Goal: Task Accomplishment & Management: Manage account settings

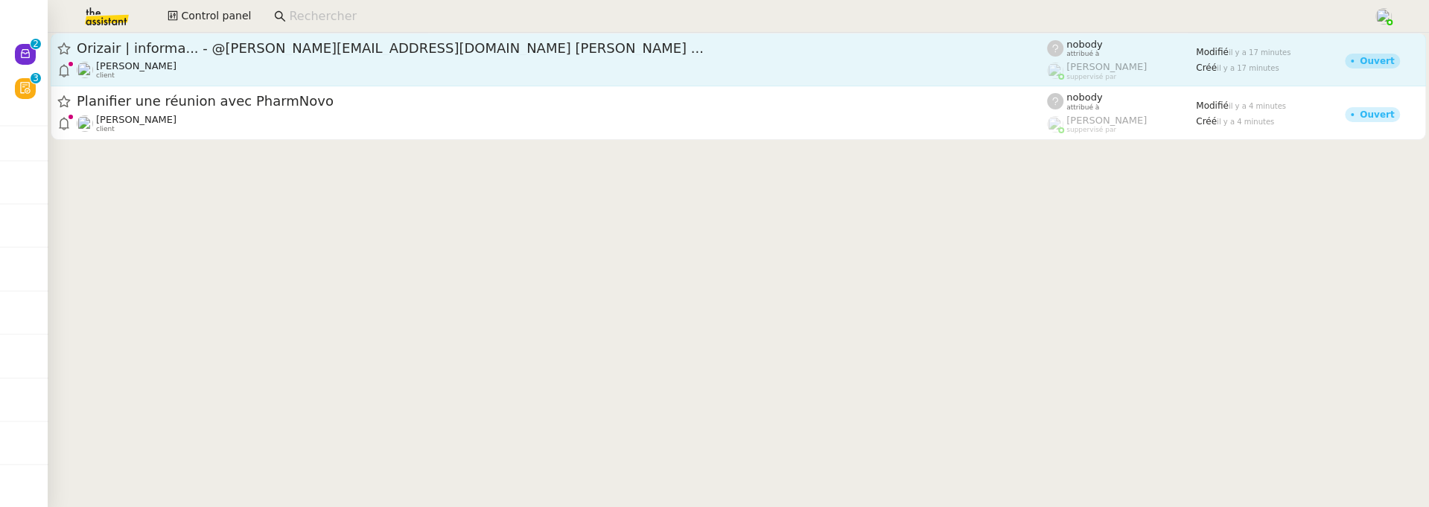
click at [439, 50] on span "Orizair | informa... - @josephine.k@orizair.com Adam Karrar ..." at bounding box center [562, 48] width 971 height 13
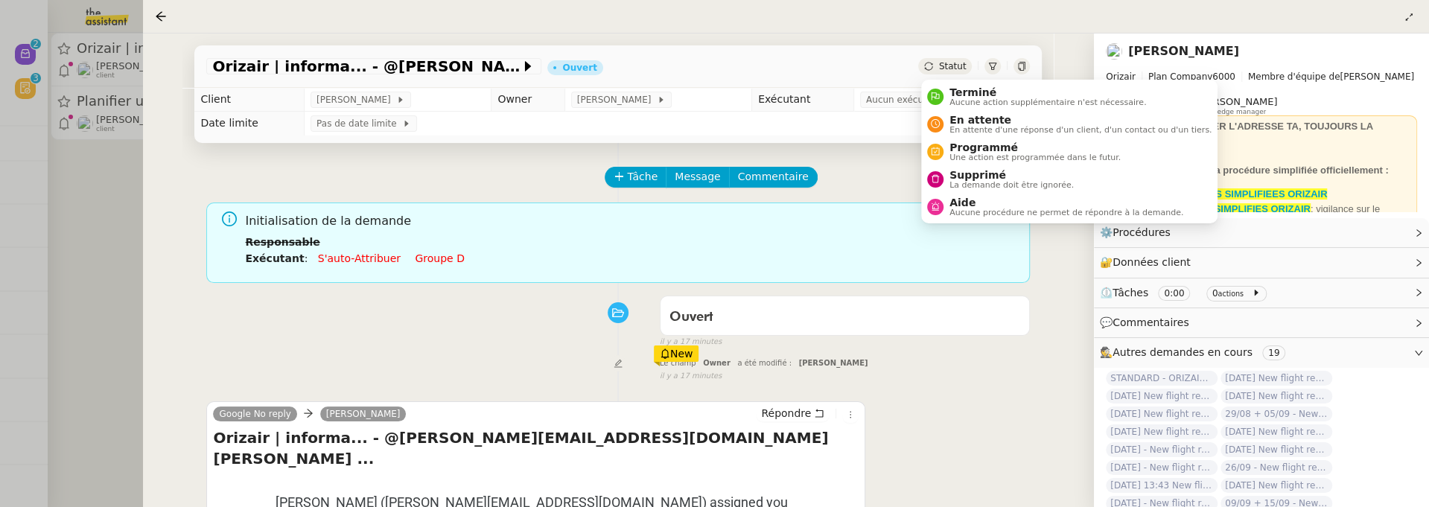
click at [959, 65] on span "Statut" at bounding box center [953, 66] width 28 height 10
click at [988, 173] on span "Supprimé" at bounding box center [1012, 175] width 124 height 12
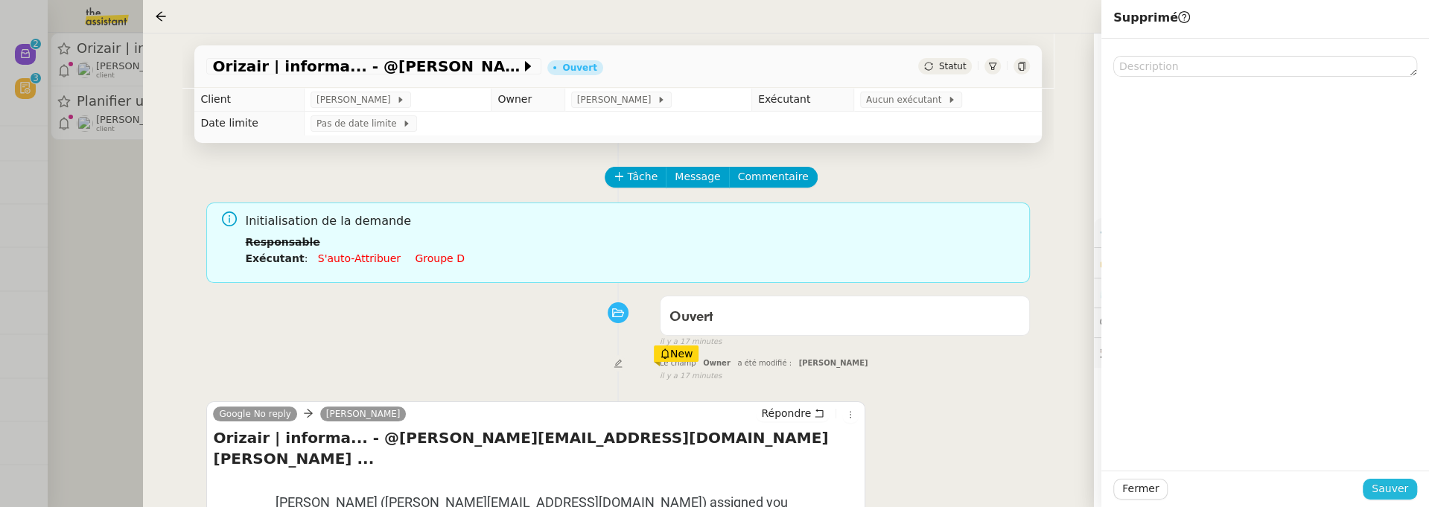
click at [1388, 476] on span "Sauver" at bounding box center [1390, 488] width 36 height 17
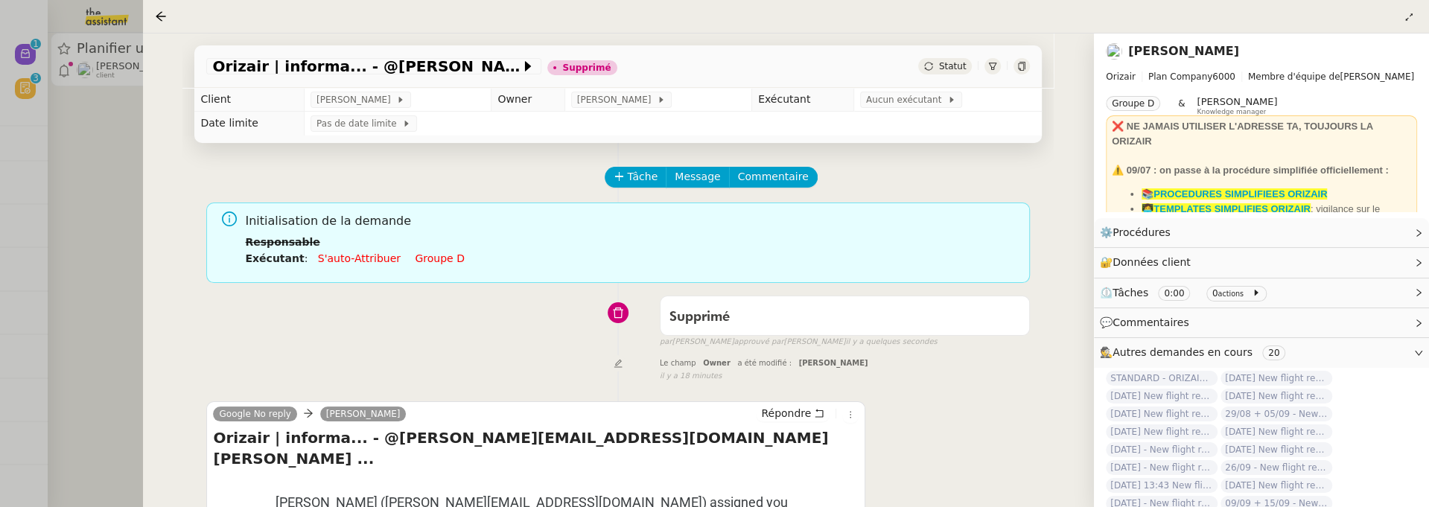
click at [72, 224] on div at bounding box center [714, 253] width 1429 height 507
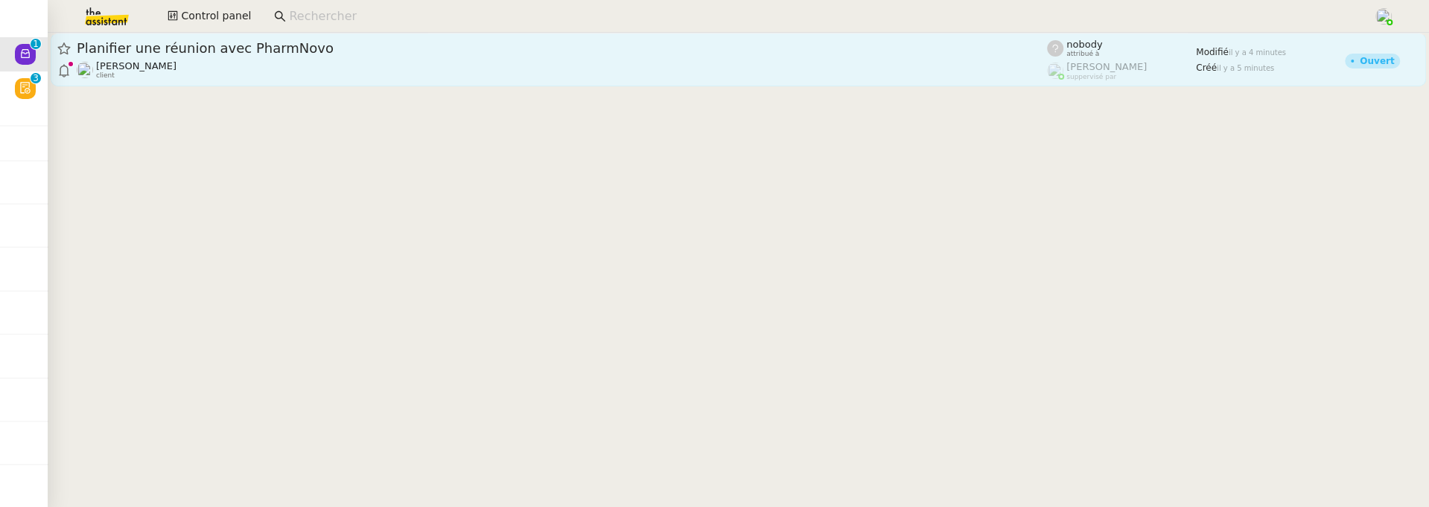
click at [499, 78] on div "Michael Khayat client" at bounding box center [562, 69] width 971 height 19
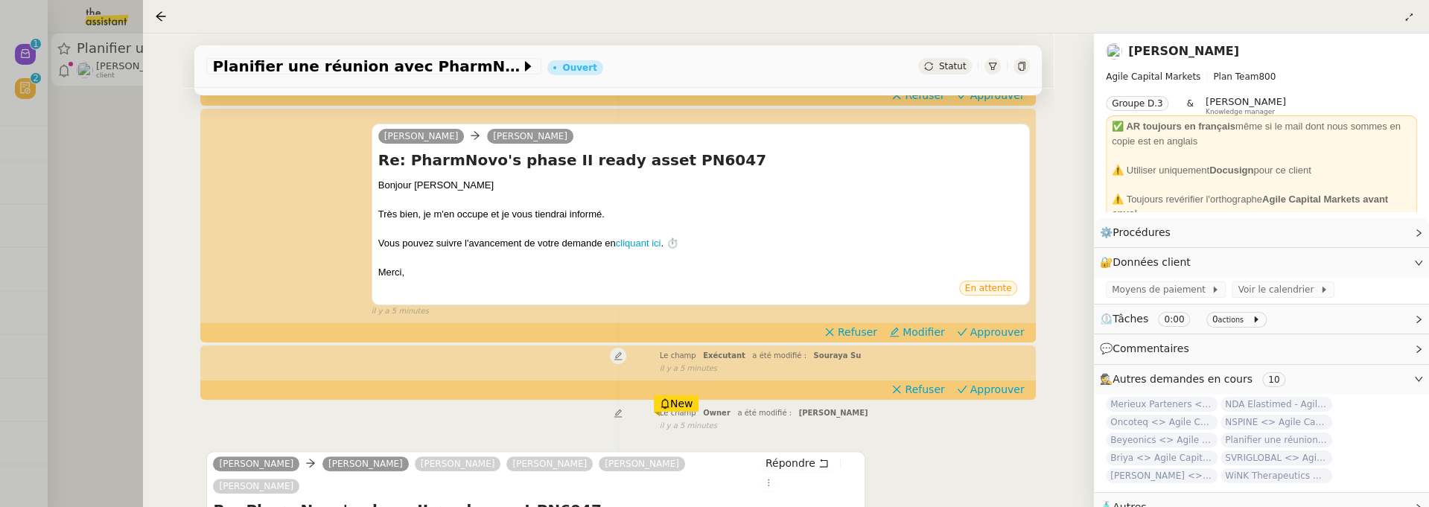
scroll to position [243, 0]
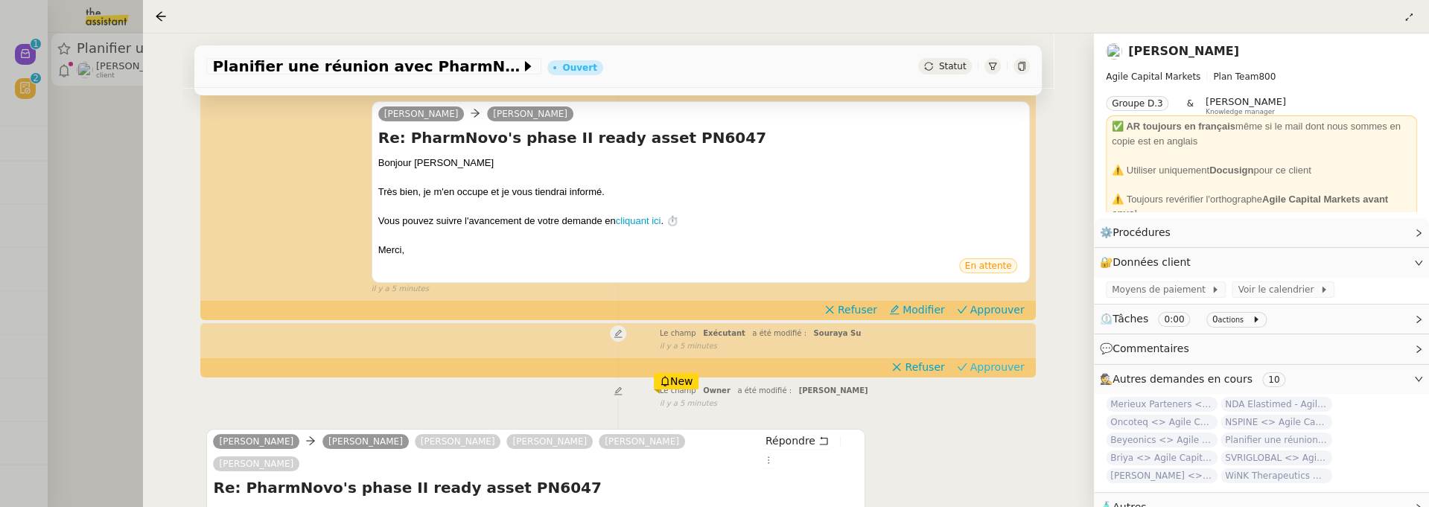
click at [998, 367] on span "Approuver" at bounding box center [998, 367] width 54 height 15
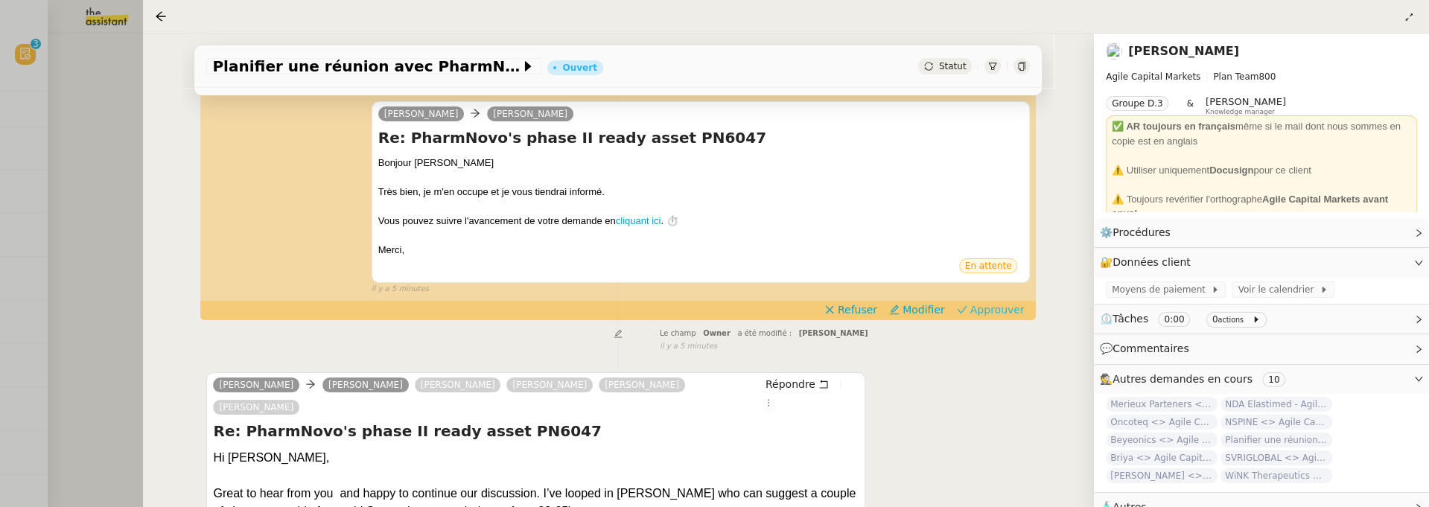
click at [1001, 315] on span "Approuver" at bounding box center [998, 309] width 54 height 15
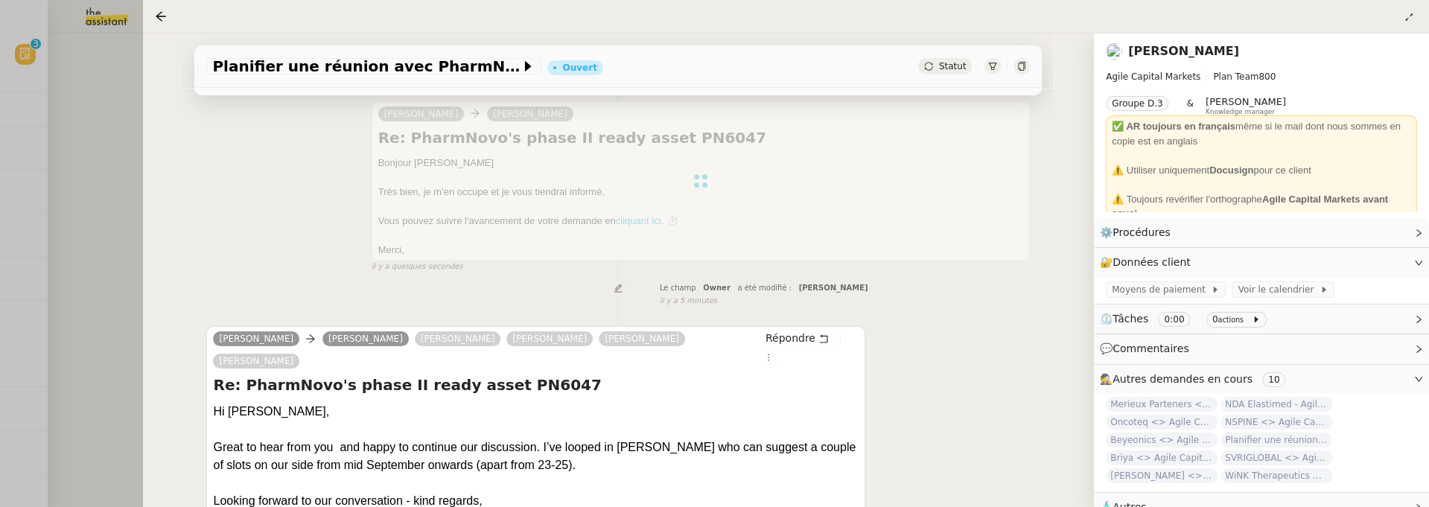
scroll to position [0, 0]
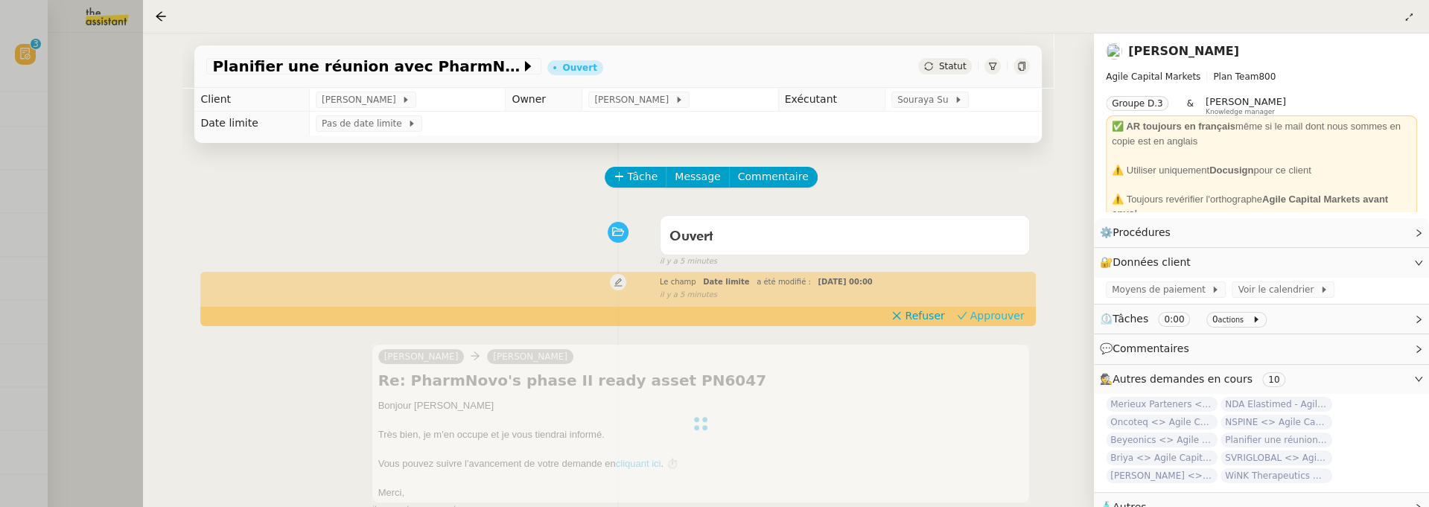
click at [981, 319] on span "Approuver" at bounding box center [998, 315] width 54 height 15
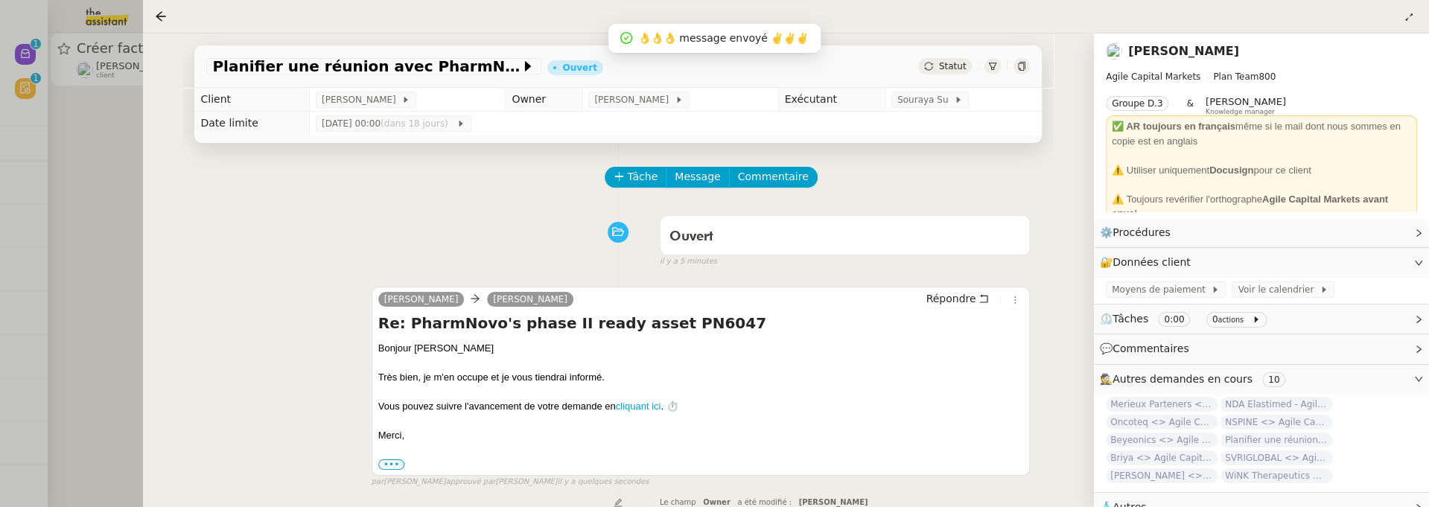
click at [98, 147] on div at bounding box center [714, 253] width 1429 height 507
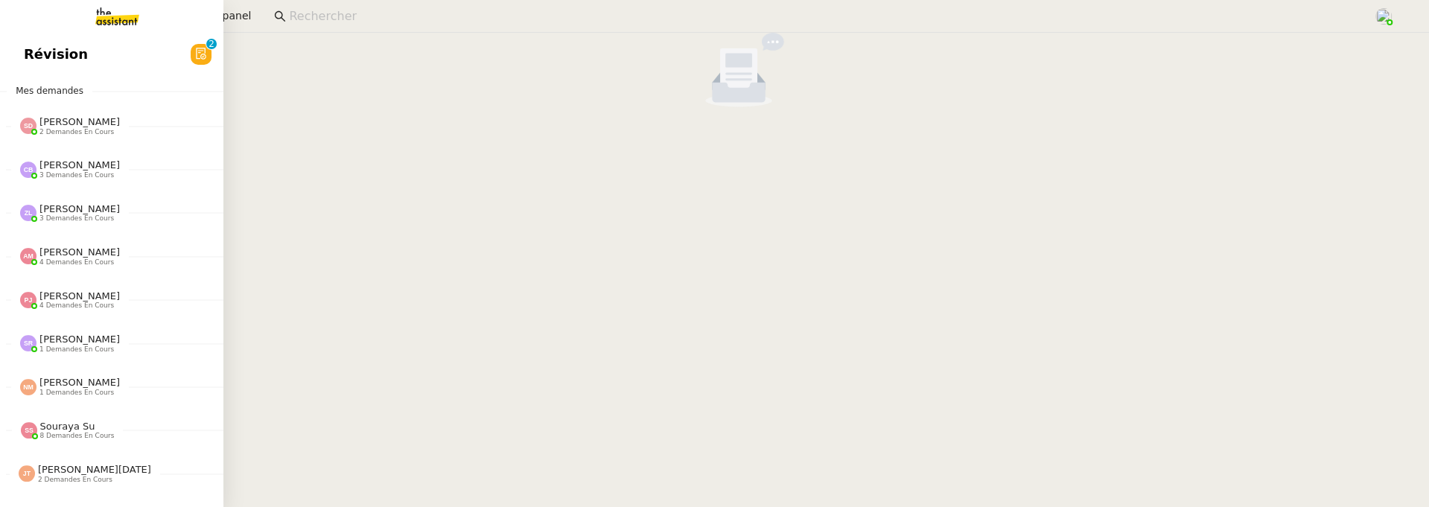
click at [48, 77] on div "Révision 0 1 2 3 4 5 6 7 8 9 Mes demandes Sheida Delpazir 2 demandes en cours V…" at bounding box center [111, 270] width 223 height 474
click at [72, 57] on span "Révision" at bounding box center [56, 54] width 64 height 22
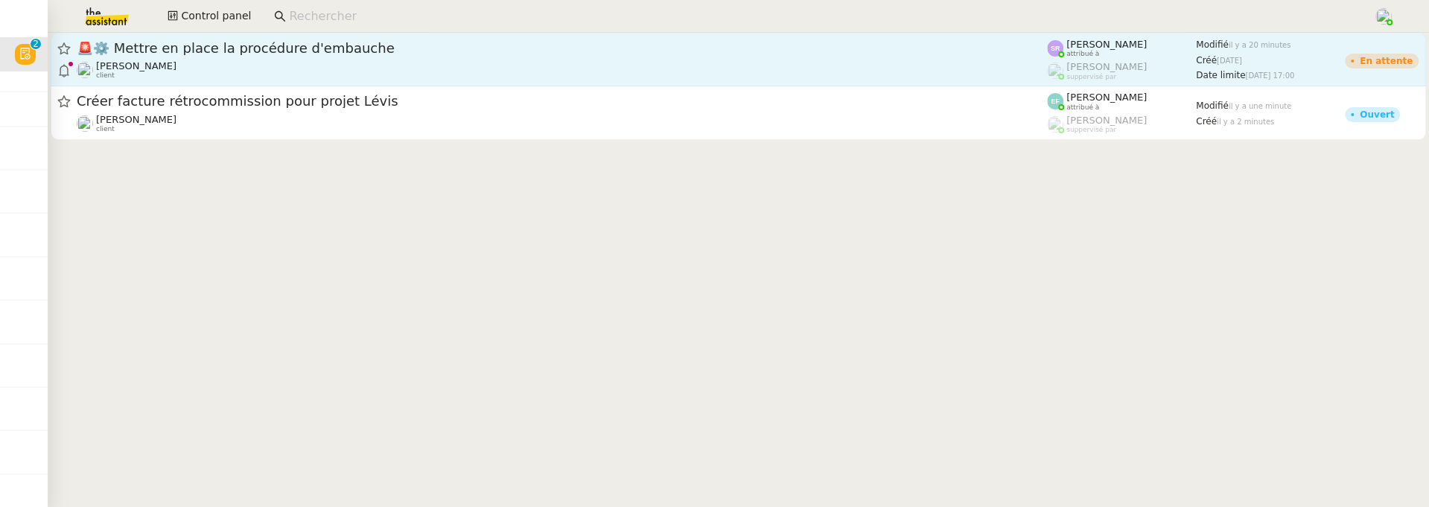
click at [428, 69] on div "Réma Ngaiboye client" at bounding box center [562, 69] width 971 height 19
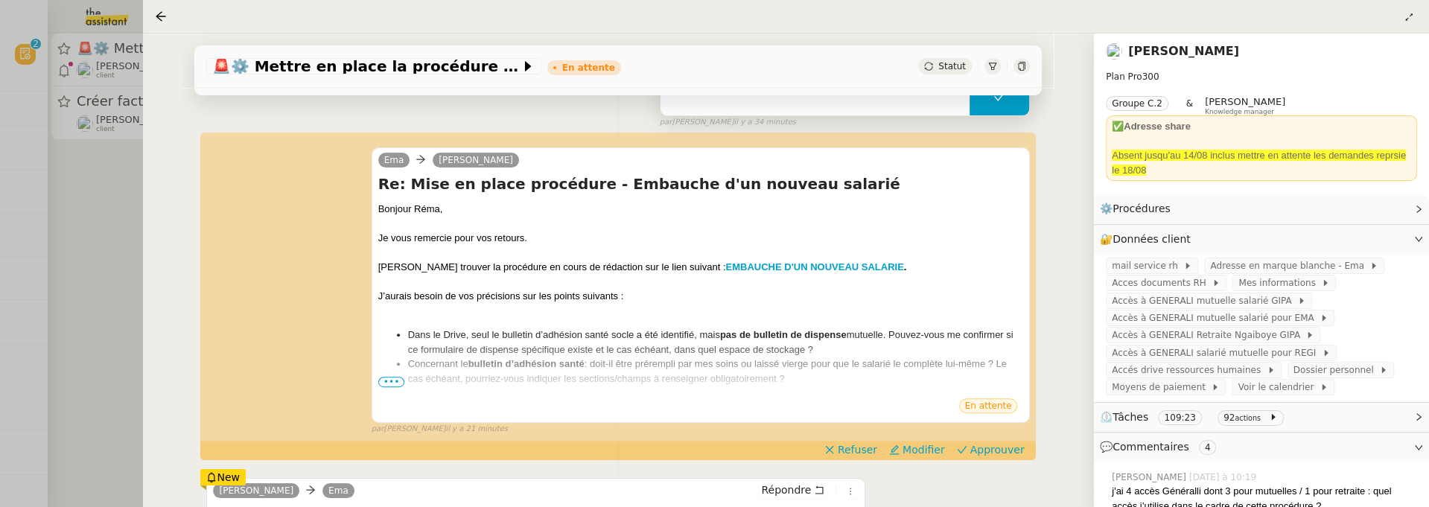
scroll to position [266, 0]
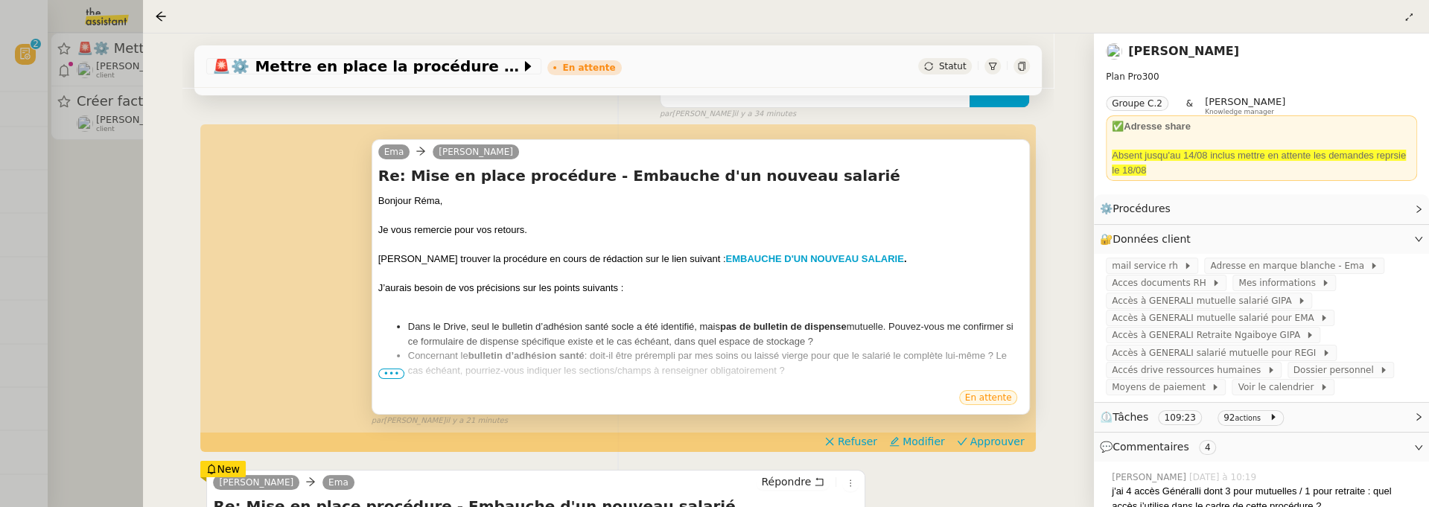
click at [391, 378] on span "•••" at bounding box center [391, 374] width 27 height 10
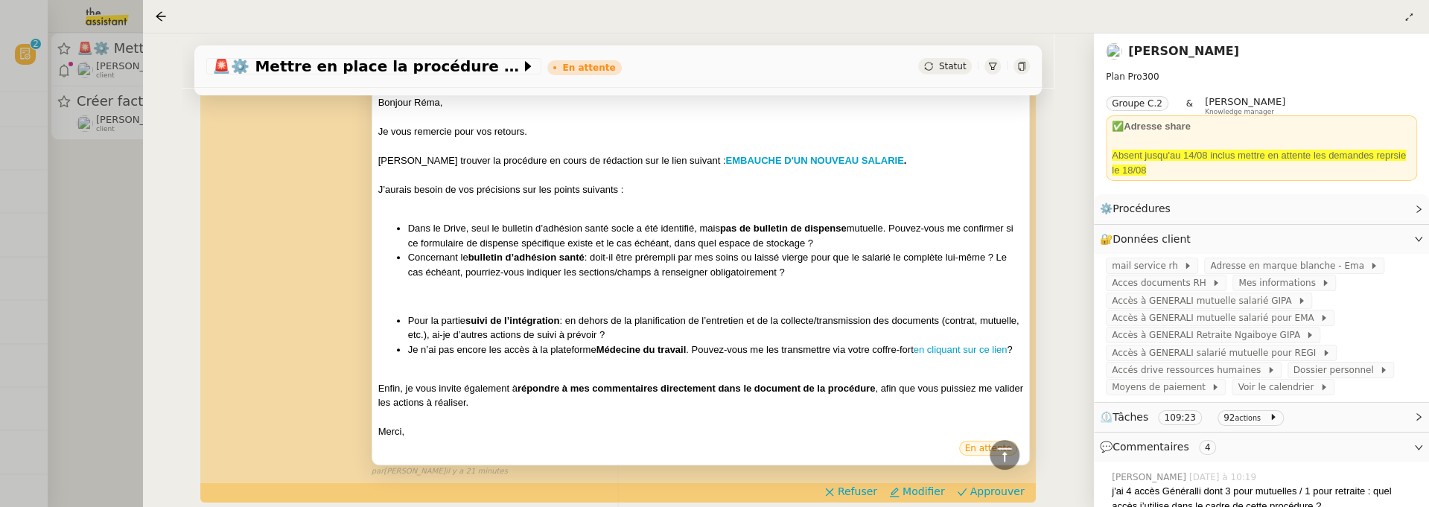
scroll to position [367, 0]
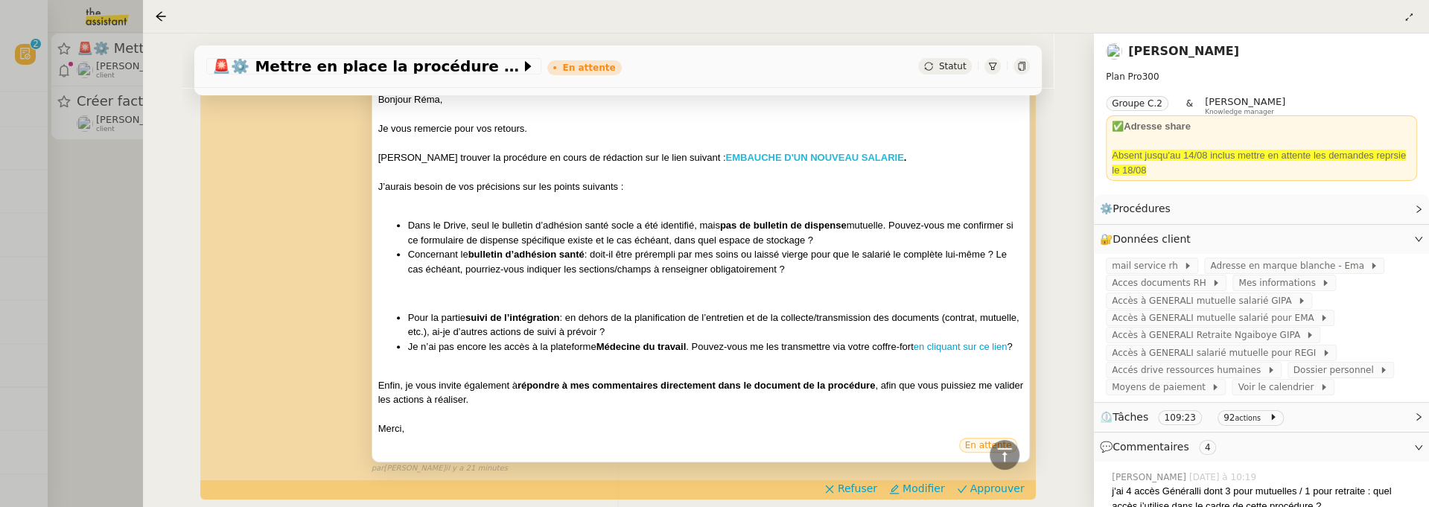
click at [767, 155] on strong "EMBAUCHE D'UN NOUVEAU SALARIE" at bounding box center [815, 157] width 178 height 11
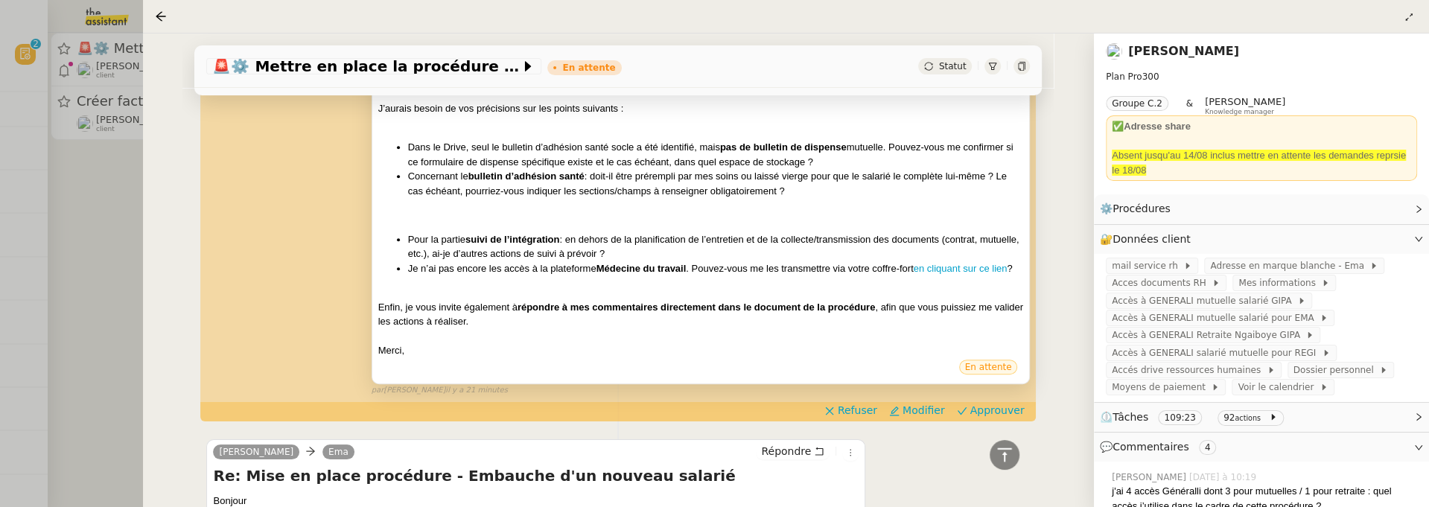
scroll to position [451, 0]
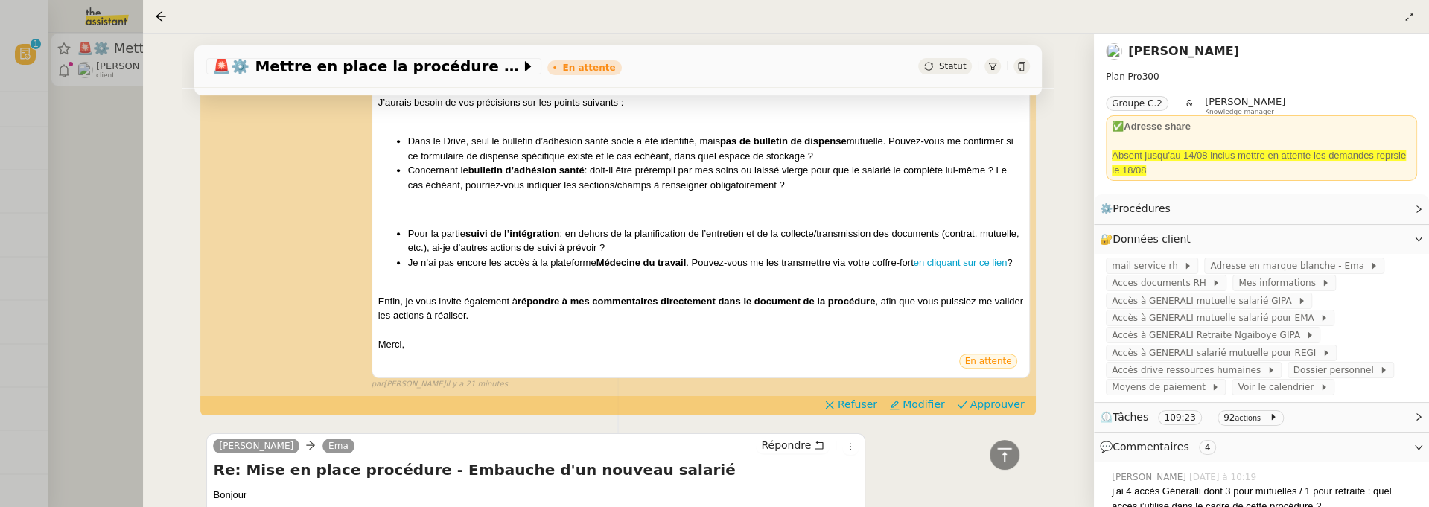
click at [997, 407] on span "Approuver" at bounding box center [998, 404] width 54 height 15
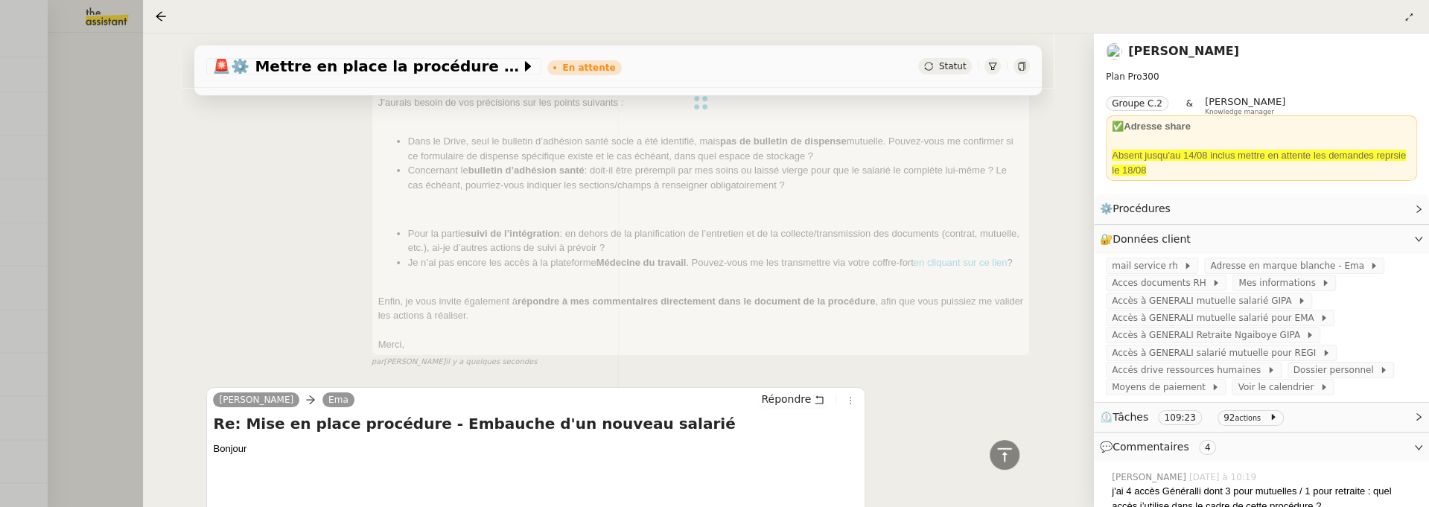
click at [84, 297] on div at bounding box center [714, 253] width 1429 height 507
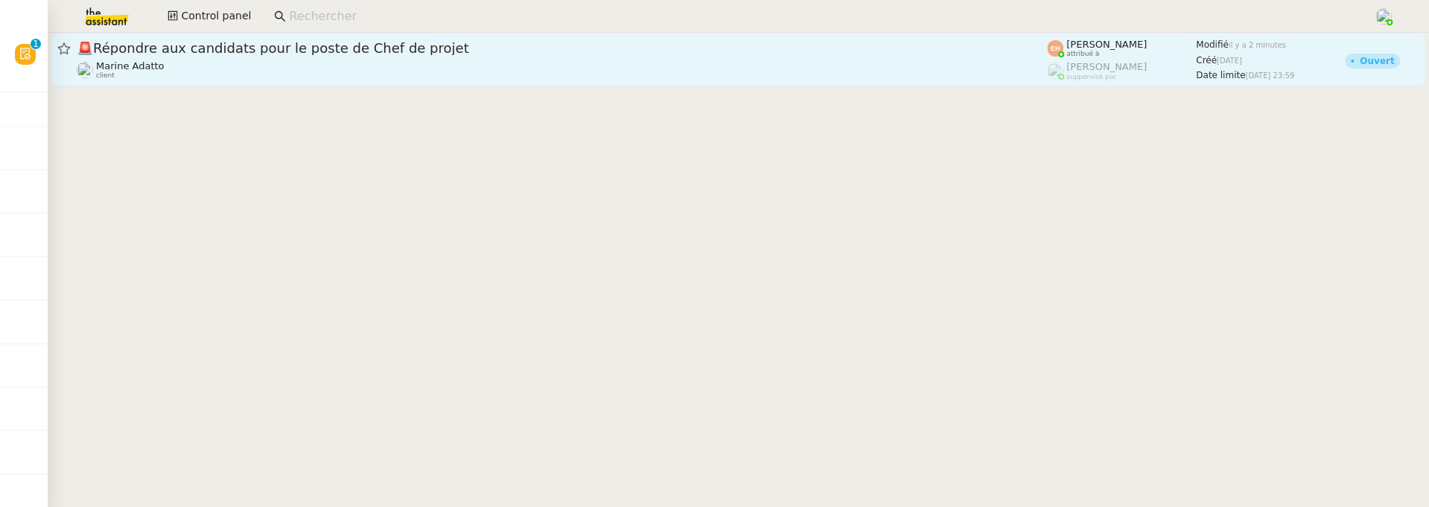
click at [357, 61] on div "Marine Adatto client" at bounding box center [562, 69] width 971 height 19
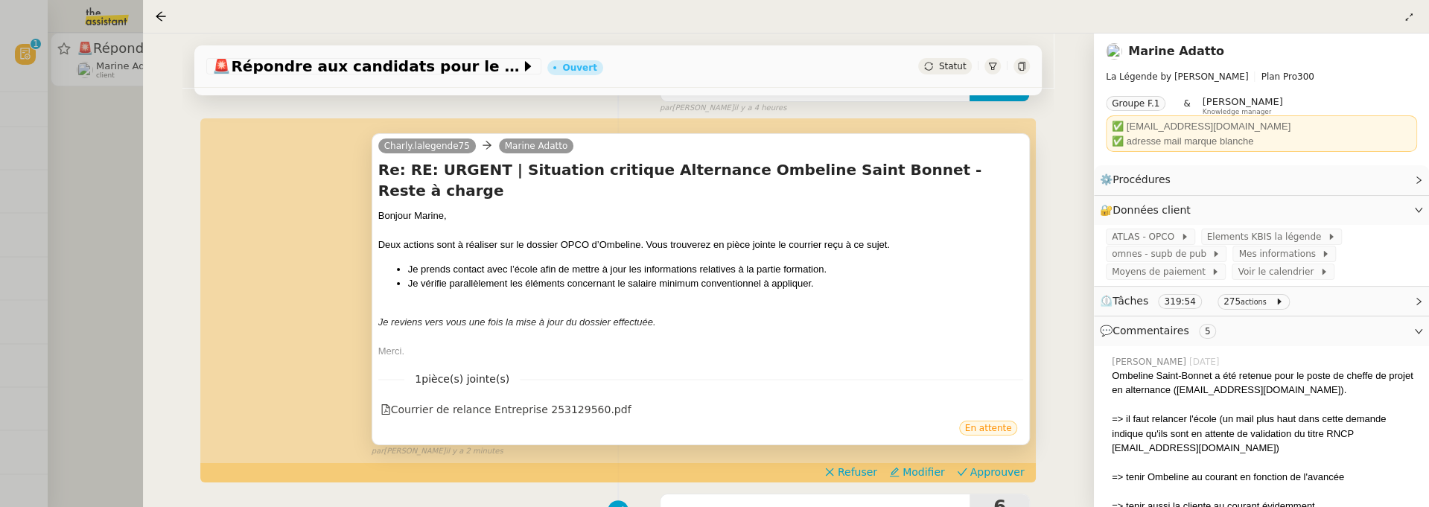
scroll to position [186, 0]
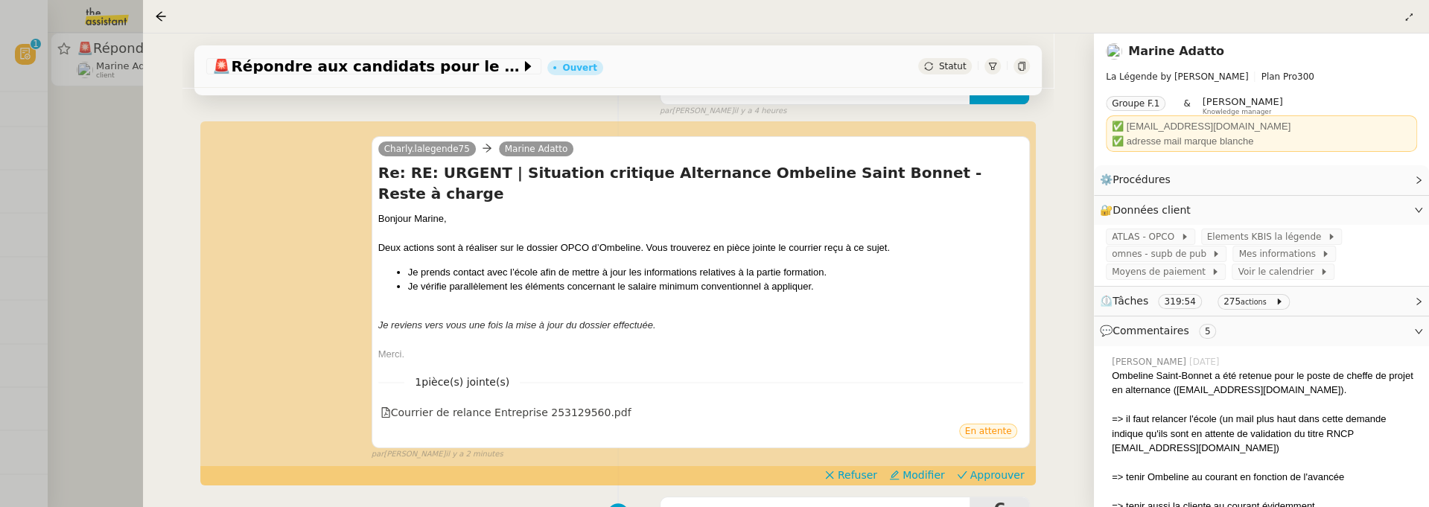
click at [130, 259] on div at bounding box center [714, 253] width 1429 height 507
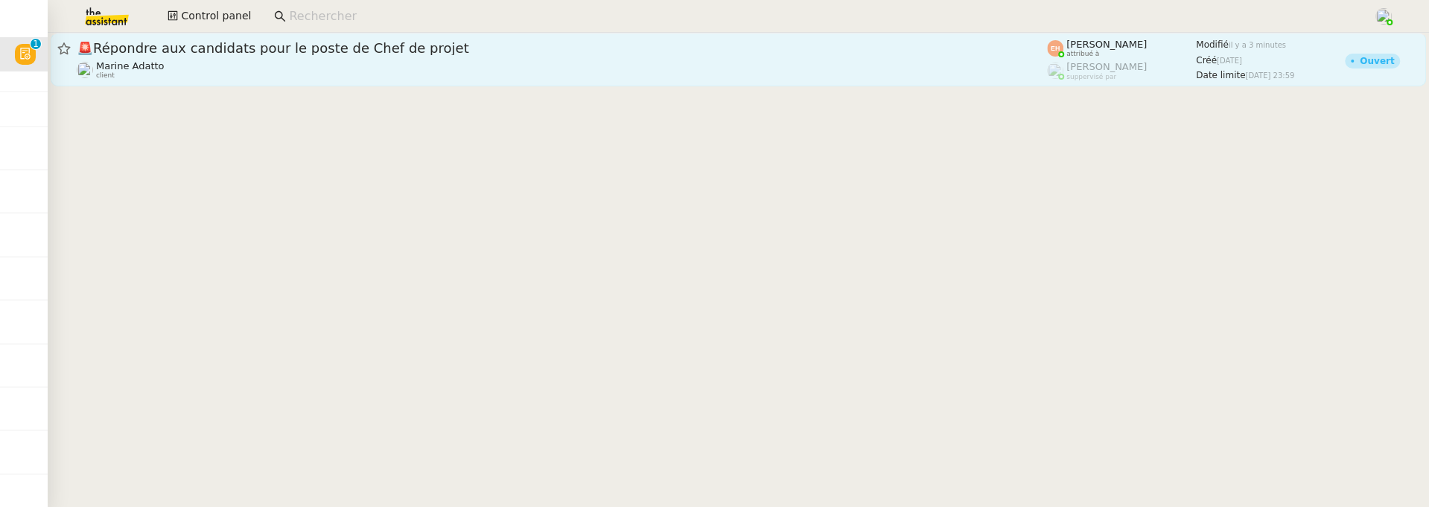
click at [449, 81] on link "🚨 Répondre aux candidats pour le poste de Chef de projet Marine Adatto client E…" at bounding box center [739, 60] width 1376 height 54
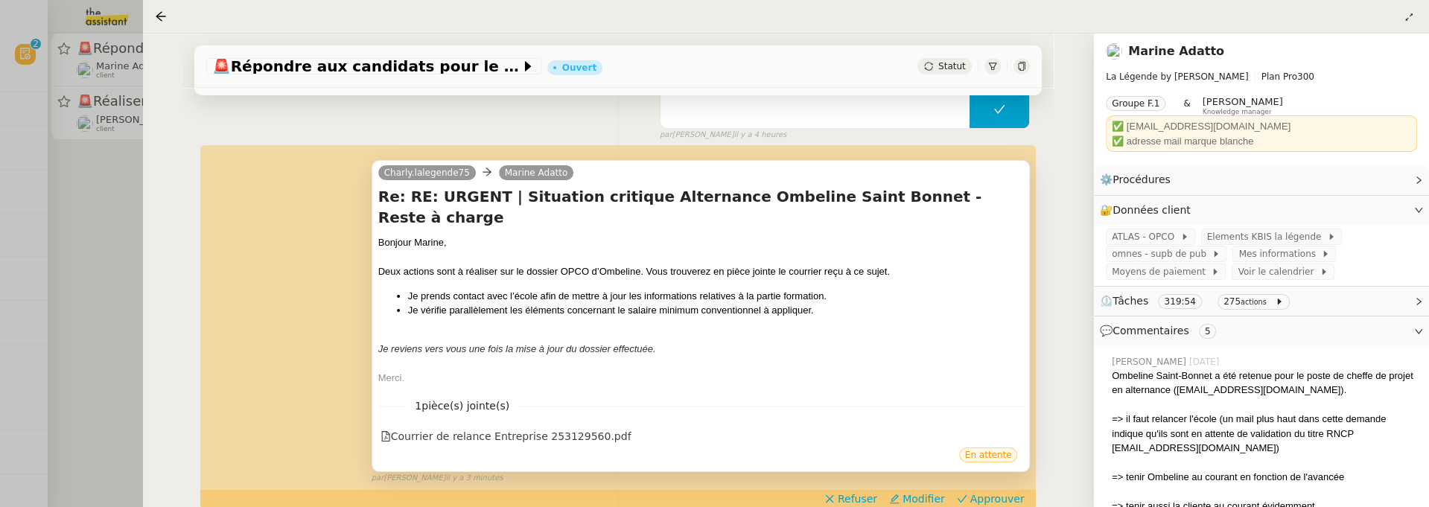
scroll to position [165, 0]
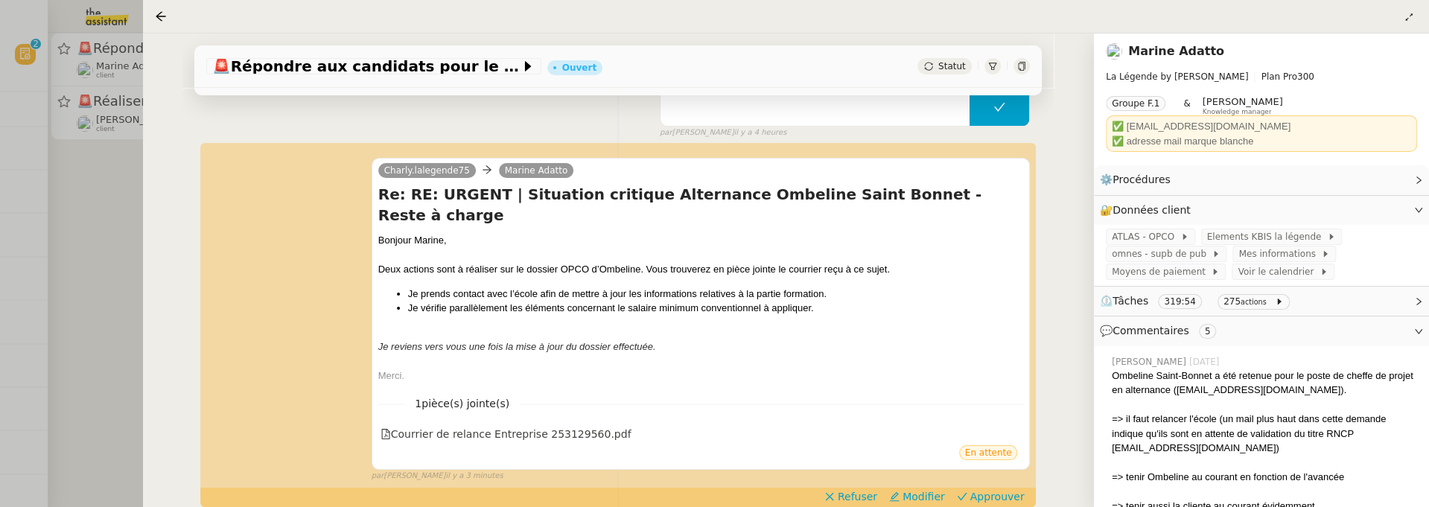
click at [108, 257] on div at bounding box center [714, 253] width 1429 height 507
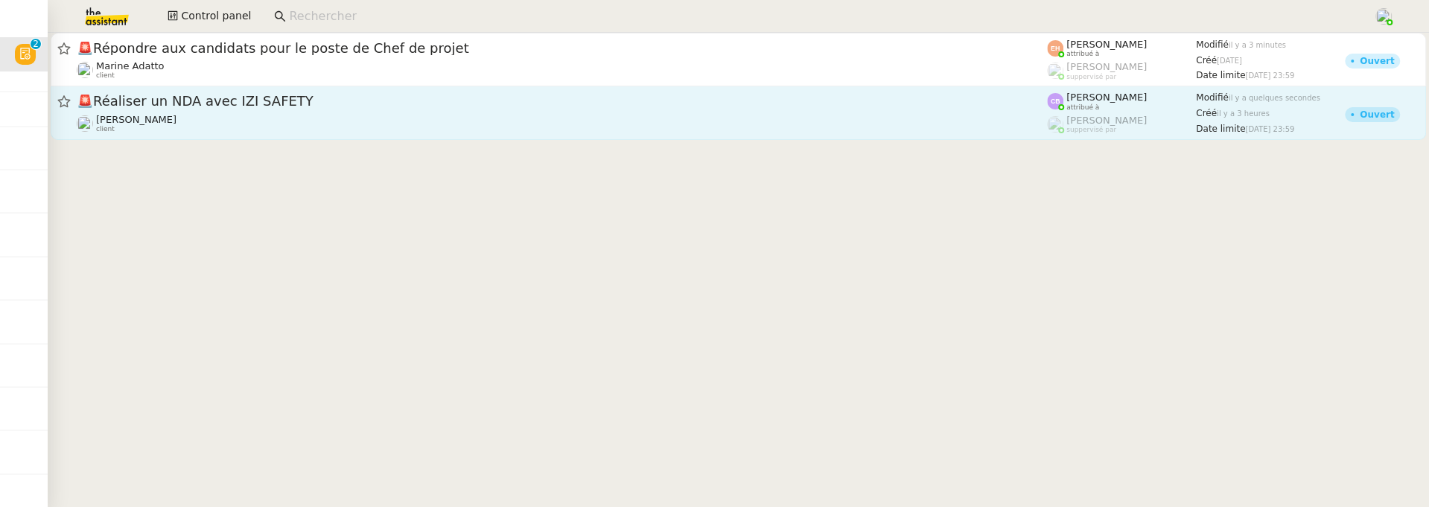
click at [305, 133] on div "[PERSON_NAME] client" at bounding box center [562, 123] width 971 height 19
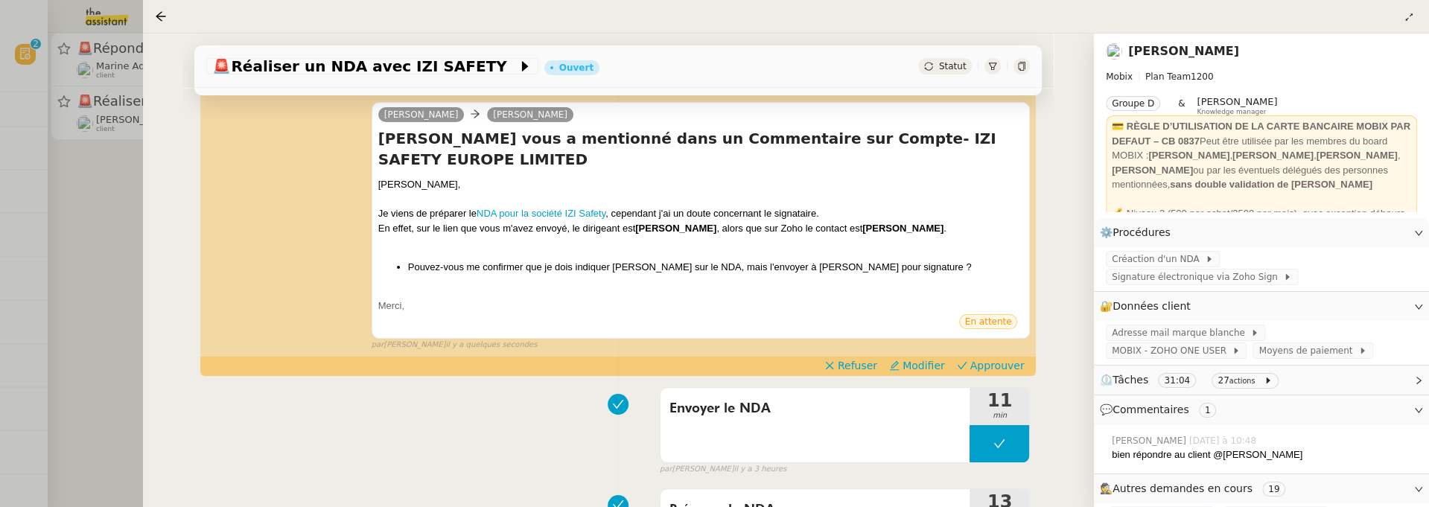
scroll to position [224, 0]
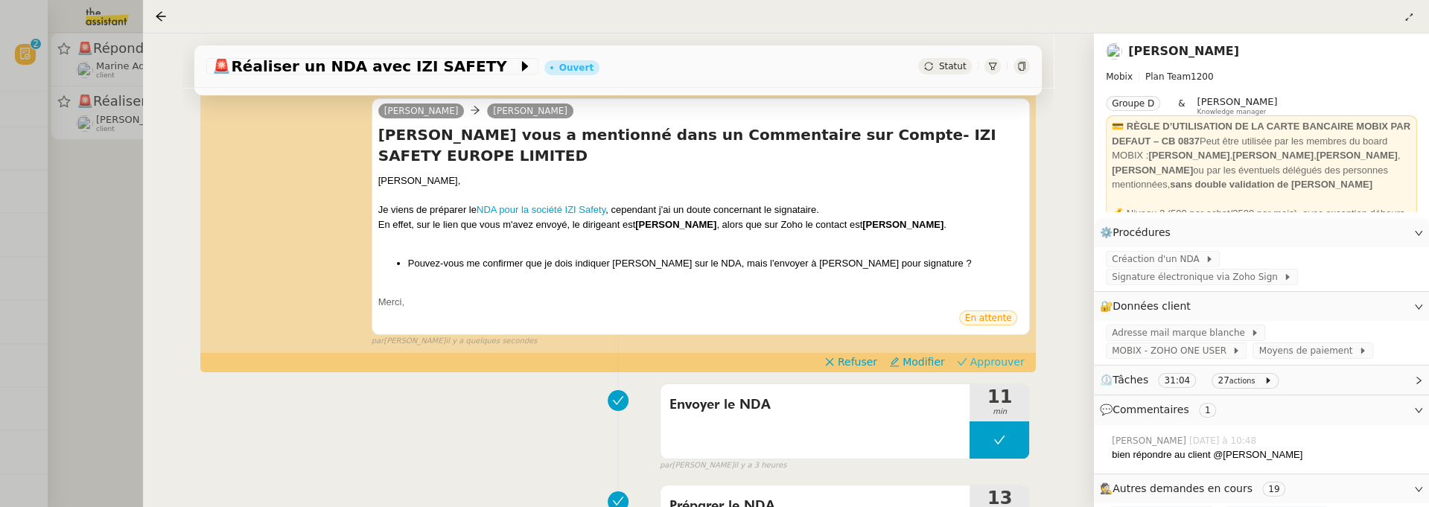
click at [1006, 360] on span "Approuver" at bounding box center [998, 362] width 54 height 15
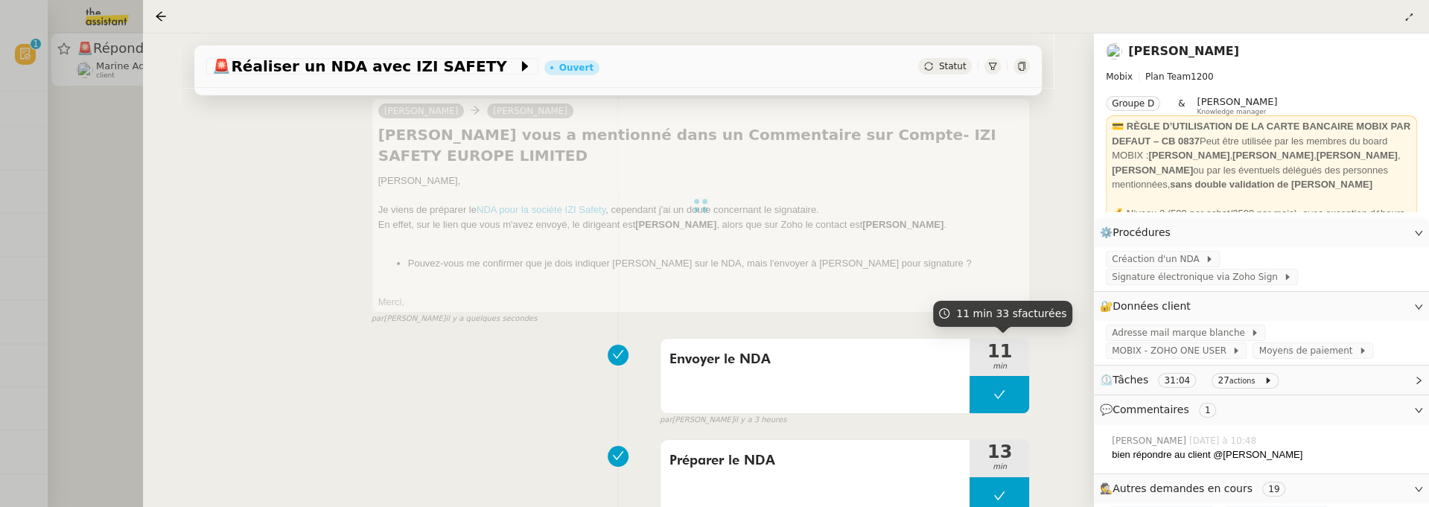
scroll to position [0, 0]
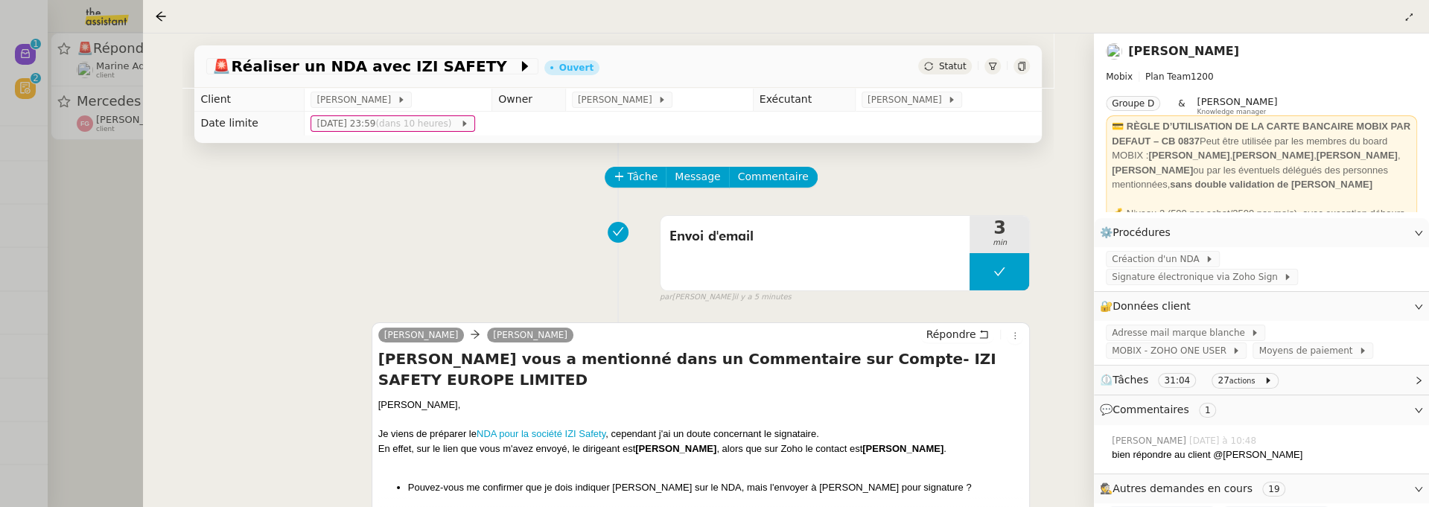
click at [109, 256] on div at bounding box center [714, 253] width 1429 height 507
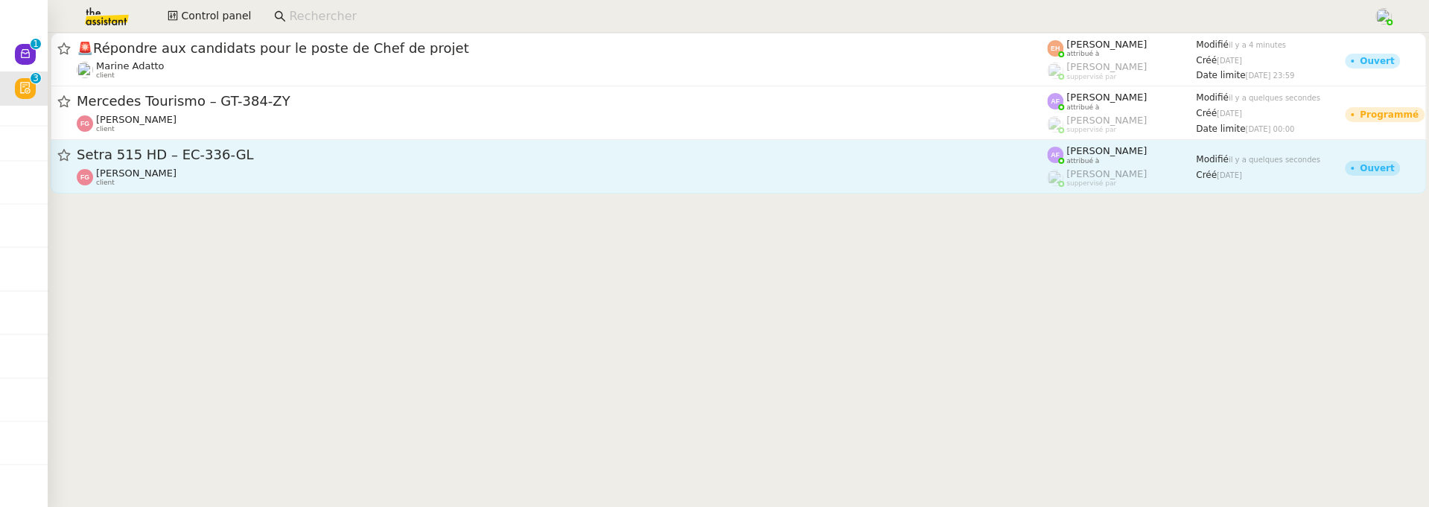
click at [230, 187] on link "Setra 515 HD – EC-336-GL Franck Giraschi client Anna Florent attribué à Romane …" at bounding box center [739, 167] width 1376 height 54
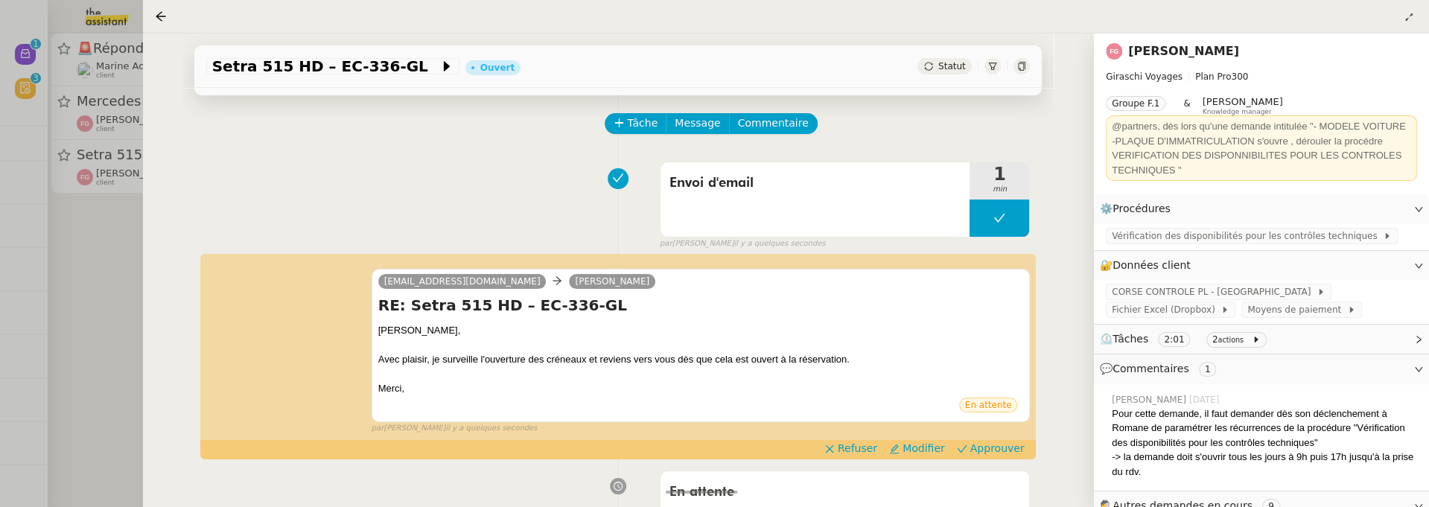
scroll to position [60, 0]
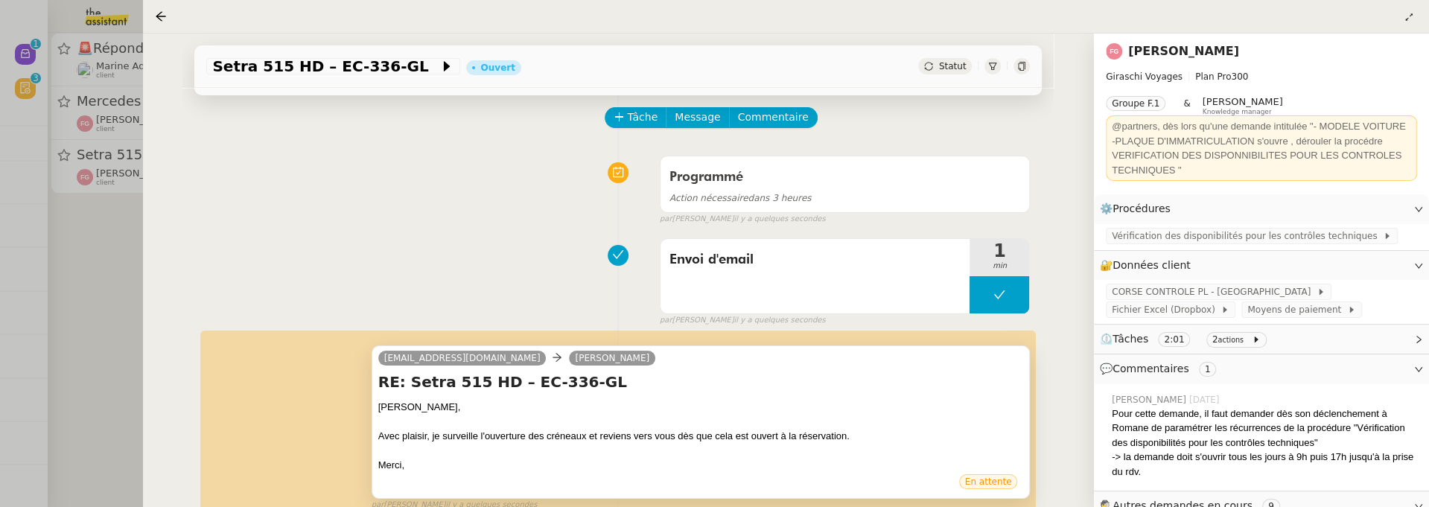
click at [971, 439] on div "Avec plaisir, je surveille l'ouverture des créneaux et reviens vers vous dès qu…" at bounding box center [701, 436] width 646 height 15
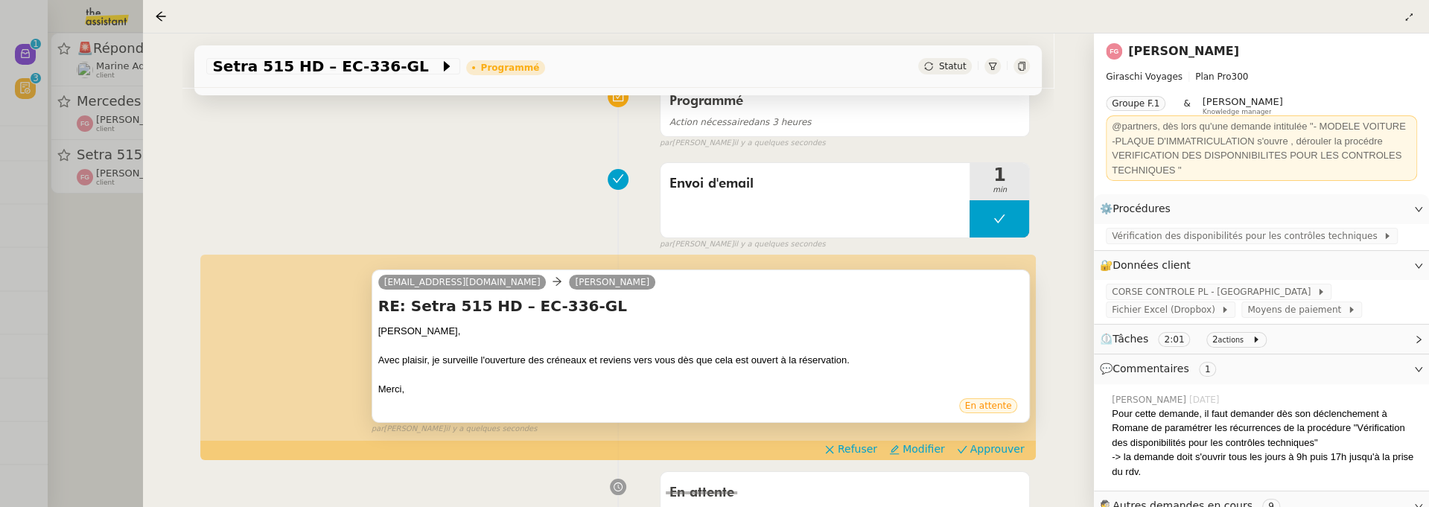
scroll to position [158, 0]
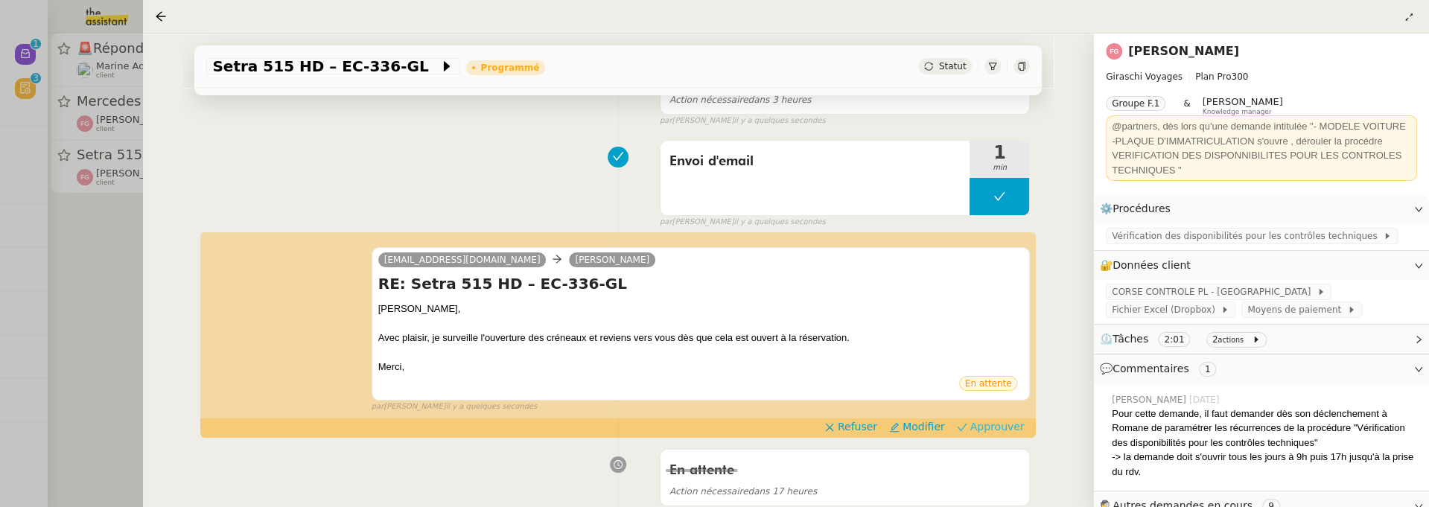
click at [1020, 419] on span "Approuver" at bounding box center [998, 426] width 54 height 15
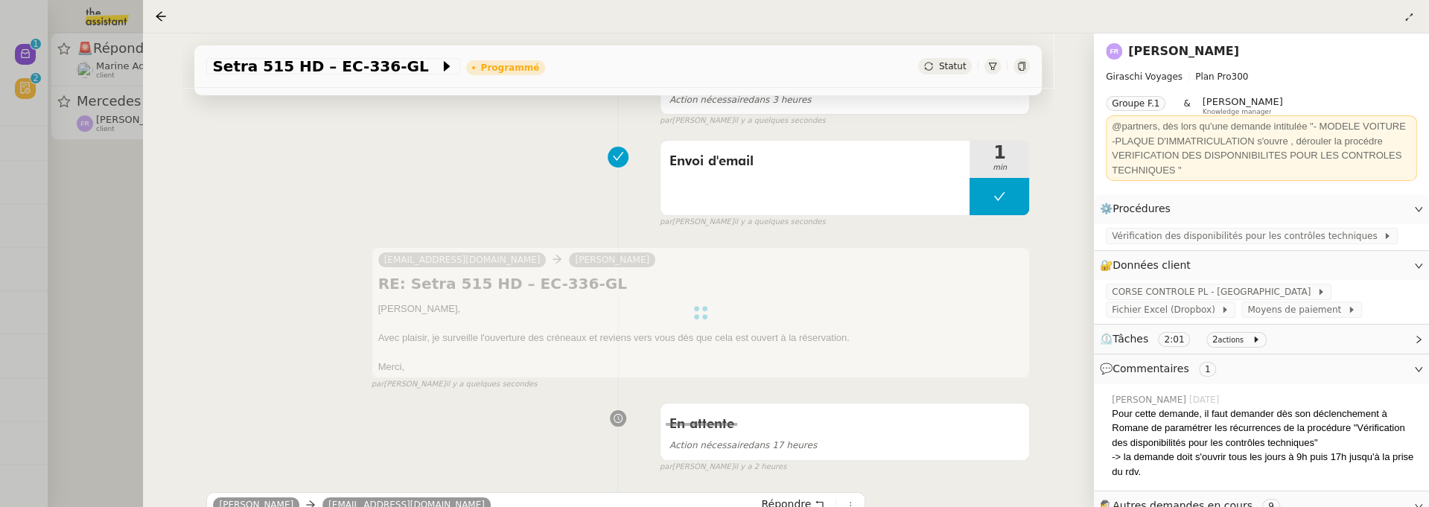
click at [113, 296] on div at bounding box center [714, 253] width 1429 height 507
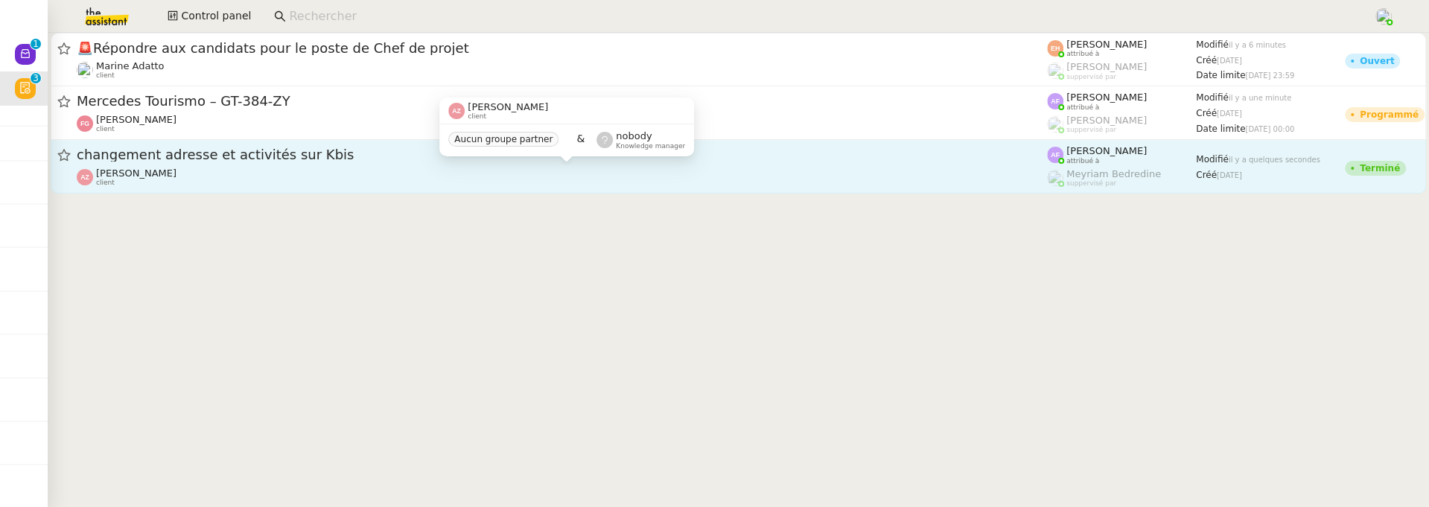
click at [426, 172] on div "Aurélien Zanker client" at bounding box center [562, 177] width 971 height 19
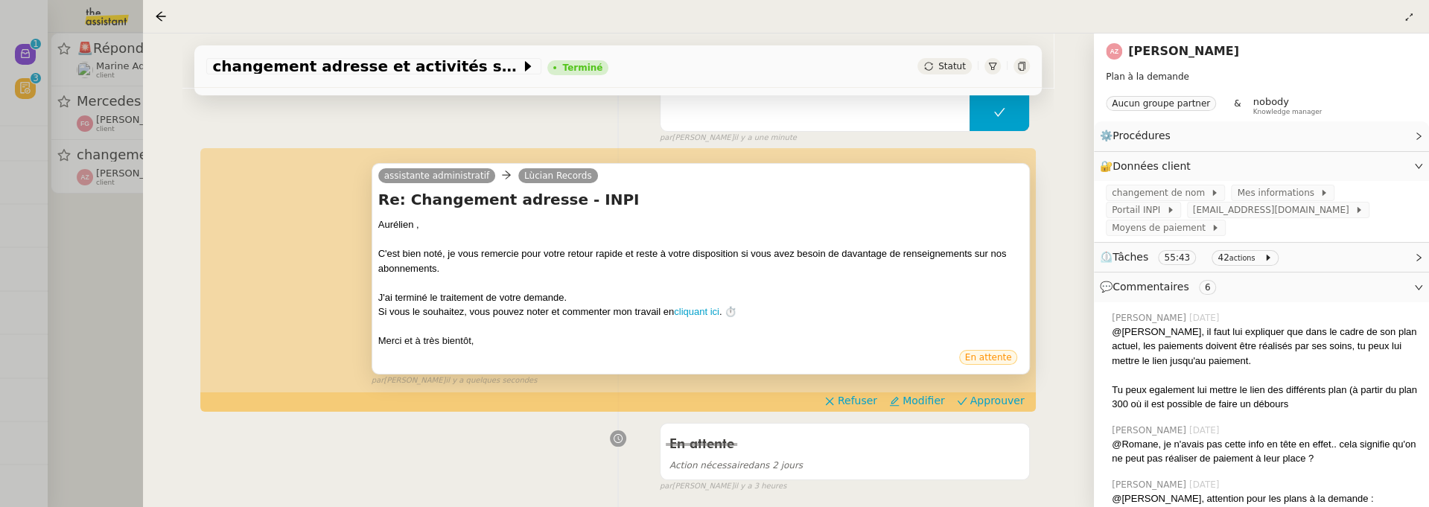
scroll to position [255, 0]
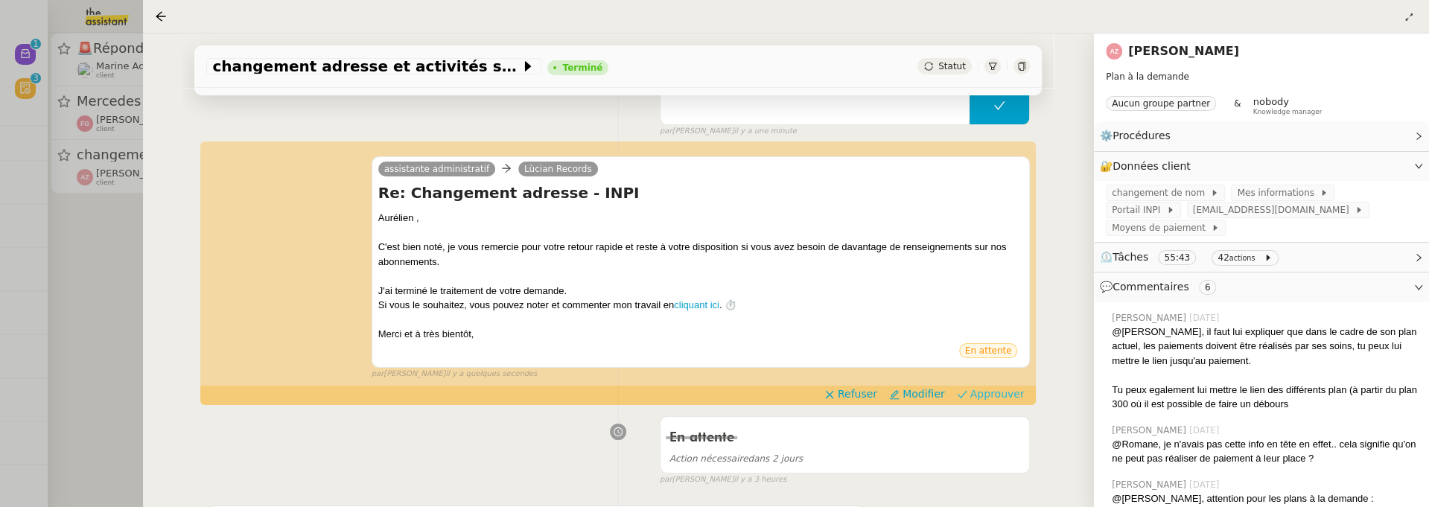
click at [989, 387] on span "Approuver" at bounding box center [998, 394] width 54 height 15
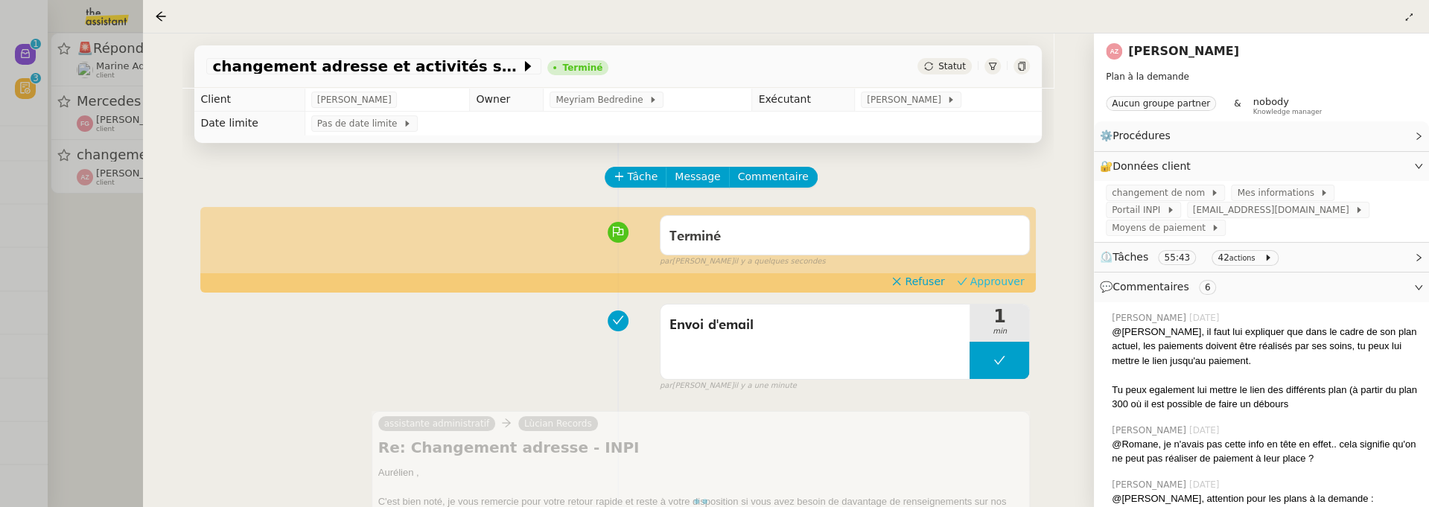
click at [994, 281] on span "Approuver" at bounding box center [998, 281] width 54 height 15
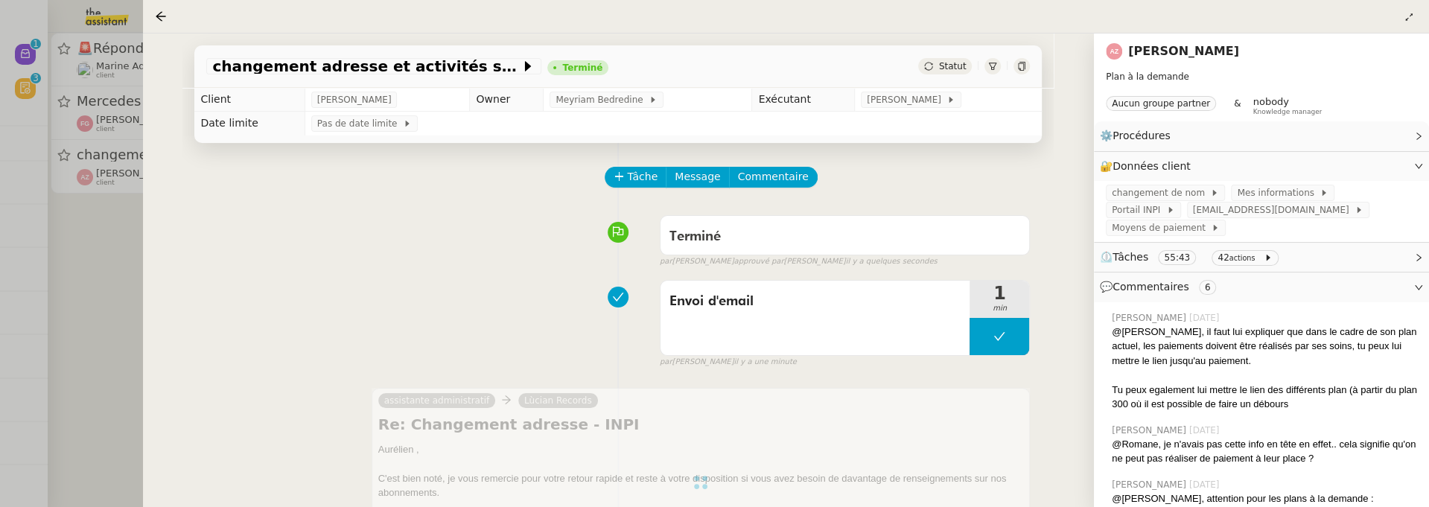
click at [112, 251] on div at bounding box center [714, 253] width 1429 height 507
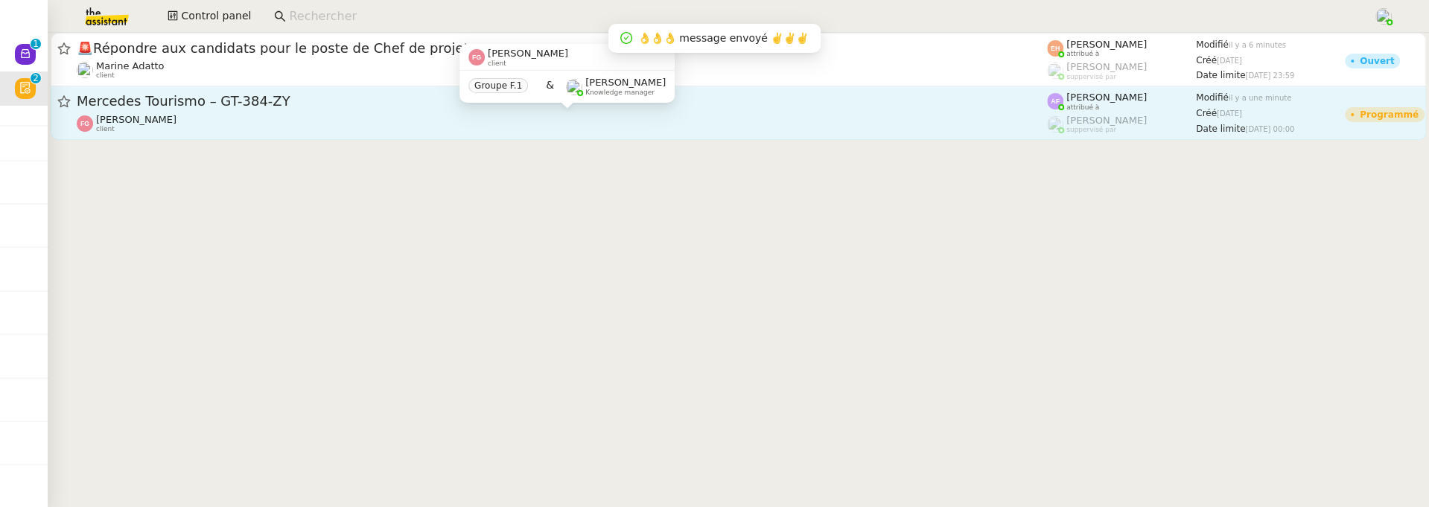
click at [296, 123] on div "Franck Giraschi client" at bounding box center [562, 123] width 971 height 19
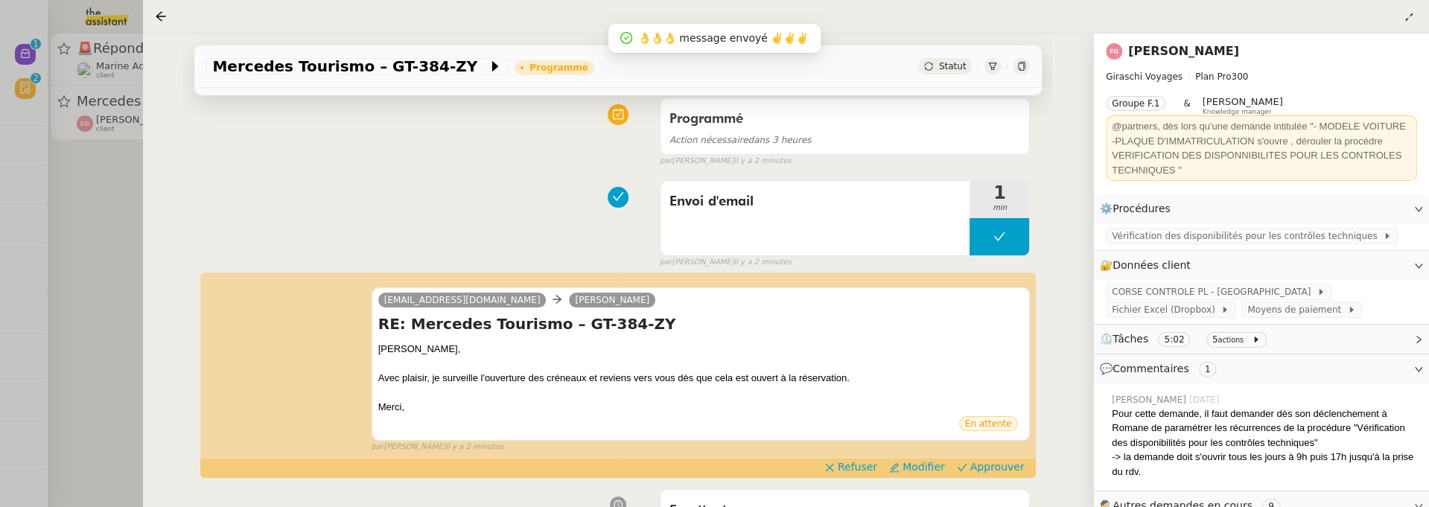
scroll to position [183, 0]
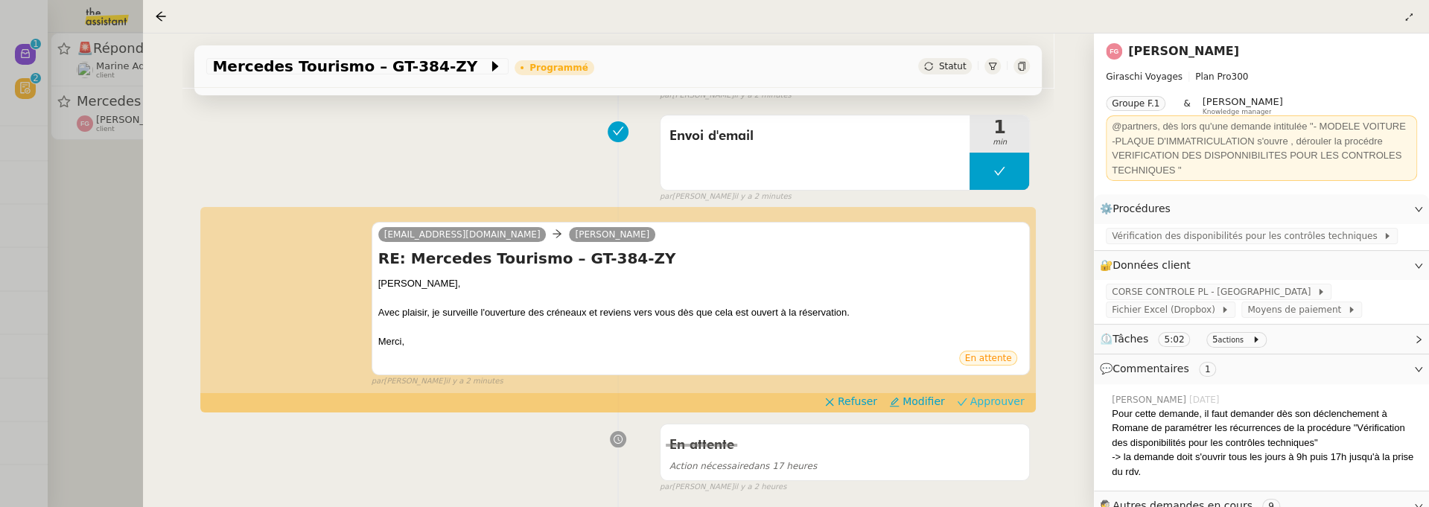
click at [978, 394] on span "Approuver" at bounding box center [998, 401] width 54 height 15
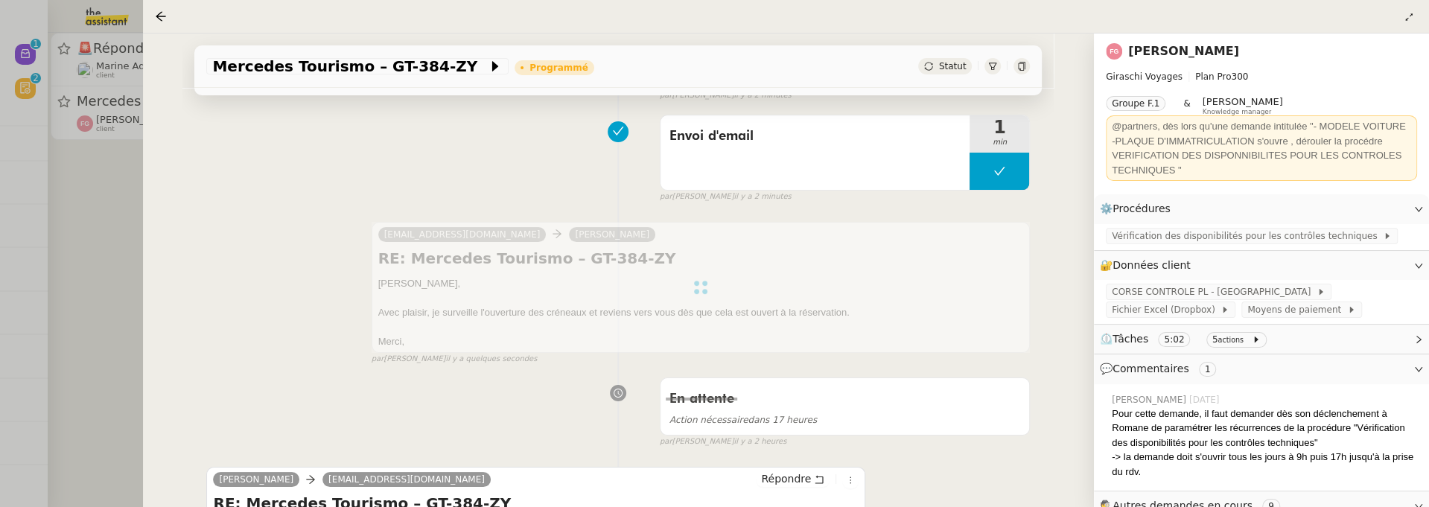
click at [58, 282] on div at bounding box center [714, 253] width 1429 height 507
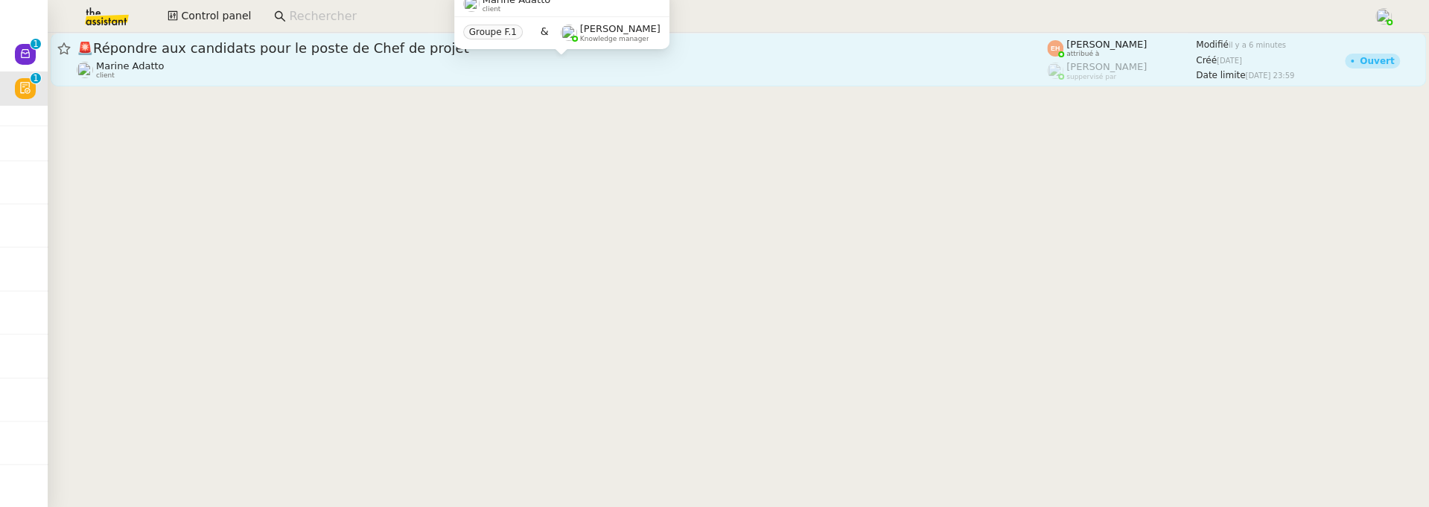
click at [284, 75] on div "Marine Adatto client" at bounding box center [562, 69] width 971 height 19
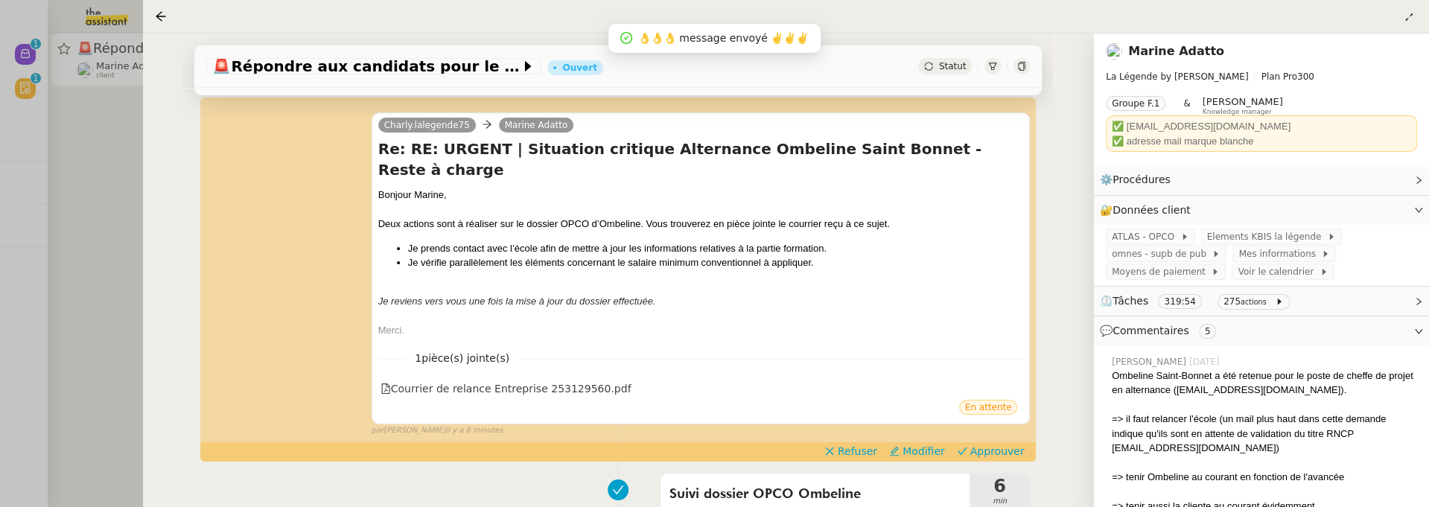
scroll to position [209, 0]
click at [580, 358] on div "1 pièce(s) jointe(s) Courrier de relance Entreprise 253129560.pdf" at bounding box center [701, 369] width 646 height 61
click at [585, 381] on div "Courrier de relance Entreprise 253129560.pdf" at bounding box center [506, 389] width 251 height 17
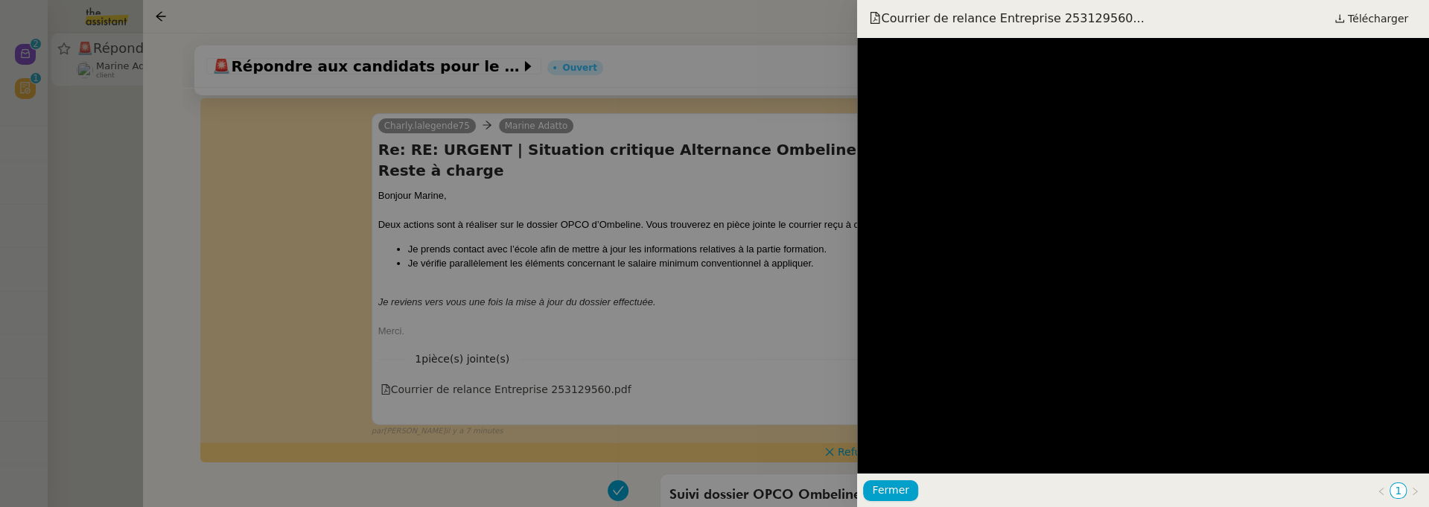
click at [723, 276] on div at bounding box center [714, 253] width 1429 height 507
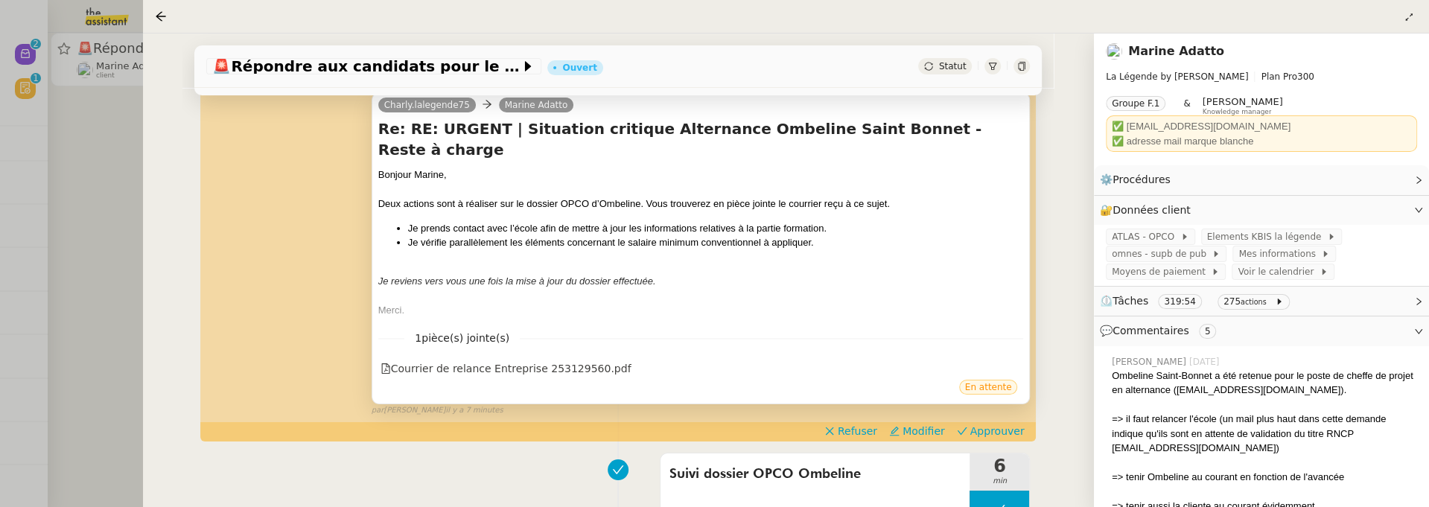
scroll to position [227, 0]
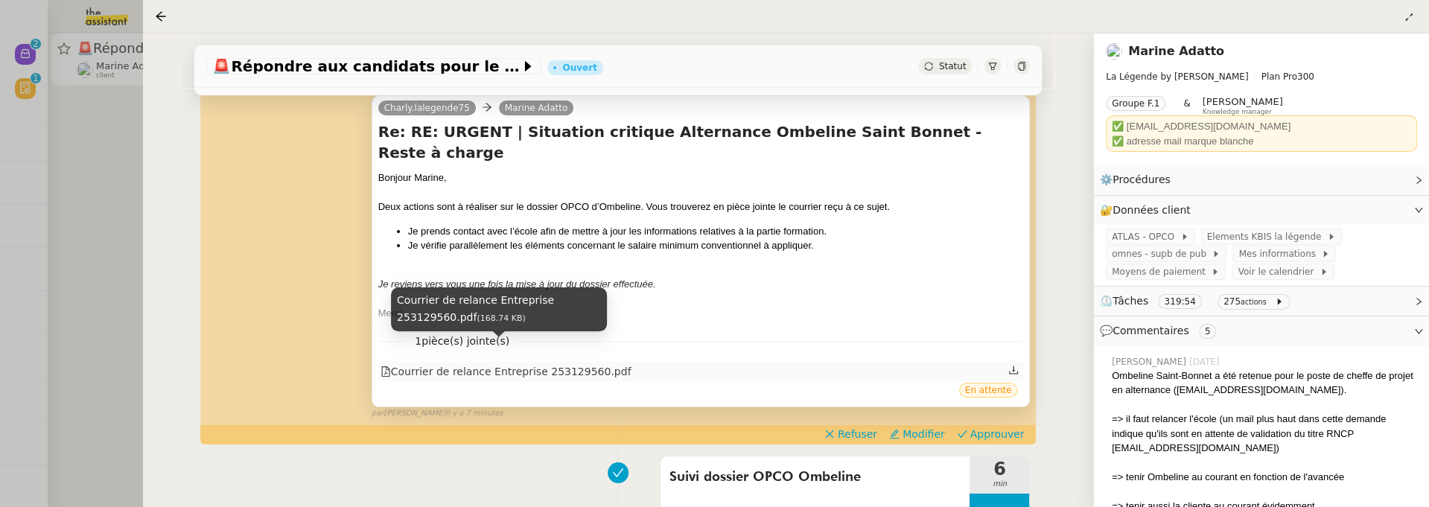
click at [565, 363] on div "Courrier de relance Entreprise 253129560.pdf" at bounding box center [506, 371] width 251 height 17
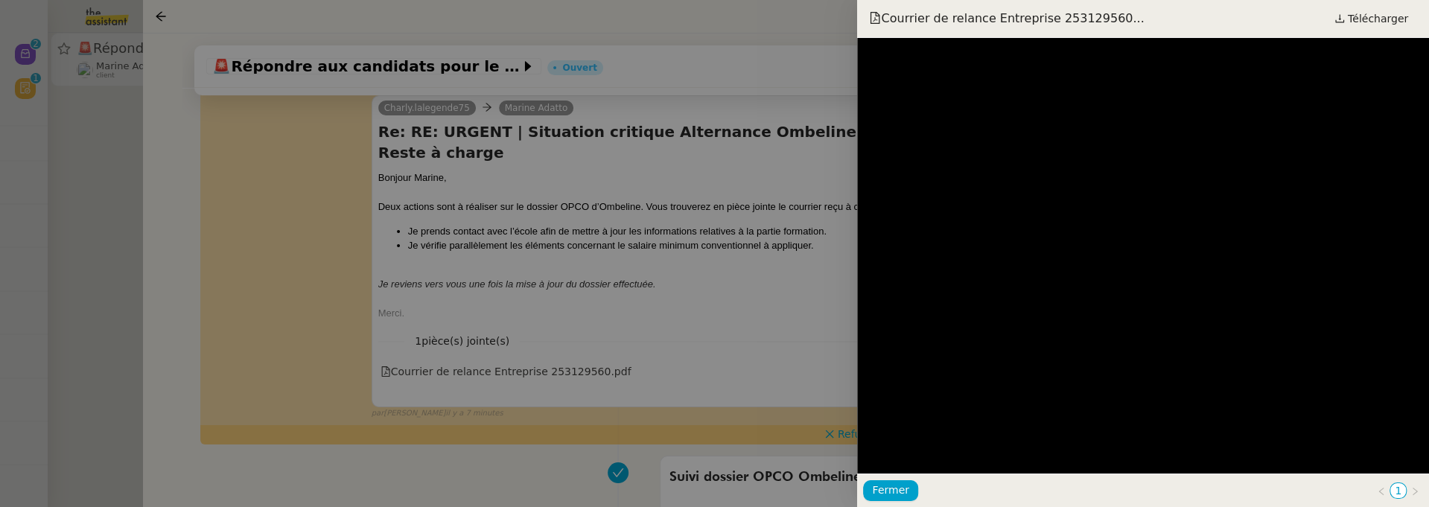
click at [787, 311] on div at bounding box center [714, 253] width 1429 height 507
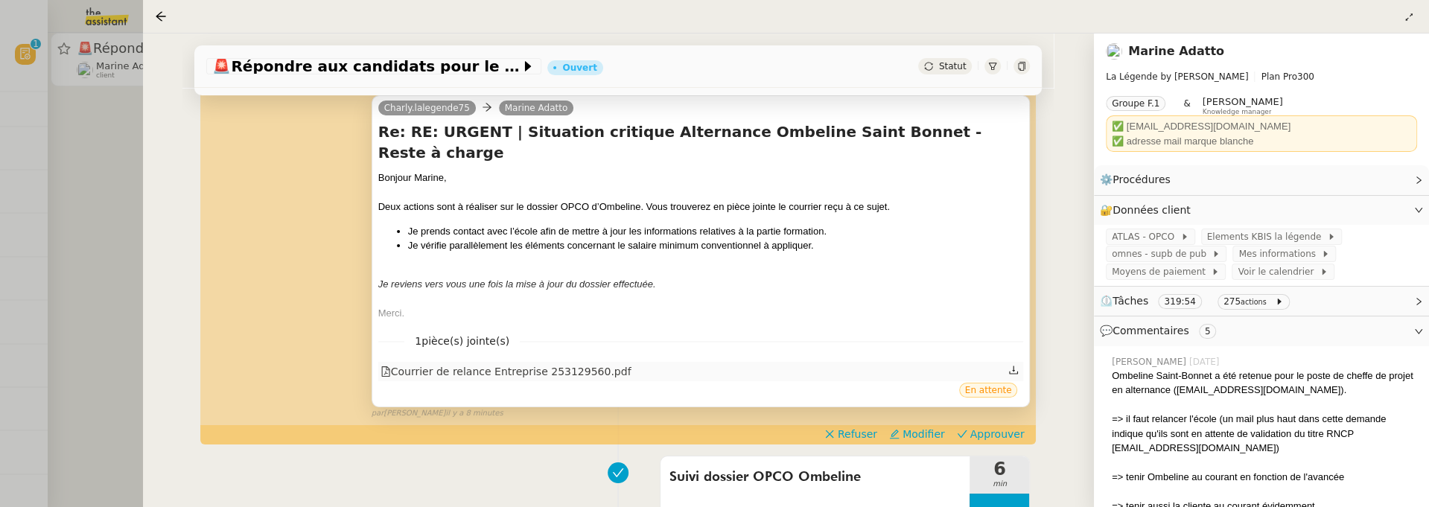
click at [608, 363] on div "Courrier de relance Entreprise 253129560.pdf" at bounding box center [506, 371] width 251 height 17
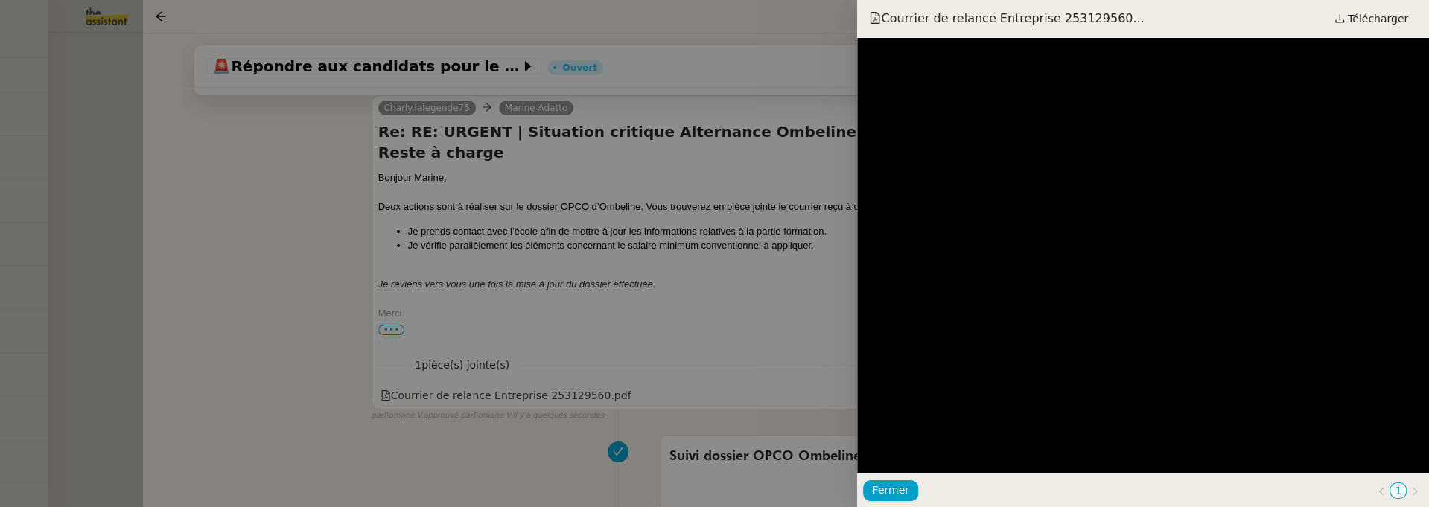
click at [92, 205] on div at bounding box center [714, 253] width 1429 height 507
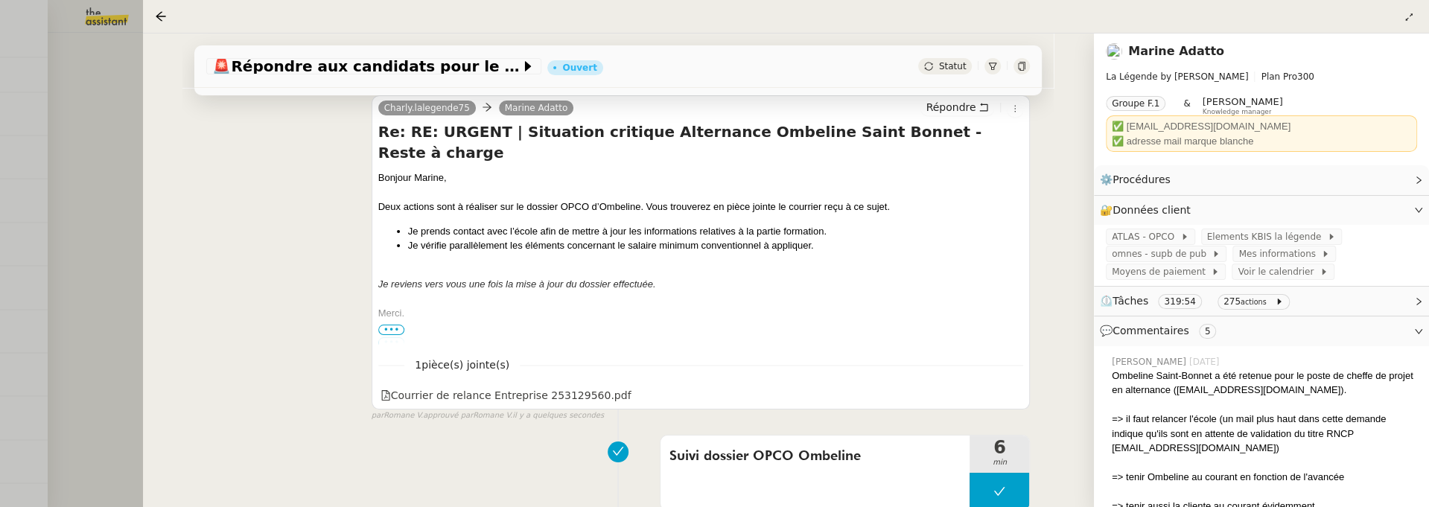
click at [92, 205] on div at bounding box center [714, 253] width 1429 height 507
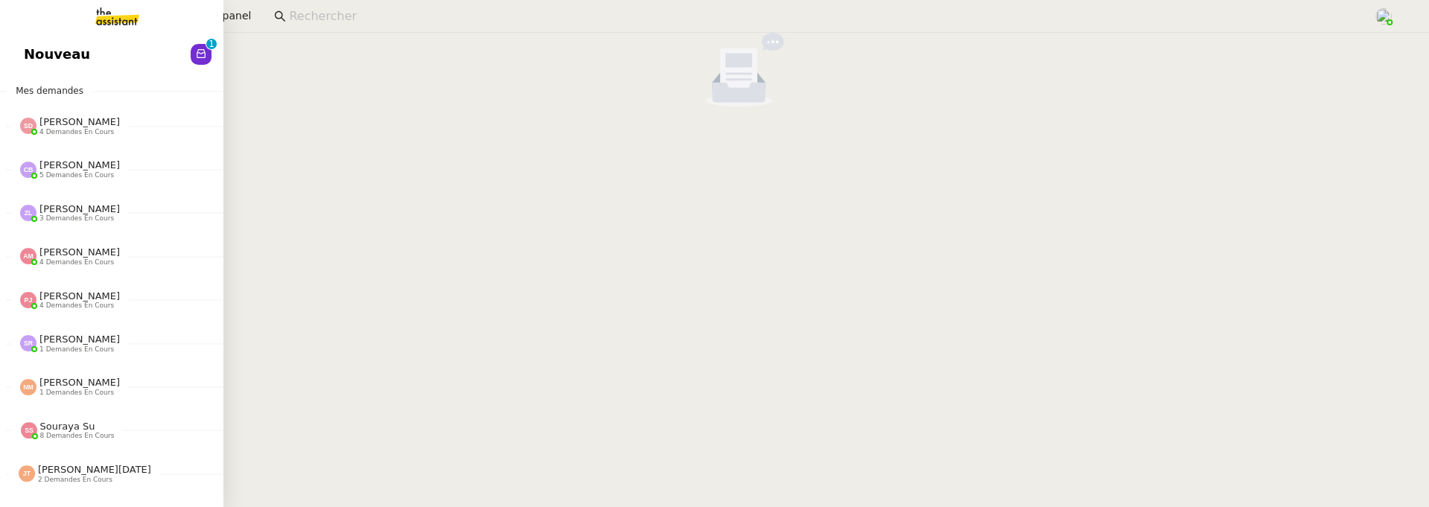
click at [73, 63] on span "Nouveau" at bounding box center [57, 54] width 66 height 22
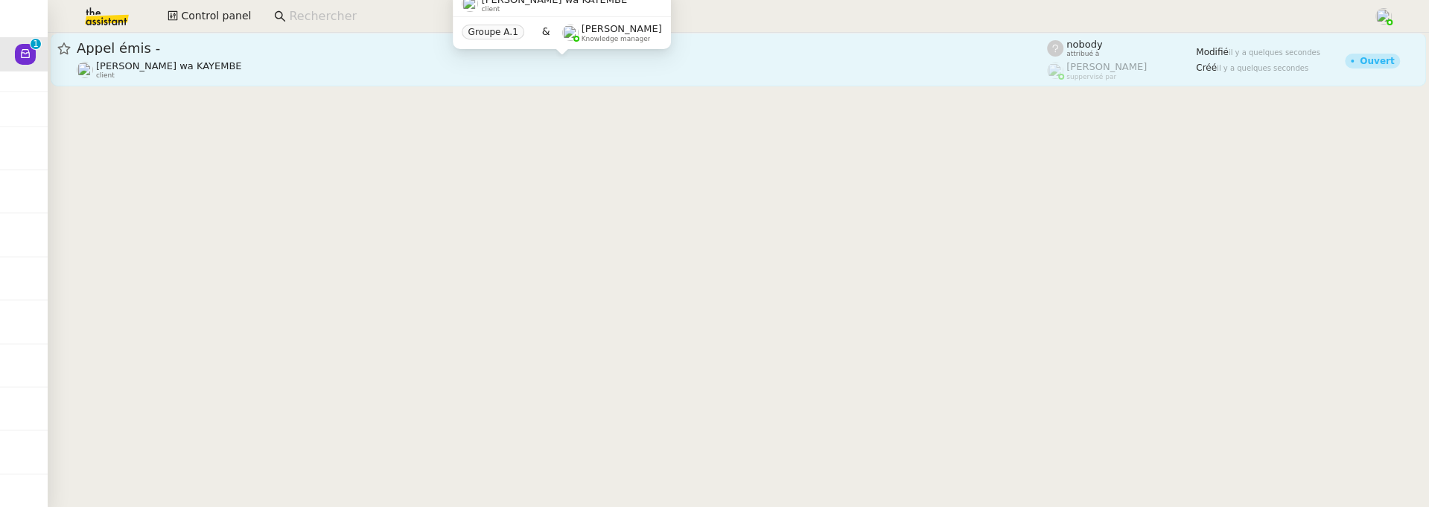
click at [402, 78] on div "Naomi OMEONGA wa KAYEMBE client" at bounding box center [562, 69] width 971 height 19
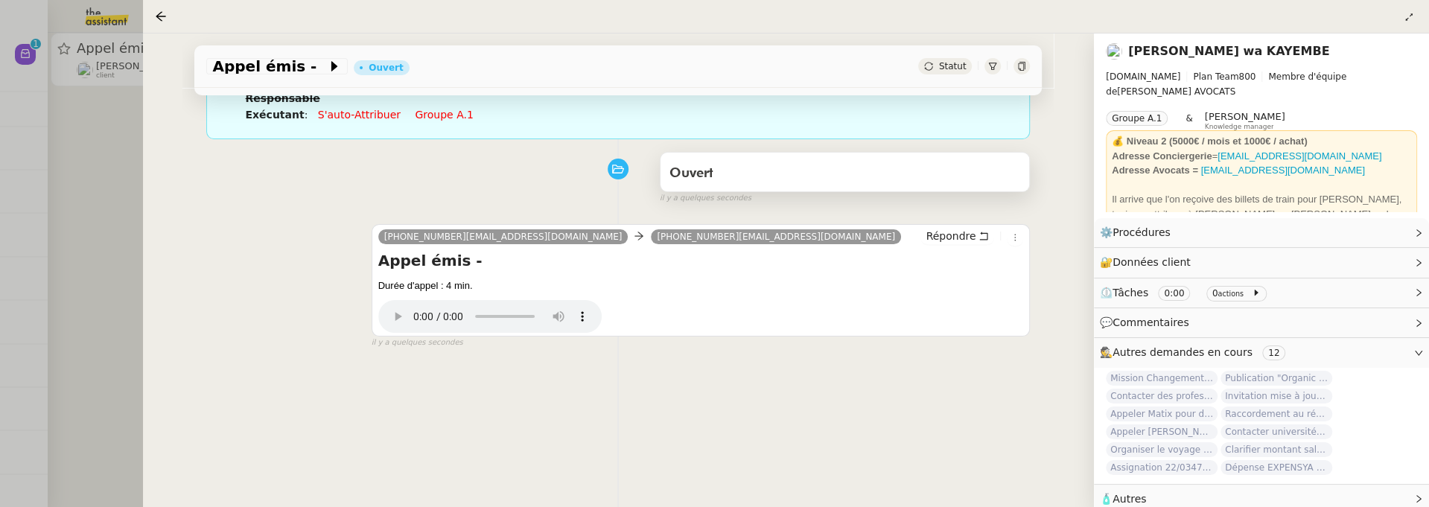
scroll to position [156, 0]
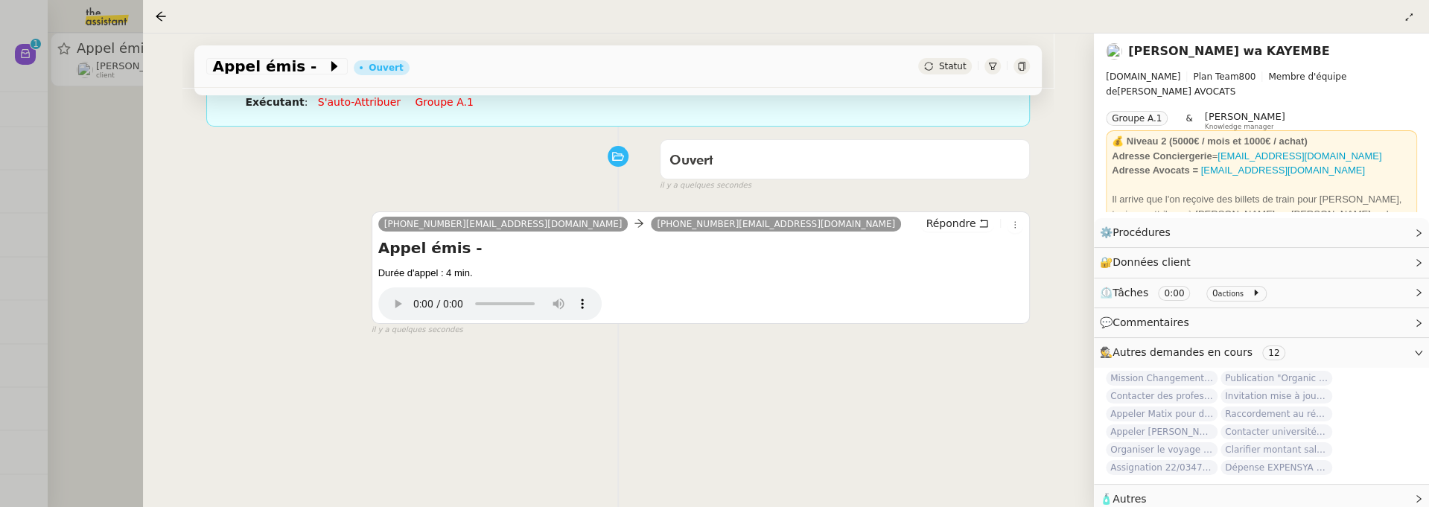
click at [946, 71] on span "Statut" at bounding box center [953, 66] width 28 height 10
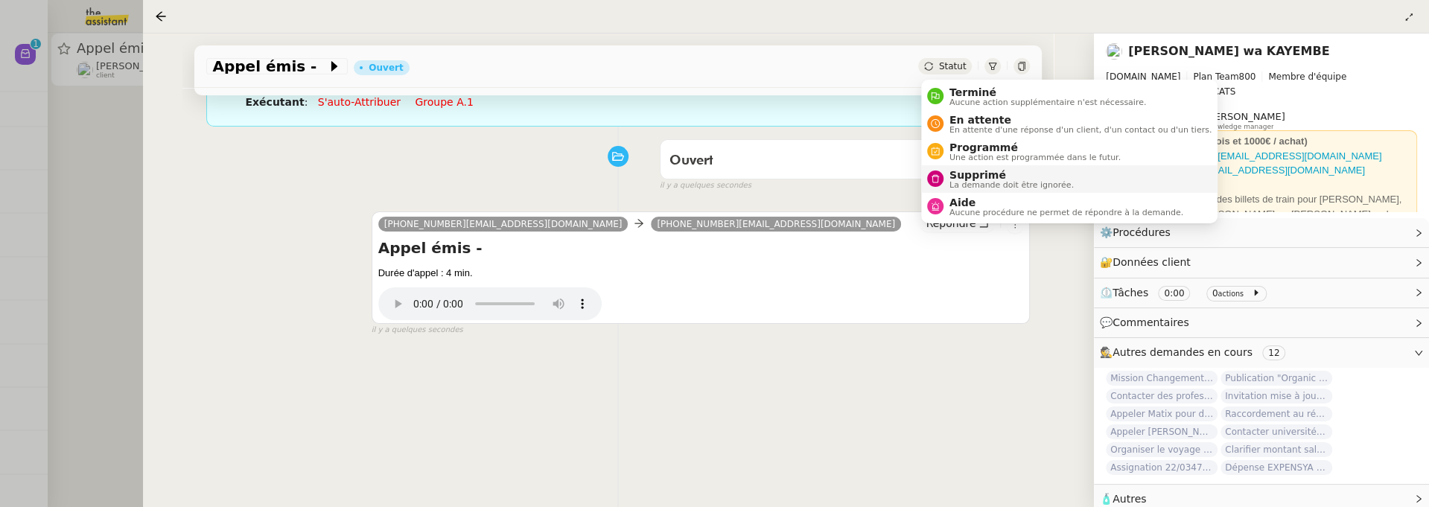
click at [962, 179] on span "Supprimé" at bounding box center [1012, 175] width 124 height 12
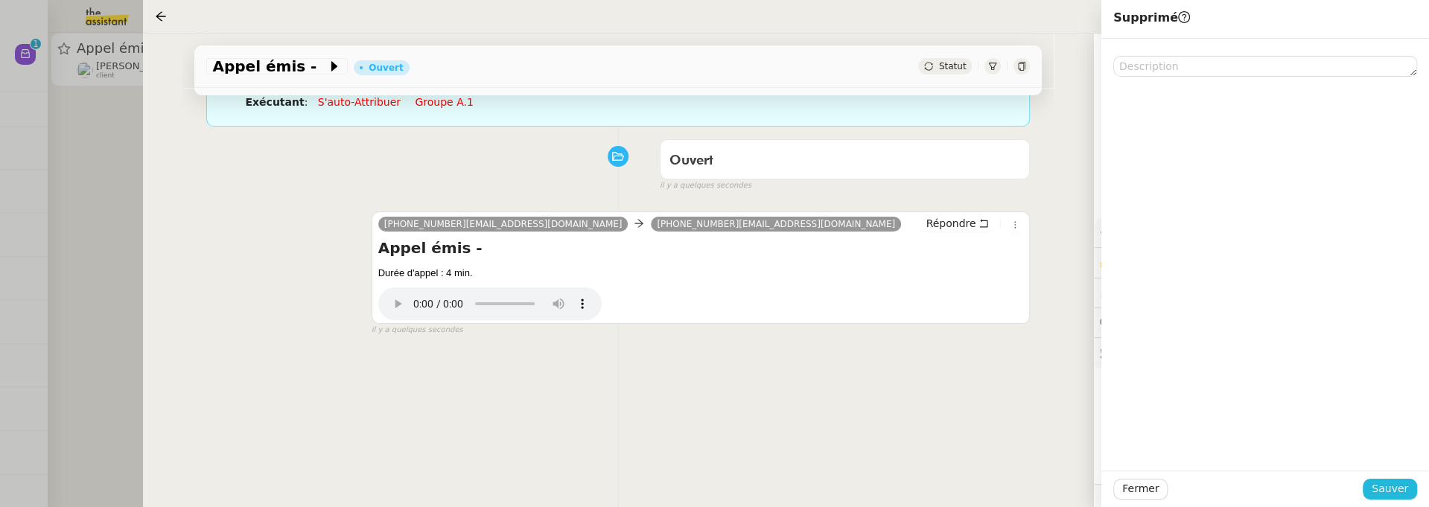
click at [1387, 476] on span "Sauver" at bounding box center [1390, 488] width 36 height 17
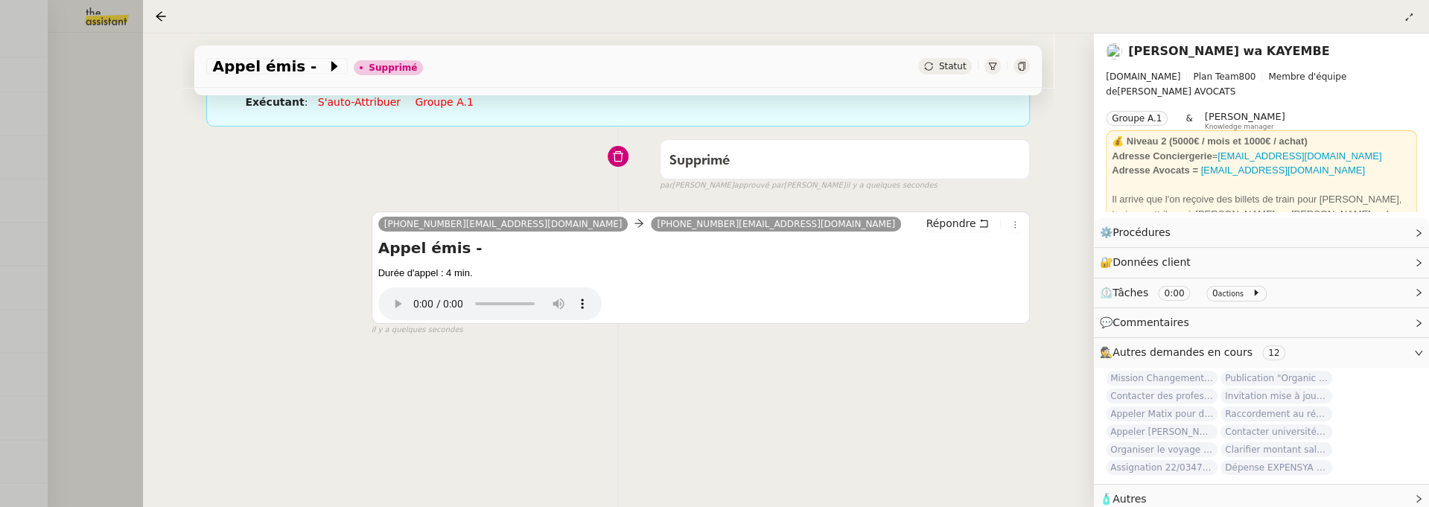
click at [127, 232] on div at bounding box center [714, 253] width 1429 height 507
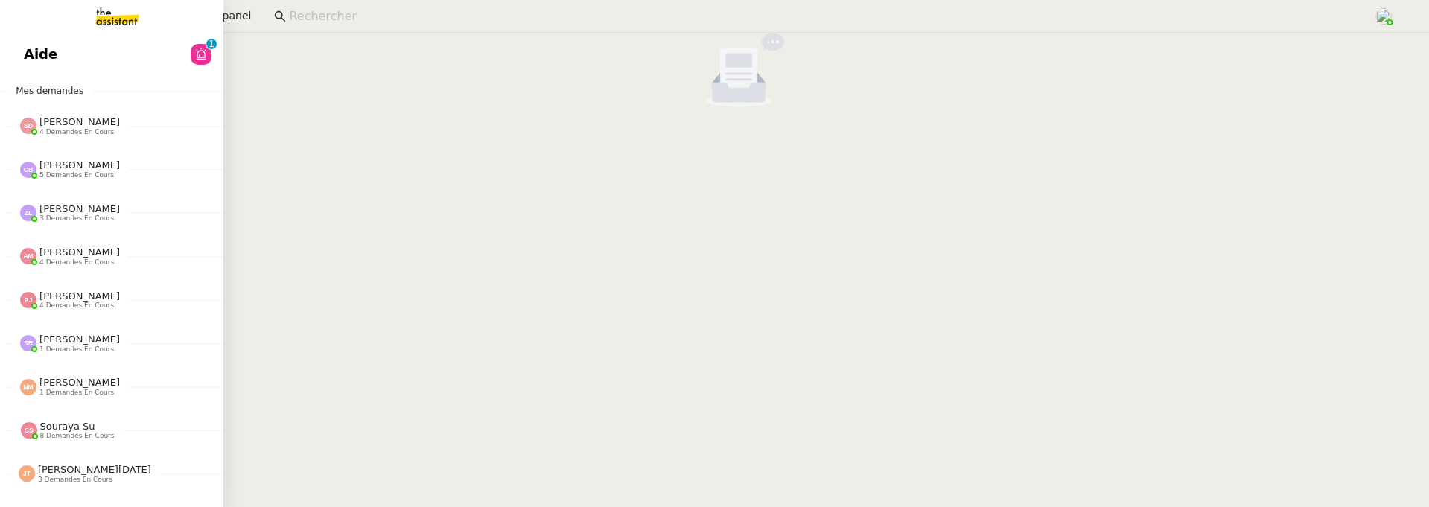
click at [10, 61] on link "Aide 0 1 2 3 4 5 6 7 8 9" at bounding box center [111, 54] width 223 height 34
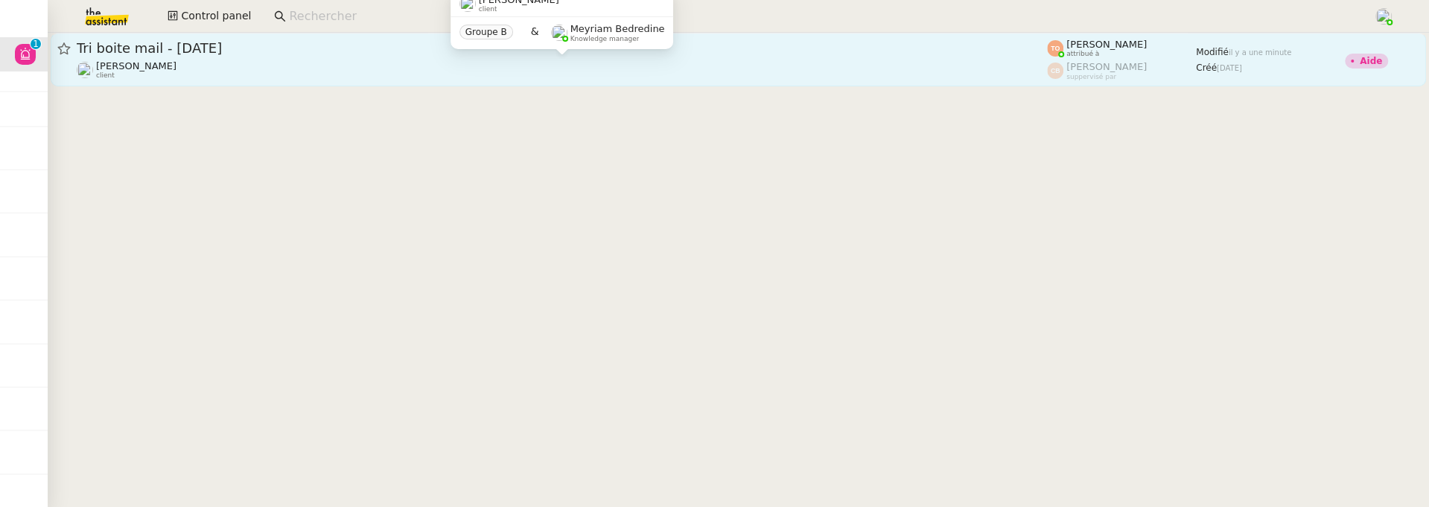
click at [503, 72] on div "Genevieve Landsmann client" at bounding box center [562, 69] width 971 height 19
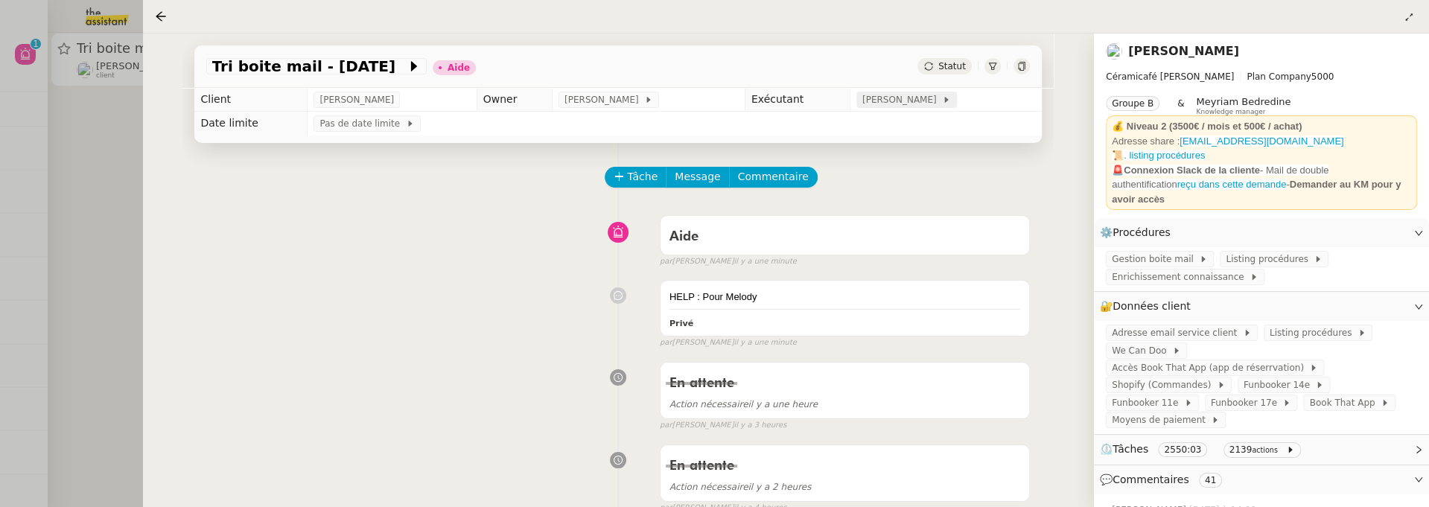
click at [928, 106] on span "[PERSON_NAME]" at bounding box center [903, 99] width 80 height 15
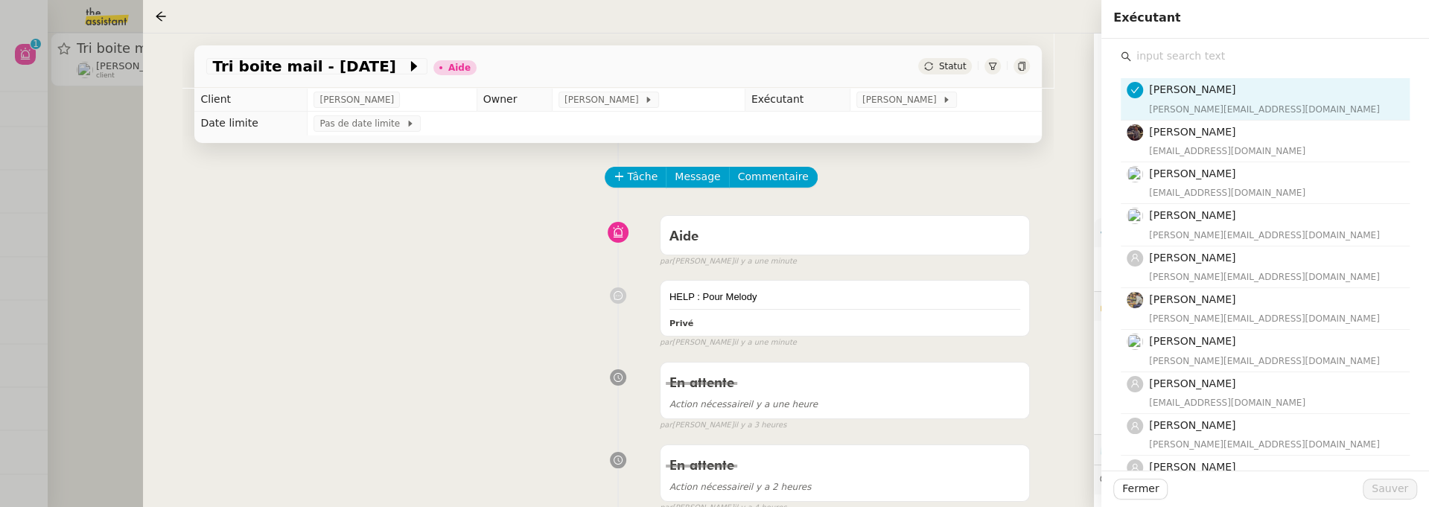
click at [1172, 60] on input "text" at bounding box center [1270, 56] width 279 height 20
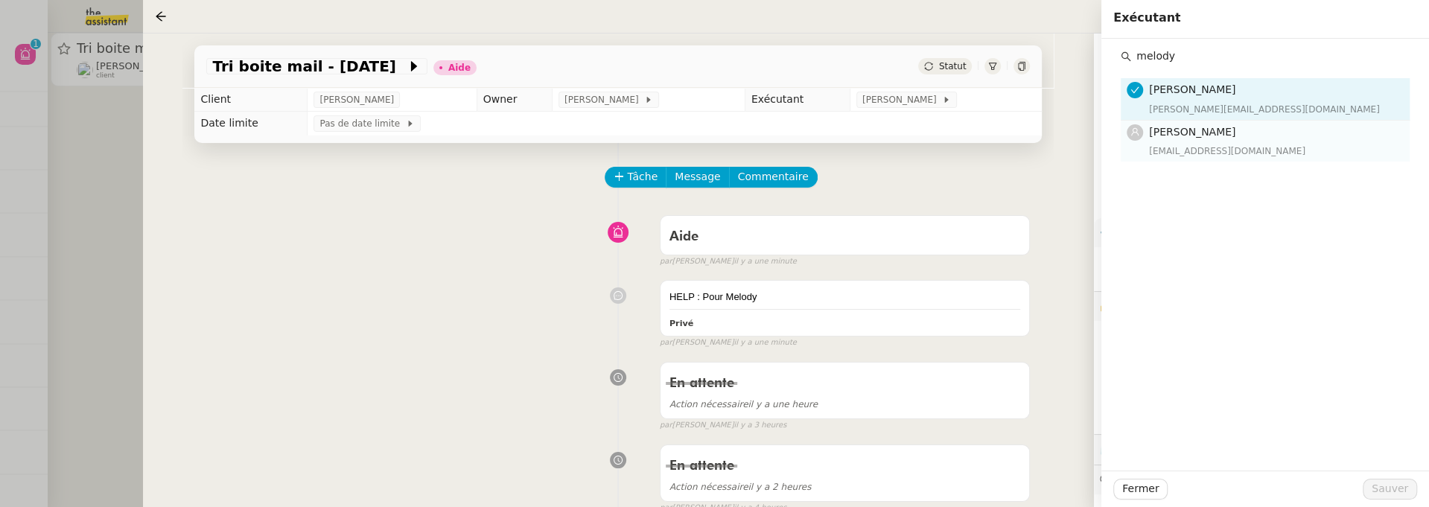
type input "melody"
click at [1232, 144] on div "[EMAIL_ADDRESS][DOMAIN_NAME]" at bounding box center [1275, 151] width 252 height 15
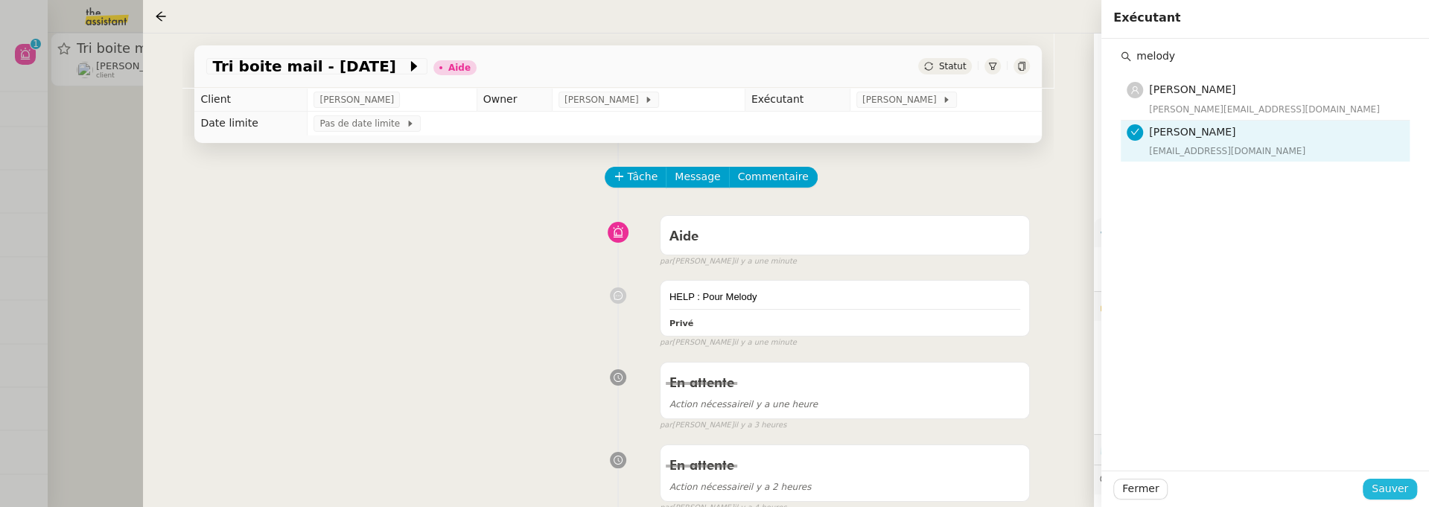
click at [1391, 476] on span "Sauver" at bounding box center [1390, 488] width 36 height 17
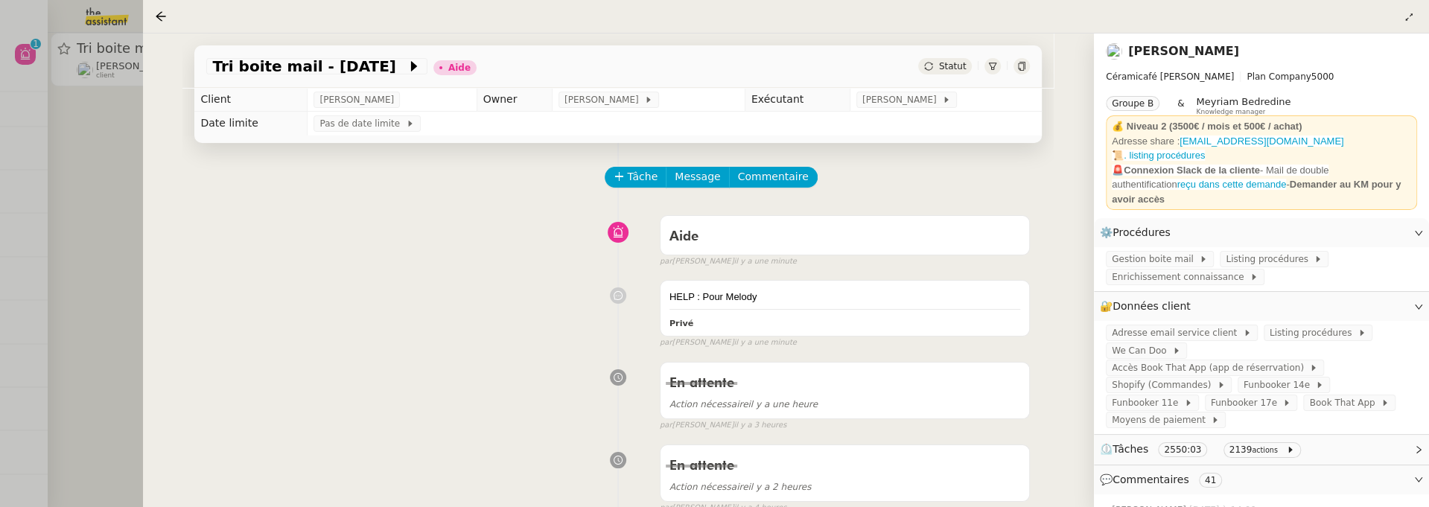
click at [968, 69] on div "Statut" at bounding box center [945, 66] width 54 height 16
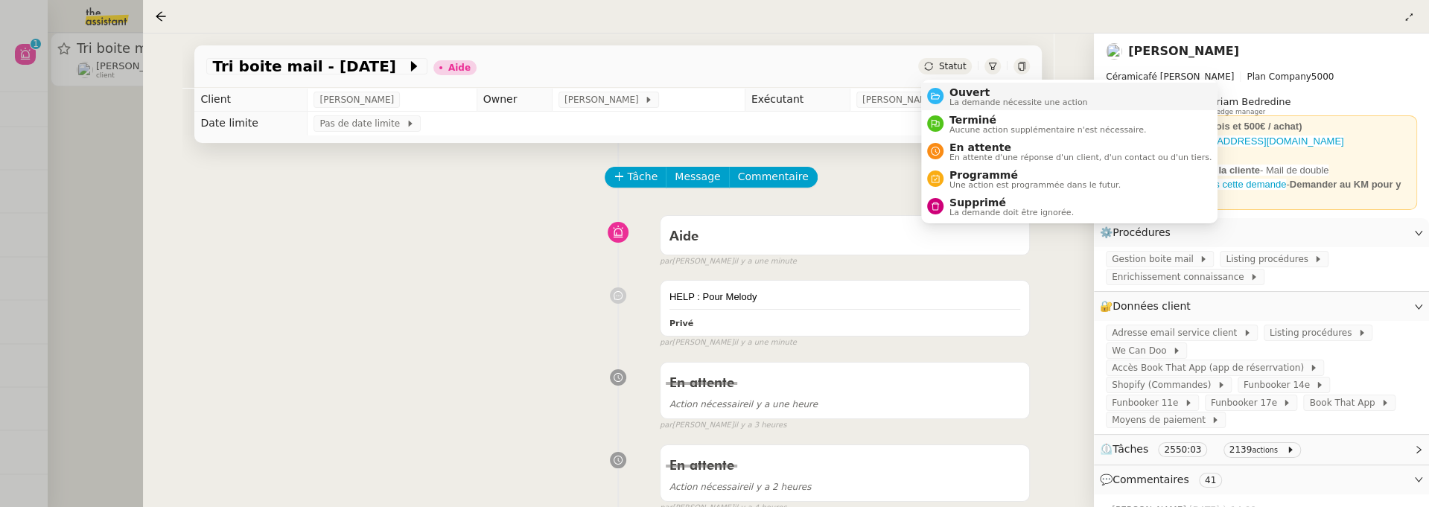
click at [978, 94] on span "Ouvert" at bounding box center [1019, 92] width 139 height 12
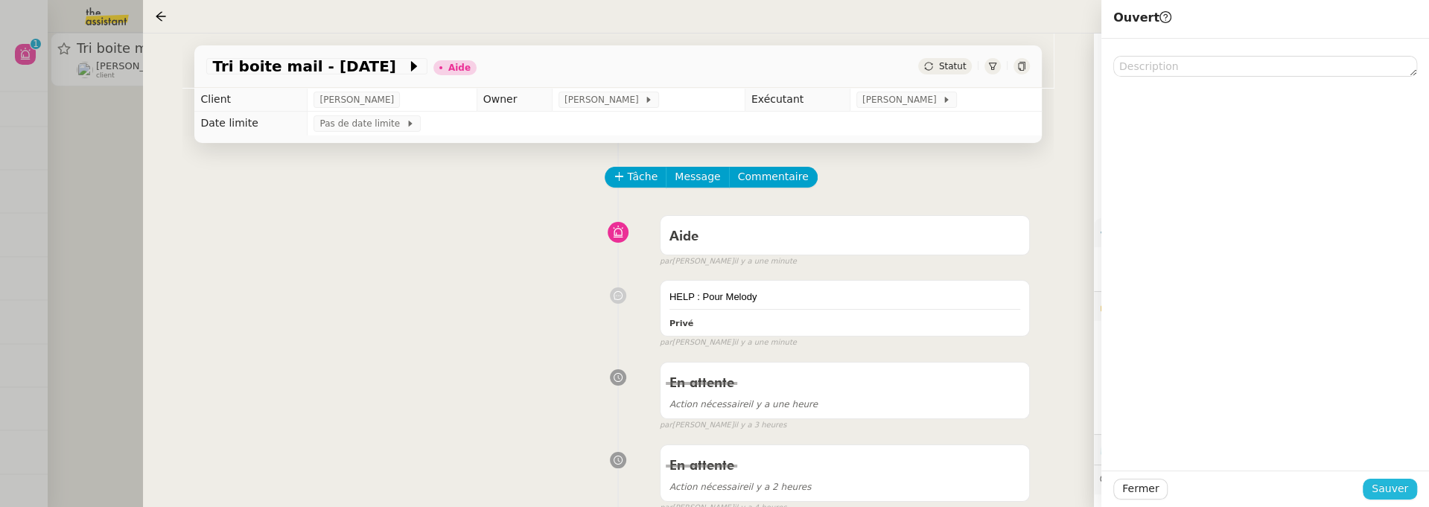
click at [1380, 476] on span "Sauver" at bounding box center [1390, 488] width 36 height 17
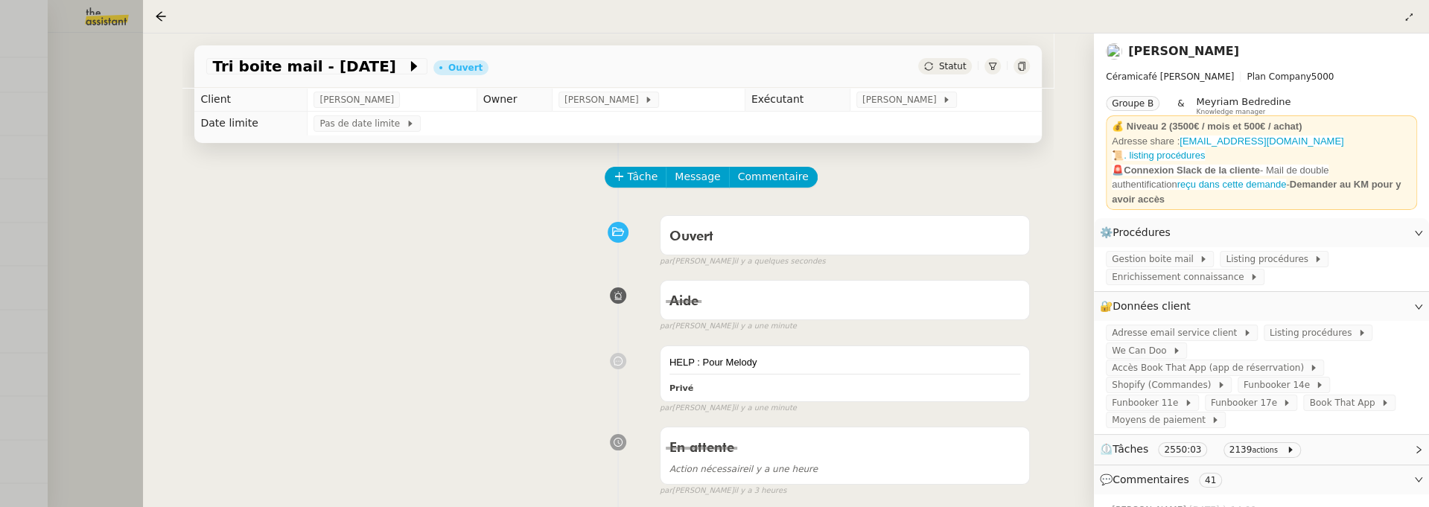
click at [156, 54] on div "Tri boite mail - août 2025 Ouvert Statut Client Genevieve Landsmann Owner Coral…" at bounding box center [618, 271] width 951 height 474
click at [101, 168] on div at bounding box center [714, 253] width 1429 height 507
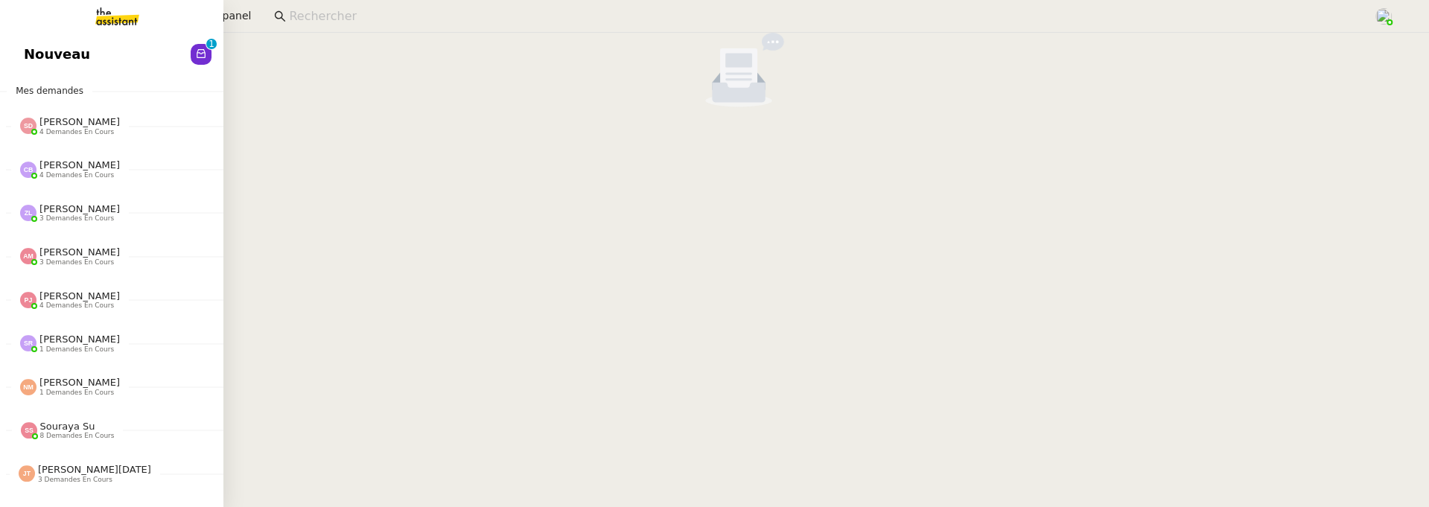
click at [28, 57] on span "Nouveau" at bounding box center [57, 54] width 66 height 22
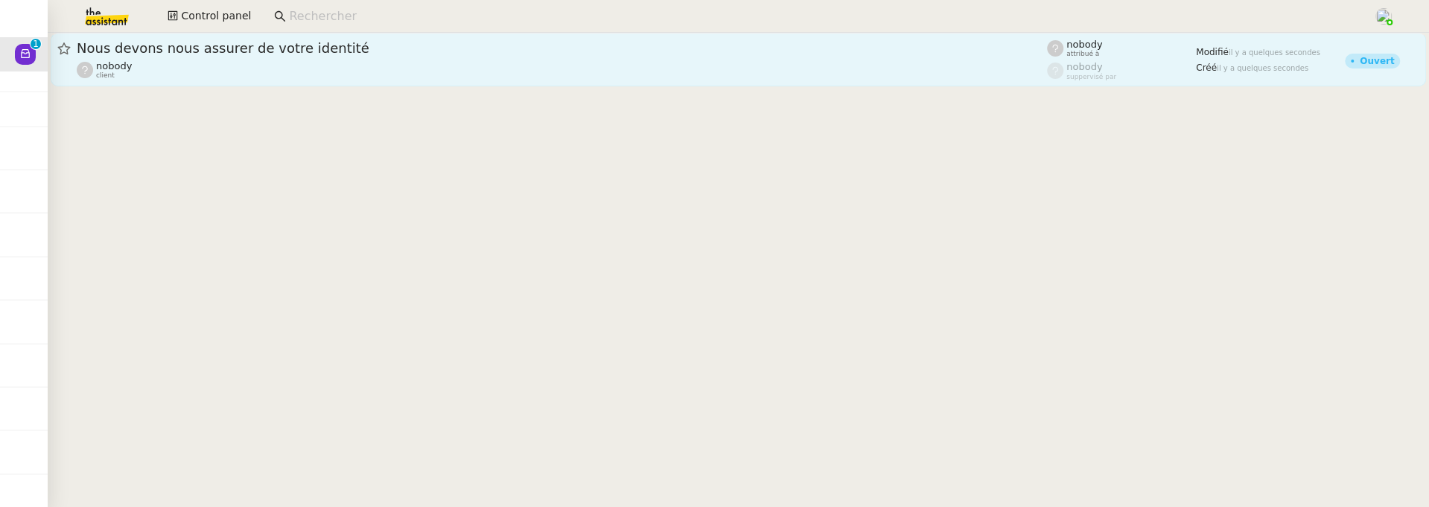
click at [670, 82] on link "Nous devons nous assurer de votre identité nobody client nobody attribué à nobo…" at bounding box center [739, 60] width 1376 height 54
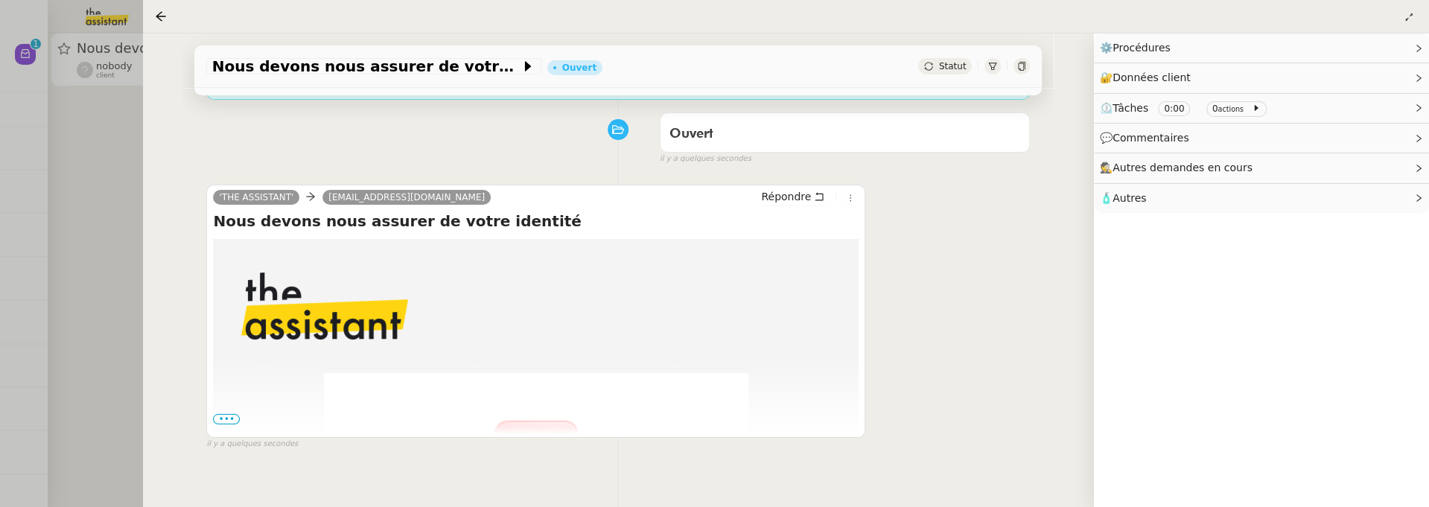
scroll to position [185, 0]
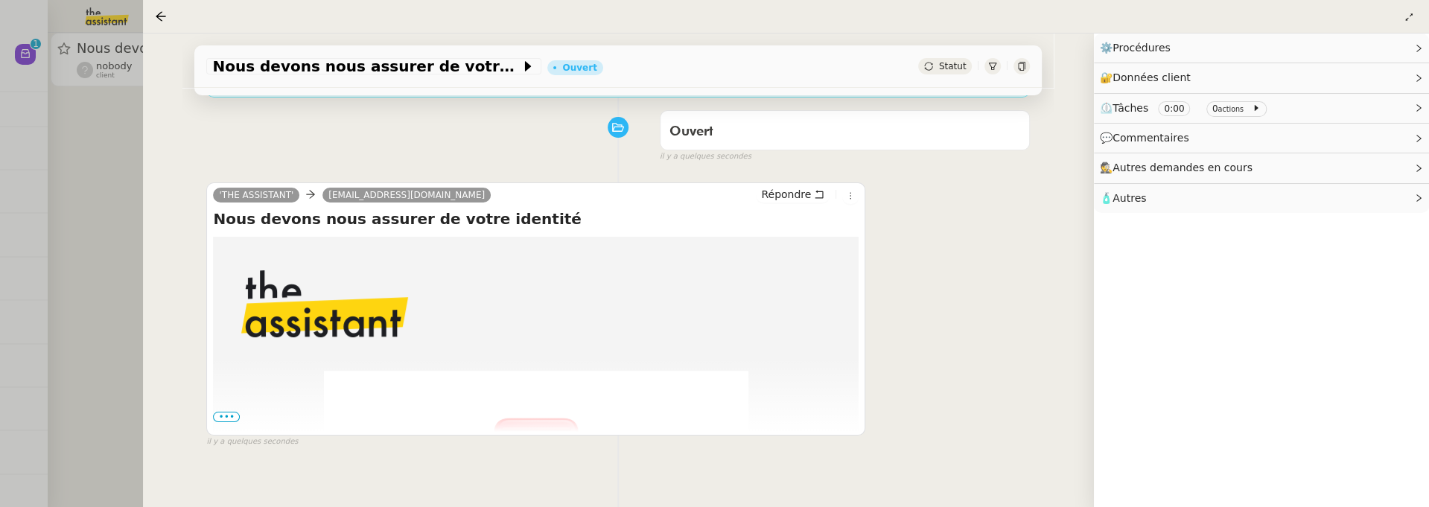
click at [224, 412] on span "•••" at bounding box center [226, 417] width 27 height 10
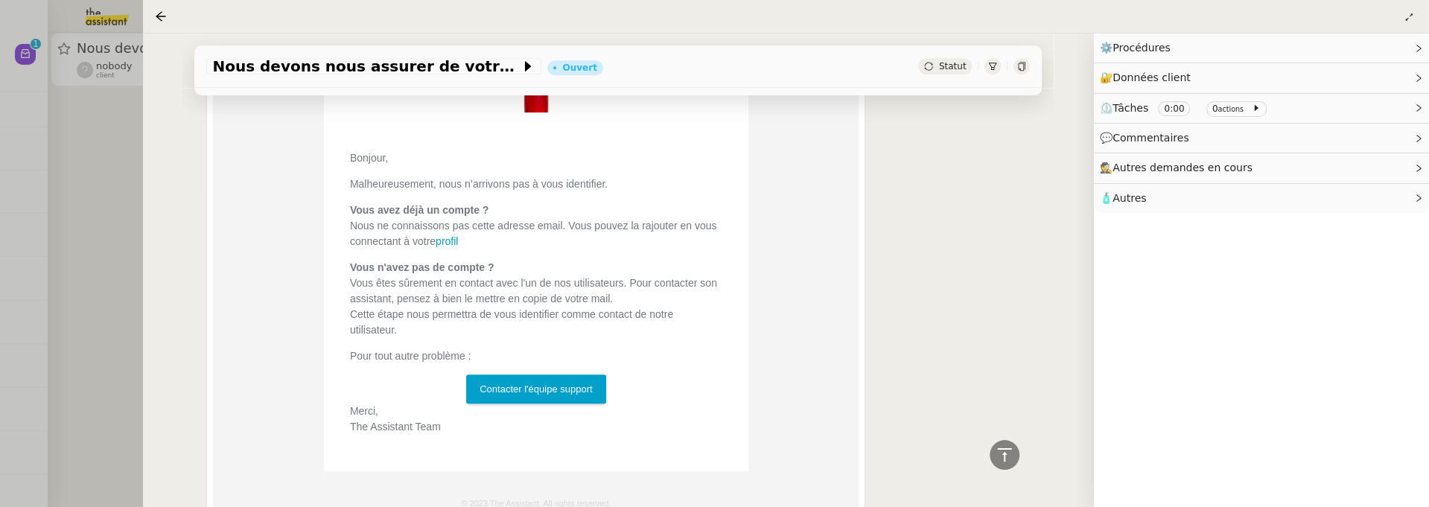
scroll to position [541, 0]
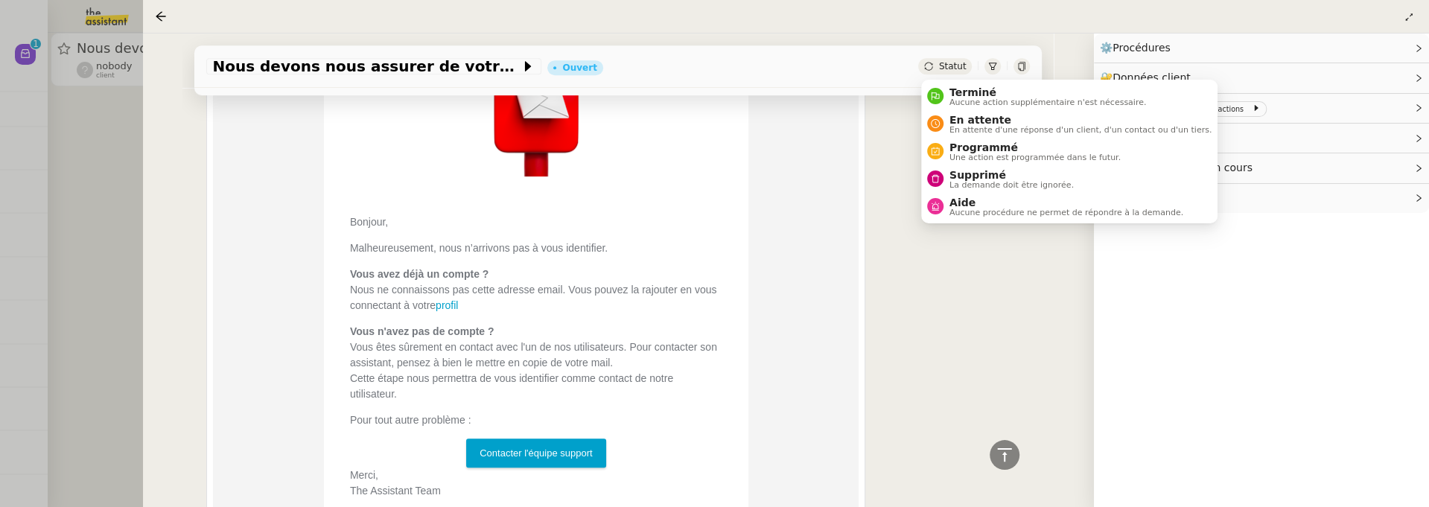
click at [936, 68] on div "Statut" at bounding box center [945, 66] width 54 height 16
click at [974, 166] on li "Supprimé La demande doit être ignorée." at bounding box center [1069, 179] width 296 height 28
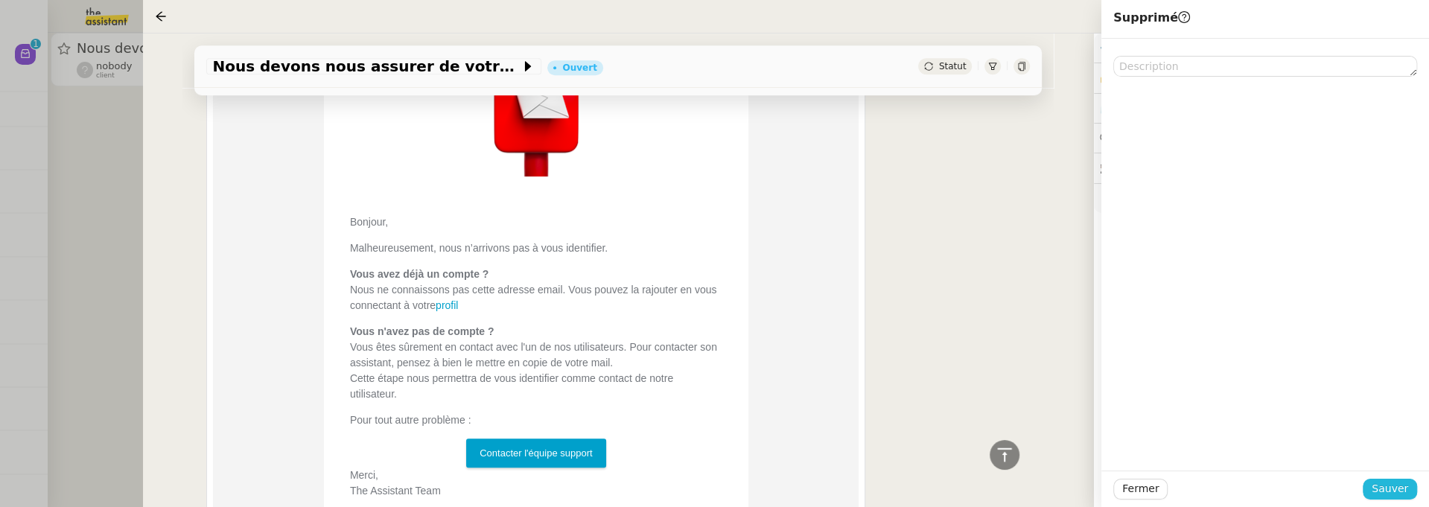
click at [1377, 476] on span "Sauver" at bounding box center [1390, 488] width 36 height 17
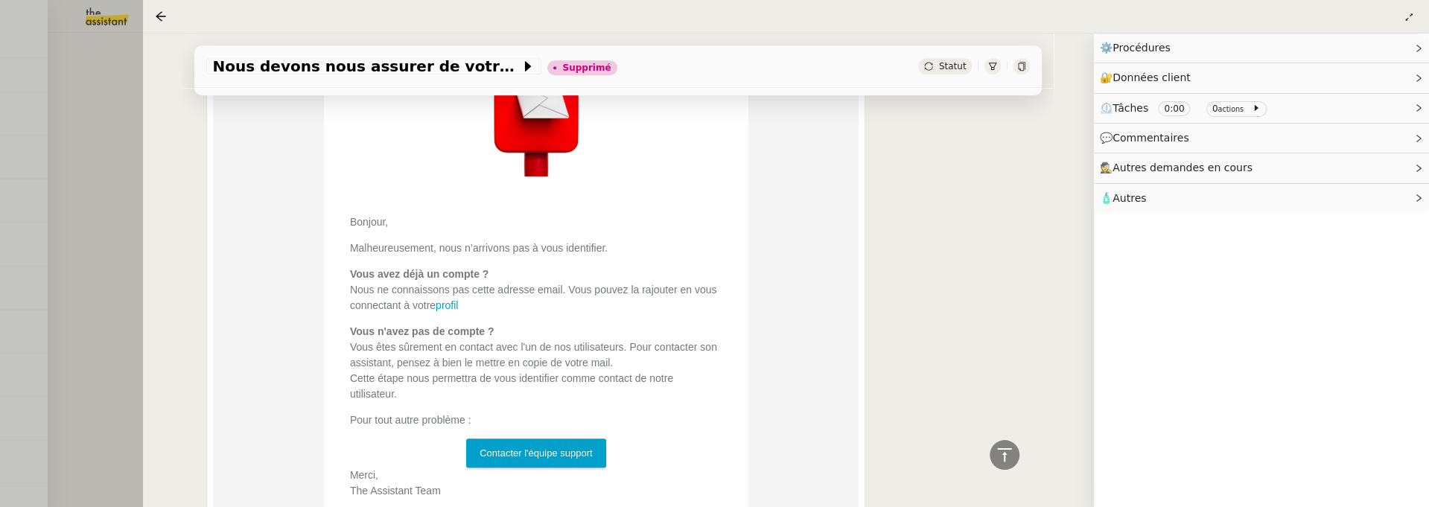
click at [126, 249] on div at bounding box center [714, 253] width 1429 height 507
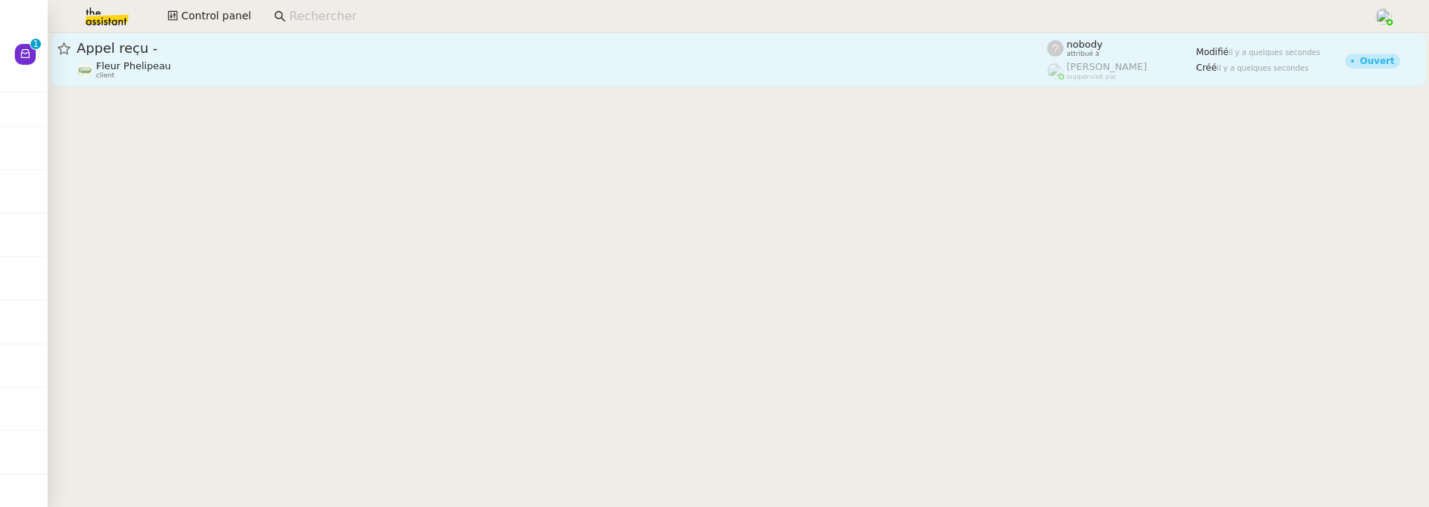
click at [469, 69] on div "Fleur Phelipeau client" at bounding box center [562, 69] width 971 height 19
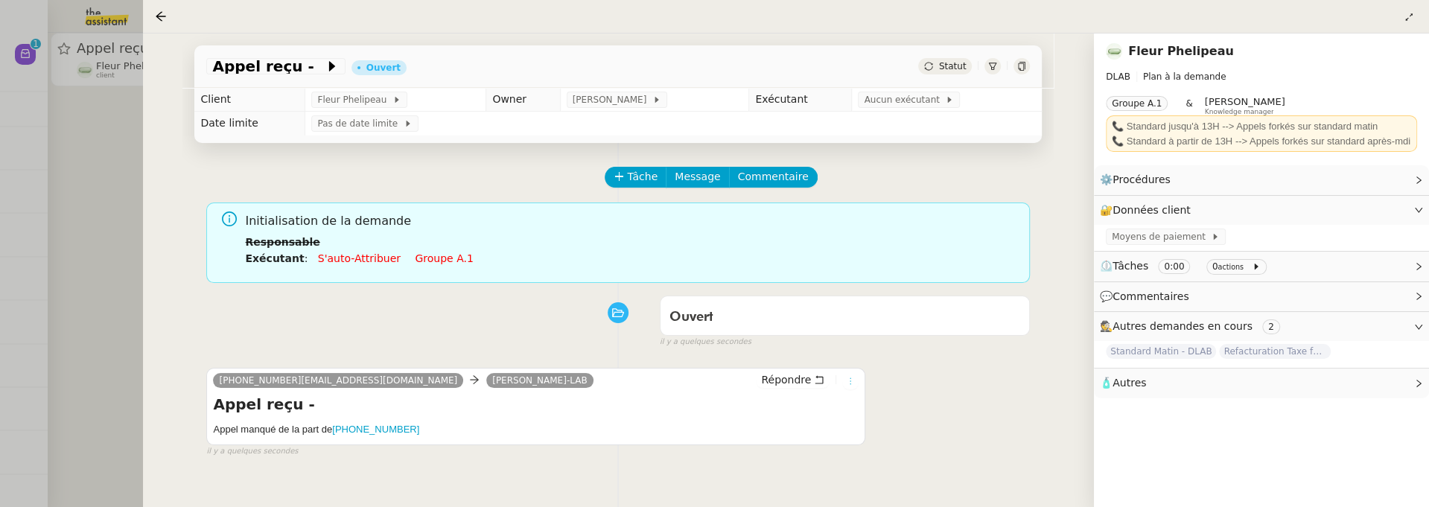
click at [851, 379] on icon at bounding box center [850, 381] width 9 height 9
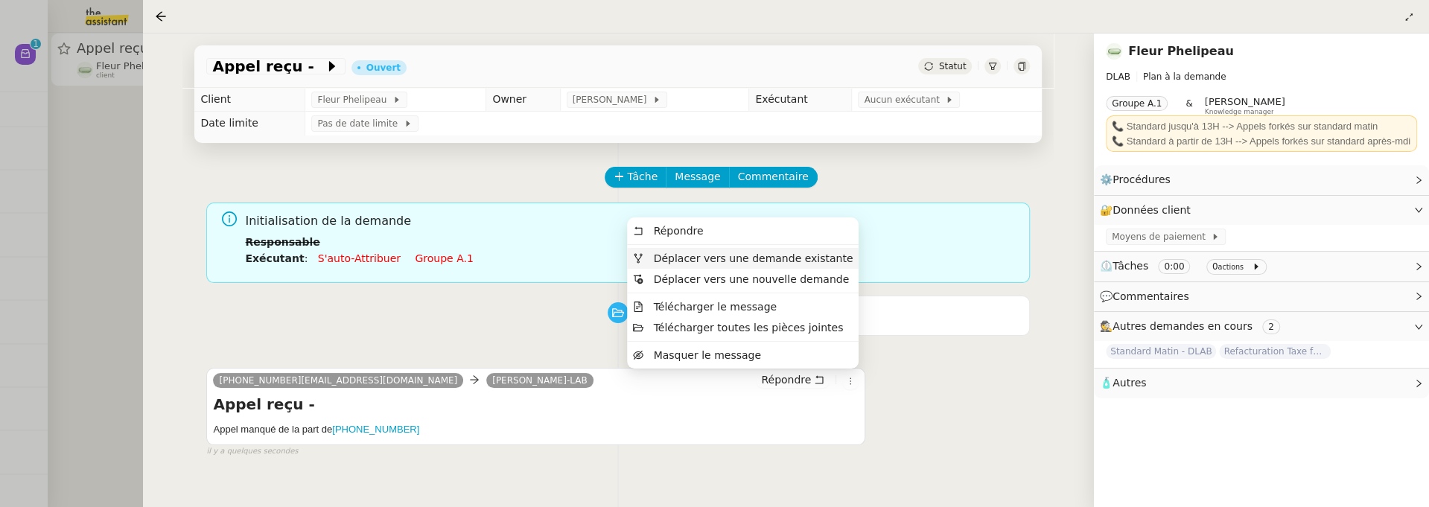
click at [813, 260] on span "Déplacer vers une demande existante" at bounding box center [754, 259] width 200 height 12
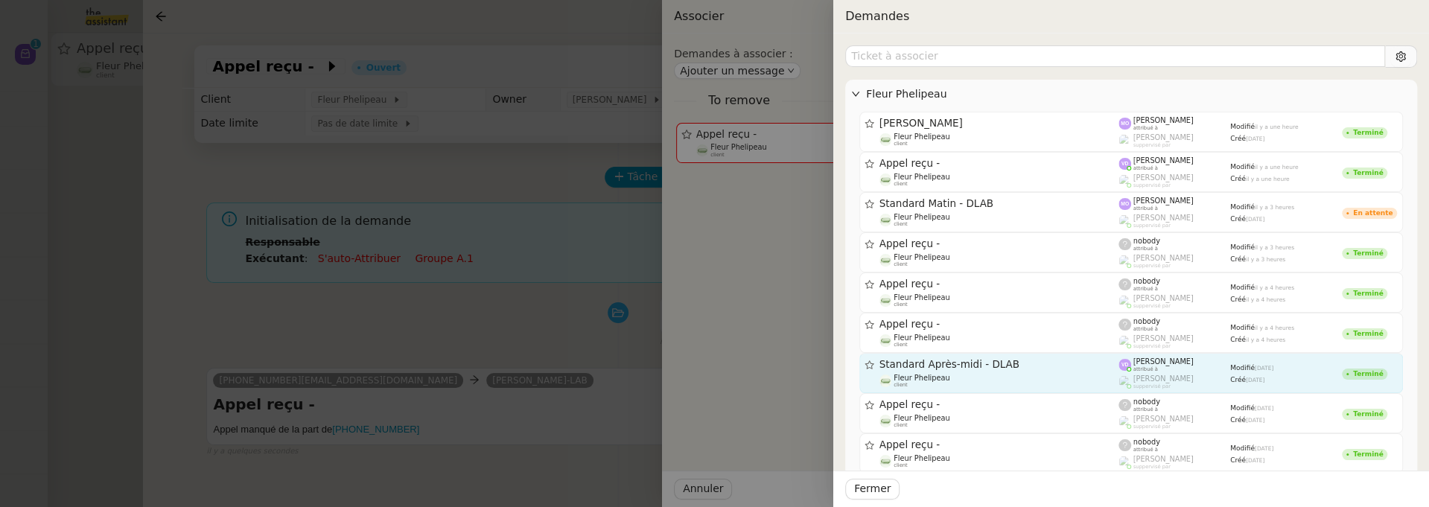
click at [1009, 380] on div "Fleur Phelipeau client" at bounding box center [1000, 381] width 240 height 15
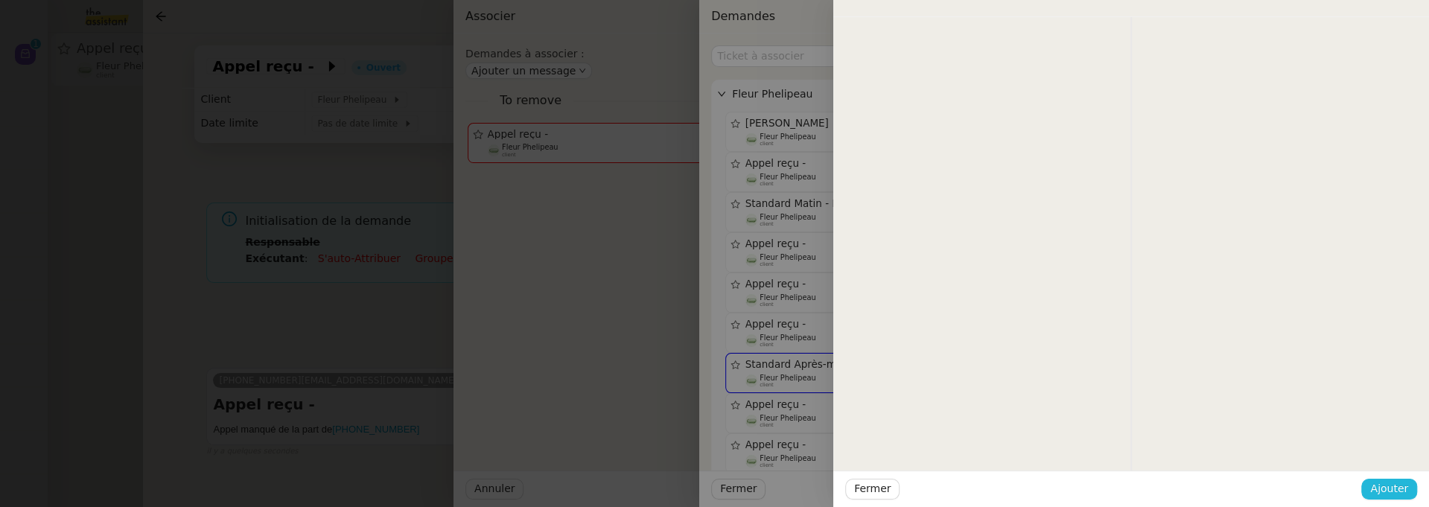
click at [1390, 476] on span "Ajouter" at bounding box center [1390, 488] width 38 height 17
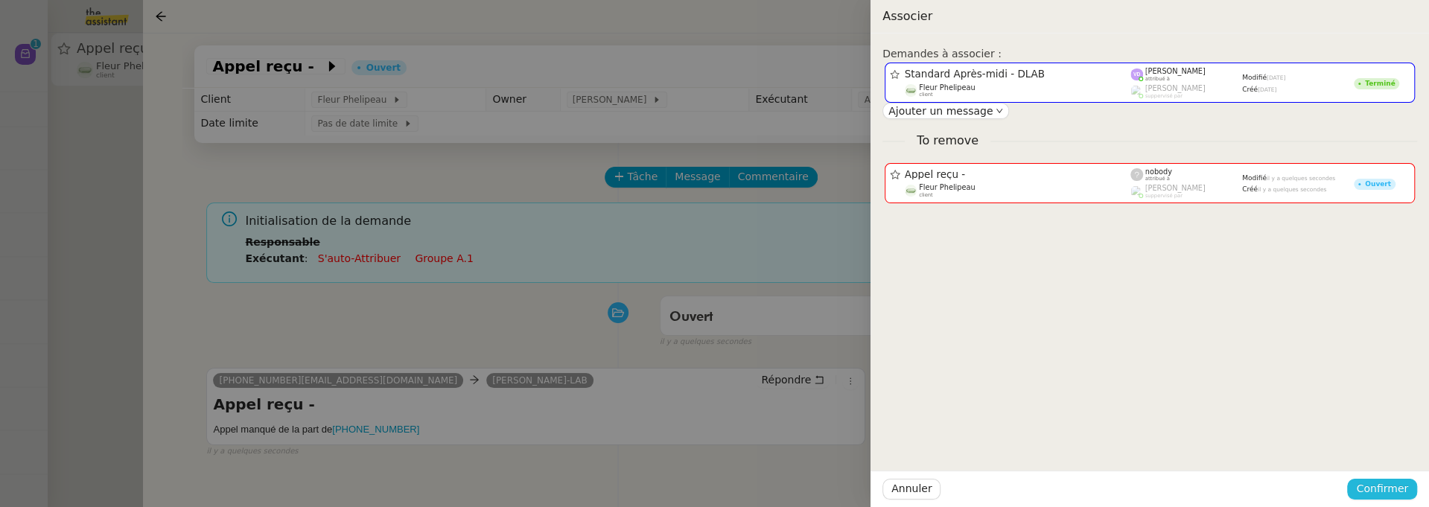
click at [1397, 476] on span "Confirmer" at bounding box center [1382, 488] width 52 height 17
click at [1387, 445] on span "Ajouter" at bounding box center [1384, 449] width 38 height 15
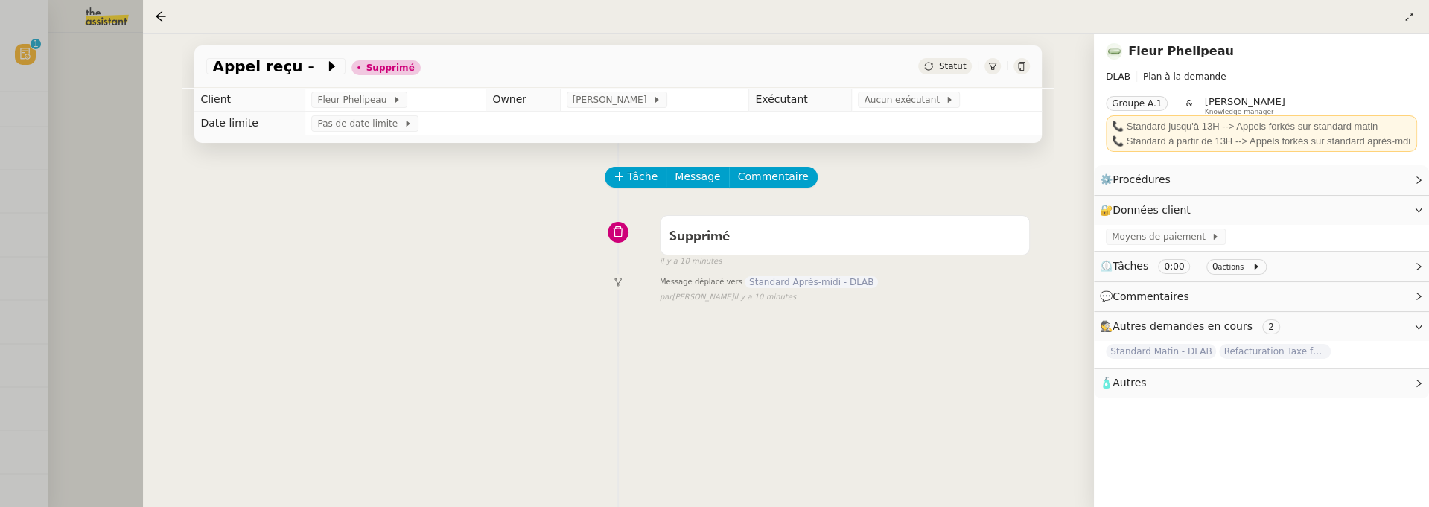
click at [130, 220] on div at bounding box center [714, 253] width 1429 height 507
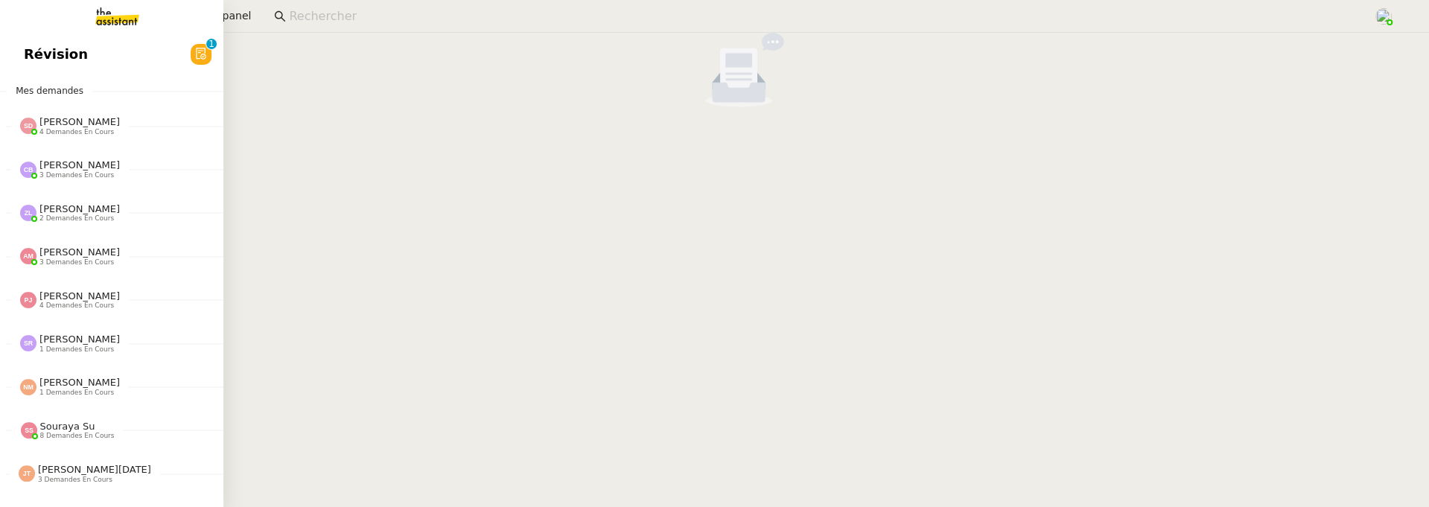
click at [42, 64] on span "Révision" at bounding box center [56, 54] width 64 height 22
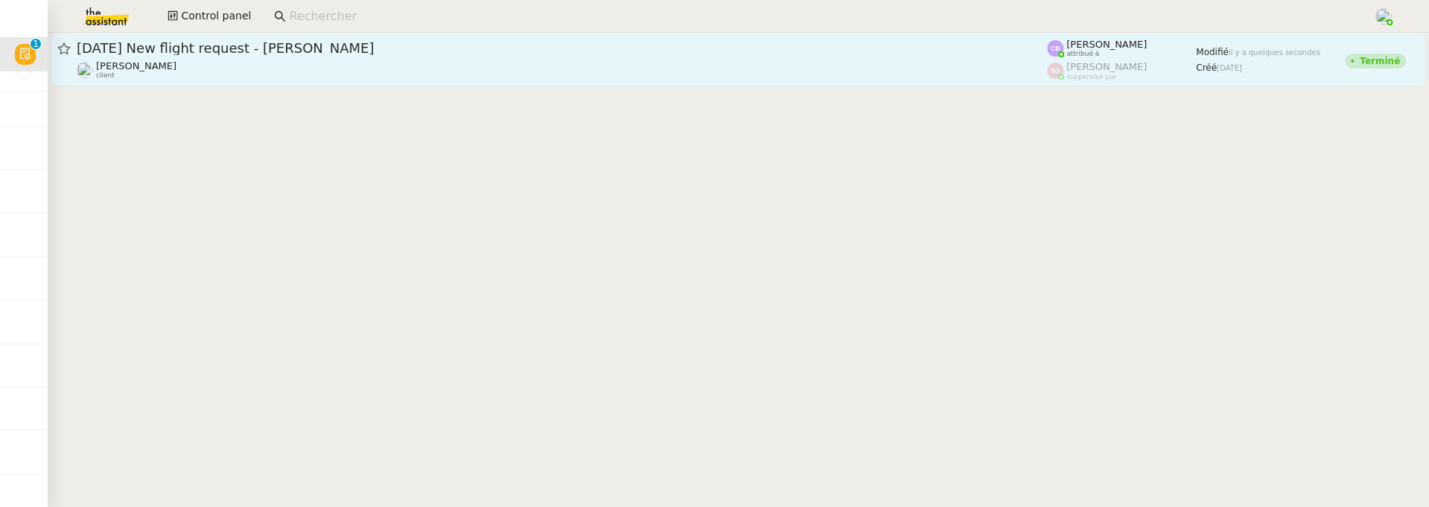
click at [269, 68] on div "Louis Frei client" at bounding box center [562, 69] width 971 height 19
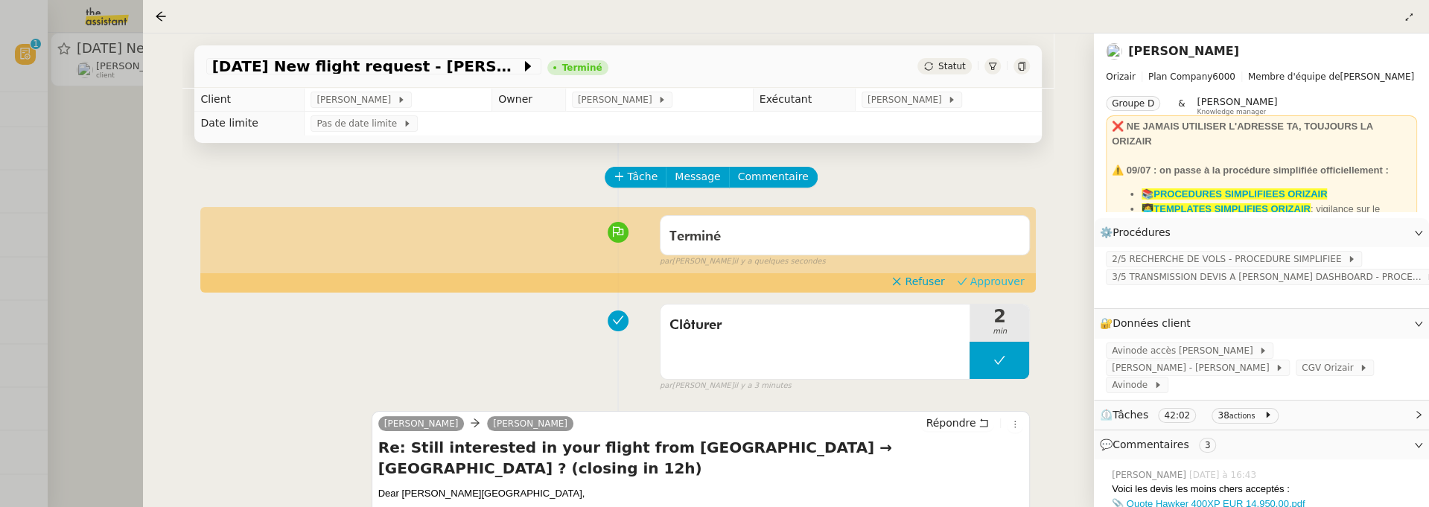
click at [1001, 285] on span "Approuver" at bounding box center [998, 281] width 54 height 15
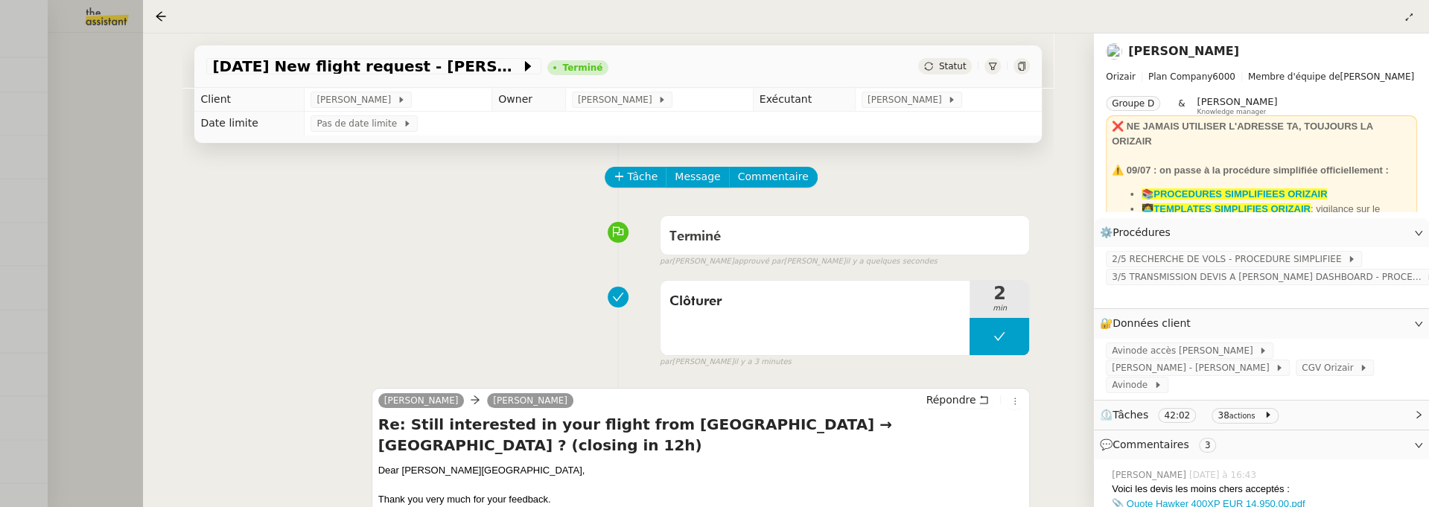
click at [86, 151] on div at bounding box center [714, 253] width 1429 height 507
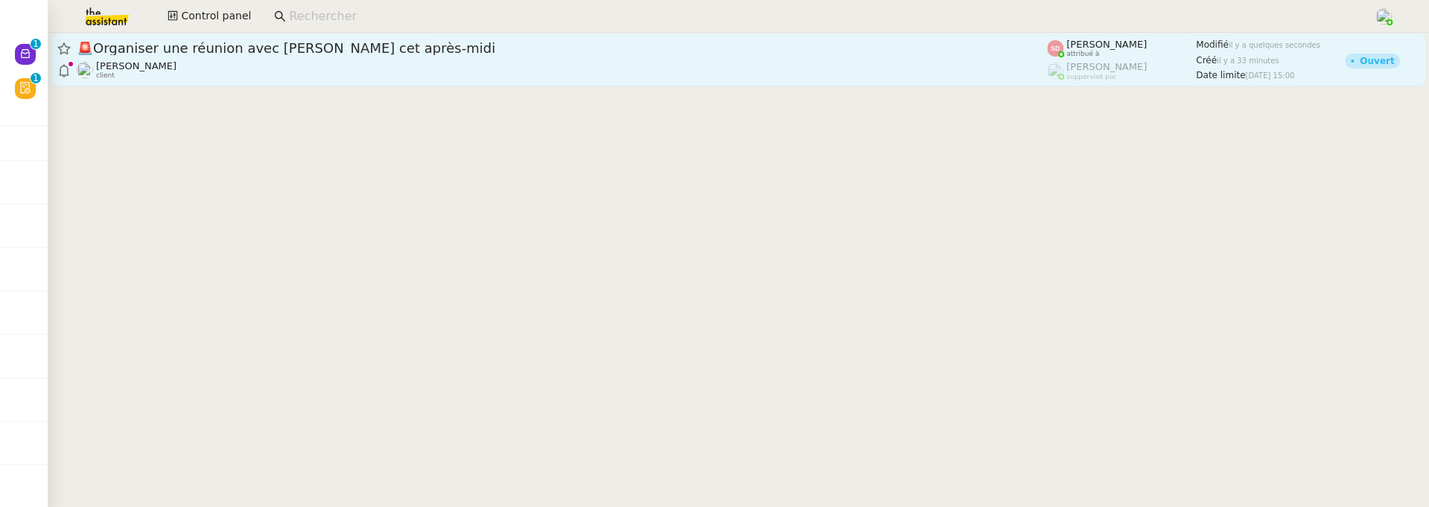
click at [258, 58] on div "🚨 Organiser une réunion avec David cet après-midi David Berrebi client" at bounding box center [562, 59] width 971 height 40
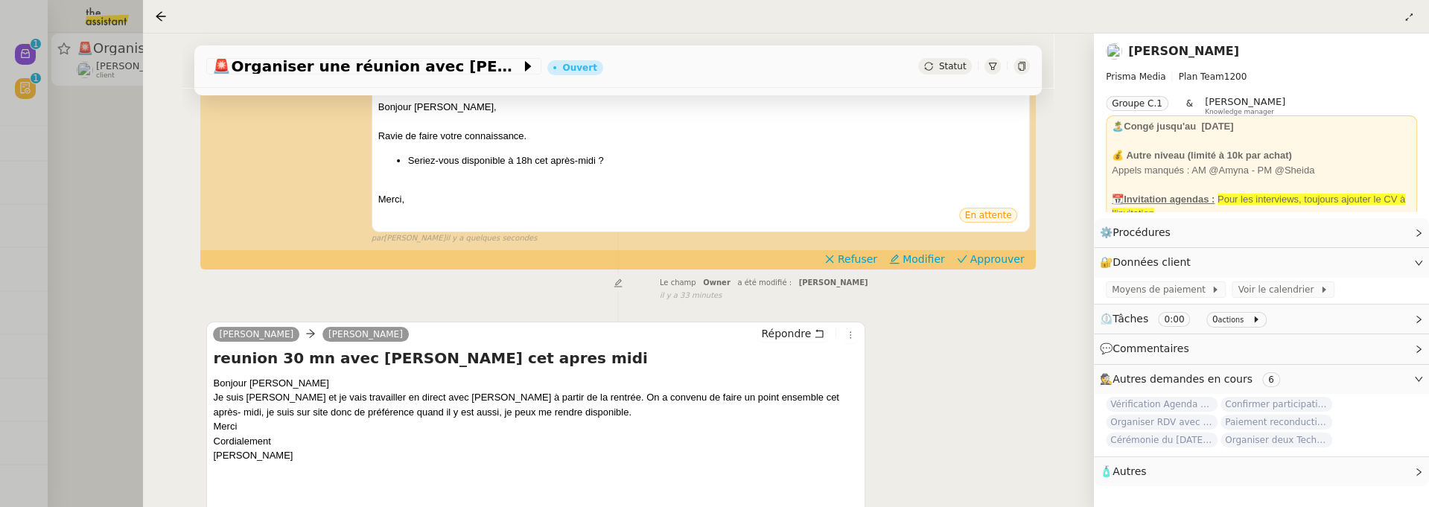
scroll to position [240, 0]
click at [1011, 256] on span "Approuver" at bounding box center [998, 260] width 54 height 15
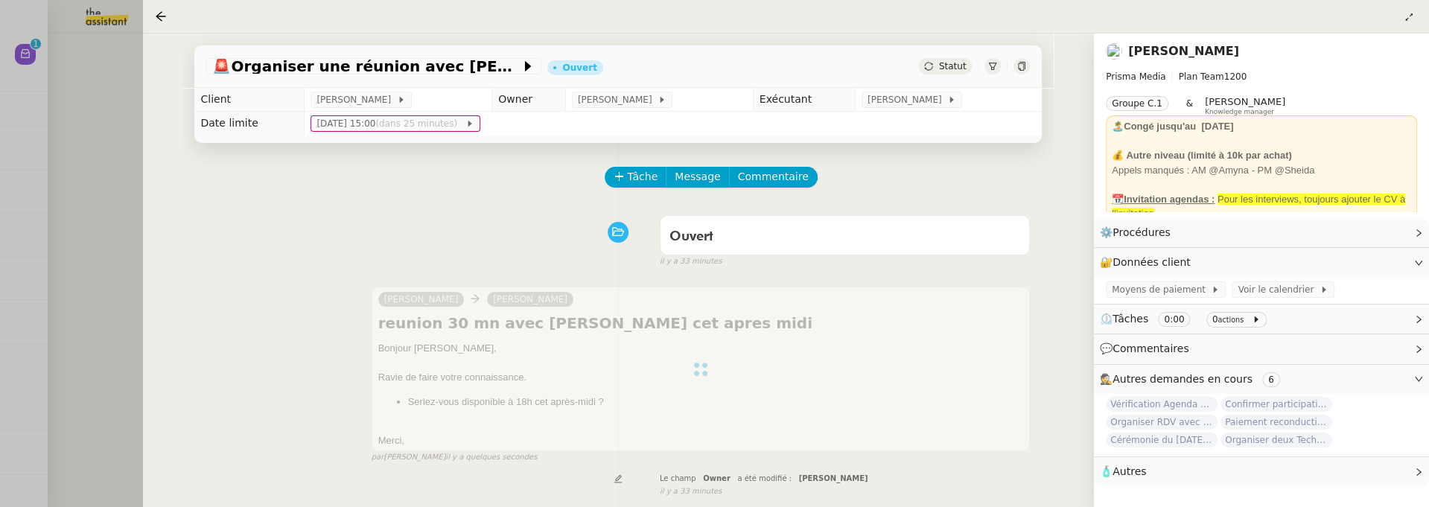
click at [87, 164] on div at bounding box center [714, 253] width 1429 height 507
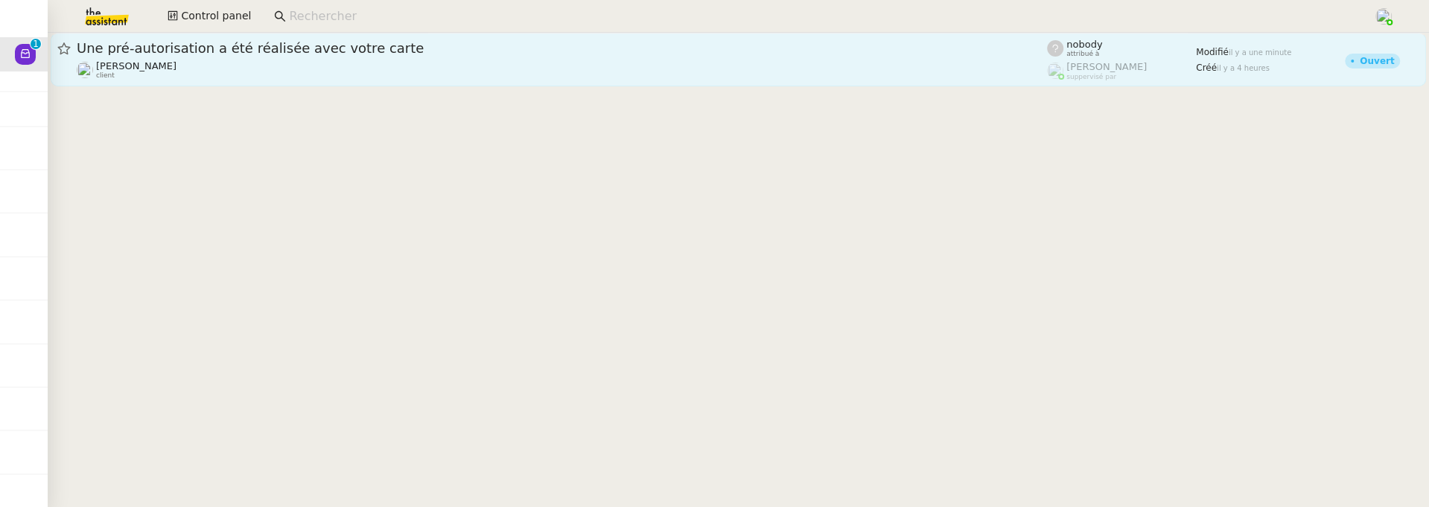
click at [366, 48] on span "Une pré-autorisation a été réalisée avec votre carte" at bounding box center [562, 48] width 971 height 13
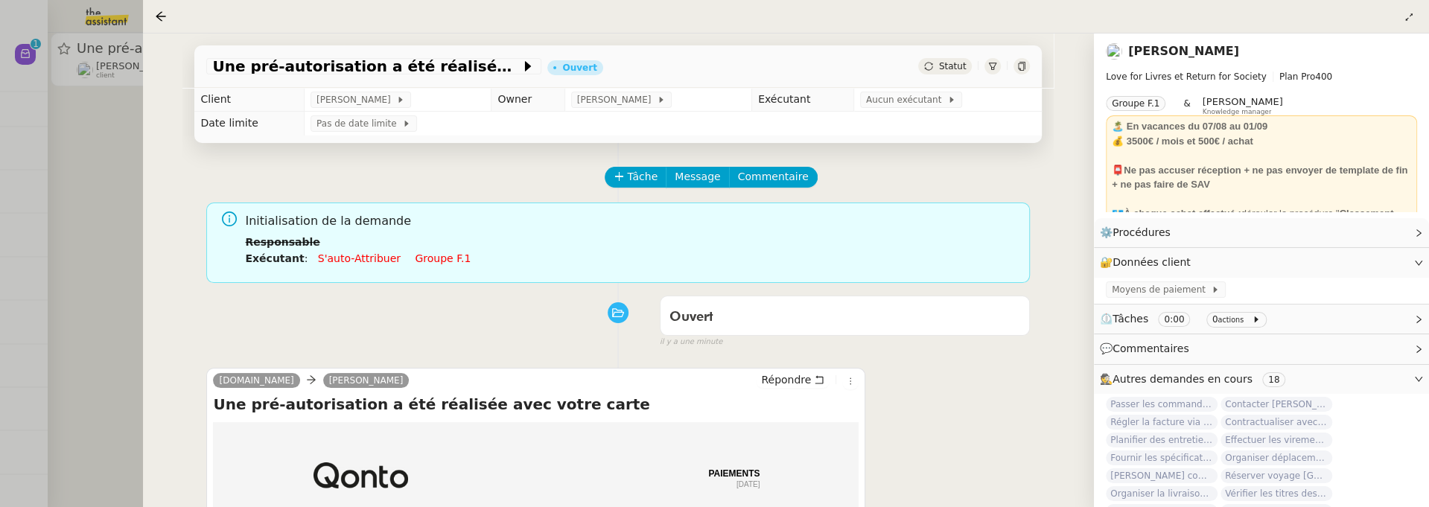
click at [965, 65] on span "Statut" at bounding box center [953, 66] width 28 height 10
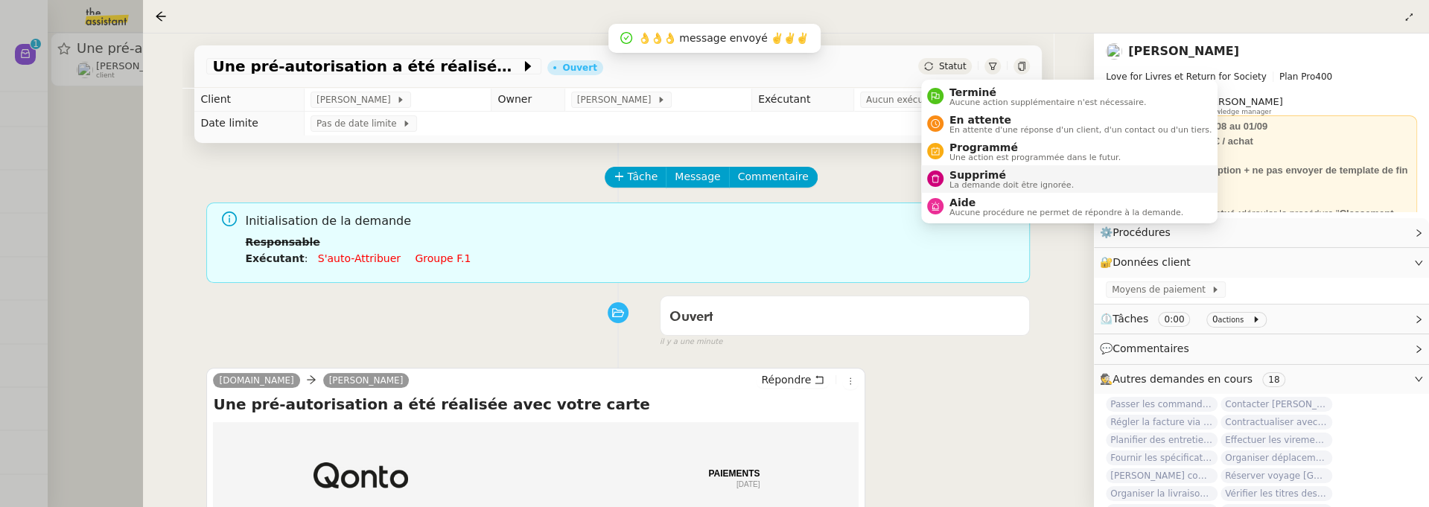
click at [984, 172] on span "Supprimé" at bounding box center [1012, 175] width 124 height 12
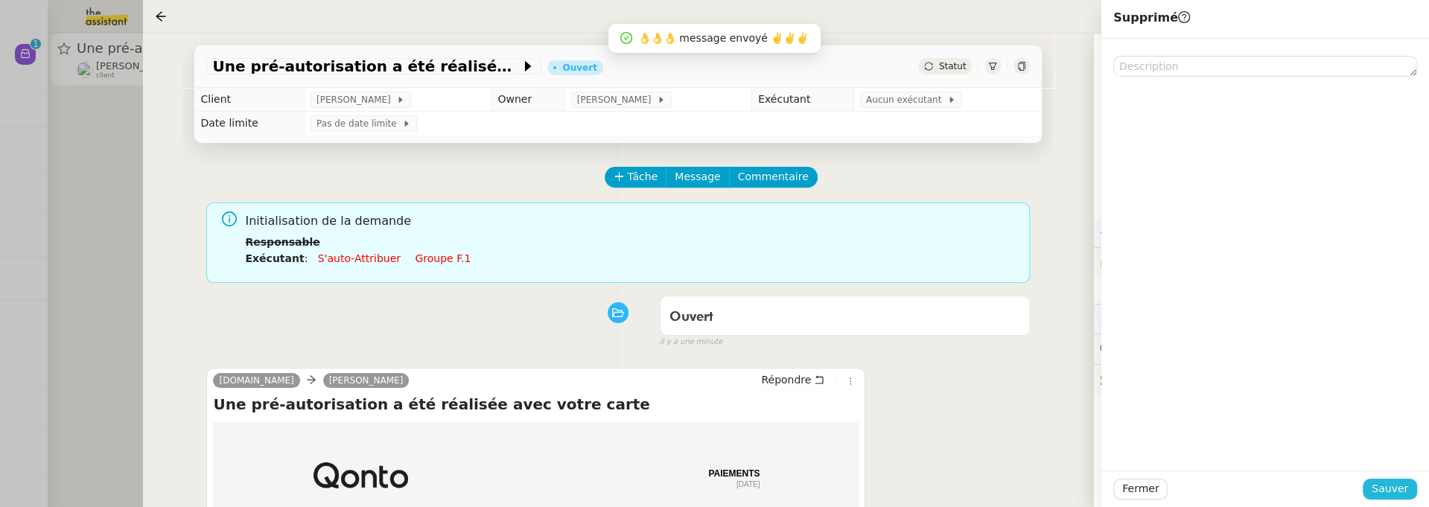
click at [1389, 488] on span "Sauver" at bounding box center [1390, 488] width 36 height 17
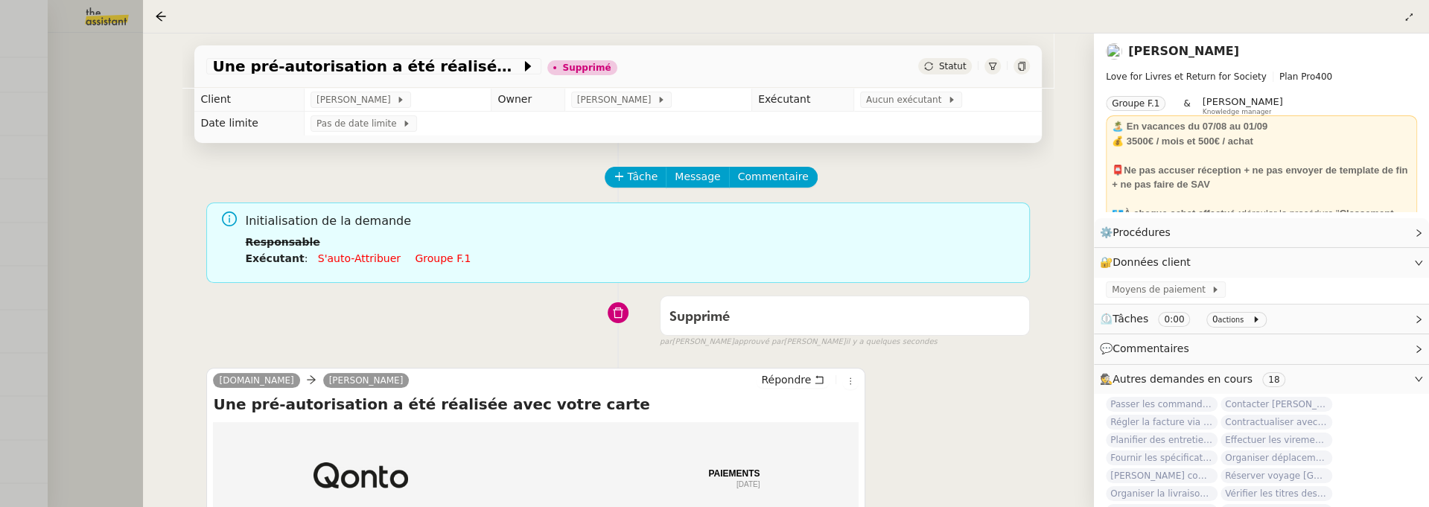
click at [105, 123] on div at bounding box center [714, 253] width 1429 height 507
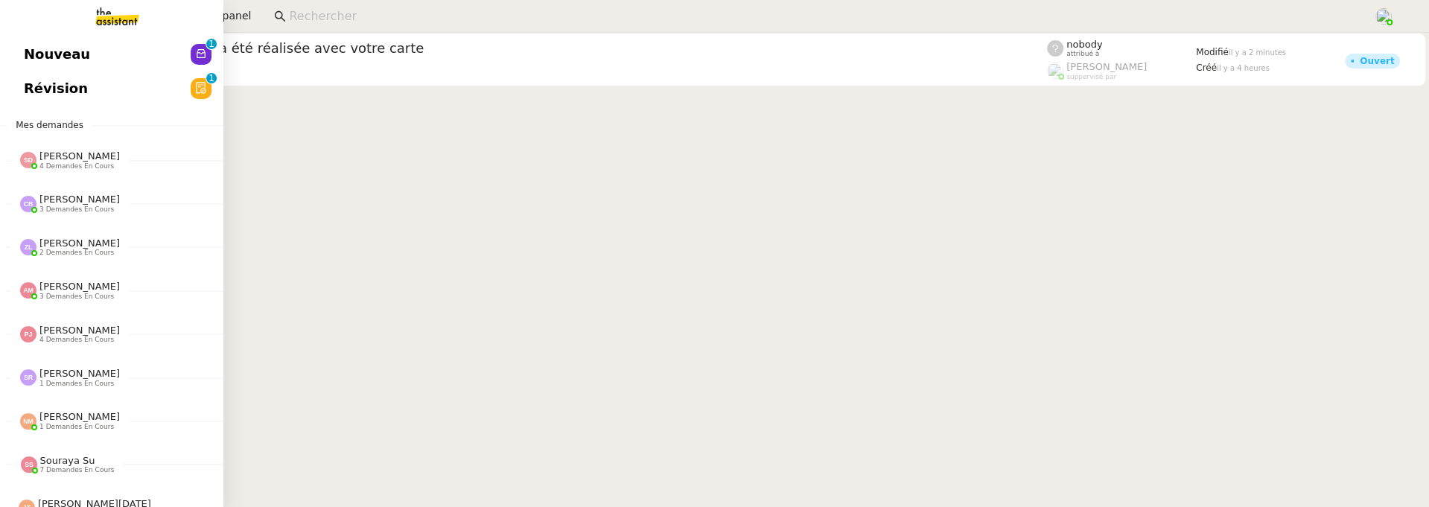
click at [29, 55] on span "Nouveau" at bounding box center [57, 54] width 66 height 22
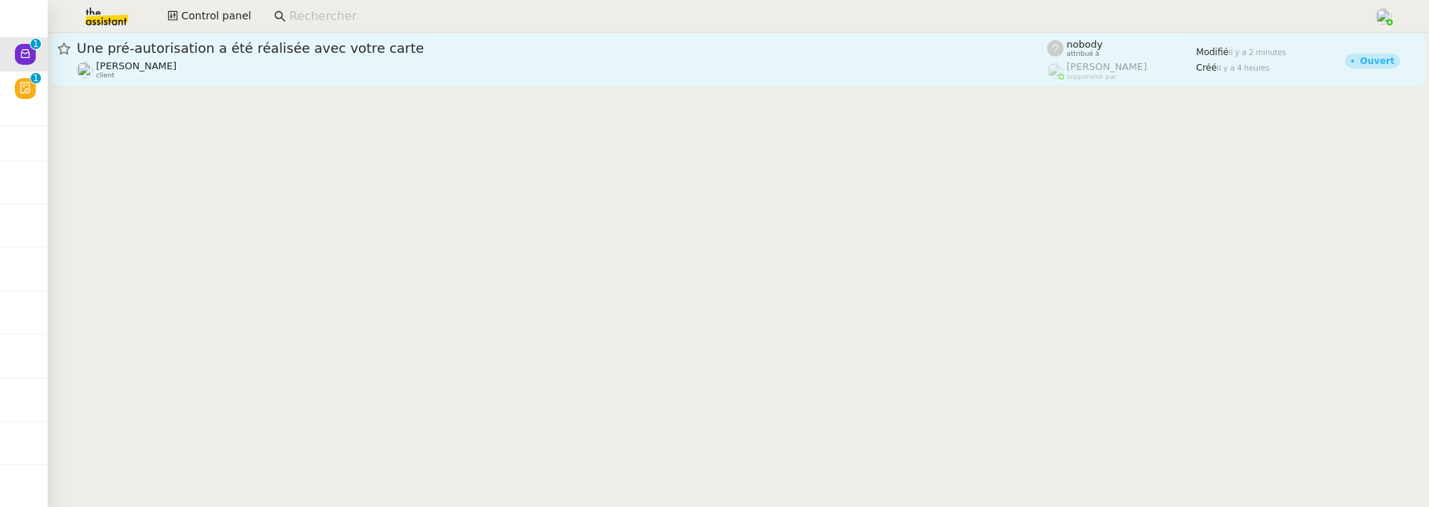
click at [358, 80] on link "Une pré-autorisation a été réalisée avec votre carte Céline MAS client nobody a…" at bounding box center [739, 60] width 1376 height 54
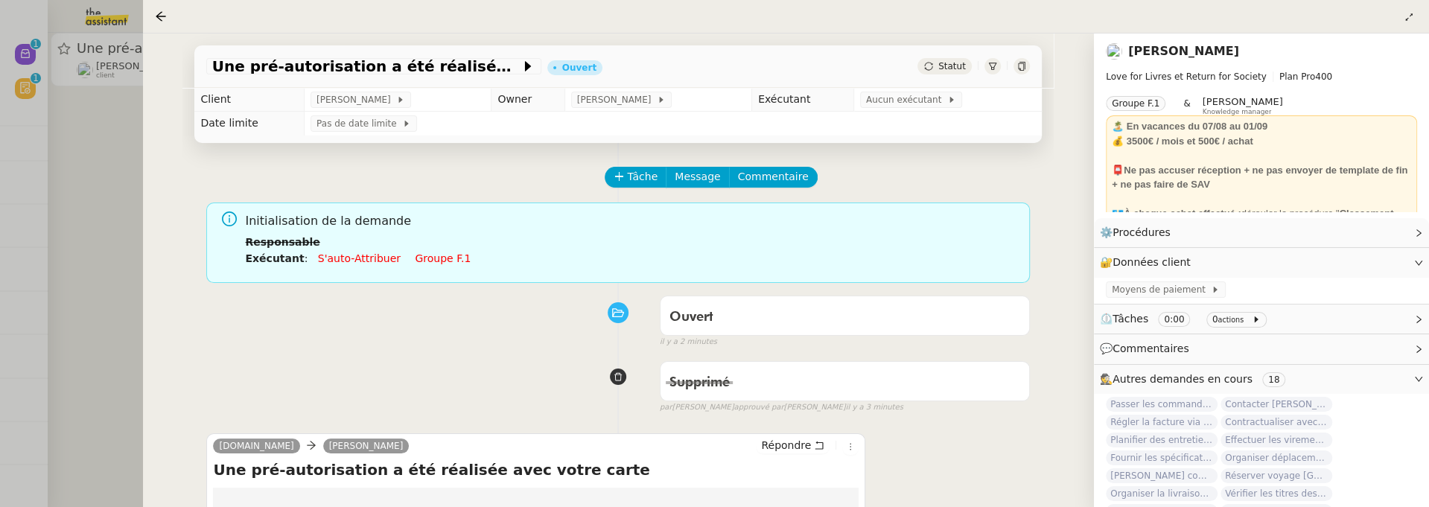
click at [945, 66] on span "Statut" at bounding box center [953, 66] width 28 height 10
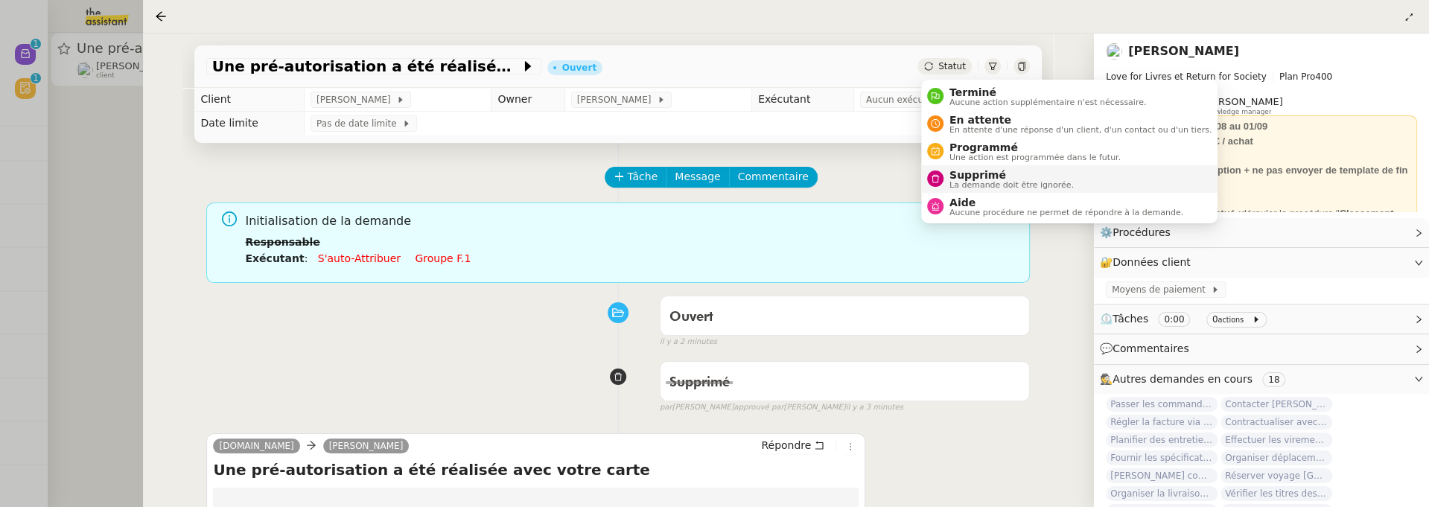
click at [982, 185] on span "La demande doit être ignorée." at bounding box center [1012, 185] width 124 height 8
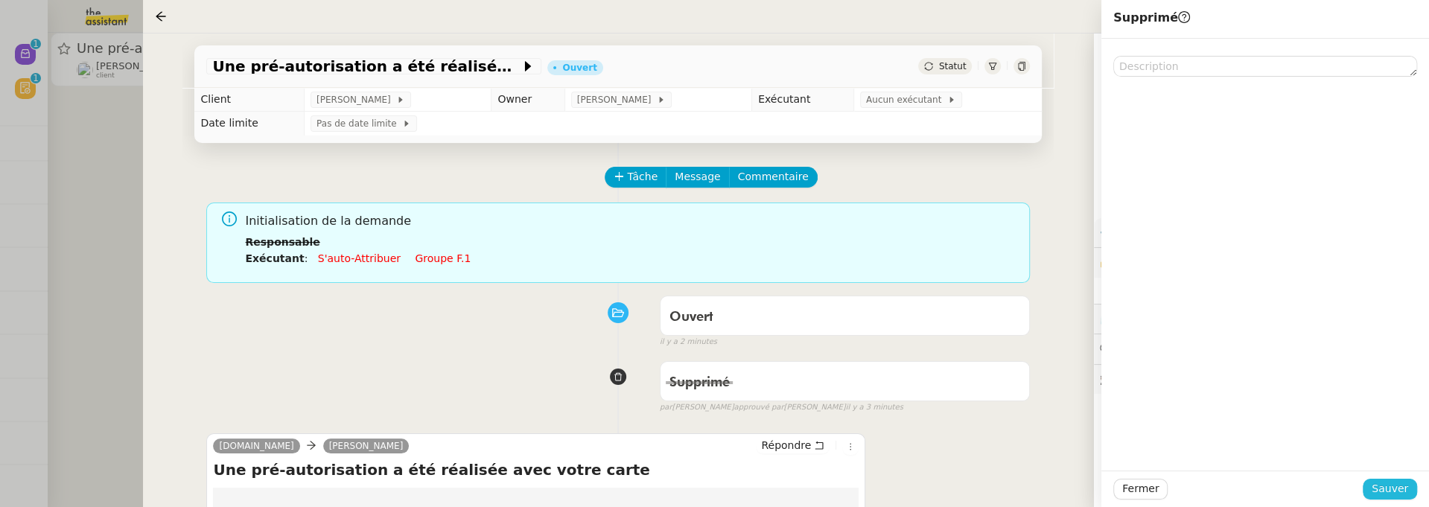
click at [1400, 490] on span "Sauver" at bounding box center [1390, 488] width 36 height 17
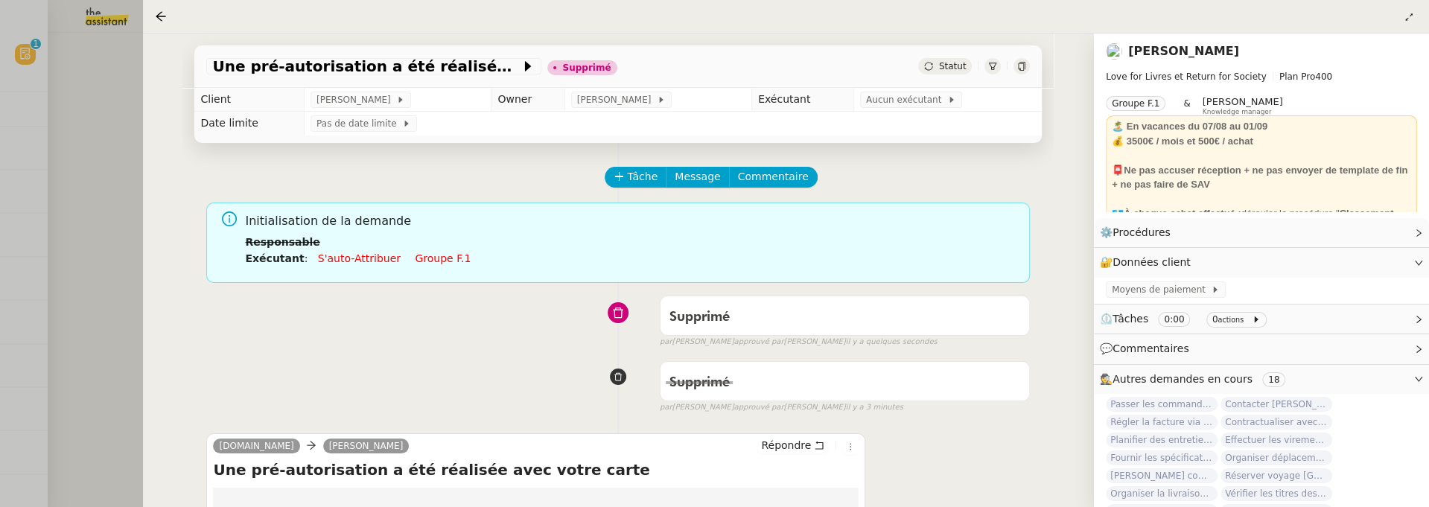
click at [83, 202] on div at bounding box center [714, 253] width 1429 height 507
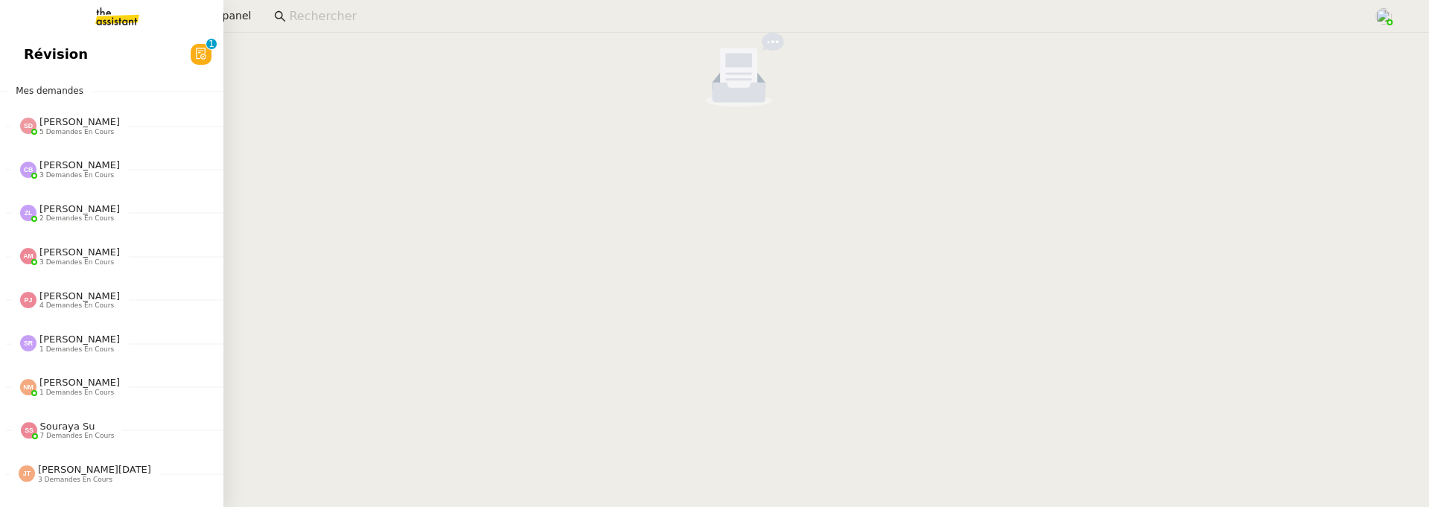
click at [37, 68] on link "Révision 0 1 2 3 4 5 6 7 8 9" at bounding box center [111, 54] width 223 height 34
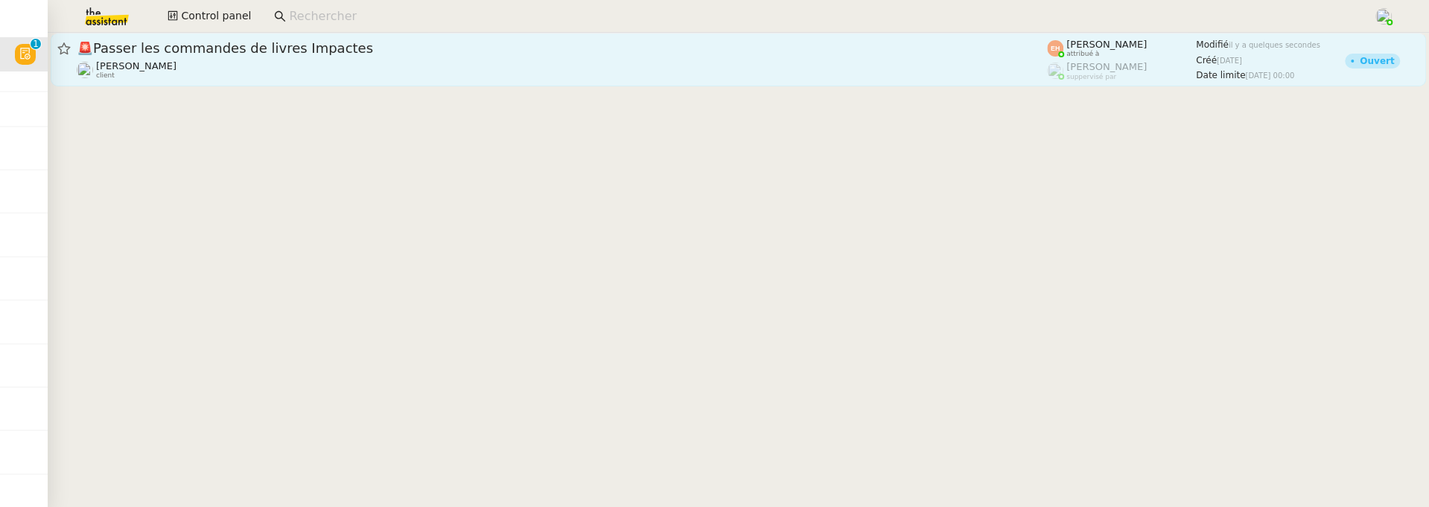
click at [334, 45] on span "🚨 Passer les commandes de livres Impactes" at bounding box center [562, 48] width 971 height 13
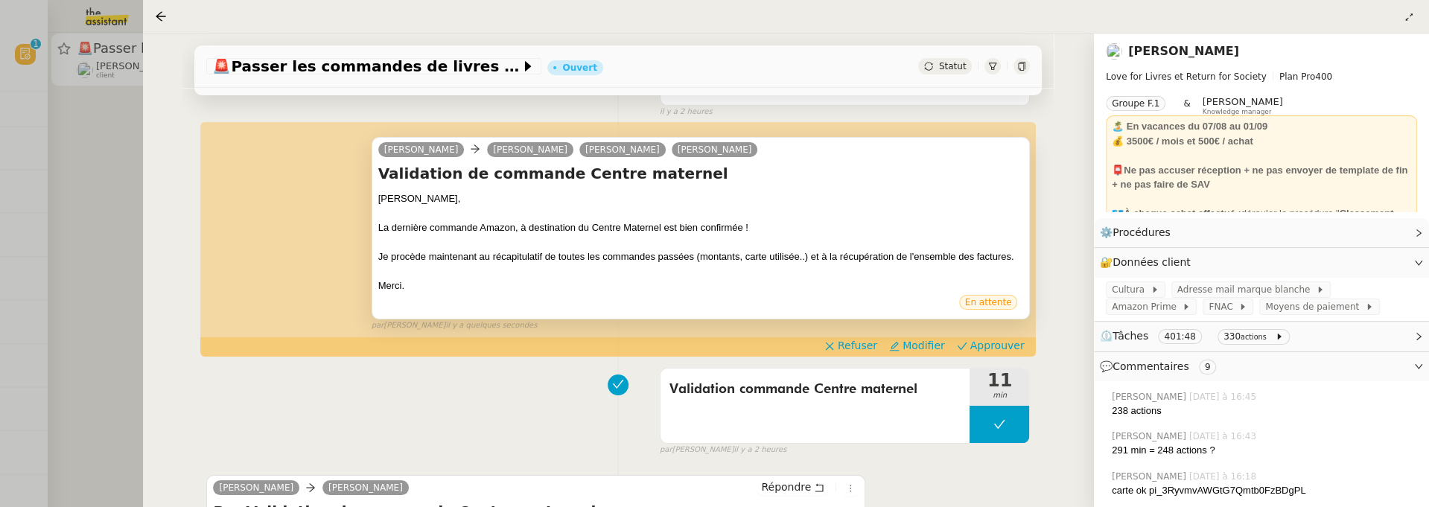
scroll to position [152, 0]
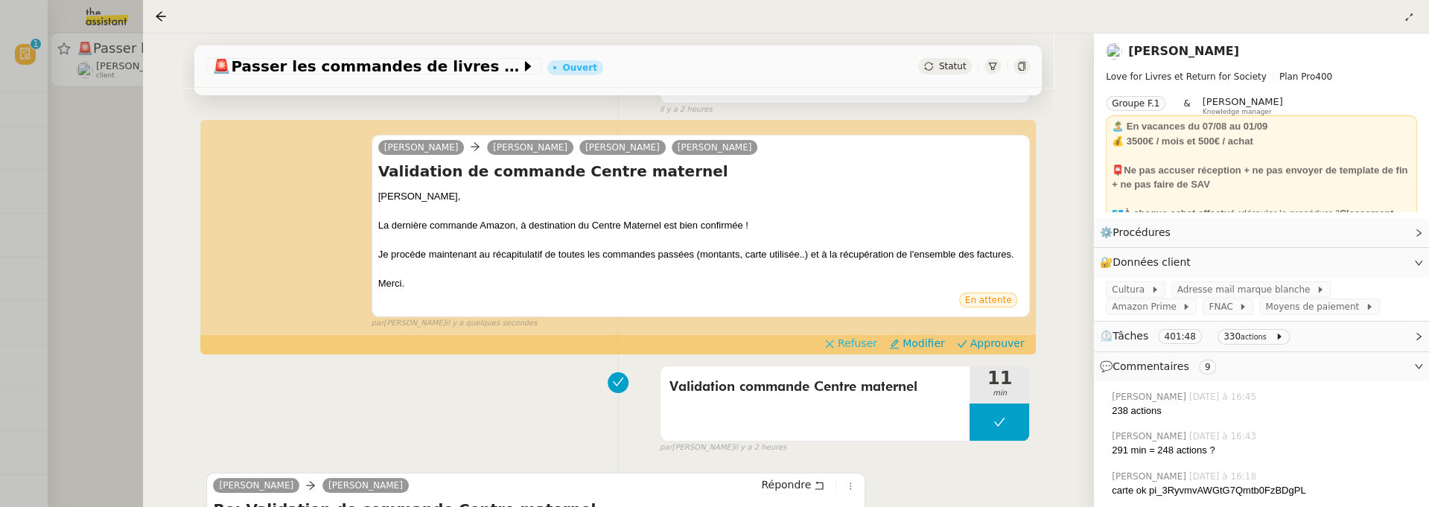
click at [853, 340] on span "Refuser" at bounding box center [857, 343] width 39 height 15
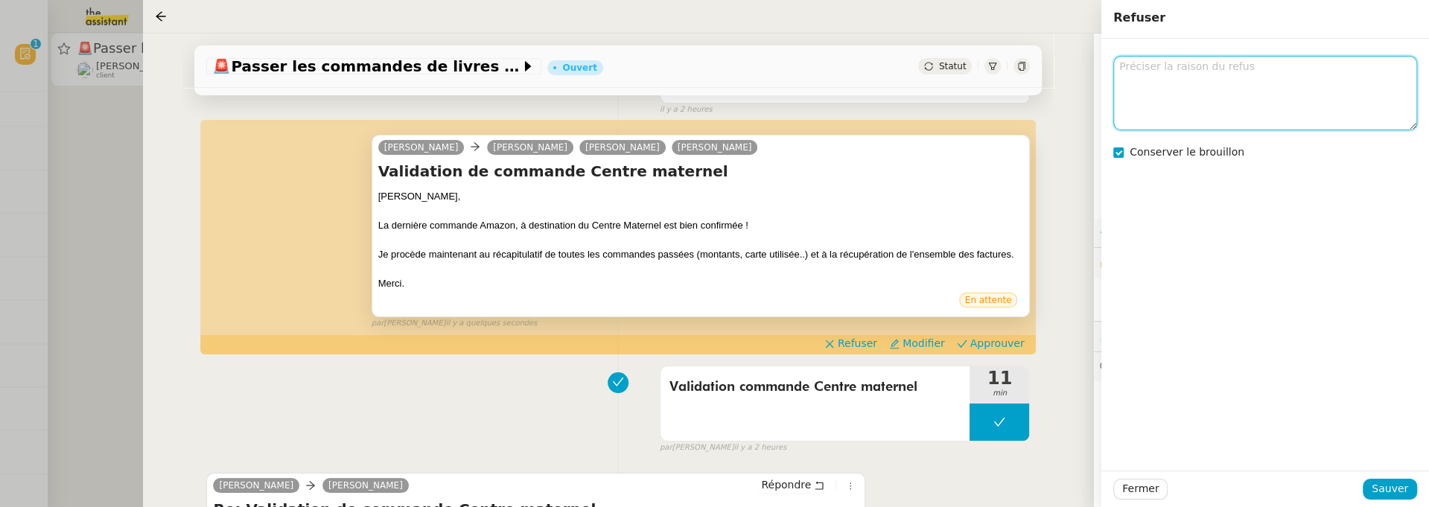
click at [1208, 83] on textarea at bounding box center [1266, 93] width 304 height 74
type textarea "évite les points d'exclamation @Esther :)"
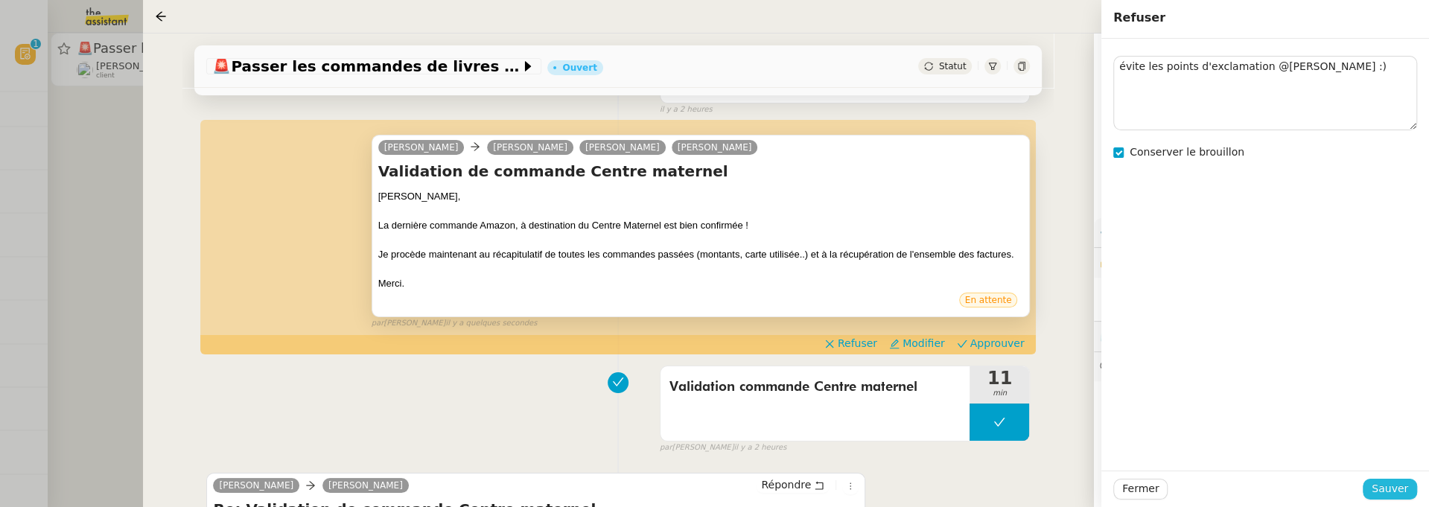
click at [1404, 492] on span "Sauver" at bounding box center [1390, 488] width 36 height 17
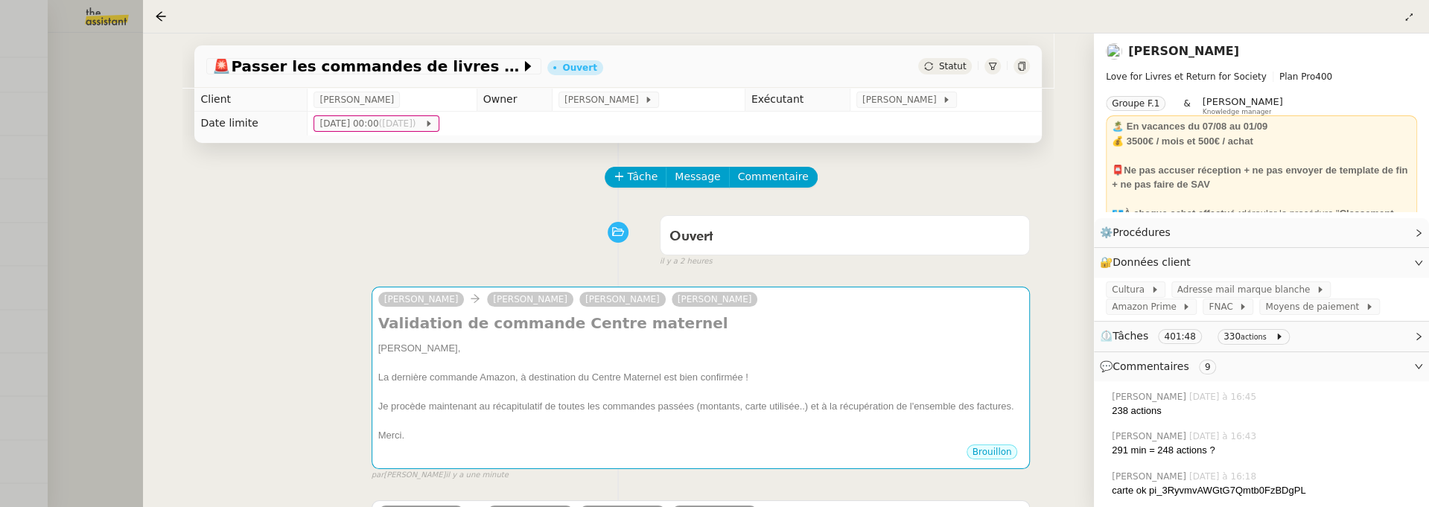
click at [124, 210] on div at bounding box center [714, 253] width 1429 height 507
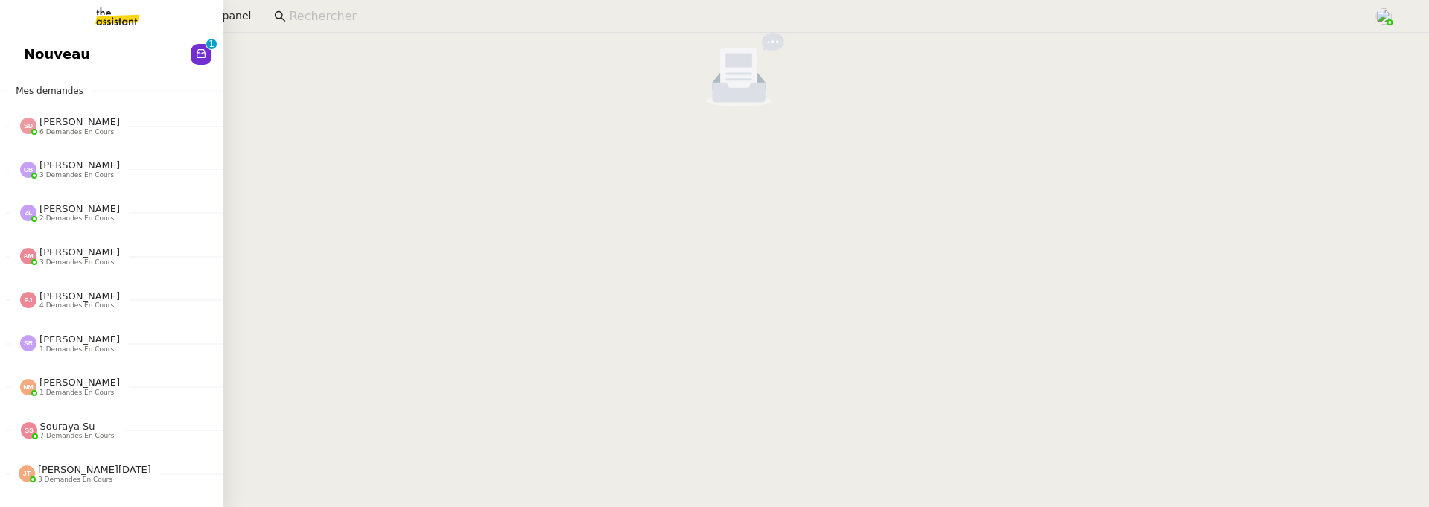
click at [36, 53] on span "Nouveau" at bounding box center [57, 54] width 66 height 22
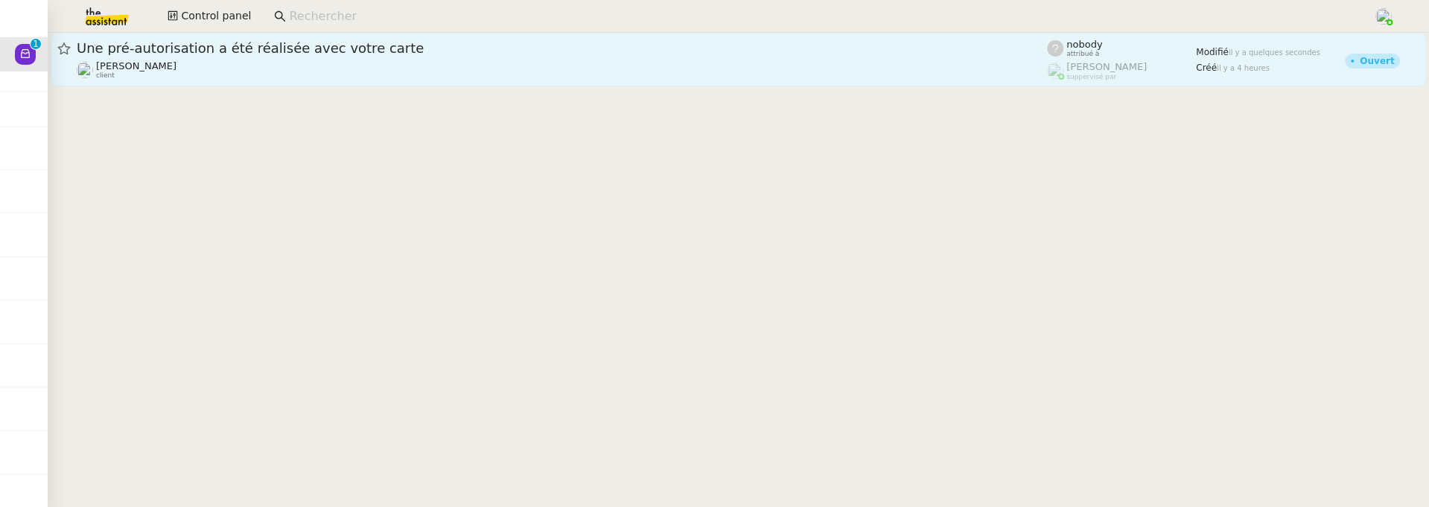
click at [599, 65] on div "Céline MAS client" at bounding box center [562, 69] width 971 height 19
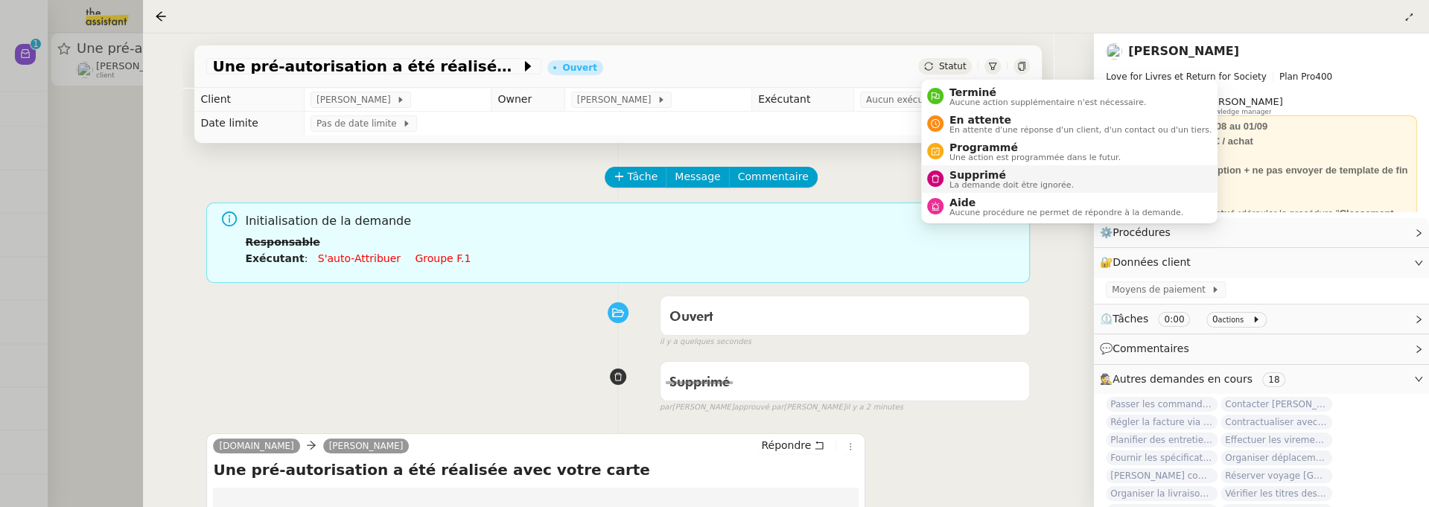
click at [980, 179] on span "Supprimé" at bounding box center [1012, 175] width 124 height 12
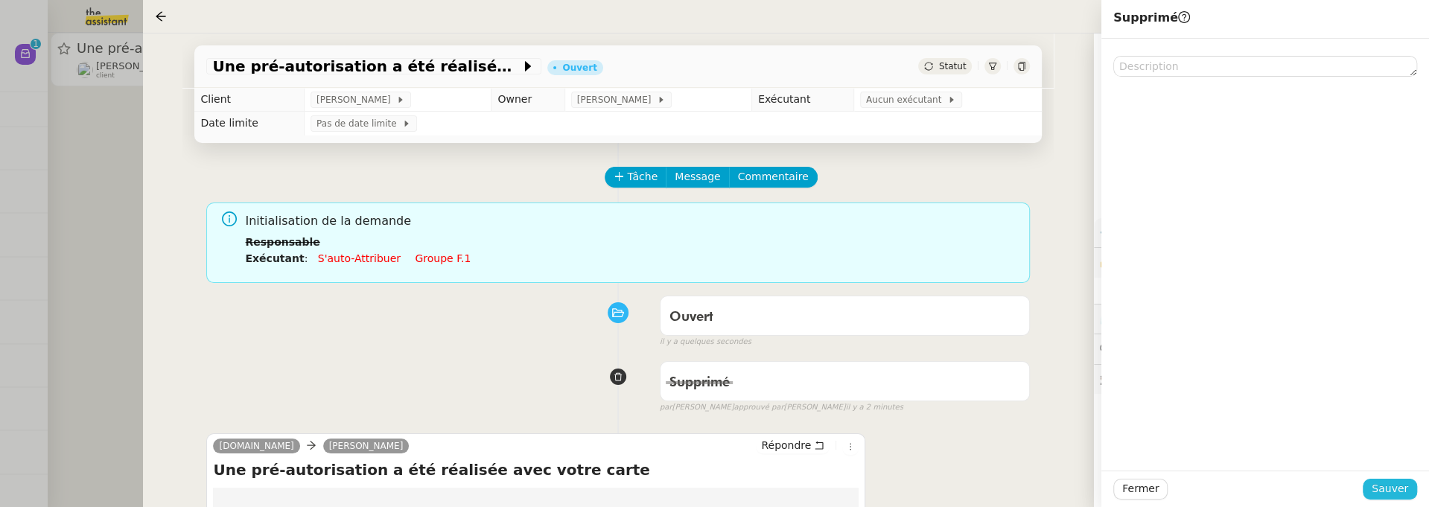
click at [1400, 488] on span "Sauver" at bounding box center [1390, 488] width 36 height 17
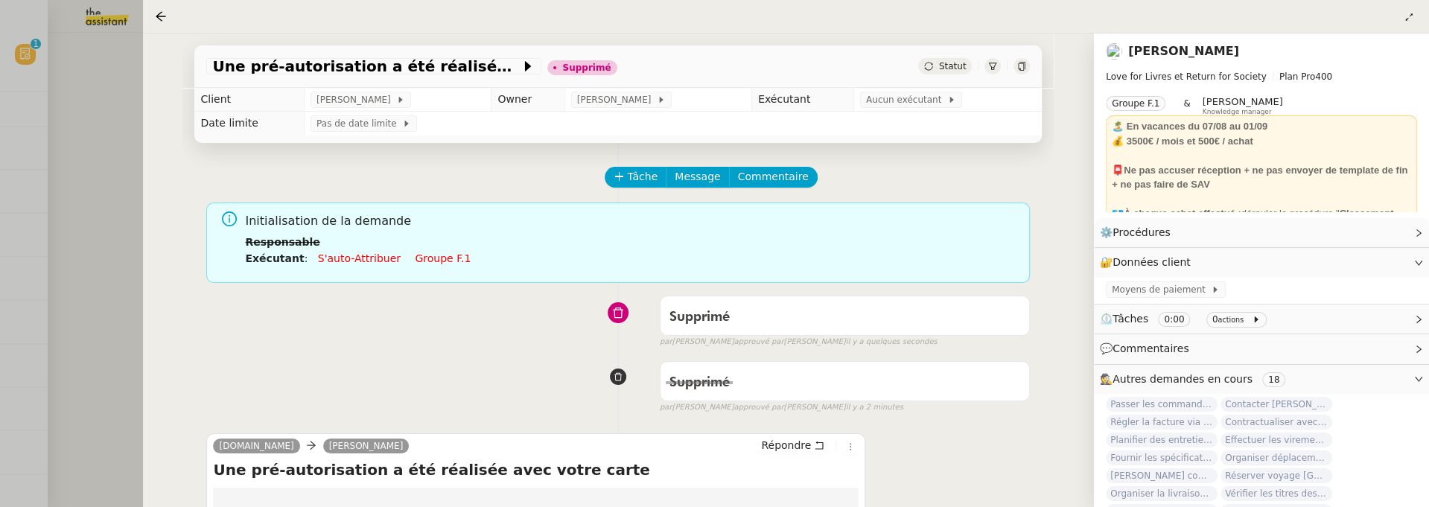
click at [86, 197] on div at bounding box center [714, 253] width 1429 height 507
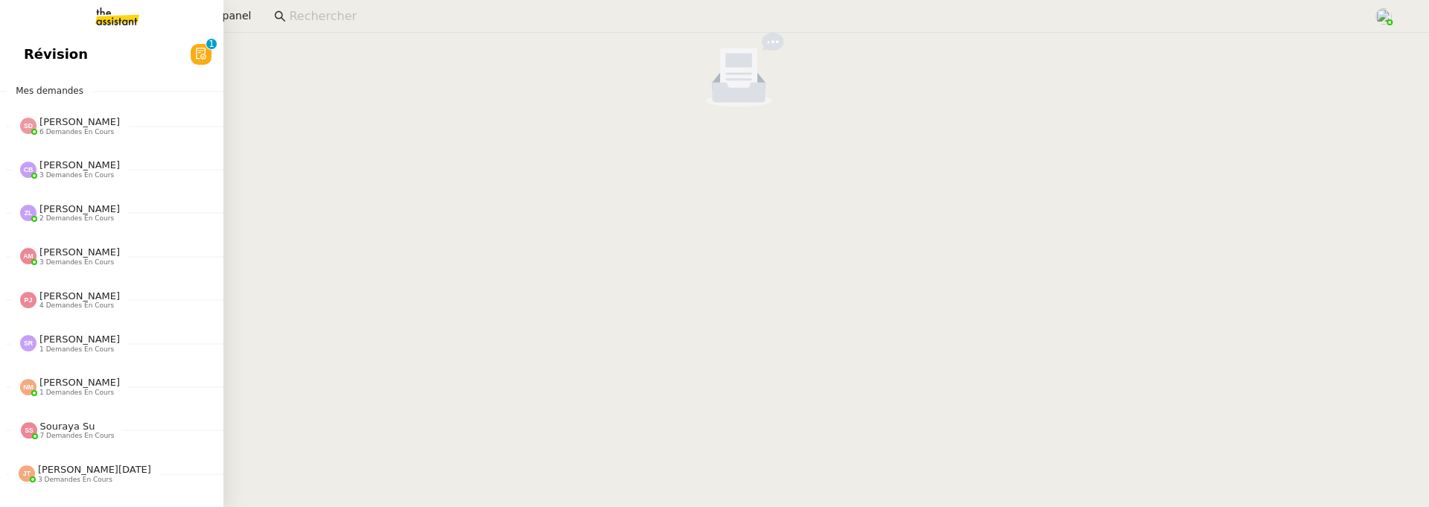
click at [33, 49] on span "Révision" at bounding box center [56, 54] width 64 height 22
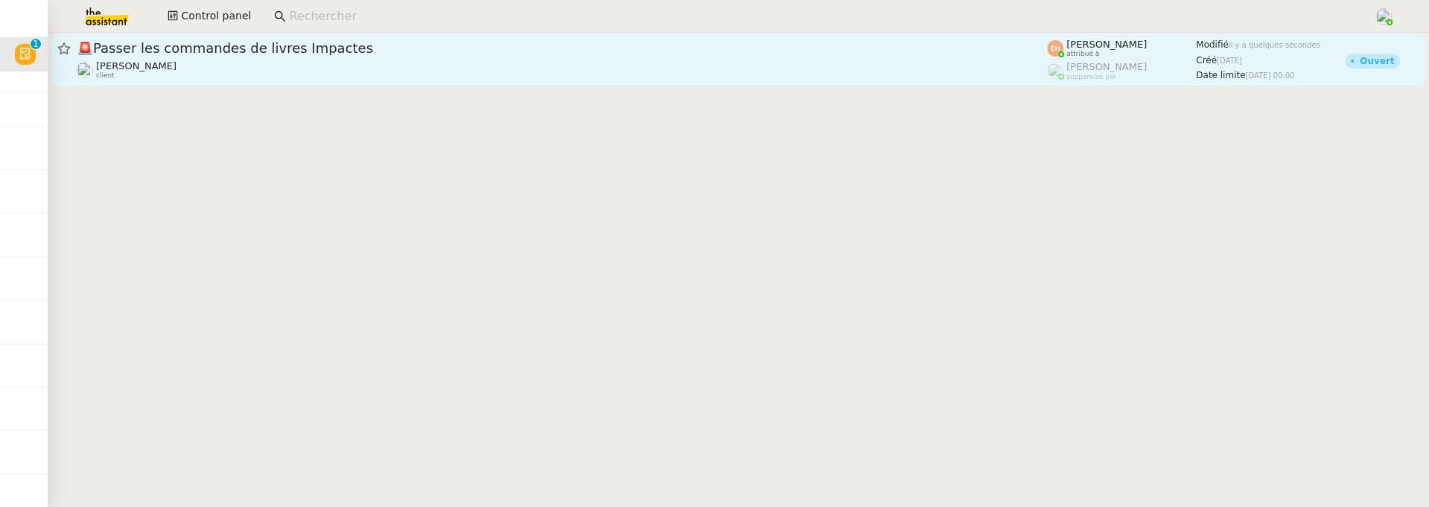
click at [528, 57] on div "🚨 Passer les commandes de livres Impactes Céline MAS client" at bounding box center [562, 59] width 971 height 40
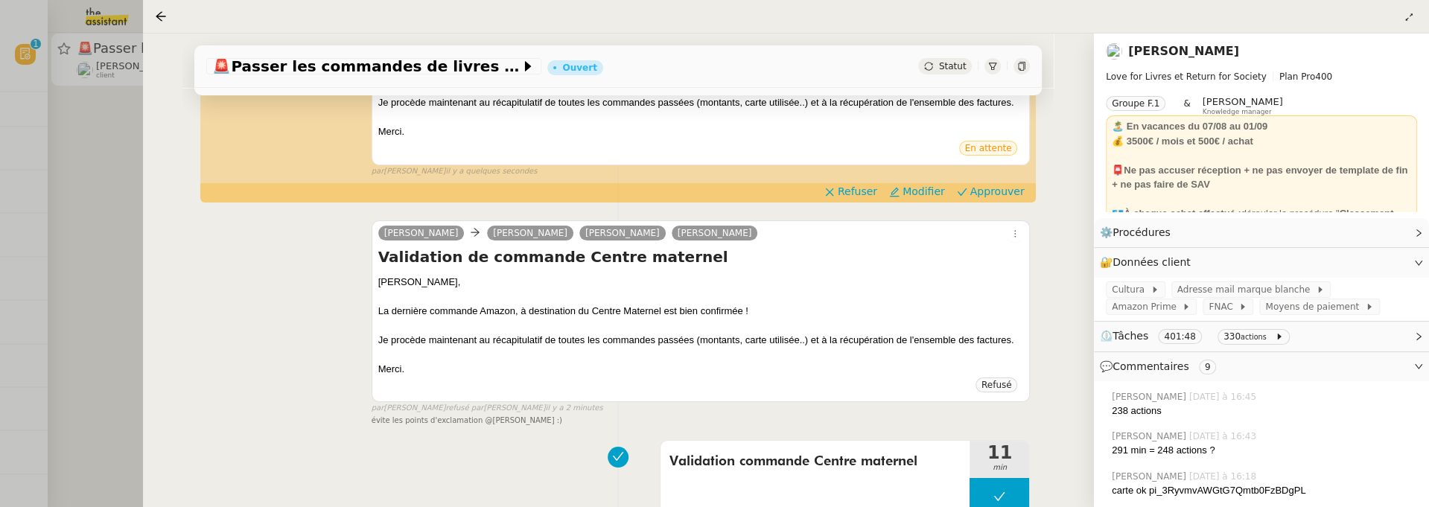
scroll to position [305, 0]
click at [103, 248] on div at bounding box center [714, 253] width 1429 height 507
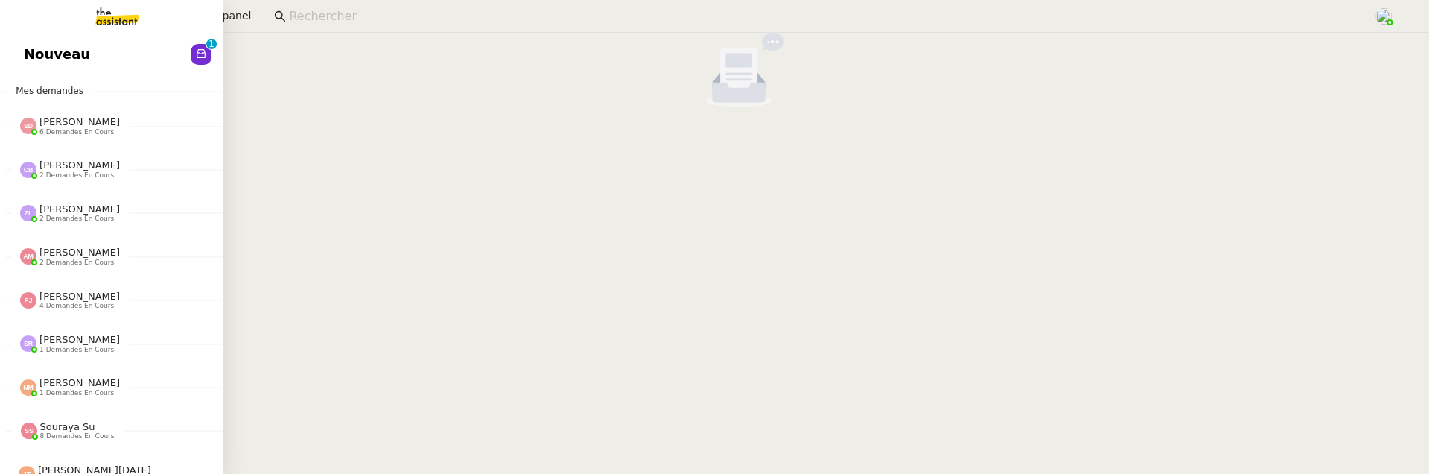
click at [17, 57] on link "Nouveau 0 1 2 3 4 5 6 7 8 9" at bounding box center [111, 54] width 223 height 34
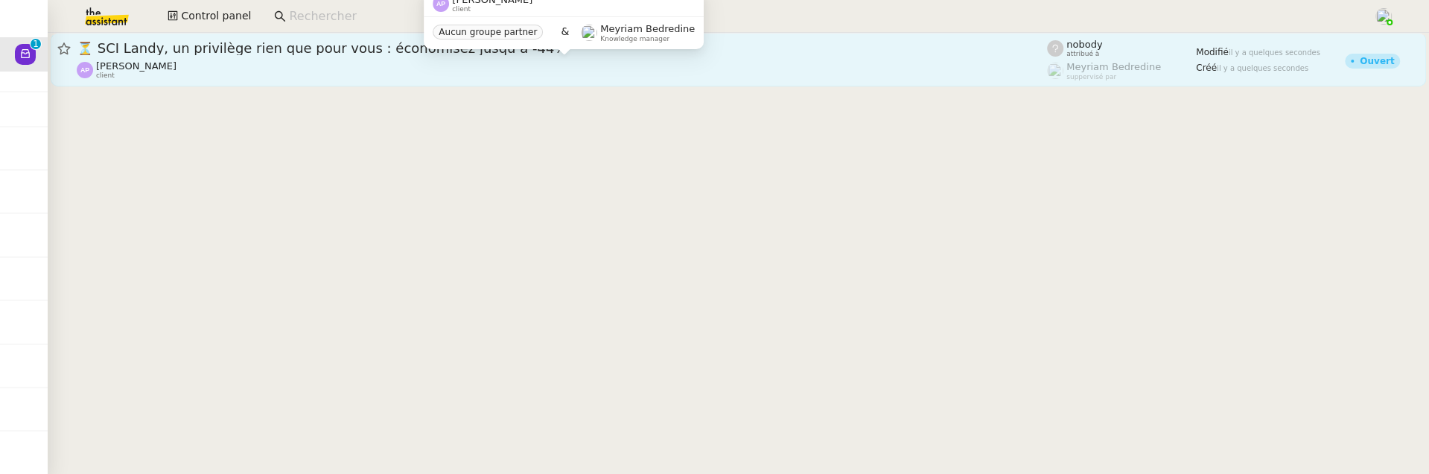
click at [364, 70] on div "[PERSON_NAME] client" at bounding box center [562, 69] width 971 height 19
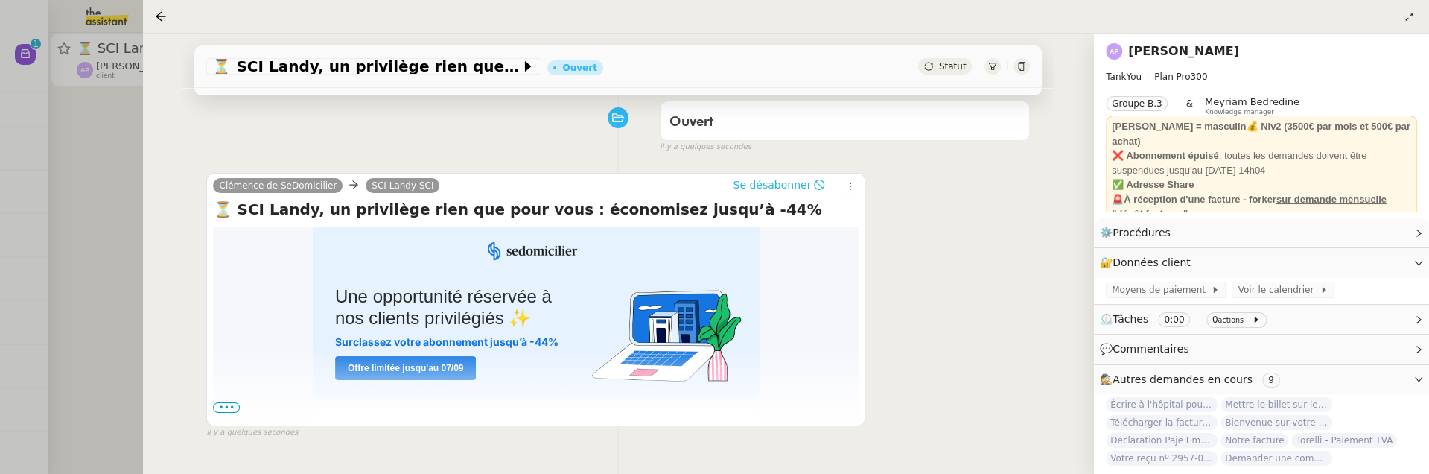
scroll to position [230, 0]
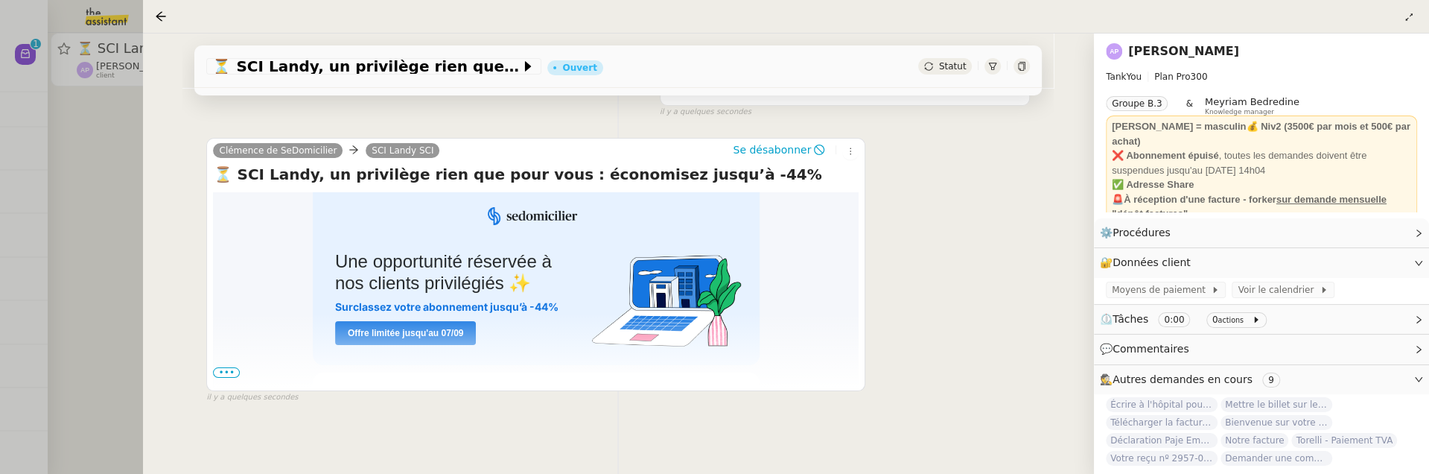
click at [226, 372] on span "•••" at bounding box center [226, 372] width 27 height 10
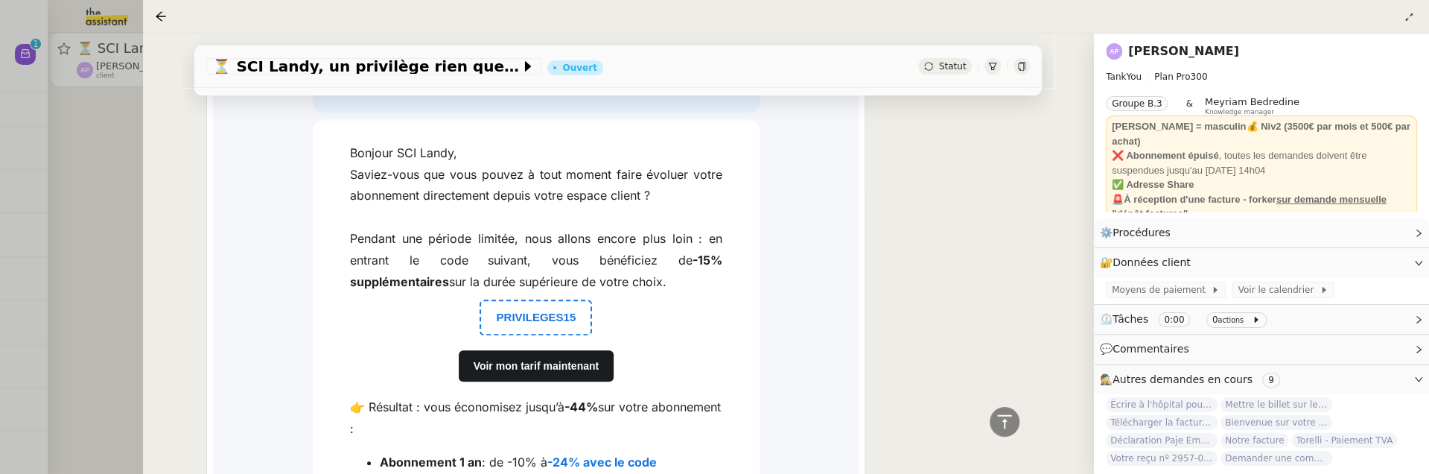
scroll to position [484, 0]
click at [936, 67] on div "Statut" at bounding box center [945, 66] width 54 height 16
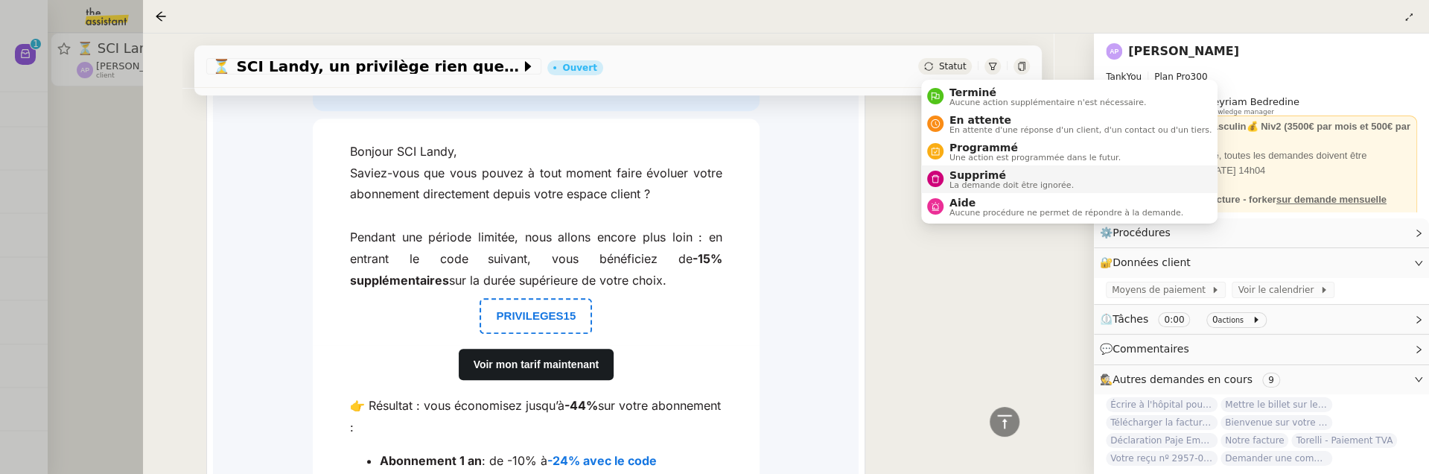
click at [977, 176] on span "Supprimé" at bounding box center [1012, 175] width 124 height 12
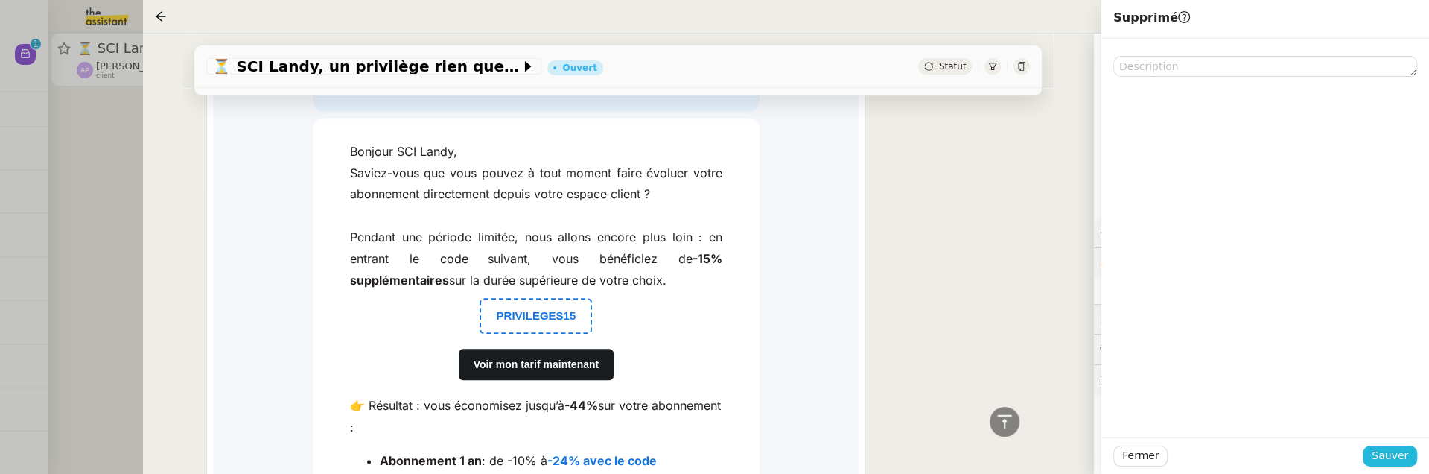
click at [1381, 453] on span "Sauver" at bounding box center [1390, 455] width 36 height 17
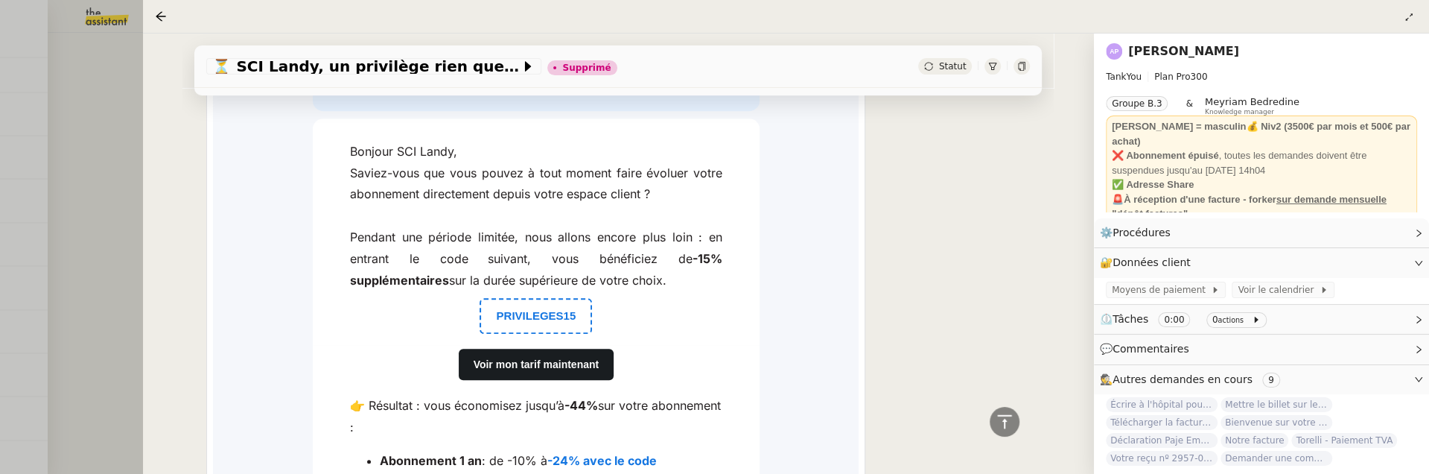
click at [117, 109] on div at bounding box center [714, 237] width 1429 height 474
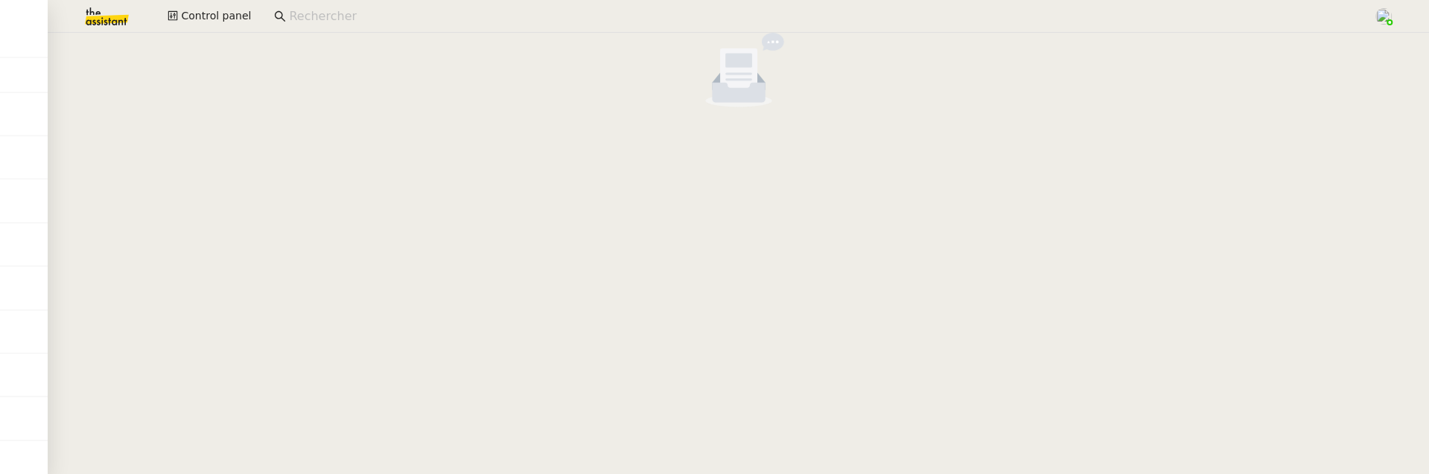
click at [678, 196] on cdk-virtual-scroll-viewport at bounding box center [739, 253] width 1382 height 441
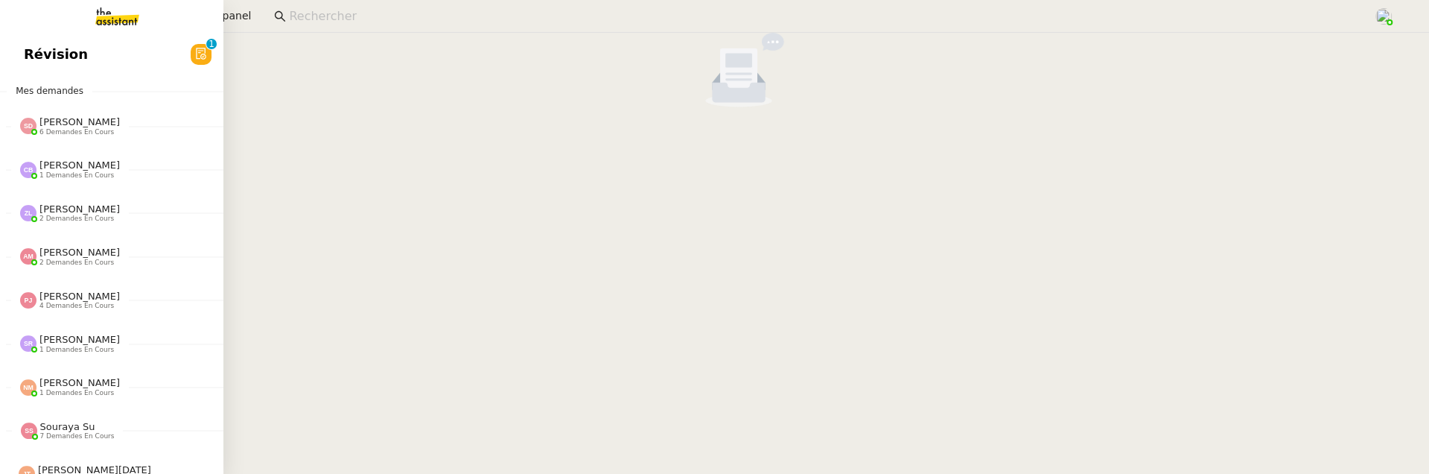
click at [34, 54] on span "Révision" at bounding box center [56, 54] width 64 height 22
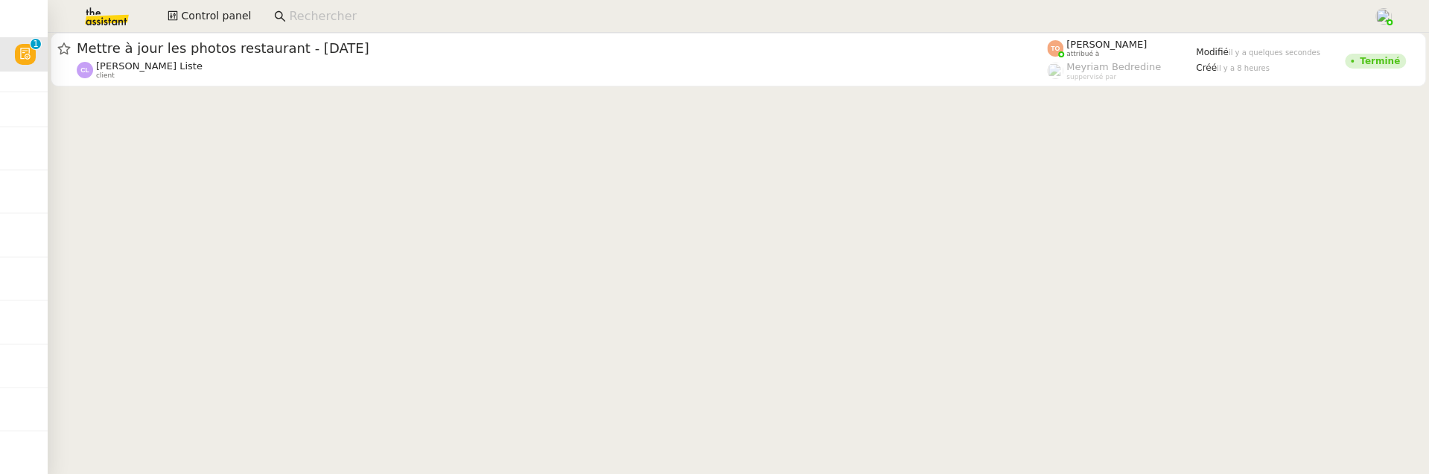
click at [327, 72] on div "[PERSON_NAME] Liste client" at bounding box center [562, 69] width 971 height 19
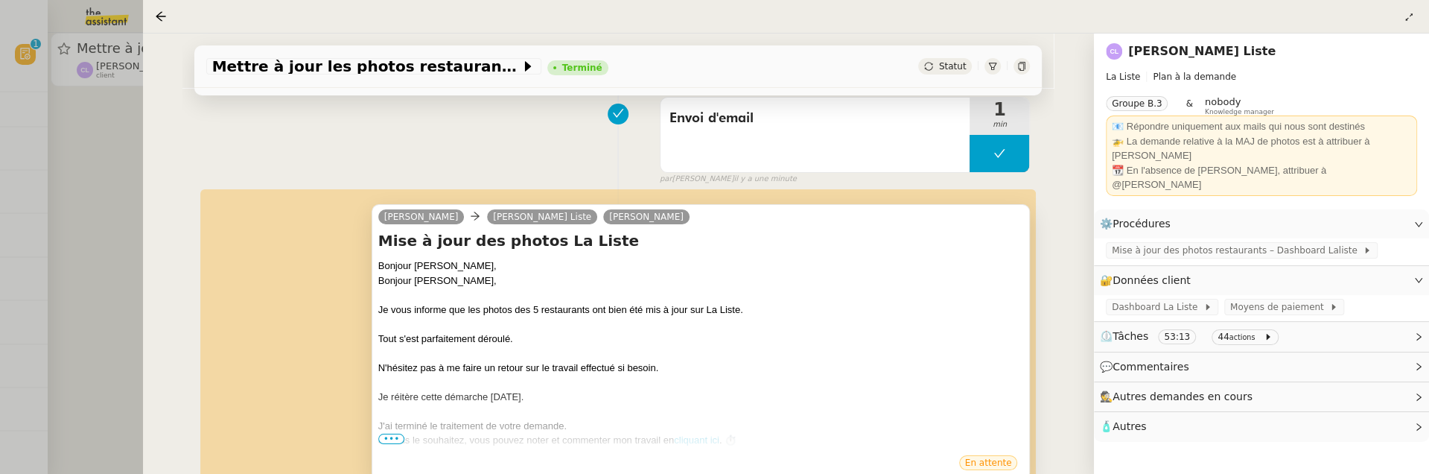
scroll to position [331, 0]
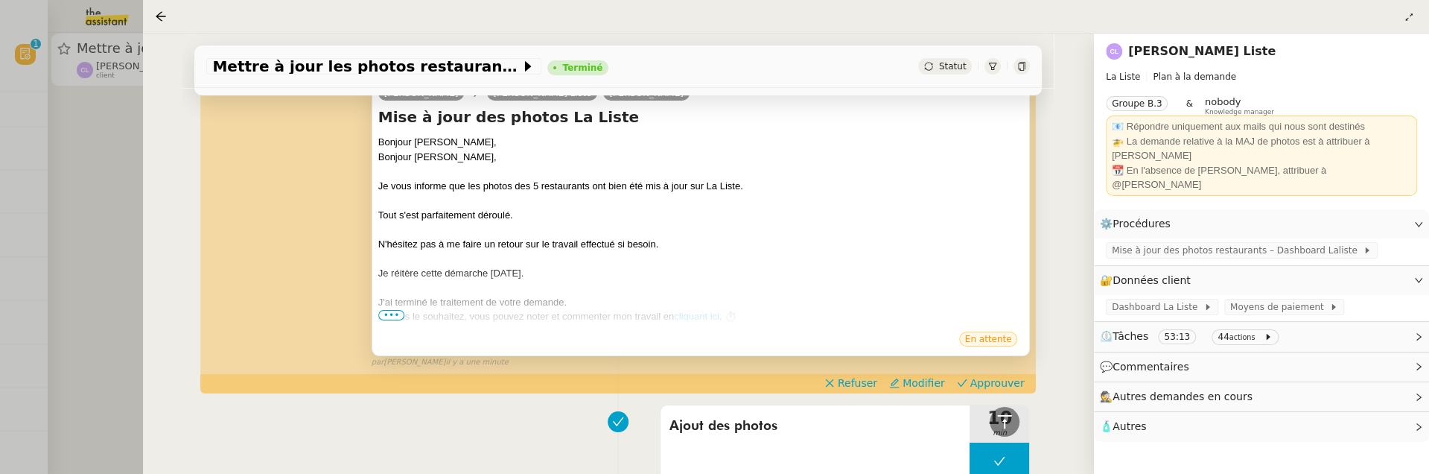
click at [392, 315] on span "•••" at bounding box center [391, 315] width 27 height 10
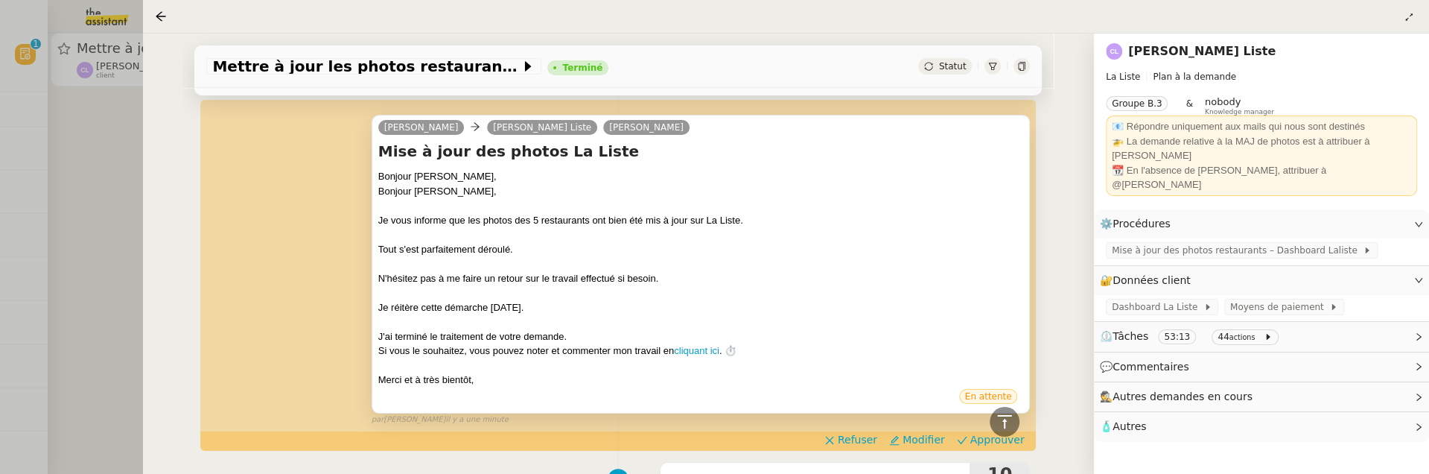
scroll to position [299, 0]
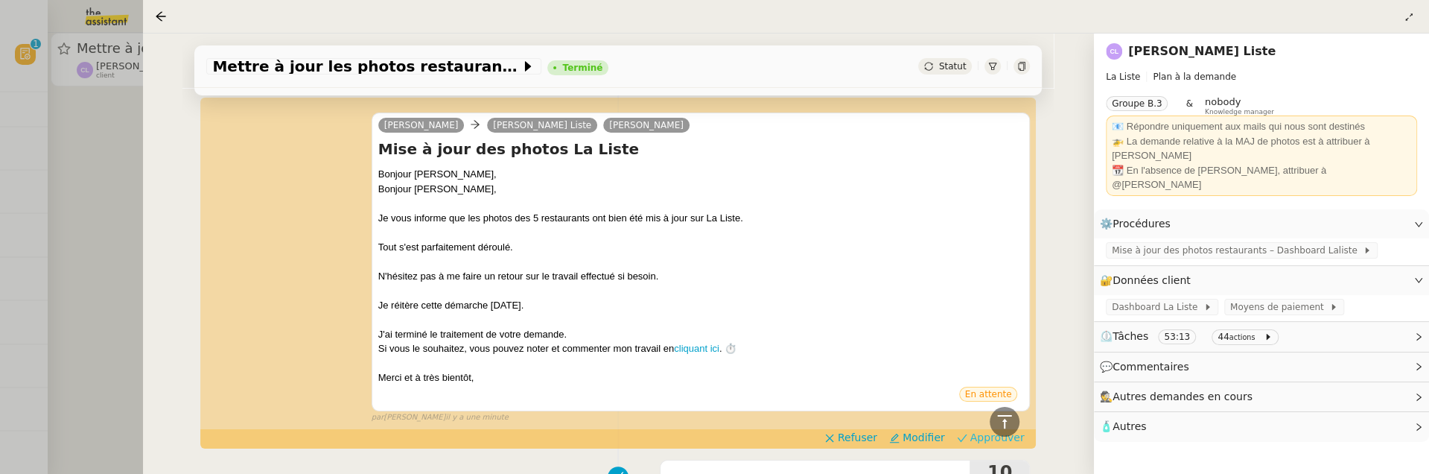
click at [982, 439] on span "Approuver" at bounding box center [998, 437] width 54 height 15
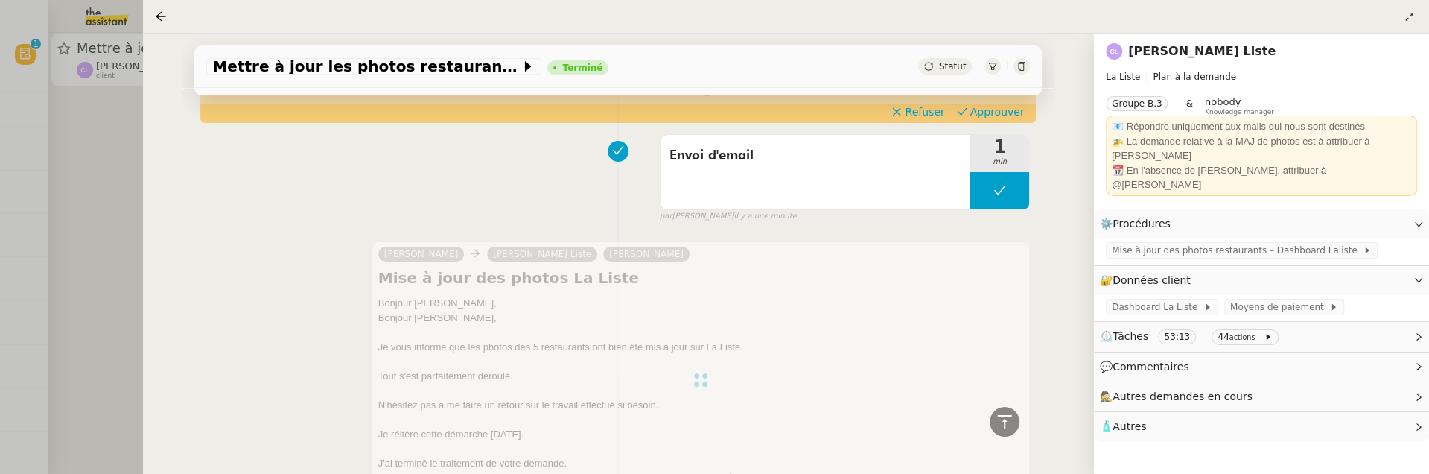
scroll to position [0, 0]
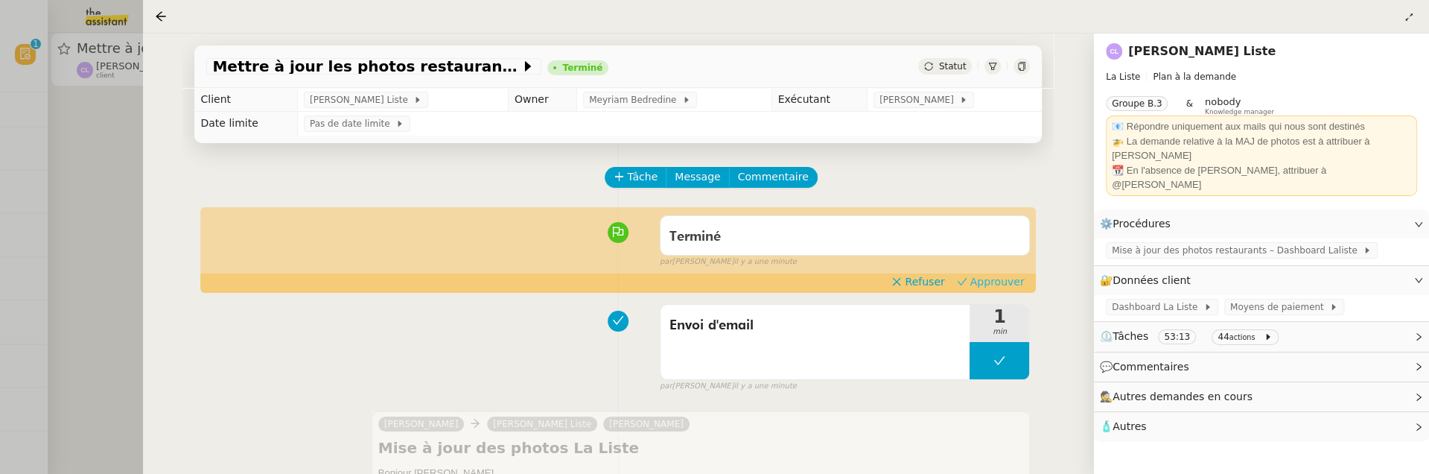
click at [996, 279] on span "Approuver" at bounding box center [998, 281] width 54 height 15
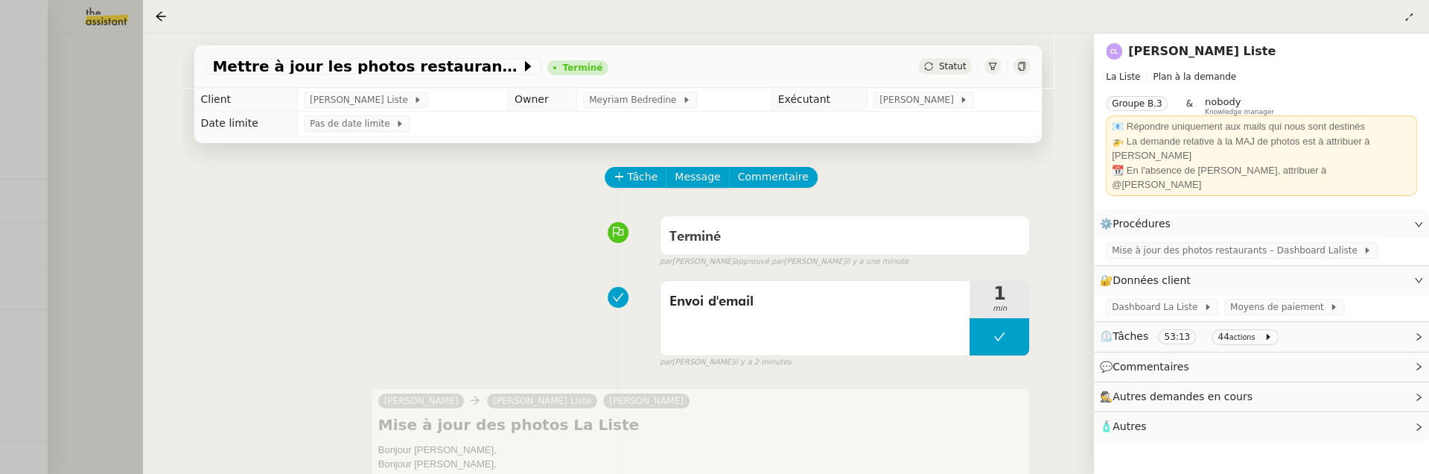
click at [110, 229] on div at bounding box center [714, 237] width 1429 height 474
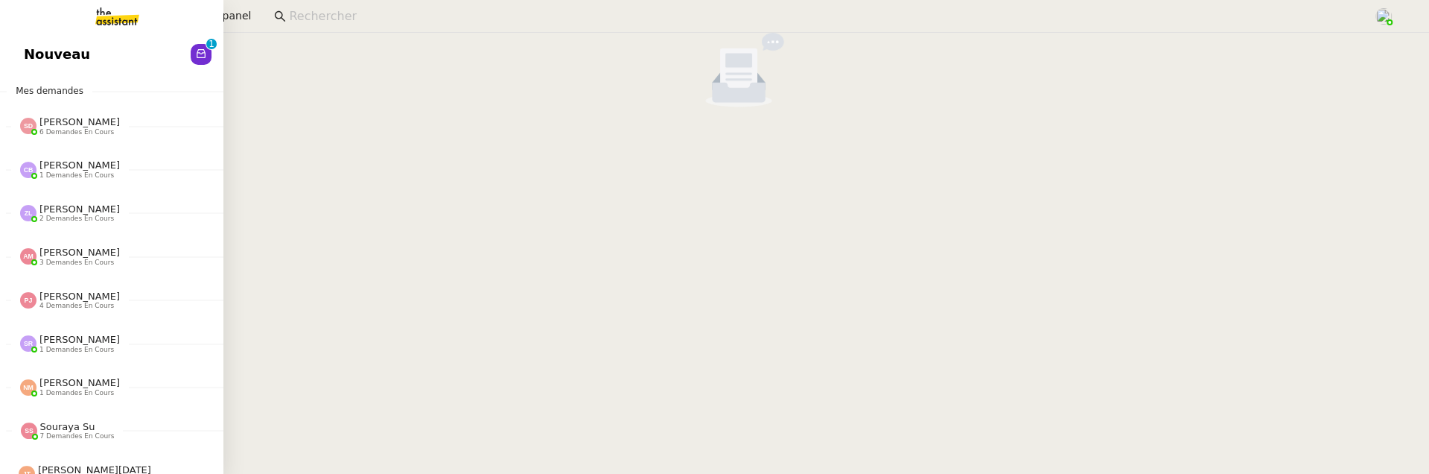
click at [31, 54] on span "Nouveau" at bounding box center [57, 54] width 66 height 22
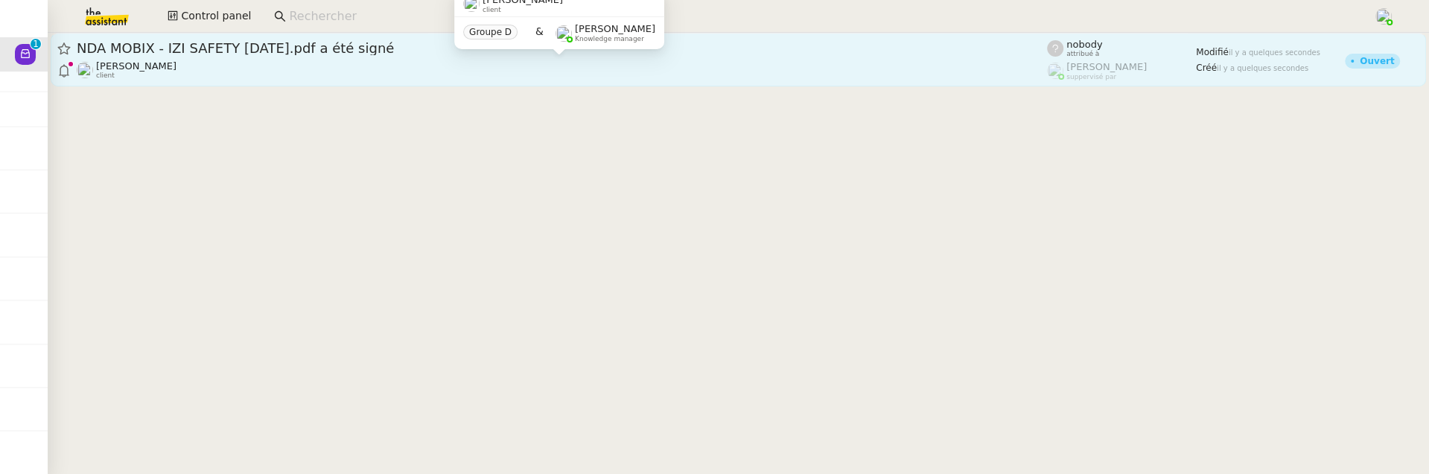
click at [404, 69] on div "[PERSON_NAME] client" at bounding box center [562, 69] width 971 height 19
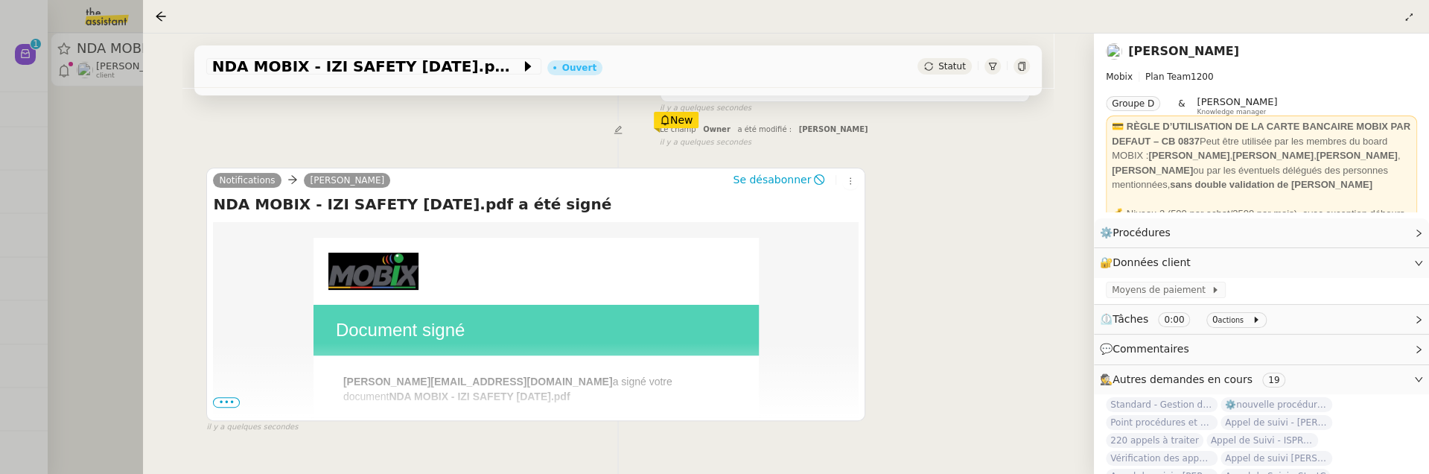
scroll to position [239, 0]
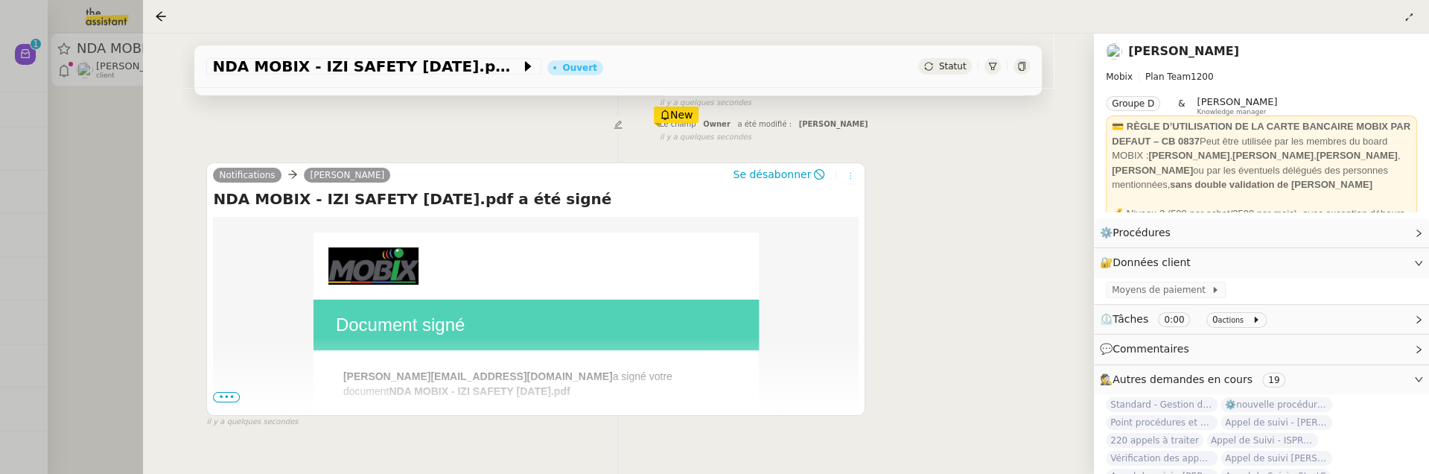
click at [854, 175] on icon at bounding box center [850, 175] width 9 height 9
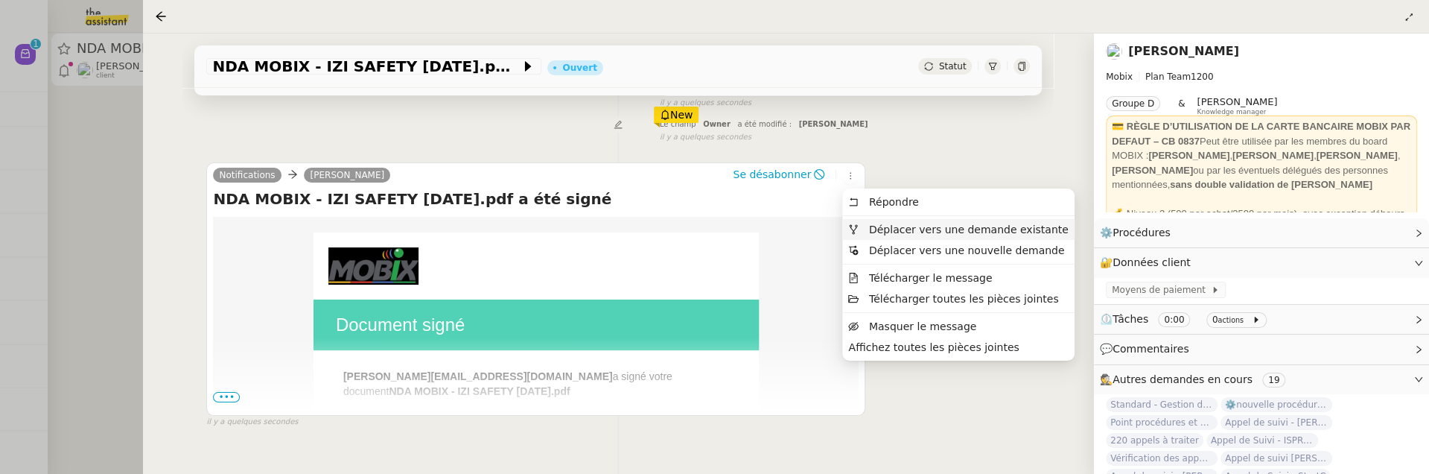
click at [881, 230] on span "Déplacer vers une demande existante" at bounding box center [969, 229] width 200 height 12
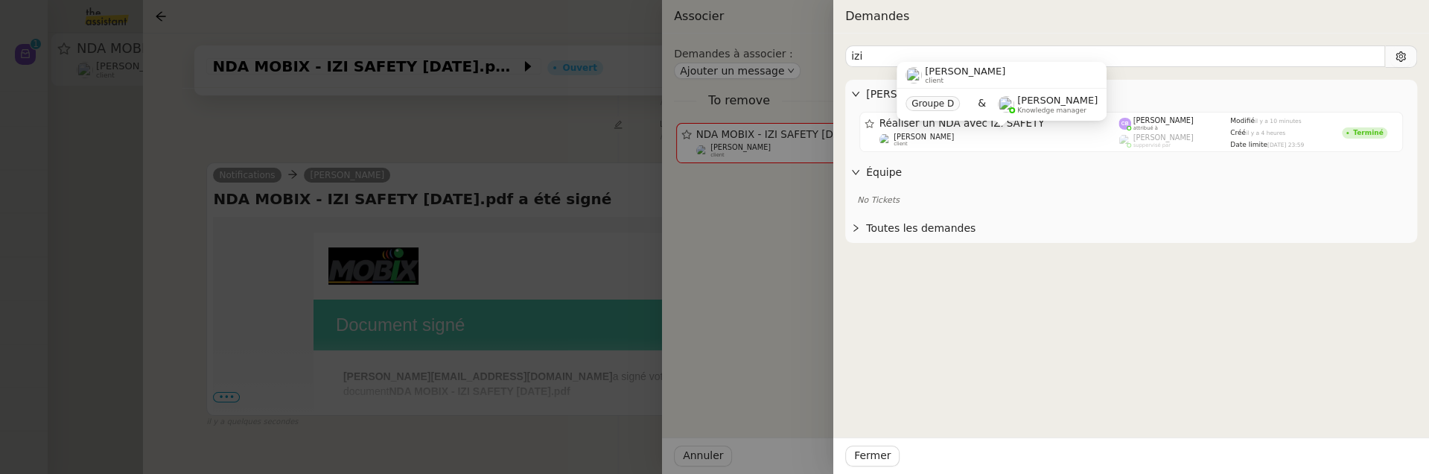
type input "izi"
click at [1019, 127] on div "[PERSON_NAME] client Groupe D & [PERSON_NAME] Knowledge manager" at bounding box center [1002, 97] width 210 height 70
click at [1218, 108] on div "[PERSON_NAME]" at bounding box center [1131, 94] width 572 height 29
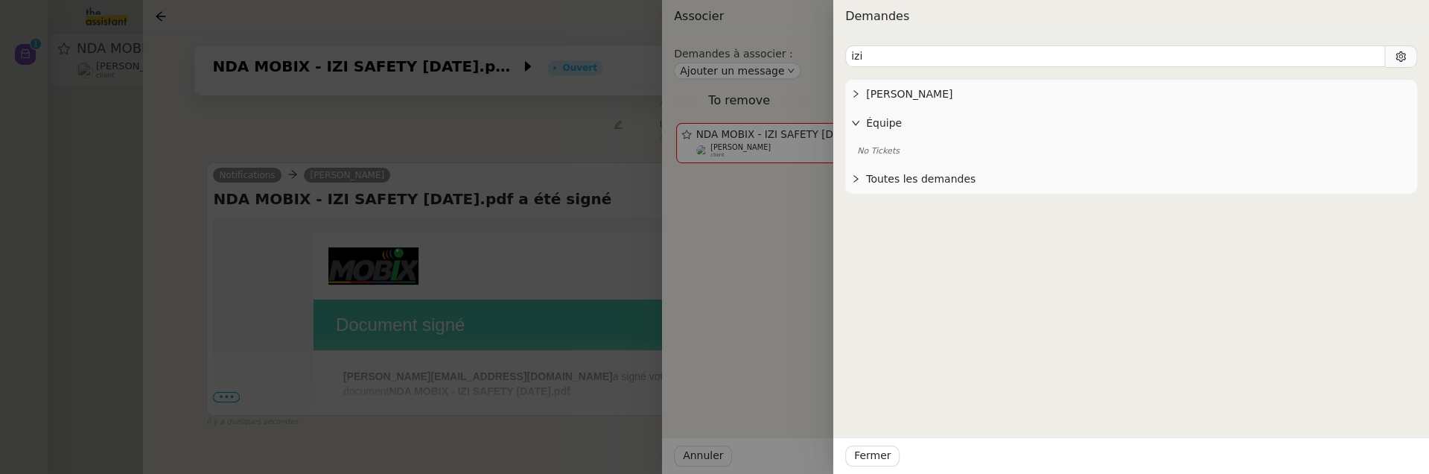
click at [872, 104] on div "[PERSON_NAME]" at bounding box center [1131, 94] width 572 height 29
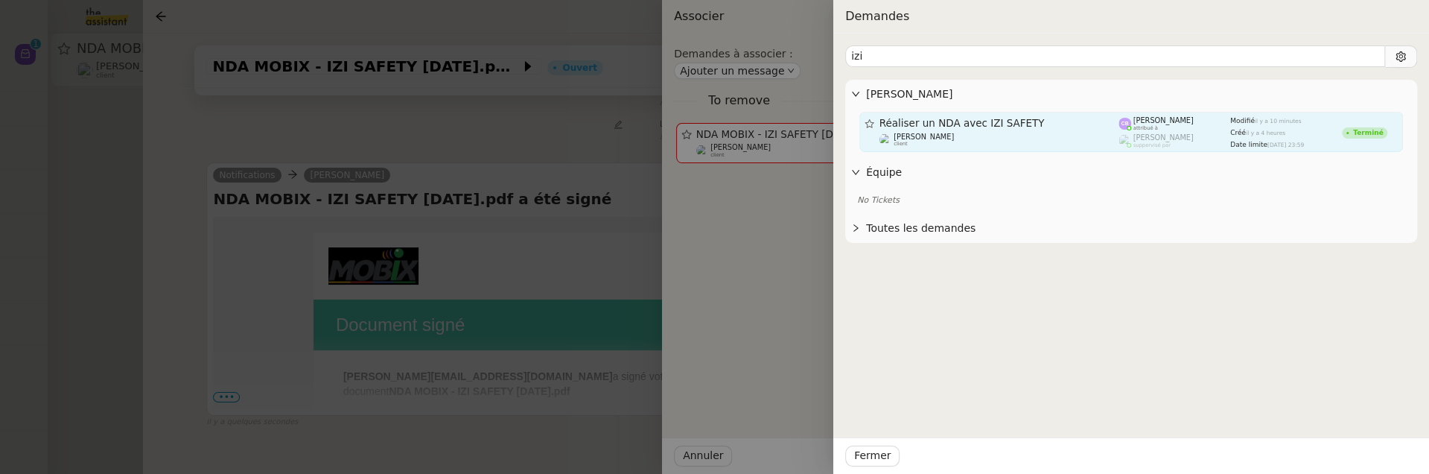
click at [913, 121] on span "Réaliser un NDA avec IZI SAFETY" at bounding box center [1000, 123] width 240 height 10
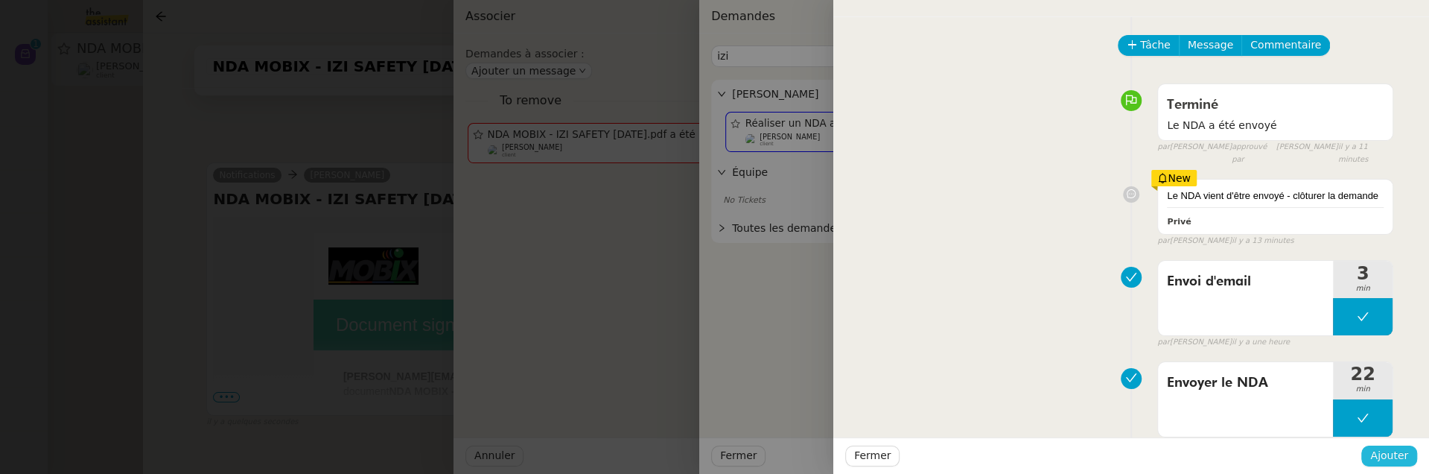
click at [1400, 449] on span "Ajouter" at bounding box center [1390, 455] width 38 height 17
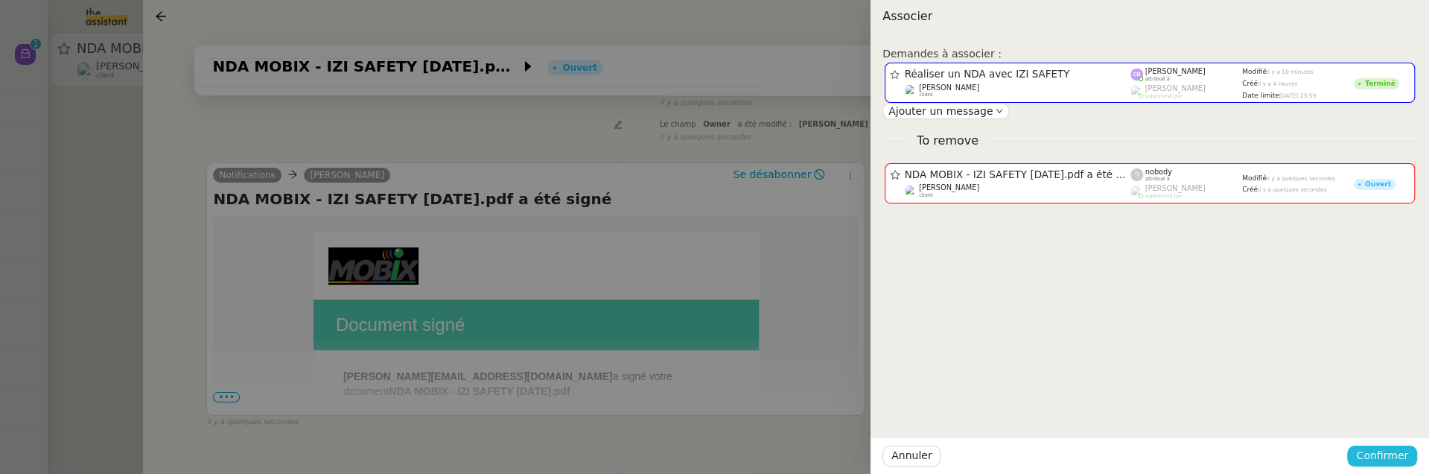
click at [1400, 449] on span "Confirmer" at bounding box center [1382, 455] width 52 height 17
click at [1398, 418] on span "Ajouter" at bounding box center [1384, 415] width 38 height 15
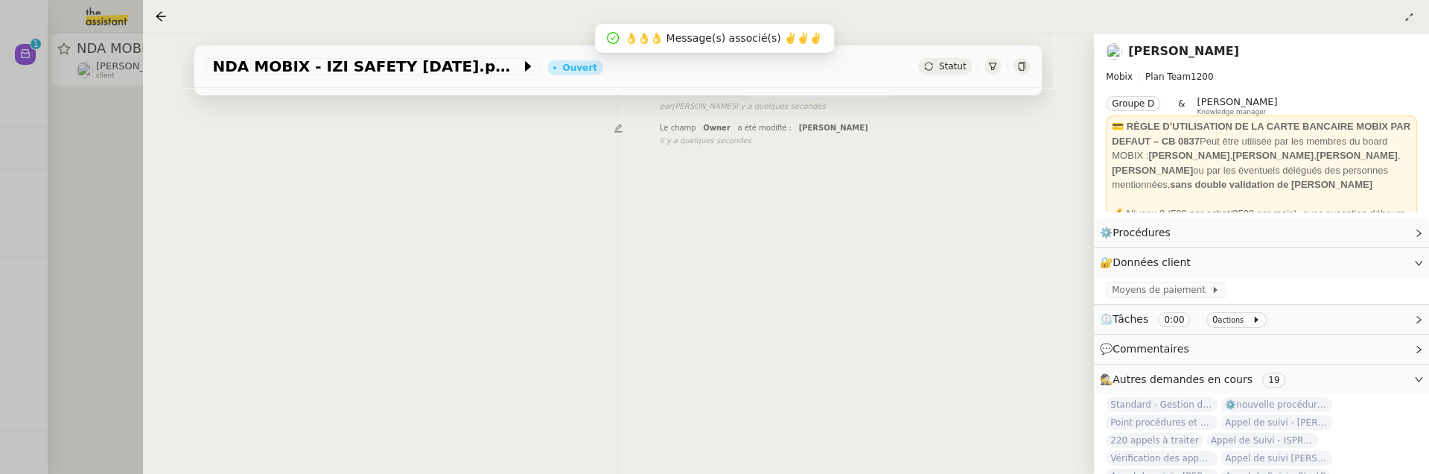
scroll to position [191, 0]
click at [111, 145] on div at bounding box center [714, 237] width 1429 height 474
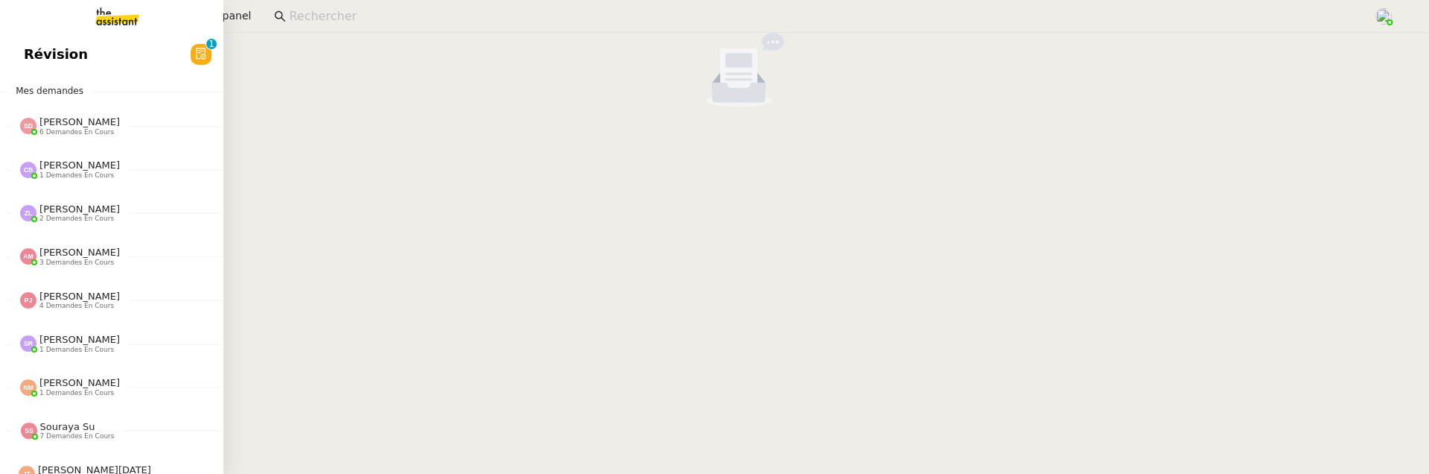
click at [33, 54] on span "Révision" at bounding box center [56, 54] width 64 height 22
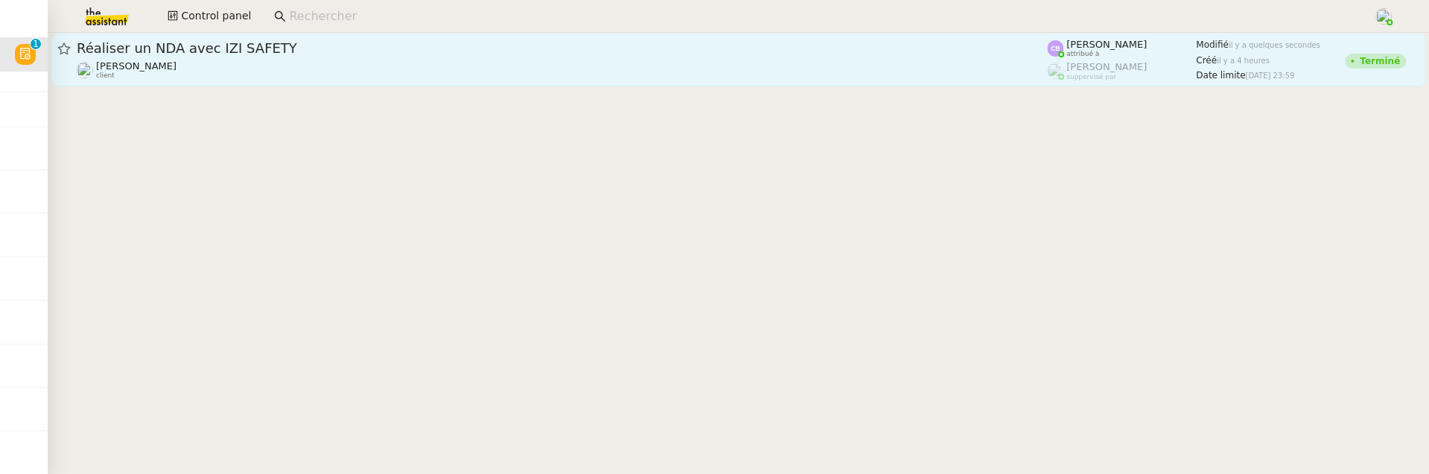
click at [385, 51] on span "Réaliser un NDA avec IZI SAFETY" at bounding box center [562, 48] width 971 height 13
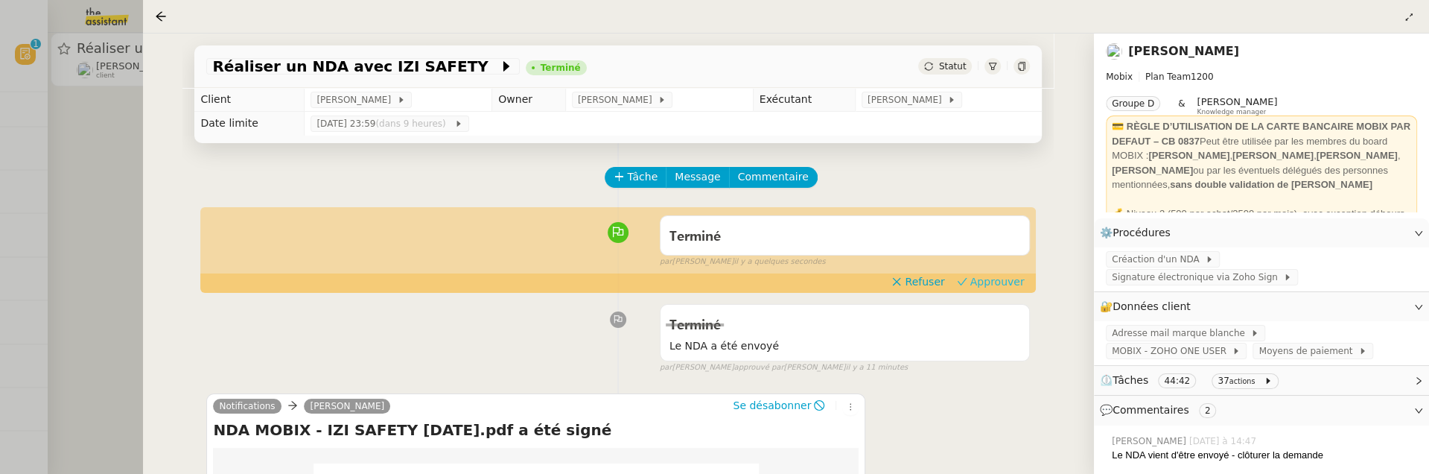
click at [1001, 280] on span "Approuver" at bounding box center [998, 281] width 54 height 15
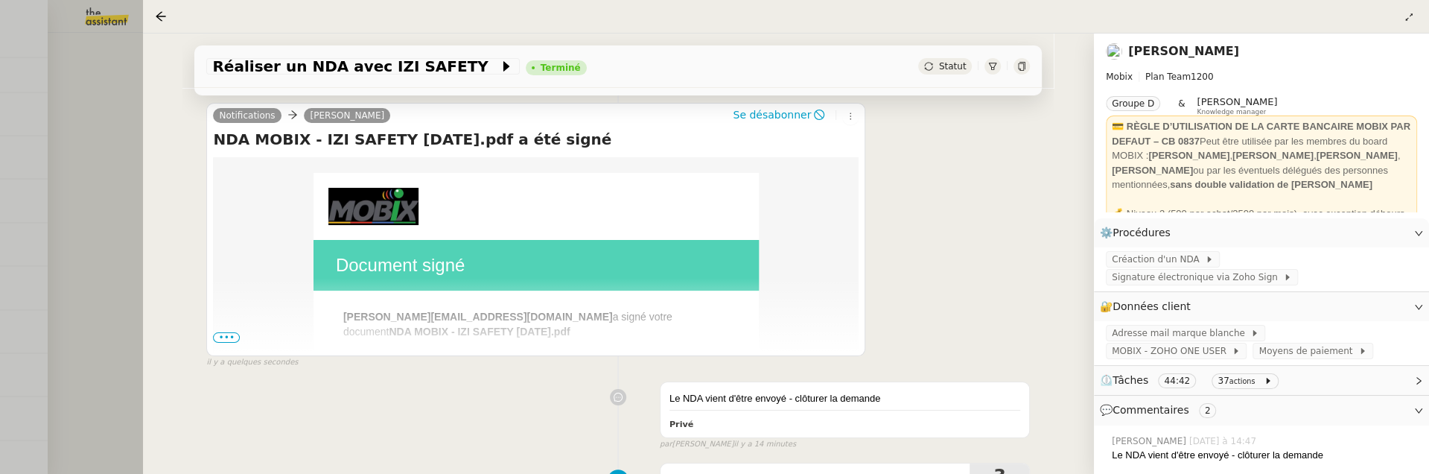
scroll to position [323, 0]
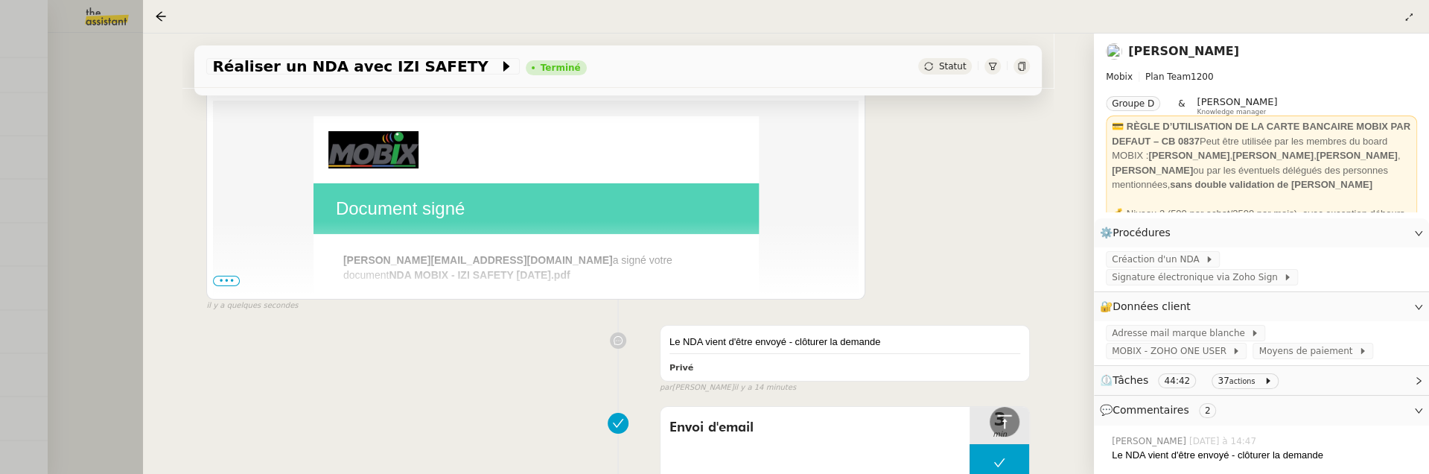
click at [114, 217] on div at bounding box center [714, 237] width 1429 height 474
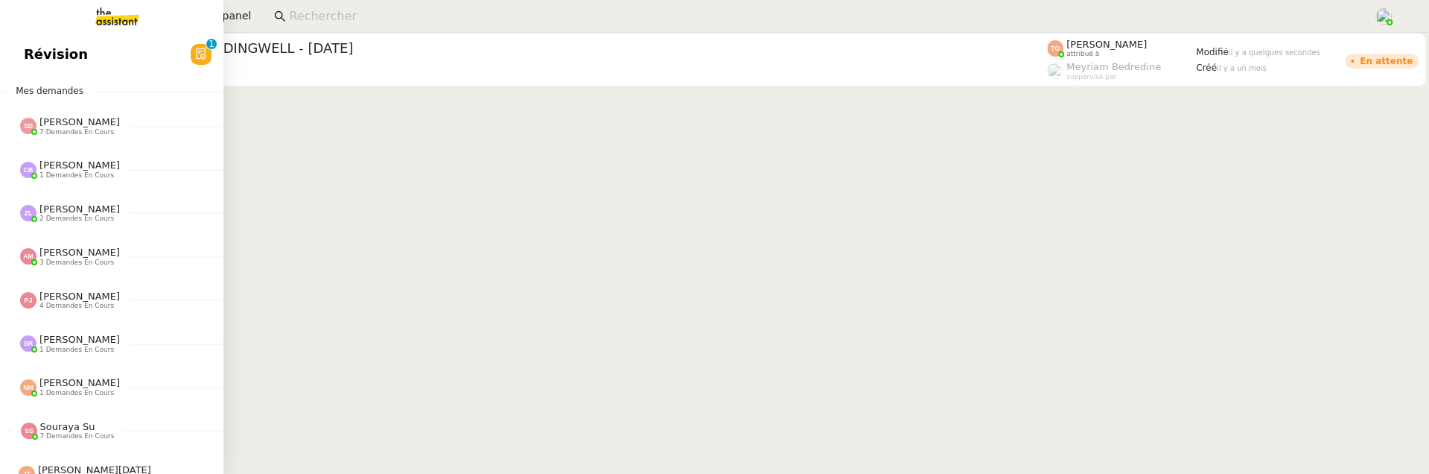
click at [34, 48] on span "Révision" at bounding box center [56, 54] width 64 height 22
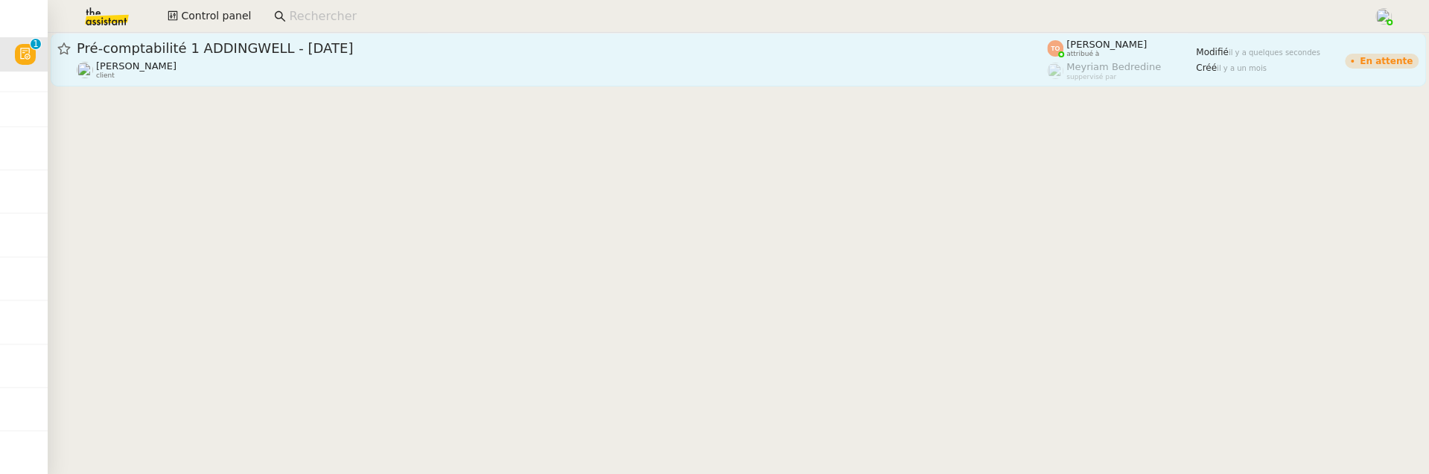
click at [553, 80] on div "Julien Decroix client" at bounding box center [562, 69] width 971 height 19
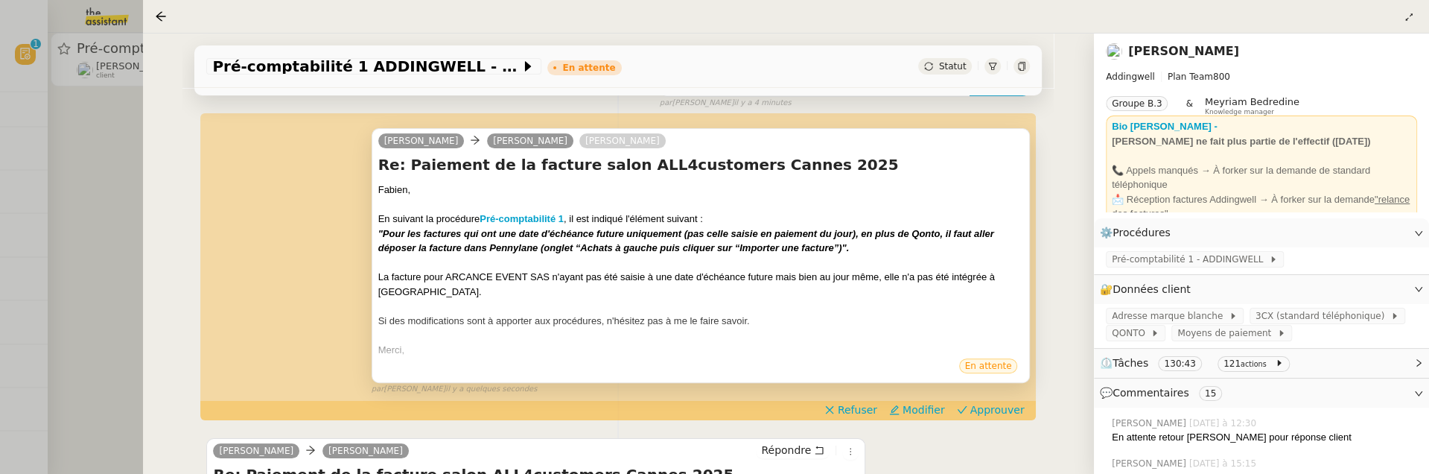
scroll to position [276, 0]
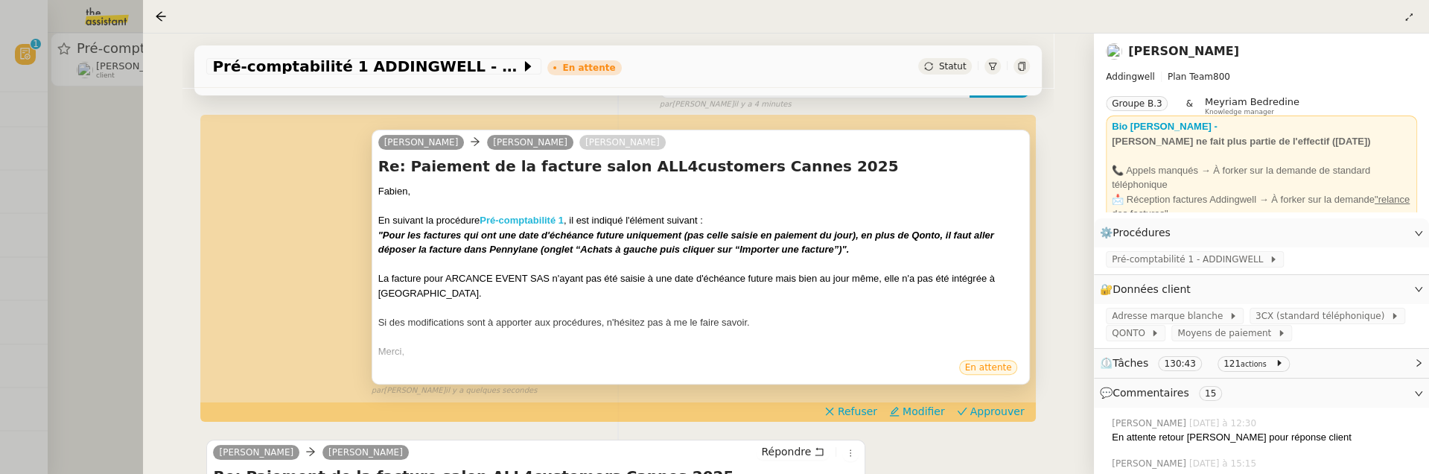
click at [540, 215] on strong "Pré-comptabilité 1" at bounding box center [522, 220] width 84 height 11
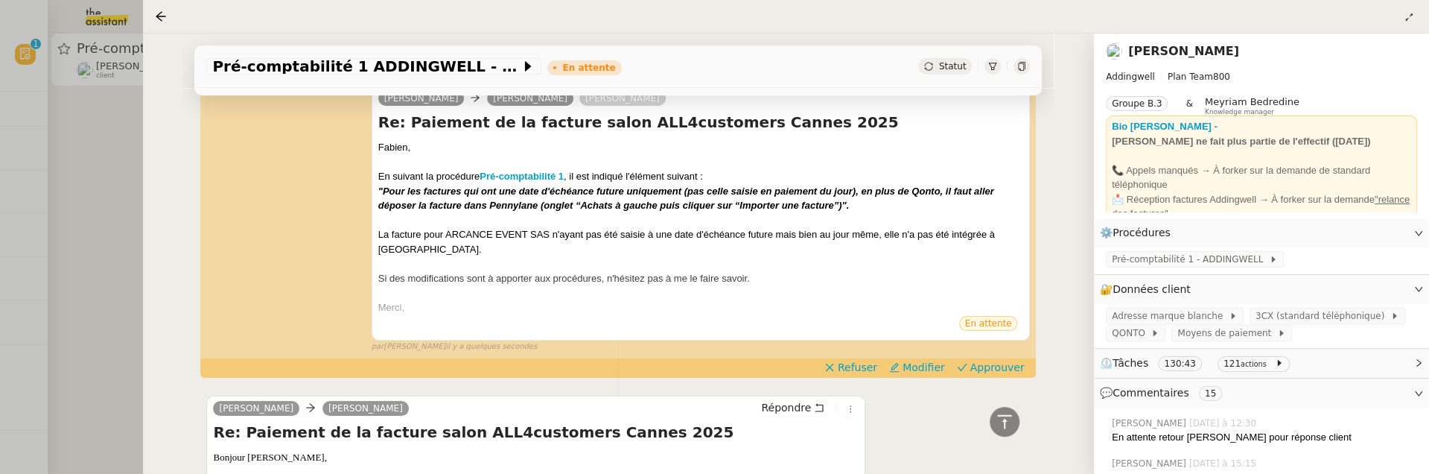
scroll to position [322, 0]
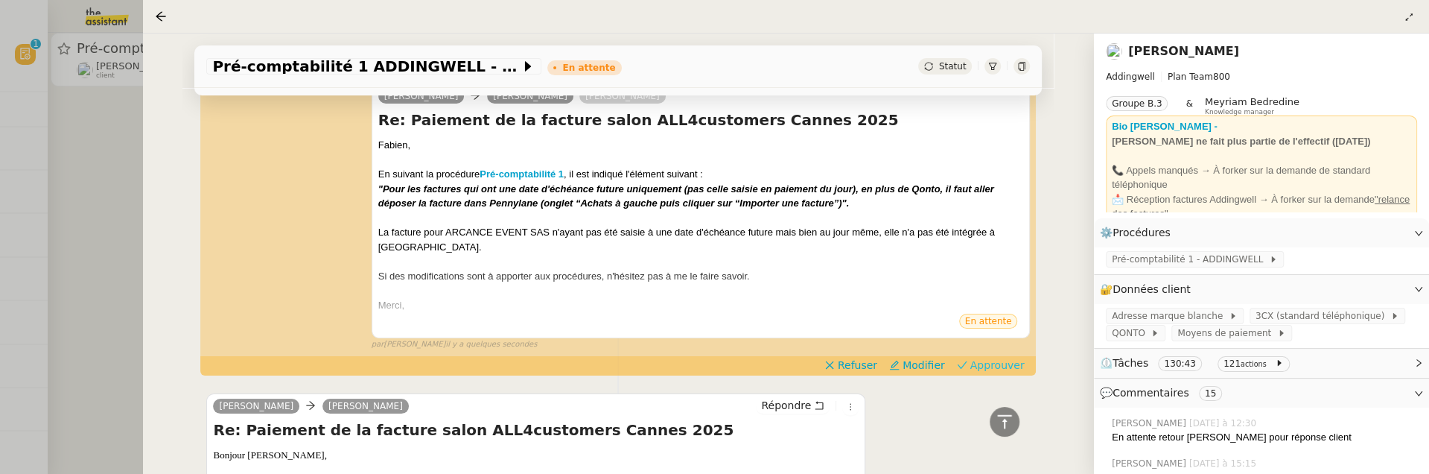
click at [981, 361] on span "Approuver" at bounding box center [998, 365] width 54 height 15
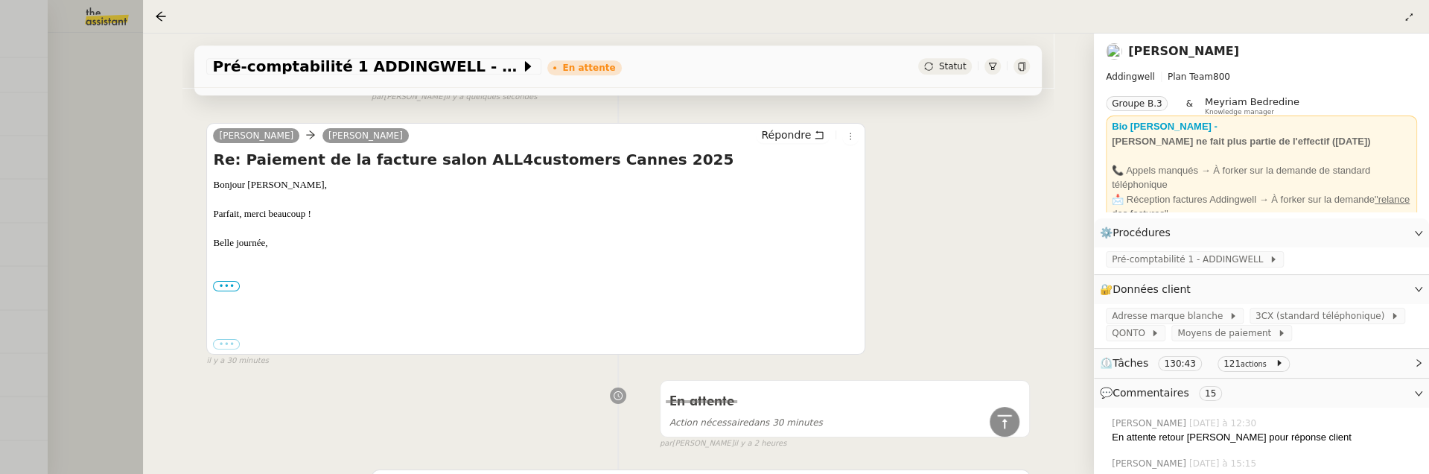
scroll to position [0, 0]
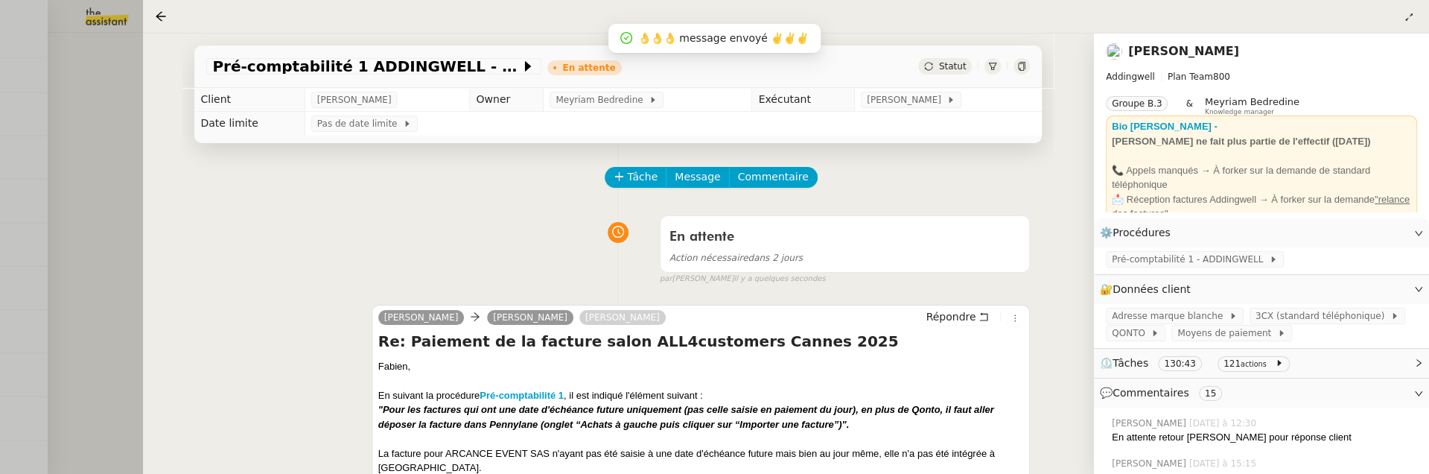
click at [114, 197] on div at bounding box center [714, 237] width 1429 height 474
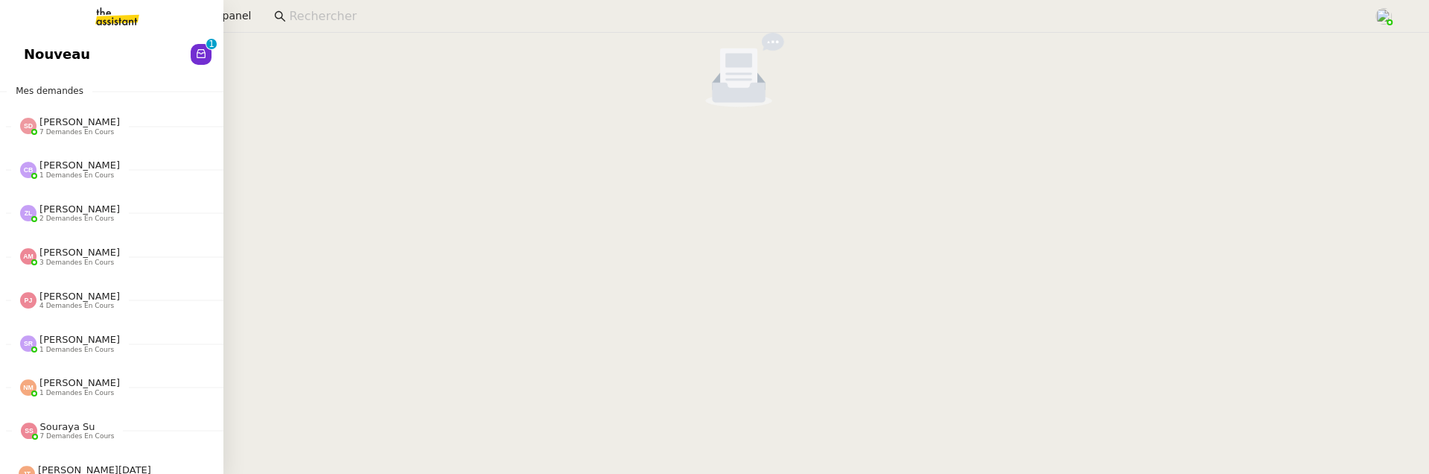
click at [41, 55] on span "Nouveau" at bounding box center [57, 54] width 66 height 22
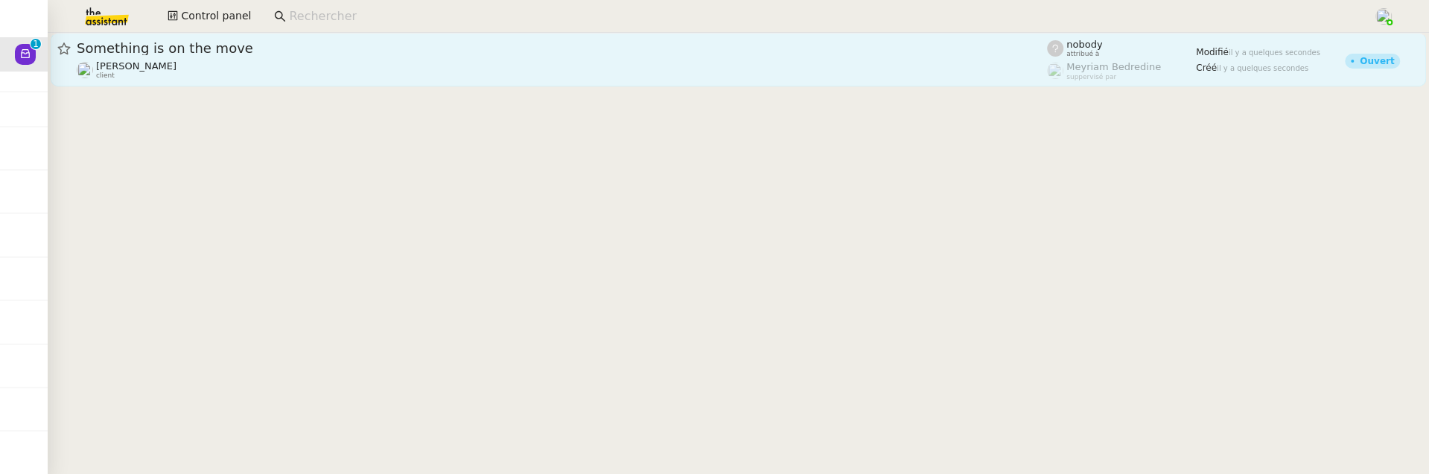
click at [369, 54] on span "Something is on the move" at bounding box center [562, 48] width 971 height 13
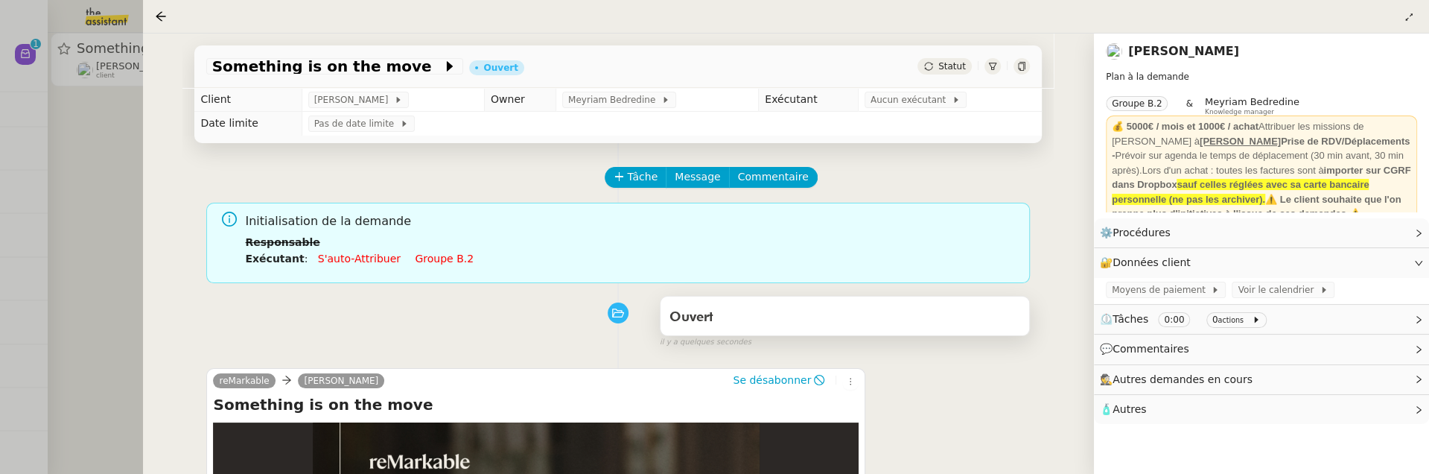
scroll to position [230, 0]
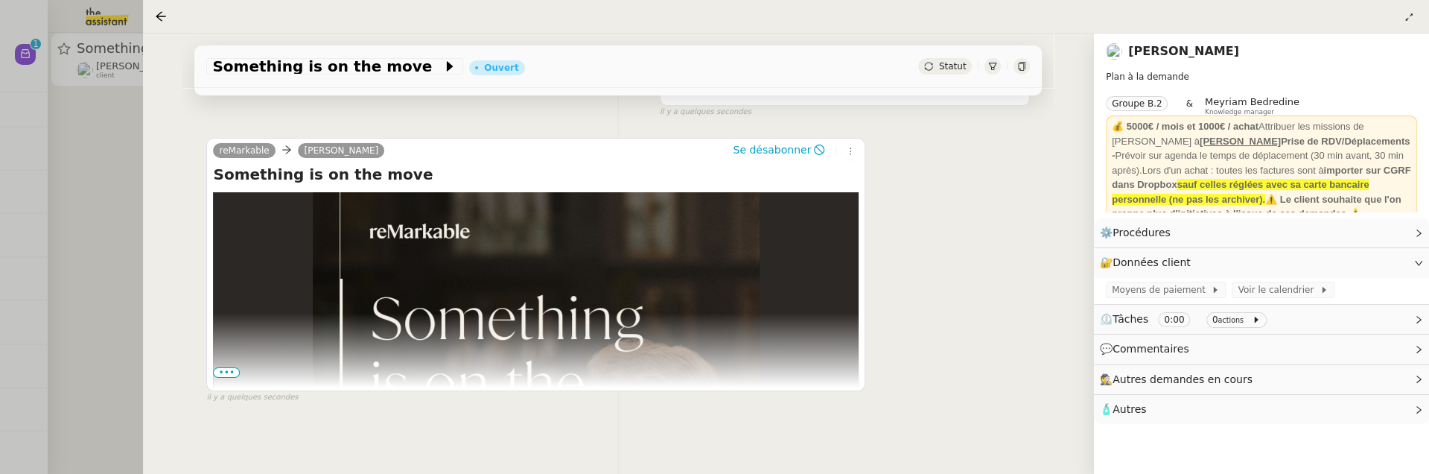
click at [229, 372] on span "•••" at bounding box center [226, 372] width 27 height 10
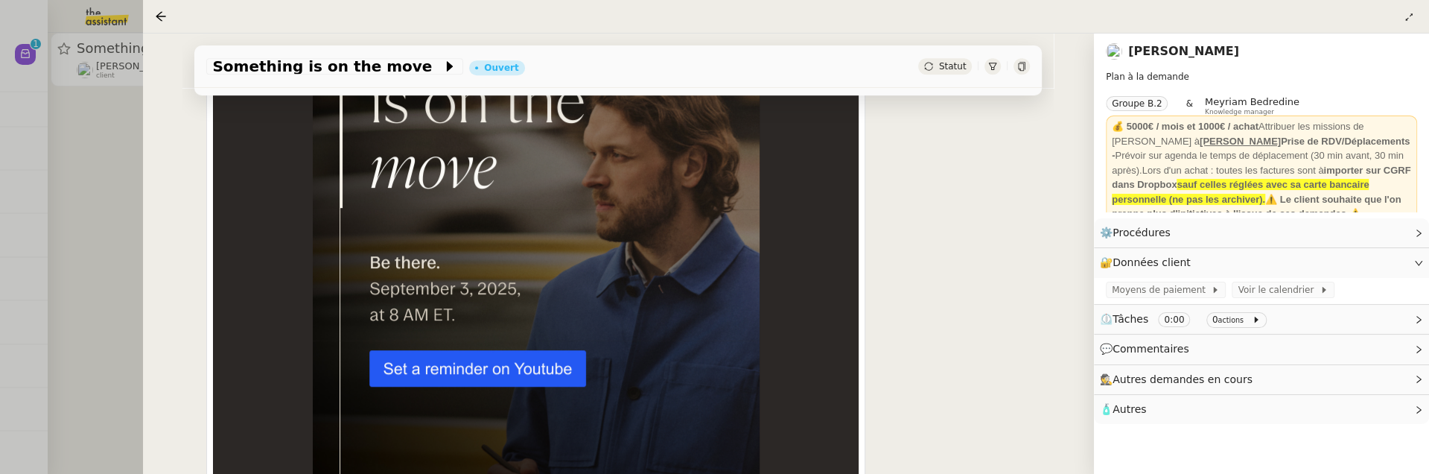
scroll to position [561, 0]
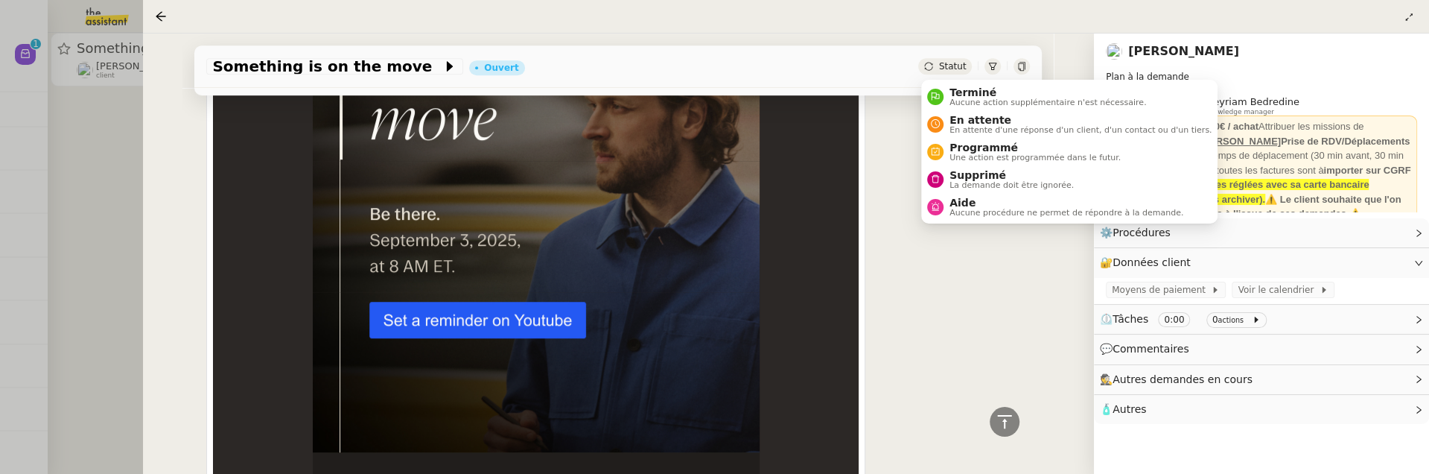
click at [953, 66] on span "Statut" at bounding box center [953, 66] width 28 height 10
click at [984, 177] on span "Supprimé" at bounding box center [1012, 175] width 124 height 12
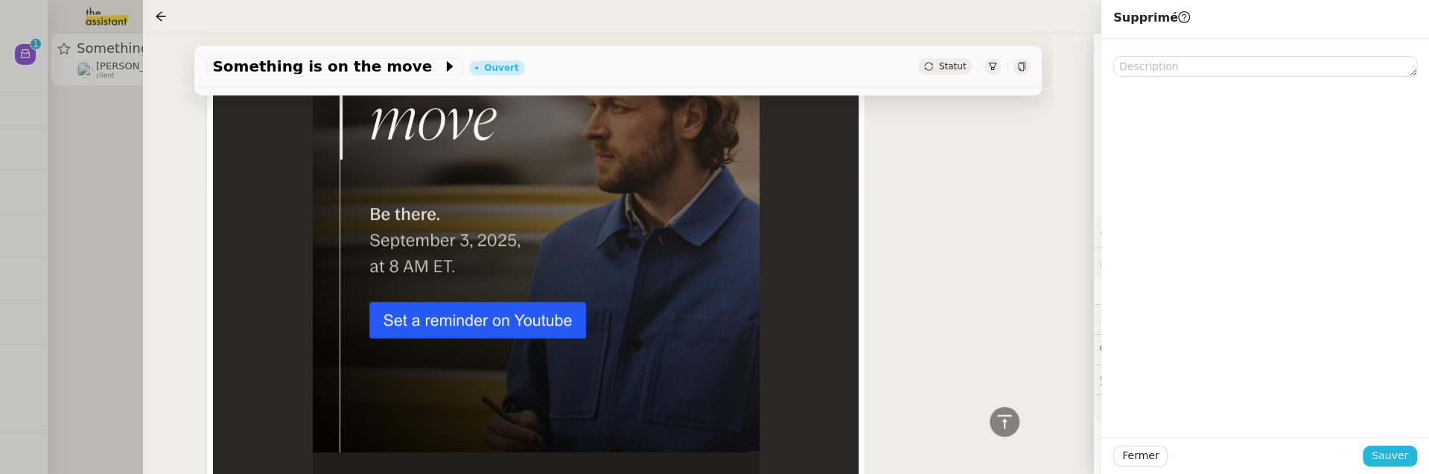
click at [1394, 447] on span "Sauver" at bounding box center [1390, 455] width 36 height 17
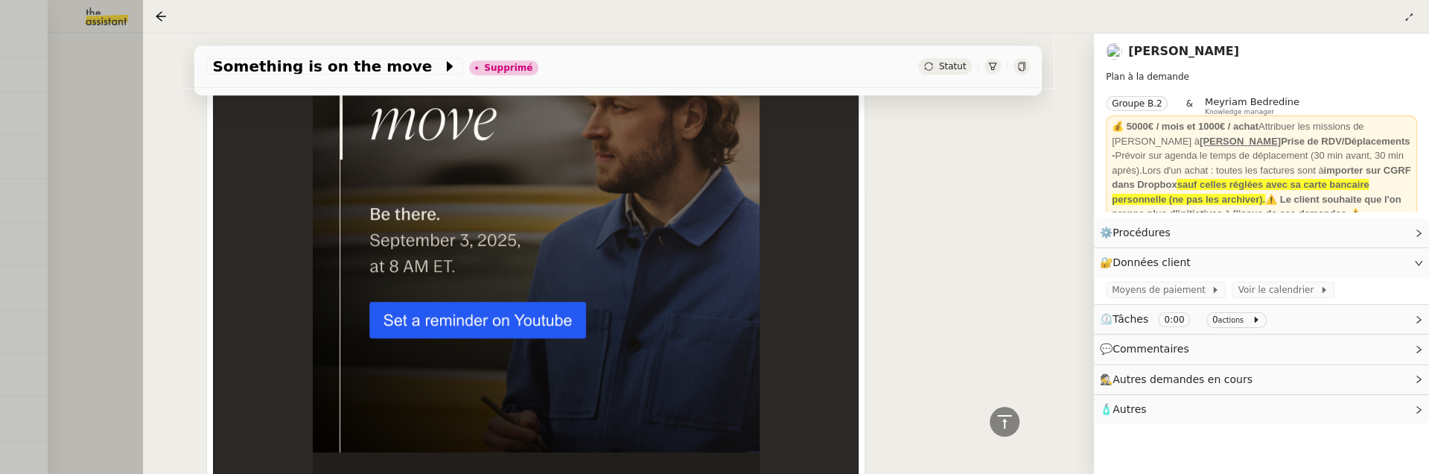
click at [99, 197] on div at bounding box center [714, 237] width 1429 height 474
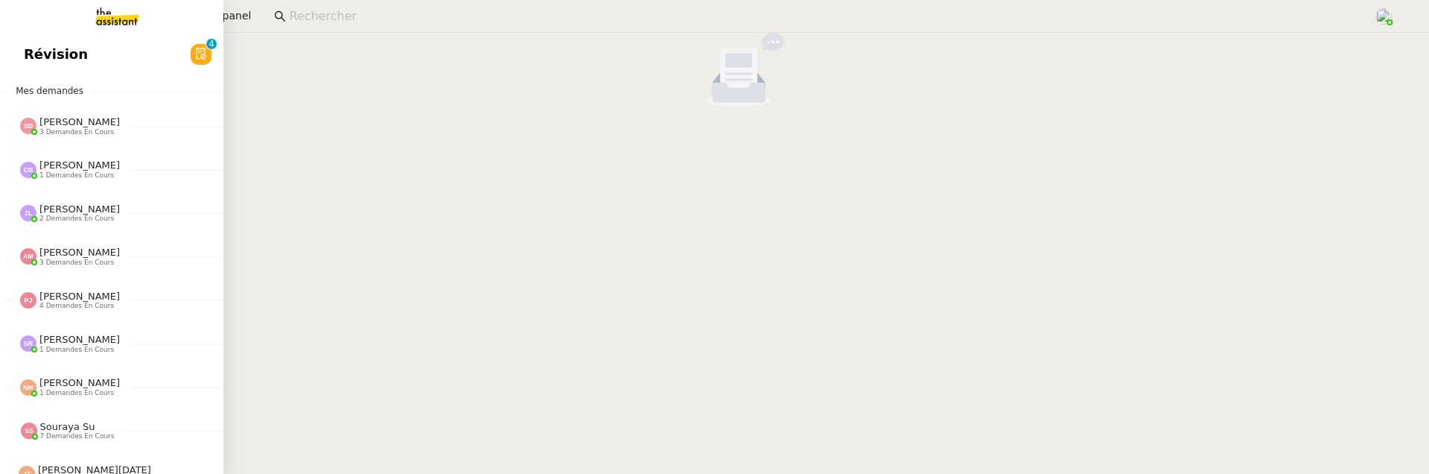
click at [38, 58] on span "Révision" at bounding box center [56, 54] width 64 height 22
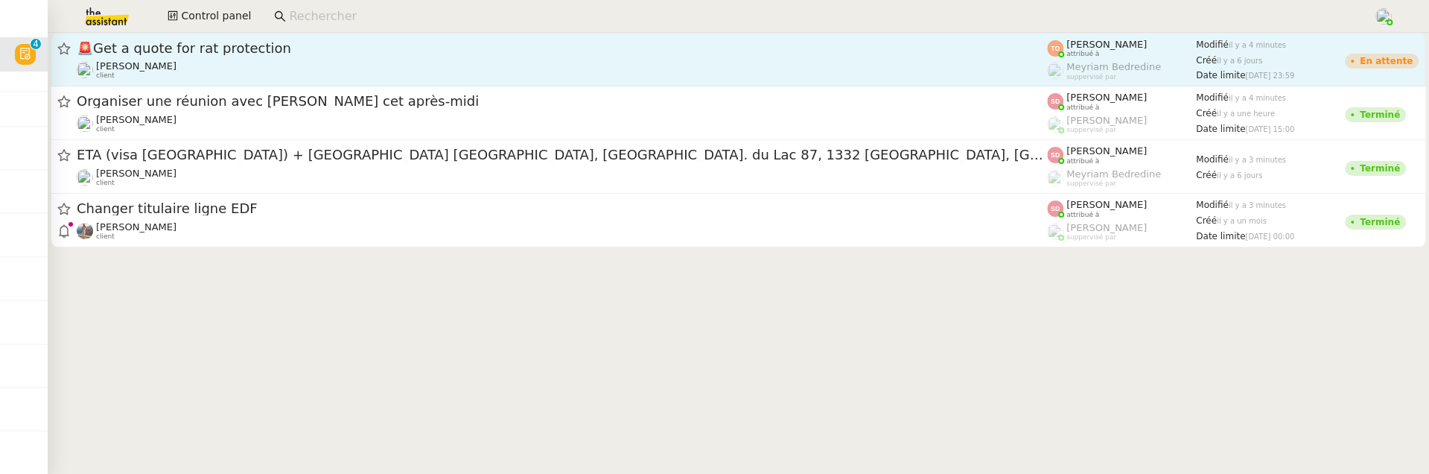
click at [353, 51] on span "🚨 Get a quote for rat protection" at bounding box center [562, 48] width 971 height 13
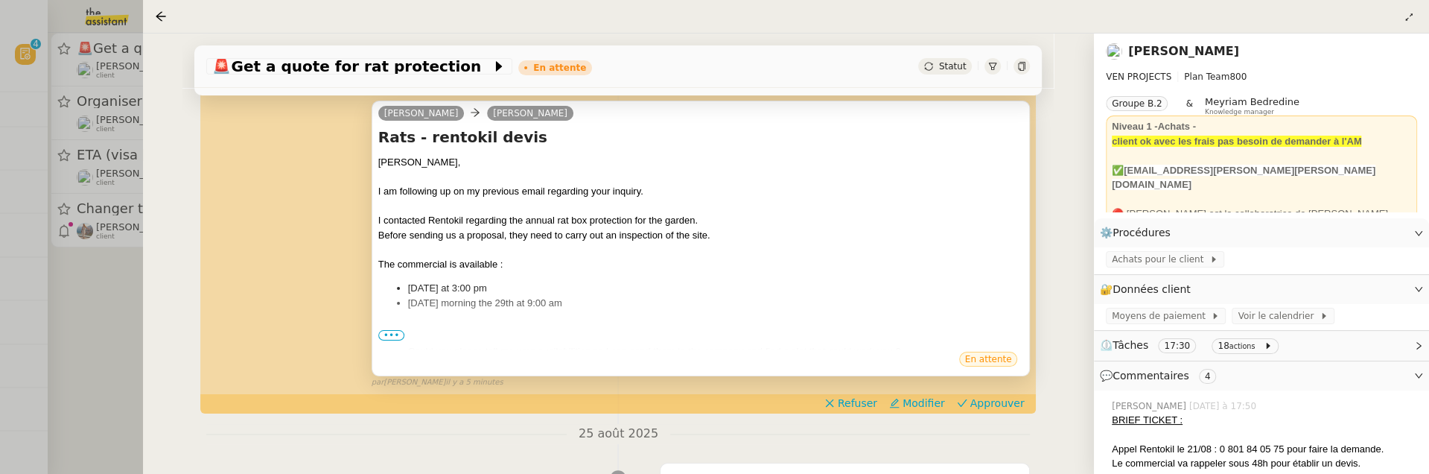
scroll to position [311, 0]
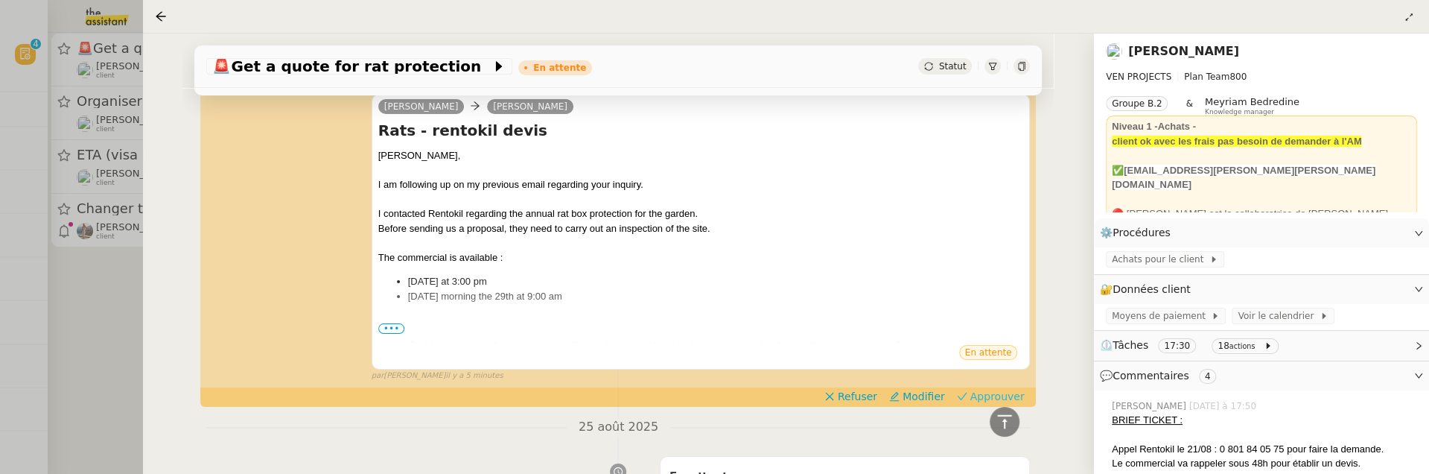
click at [999, 388] on button "Approuver" at bounding box center [991, 396] width 80 height 16
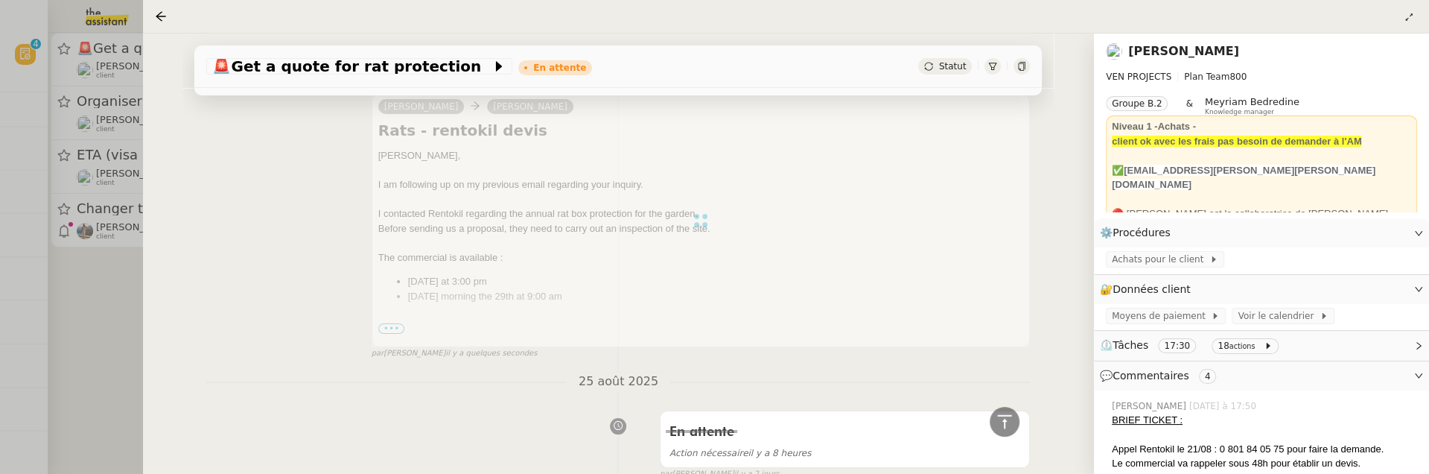
click at [66, 303] on div at bounding box center [714, 237] width 1429 height 474
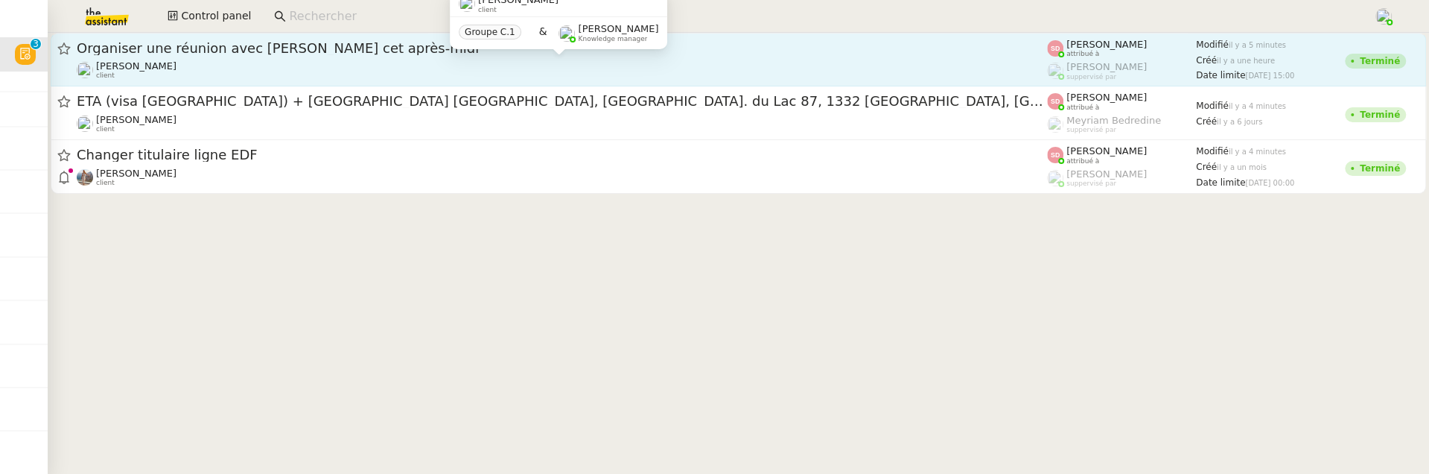
click at [258, 65] on div "David Berrebi client" at bounding box center [562, 69] width 971 height 19
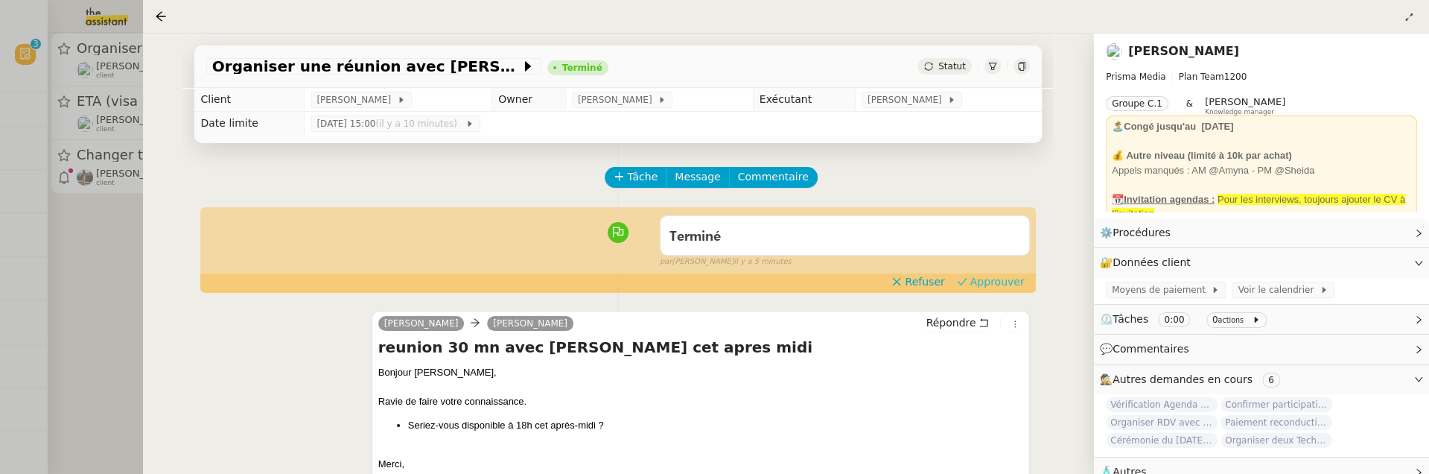
click at [997, 282] on span "Approuver" at bounding box center [998, 281] width 54 height 15
click at [104, 232] on div at bounding box center [714, 237] width 1429 height 474
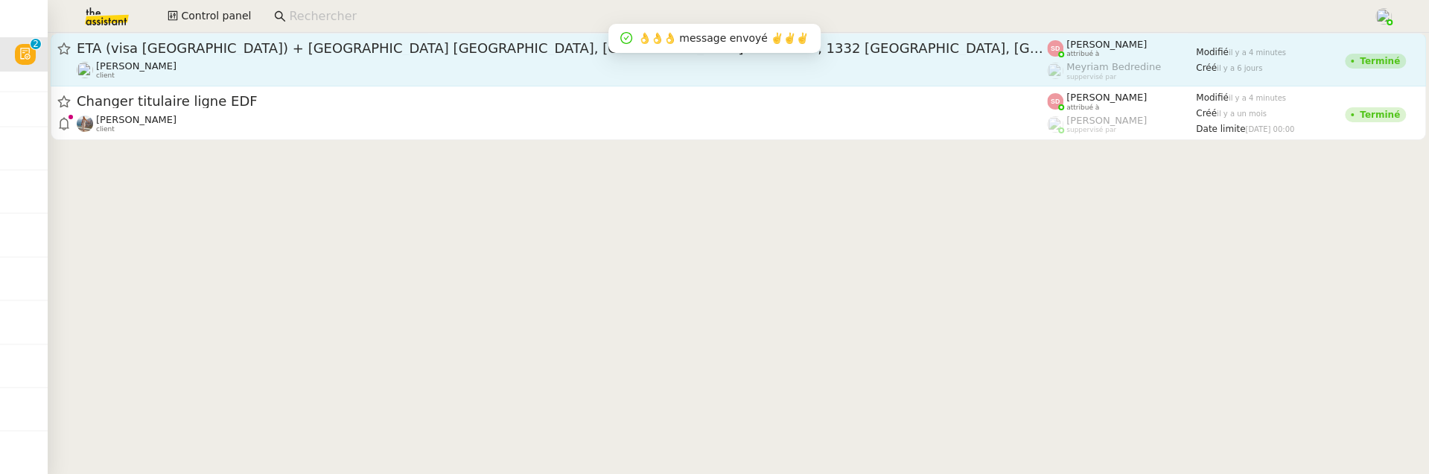
click at [282, 71] on div "Pascal Gauthier client" at bounding box center [562, 69] width 971 height 19
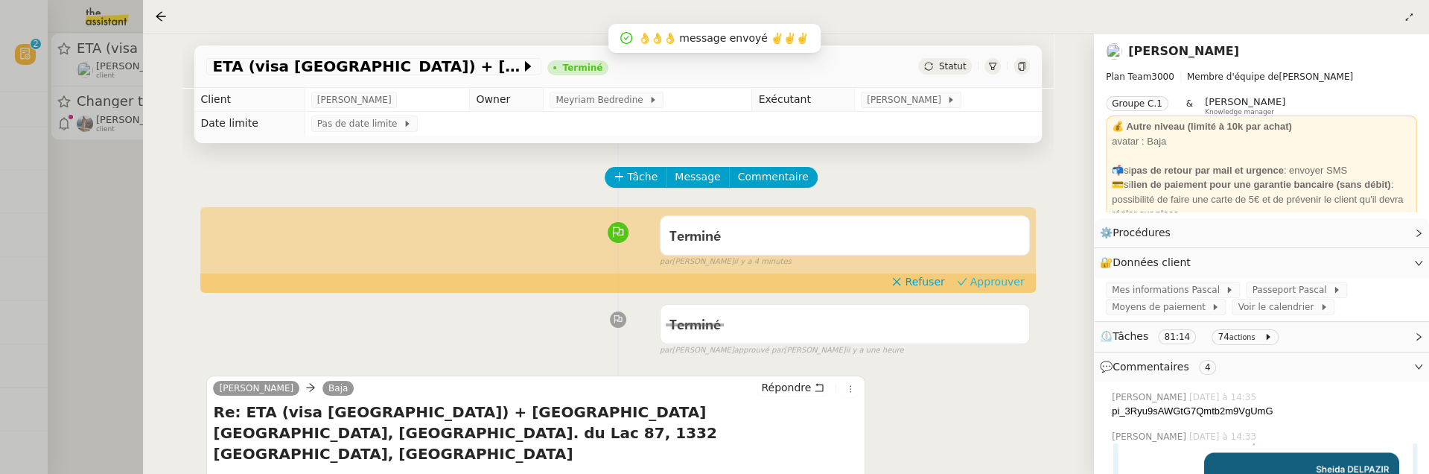
click at [1006, 279] on span "Approuver" at bounding box center [998, 281] width 54 height 15
click at [86, 195] on div at bounding box center [714, 237] width 1429 height 474
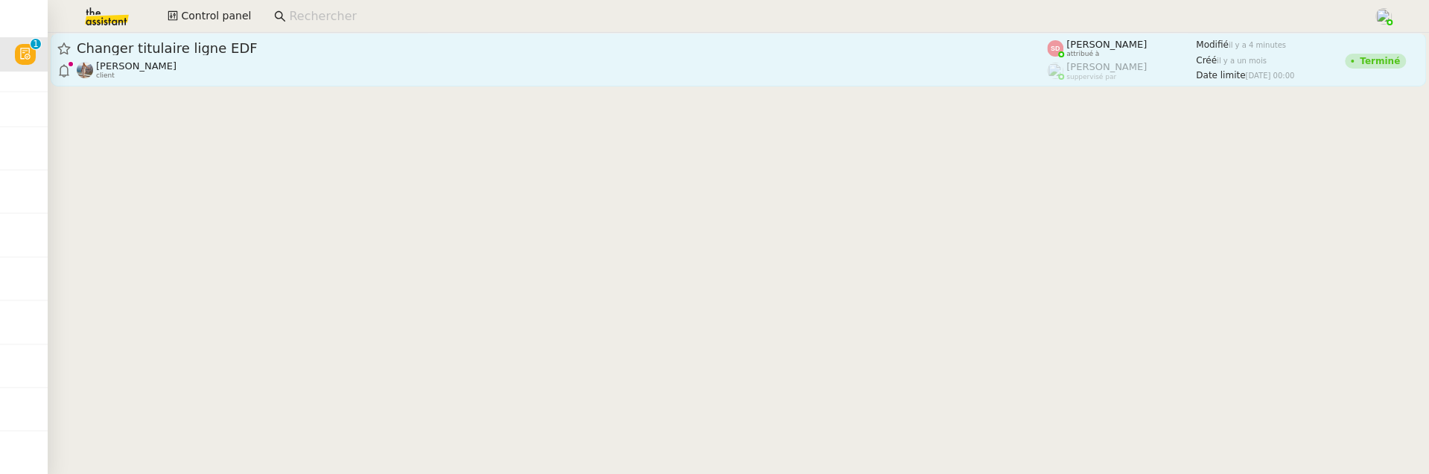
click at [276, 77] on div "Laura Gauthier client" at bounding box center [562, 69] width 971 height 19
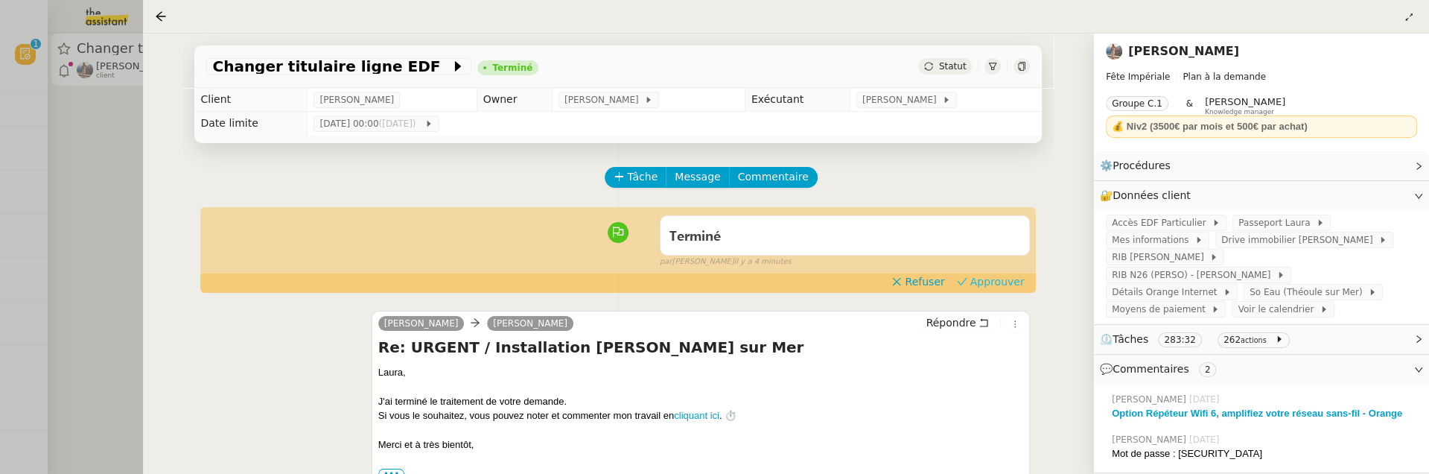
click at [1014, 283] on span "Approuver" at bounding box center [998, 281] width 54 height 15
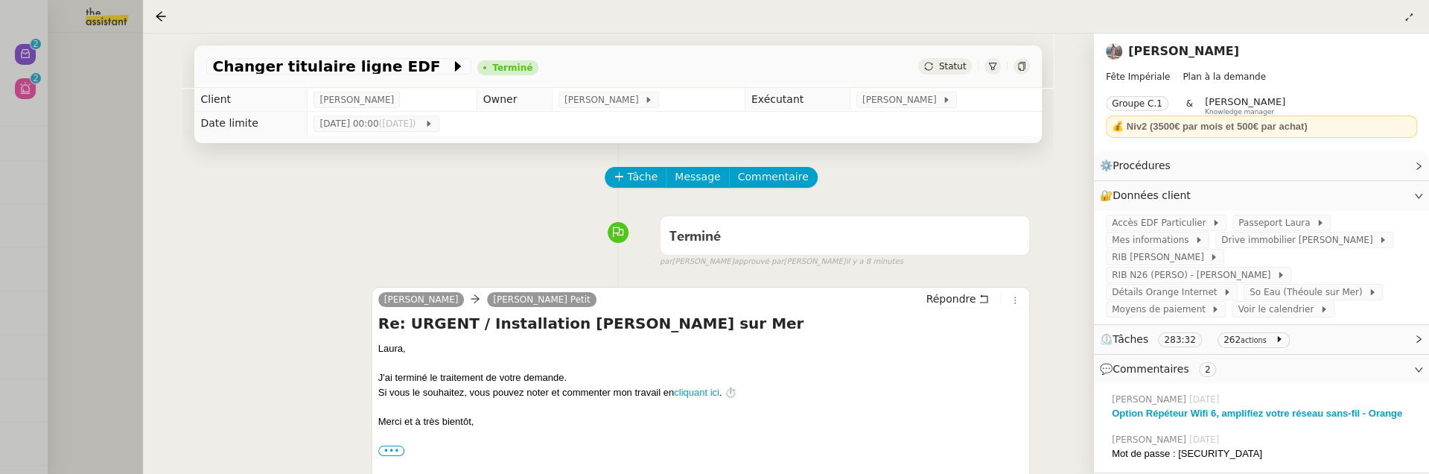
click at [63, 50] on div at bounding box center [714, 237] width 1429 height 474
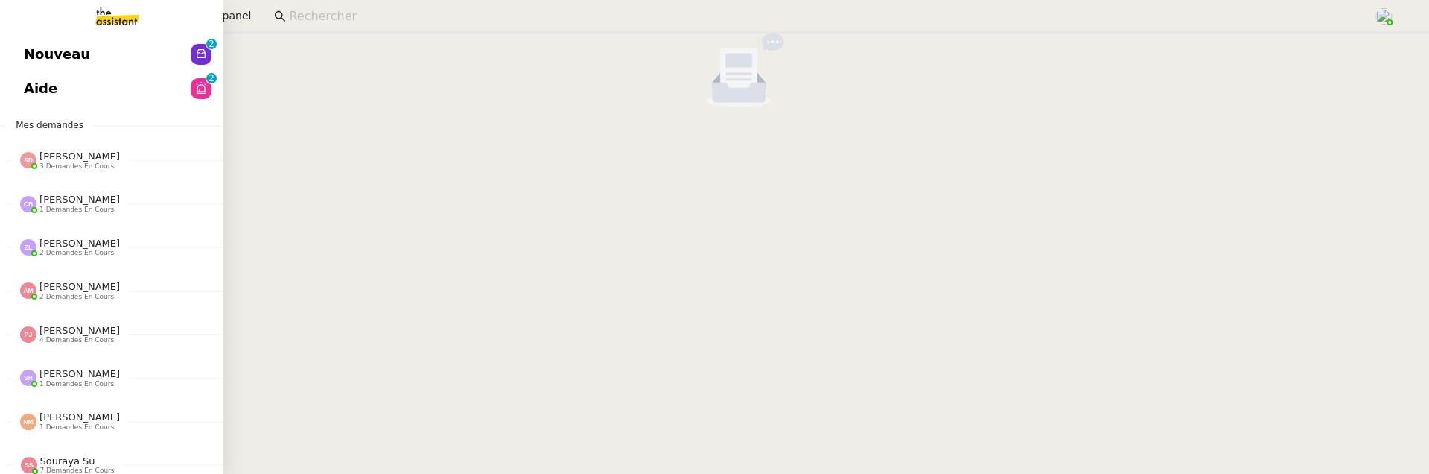
click at [33, 57] on link "Nouveau 0 1 2 3 4 5 6 7 8 9" at bounding box center [111, 54] width 223 height 34
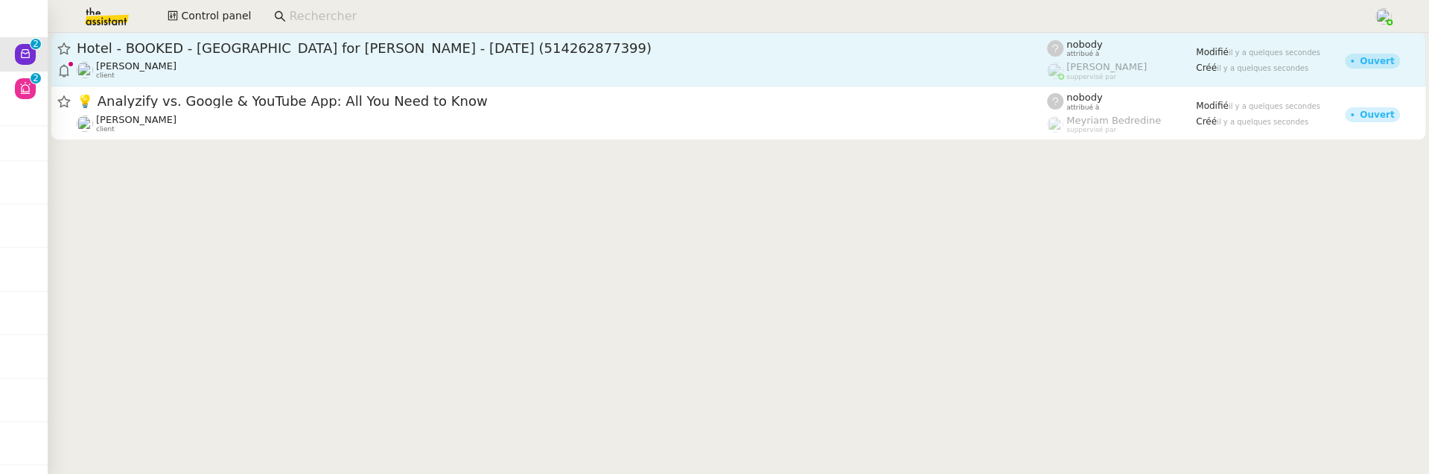
click at [413, 60] on div "Alexandre Blanc client" at bounding box center [562, 69] width 971 height 19
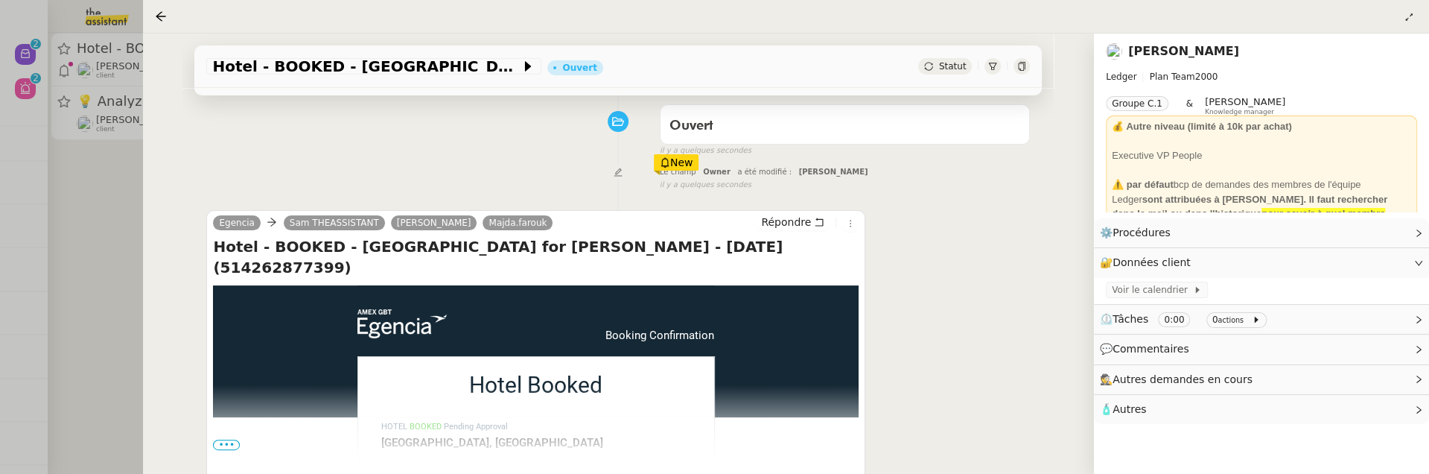
scroll to position [206, 0]
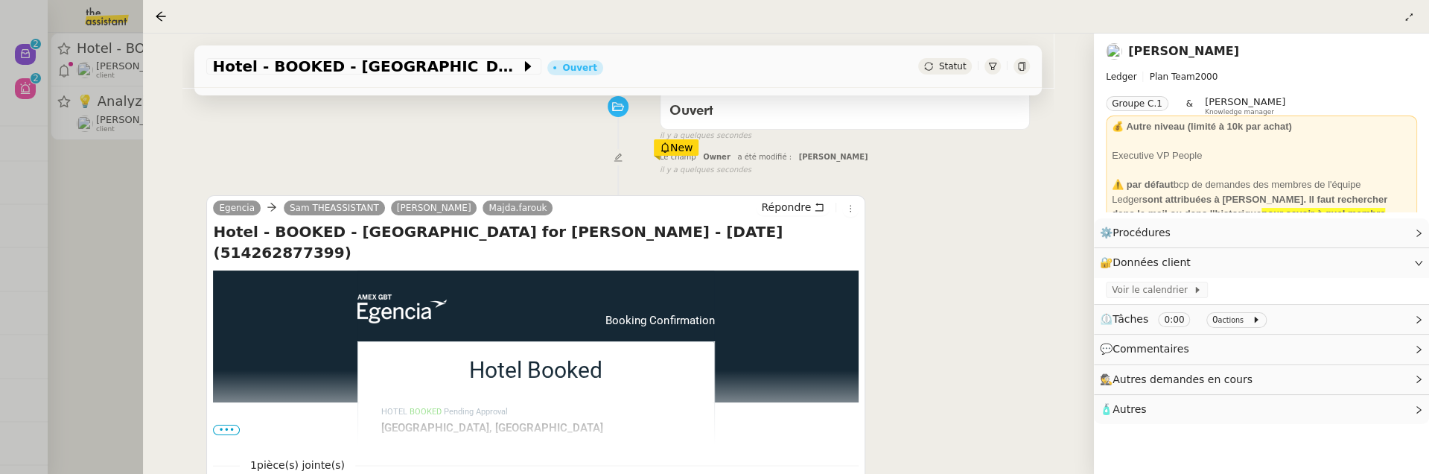
click at [945, 67] on span "Statut" at bounding box center [953, 66] width 28 height 10
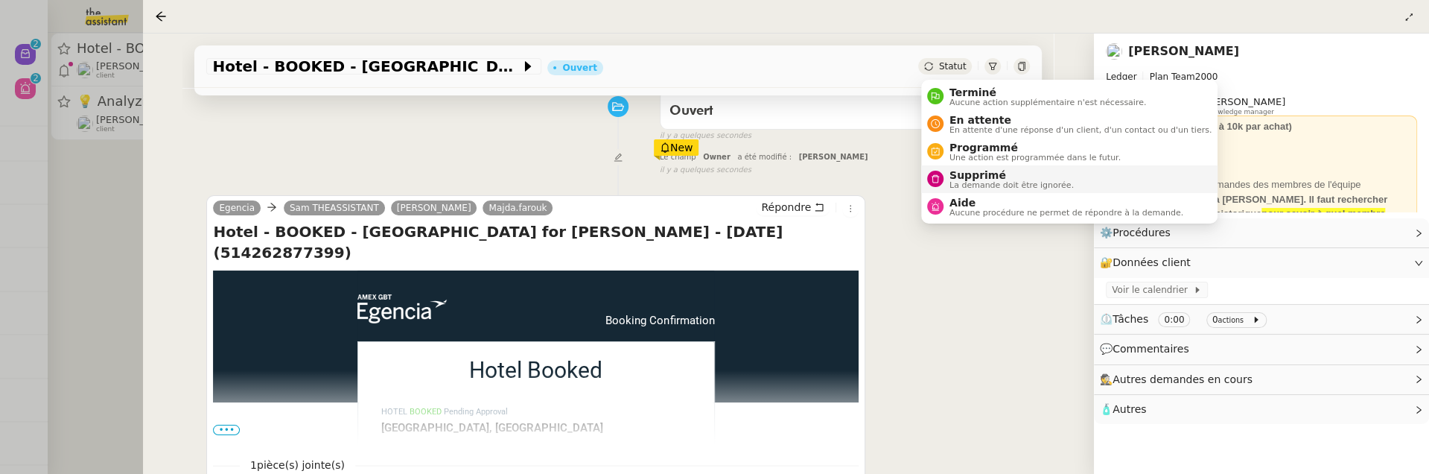
click at [977, 178] on span "Supprimé" at bounding box center [1012, 175] width 124 height 12
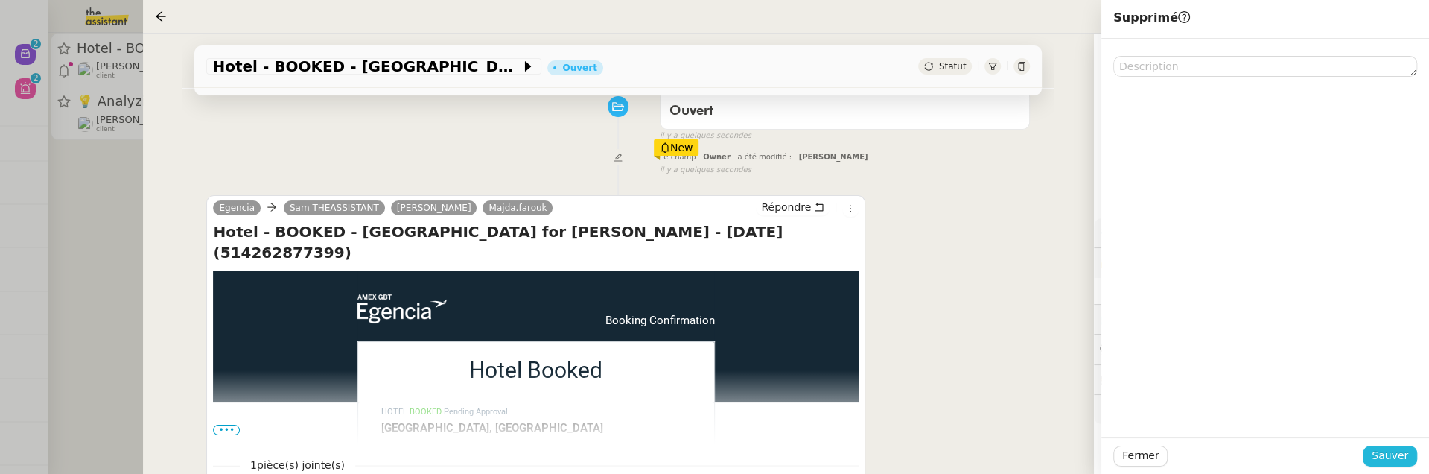
click at [1385, 464] on button "Sauver" at bounding box center [1390, 455] width 54 height 21
click at [129, 197] on div at bounding box center [714, 237] width 1429 height 474
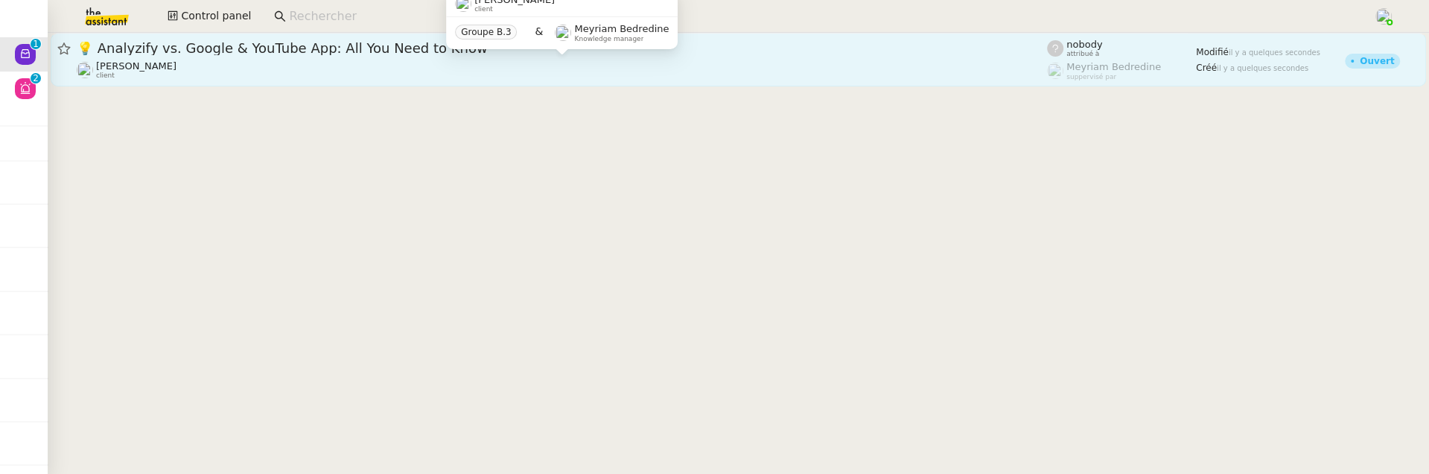
click at [326, 66] on div "Julien Decroix client" at bounding box center [562, 69] width 971 height 19
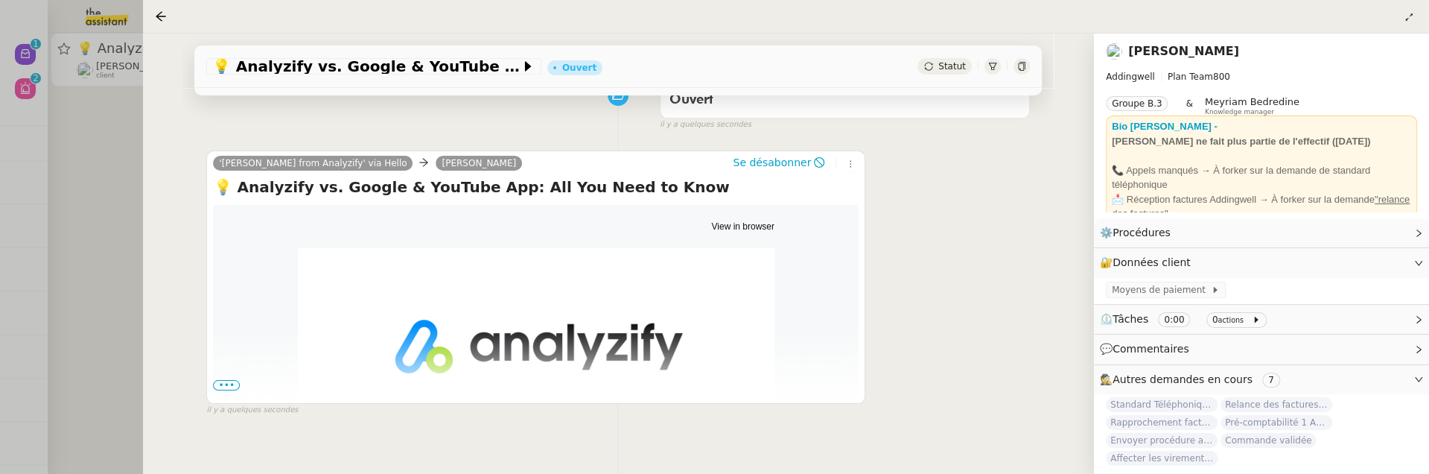
scroll to position [230, 0]
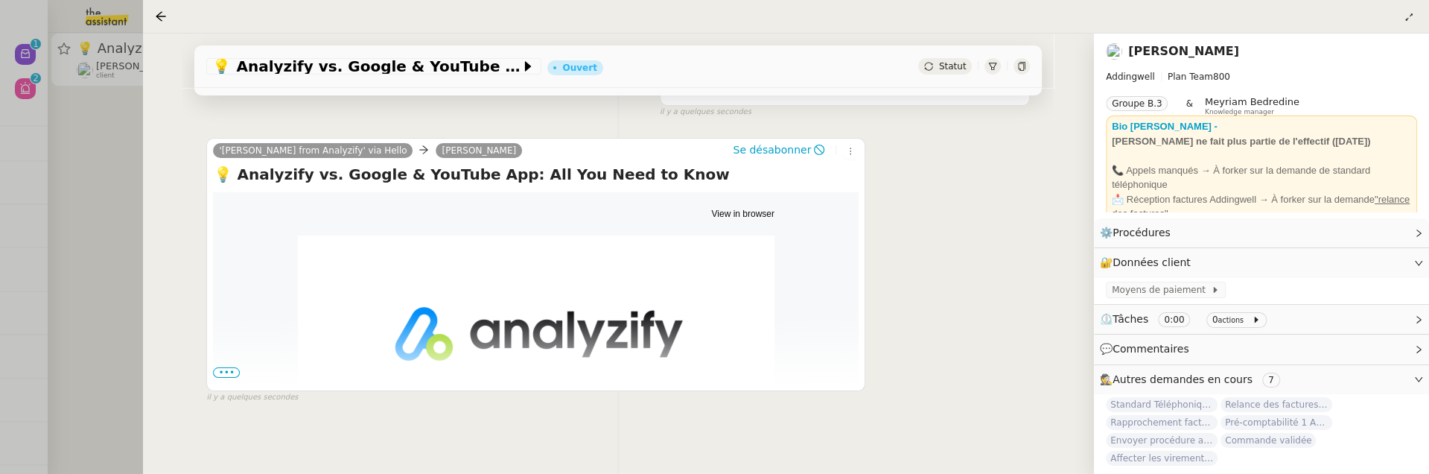
click at [227, 372] on span "•••" at bounding box center [226, 372] width 27 height 10
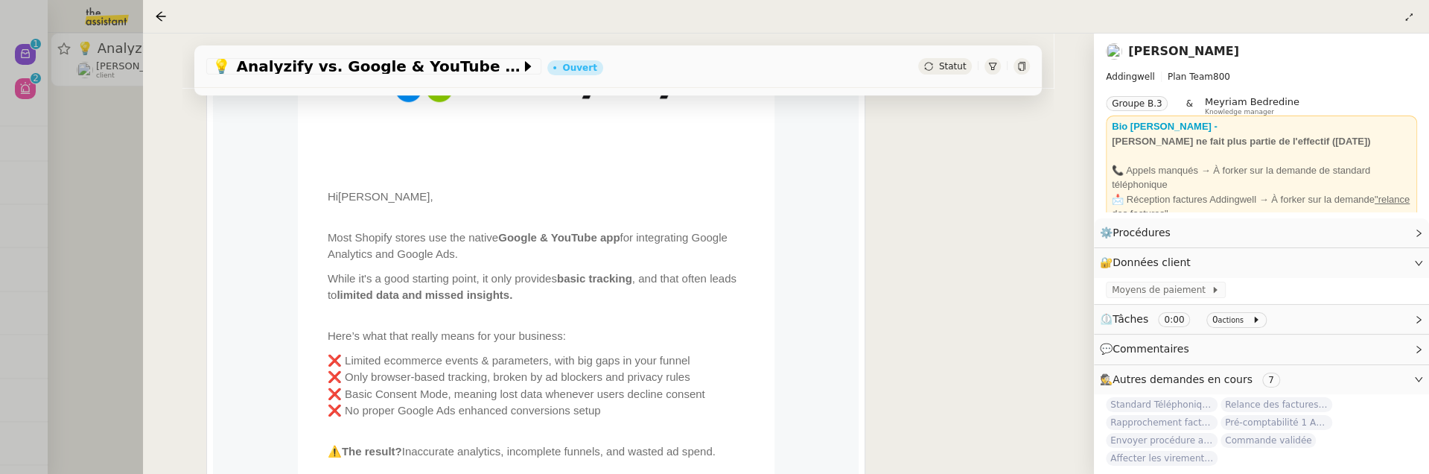
scroll to position [493, 0]
click at [958, 62] on span "Statut" at bounding box center [953, 66] width 28 height 10
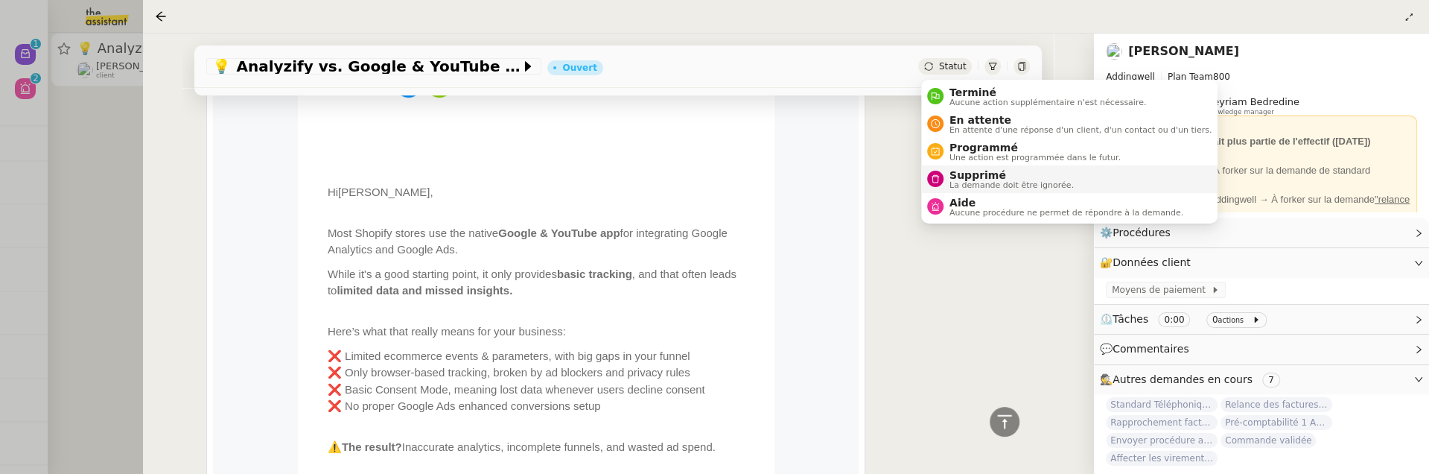
click at [982, 170] on span "Supprimé" at bounding box center [1012, 175] width 124 height 12
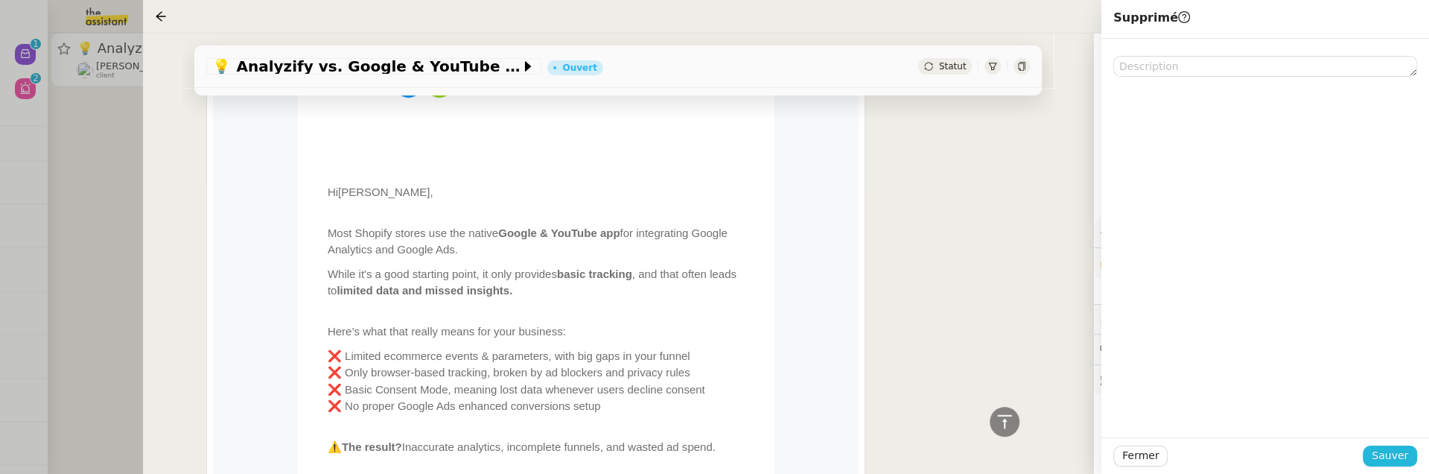
click at [1394, 452] on span "Sauver" at bounding box center [1390, 455] width 36 height 17
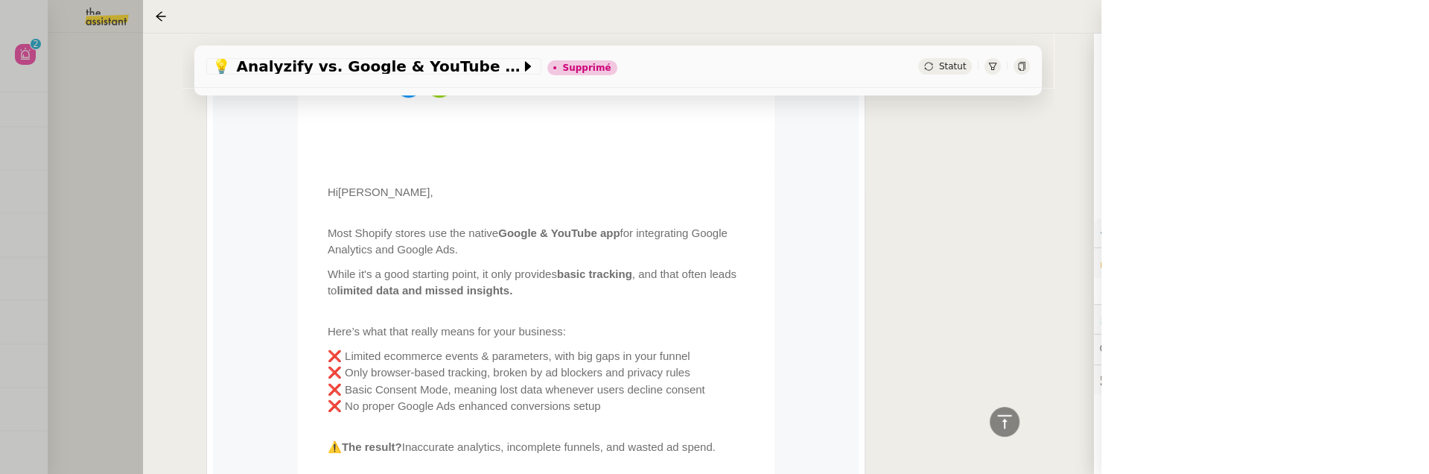
click at [94, 133] on div at bounding box center [714, 237] width 1429 height 474
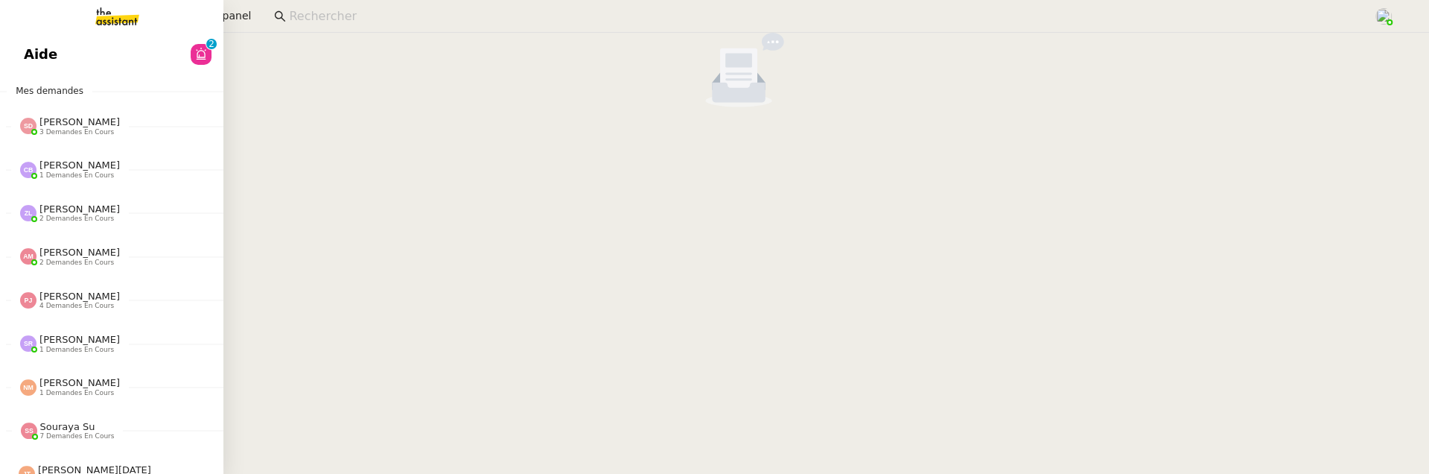
click at [36, 62] on link "Aide 0 1 2 3 4 5 6 7 8 9" at bounding box center [111, 54] width 223 height 34
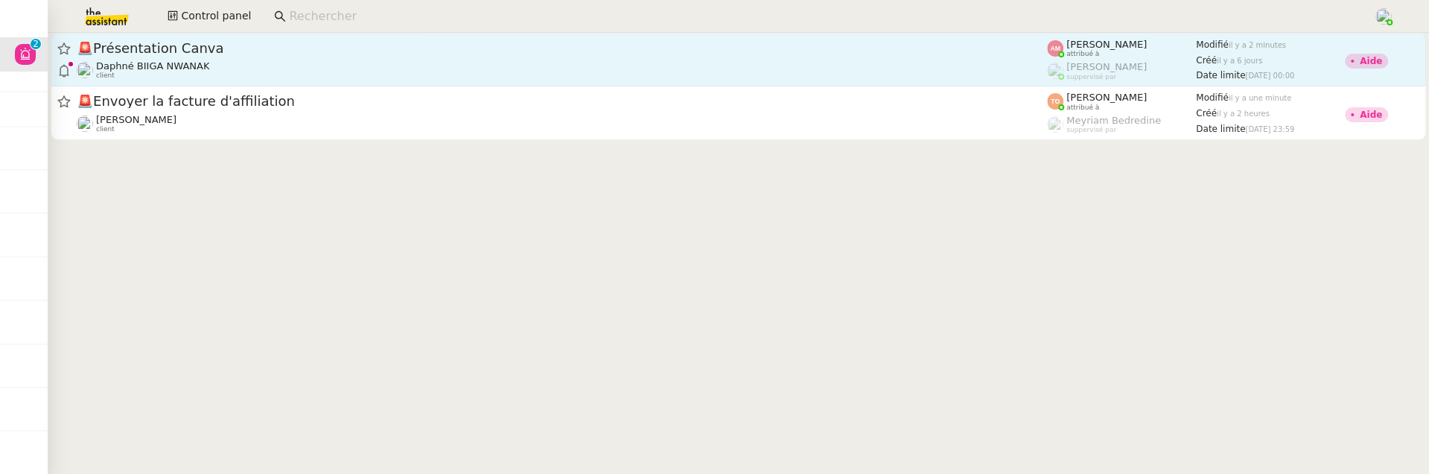
click at [386, 72] on div "Daphné BIIGA NWANAK client" at bounding box center [562, 69] width 971 height 19
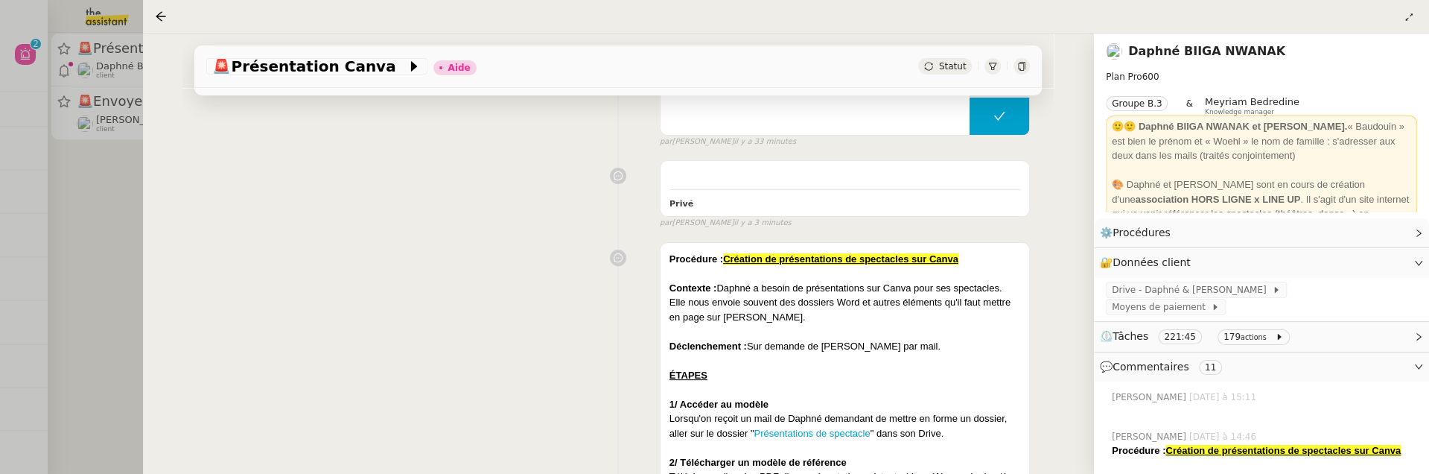
scroll to position [237, 0]
click at [121, 311] on div at bounding box center [714, 237] width 1429 height 474
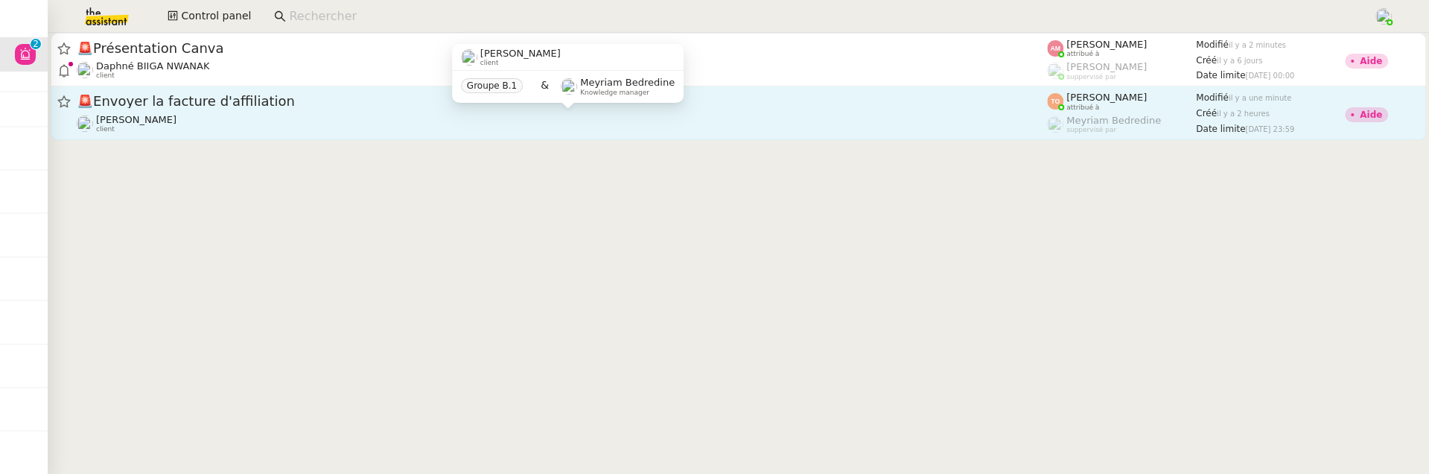
click at [314, 115] on div "Cédric Tempestini client" at bounding box center [562, 123] width 971 height 19
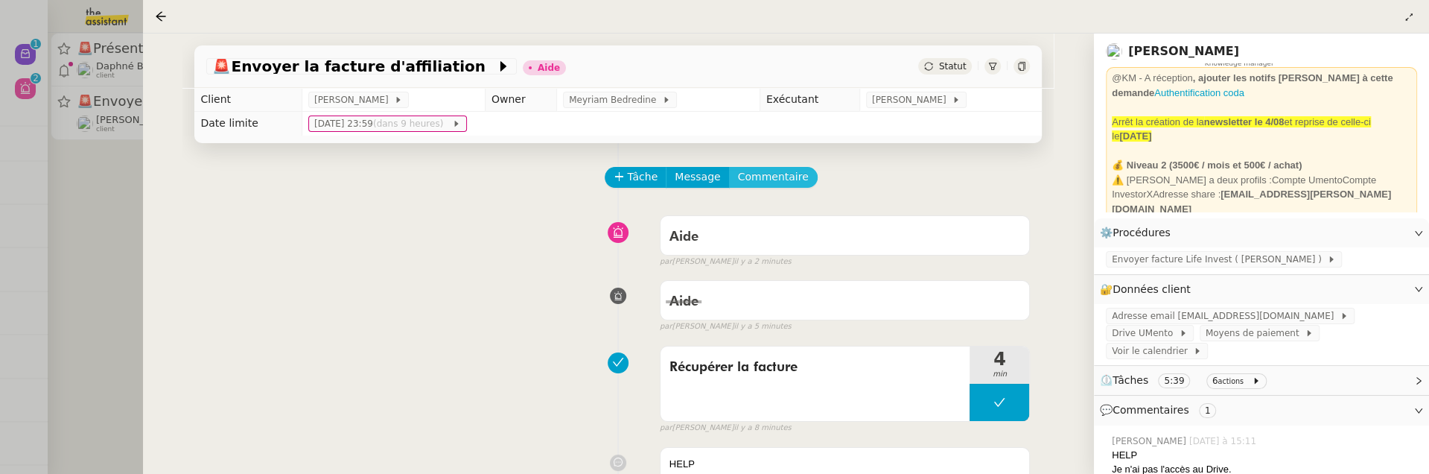
click at [773, 182] on span "Commentaire" at bounding box center [773, 176] width 71 height 17
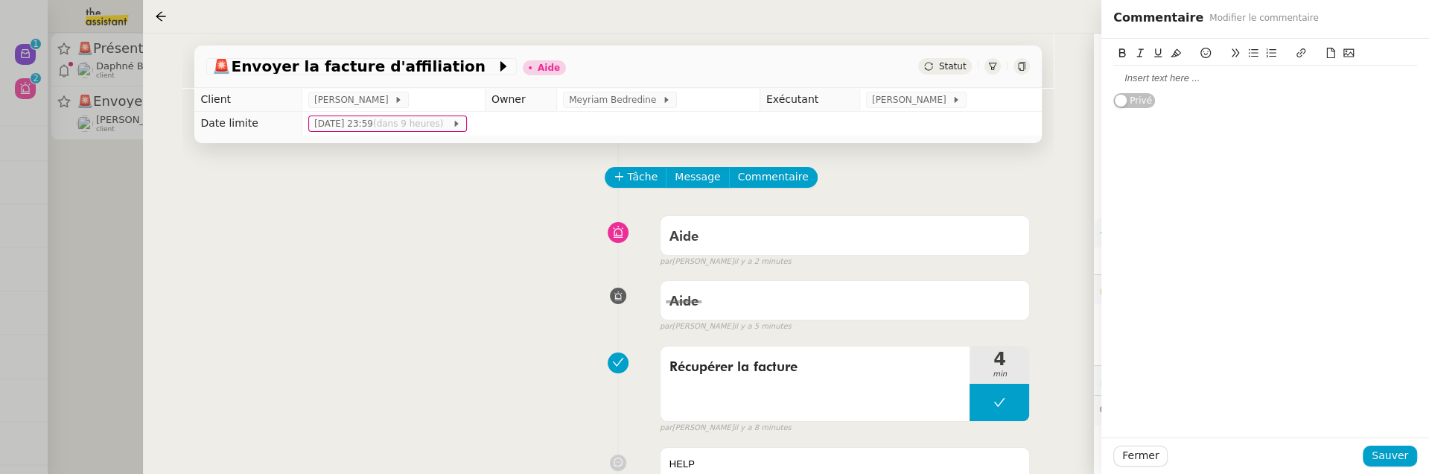
click at [1128, 83] on div at bounding box center [1266, 78] width 304 height 13
click at [1406, 456] on span "Sauver" at bounding box center [1390, 455] width 36 height 17
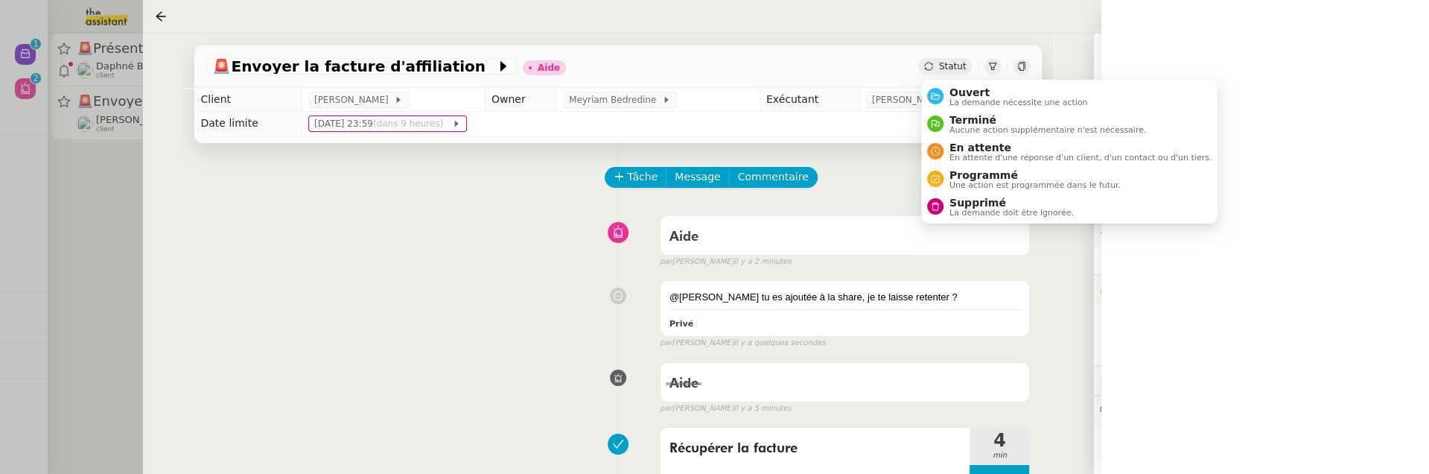
click at [961, 64] on span "Statut" at bounding box center [953, 66] width 28 height 10
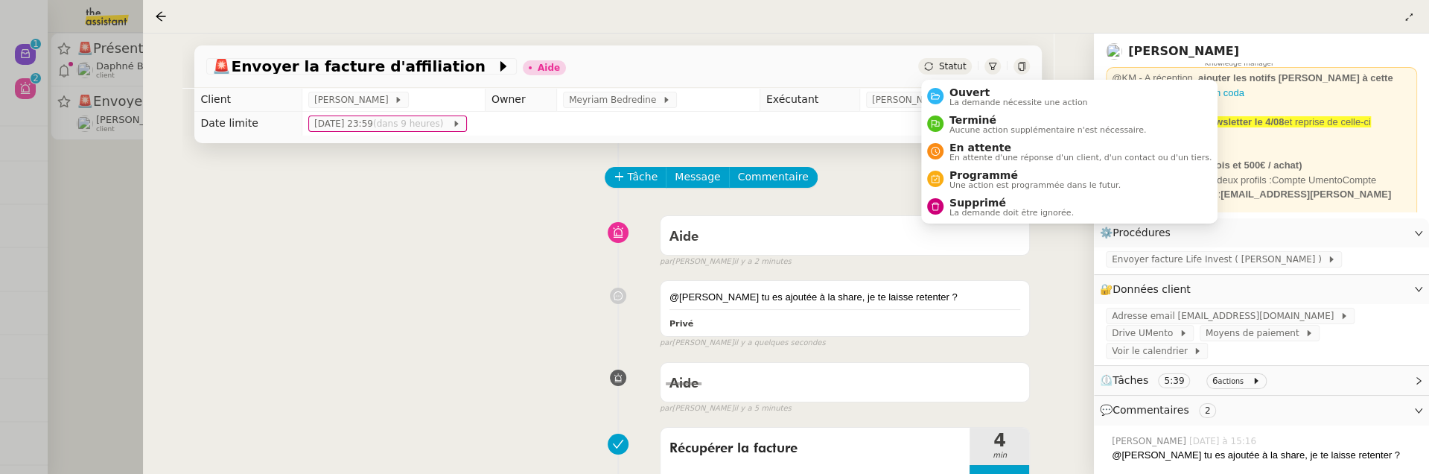
click at [971, 80] on ul "Ouvert La demande nécessite une action Terminé Aucune action supplémentaire n'e…" at bounding box center [1069, 152] width 296 height 144
click at [977, 89] on span "Ouvert" at bounding box center [1019, 92] width 139 height 12
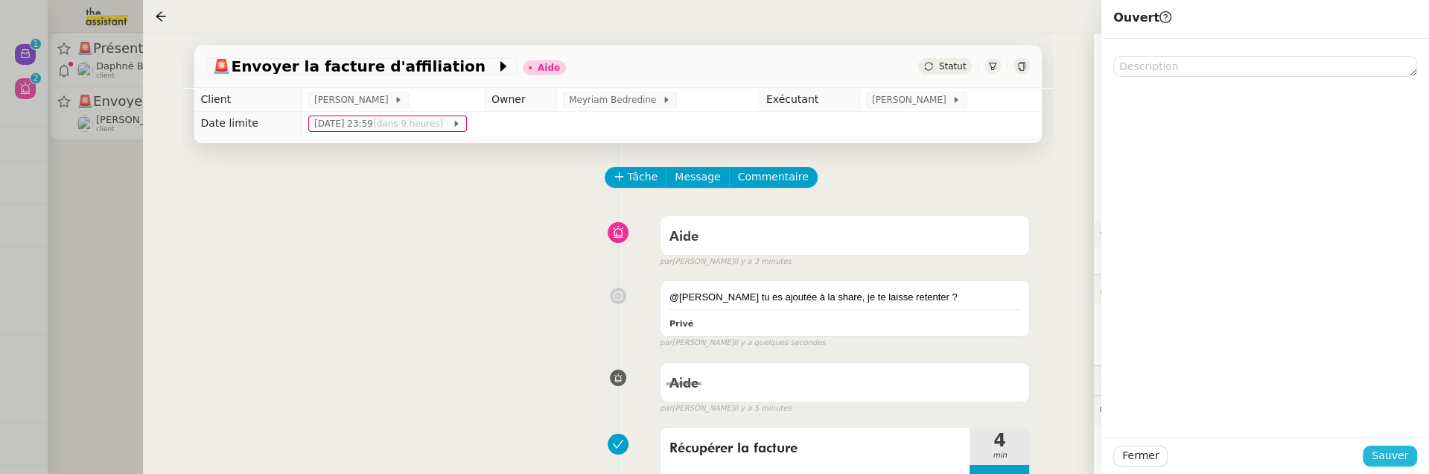
click at [1401, 462] on span "Sauver" at bounding box center [1390, 455] width 36 height 17
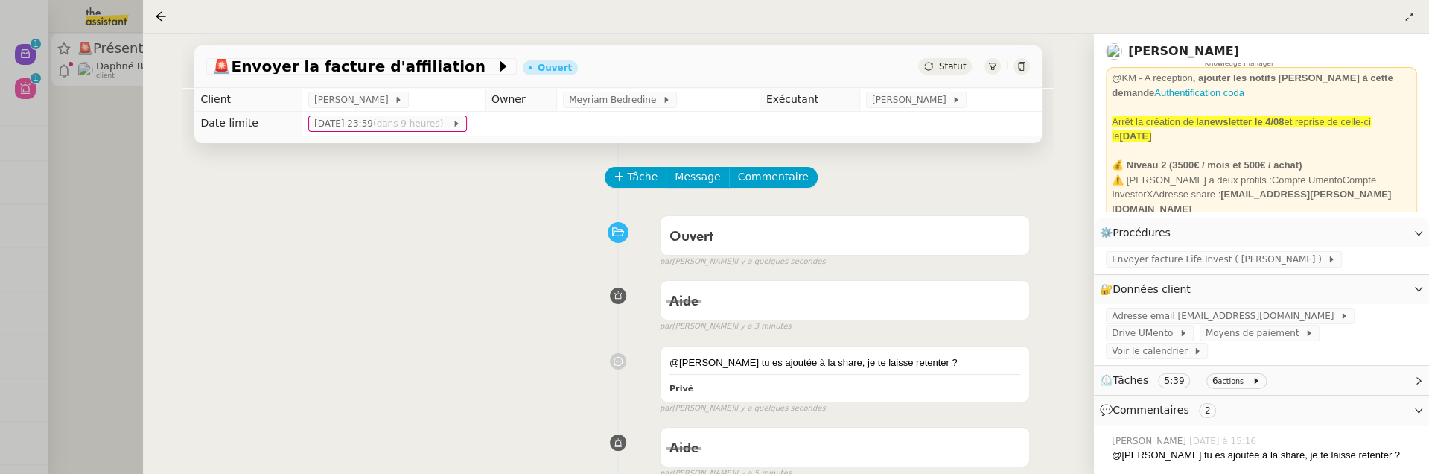
click at [104, 265] on div at bounding box center [714, 237] width 1429 height 474
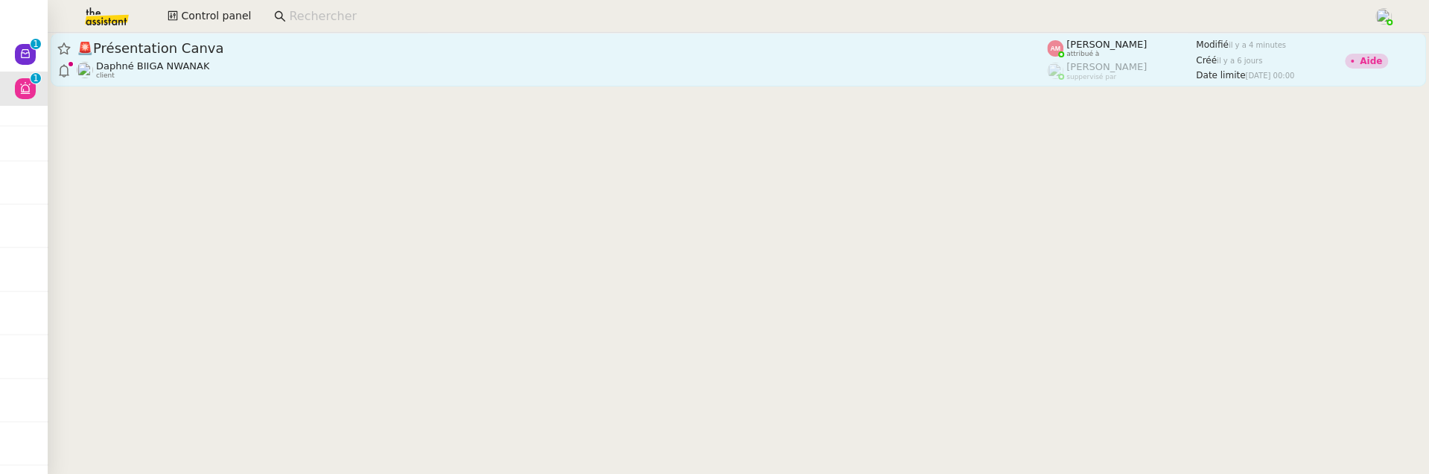
click at [276, 72] on div "Daphné BIIGA NWANAK client" at bounding box center [562, 69] width 971 height 19
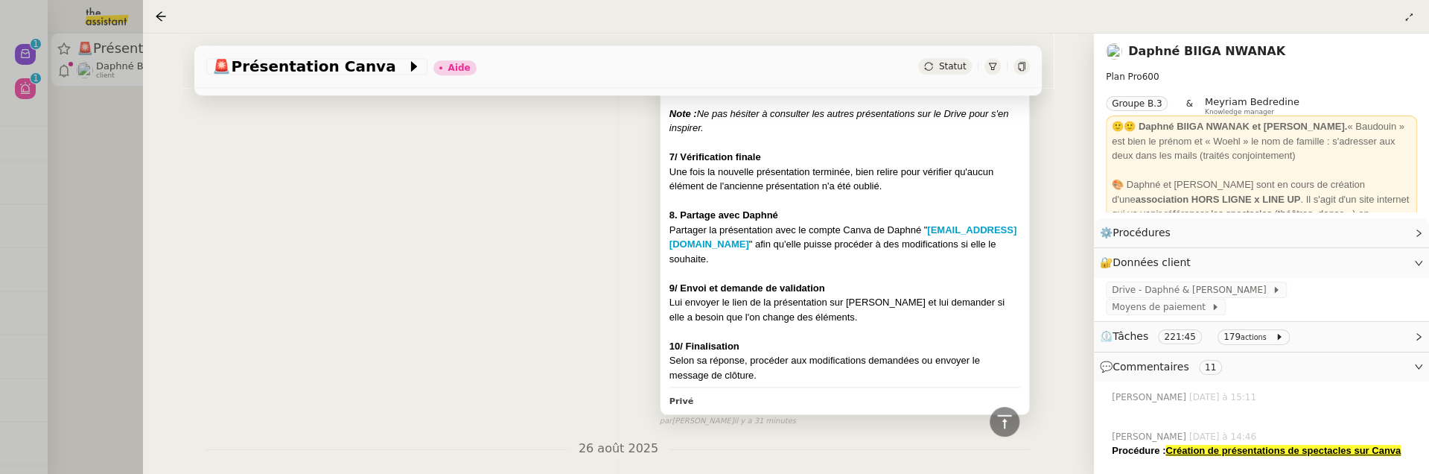
scroll to position [1047, 0]
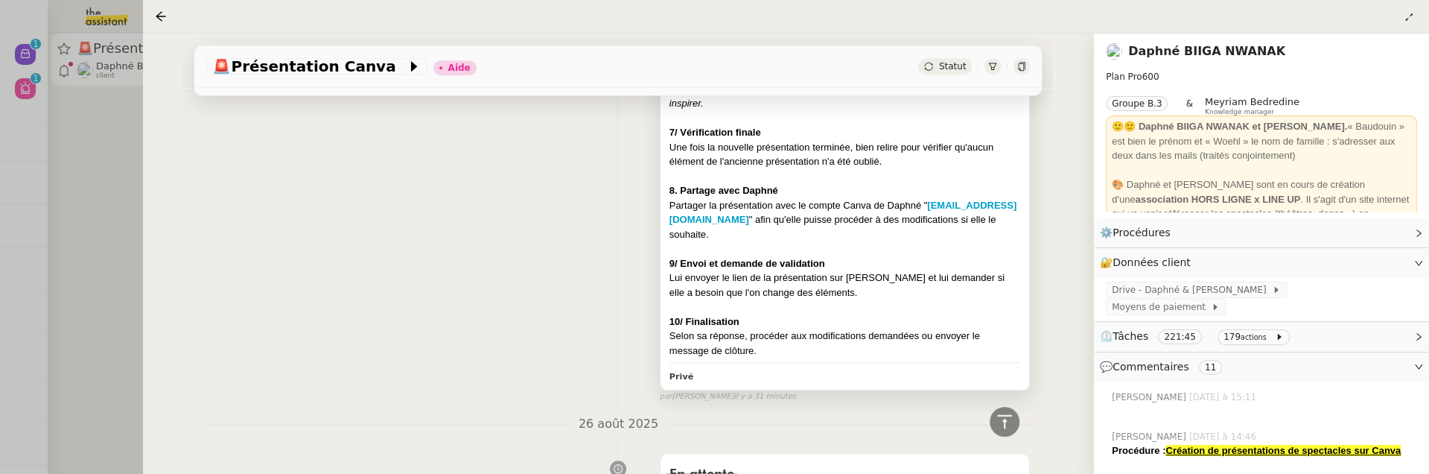
click at [848, 247] on div at bounding box center [846, 248] width 352 height 15
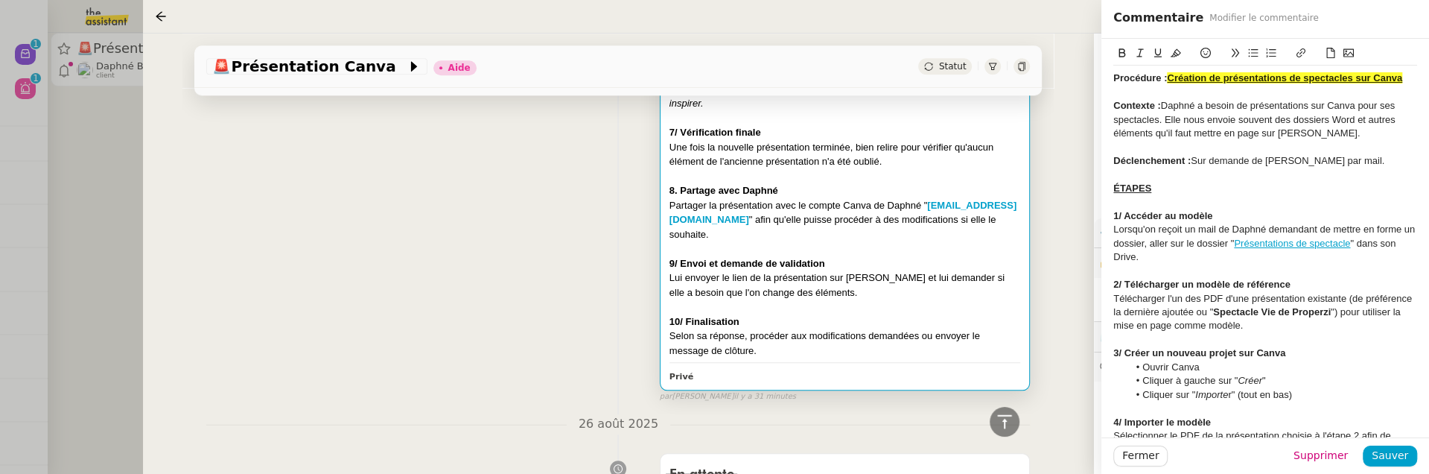
scroll to position [496, 0]
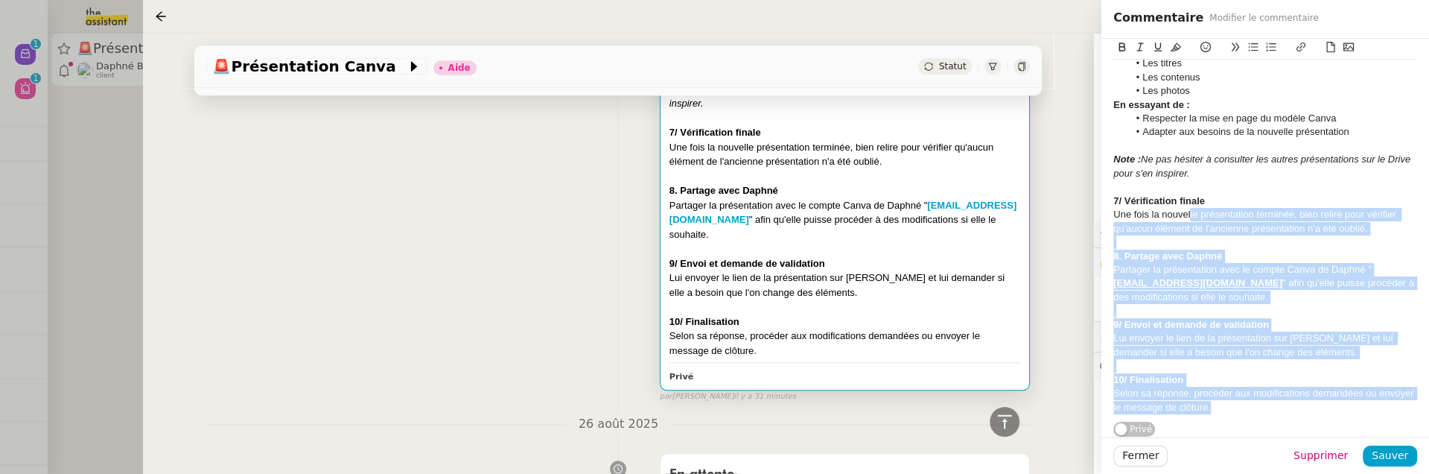
drag, startPoint x: 1231, startPoint y: 416, endPoint x: 1190, endPoint y: 208, distance: 212.4
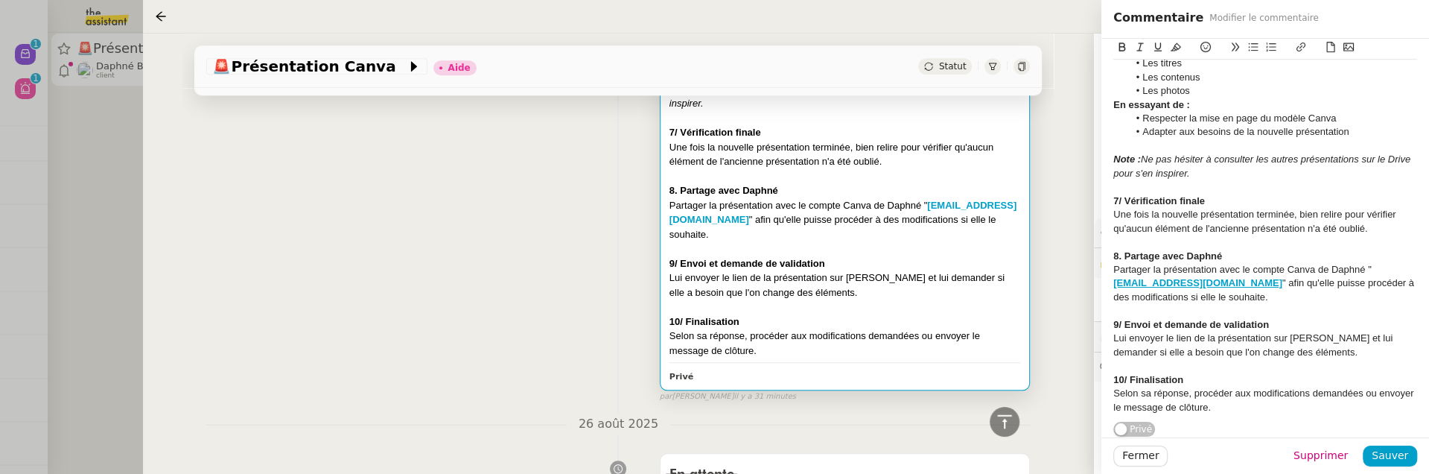
click at [1235, 223] on div "Une fois la nouvelle présentation terminée, bien relire pour vérifier qu'aucun …" at bounding box center [1266, 222] width 304 height 28
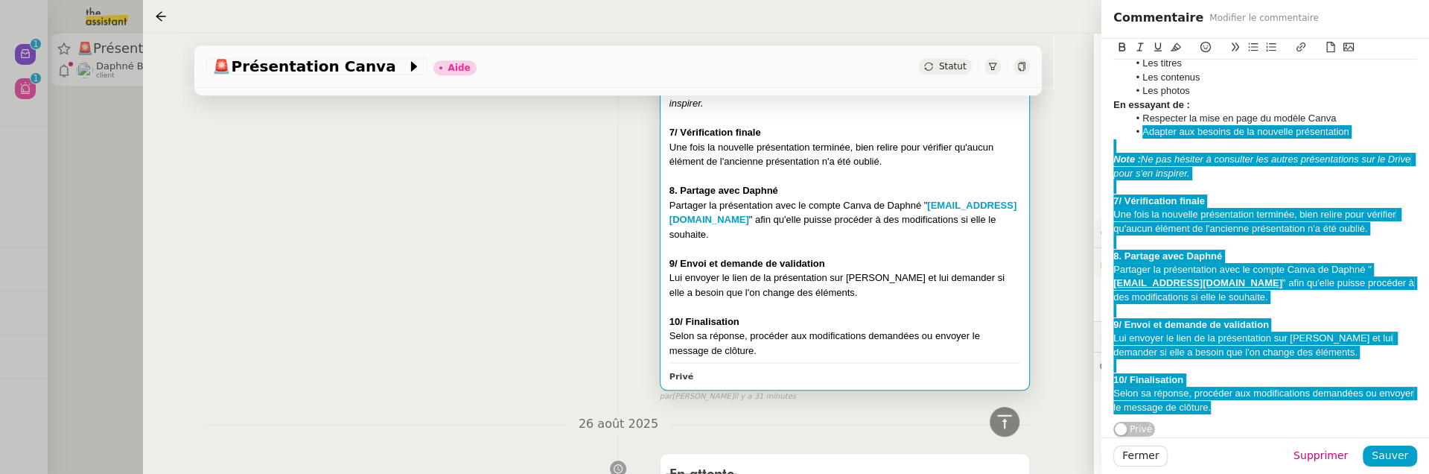
drag, startPoint x: 1234, startPoint y: 408, endPoint x: 1142, endPoint y: 129, distance: 294.0
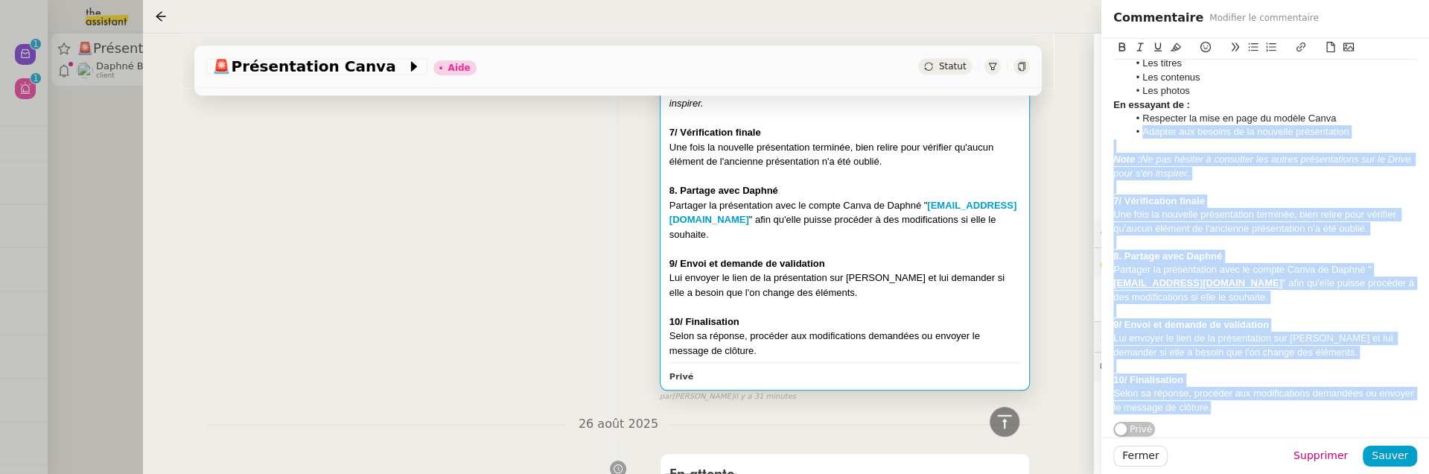
click at [1249, 399] on div "Selon sa réponse, procéder aux modifications demandées ou envoyer le message de…" at bounding box center [1266, 401] width 304 height 28
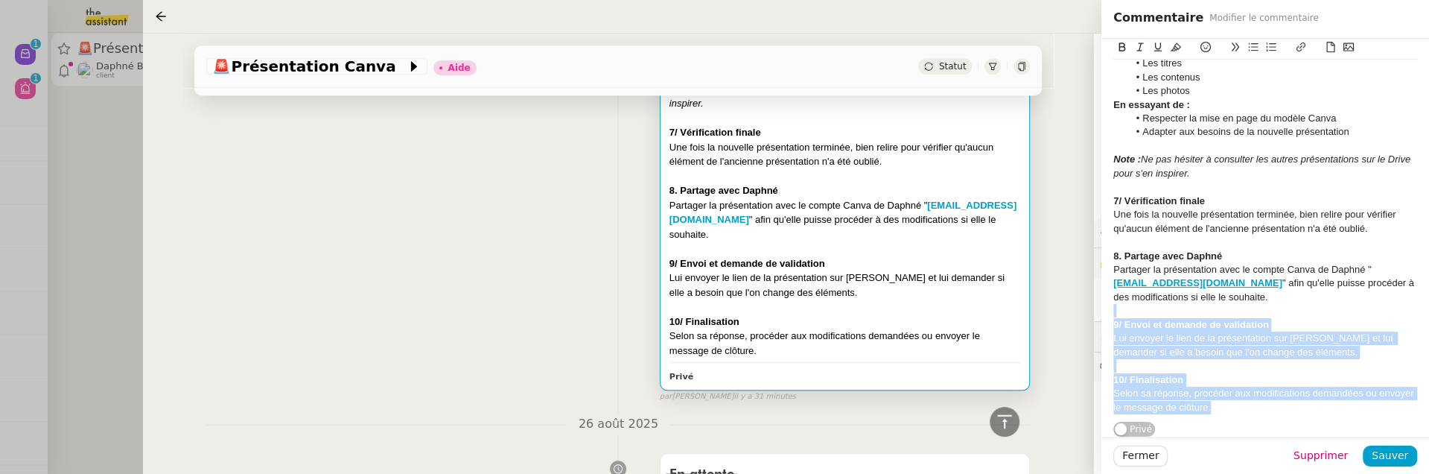
drag, startPoint x: 1259, startPoint y: 416, endPoint x: 1179, endPoint y: 307, distance: 135.4
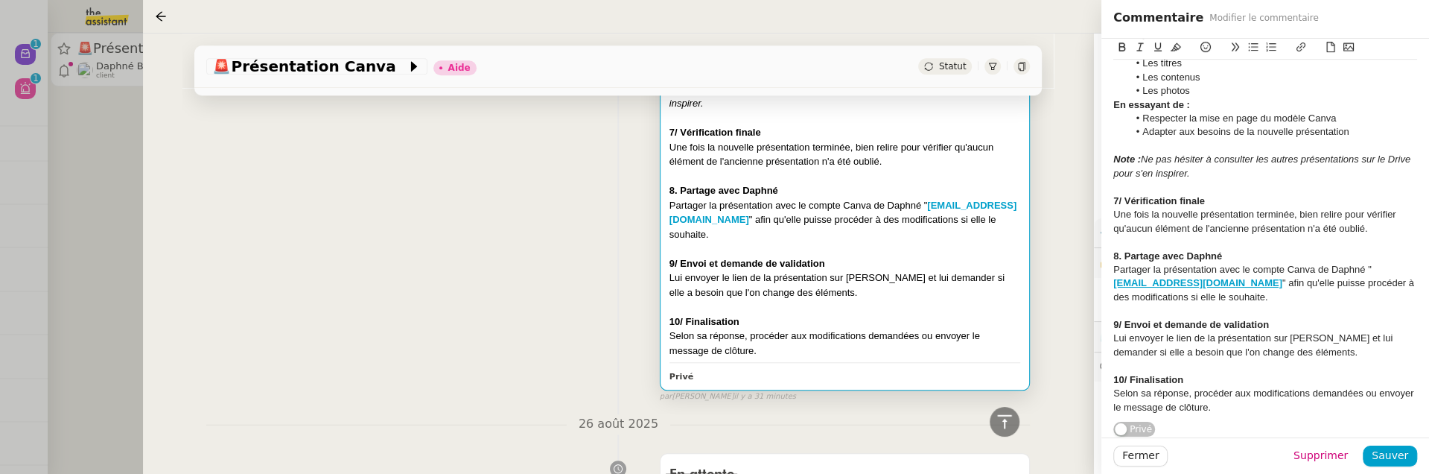
click at [1251, 366] on div at bounding box center [1266, 365] width 304 height 13
click at [1249, 382] on div "10/ Finalisation" at bounding box center [1266, 379] width 304 height 13
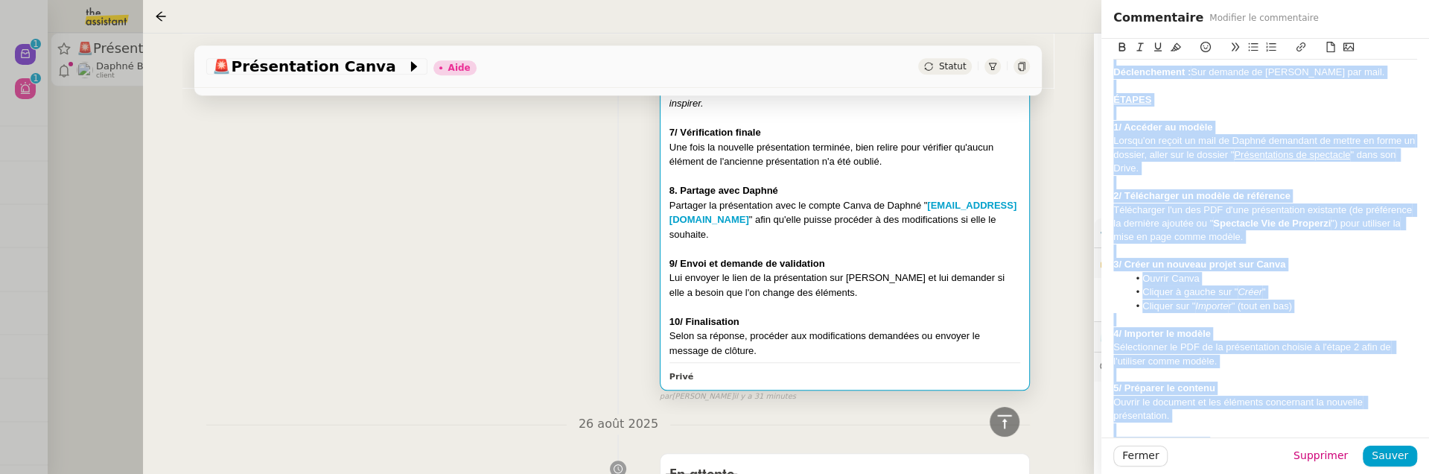
scroll to position [0, 0]
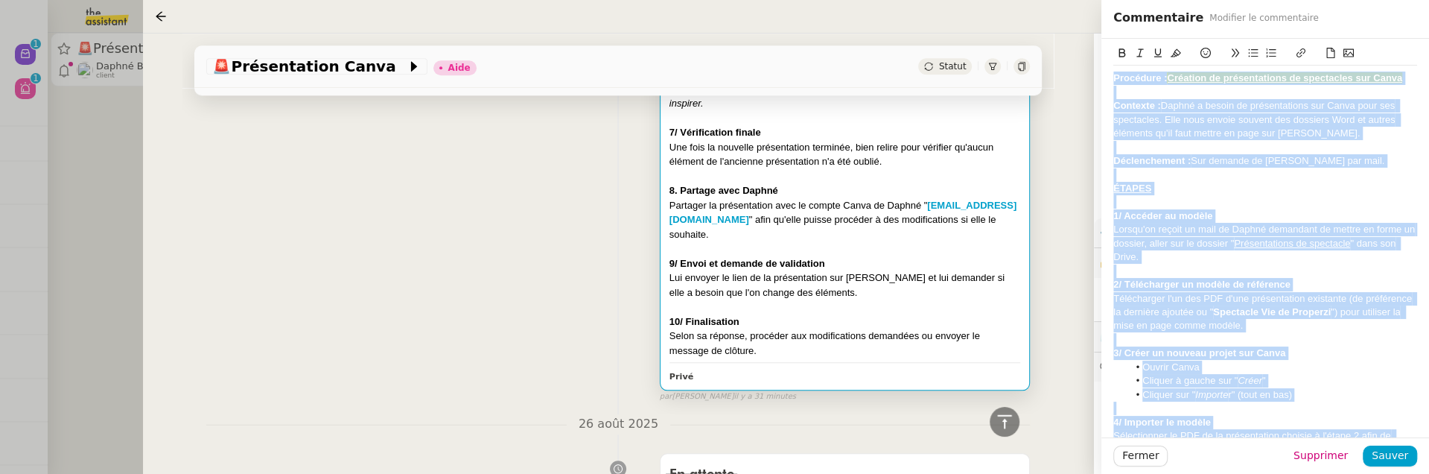
copy div "Procédure : Création de présentations de spectacles sur Canva Contexte : Daphné…"
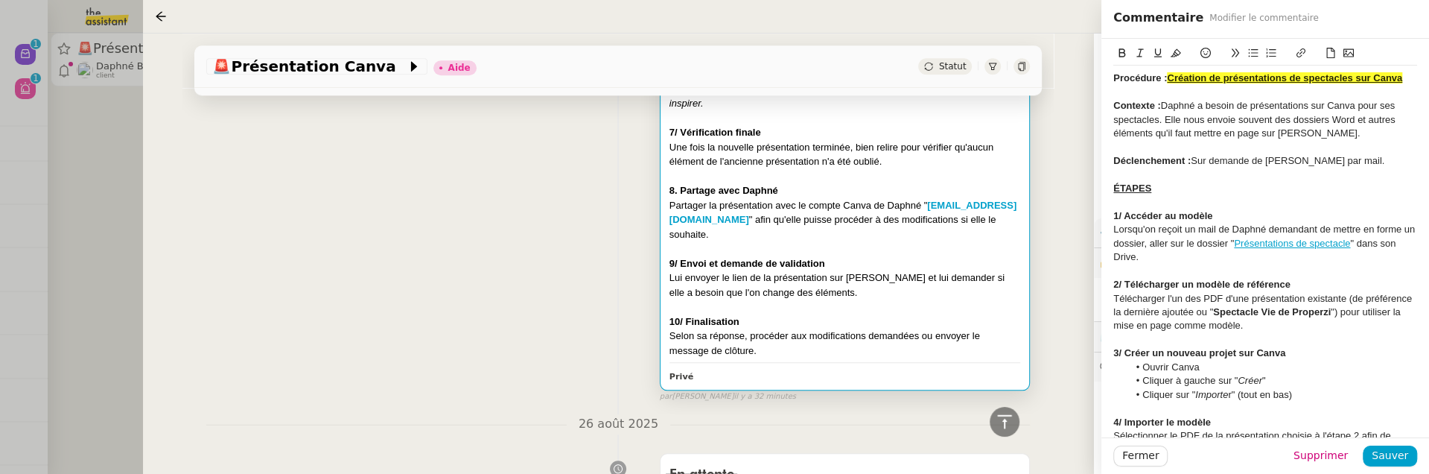
drag, startPoint x: 1170, startPoint y: 78, endPoint x: 1429, endPoint y: 79, distance: 259.2
click at [1429, 79] on html "Nouveau 0 1 2 3 4 5 6 7 8 9 Aide 0 1 2 3 4 5 6 7 8 9 Mes demandes Sheida Delpaz…" at bounding box center [714, 237] width 1429 height 474
copy u "Création de présentations de spectacles sur Canva"
click at [1234, 145] on div at bounding box center [1266, 147] width 304 height 13
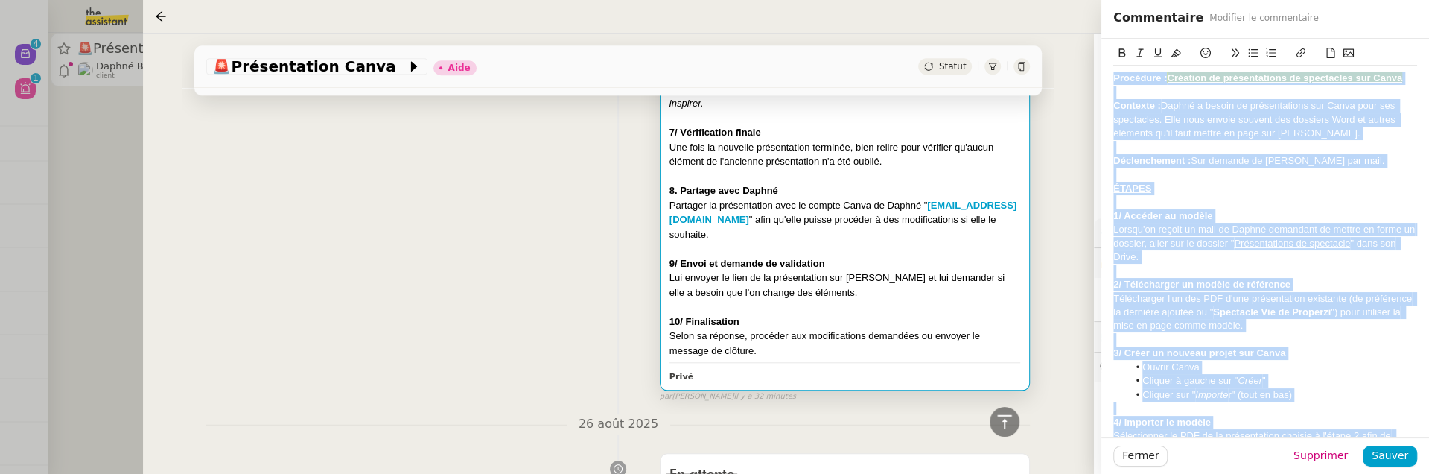
copy div "Procédure : Création de présentations de spectacles sur Canva Contexte : Daphné…"
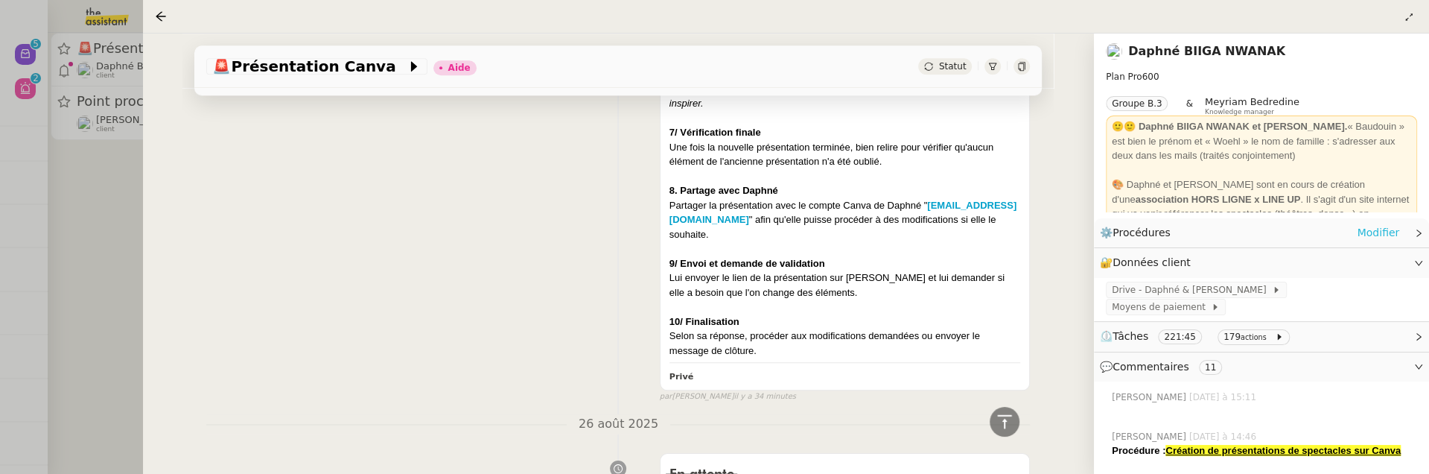
click at [1374, 232] on link "Modifier" at bounding box center [1378, 232] width 42 height 17
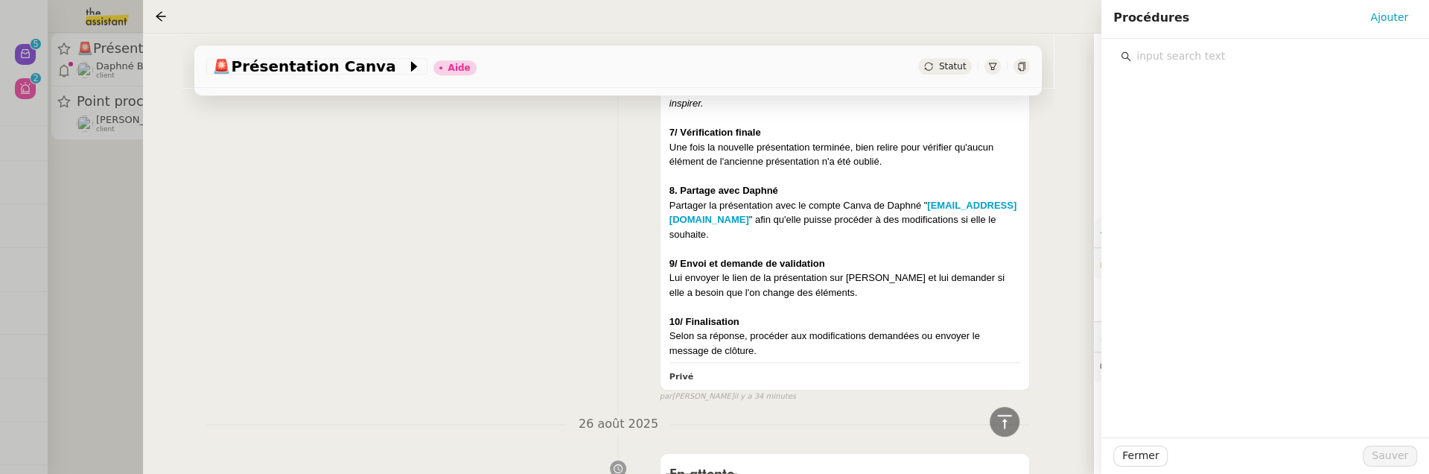
click at [1161, 70] on div at bounding box center [1266, 238] width 328 height 399
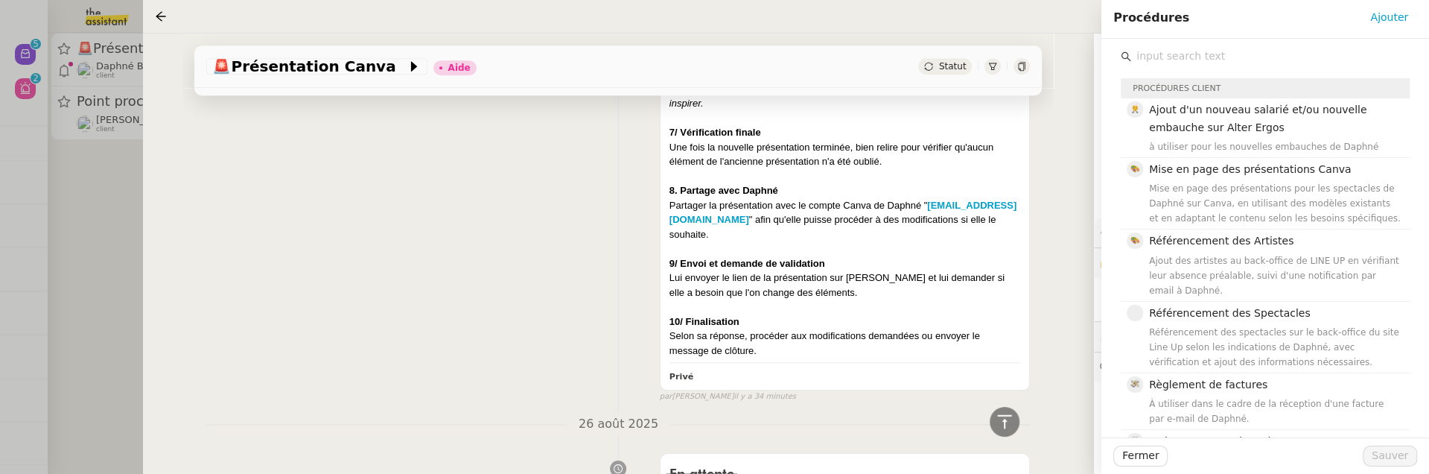
click at [1154, 62] on input "text" at bounding box center [1270, 56] width 279 height 20
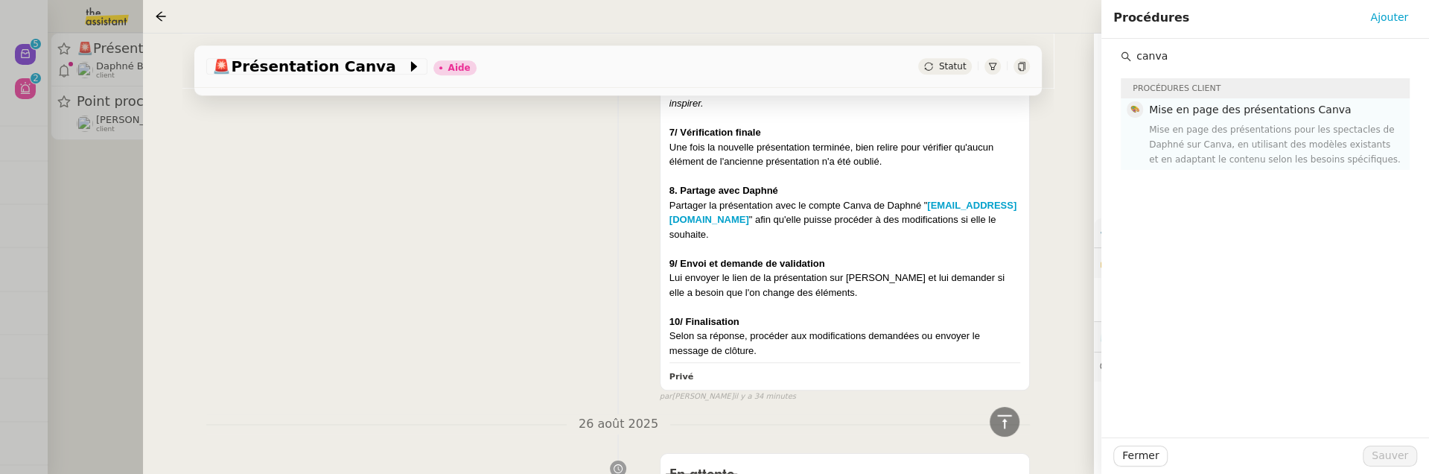
type input "canva"
click at [1207, 126] on div "Mise en page des présentations pour les spectacles de Daphné sur Canva, en util…" at bounding box center [1275, 144] width 252 height 45
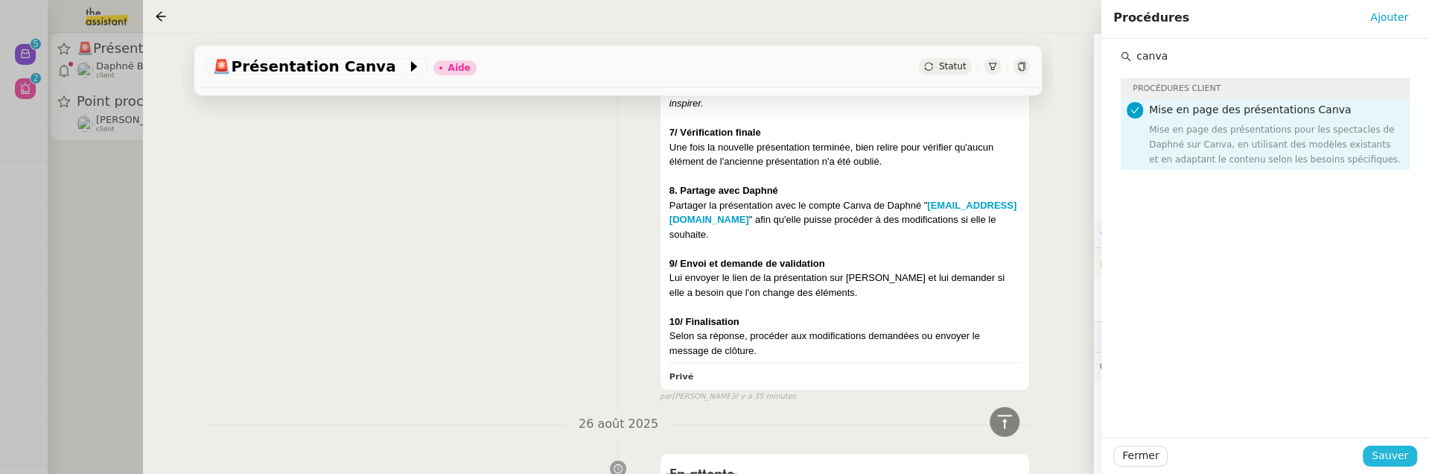
click at [1396, 457] on span "Sauver" at bounding box center [1390, 455] width 36 height 17
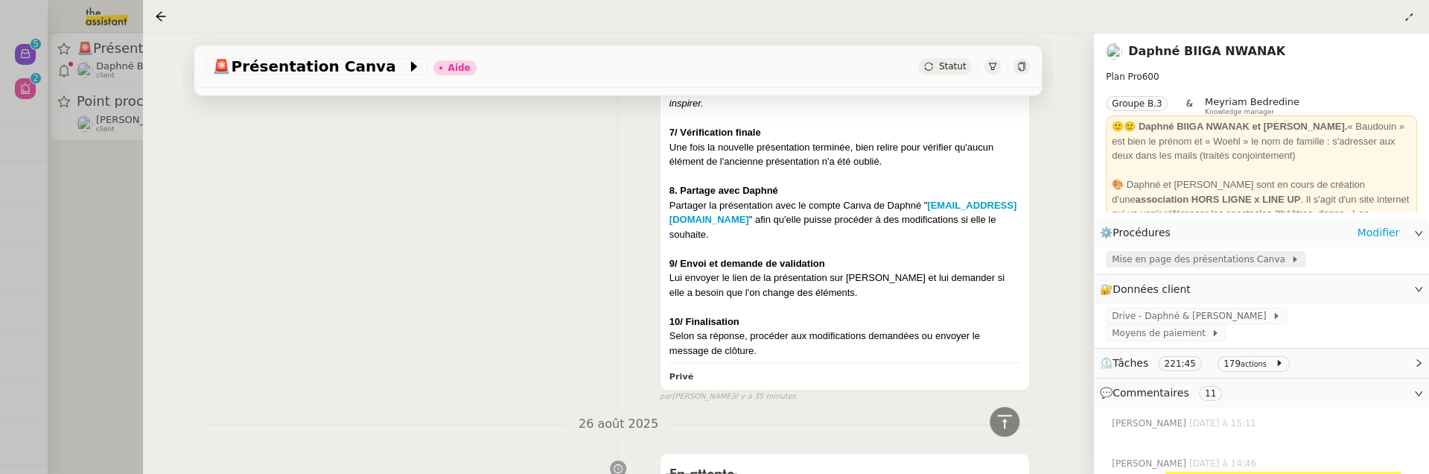
click at [1233, 258] on span "Mise en page des présentations Canva" at bounding box center [1201, 259] width 179 height 15
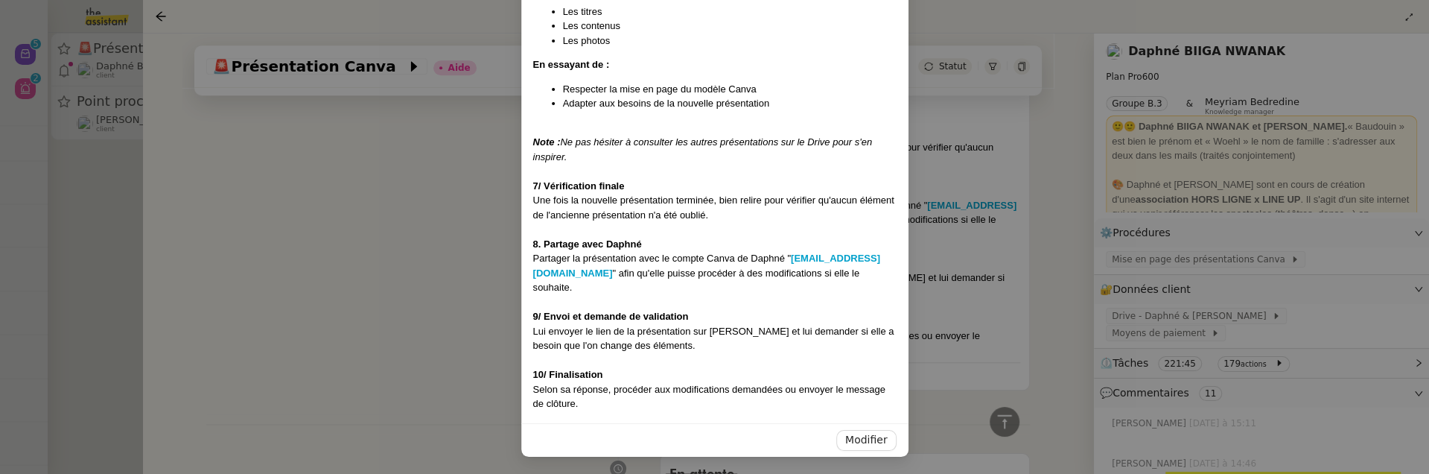
click at [349, 305] on nz-modal-container "Créée le 27/08/2025 Contexte : Daphné a besoin de présentations sur Canva pour …" at bounding box center [714, 237] width 1429 height 474
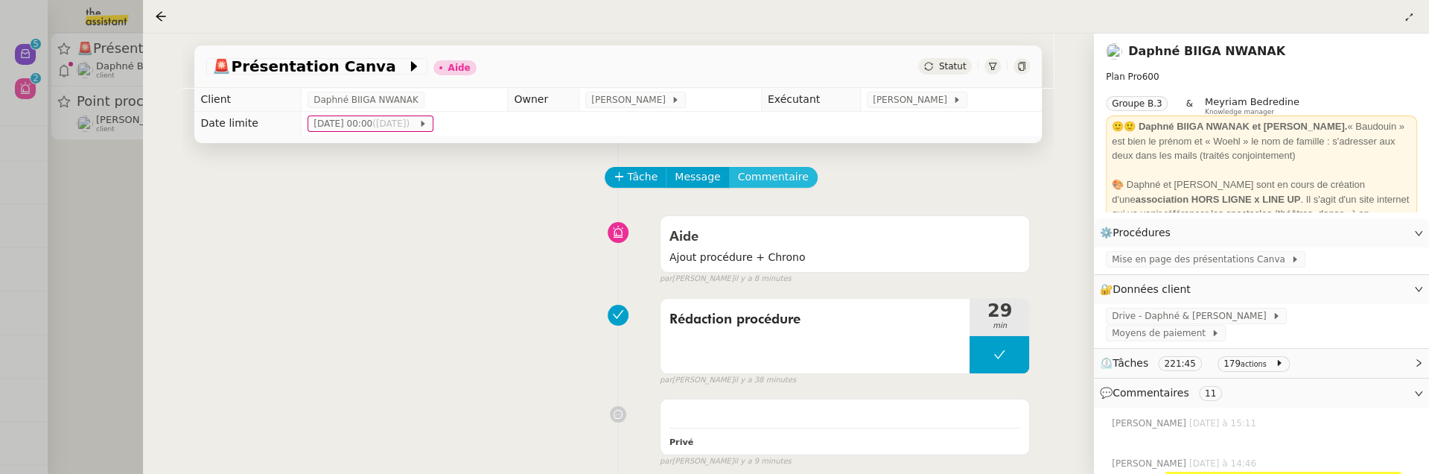
click at [775, 170] on span "Commentaire" at bounding box center [773, 176] width 71 height 17
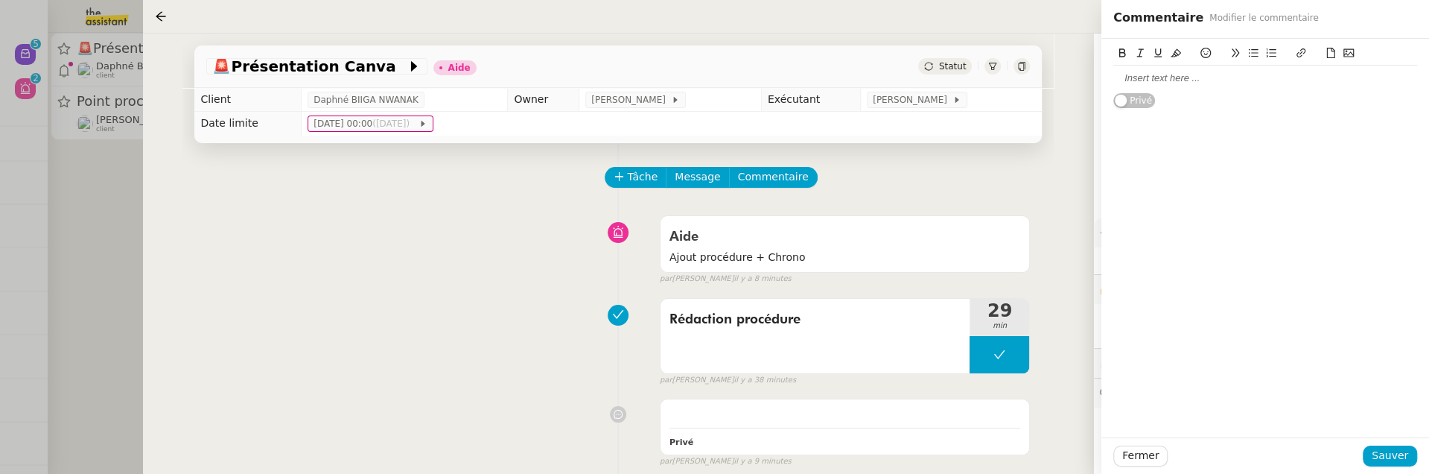
click at [1146, 77] on div at bounding box center [1266, 78] width 304 height 13
click at [1407, 460] on span "Sauver" at bounding box center [1390, 455] width 36 height 17
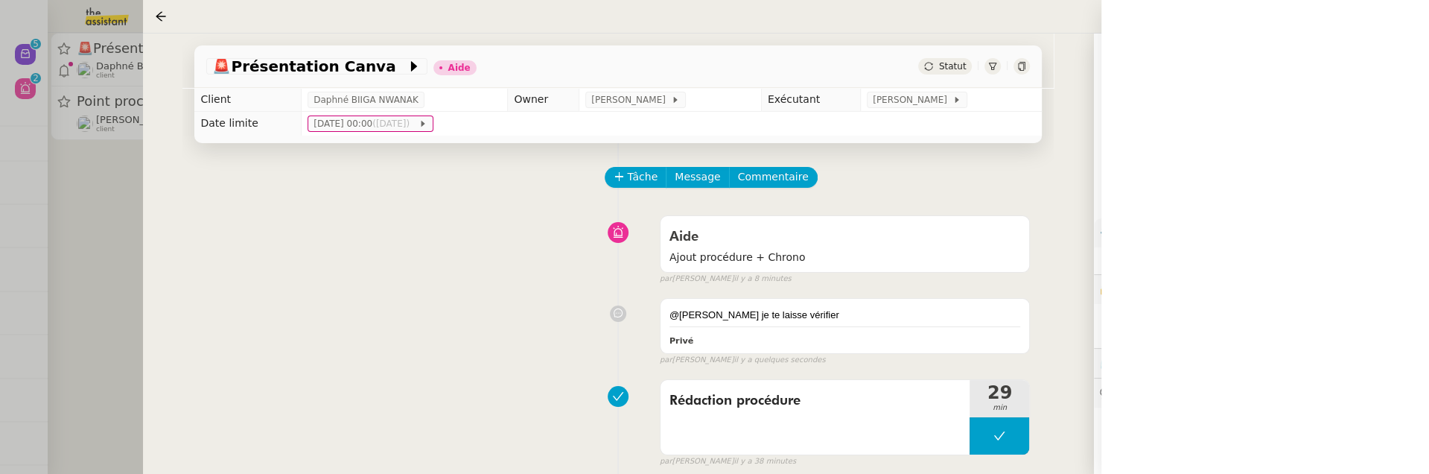
click at [1181, 66] on nz-page-header-content "Plan Pro 600 Groupe B.3 & Meyriam Bedredine Knowledge manager 🙂🙂 Daphné BIIGA N…" at bounding box center [1261, 137] width 311 height 149
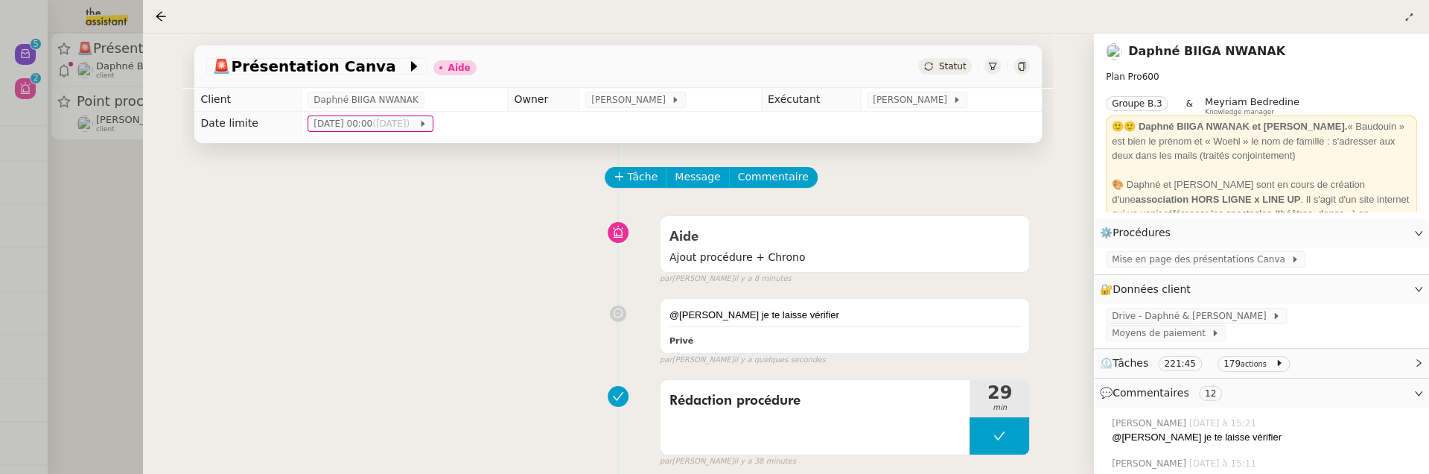
click at [1181, 54] on link "Daphné BIIGA NWANAK" at bounding box center [1206, 51] width 157 height 14
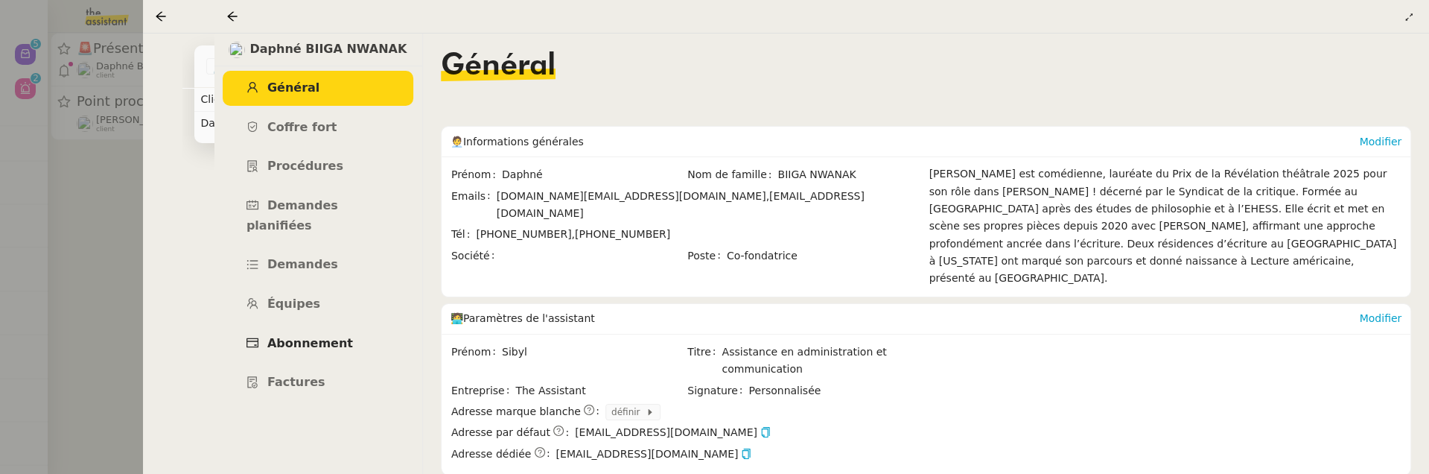
click at [347, 326] on link "Abonnement" at bounding box center [318, 343] width 191 height 35
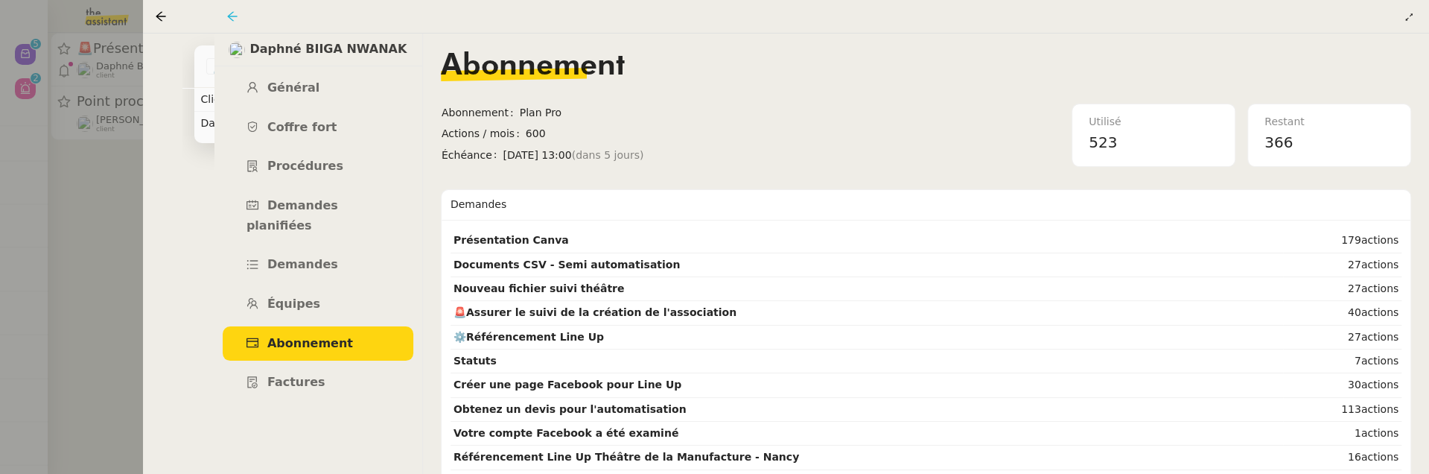
click at [234, 16] on icon at bounding box center [232, 16] width 10 height 10
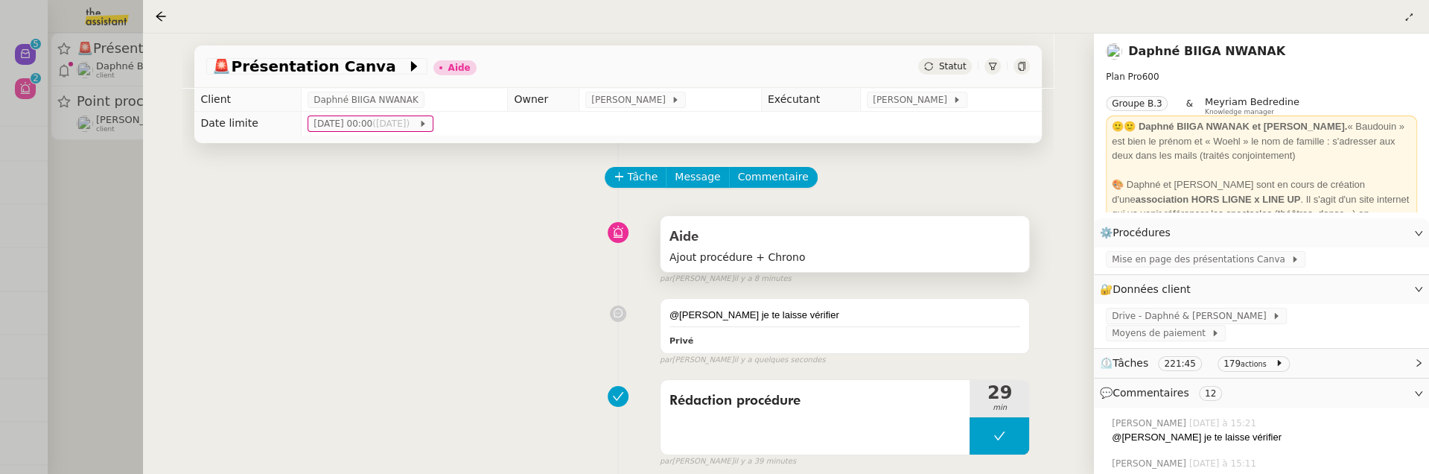
click at [832, 258] on span "Ajout procédure + Chrono" at bounding box center [846, 257] width 352 height 17
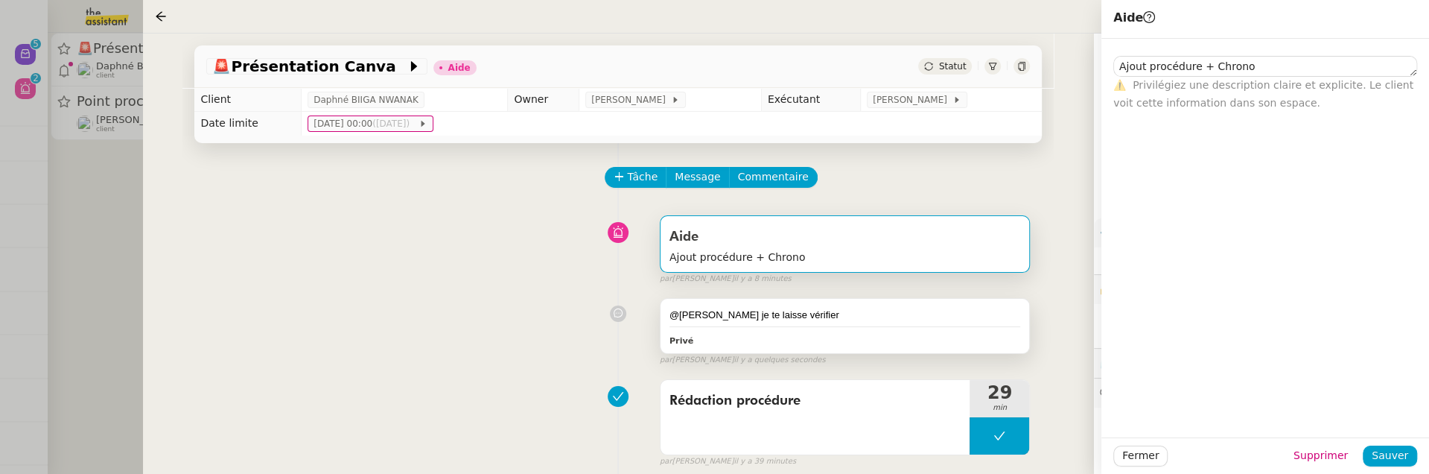
click at [839, 320] on div "@Amyna je te laisse vérifier" at bounding box center [846, 315] width 352 height 15
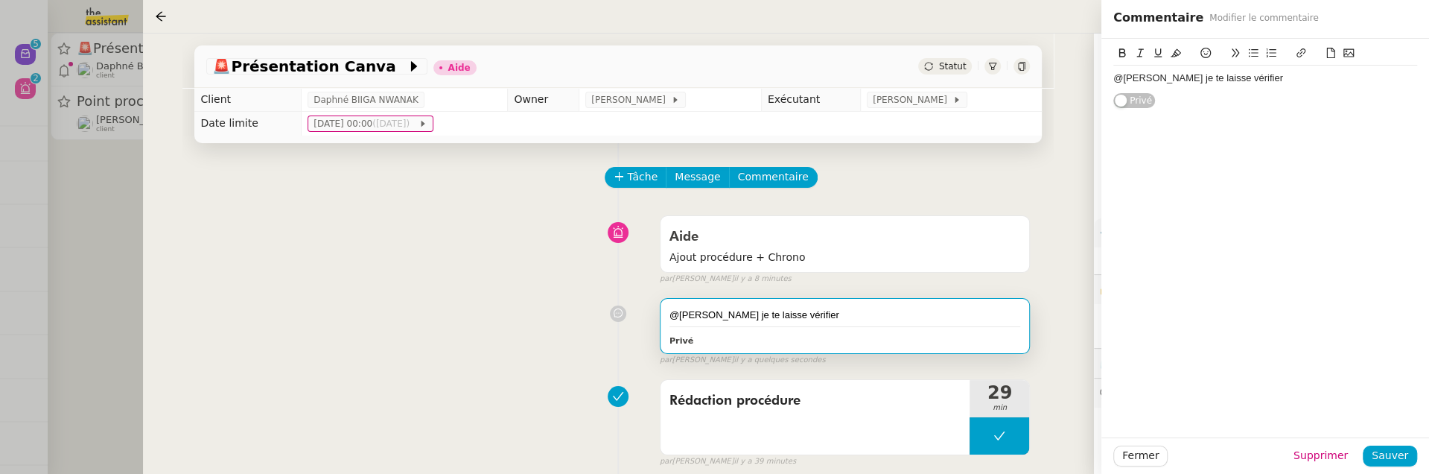
click at [1254, 90] on div "@Amyna je te laisse vérifier" at bounding box center [1266, 78] width 304 height 25
click at [1390, 454] on span "Sauver" at bounding box center [1390, 455] width 36 height 17
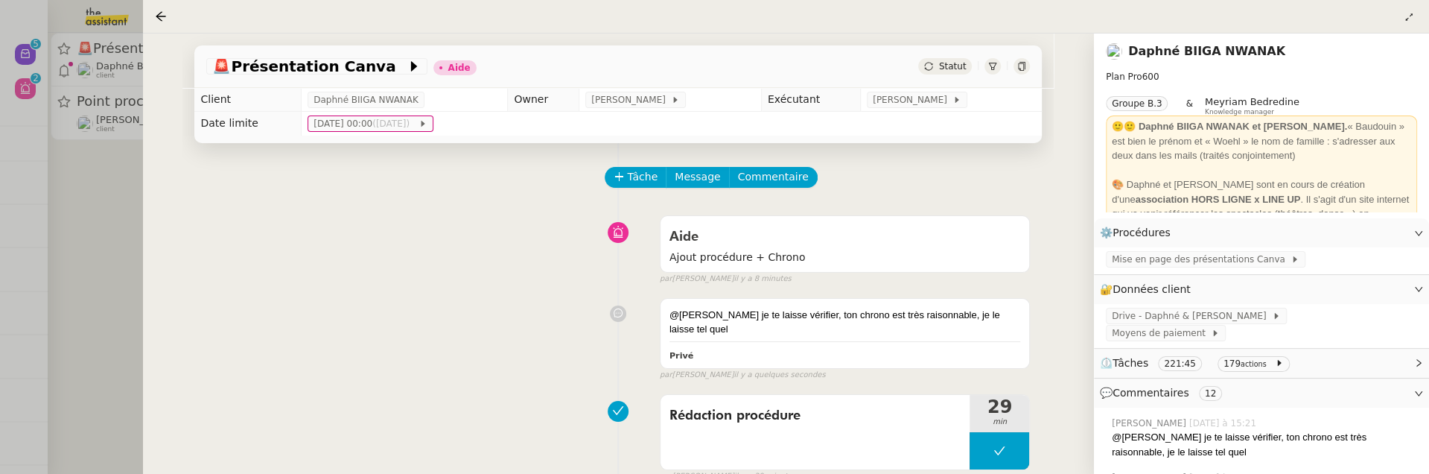
click at [953, 74] on div "Statut" at bounding box center [945, 66] width 54 height 16
click at [952, 71] on span "Statut" at bounding box center [953, 66] width 28 height 10
click at [953, 71] on span "Statut" at bounding box center [953, 66] width 28 height 10
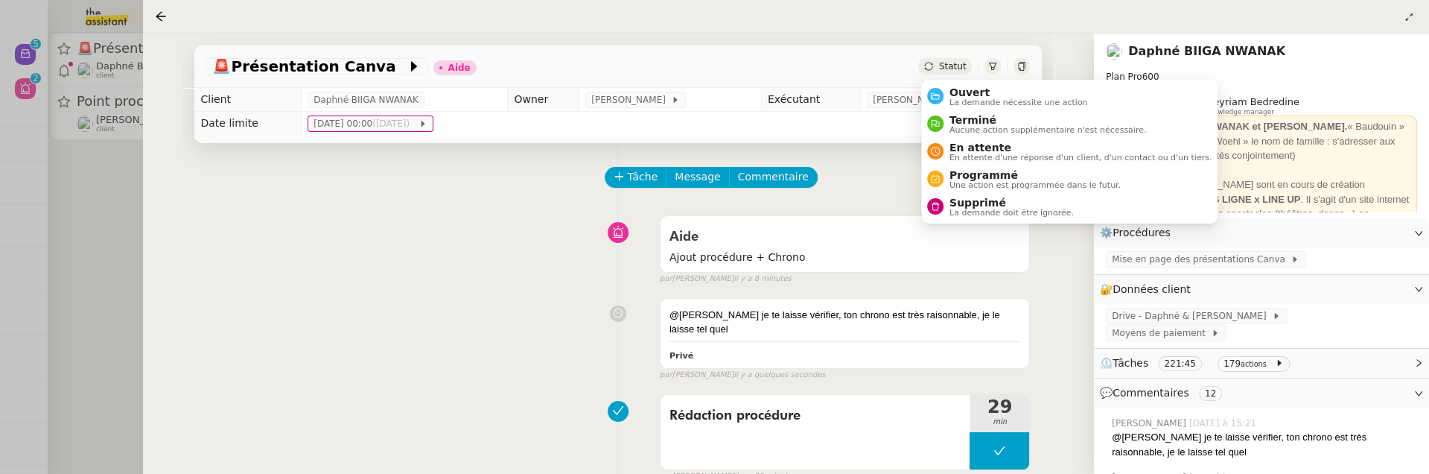
click at [948, 70] on span "Statut" at bounding box center [953, 66] width 28 height 10
click at [963, 92] on span "Ouvert" at bounding box center [1019, 92] width 139 height 12
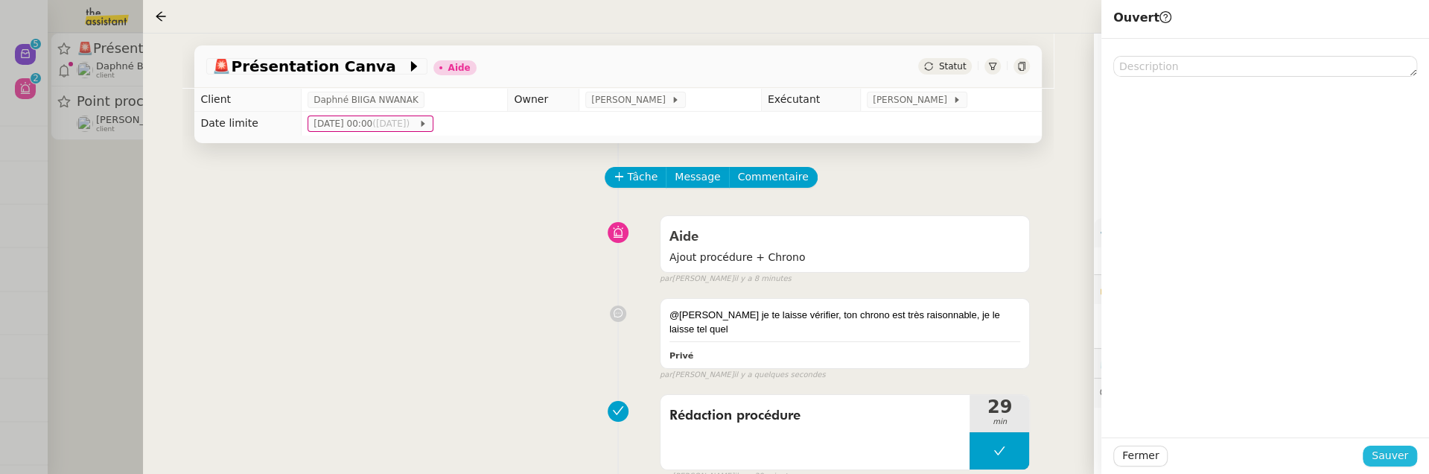
click at [1389, 452] on span "Sauver" at bounding box center [1390, 455] width 36 height 17
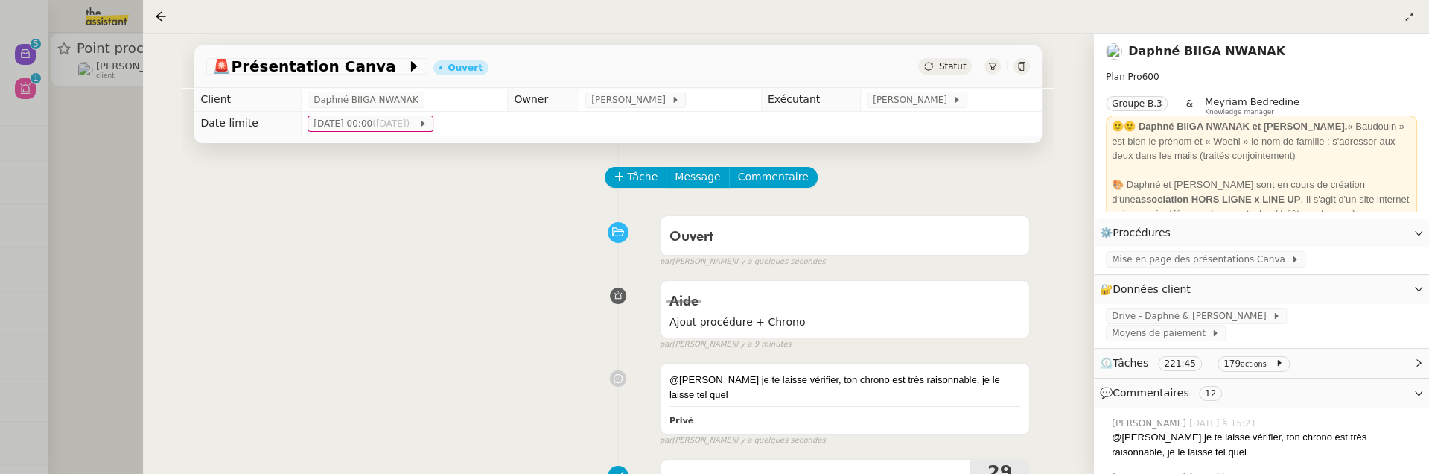
click at [110, 232] on div at bounding box center [714, 237] width 1429 height 474
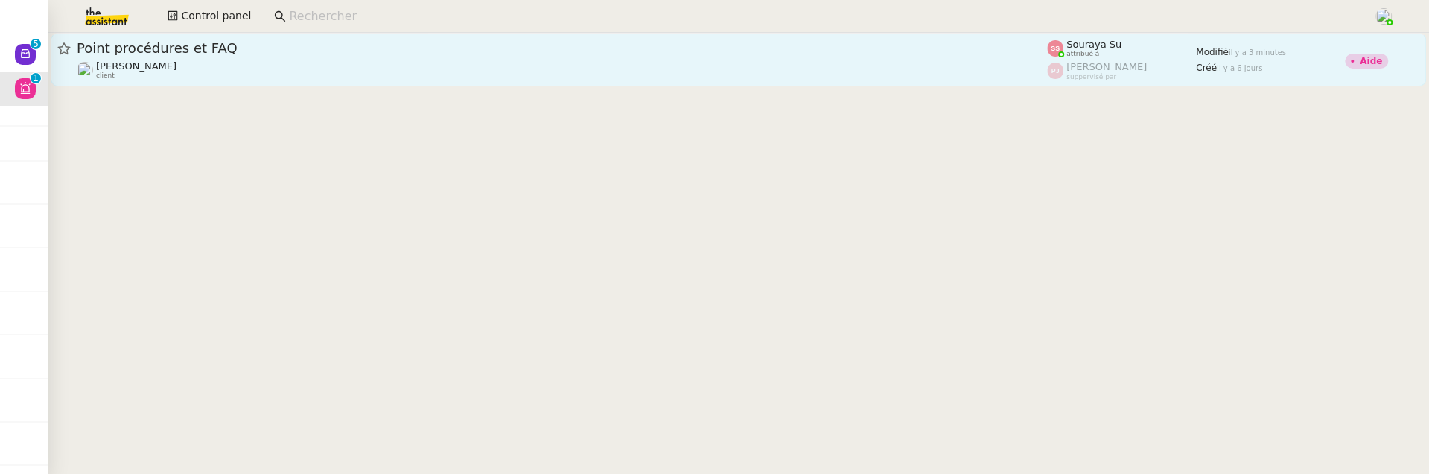
click at [235, 71] on div "Florian Parant client" at bounding box center [562, 69] width 971 height 19
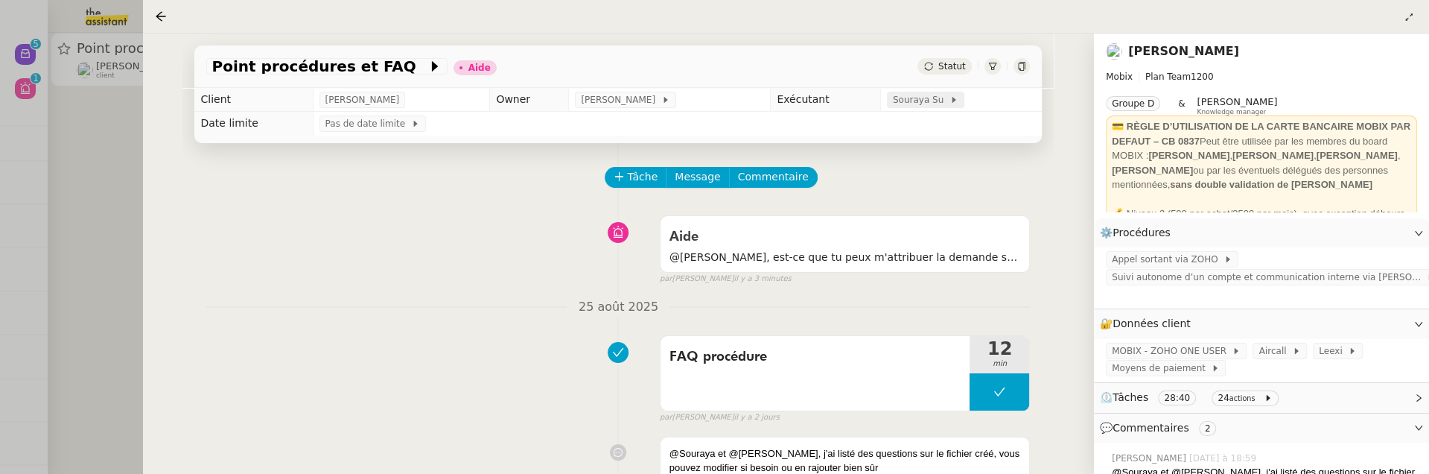
click at [915, 98] on span "Souraya Su" at bounding box center [921, 99] width 57 height 15
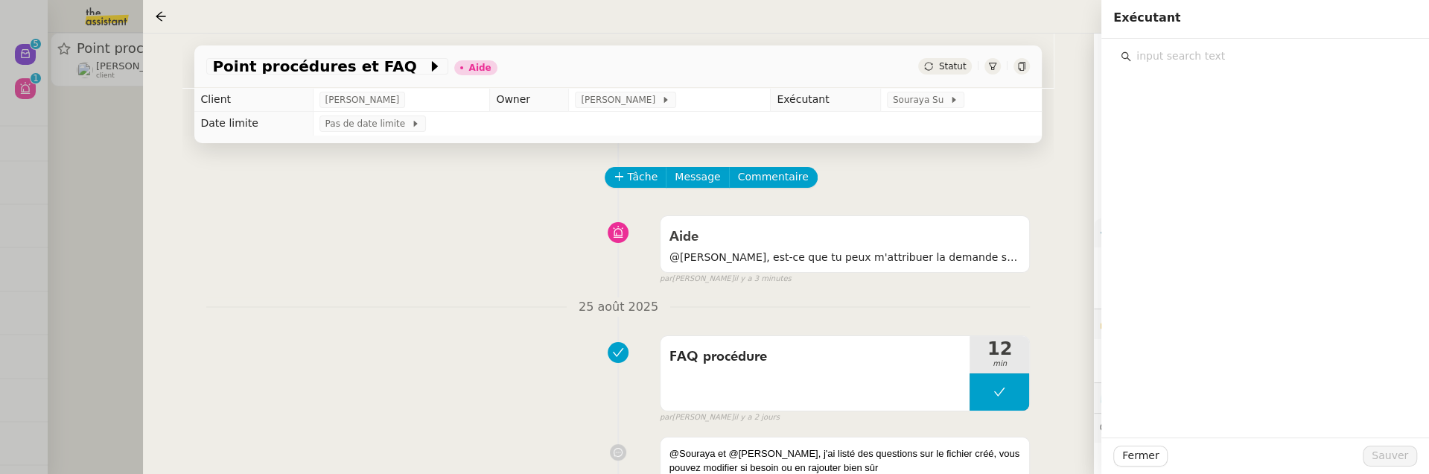
click at [1195, 63] on input "text" at bounding box center [1270, 56] width 279 height 20
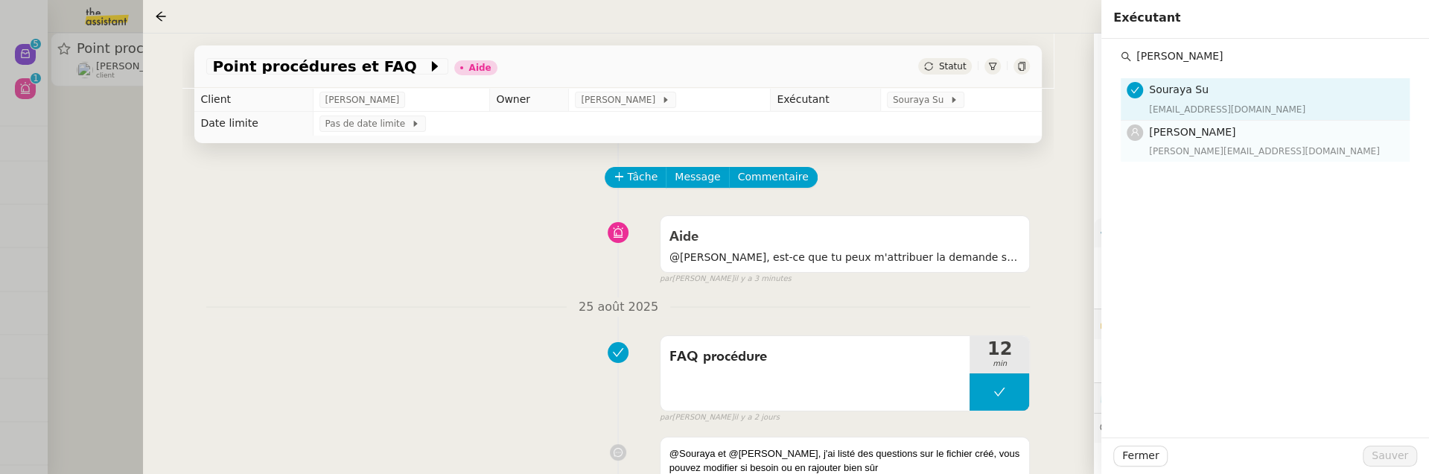
type input "camille b"
click at [1228, 149] on div "camilleb@team.theassistant.com" at bounding box center [1275, 151] width 252 height 15
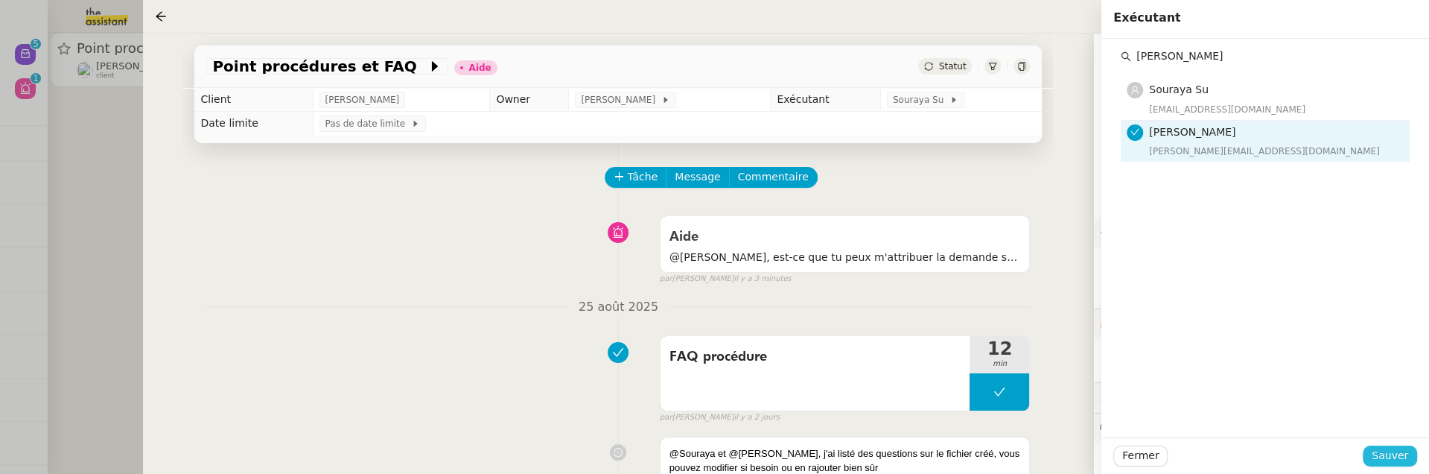
click at [1388, 450] on span "Sauver" at bounding box center [1390, 455] width 36 height 17
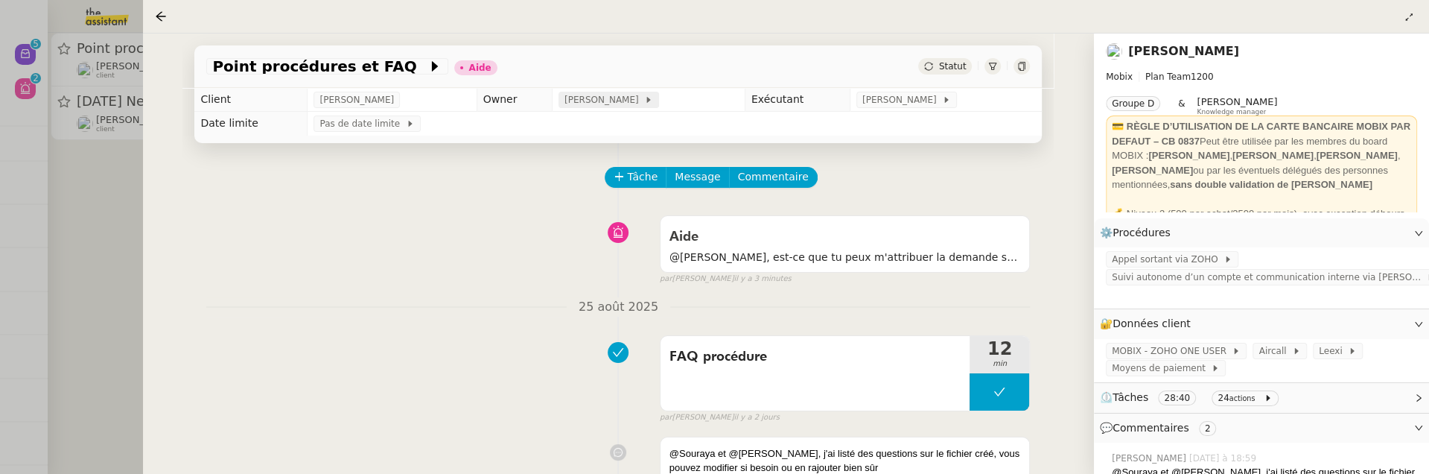
click at [598, 105] on span "[PERSON_NAME]" at bounding box center [605, 99] width 80 height 15
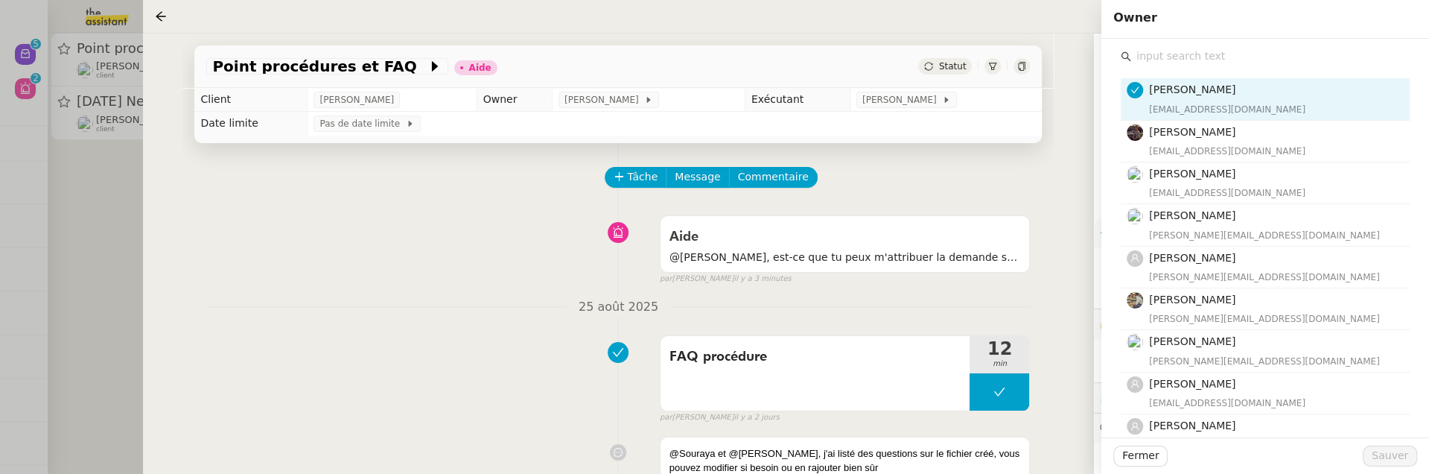
click at [1190, 62] on input "text" at bounding box center [1270, 56] width 279 height 20
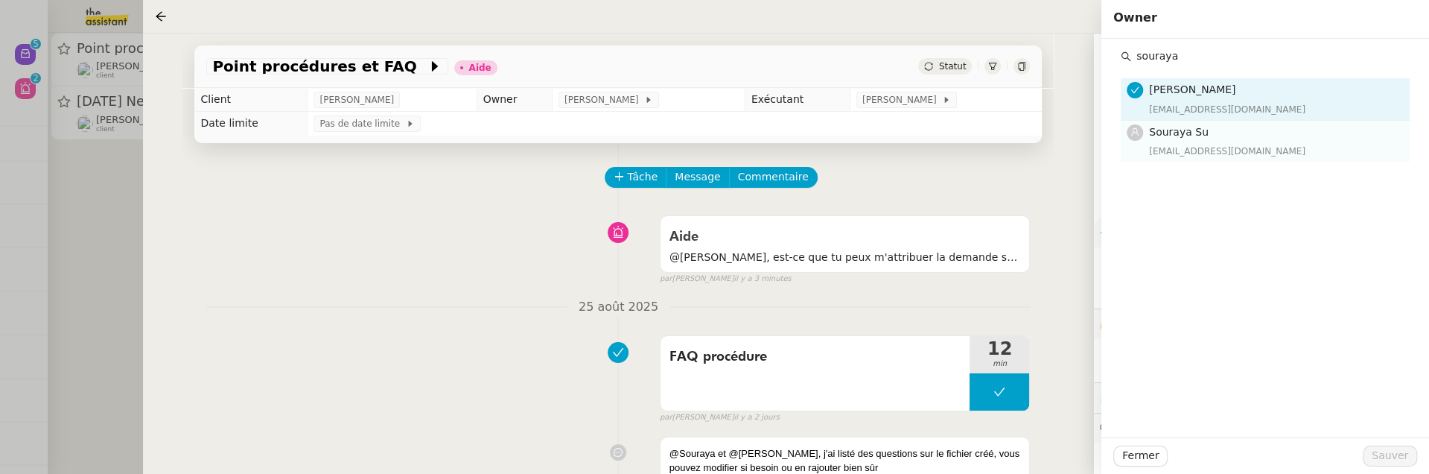
type input "souraya"
click at [1216, 140] on div "Souraya Su souraya@team.theassistant.com" at bounding box center [1275, 141] width 252 height 35
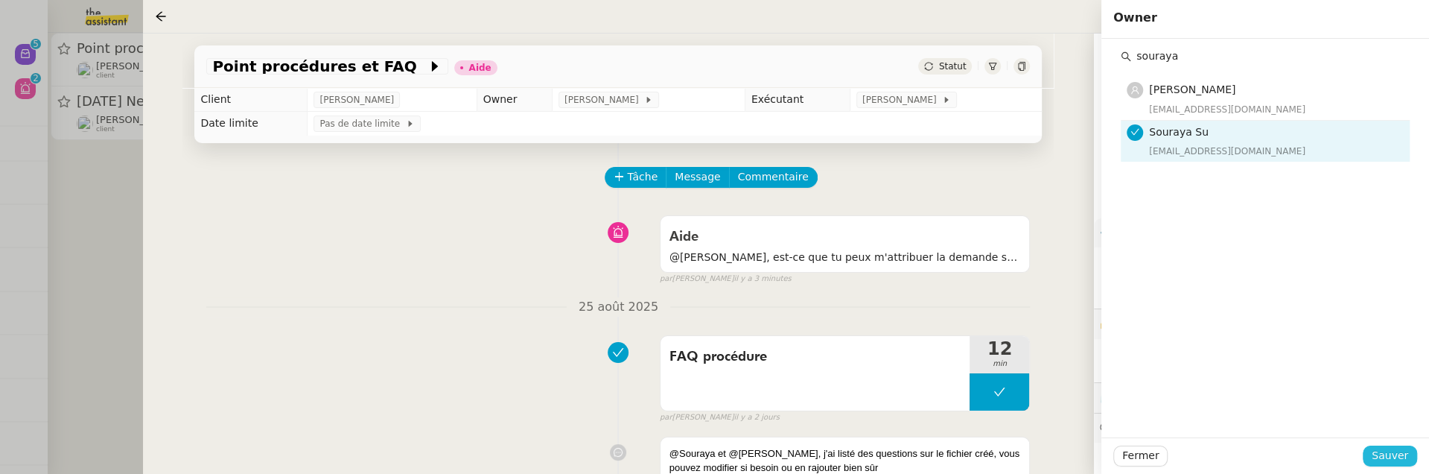
click at [1377, 457] on span "Sauver" at bounding box center [1390, 455] width 36 height 17
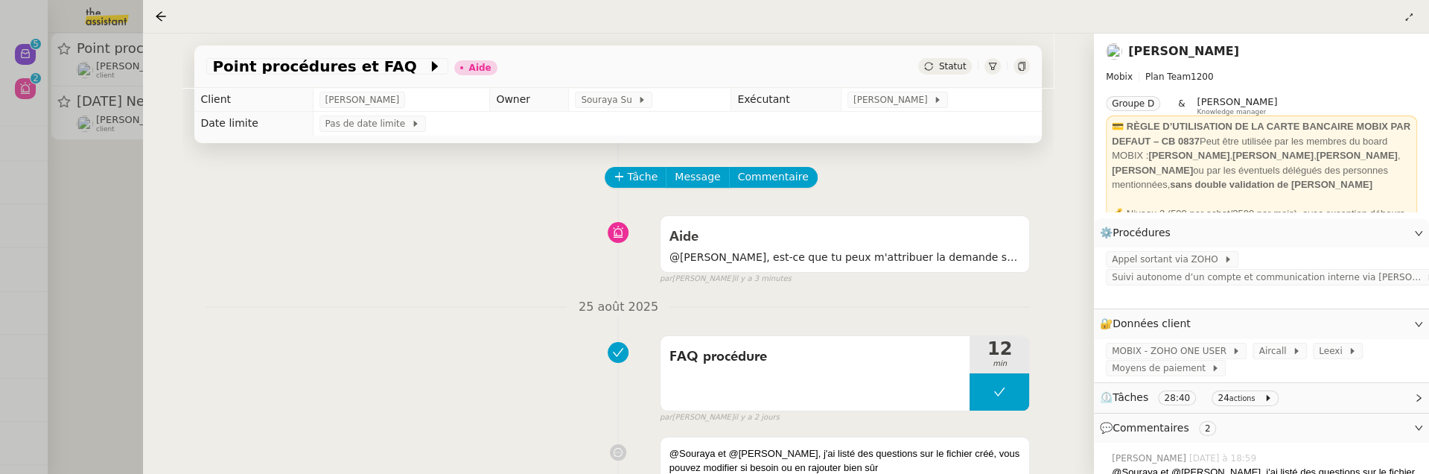
click at [950, 57] on div "Point procédures et FAQ Aide Statut" at bounding box center [618, 66] width 848 height 42
click at [969, 86] on div "Point procédures et FAQ Aide Statut" at bounding box center [618, 66] width 848 height 42
click at [957, 72] on span "Statut" at bounding box center [953, 66] width 28 height 10
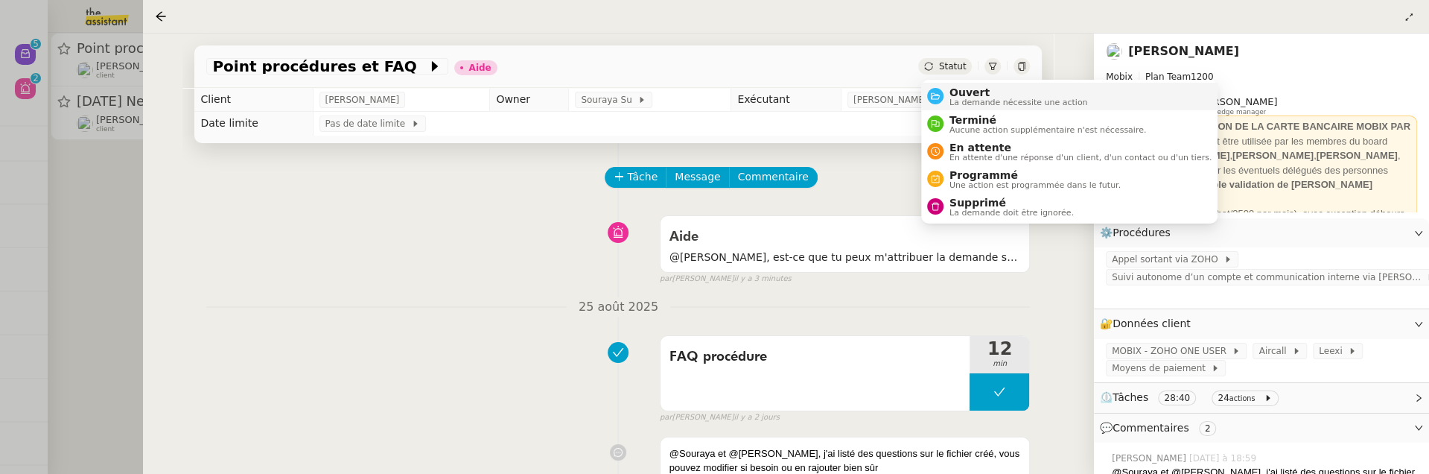
click at [976, 96] on span "Ouvert" at bounding box center [1019, 92] width 139 height 12
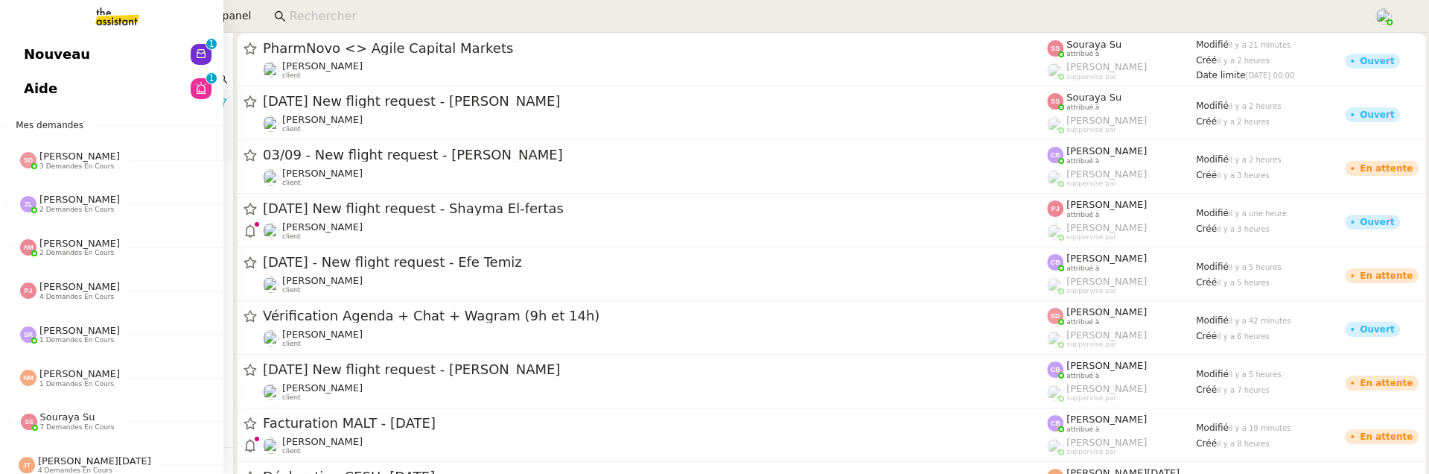
click at [36, 87] on span "Aide" at bounding box center [41, 88] width 34 height 22
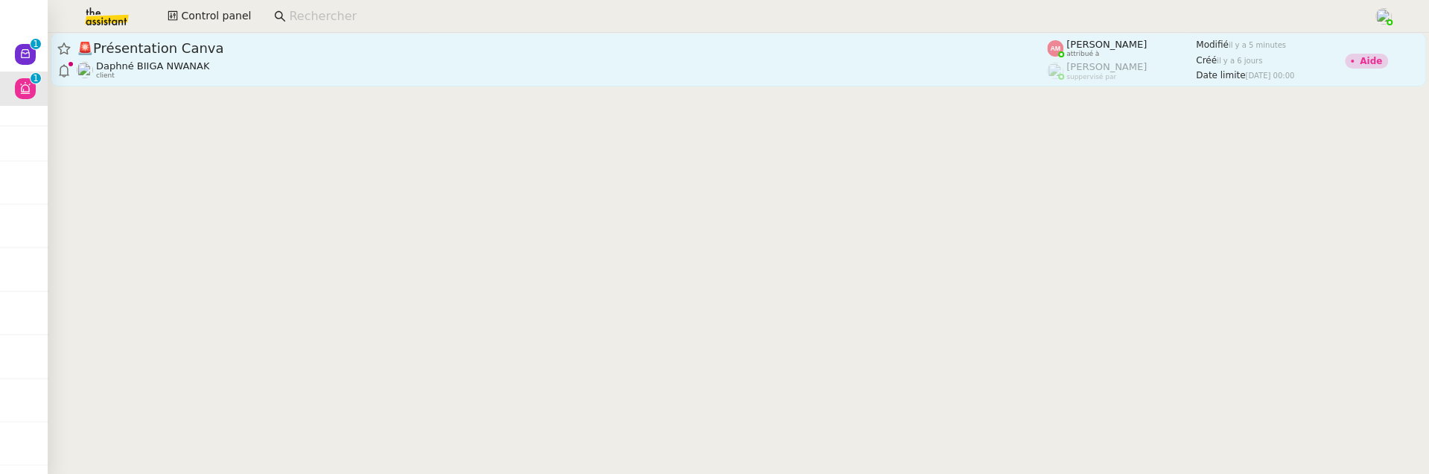
click at [637, 60] on div "Daphné BIIGA NWANAK client" at bounding box center [562, 69] width 971 height 19
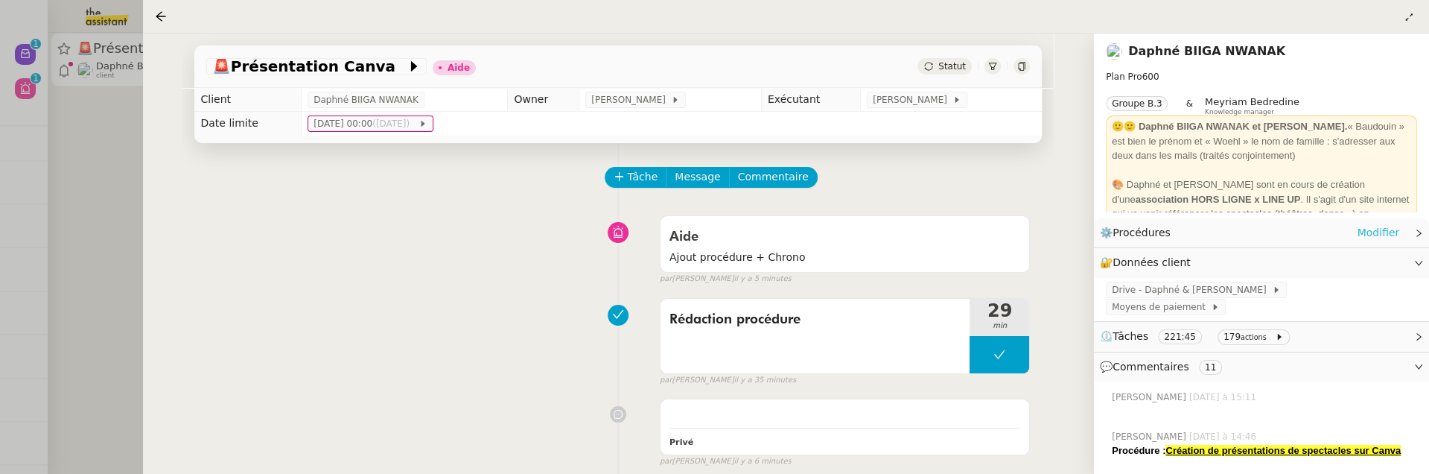
click at [1373, 231] on link "Modifier" at bounding box center [1378, 232] width 42 height 17
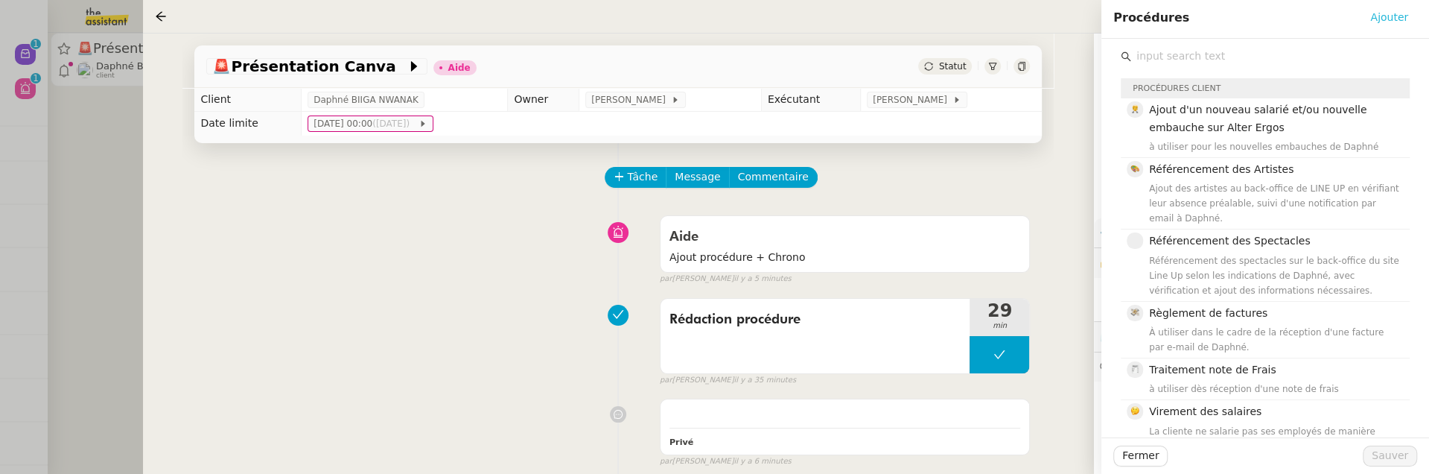
click at [1388, 10] on span "Ajouter" at bounding box center [1390, 17] width 38 height 17
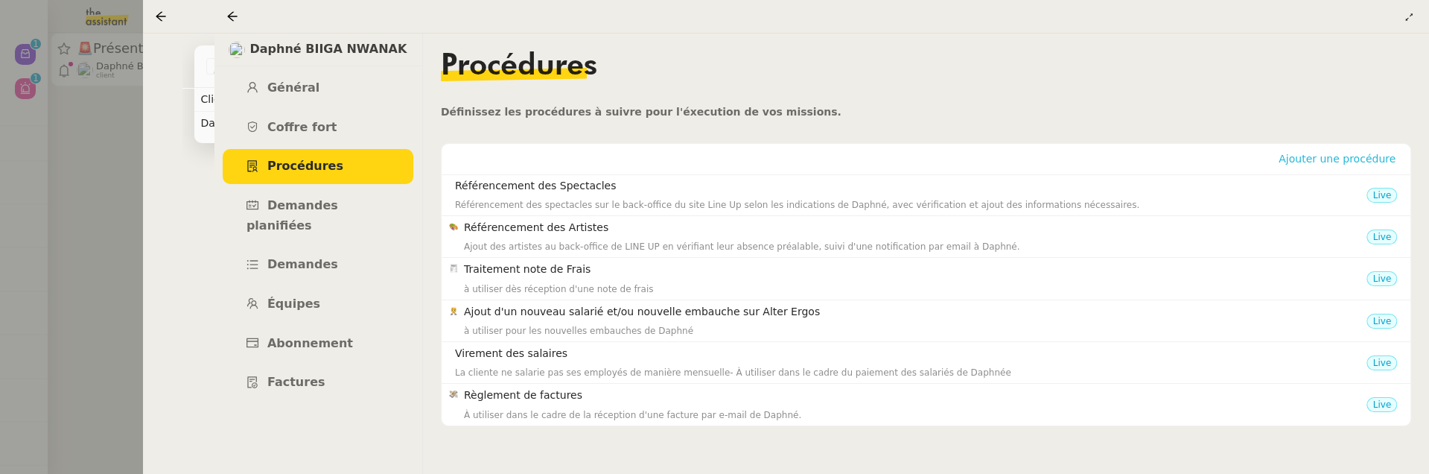
click at [1346, 161] on span "Ajouter une procédure" at bounding box center [1337, 158] width 117 height 15
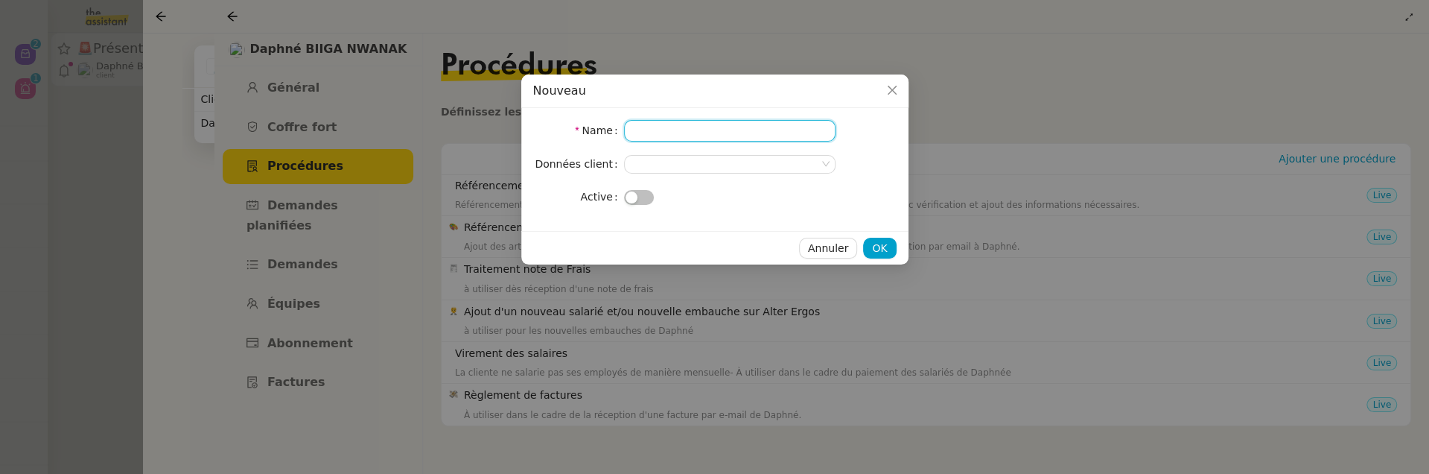
click at [763, 126] on input "Name" at bounding box center [730, 131] width 212 height 22
paste input "Création de présentations de spectacles sur Canva"
type input "Création de présentations de spectacles sur Canva"
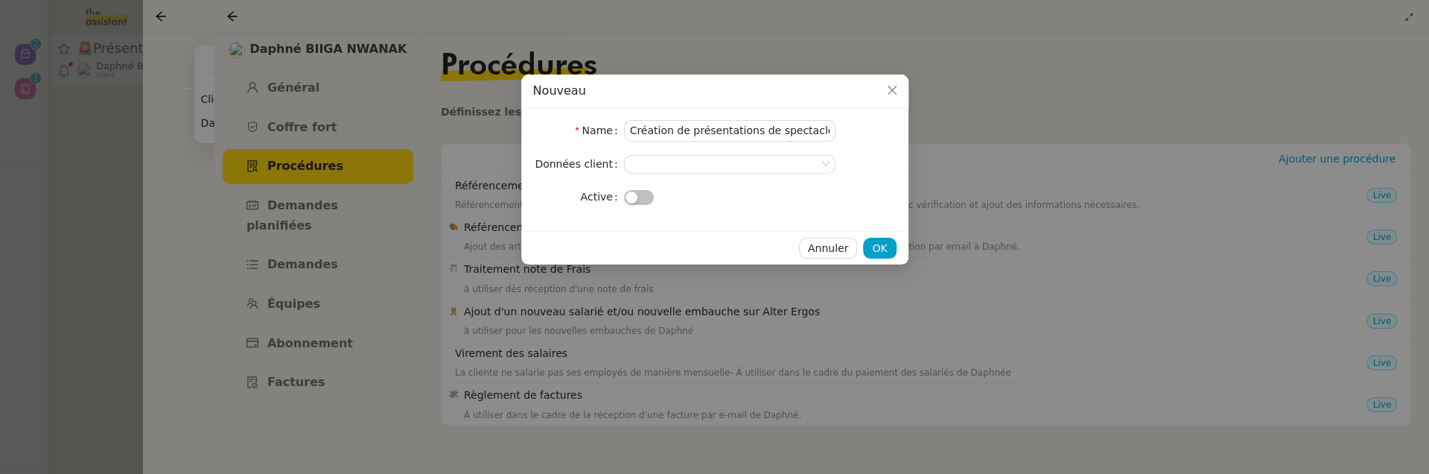
click at [636, 192] on span "button" at bounding box center [632, 197] width 12 height 12
click at [883, 242] on span "OK" at bounding box center [879, 248] width 15 height 17
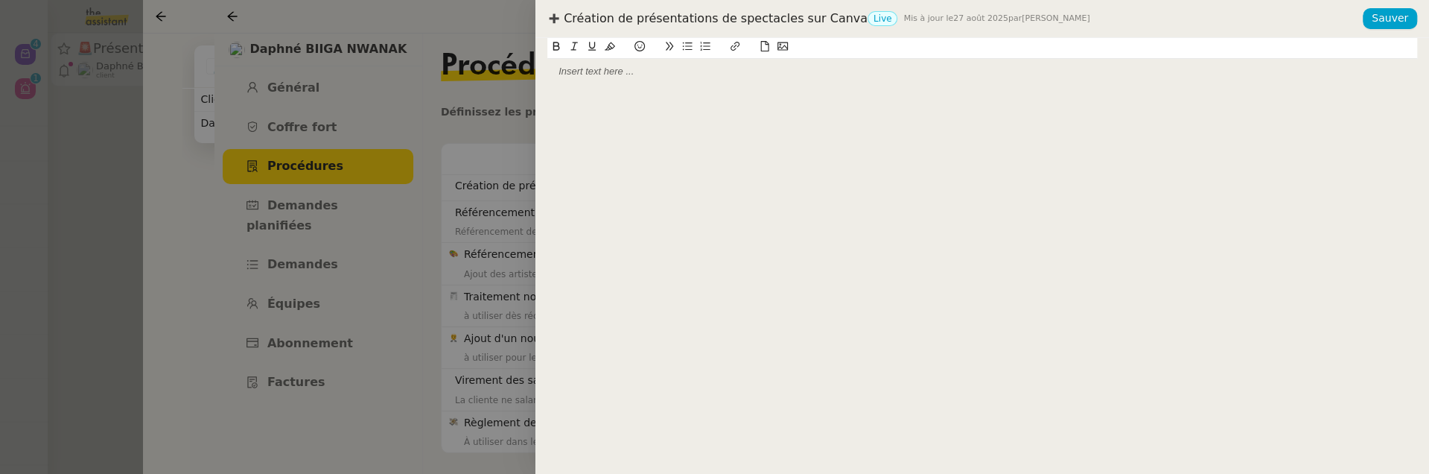
click at [760, 70] on div at bounding box center [982, 71] width 870 height 13
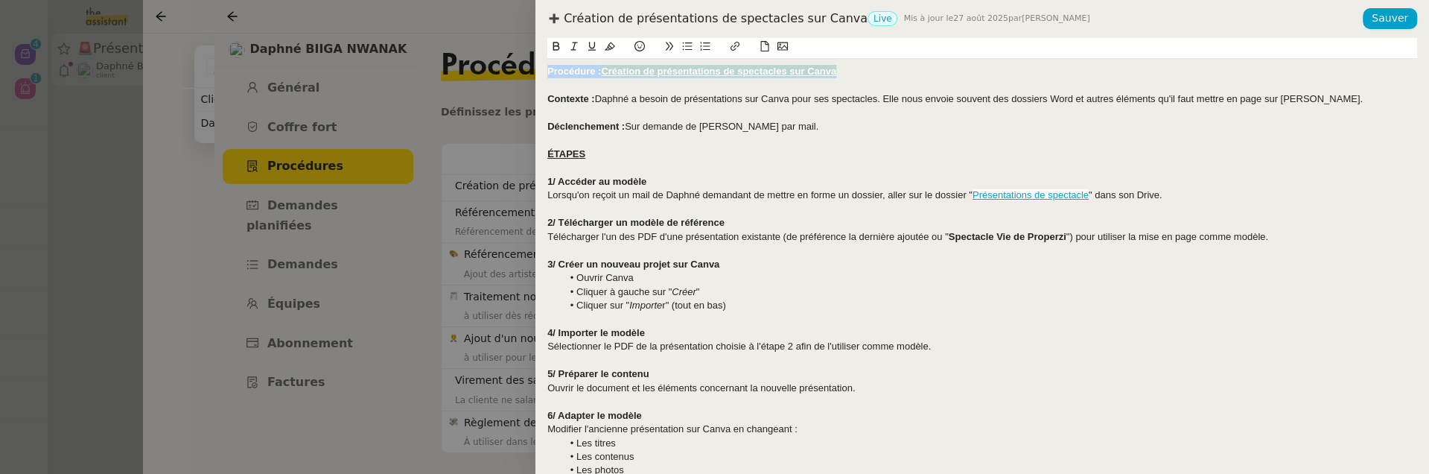
drag, startPoint x: 850, startPoint y: 75, endPoint x: 524, endPoint y: 68, distance: 325.6
click at [524, 68] on div "Création de présentations de spectacles sur Canva Live Mis à jour le 27 août 20…" at bounding box center [714, 237] width 1429 height 474
click at [558, 72] on div "Créée le [DATE]" at bounding box center [982, 71] width 870 height 13
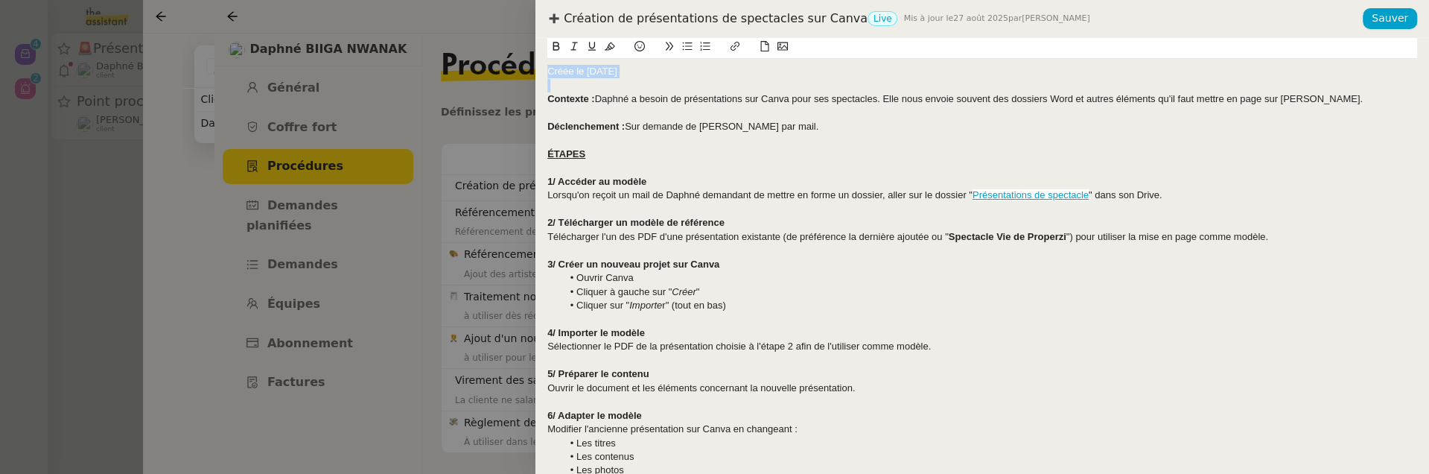
click at [556, 46] on icon at bounding box center [556, 46] width 7 height 9
click at [609, 47] on icon at bounding box center [610, 46] width 10 height 10
click at [660, 107] on div at bounding box center [982, 113] width 870 height 13
drag, startPoint x: 588, startPoint y: 96, endPoint x: 542, endPoint y: 95, distance: 46.2
click at [542, 95] on div "Créée le 27/08/2025 Contexte : Daphné a besoin de présentations sur Canva pour …" at bounding box center [983, 256] width 894 height 436
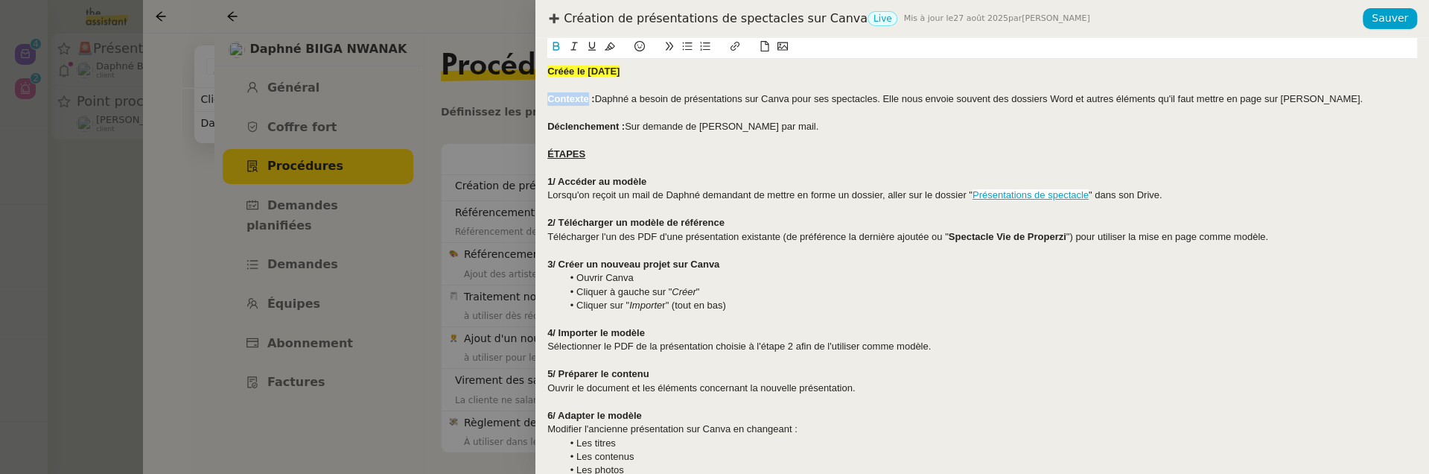
click at [588, 50] on icon at bounding box center [591, 46] width 7 height 9
drag, startPoint x: 618, startPoint y: 127, endPoint x: 532, endPoint y: 125, distance: 86.4
click at [531, 125] on div "Création de présentations de spectacles sur Canva Live Mis à jour le 27 août 20…" at bounding box center [714, 237] width 1429 height 474
click at [593, 51] on icon at bounding box center [592, 46] width 10 height 10
click at [813, 130] on div "Déclenchement : Sur demande de Daphné par mail." at bounding box center [982, 126] width 870 height 13
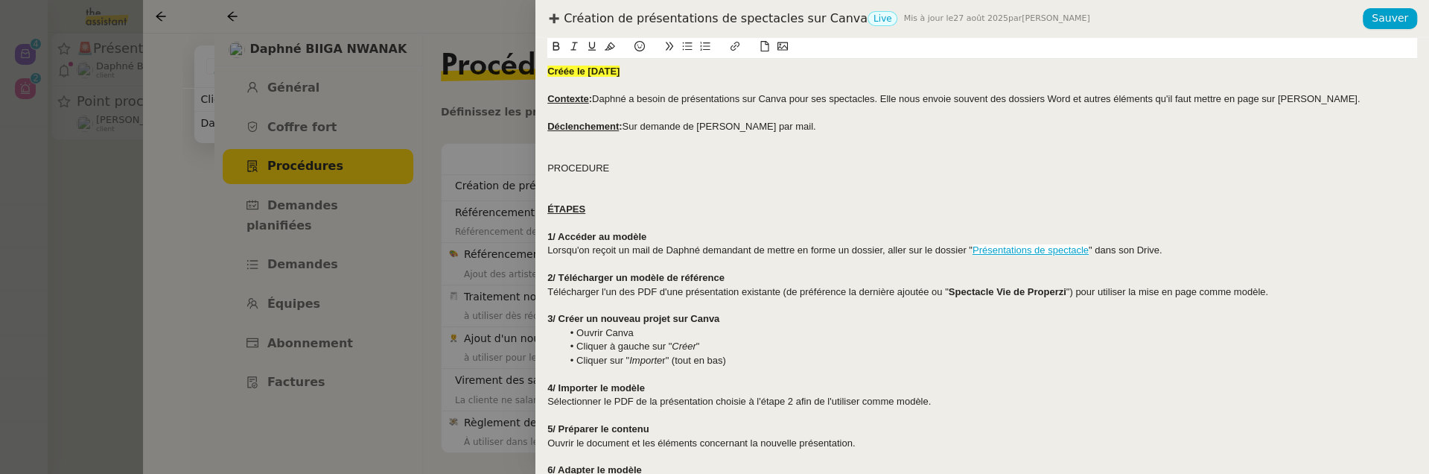
click at [564, 166] on div "PROCEDURE" at bounding box center [982, 168] width 870 height 13
click at [551, 47] on icon at bounding box center [556, 46] width 10 height 10
click at [592, 45] on icon at bounding box center [592, 46] width 10 height 10
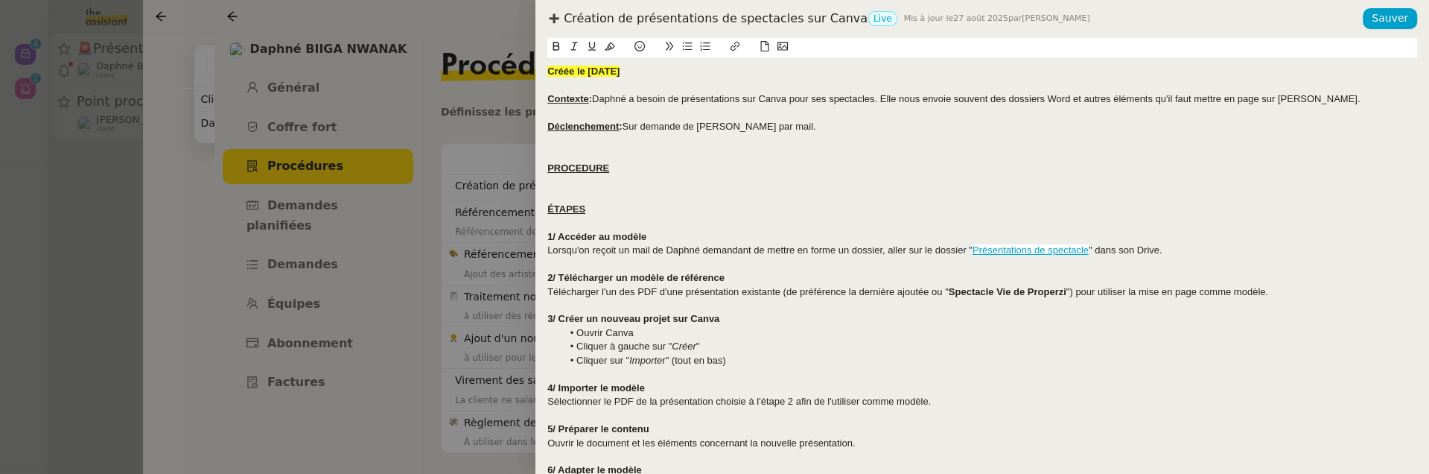
click at [671, 230] on div "1/ Accéder au modèle" at bounding box center [982, 236] width 870 height 13
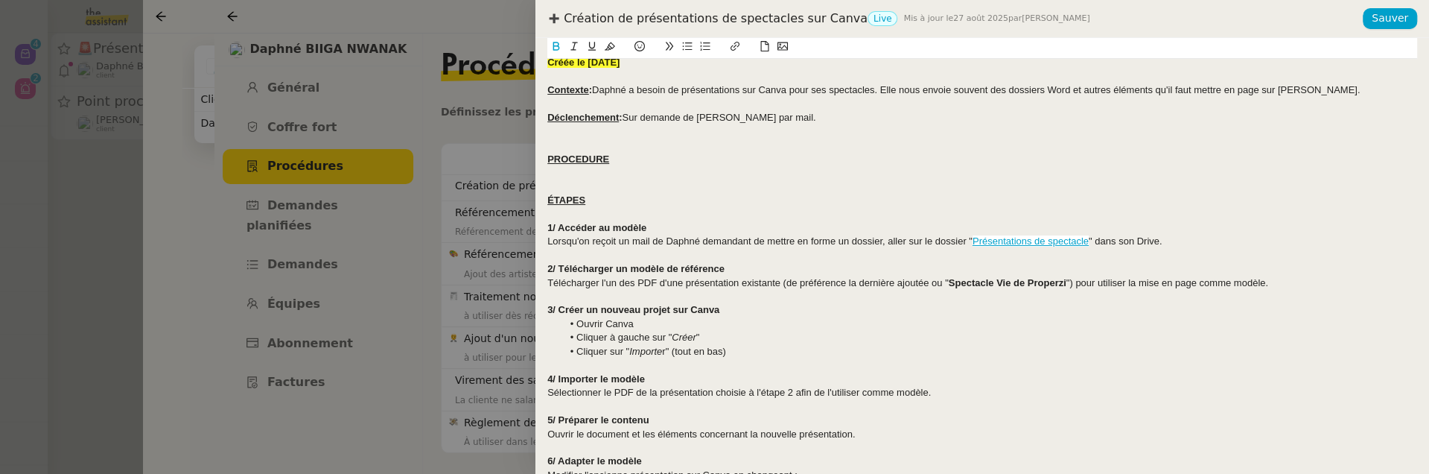
scroll to position [10, 0]
click at [607, 202] on div "ÉTAPES" at bounding box center [982, 199] width 870 height 13
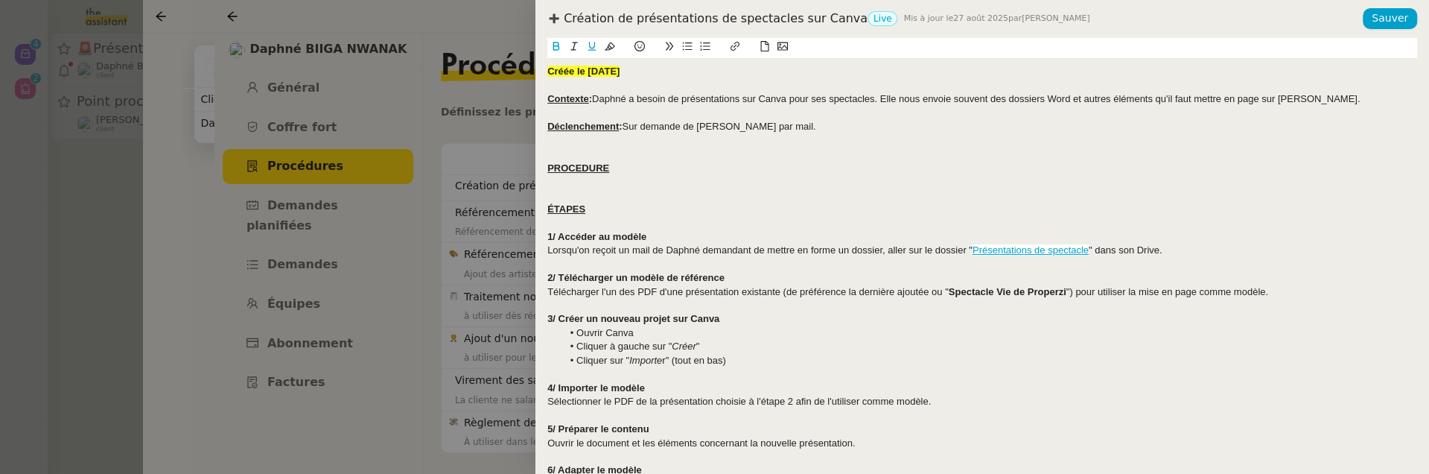
scroll to position [9, 0]
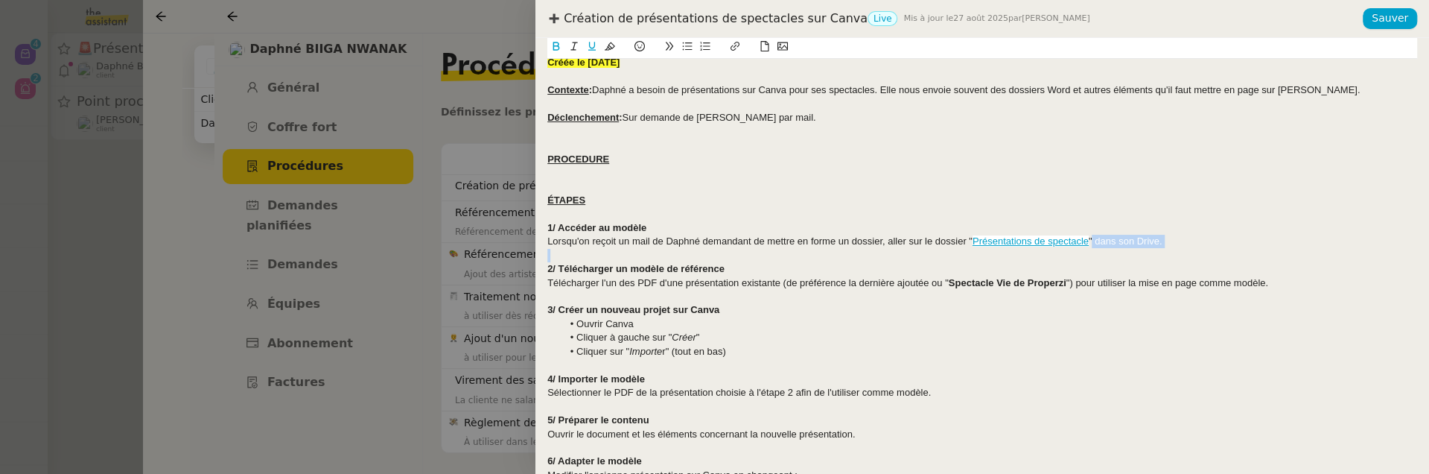
drag, startPoint x: 1091, startPoint y: 240, endPoint x: 972, endPoint y: 249, distance: 119.5
click at [972, 249] on div "Créée le 27/08/2025 Contexte : Daphné a besoin de présentations sur Canva pour …" at bounding box center [982, 406] width 870 height 713
click at [1140, 227] on div "1/ Accéder au modèle" at bounding box center [982, 227] width 870 height 13
drag, startPoint x: 1090, startPoint y: 242, endPoint x: 949, endPoint y: 252, distance: 141.1
click at [949, 252] on div "Créée le 27/08/2025 Contexte : Daphné a besoin de présentations sur Canva pour …" at bounding box center [982, 406] width 870 height 713
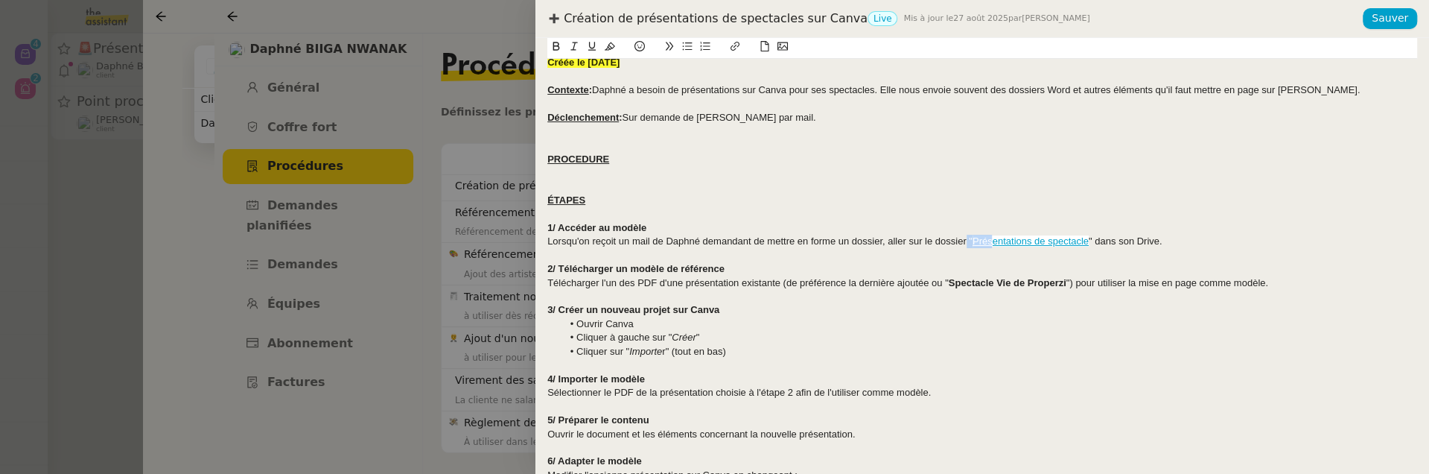
drag, startPoint x: 967, startPoint y: 239, endPoint x: 993, endPoint y: 241, distance: 26.1
click at [994, 241] on div "Lorsqu'on reçoit un mail de Daphné demandant de mettre en forme un dossier, all…" at bounding box center [982, 241] width 870 height 13
drag, startPoint x: 1093, startPoint y: 238, endPoint x: 971, endPoint y: 247, distance: 121.7
click at [971, 247] on div "Lorsqu'on reçoit un mail de Daphné demandant de mettre en forme un dossier, all…" at bounding box center [982, 241] width 870 height 13
drag, startPoint x: 968, startPoint y: 237, endPoint x: 1090, endPoint y: 241, distance: 122.2
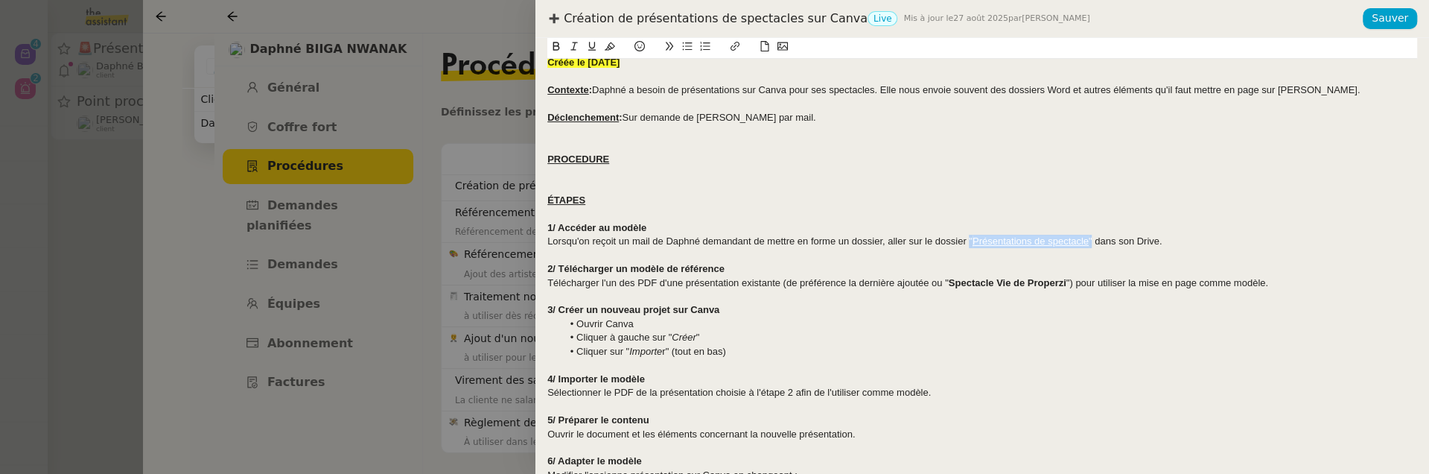
click at [1091, 242] on div "Lorsqu'on reçoit un mail de Daphné demandant de mettre en forme un dossier, all…" at bounding box center [982, 241] width 870 height 13
click at [610, 46] on icon at bounding box center [610, 46] width 10 height 8
click at [760, 237] on div "Lorsqu'on reçoit un mail de Daphné demandant de mettre en forme un dossier, all…" at bounding box center [982, 241] width 870 height 13
drag, startPoint x: 607, startPoint y: 202, endPoint x: 521, endPoint y: 203, distance: 85.7
click at [521, 203] on div "Création de présentations de spectacles sur Canva Live Mis à jour le 27 août 20…" at bounding box center [714, 237] width 1429 height 474
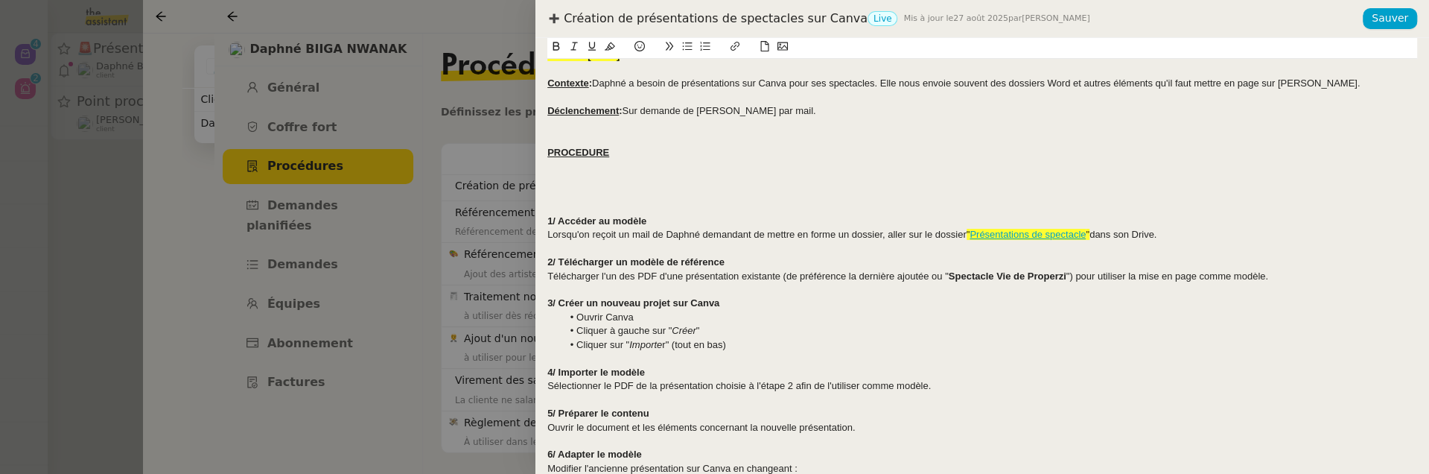
scroll to position [0, 0]
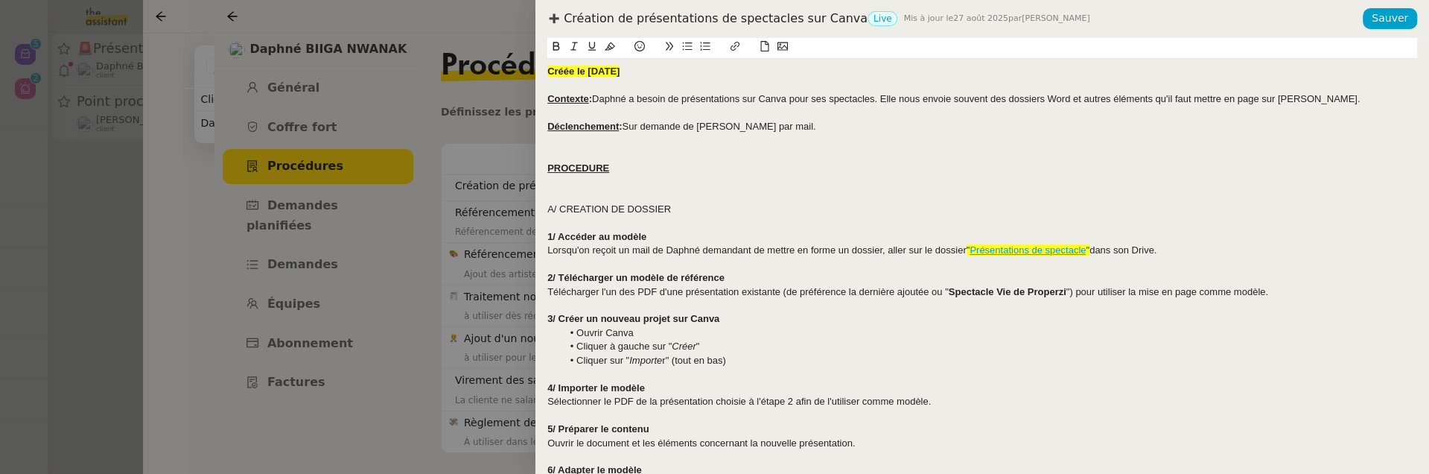
click at [582, 200] on div at bounding box center [982, 194] width 870 height 13
click at [583, 209] on div "A/ CREATION DE DOSSIER" at bounding box center [982, 209] width 870 height 13
click at [0, 0] on lt-span "CR É ATION" at bounding box center [0, 0] width 0 height 0
click at [584, 208] on div "A/ CRÉATION DE DOSSIER" at bounding box center [982, 209] width 870 height 13
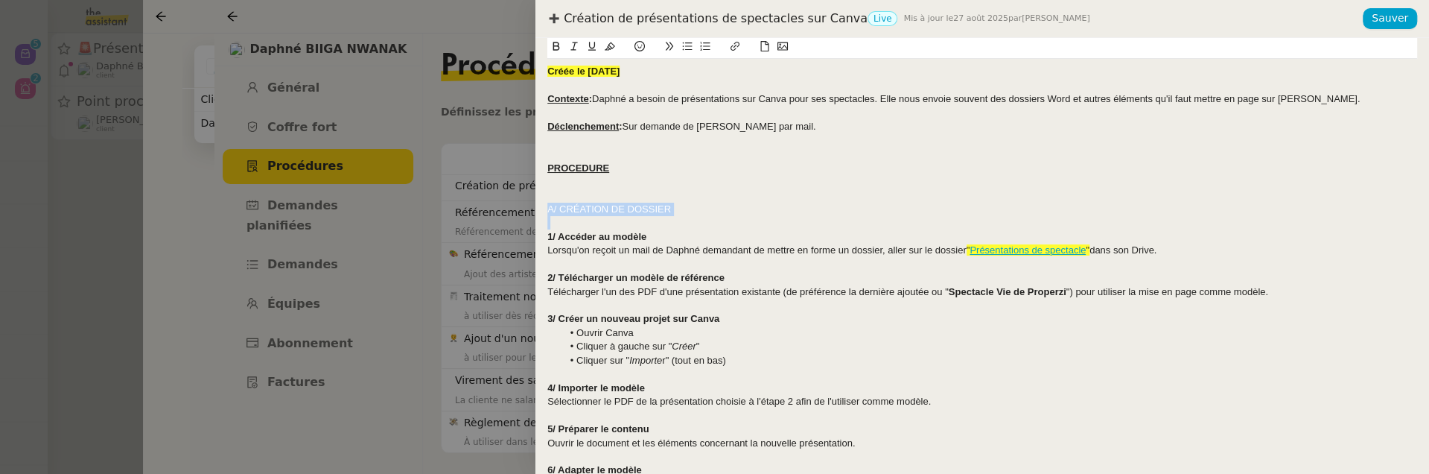
click at [584, 208] on div "A/ CRÉATION DE DOSSIER" at bounding box center [982, 209] width 870 height 13
click at [552, 41] on icon at bounding box center [556, 46] width 10 height 10
click at [593, 43] on icon at bounding box center [592, 46] width 10 height 10
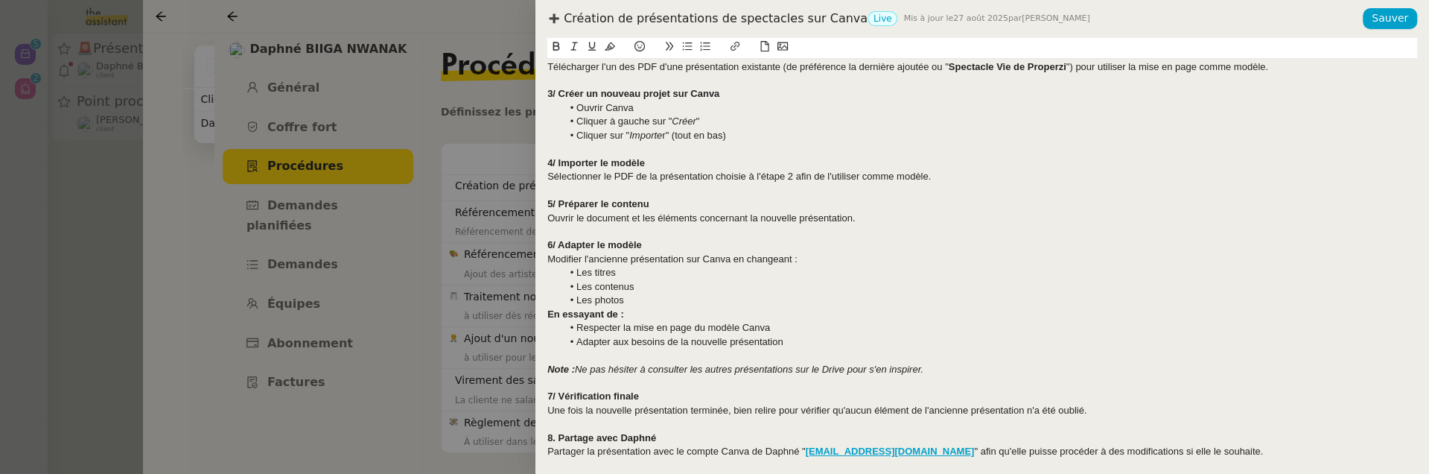
scroll to position [310, 0]
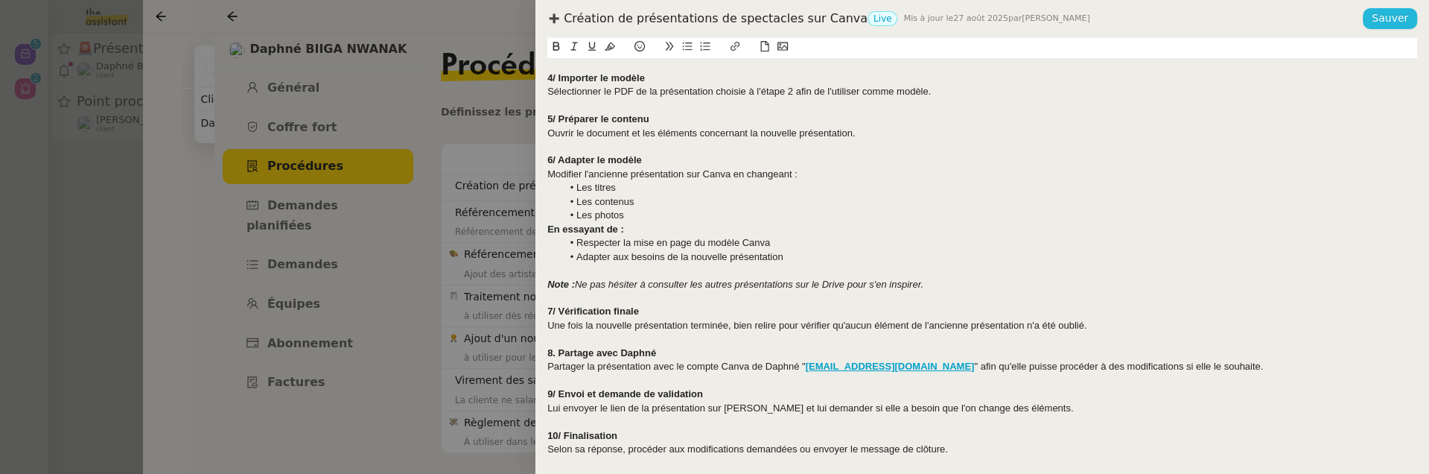
click at [1385, 27] on span "Sauver" at bounding box center [1390, 18] width 36 height 17
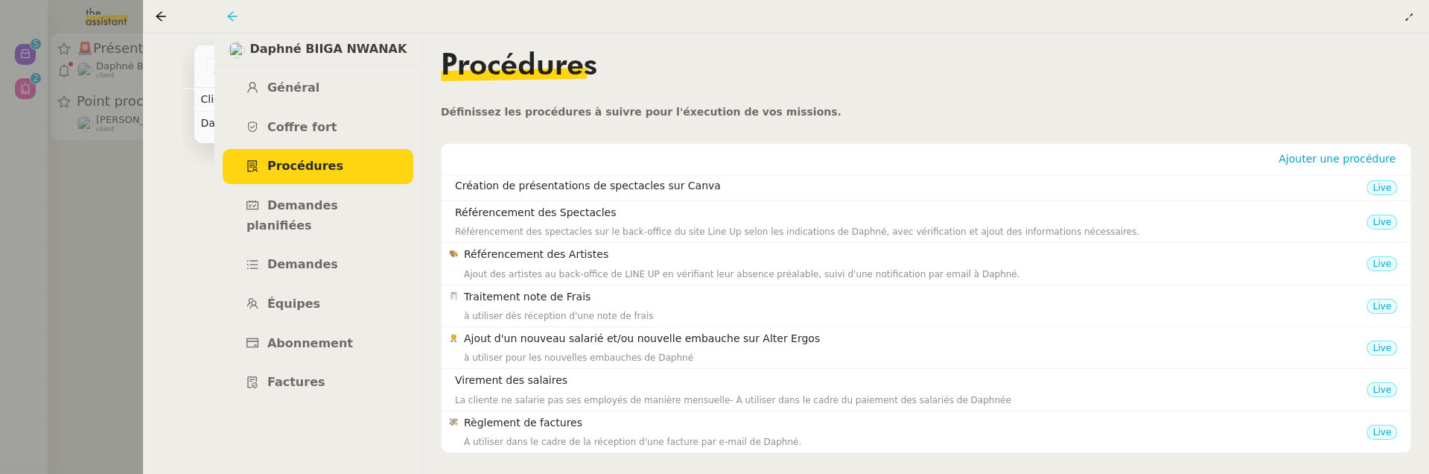
click at [229, 17] on icon at bounding box center [232, 16] width 12 height 12
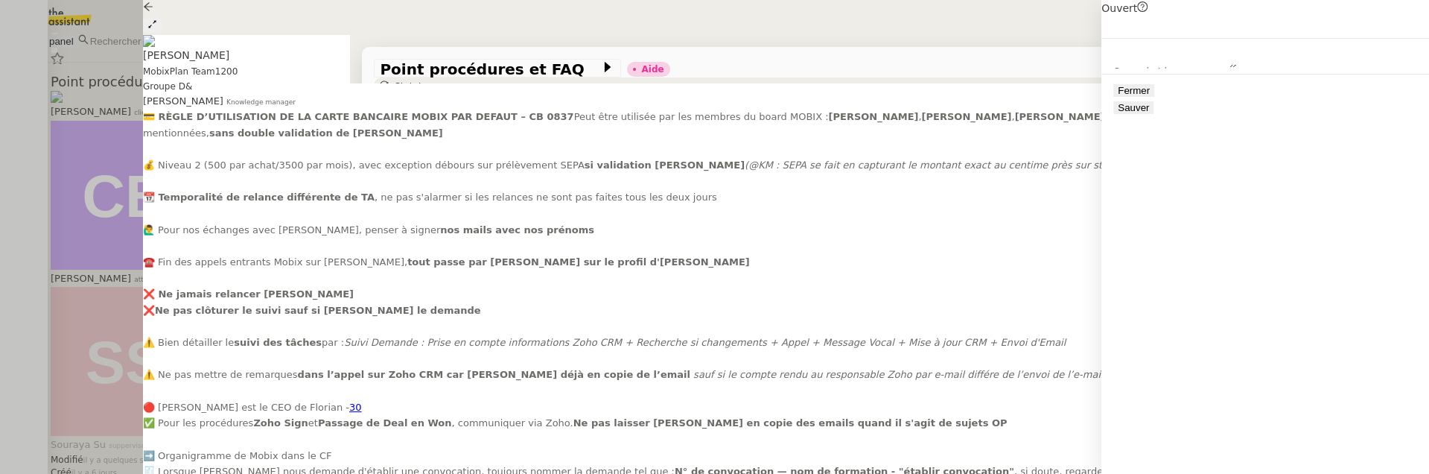
click at [1149, 113] on span "Sauver" at bounding box center [1133, 107] width 31 height 11
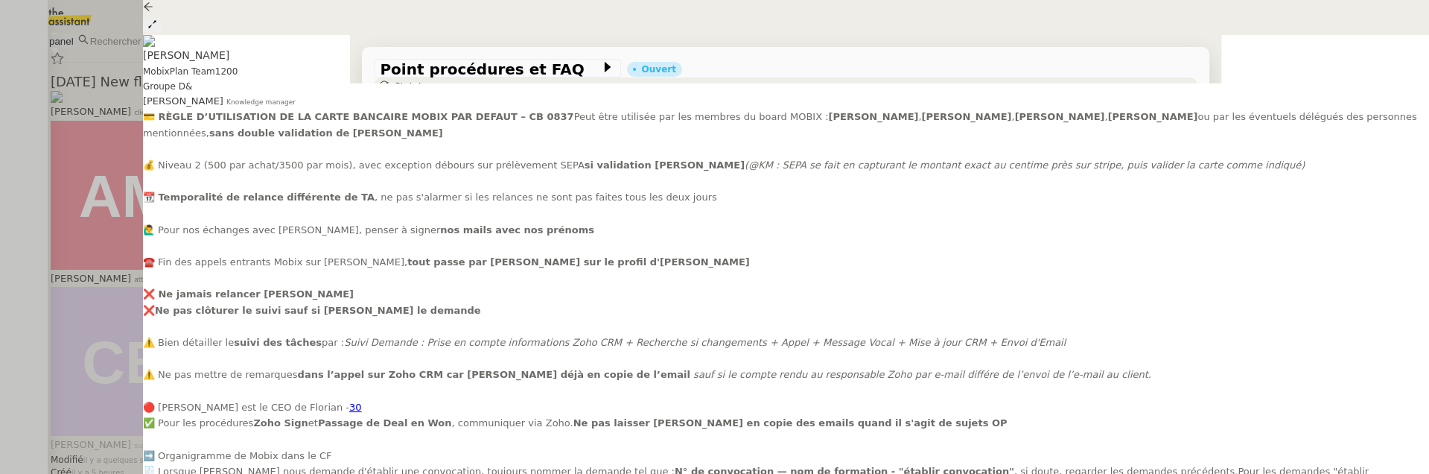
click at [123, 136] on div at bounding box center [714, 237] width 1429 height 474
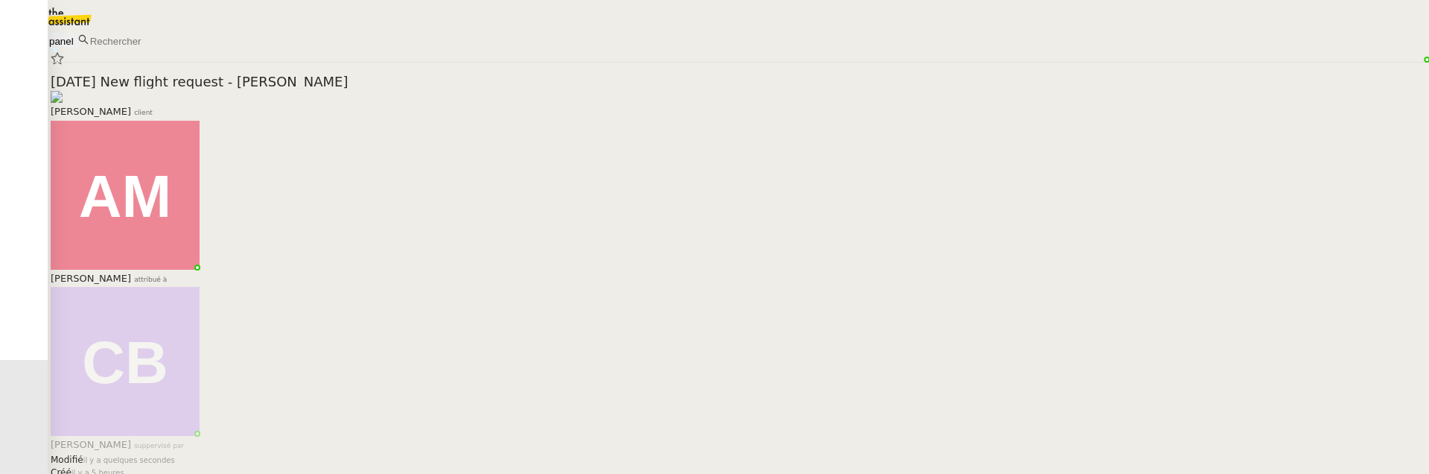
click at [253, 91] on div "[PERSON_NAME] client" at bounding box center [739, 105] width 1376 height 29
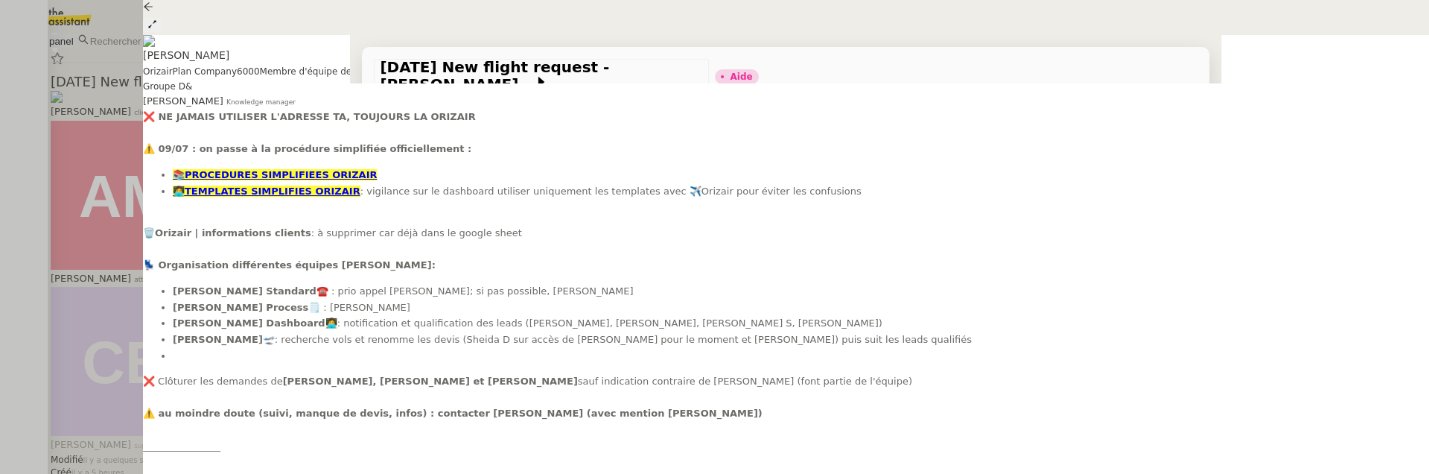
click at [898, 97] on icon at bounding box center [893, 101] width 9 height 9
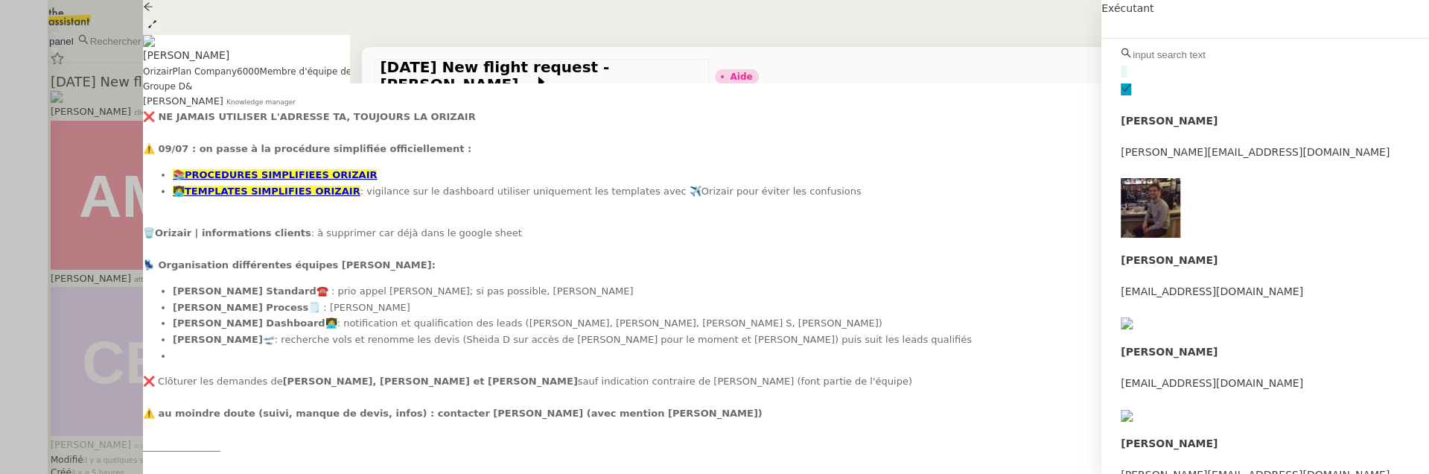
click at [1241, 59] on input "text" at bounding box center [1195, 54] width 129 height 13
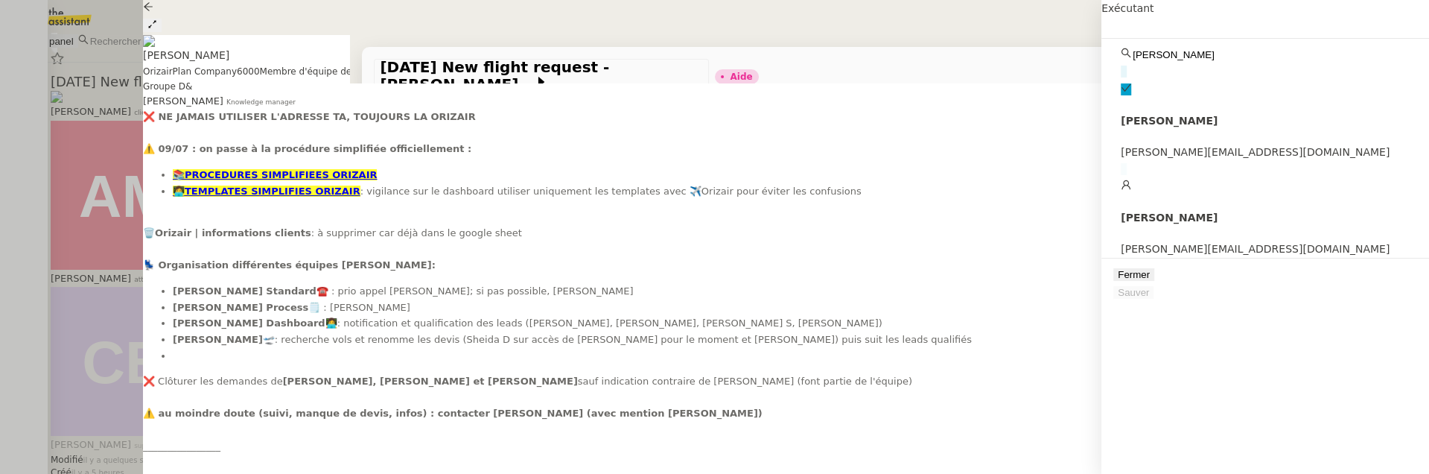
type input "[PERSON_NAME]"
click at [1241, 209] on h4 "[PERSON_NAME]" at bounding box center [1265, 217] width 289 height 17
click at [1149, 298] on span "Sauver" at bounding box center [1133, 292] width 31 height 11
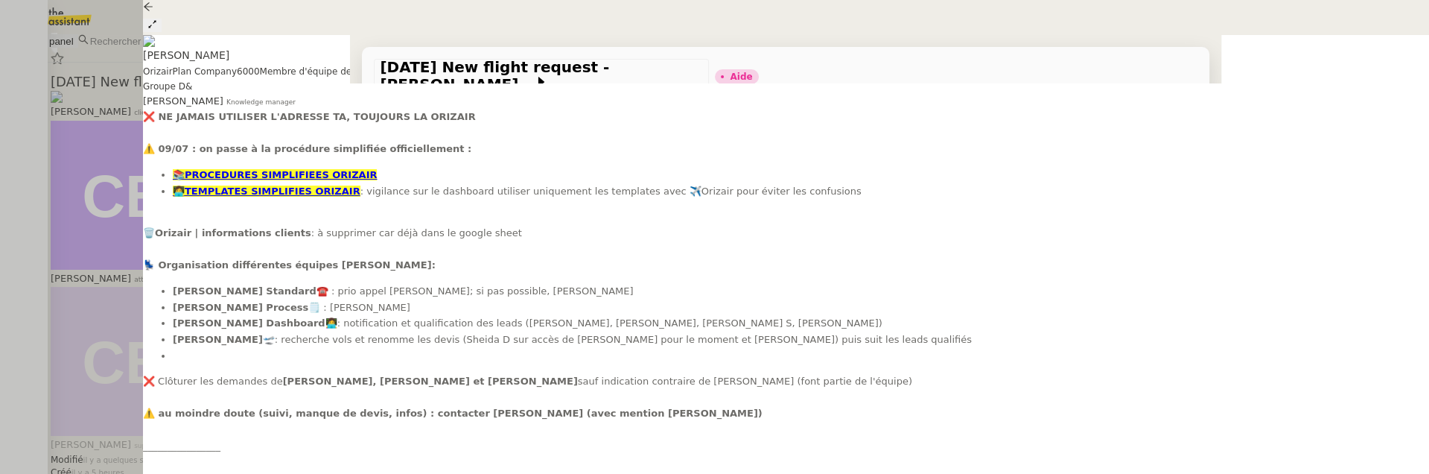
click at [618, 98] on span "[PERSON_NAME]" at bounding box center [659, 103] width 83 height 10
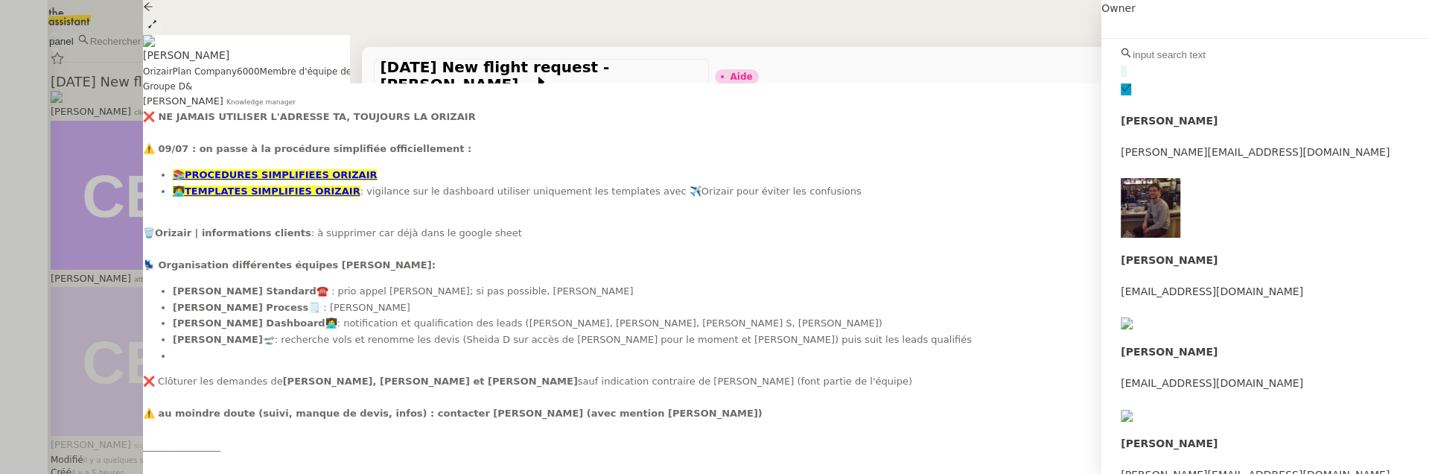
click at [1152, 51] on input "text" at bounding box center [1195, 54] width 129 height 13
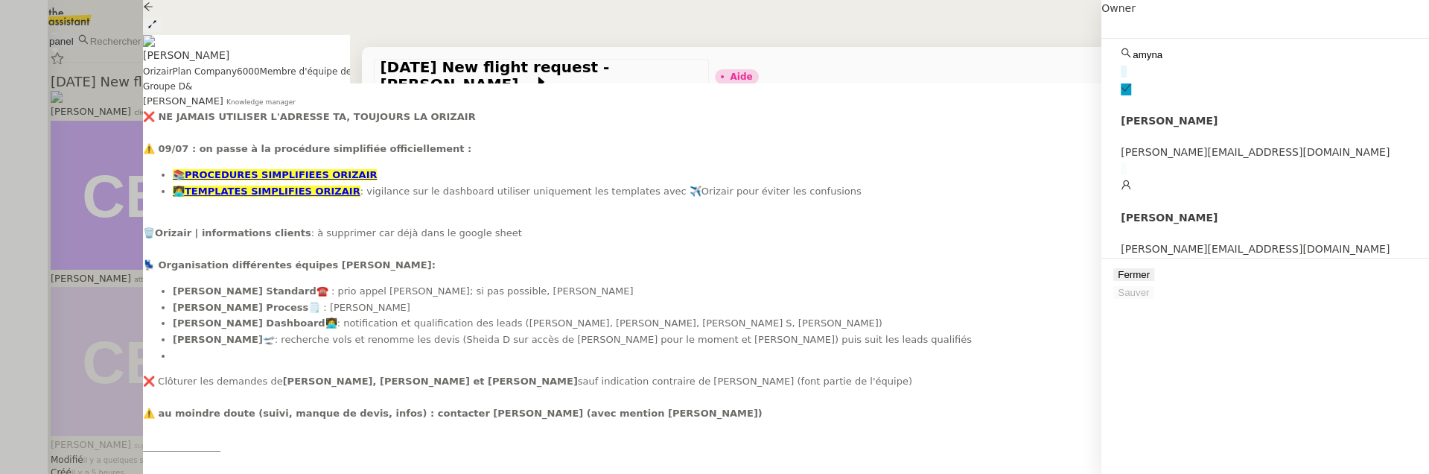
type input "amyna"
click at [1187, 209] on h4 "[PERSON_NAME]" at bounding box center [1265, 217] width 289 height 17
click at [1149, 298] on span "Sauver" at bounding box center [1133, 292] width 31 height 11
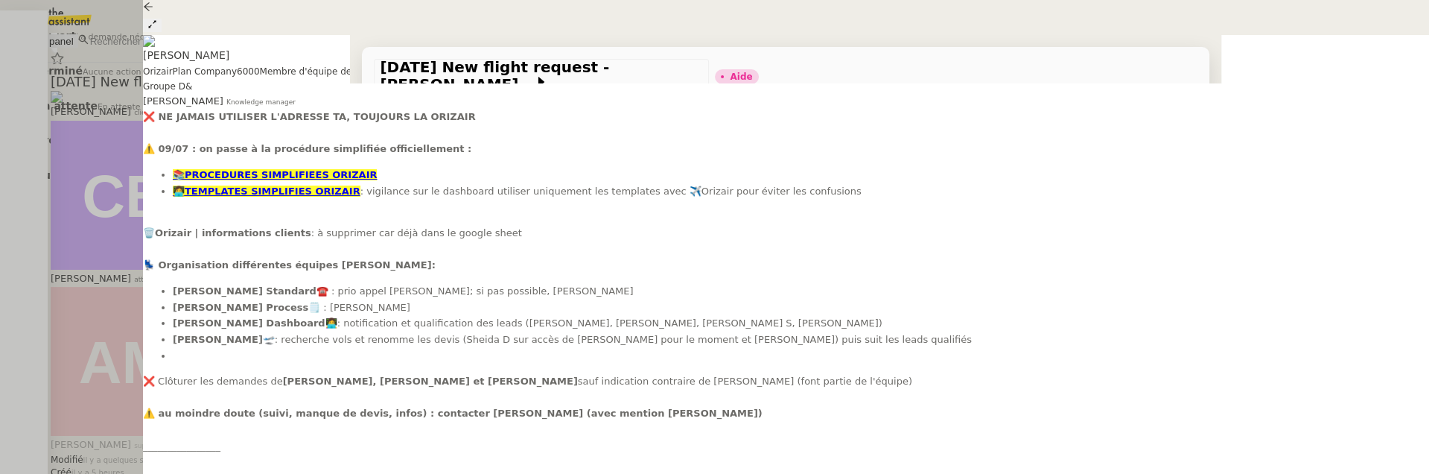
click at [422, 96] on span "Statut" at bounding box center [409, 101] width 28 height 10
click at [215, 42] on span "La demande nécessite une action" at bounding box center [145, 37] width 139 height 10
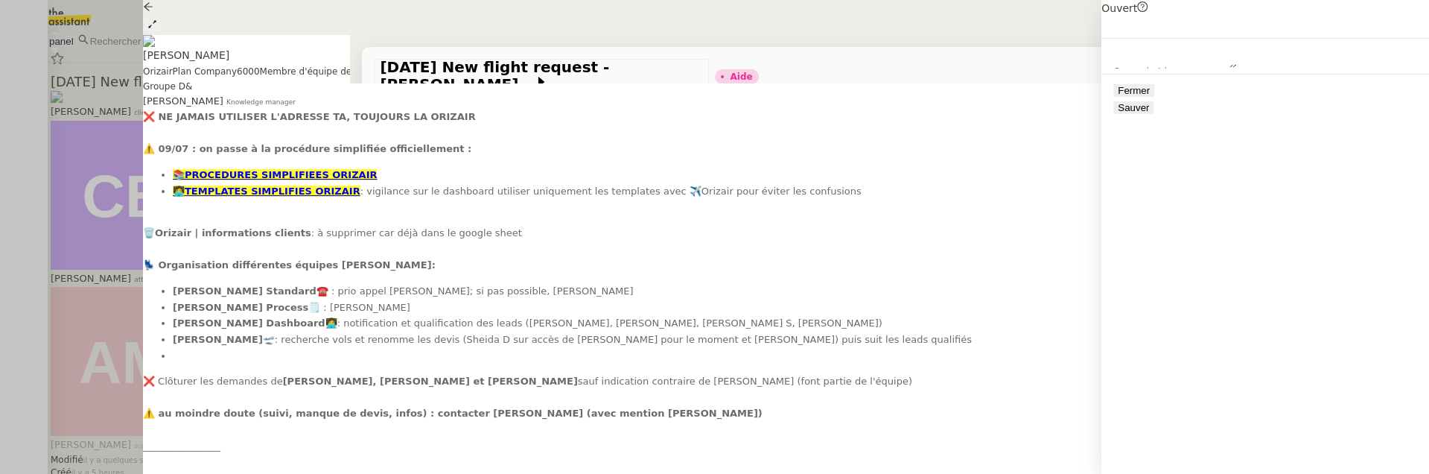
click at [1149, 113] on span "Sauver" at bounding box center [1133, 107] width 31 height 11
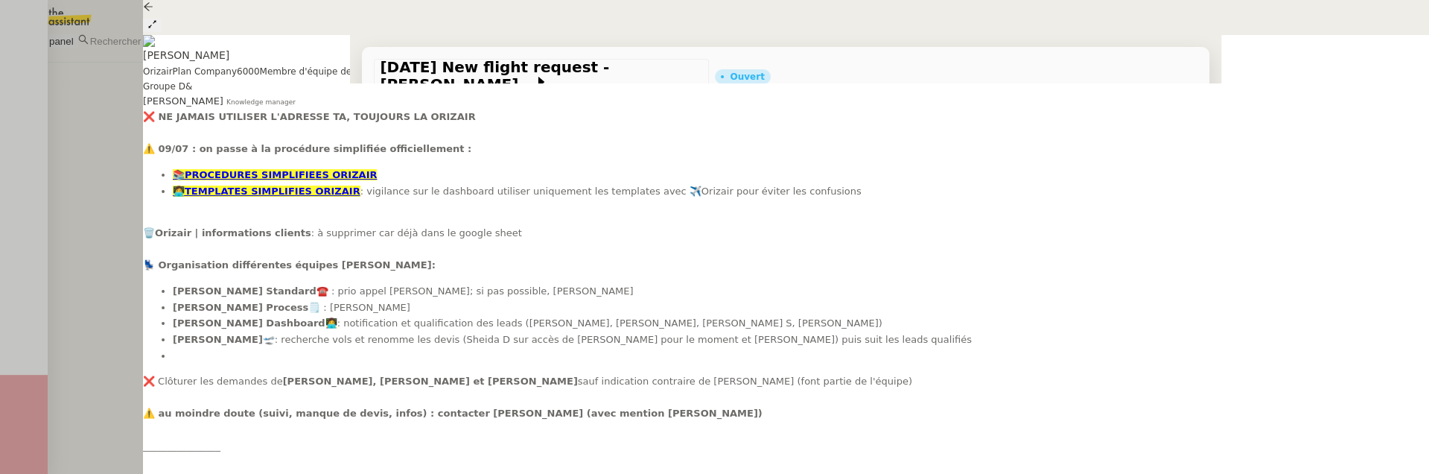
click at [140, 205] on div at bounding box center [714, 237] width 1429 height 474
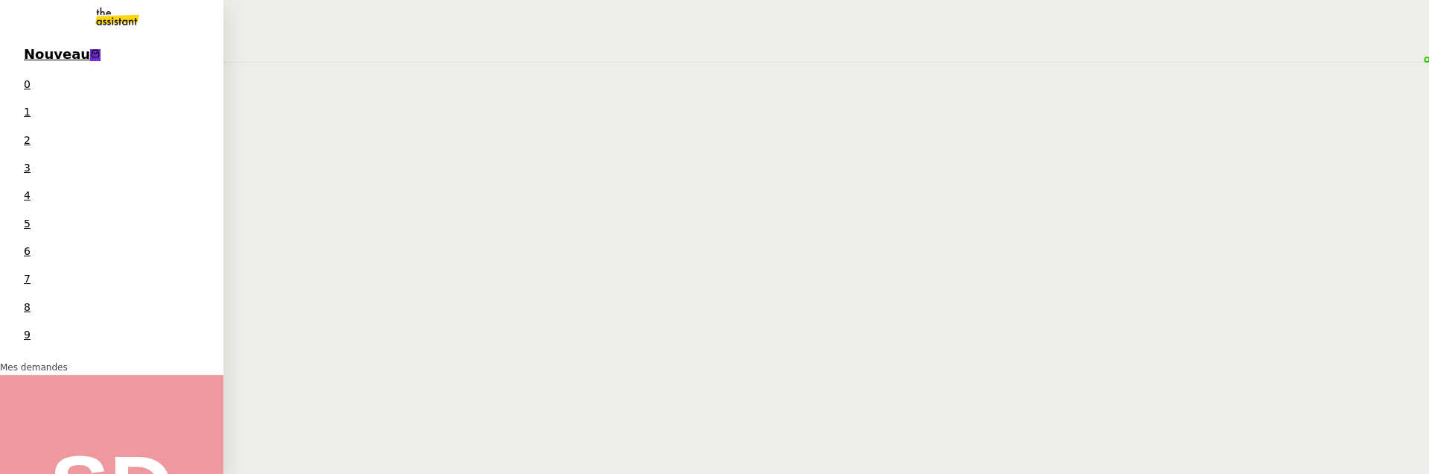
click at [35, 50] on span "Nouveau" at bounding box center [57, 54] width 66 height 16
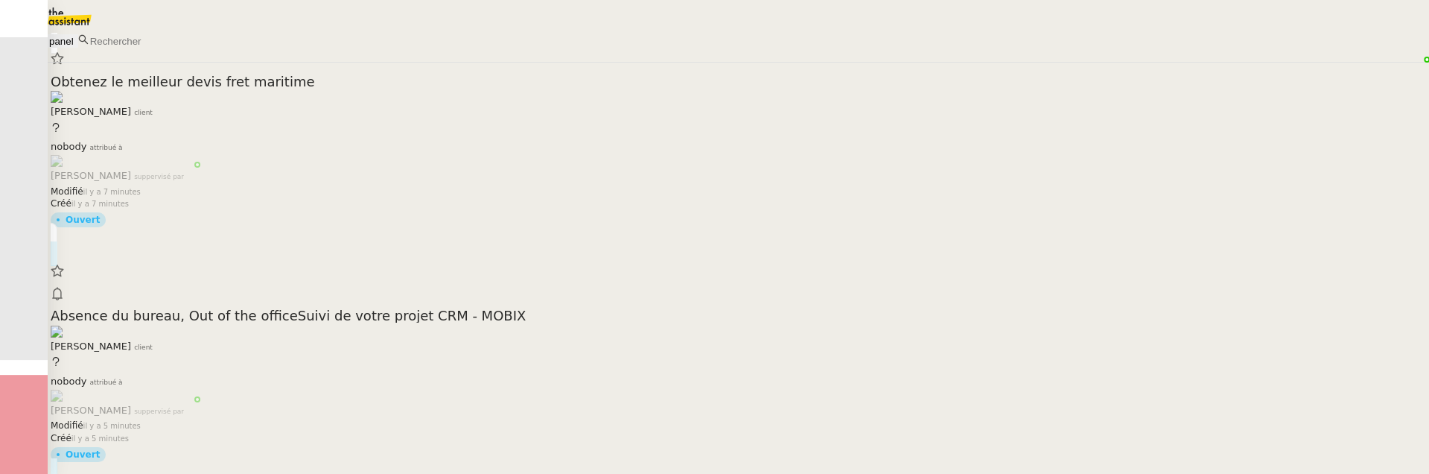
click at [451, 307] on div "Absence du bureau, Out of the officeSuivi de votre projet CRM - MOBIX [PERSON_N…" at bounding box center [739, 331] width 1376 height 48
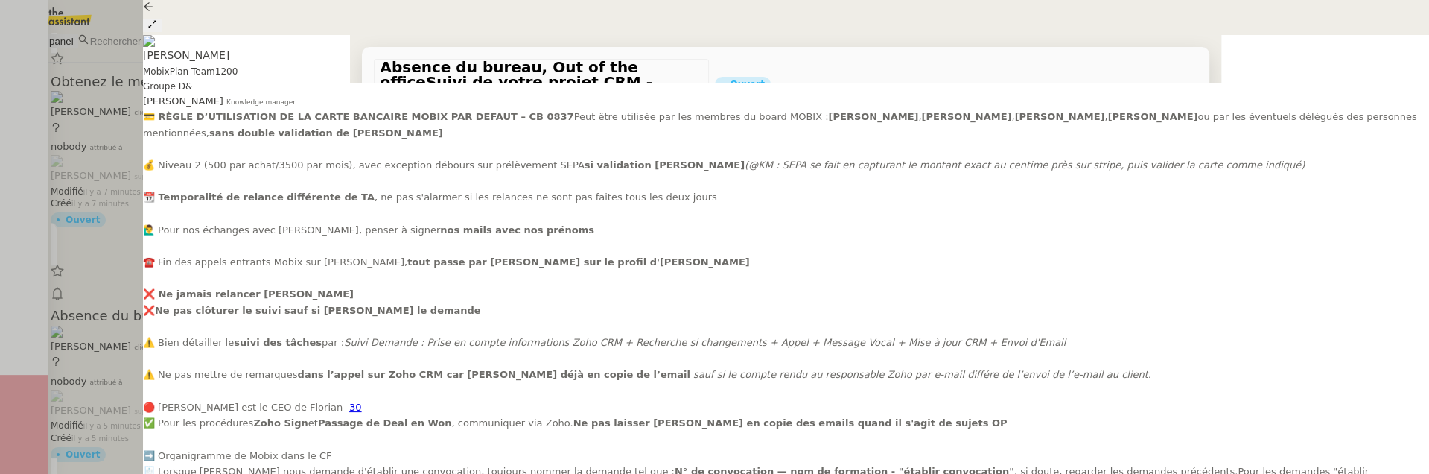
scroll to position [224, 0]
click at [422, 111] on span "Statut" at bounding box center [409, 116] width 28 height 10
click at [92, 146] on span "Supprimé" at bounding box center [64, 140] width 57 height 12
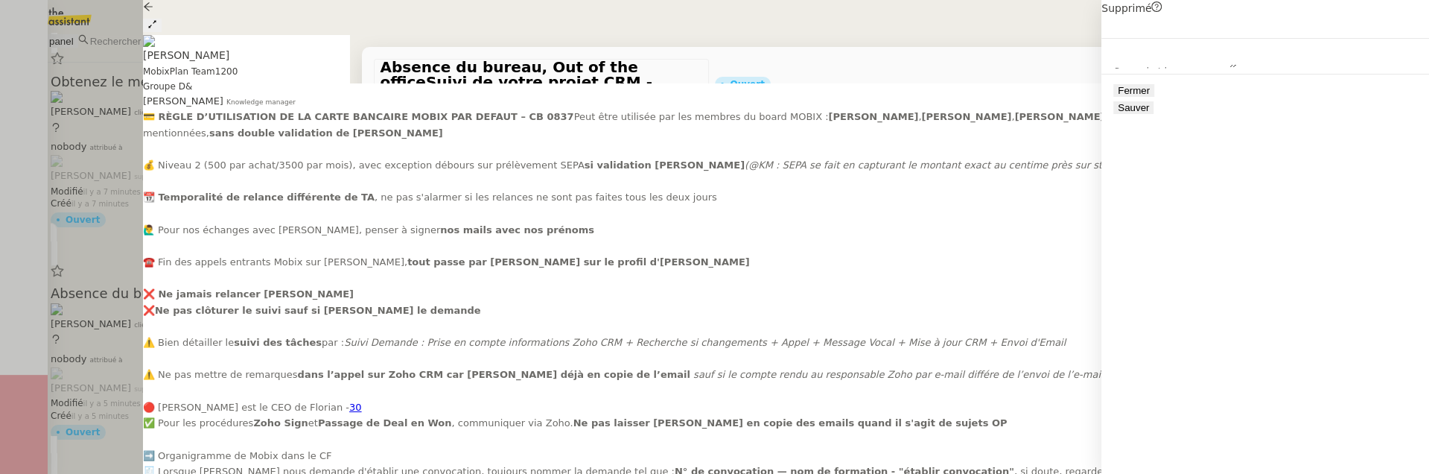
click at [1398, 74] on div at bounding box center [1266, 56] width 328 height 35
click at [1149, 113] on span "Sauver" at bounding box center [1133, 107] width 31 height 11
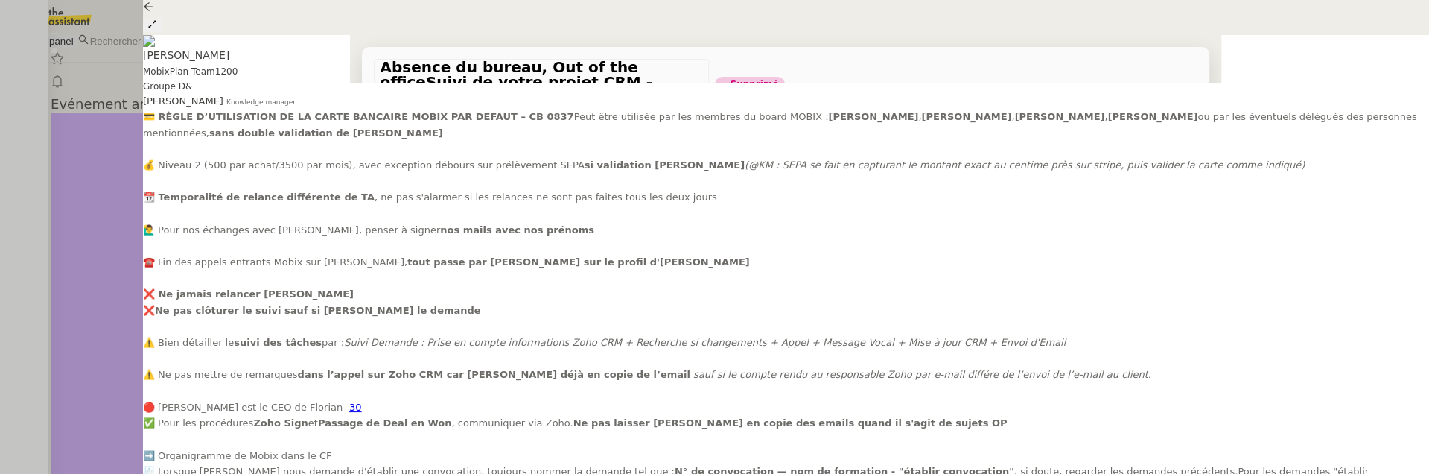
scroll to position [42, 0]
click at [118, 323] on div at bounding box center [714, 237] width 1429 height 474
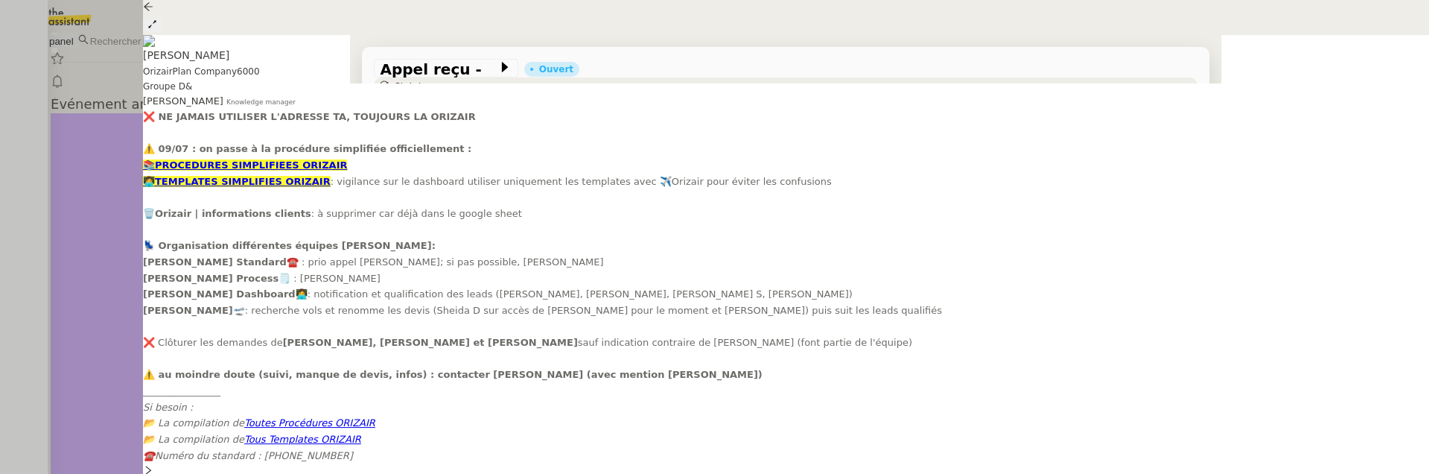
scroll to position [105, 0]
click at [422, 81] on span "Statut" at bounding box center [409, 86] width 28 height 10
click at [92, 146] on span "Supprimé" at bounding box center [64, 140] width 57 height 12
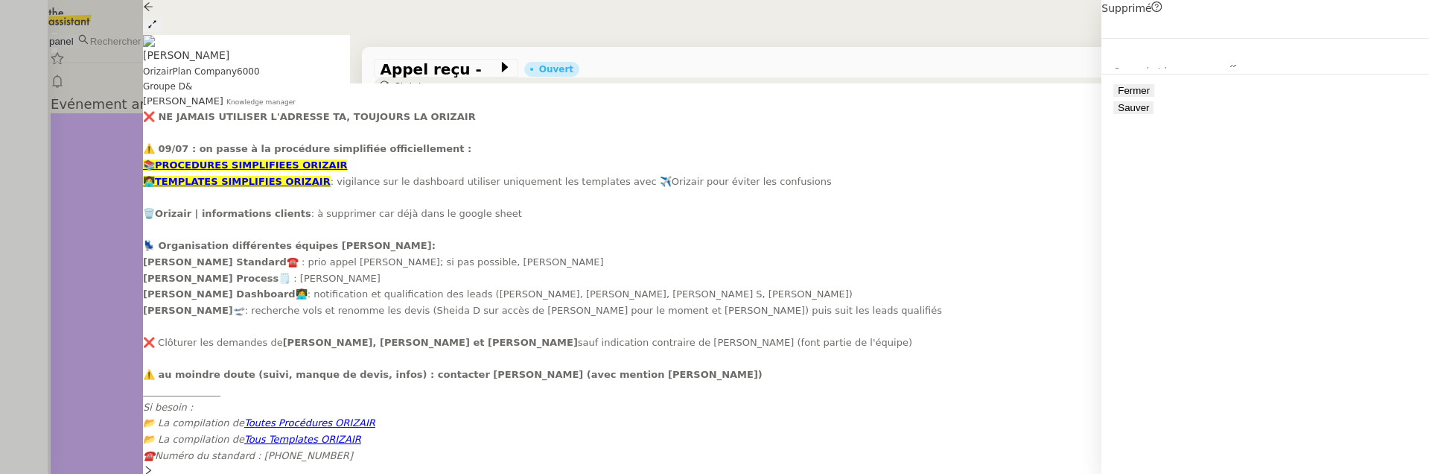
click at [1149, 113] on span "Sauver" at bounding box center [1133, 107] width 31 height 11
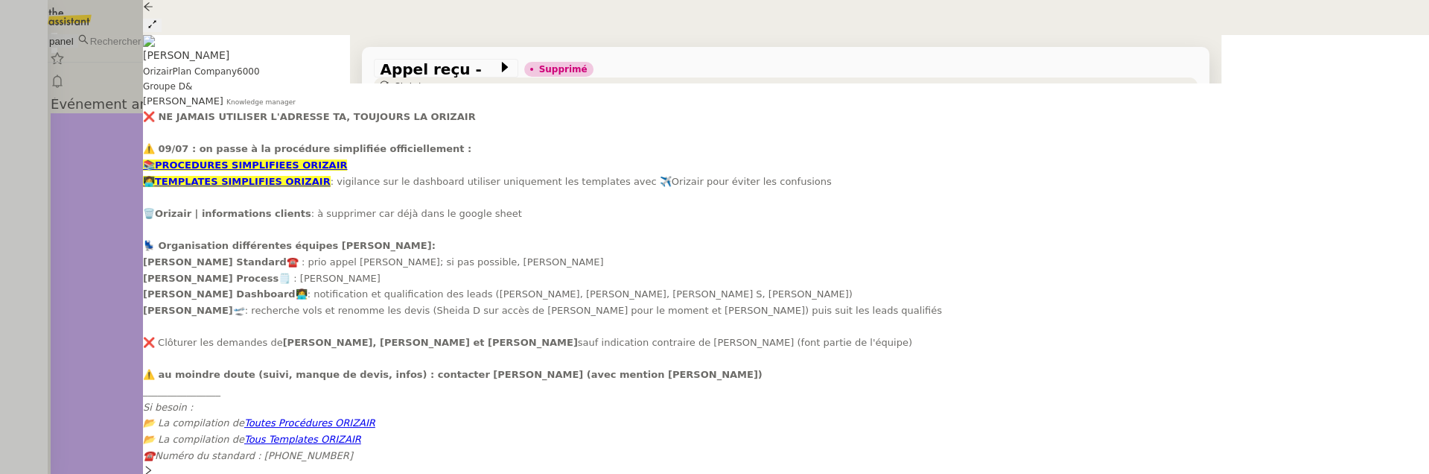
click at [167, 17] on div at bounding box center [786, 8] width 1286 height 17
click at [153, 12] on icon at bounding box center [148, 6] width 10 height 10
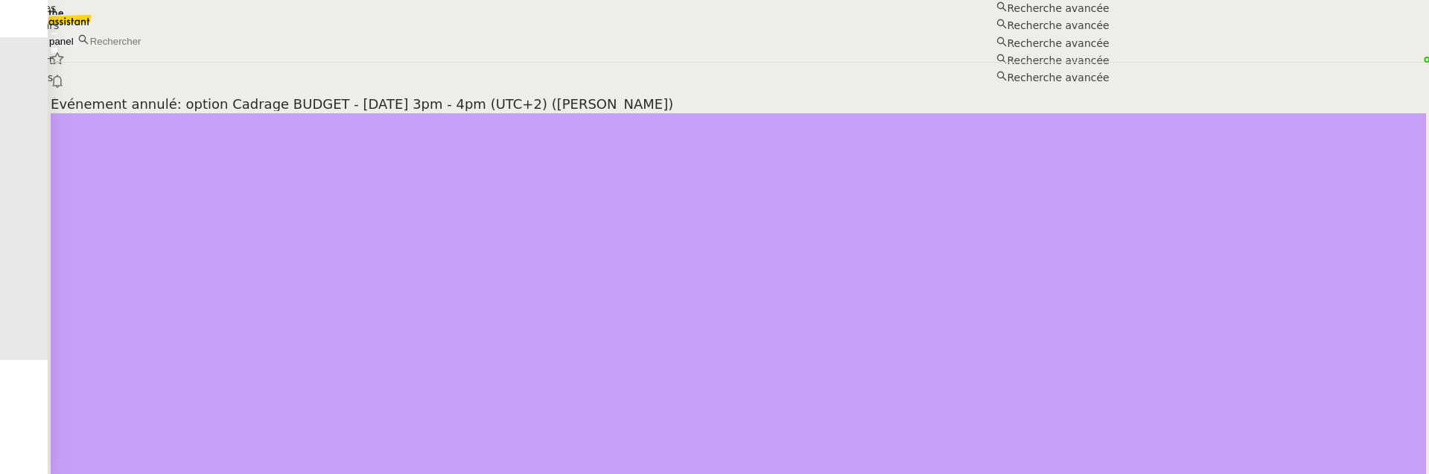
click at [218, 35] on input at bounding box center [153, 41] width 129 height 13
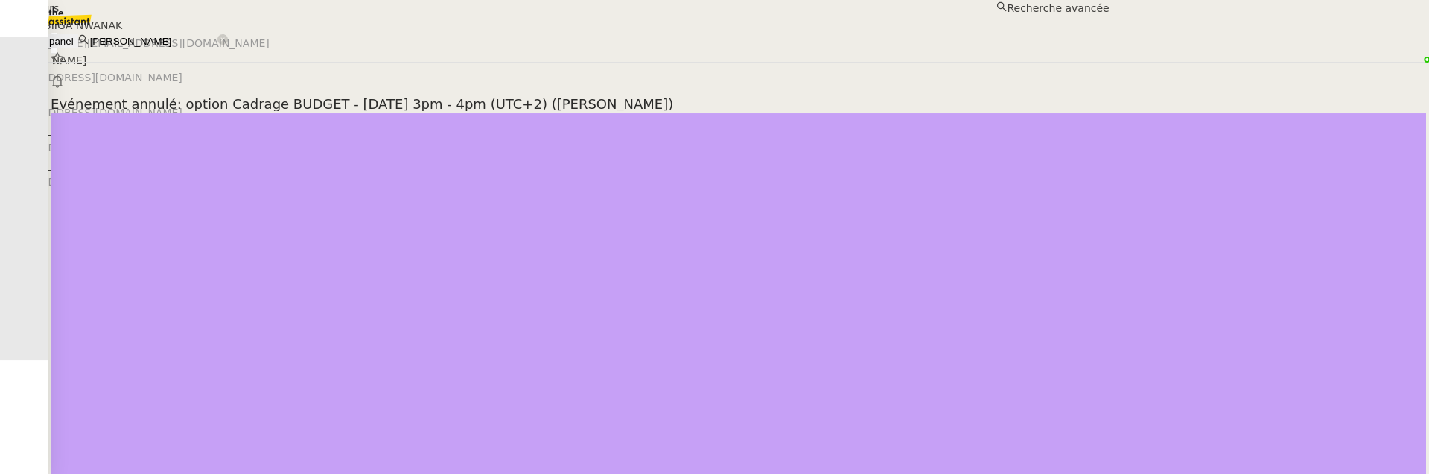
click at [369, 34] on div "Daphné BIIGA NWANAK" at bounding box center [554, 25] width 1109 height 17
type input "[PERSON_NAME]"
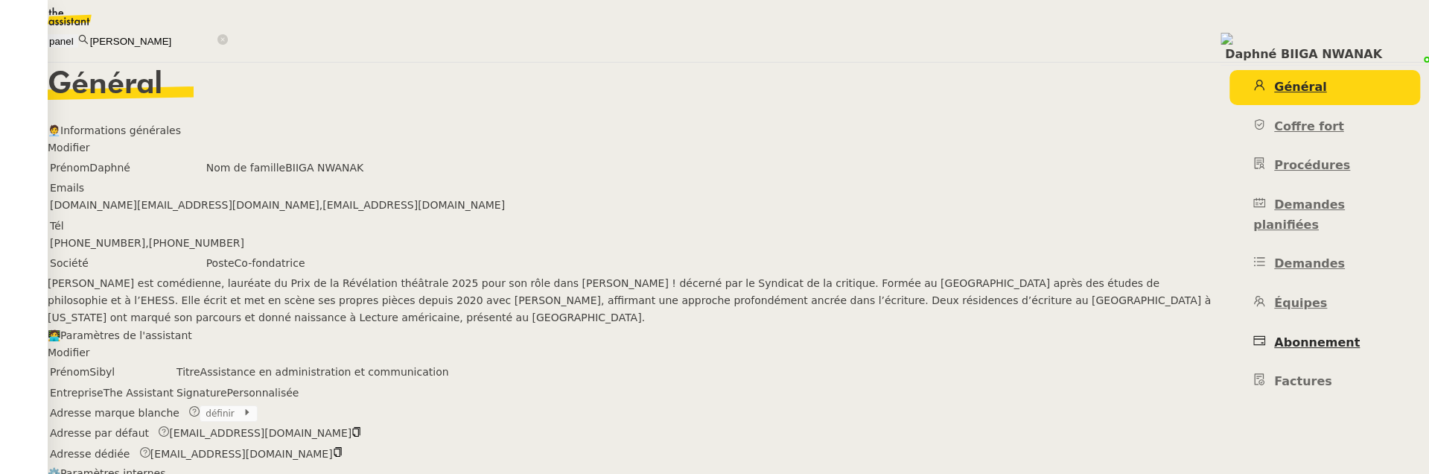
click at [1274, 335] on span "Abonnement" at bounding box center [1317, 342] width 86 height 14
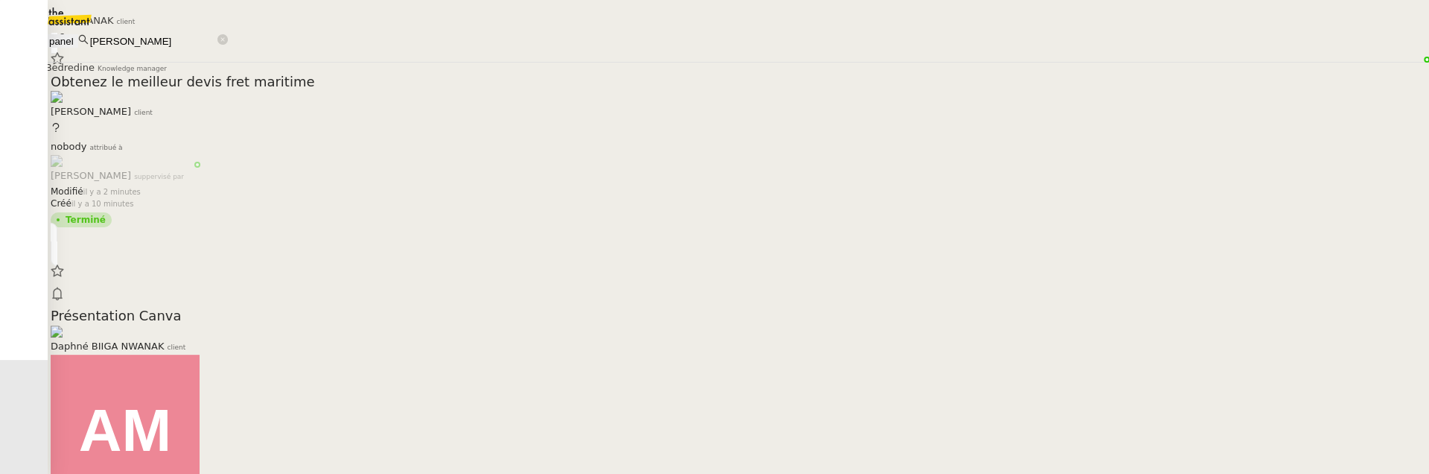
click at [509, 76] on div "Daphné BIIGA NWANAK client Groupe B.3 & Meyriam Bedredine Knowledge manager" at bounding box center [714, 38] width 1429 height 76
click at [650, 241] on link "Présentation Canva Daphné BIIGA NWANAK client Amyna Mehrez attribué à Frédériqu…" at bounding box center [739, 434] width 1376 height 386
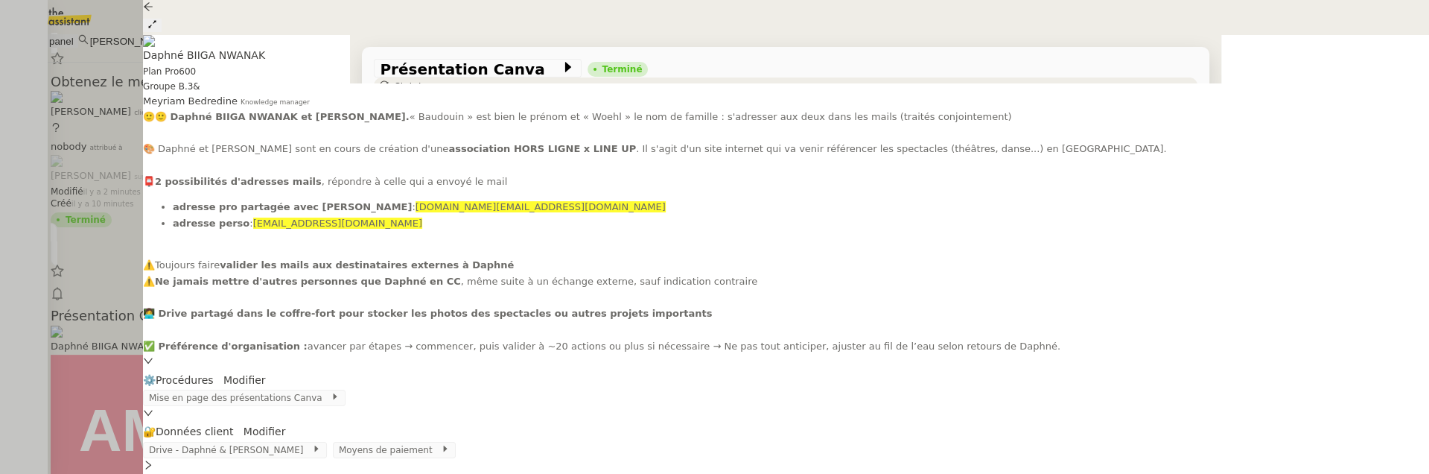
click at [489, 302] on span "Approuver" at bounding box center [465, 307] width 46 height 11
click at [108, 203] on div at bounding box center [714, 237] width 1429 height 474
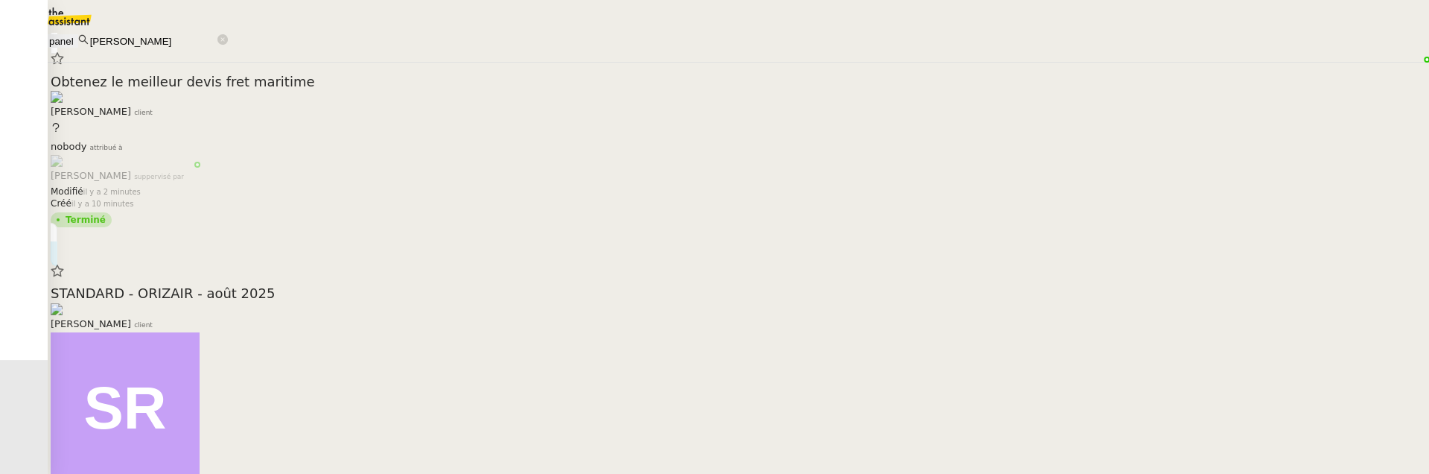
click at [327, 287] on span "STANDARD - ORIZAIR - août 2025" at bounding box center [739, 293] width 1376 height 13
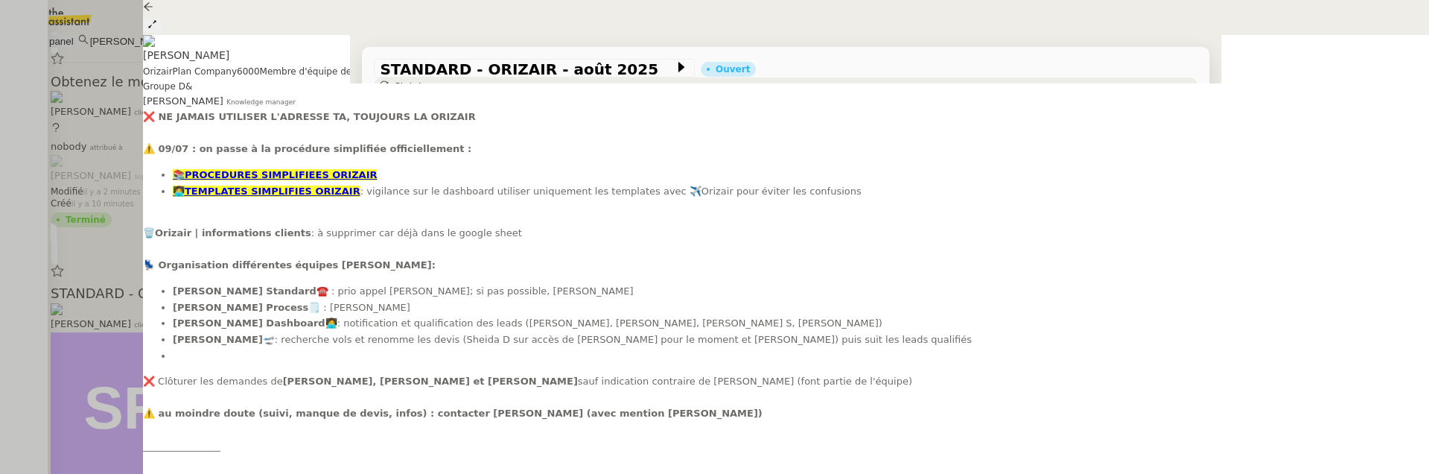
scroll to position [159, 0]
click at [389, 468] on span "•••" at bounding box center [394, 473] width 27 height 10
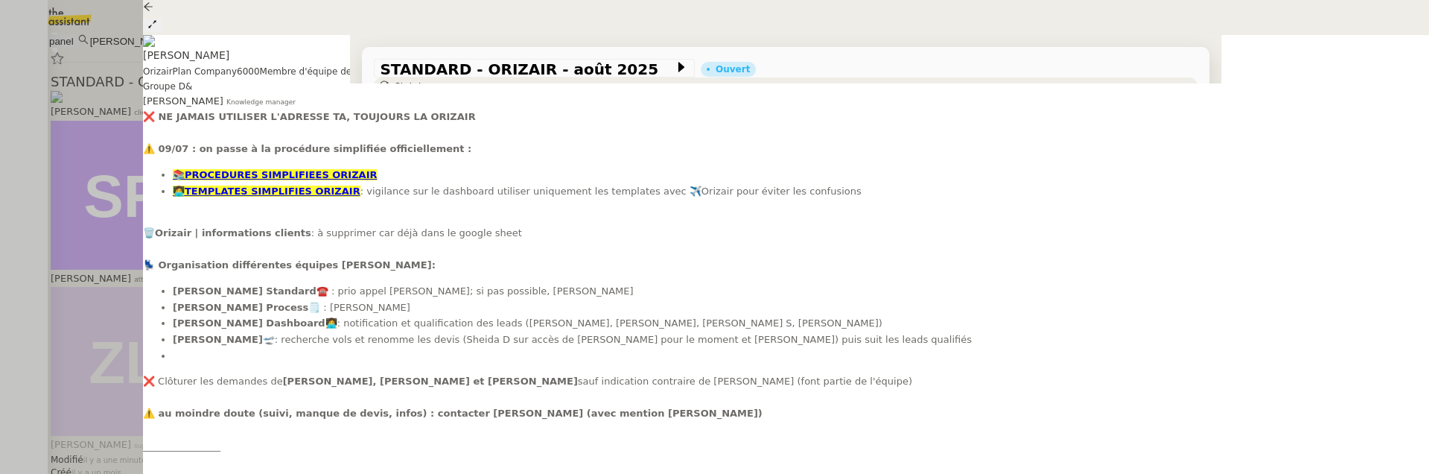
scroll to position [250, 0]
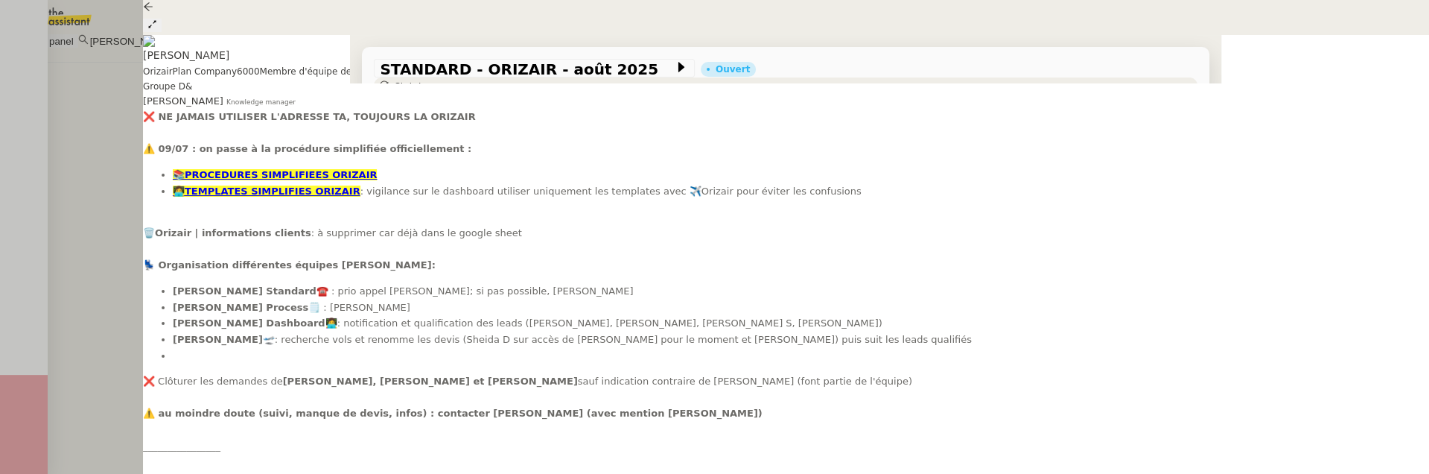
click at [114, 212] on div at bounding box center [714, 237] width 1429 height 474
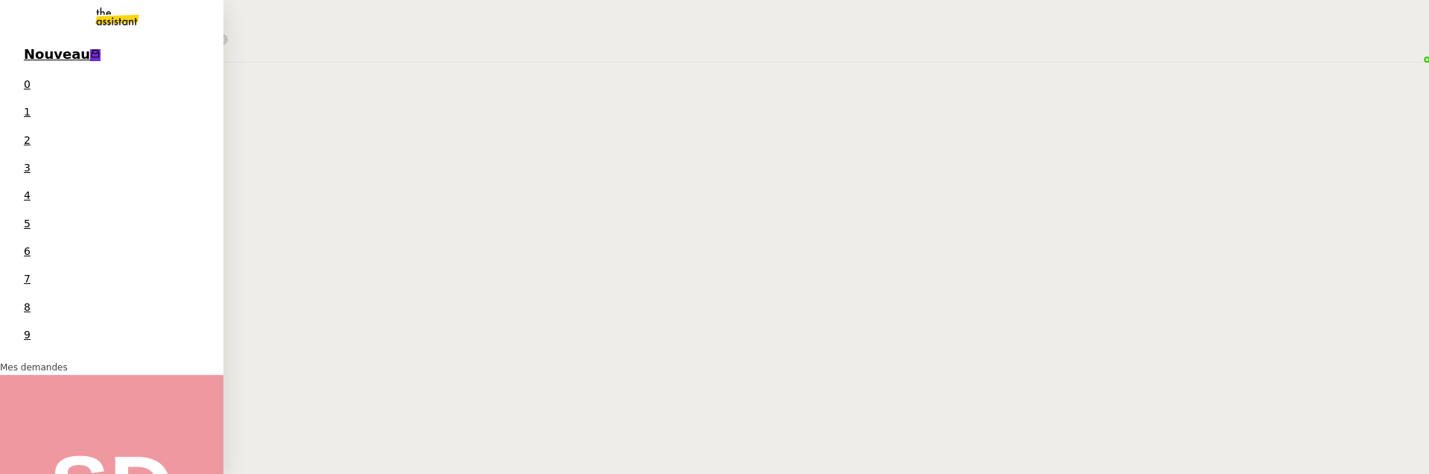
click at [34, 57] on span "Nouveau" at bounding box center [57, 54] width 66 height 16
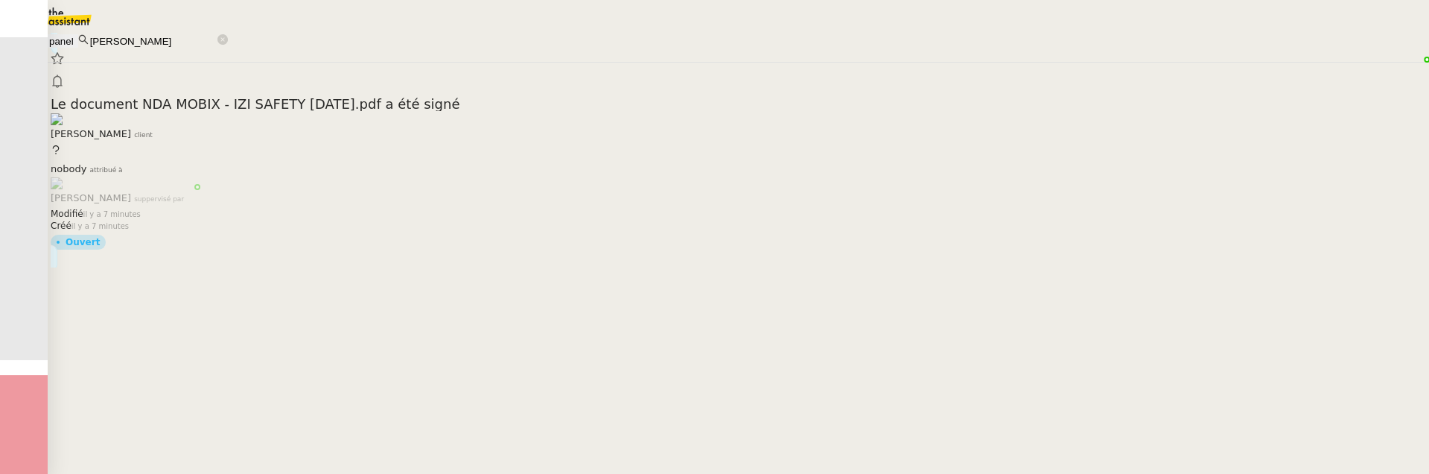
click at [454, 113] on div "Florian Parant client" at bounding box center [739, 127] width 1376 height 29
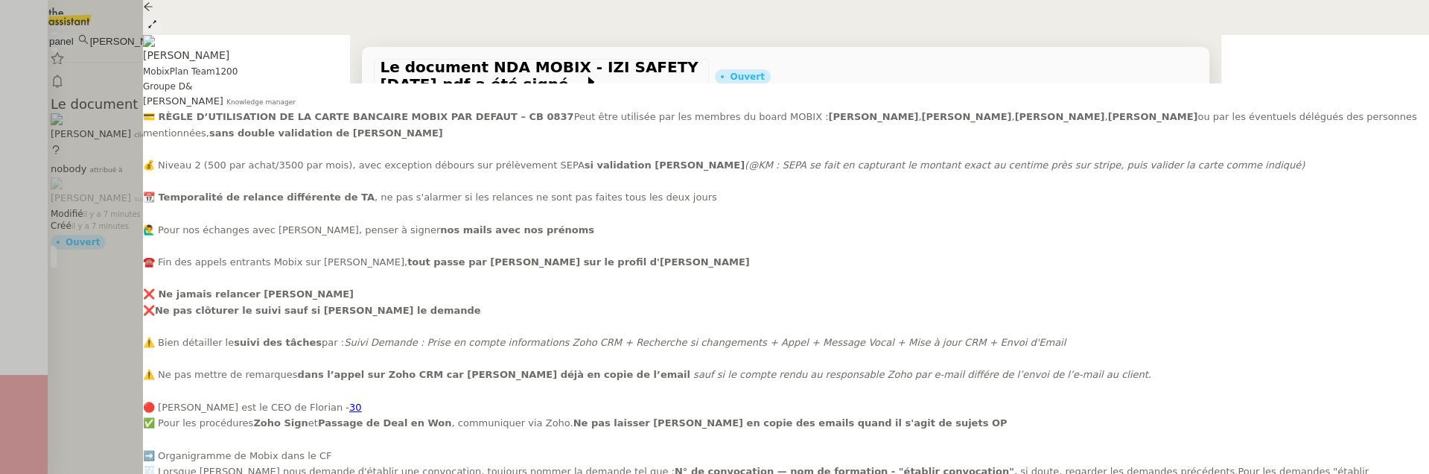
scroll to position [133, 0]
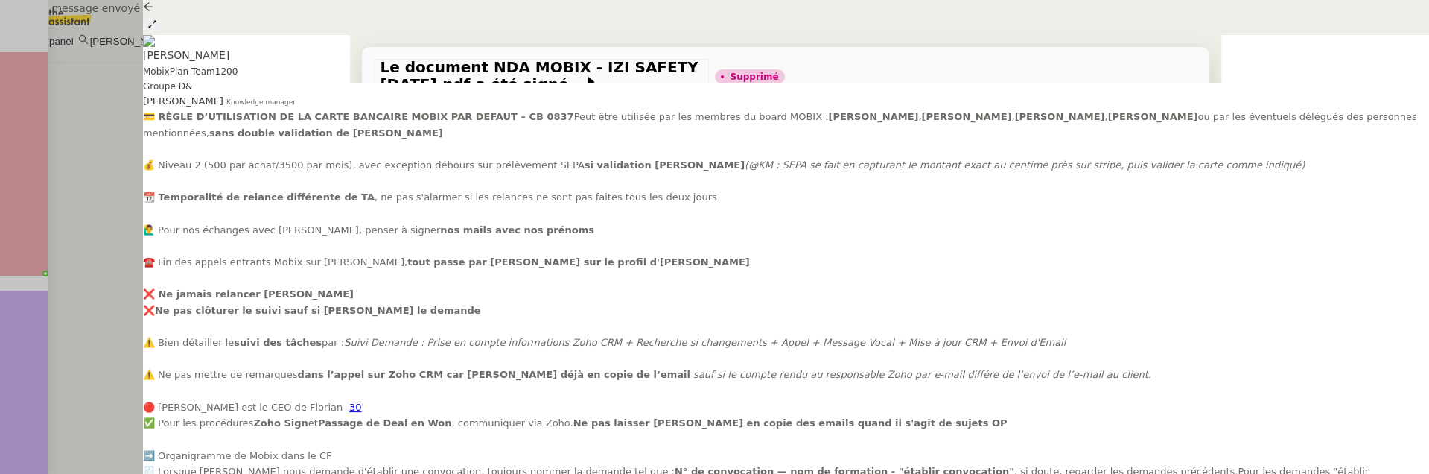
click at [122, 139] on div at bounding box center [714, 237] width 1429 height 474
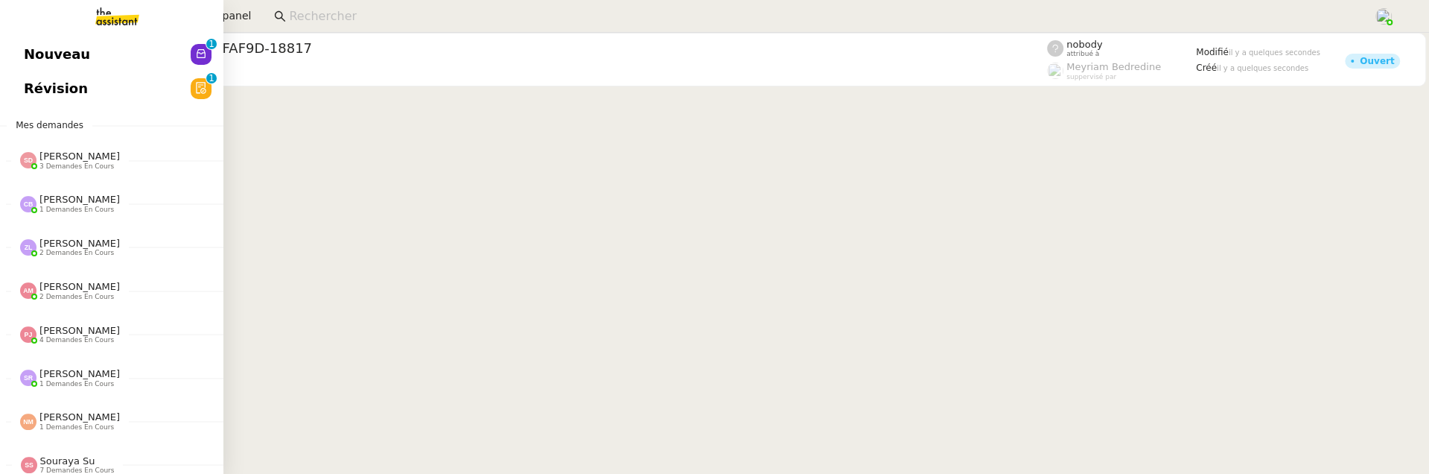
click at [50, 92] on span "Révision" at bounding box center [56, 88] width 64 height 22
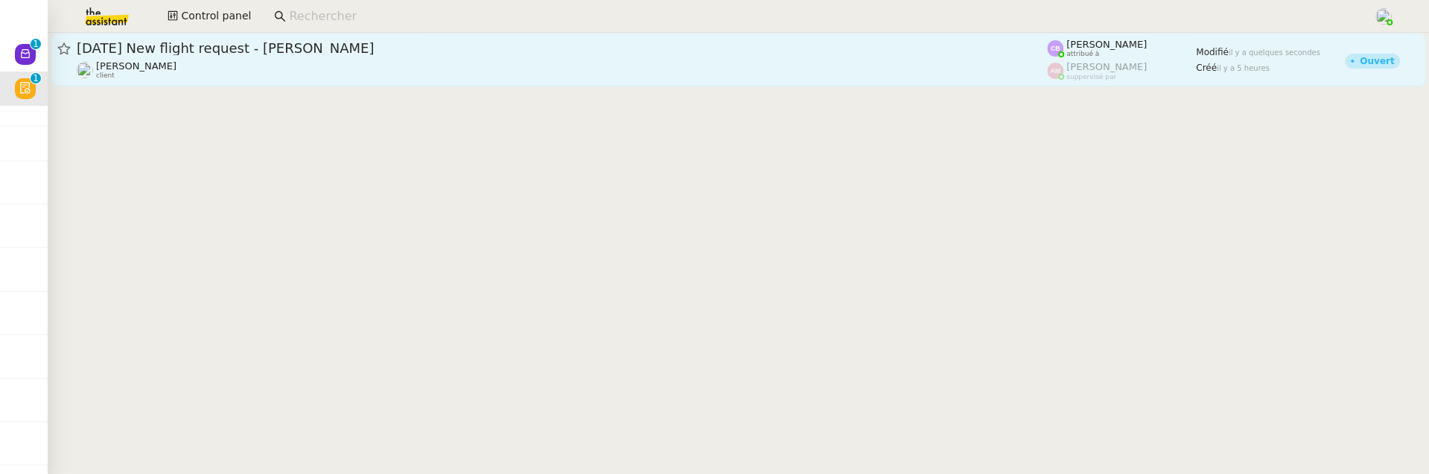
click at [465, 66] on div "[PERSON_NAME] client" at bounding box center [562, 69] width 971 height 19
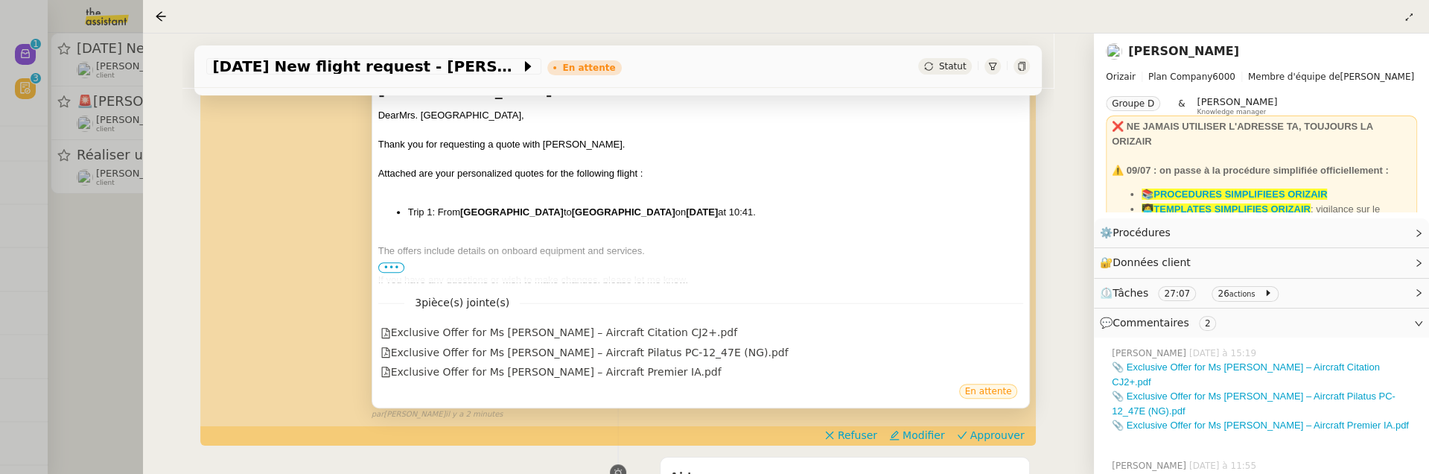
scroll to position [395, 0]
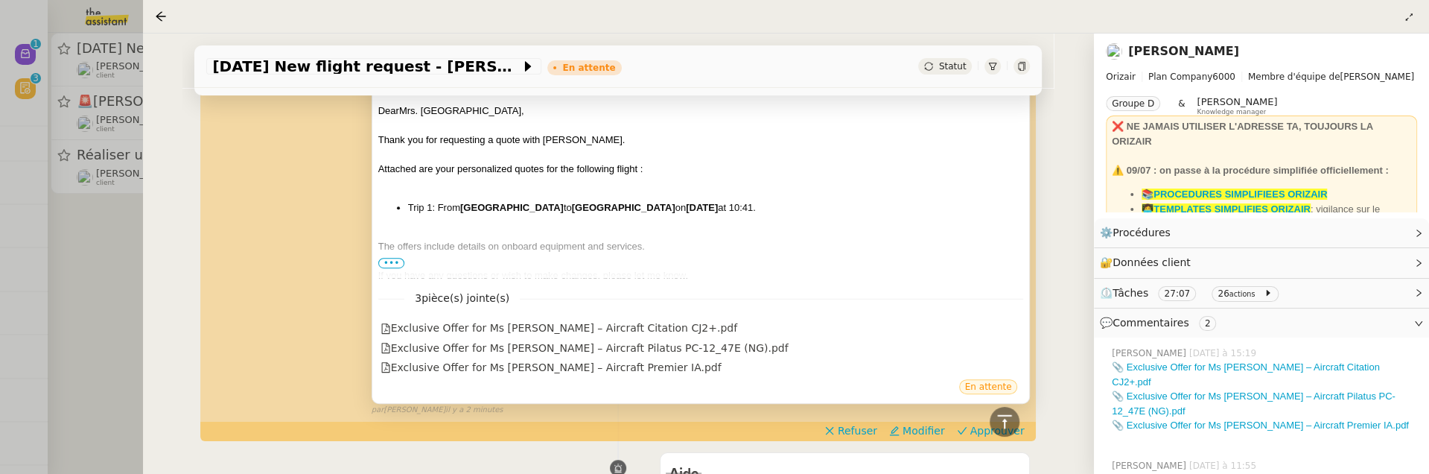
click at [384, 261] on span "•••" at bounding box center [391, 263] width 27 height 10
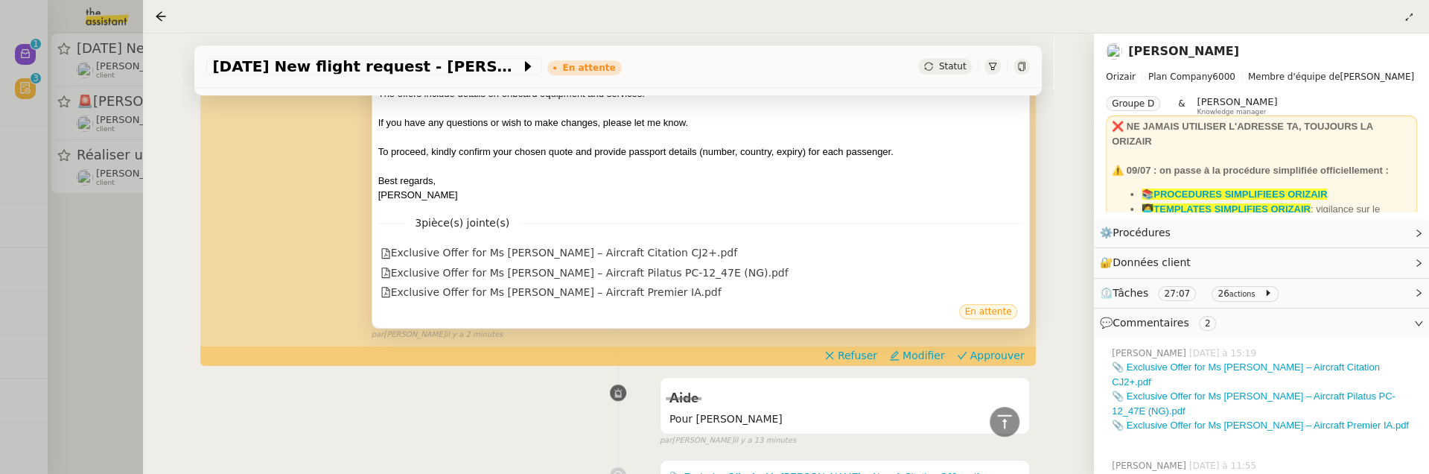
scroll to position [553, 0]
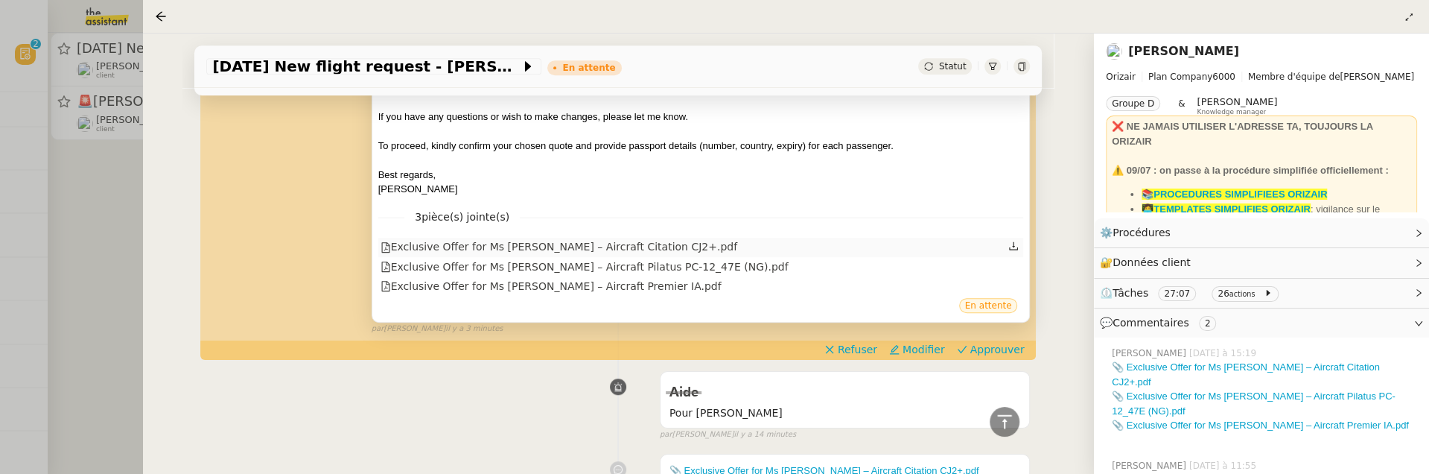
click at [648, 238] on div "Exclusive Offer for Ms [PERSON_NAME] – Aircraft Citation CJ2+.pdf" at bounding box center [559, 246] width 357 height 17
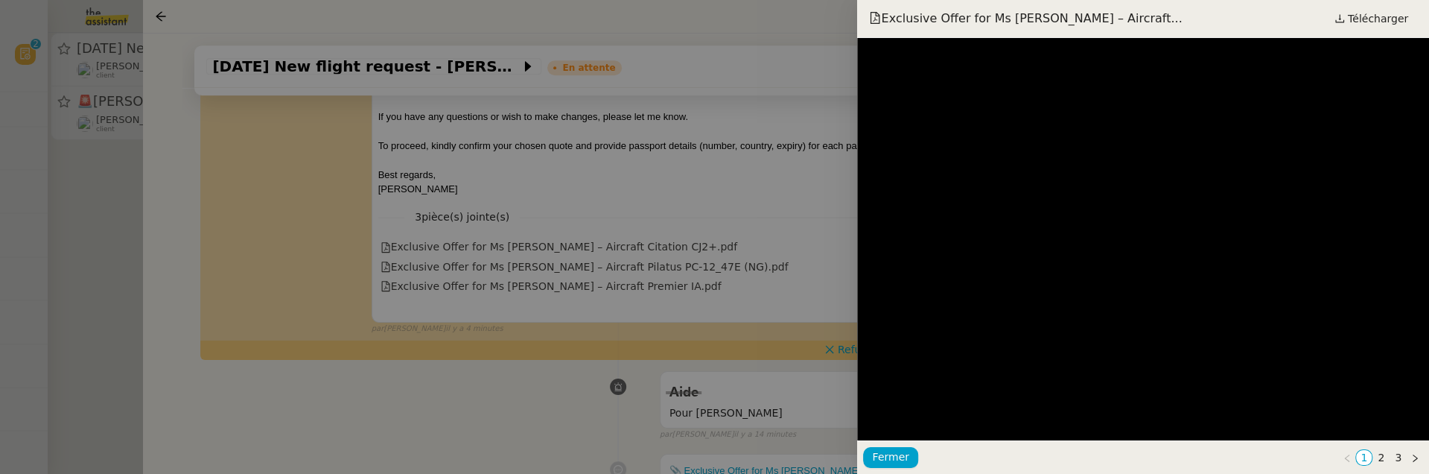
click at [655, 167] on div at bounding box center [714, 237] width 1429 height 474
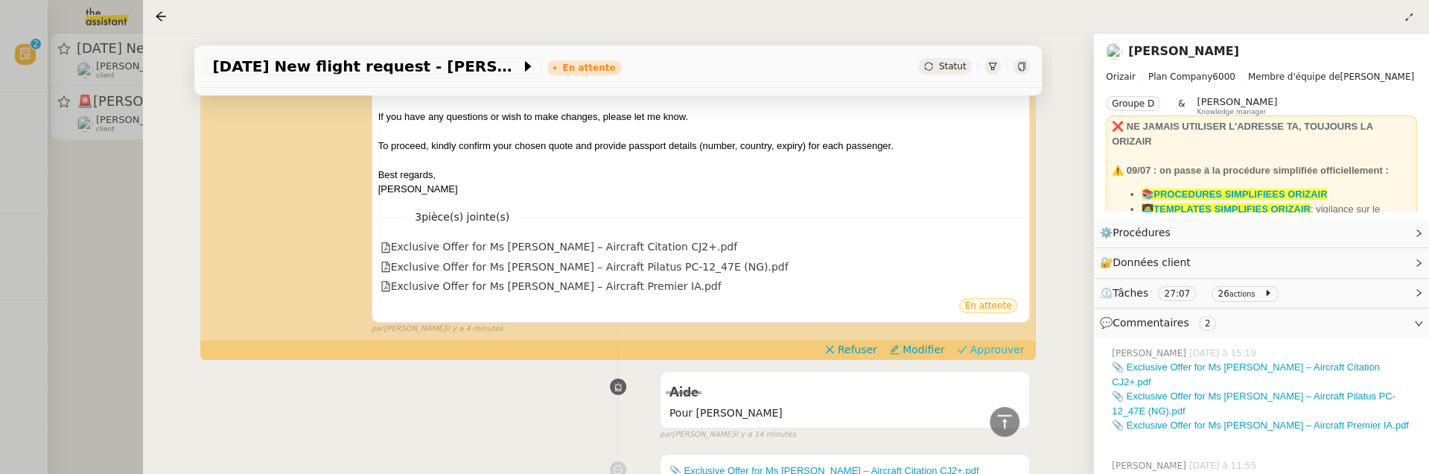
click at [1003, 342] on span "Approuver" at bounding box center [998, 349] width 54 height 15
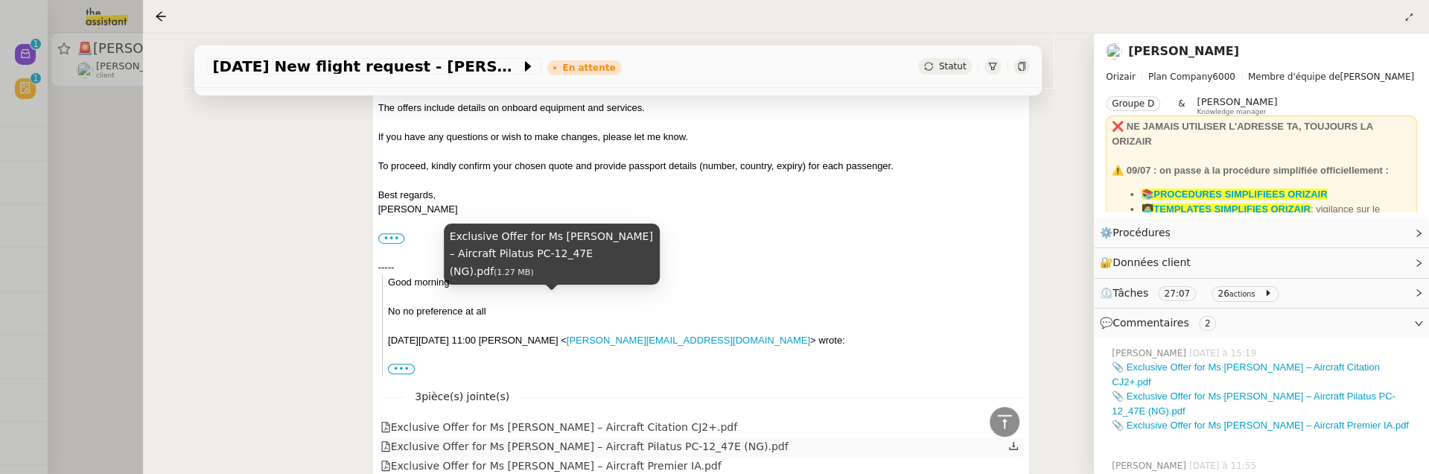
scroll to position [426, 0]
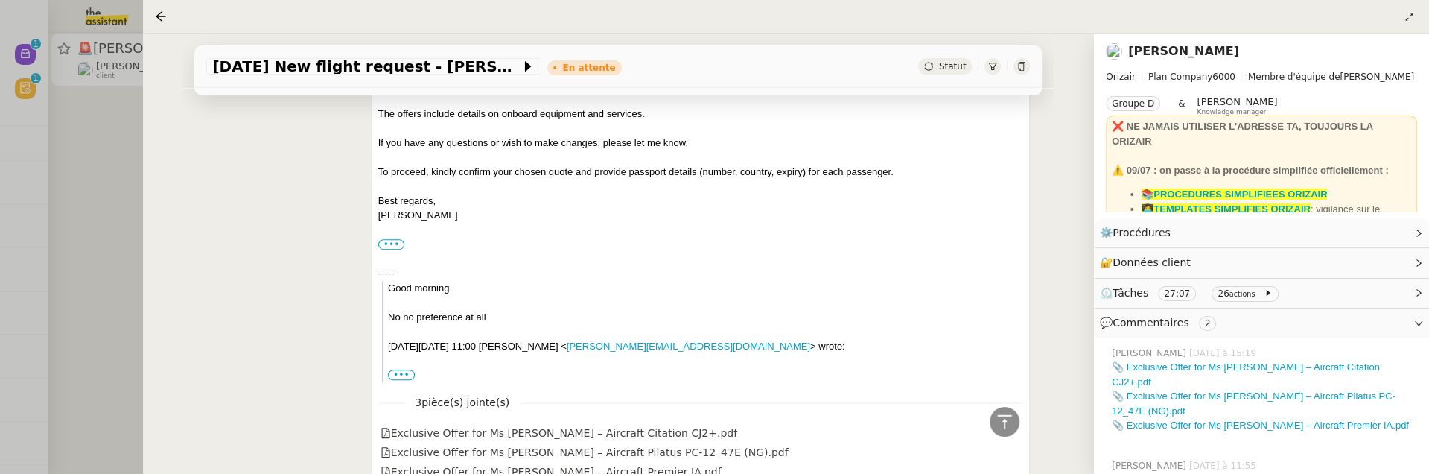
click at [148, 222] on div "[DATE] New flight request - [PERSON_NAME] En attente Statut Client [PERSON_NAME…" at bounding box center [618, 254] width 951 height 440
click at [98, 220] on div at bounding box center [714, 237] width 1429 height 474
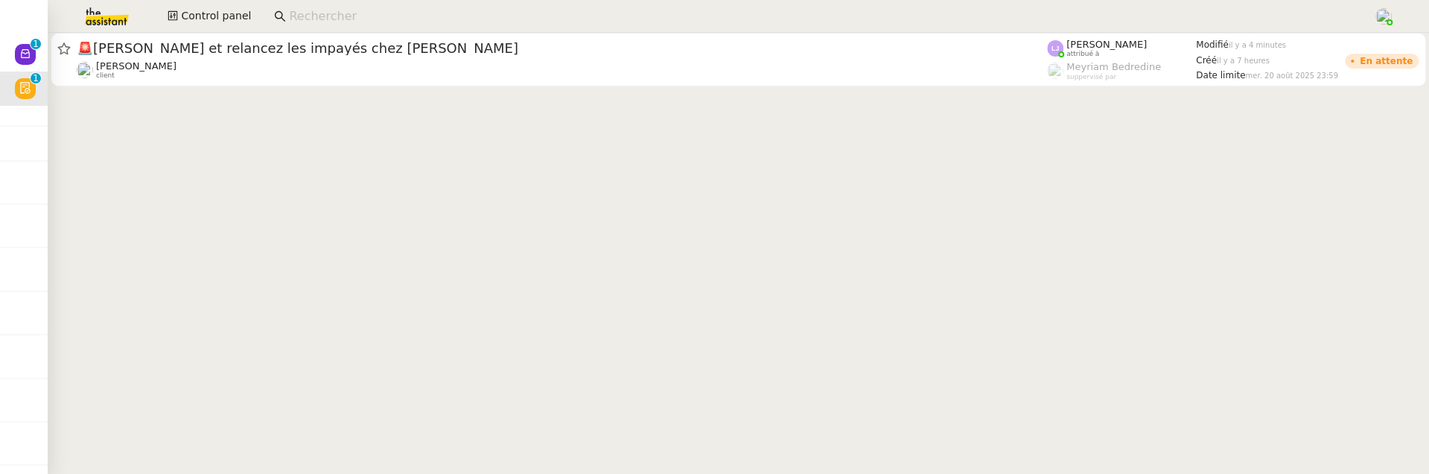
click at [195, 89] on cdk-virtual-scroll-viewport "🚨 [PERSON_NAME] et relancez les impayés chez Chubb [PERSON_NAME] client [PERSON…" at bounding box center [739, 253] width 1382 height 441
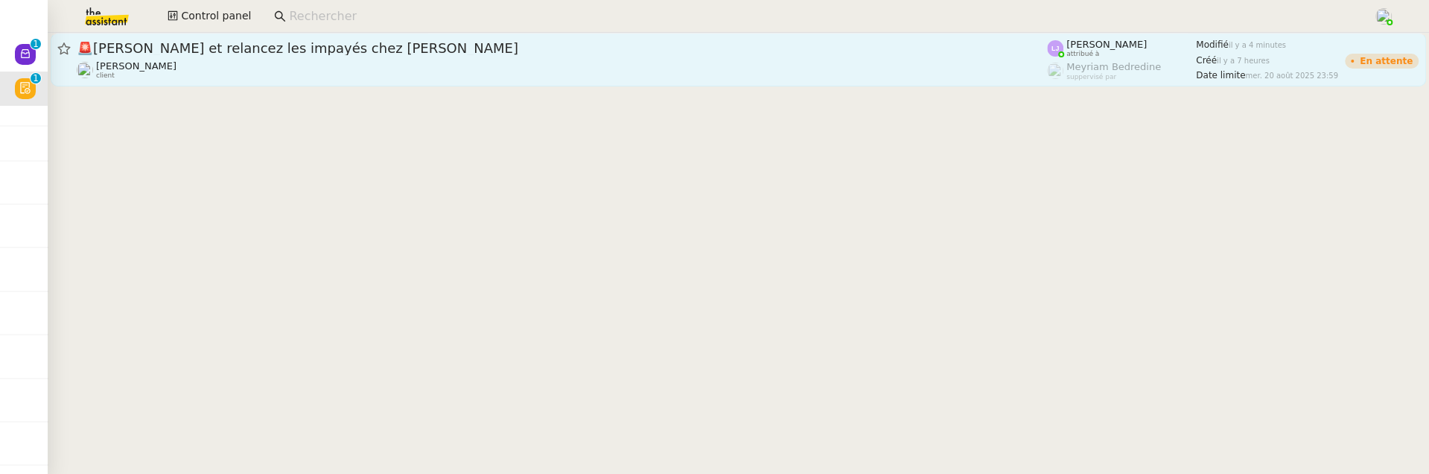
click at [255, 64] on div "[PERSON_NAME] client" at bounding box center [562, 69] width 971 height 19
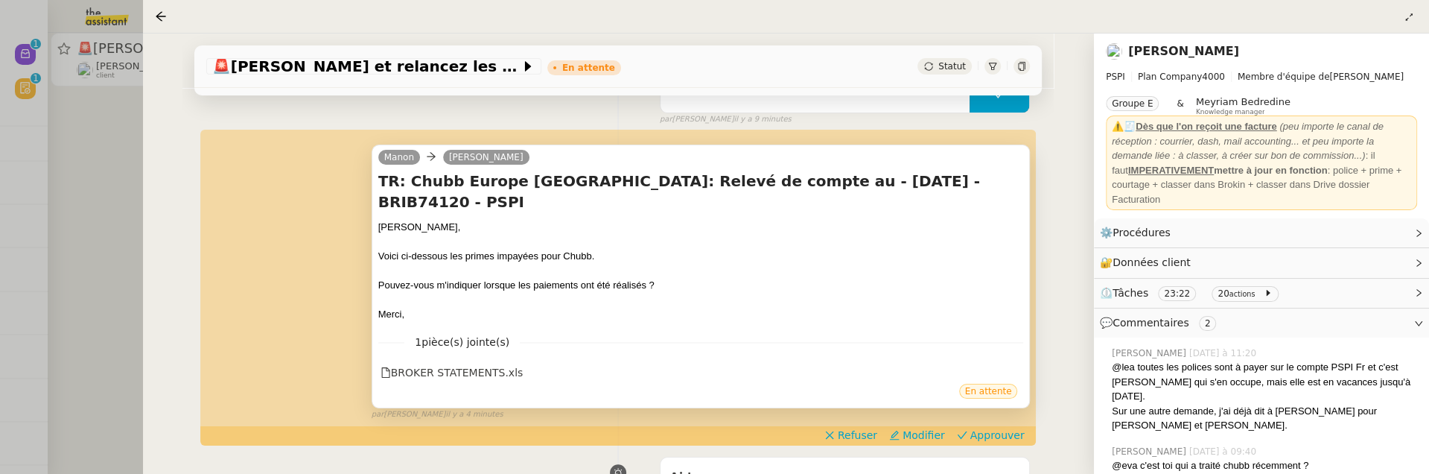
scroll to position [263, 0]
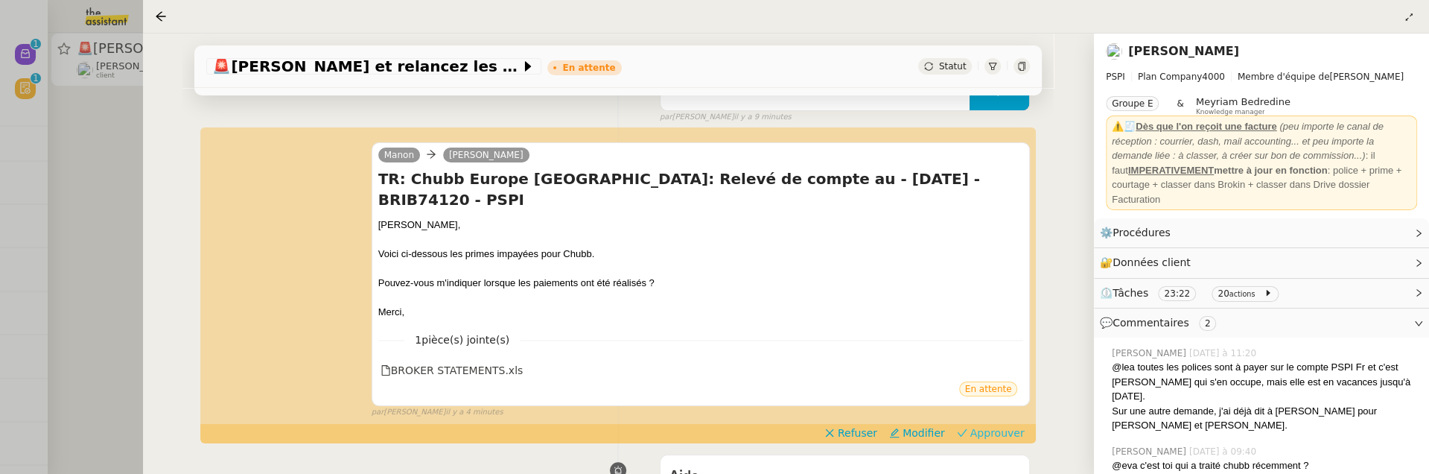
click at [1015, 425] on span "Approuver" at bounding box center [998, 432] width 54 height 15
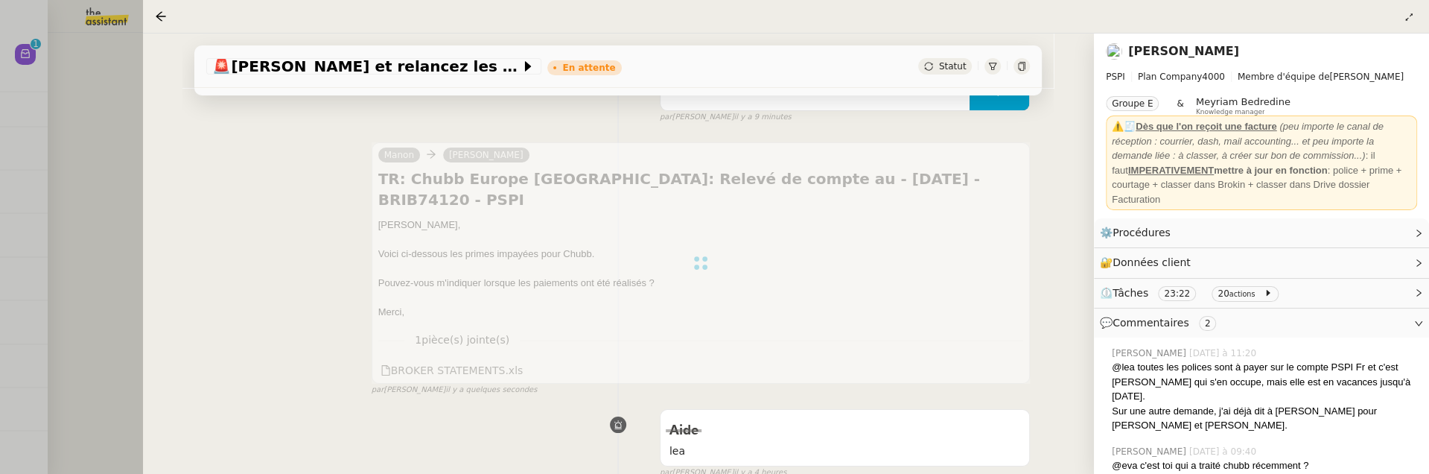
click at [87, 130] on div at bounding box center [714, 237] width 1429 height 474
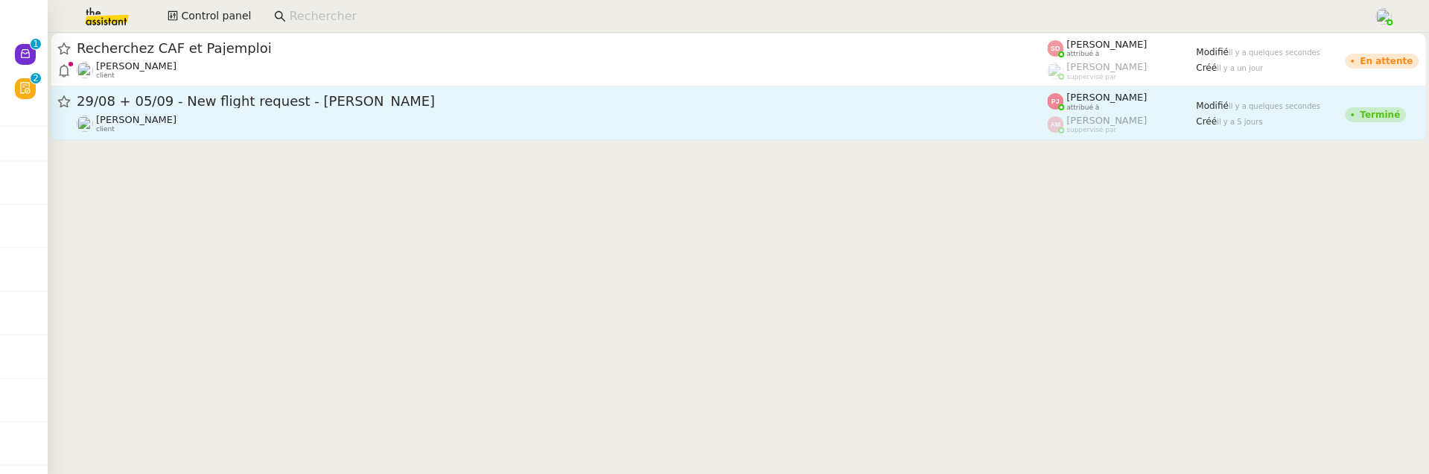
click at [264, 125] on div "Louis Frei client" at bounding box center [562, 123] width 971 height 19
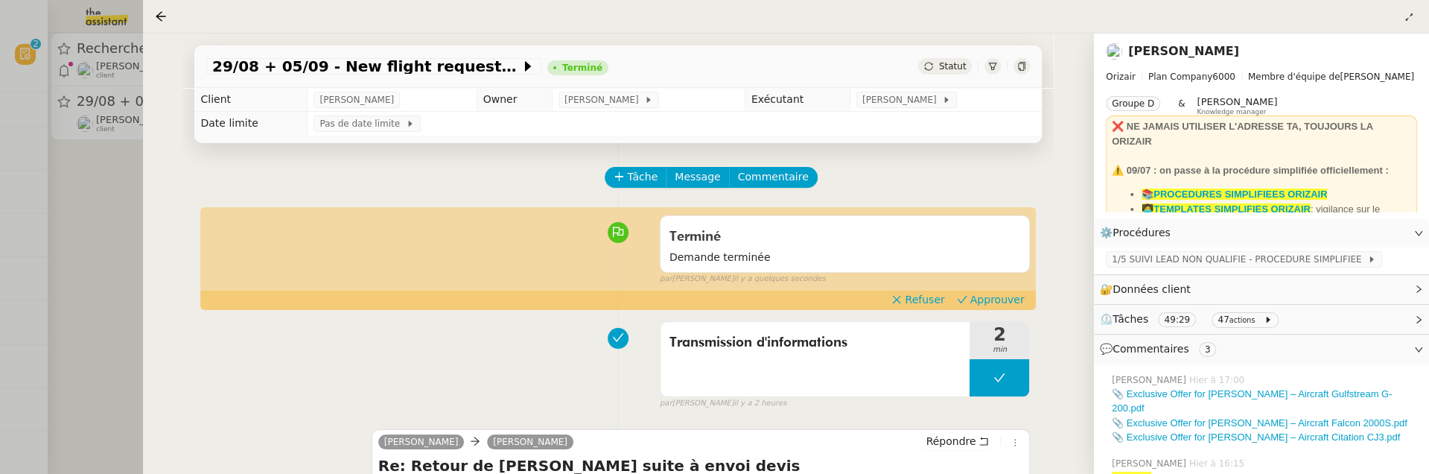
scroll to position [156, 0]
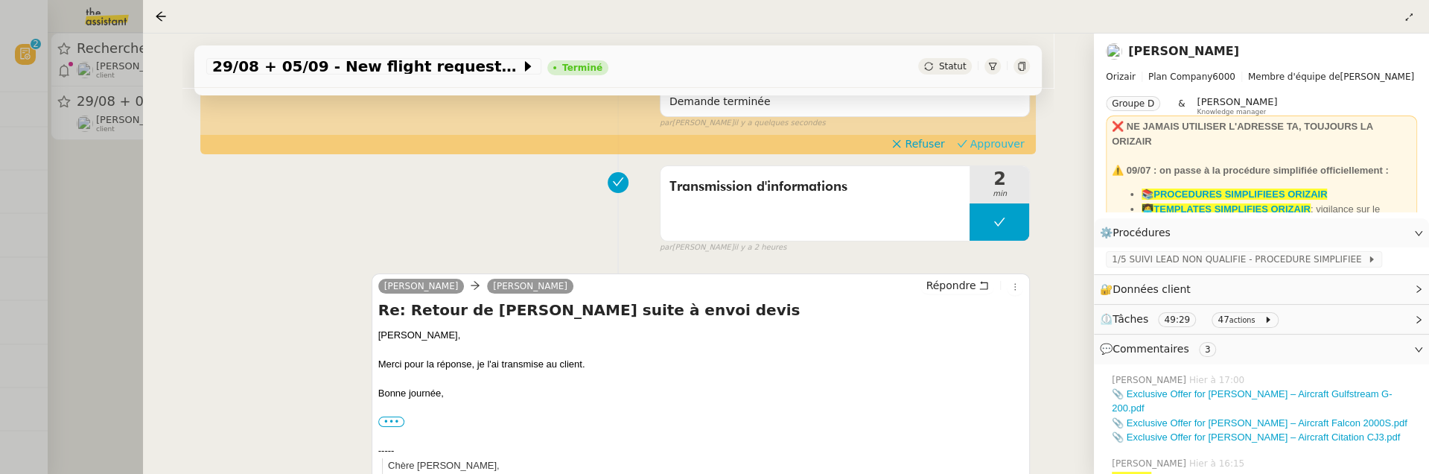
click at [977, 140] on span "Approuver" at bounding box center [998, 143] width 54 height 15
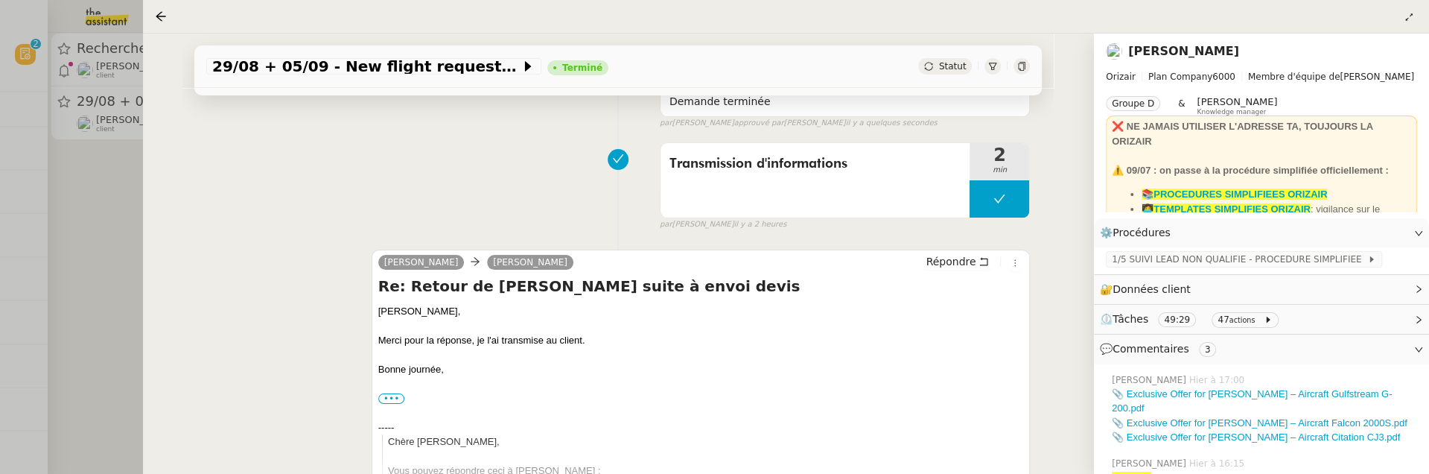
click at [115, 265] on div at bounding box center [714, 237] width 1429 height 474
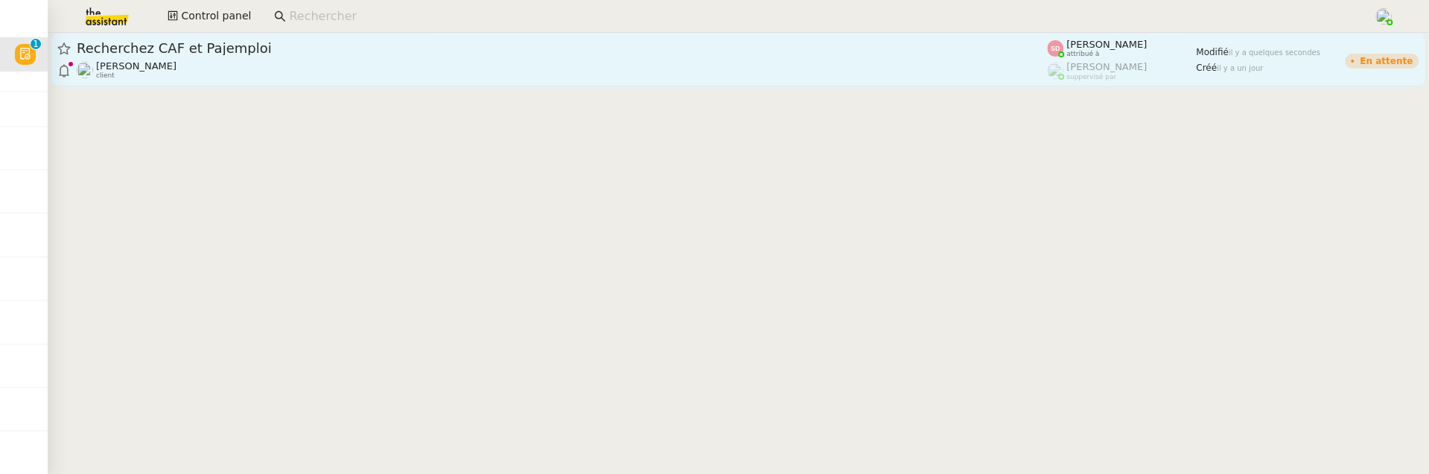
click at [229, 57] on div "Recherchez CAF et Pajemploi" at bounding box center [562, 48] width 971 height 18
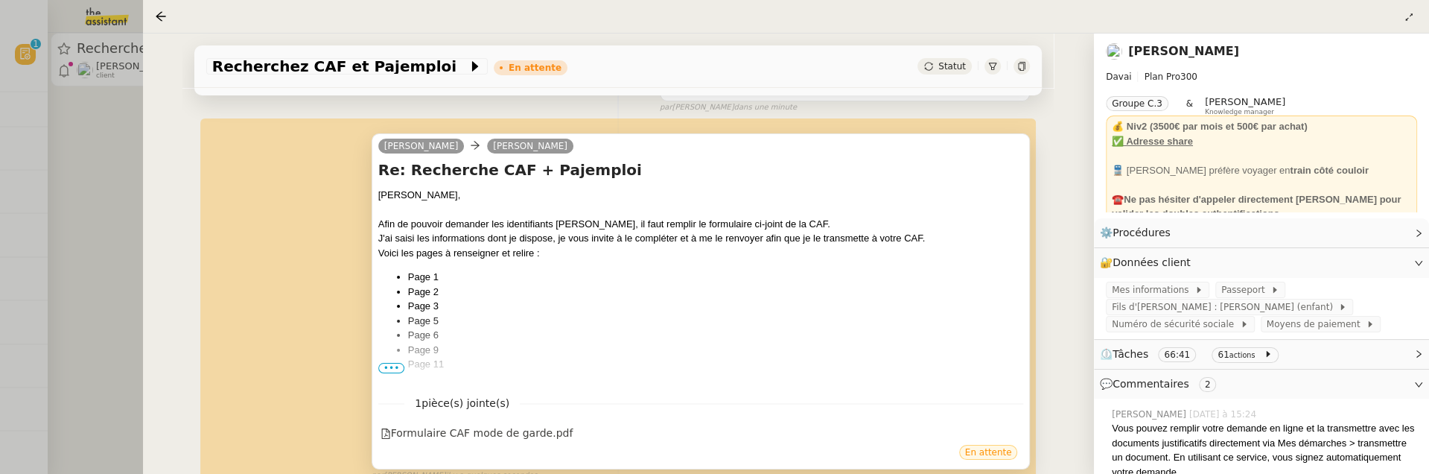
scroll to position [198, 0]
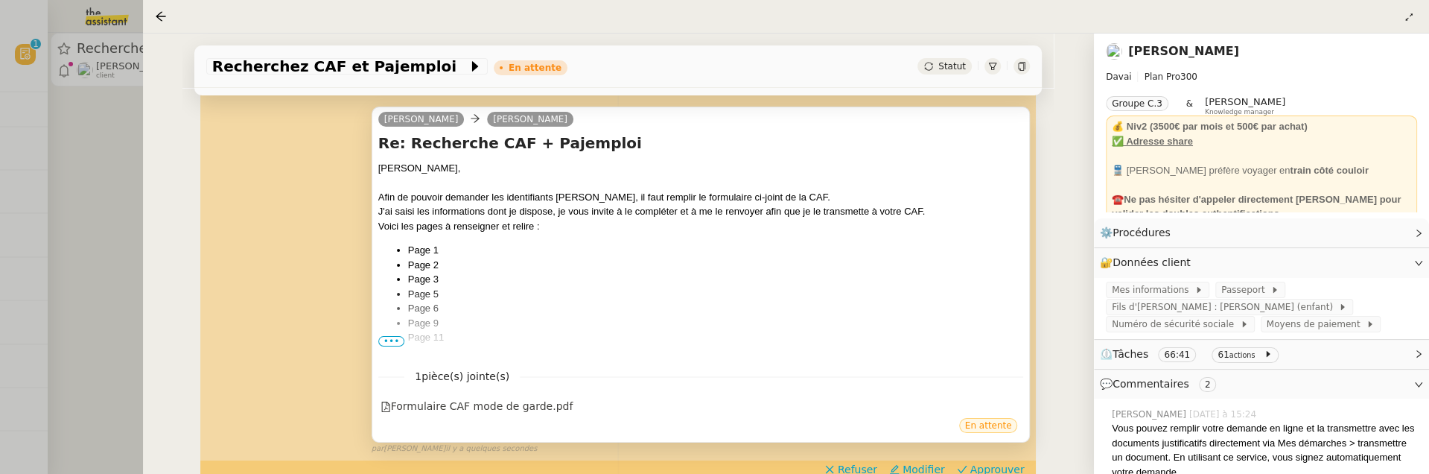
click at [388, 340] on span "•••" at bounding box center [391, 341] width 27 height 10
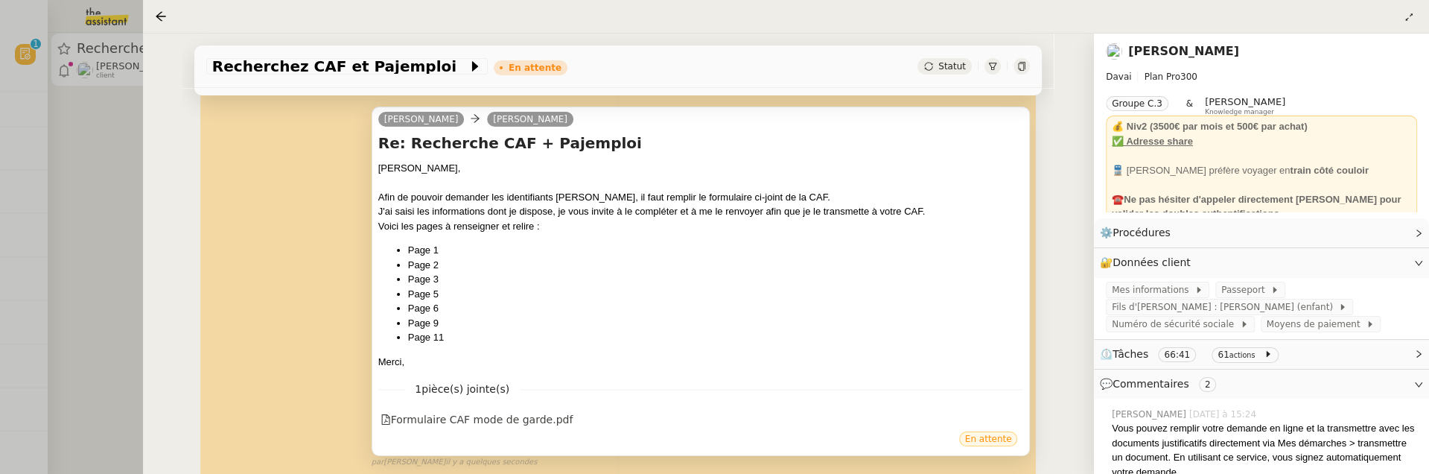
scroll to position [232, 0]
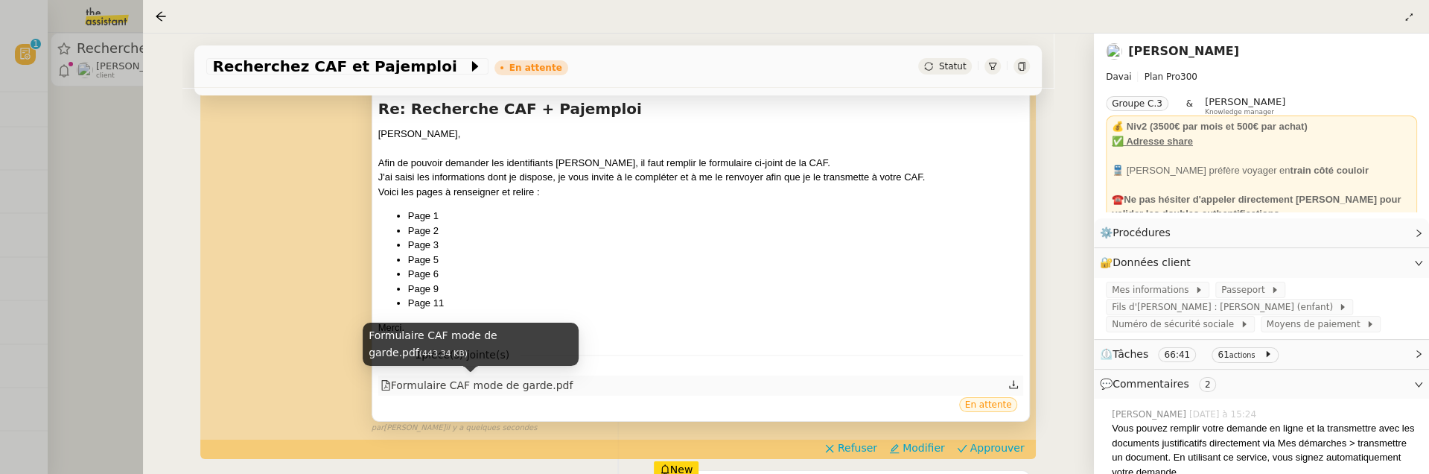
click at [493, 384] on div "Formulaire CAF mode de garde.pdf" at bounding box center [477, 385] width 193 height 17
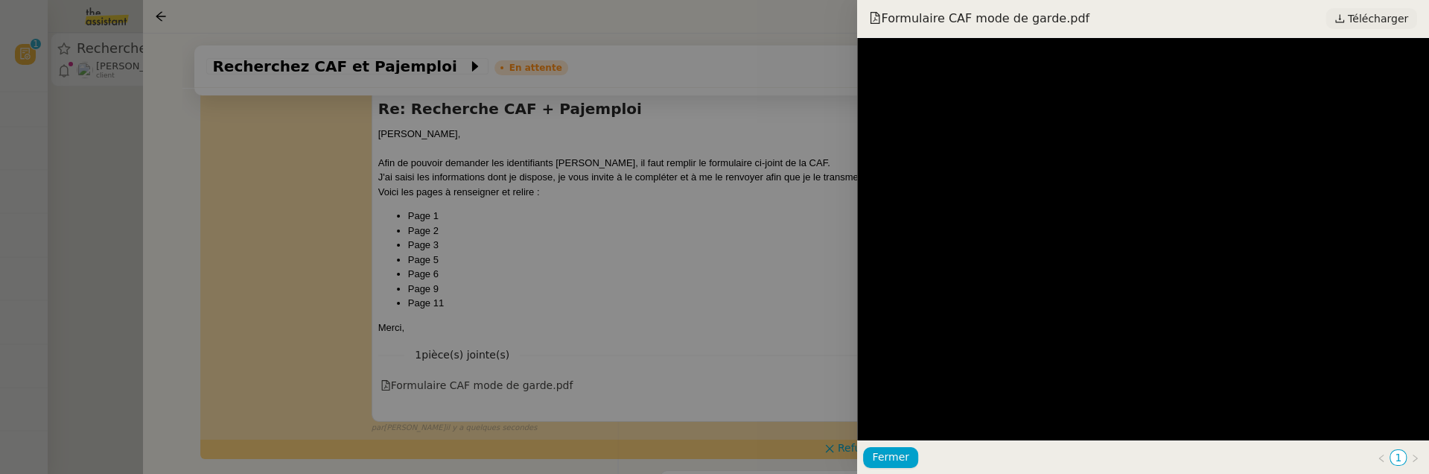
click at [1369, 23] on span "Télécharger" at bounding box center [1378, 18] width 60 height 19
click at [649, 220] on div at bounding box center [714, 237] width 1429 height 474
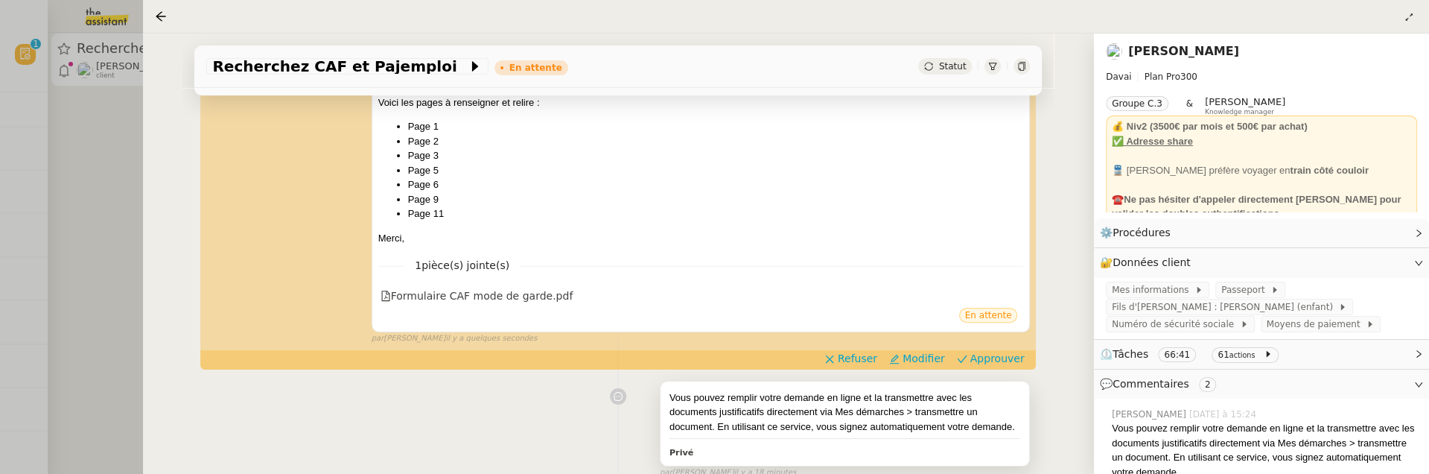
scroll to position [349, 0]
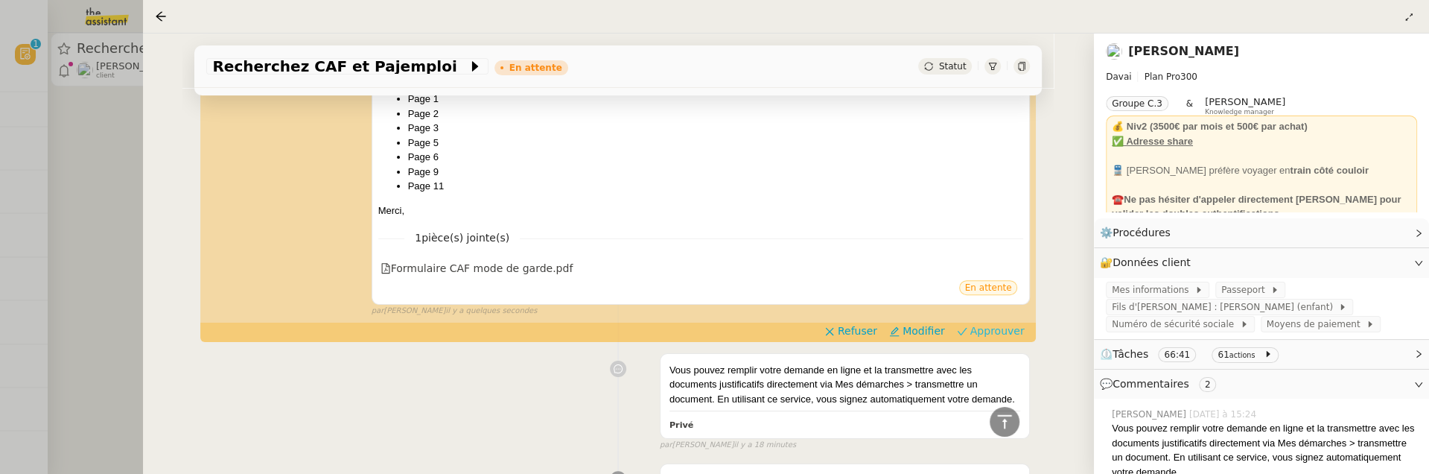
click at [1022, 330] on span "Approuver" at bounding box center [998, 330] width 54 height 15
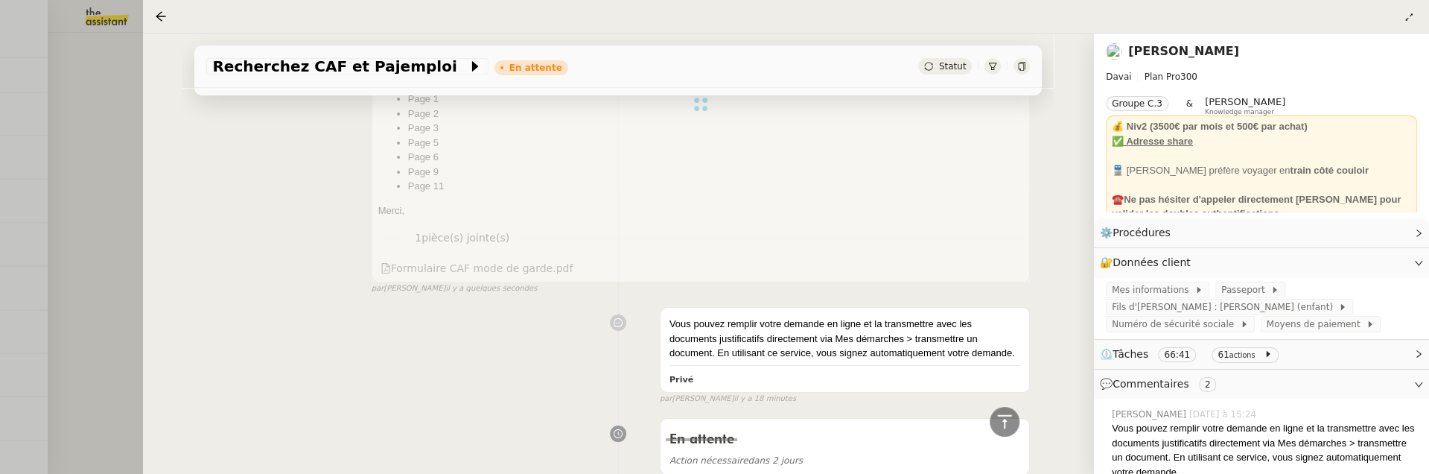
click at [69, 179] on div at bounding box center [714, 237] width 1429 height 474
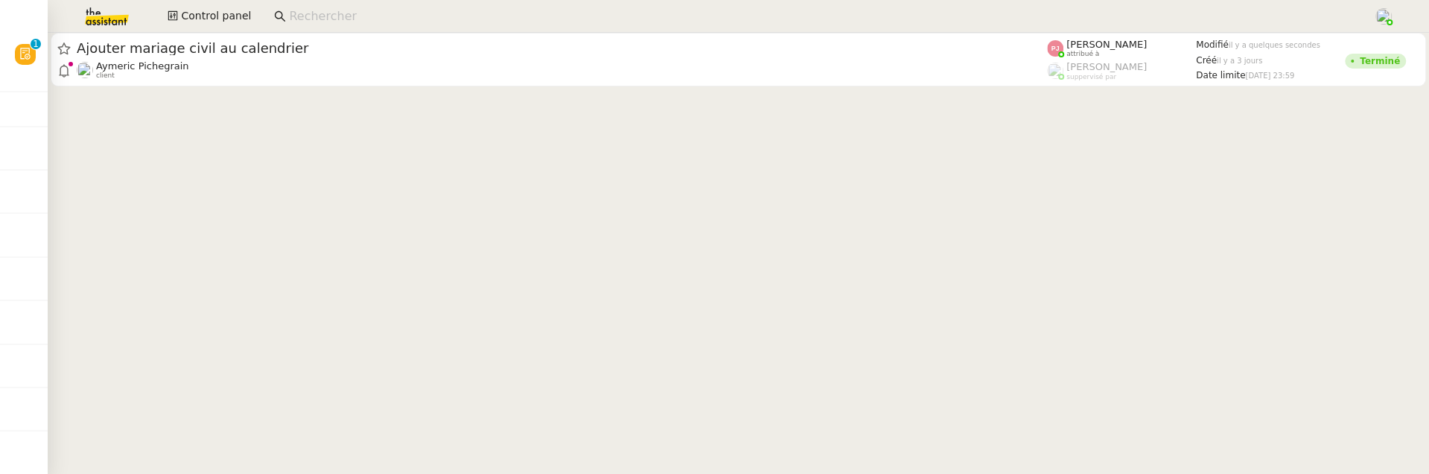
click at [707, 79] on div "Aymeric Pichegrain client" at bounding box center [562, 69] width 971 height 19
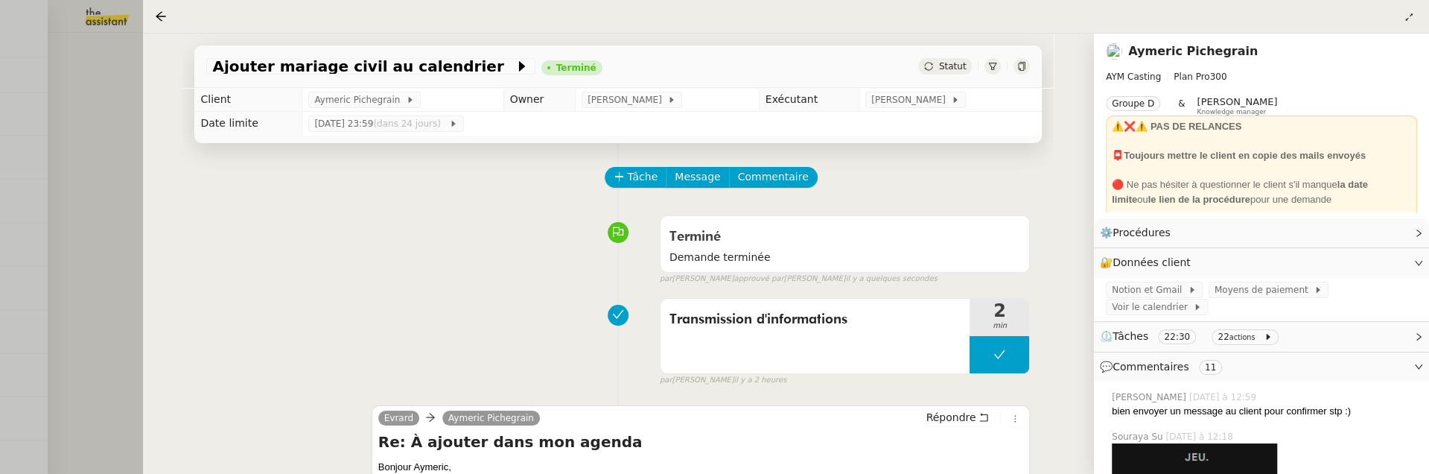
click at [107, 148] on div at bounding box center [714, 237] width 1429 height 474
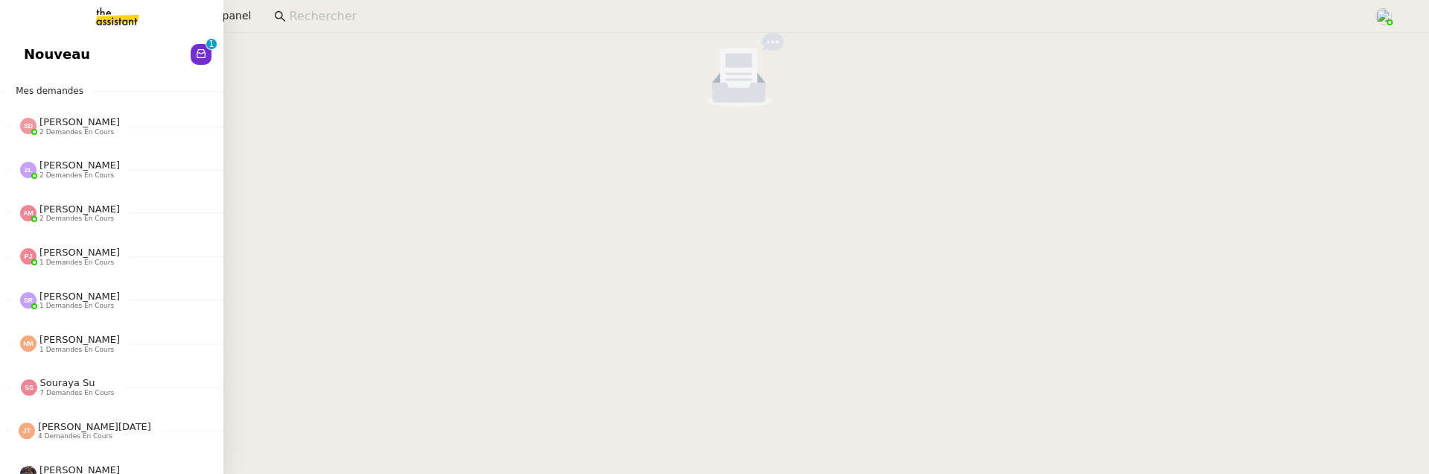
click at [34, 60] on span "Nouveau" at bounding box center [57, 54] width 66 height 22
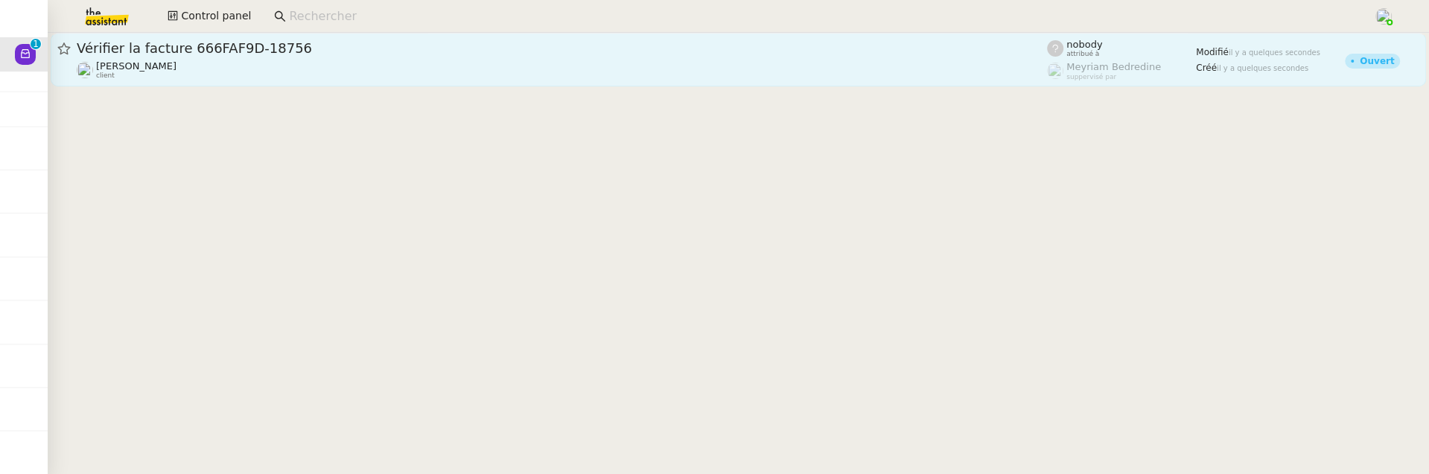
click at [483, 62] on div "Julien Decroix client" at bounding box center [562, 69] width 971 height 19
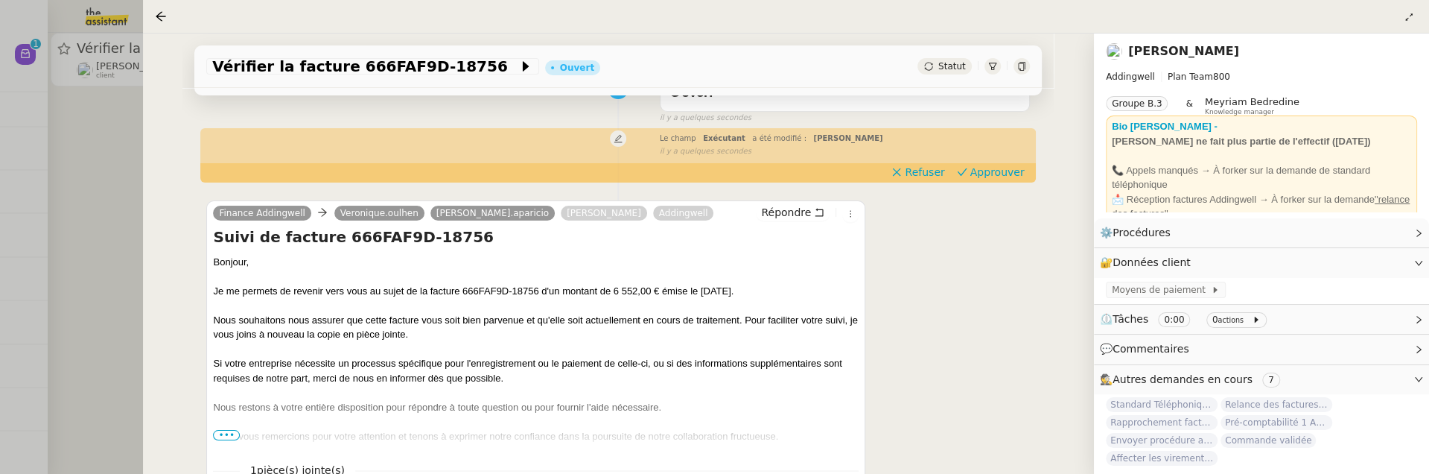
scroll to position [152, 0]
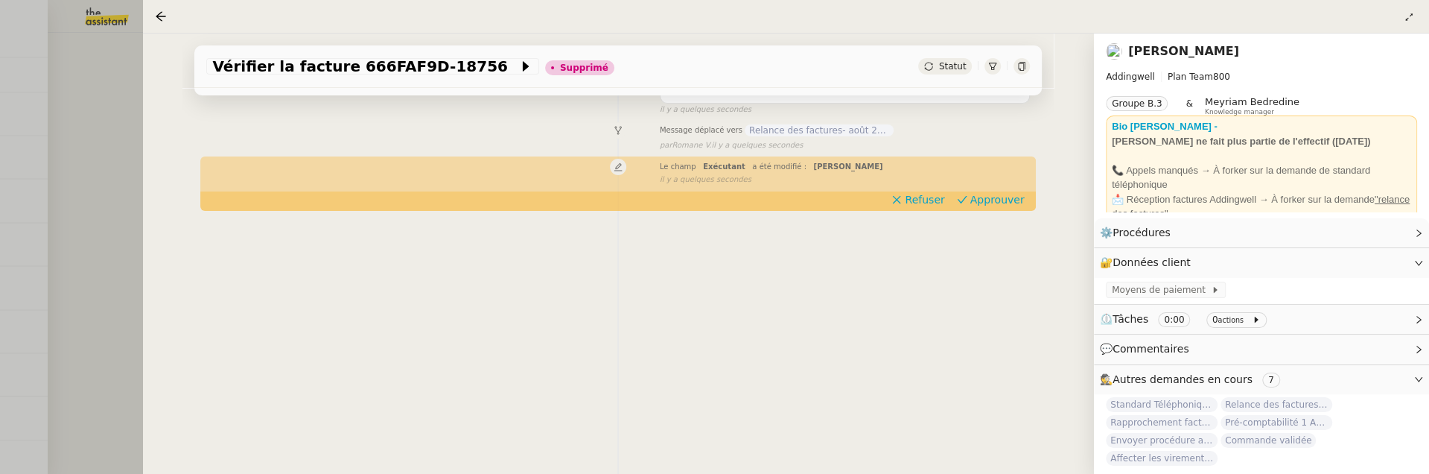
click at [99, 239] on div at bounding box center [714, 237] width 1429 height 474
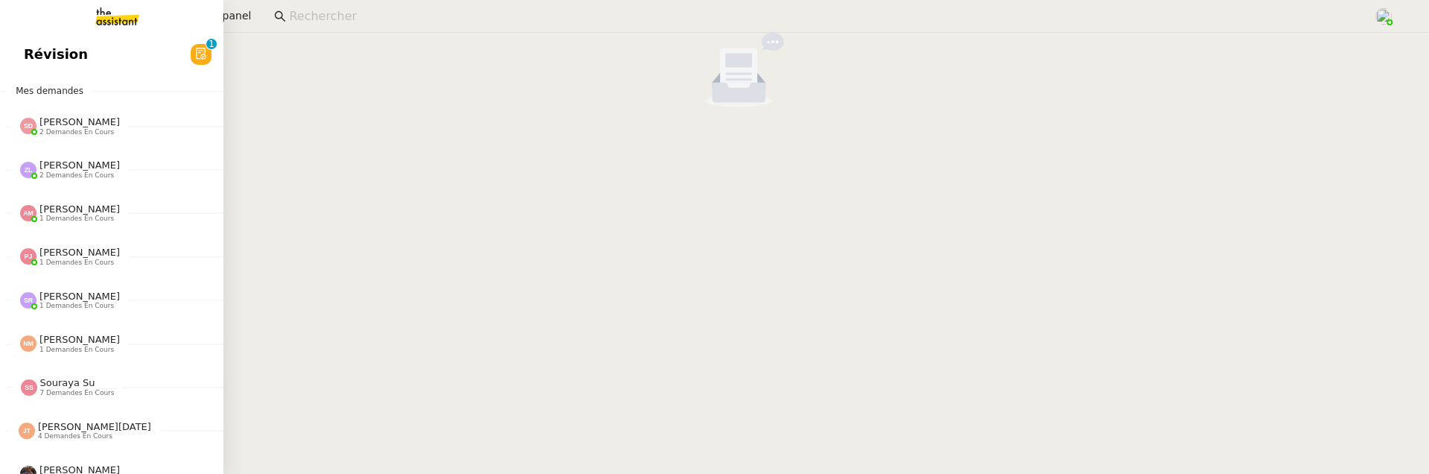
click at [36, 49] on span "Révision" at bounding box center [56, 54] width 64 height 22
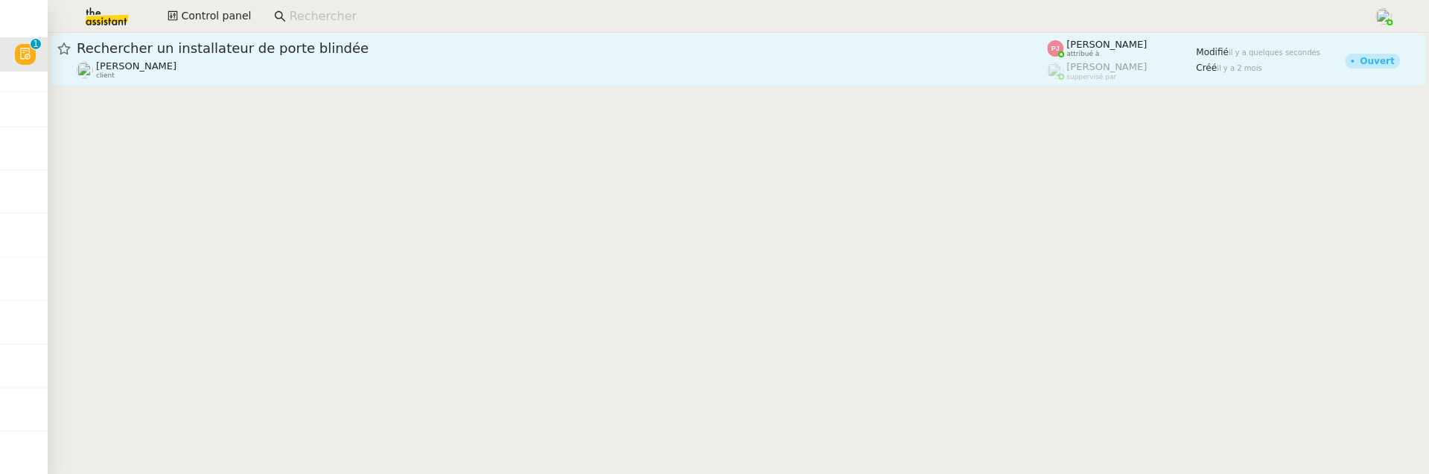
click at [523, 81] on link "Rechercher un installateur de porte blindée Gilbert AVAKIAN client Pauline Jenn…" at bounding box center [739, 60] width 1376 height 54
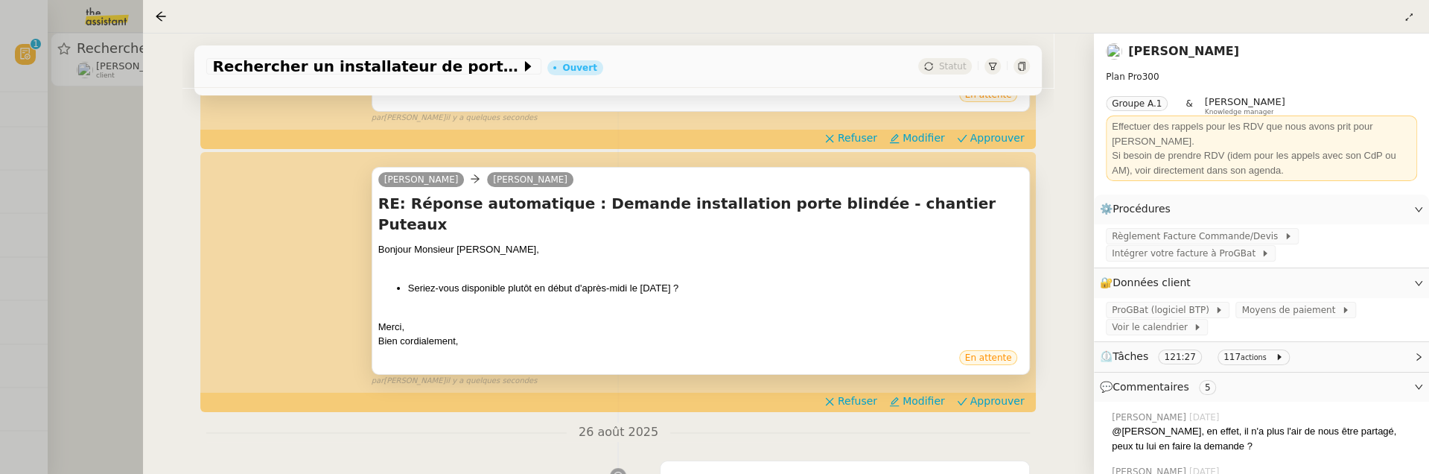
scroll to position [378, 0]
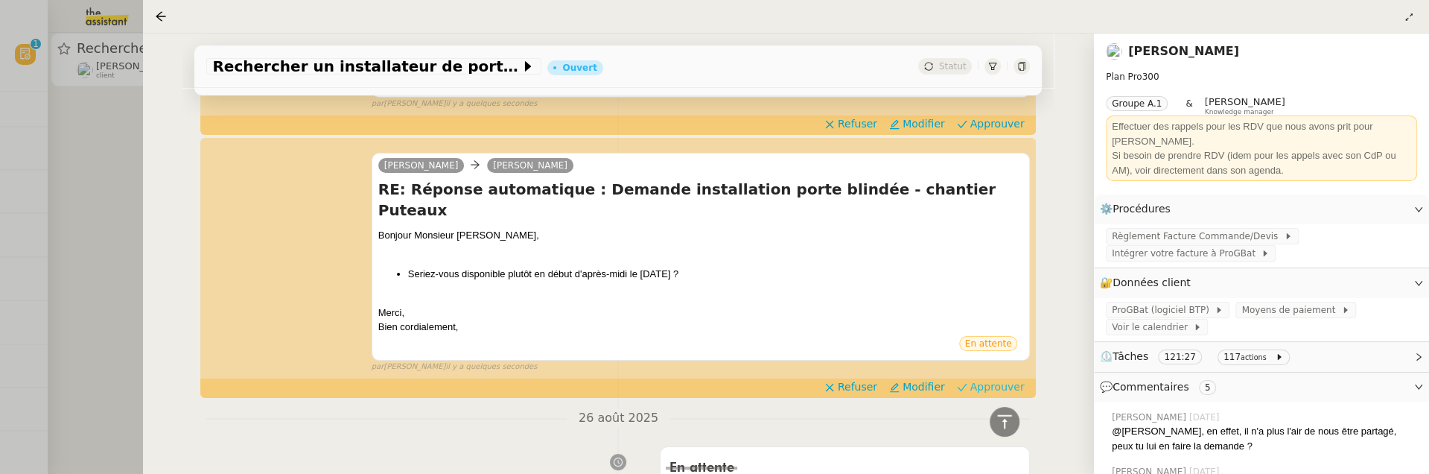
click at [1000, 379] on span "Approuver" at bounding box center [998, 386] width 54 height 15
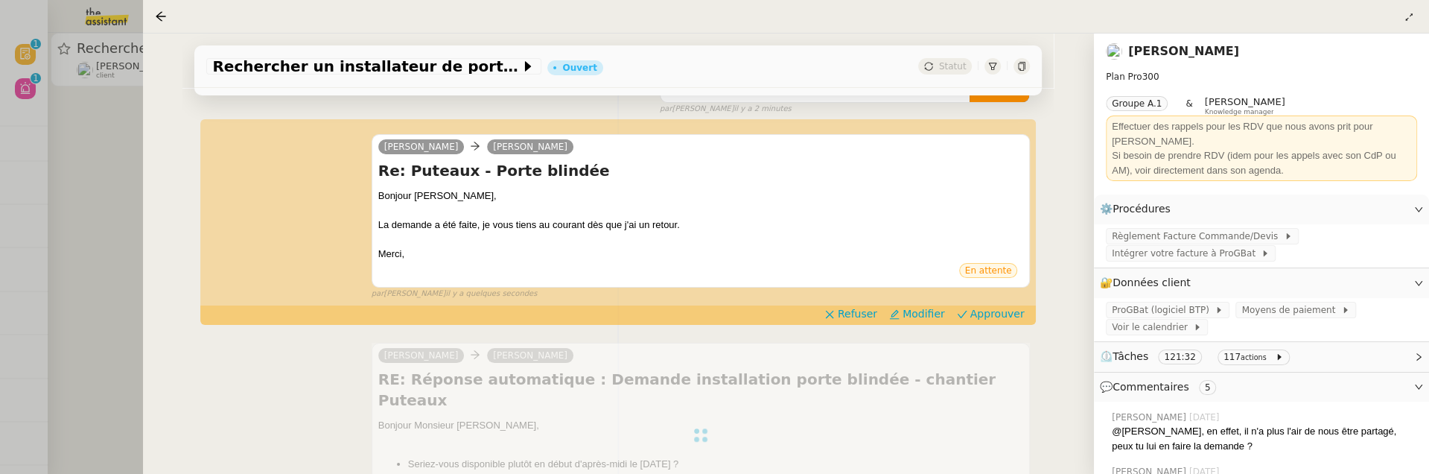
scroll to position [183, 0]
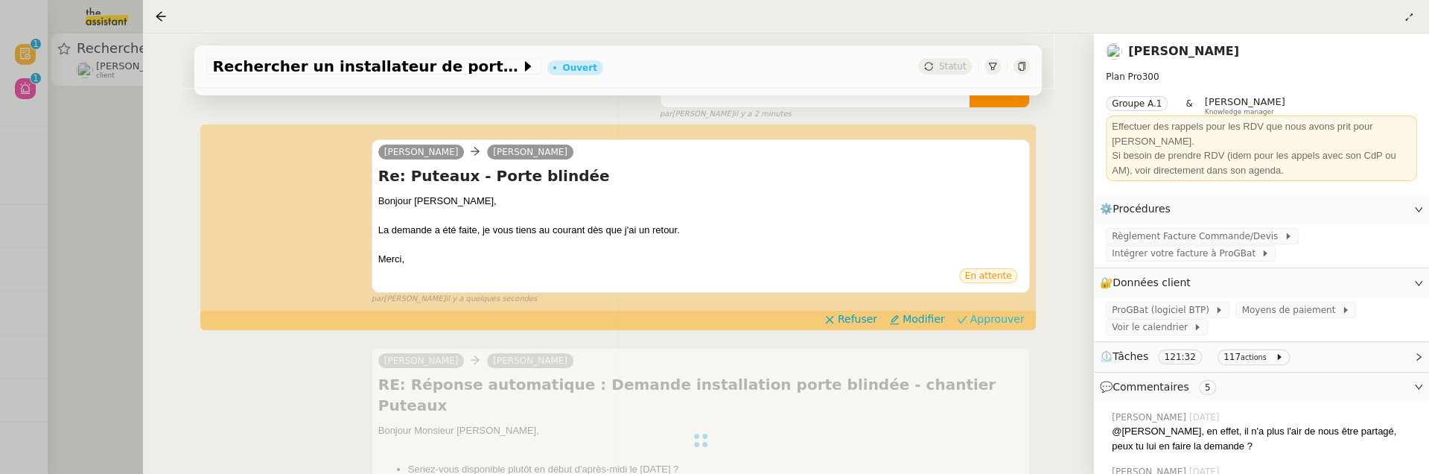
click at [991, 318] on span "Approuver" at bounding box center [998, 318] width 54 height 15
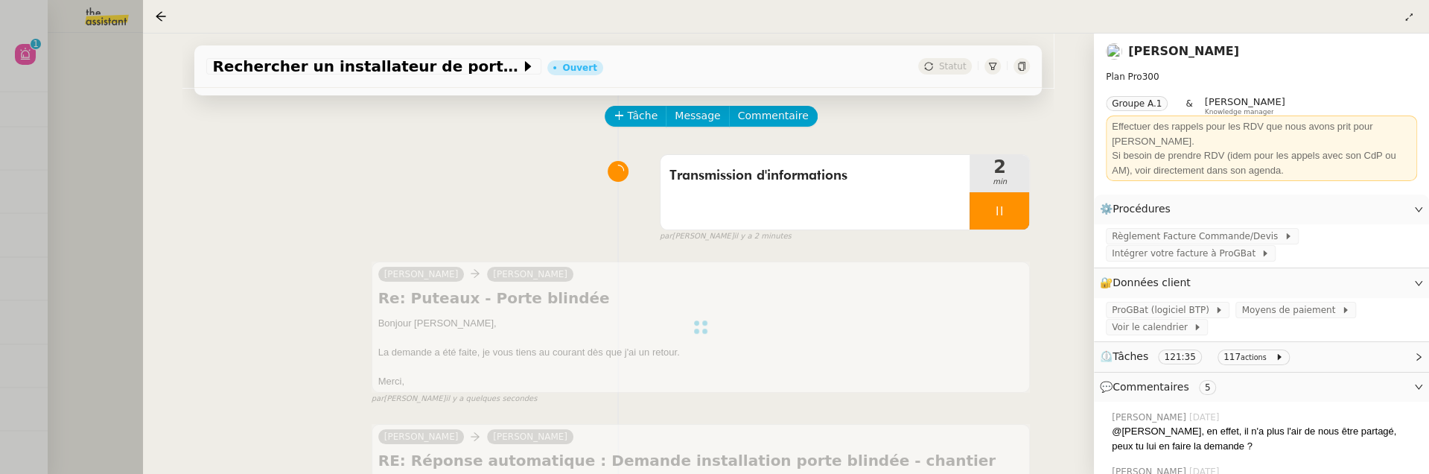
scroll to position [0, 0]
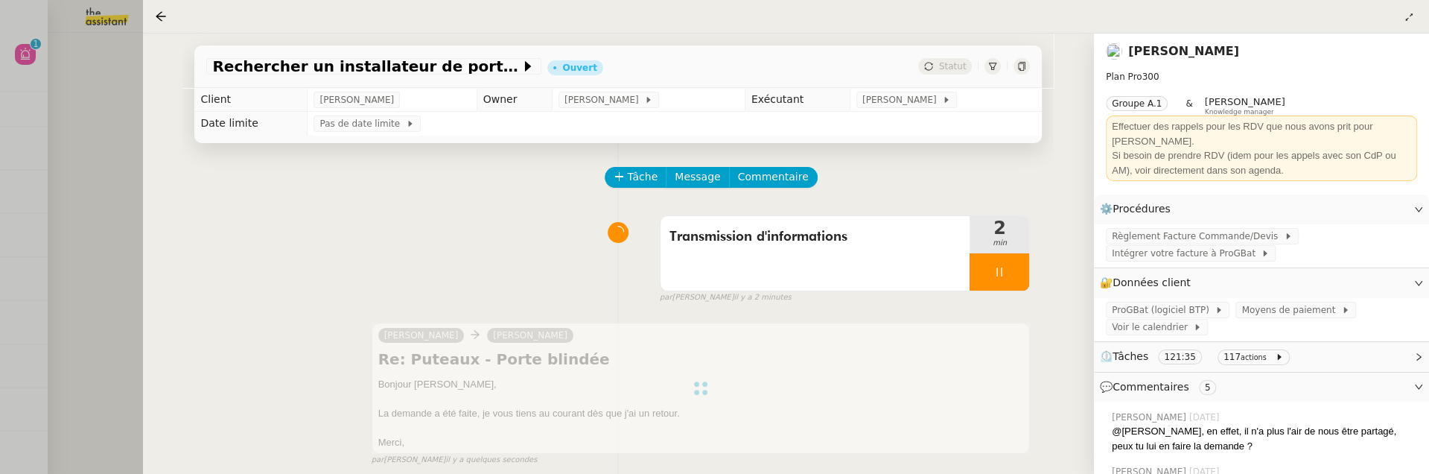
click at [121, 221] on div at bounding box center [714, 237] width 1429 height 474
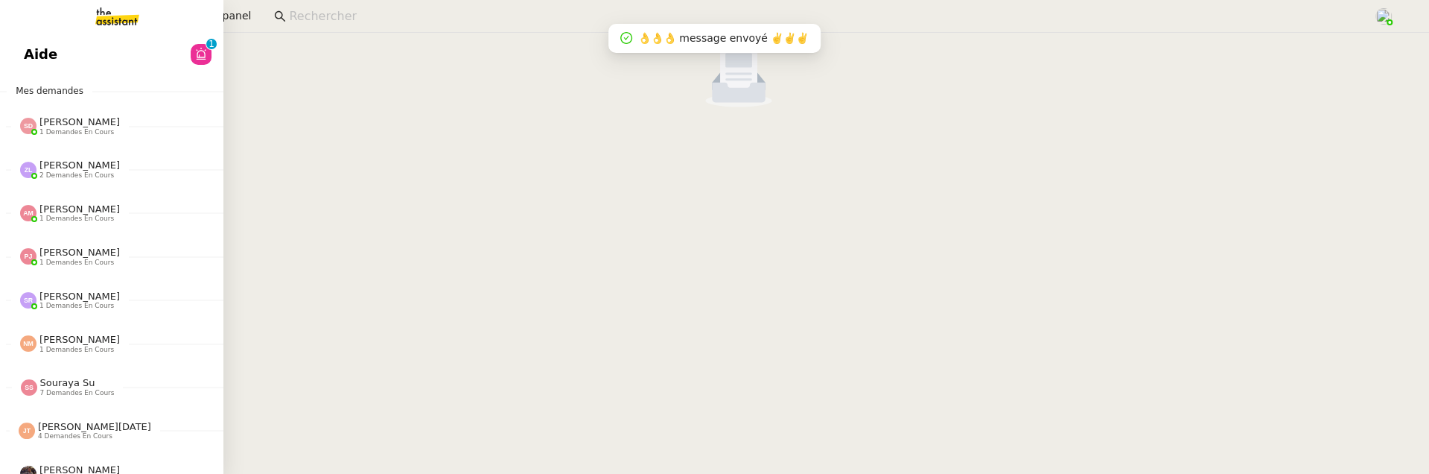
click at [19, 62] on link "Aide 0 1 2 3 4 5 6 7 8 9" at bounding box center [111, 54] width 223 height 34
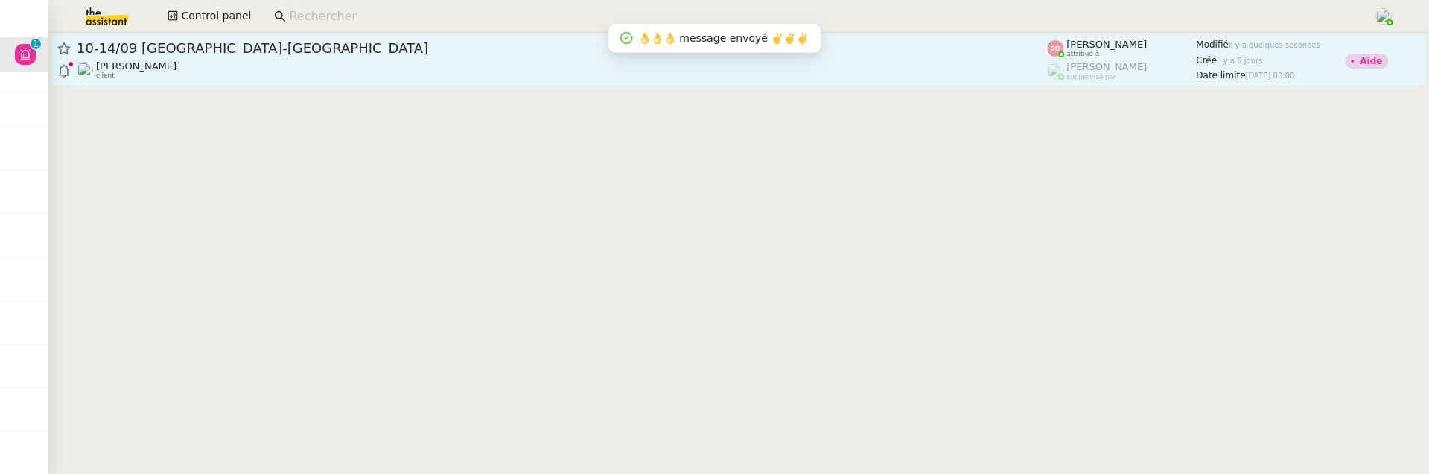
click at [289, 60] on div "10-14/09 Genève-Athènes Laurène Gauthier client" at bounding box center [562, 59] width 971 height 40
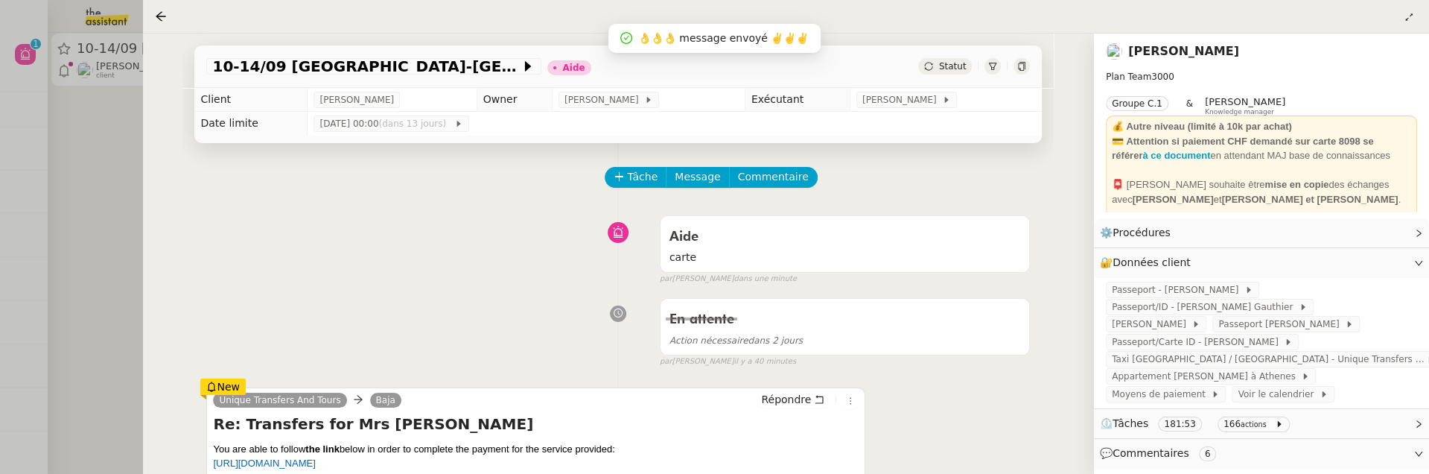
click at [1158, 57] on link "[PERSON_NAME]" at bounding box center [1183, 51] width 111 height 14
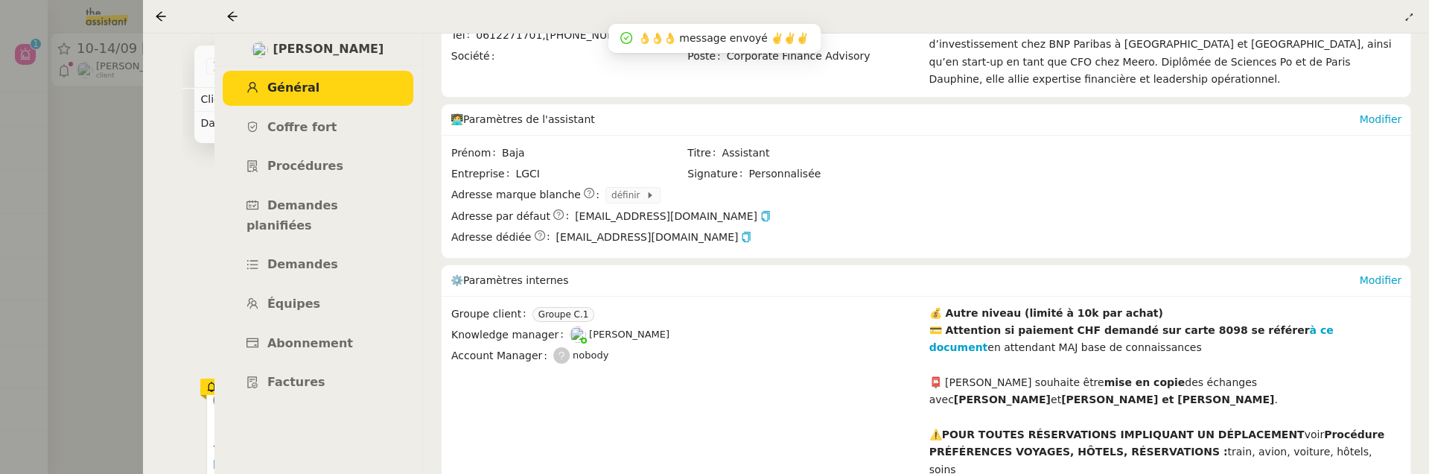
scroll to position [310, 0]
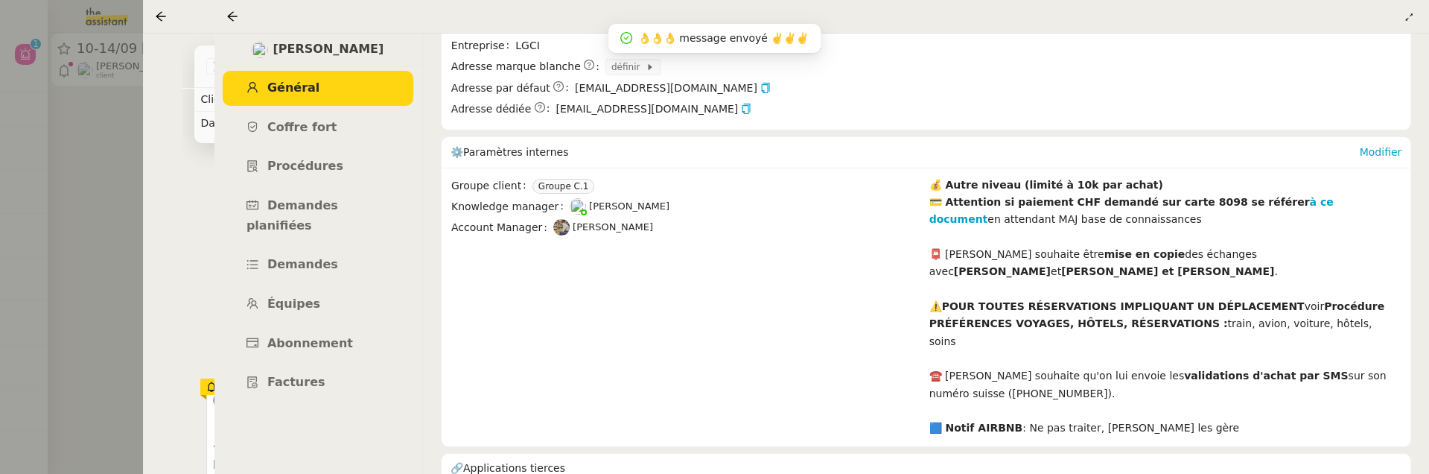
click at [227, 18] on icon at bounding box center [232, 16] width 12 height 12
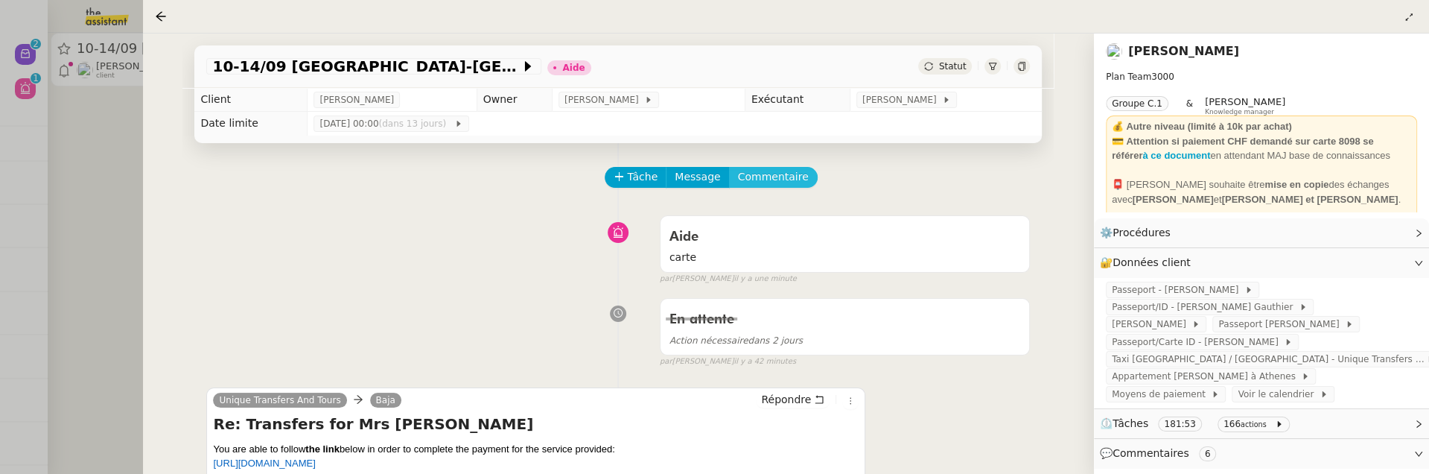
click at [788, 175] on span "Commentaire" at bounding box center [773, 176] width 71 height 17
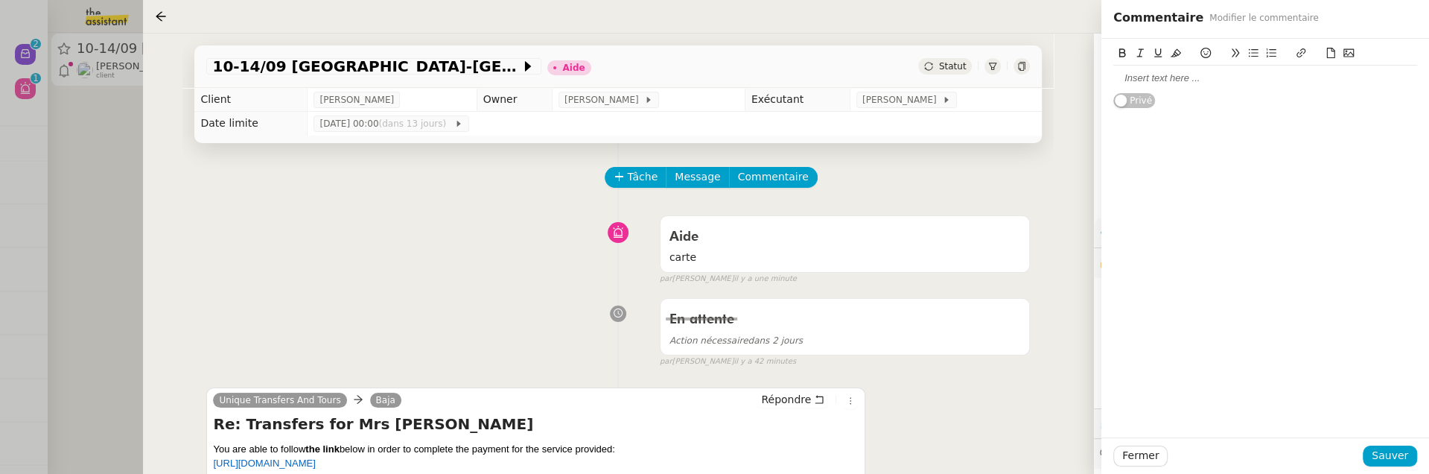
click at [1254, 88] on div at bounding box center [1266, 78] width 304 height 25
click at [1402, 448] on span "Sauver" at bounding box center [1390, 455] width 36 height 17
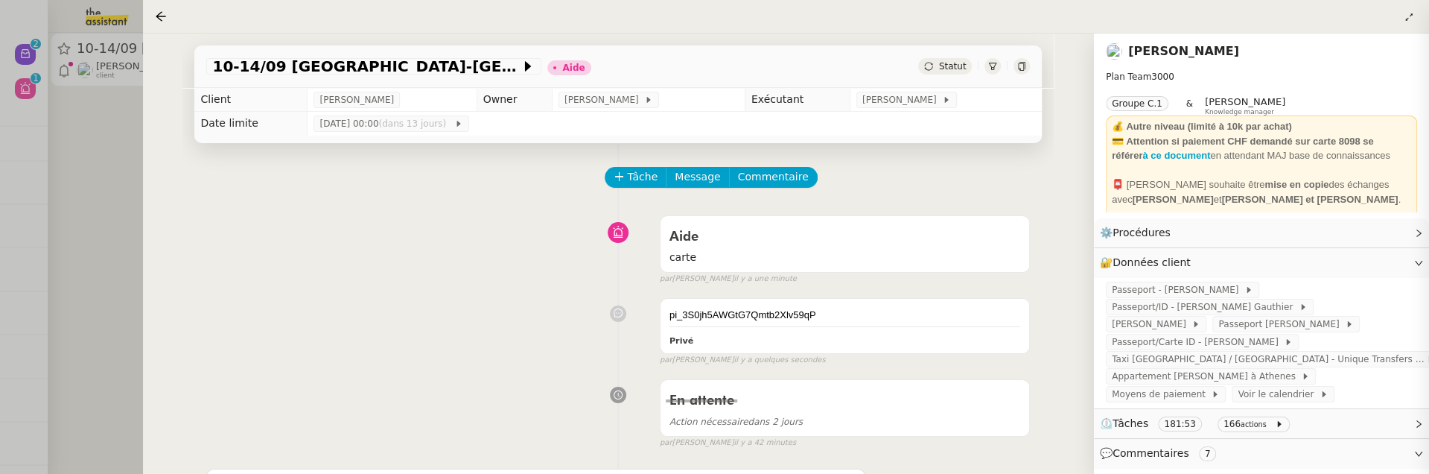
click at [962, 75] on div "10-14/09 Genève-Athènes Aide Statut" at bounding box center [618, 66] width 848 height 42
click at [954, 72] on span "Statut" at bounding box center [953, 66] width 28 height 10
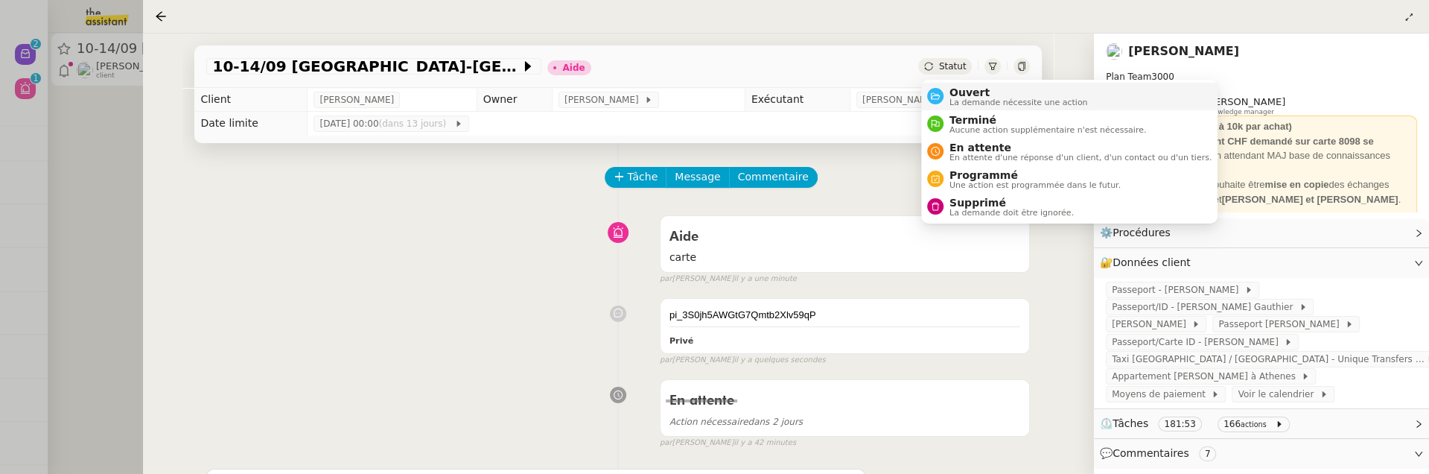
click at [967, 88] on span "Ouvert" at bounding box center [1019, 92] width 139 height 12
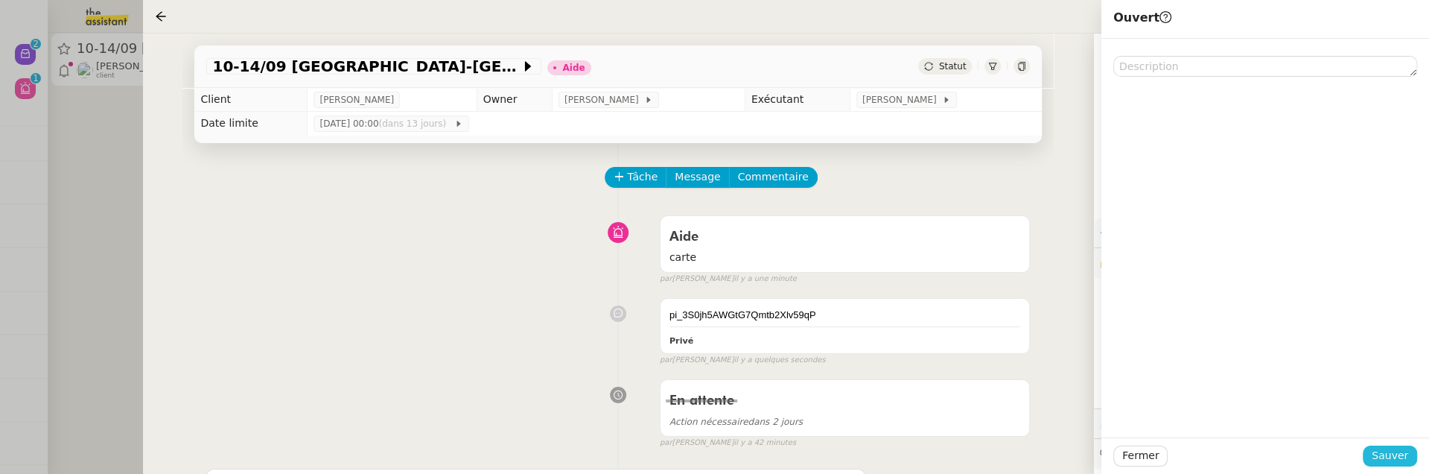
click at [1377, 455] on span "Sauver" at bounding box center [1390, 455] width 36 height 17
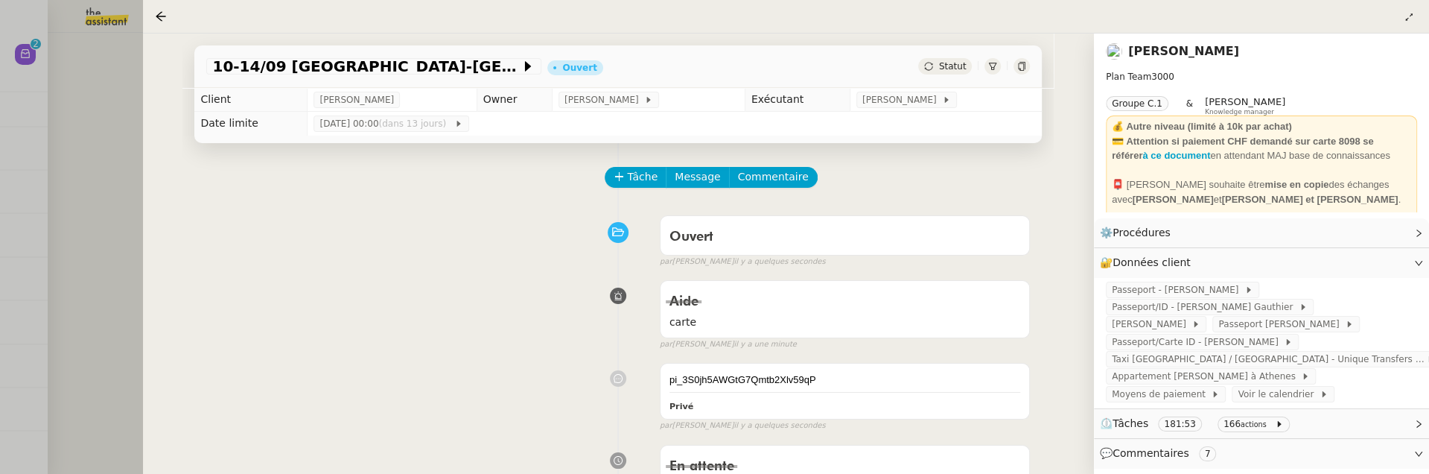
click at [105, 200] on div at bounding box center [714, 237] width 1429 height 474
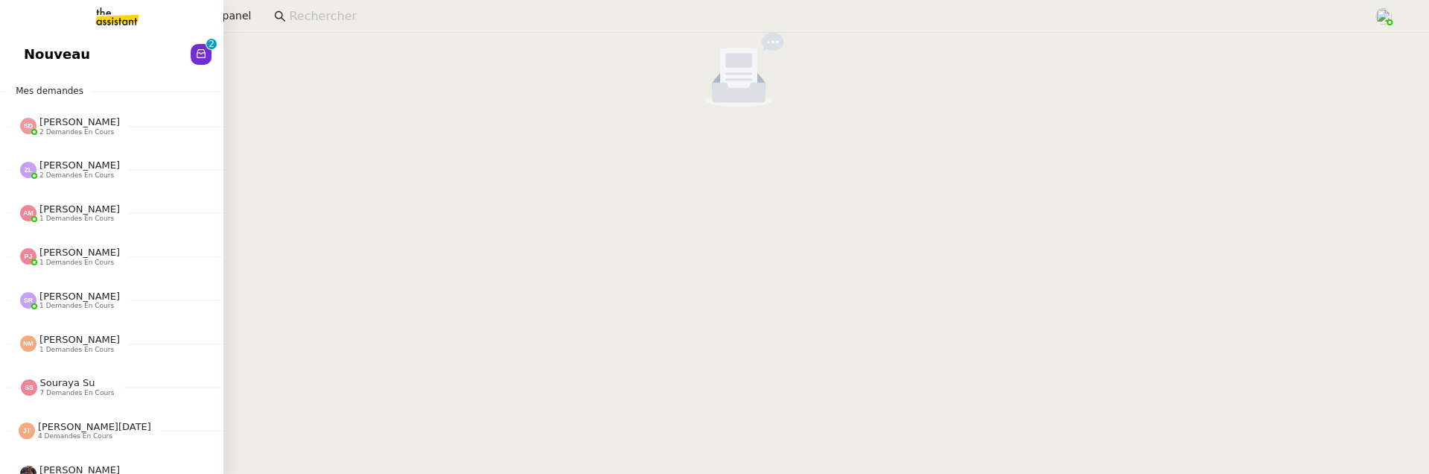
click at [19, 56] on link "Nouveau 0 1 2 3 4 5 6 7 8 9" at bounding box center [111, 54] width 223 height 34
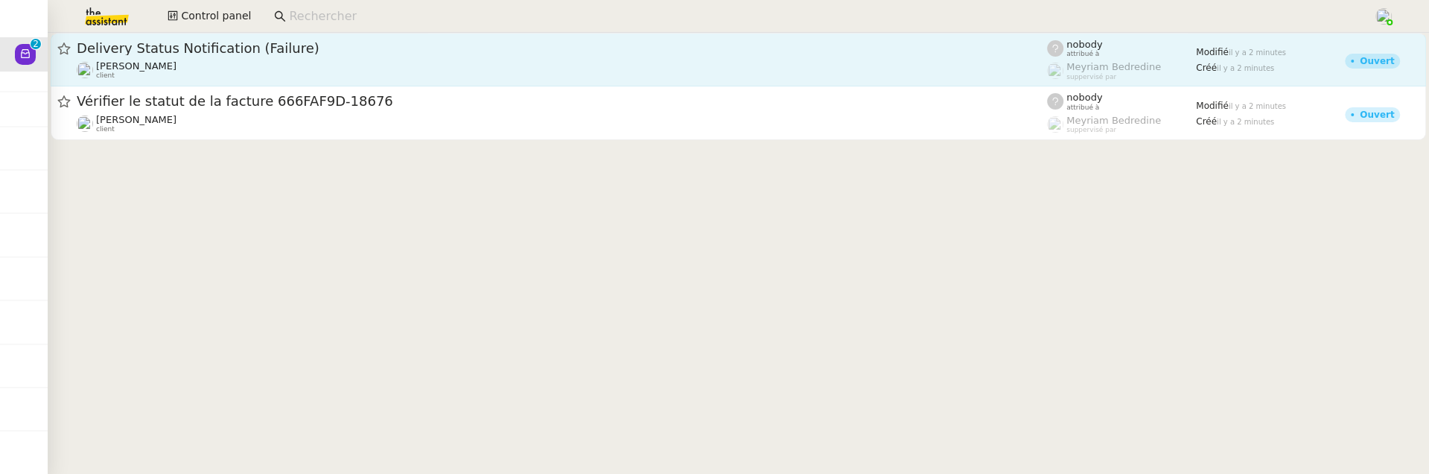
click at [402, 71] on div "Julien Decroix client" at bounding box center [562, 69] width 971 height 19
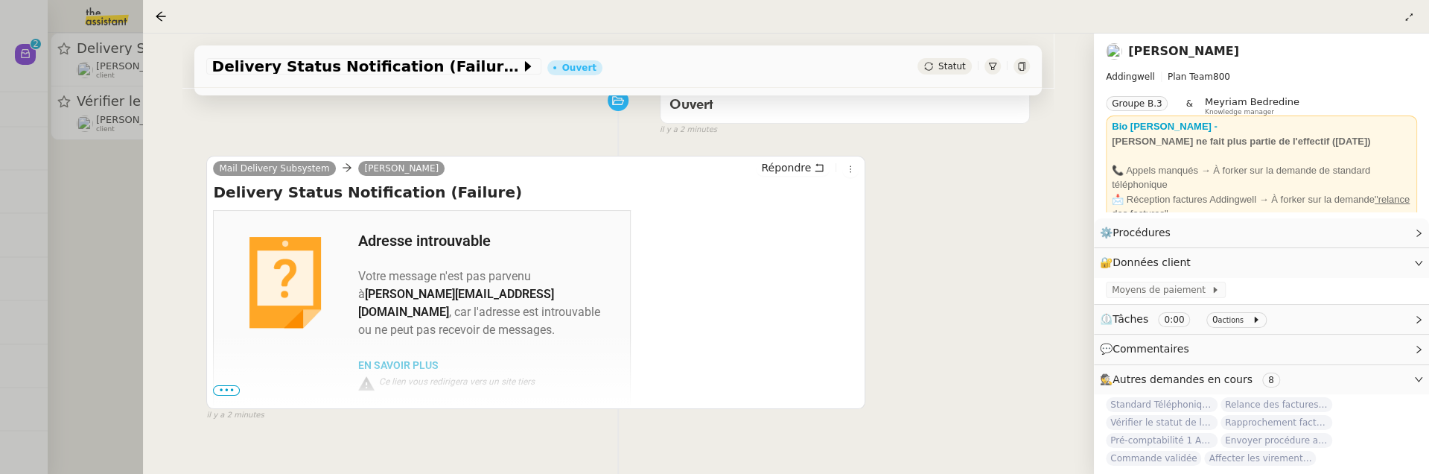
scroll to position [230, 0]
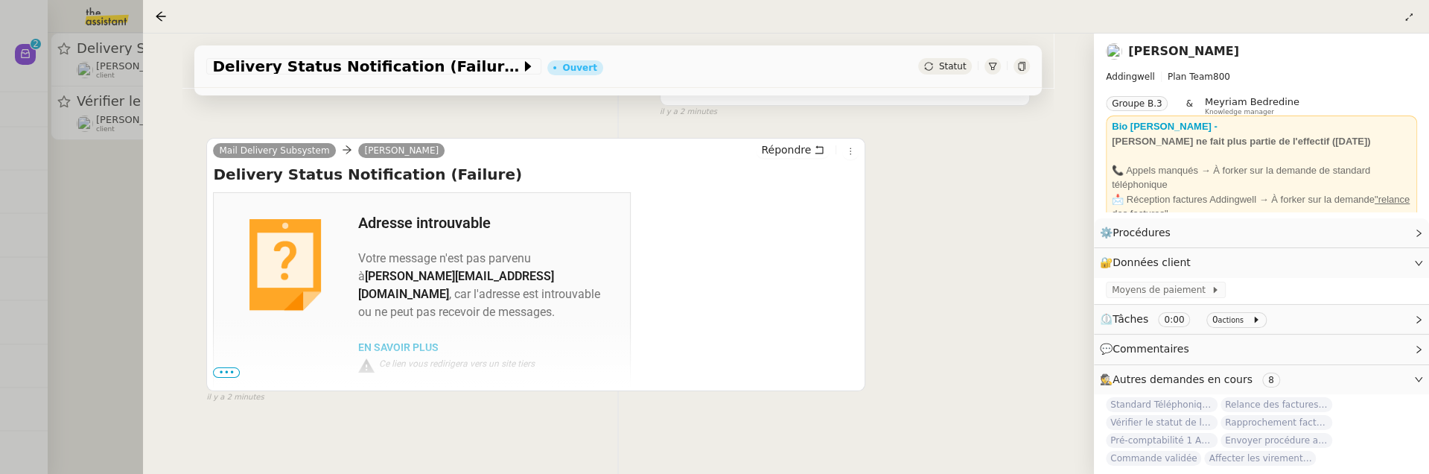
click at [127, 193] on div at bounding box center [714, 237] width 1429 height 474
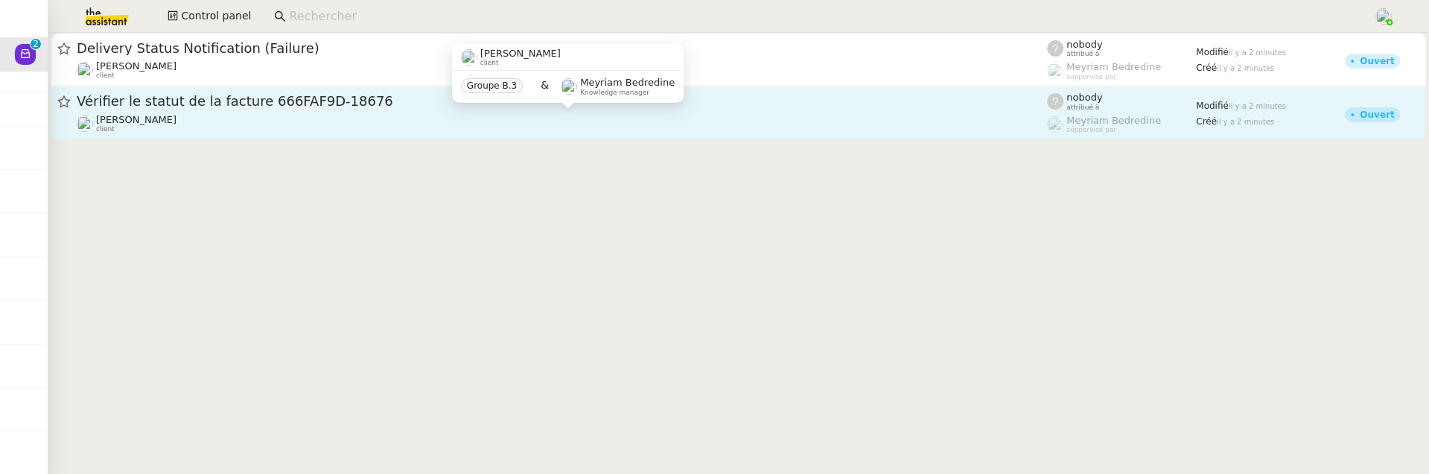
click at [307, 125] on div "Julien Decroix client" at bounding box center [562, 123] width 971 height 19
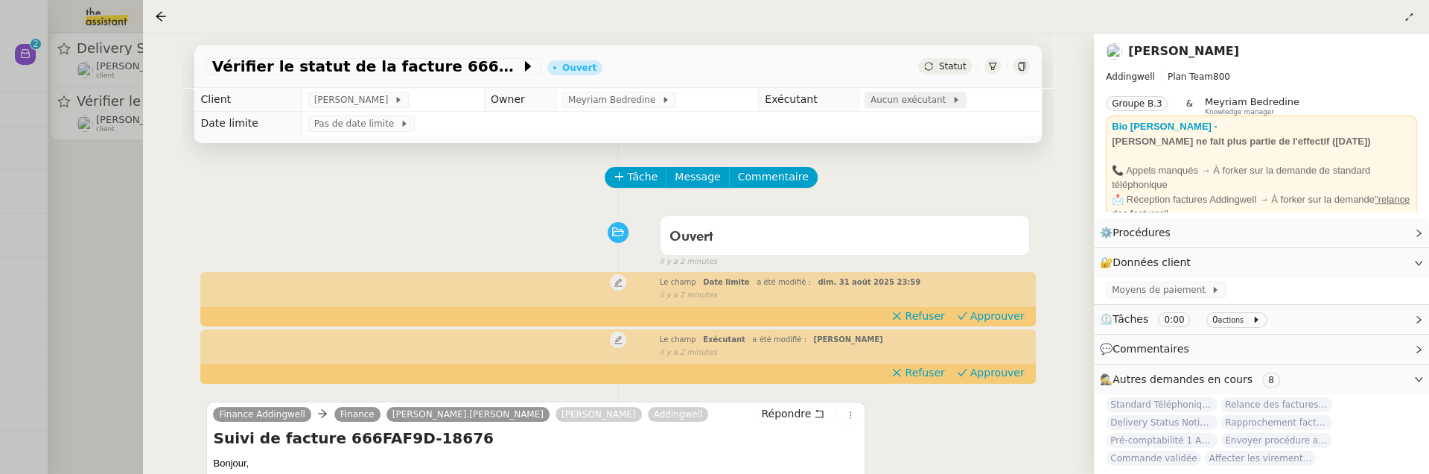
click at [904, 99] on span "Aucun exécutant" at bounding box center [911, 99] width 81 height 15
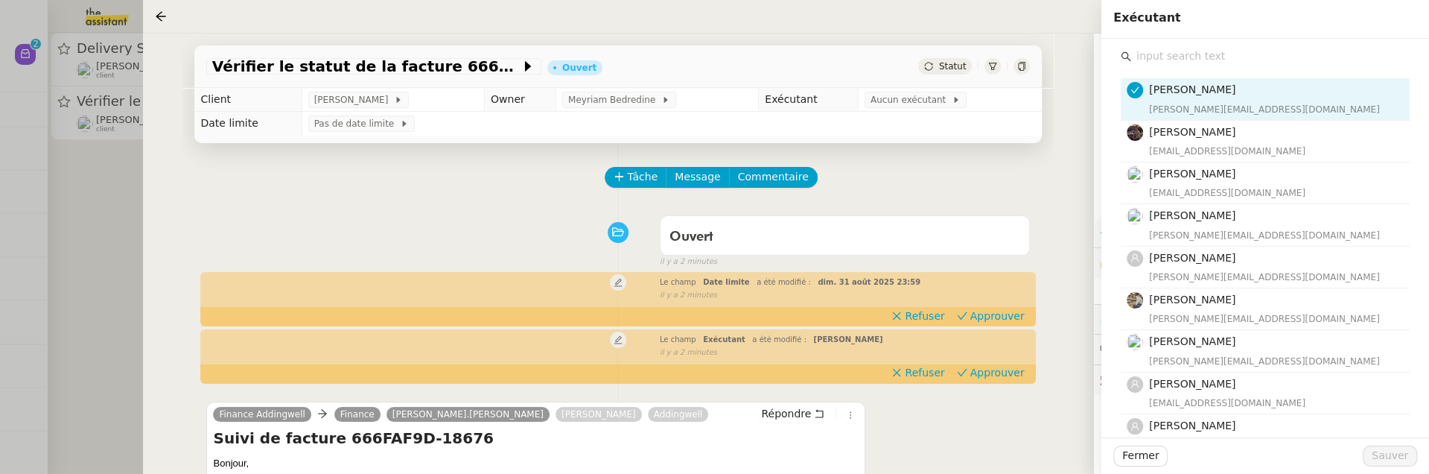
click at [1170, 51] on input "text" at bounding box center [1270, 56] width 279 height 20
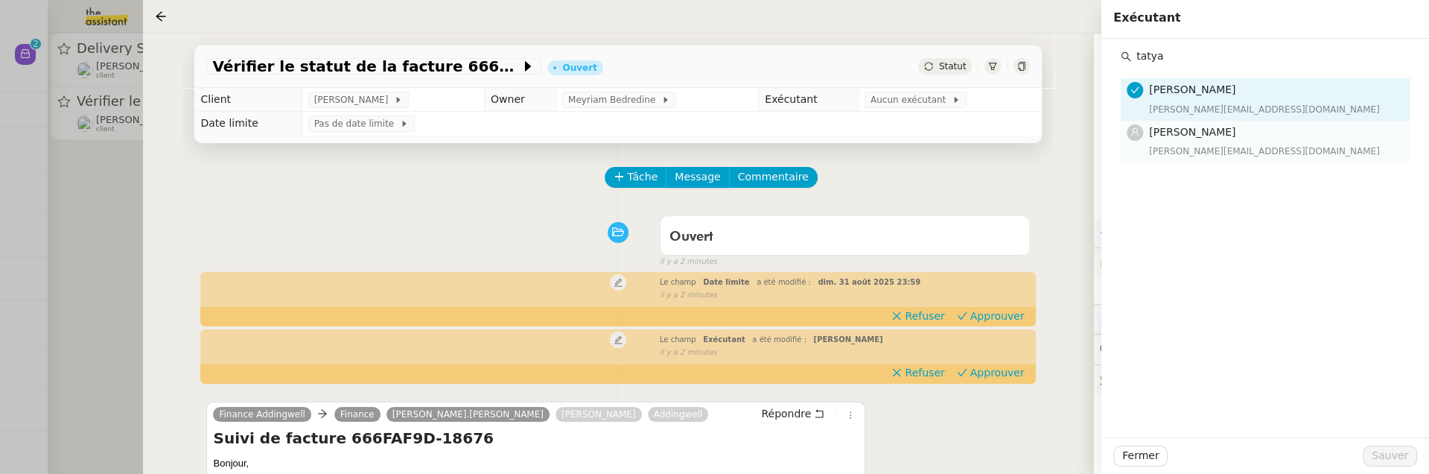
type input "tatya"
click at [1229, 130] on h4 "Tatyana Orec" at bounding box center [1275, 132] width 252 height 17
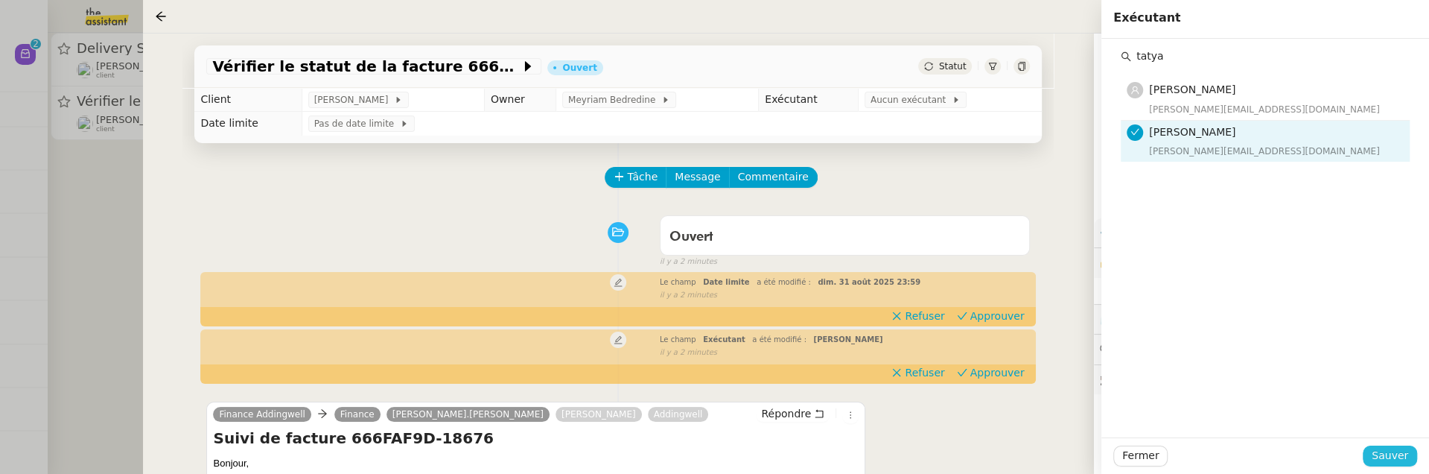
click at [1385, 457] on span "Sauver" at bounding box center [1390, 455] width 36 height 17
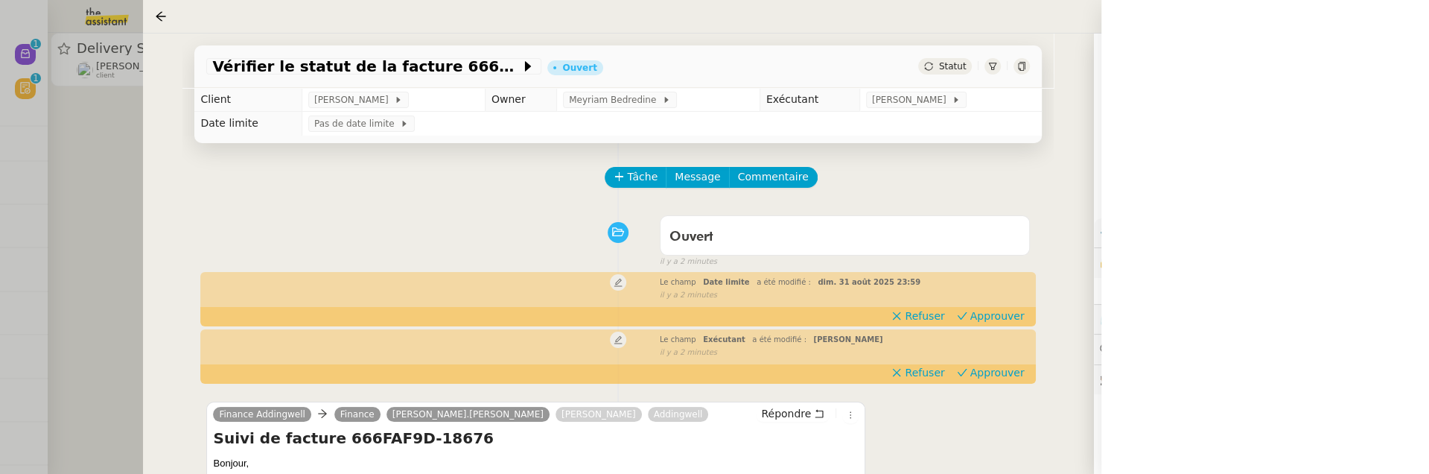
click at [89, 183] on div at bounding box center [714, 237] width 1429 height 474
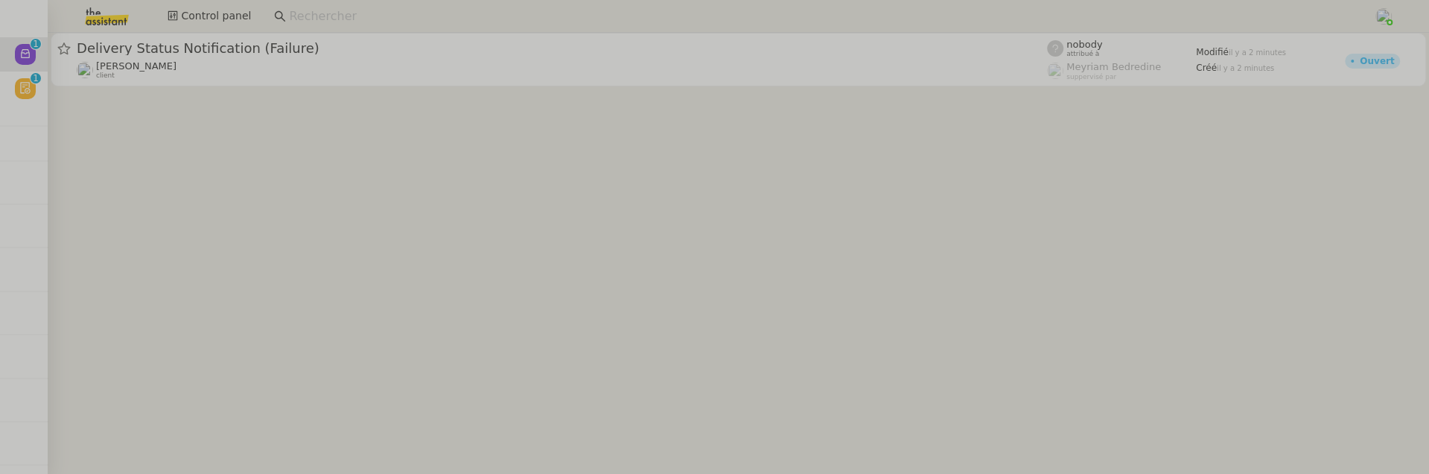
click at [223, 94] on cdk-virtual-scroll-viewport "Delivery Status Notification (Failure) Julien Decroix client nobody attribué à …" at bounding box center [739, 253] width 1382 height 441
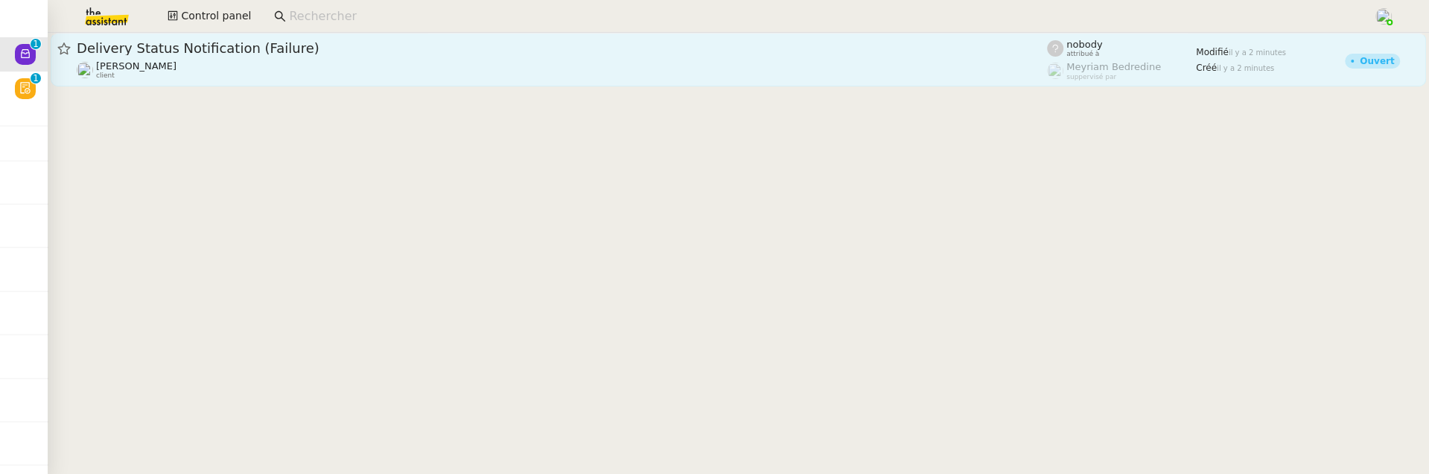
click at [247, 72] on div "Julien Decroix client" at bounding box center [562, 69] width 971 height 19
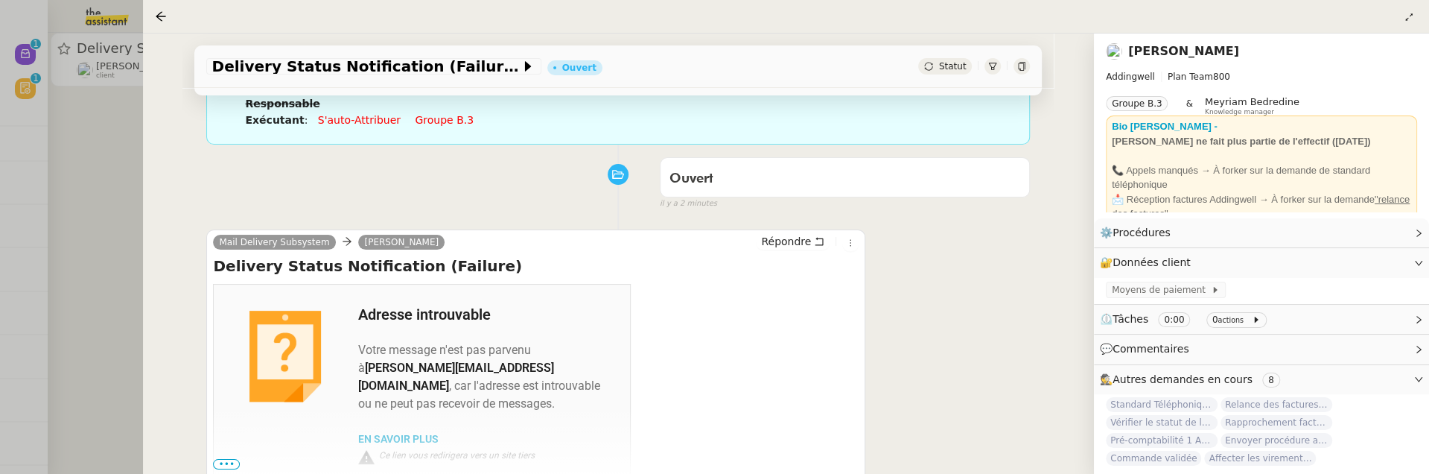
scroll to position [230, 0]
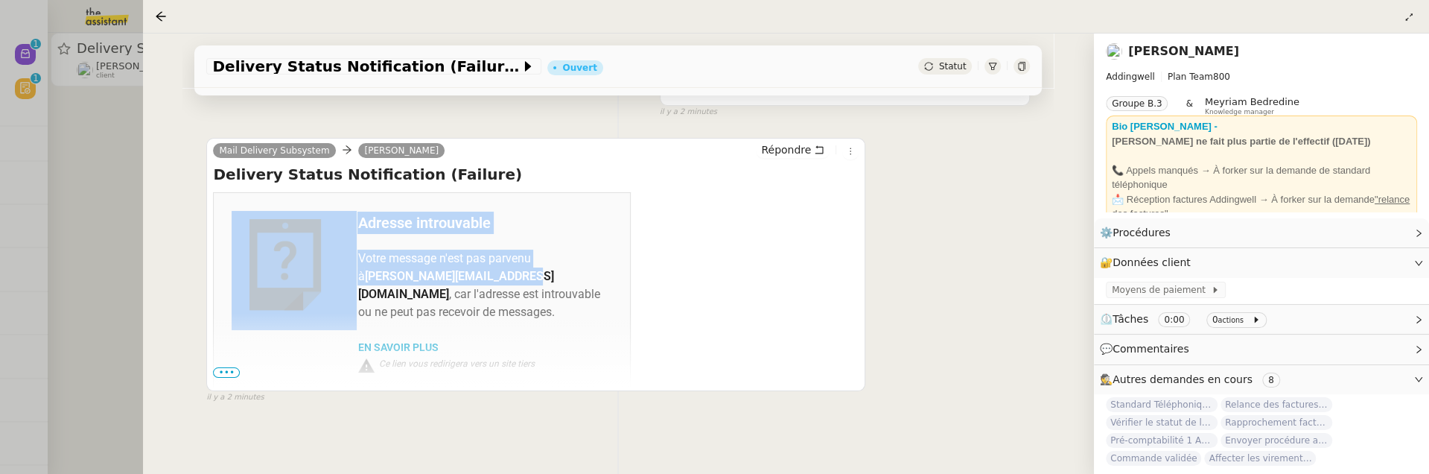
drag, startPoint x: 501, startPoint y: 277, endPoint x: 356, endPoint y: 273, distance: 145.3
click at [356, 273] on td "Adresse introuvable Votre message n'est pas parvenu à julie.thomas@witt-group.f…" at bounding box center [422, 295] width 417 height 207
click at [359, 276] on b "julie.thomas@witt-group.fr" at bounding box center [456, 285] width 196 height 32
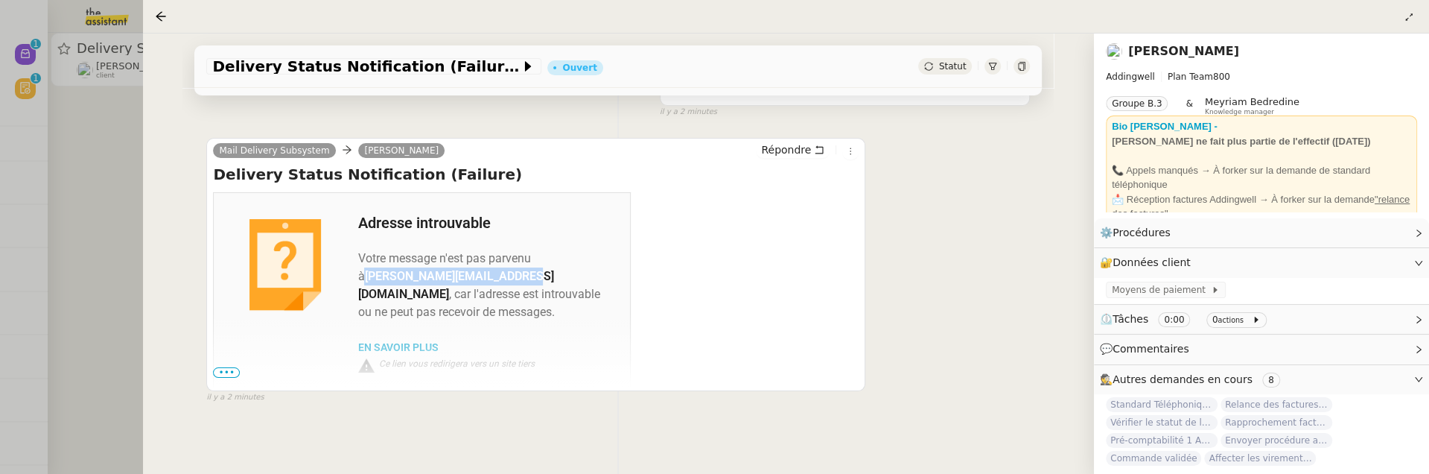
drag, startPoint x: 501, startPoint y: 274, endPoint x: 358, endPoint y: 279, distance: 143.1
click at [358, 279] on td "Votre message n'est pas parvenu à julie.thomas@witt-group.fr , car l'adresse es…" at bounding box center [484, 278] width 255 height 87
copy b "julie.thomas@witt-group.fr"
click at [848, 152] on icon at bounding box center [850, 151] width 9 height 9
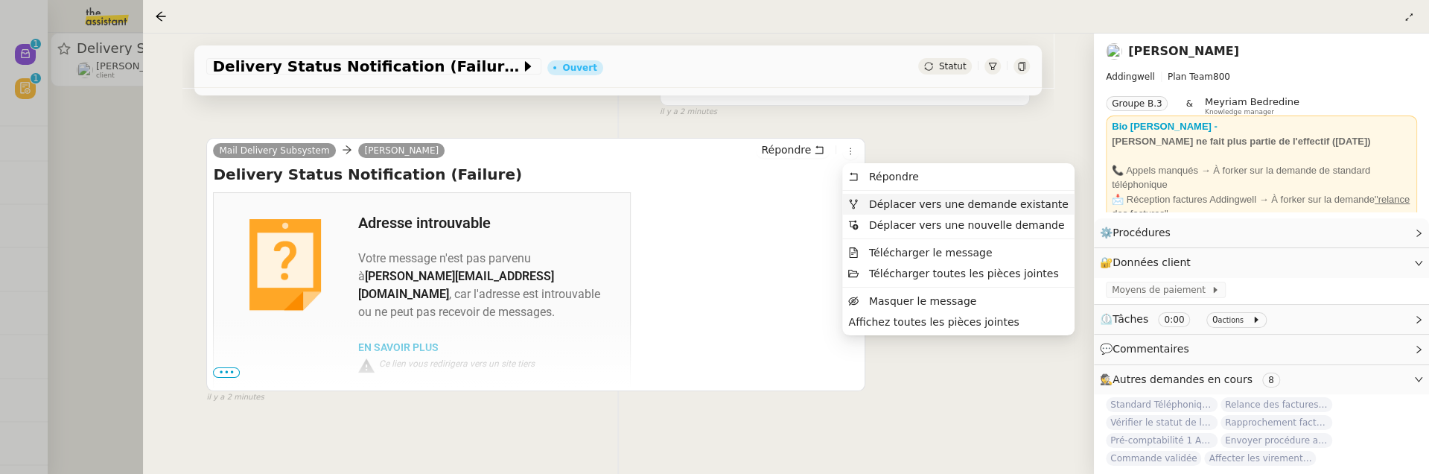
click at [884, 198] on span "Déplacer vers une demande existante" at bounding box center [969, 204] width 200 height 12
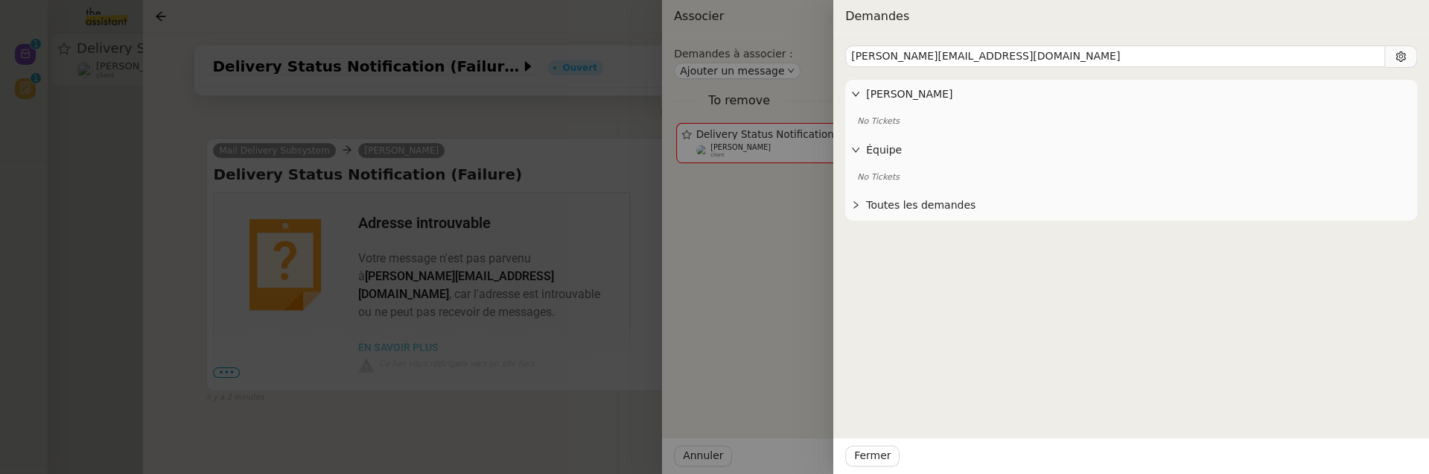
type input "julie.thomas@witt-group.fr"
click at [887, 206] on span "Toutes les demandes" at bounding box center [1138, 205] width 545 height 17
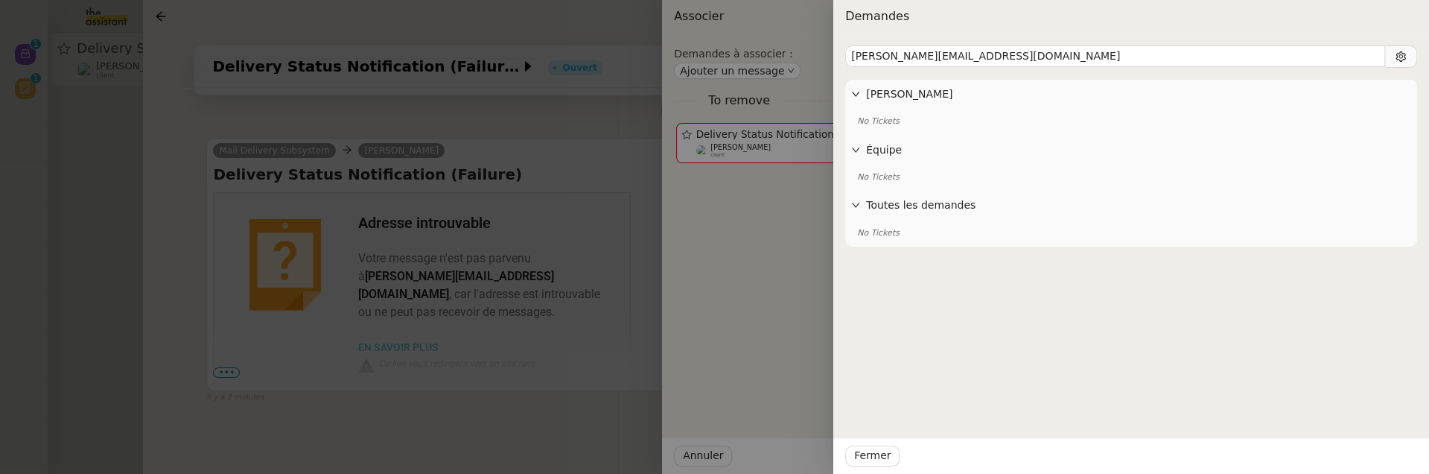
click at [659, 199] on div at bounding box center [714, 237] width 1429 height 474
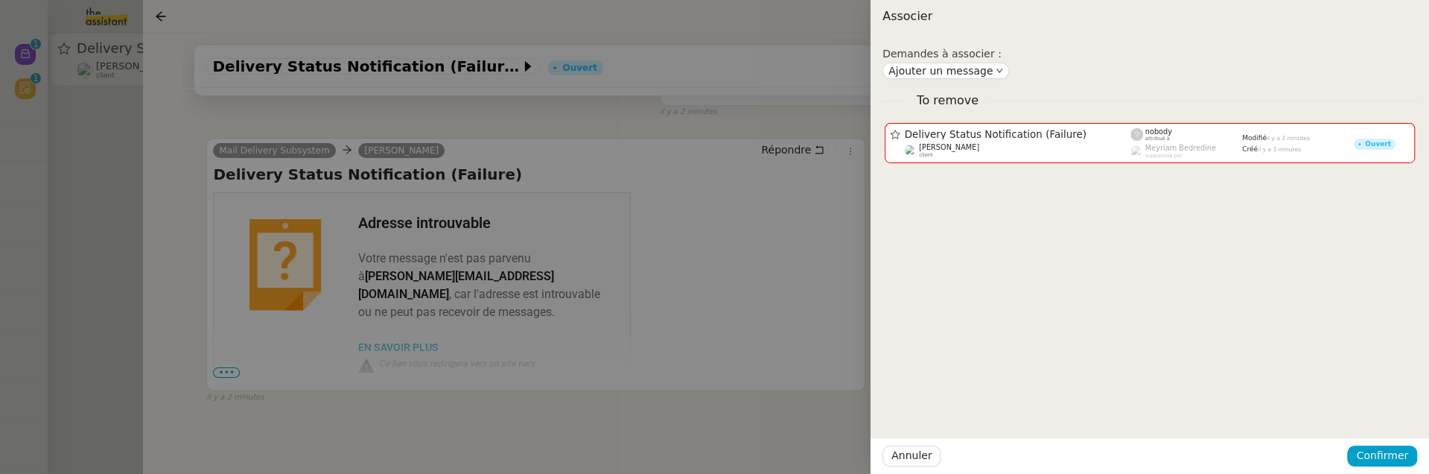
click at [672, 150] on div at bounding box center [714, 237] width 1429 height 474
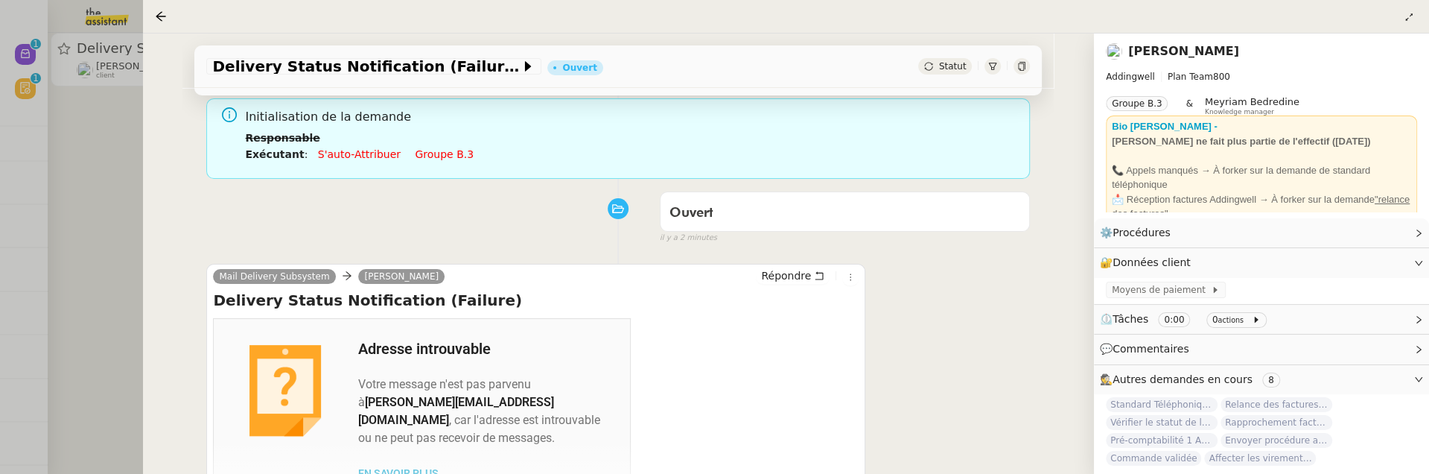
scroll to position [0, 0]
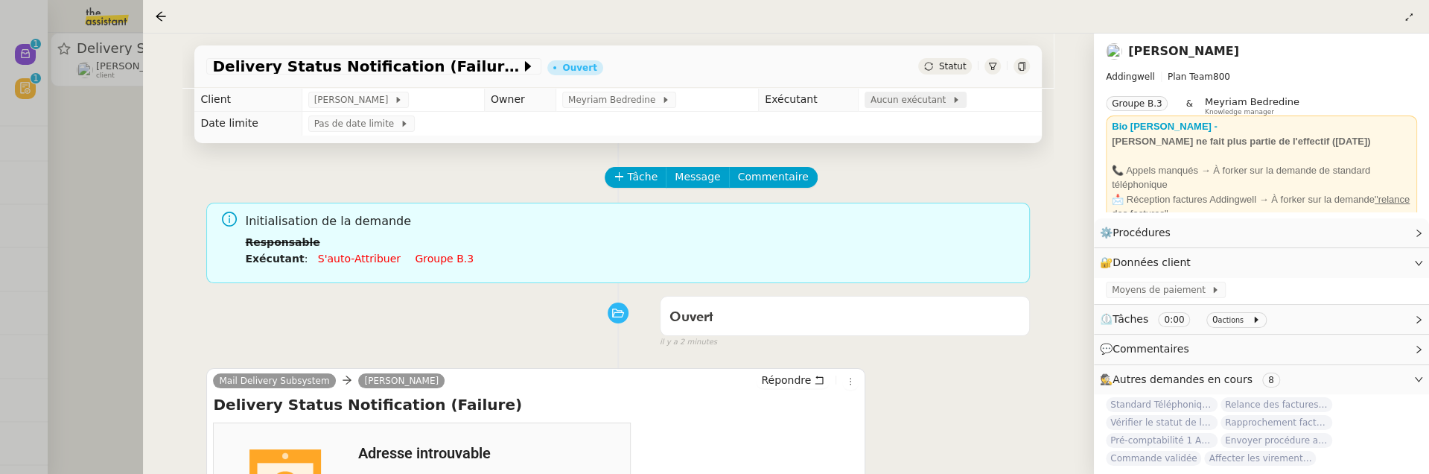
click at [889, 97] on span "Aucun exécutant" at bounding box center [911, 99] width 81 height 15
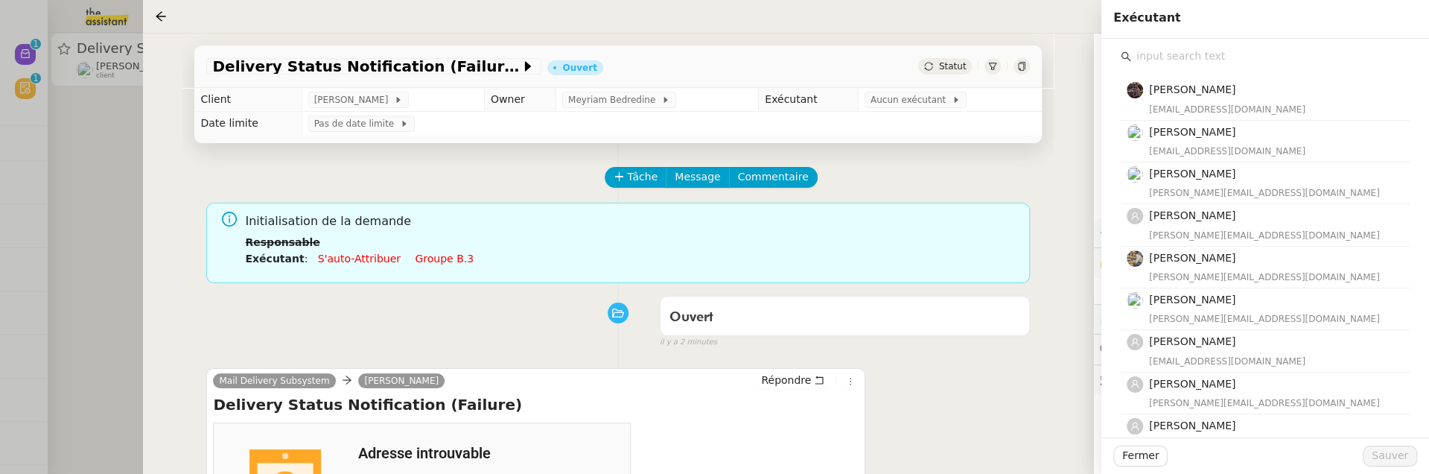
click at [1184, 63] on input "text" at bounding box center [1270, 56] width 279 height 20
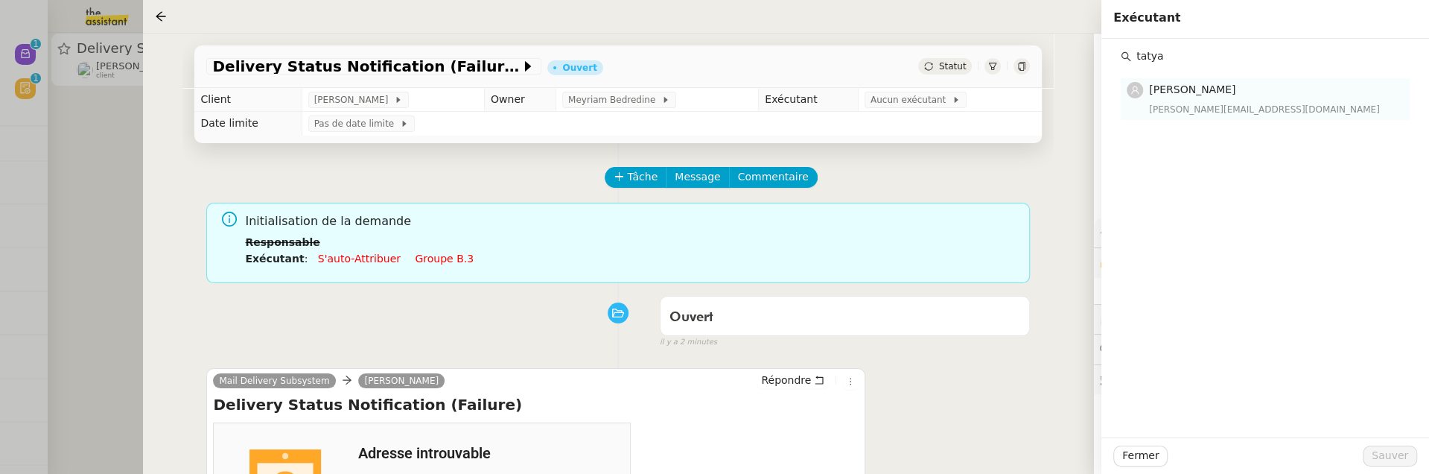
type input "tatya"
click at [1224, 113] on div "tatyana@theassistant.team" at bounding box center [1275, 109] width 252 height 15
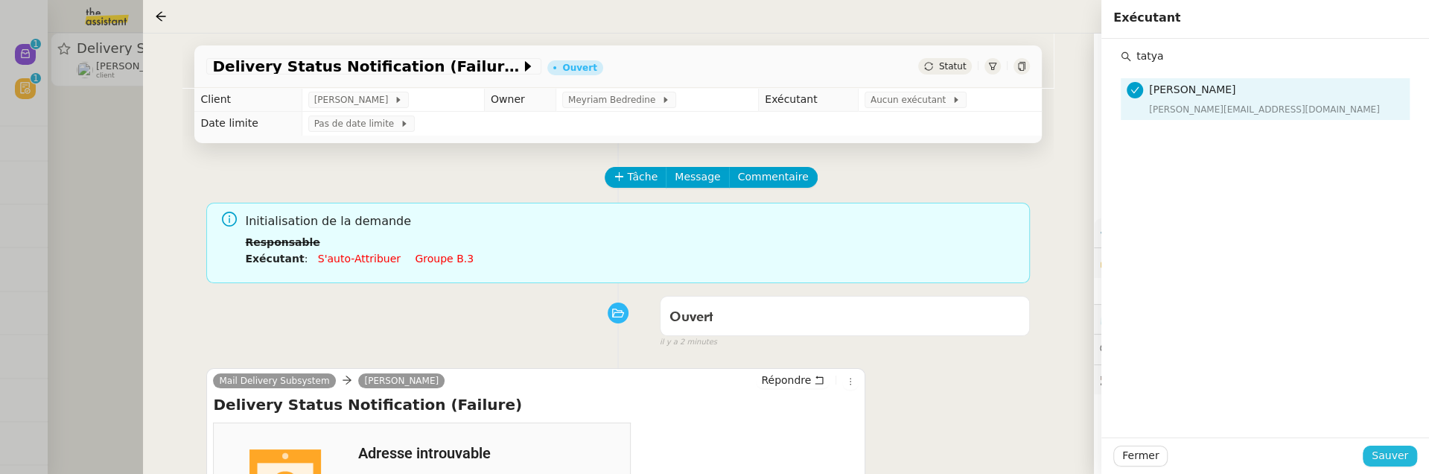
click at [1382, 454] on span "Sauver" at bounding box center [1390, 455] width 36 height 17
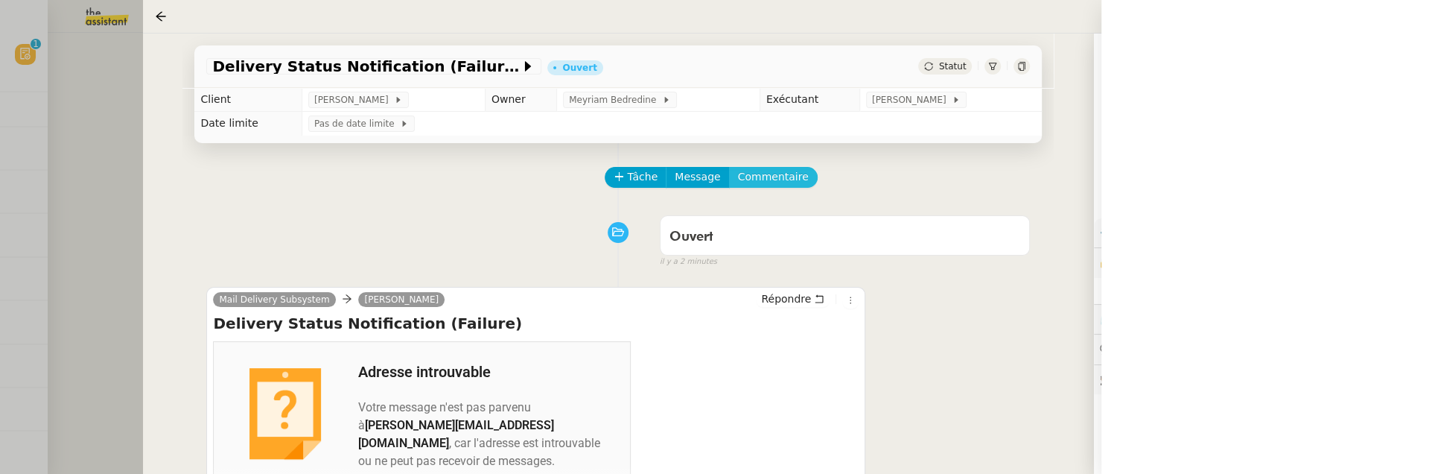
click at [778, 177] on span "Commentaire" at bounding box center [773, 176] width 71 height 17
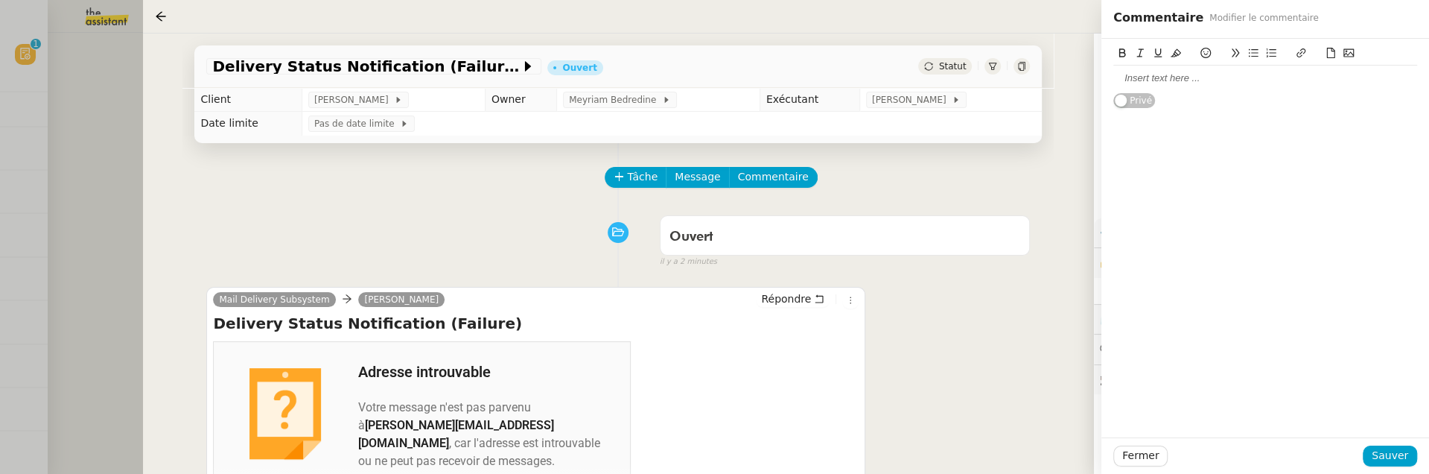
click at [1273, 86] on div at bounding box center [1266, 78] width 304 height 25
click at [1387, 468] on div "Fermer Sauver" at bounding box center [1266, 455] width 328 height 36
click at [1377, 460] on span "Sauver" at bounding box center [1390, 455] width 36 height 17
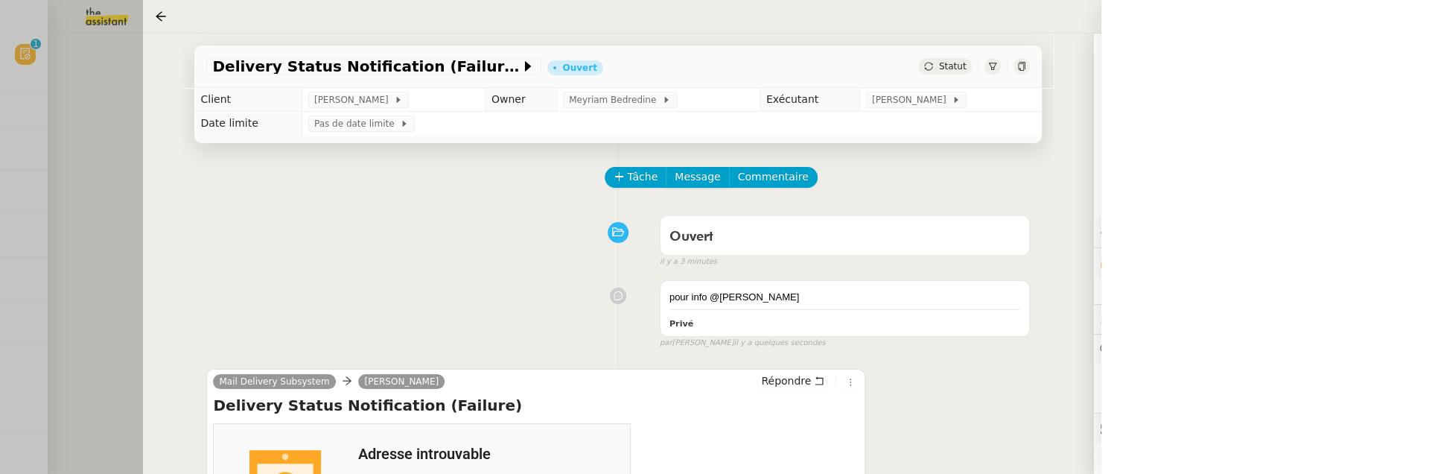
click at [112, 211] on div at bounding box center [714, 237] width 1429 height 474
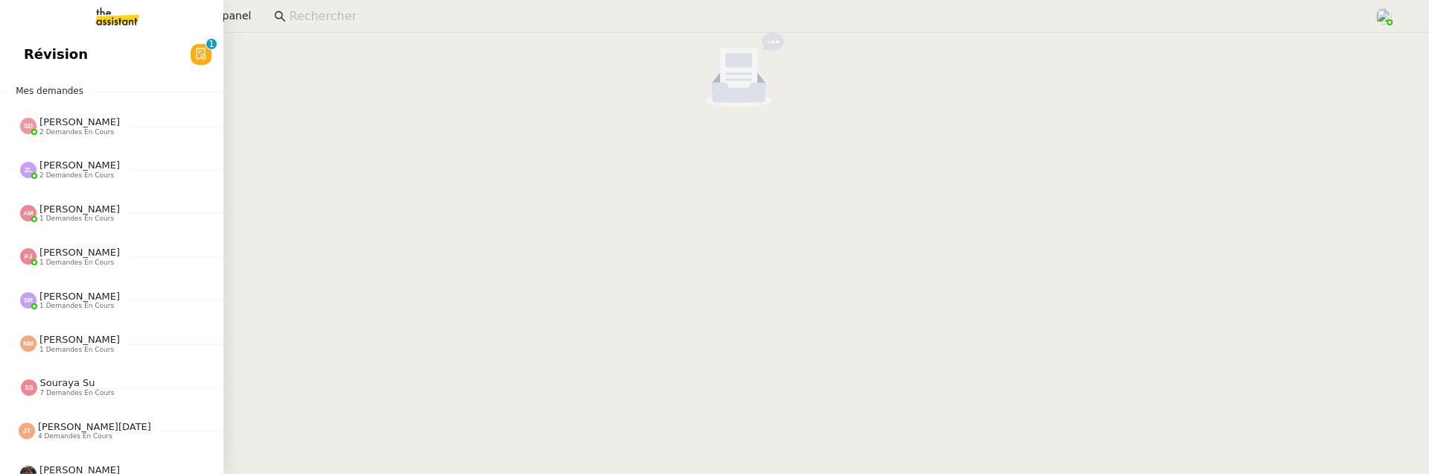
click at [39, 63] on span "Révision" at bounding box center [56, 54] width 64 height 22
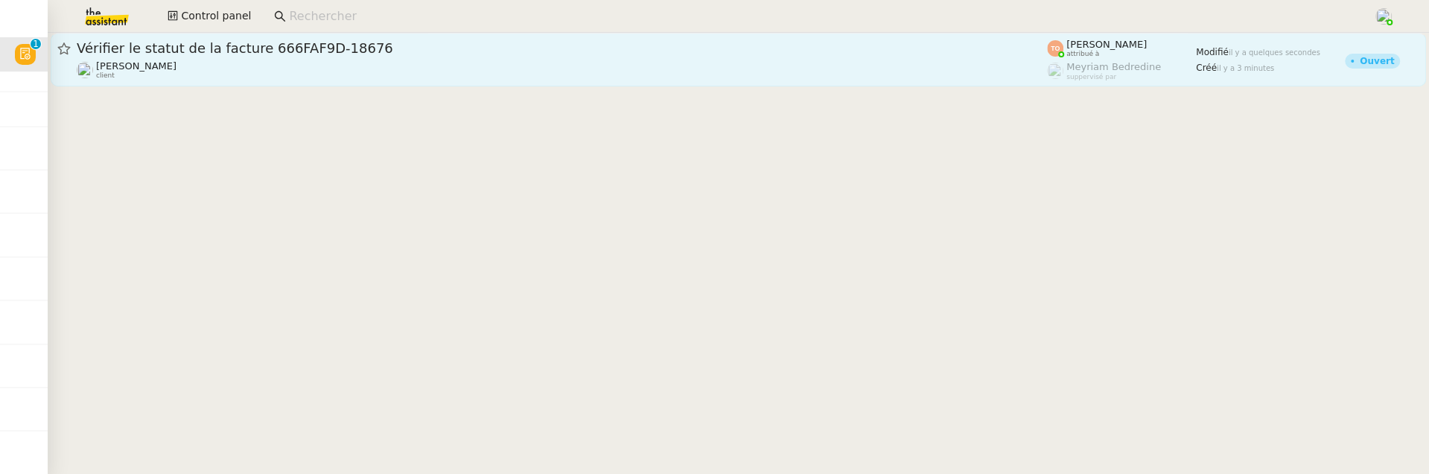
click at [416, 77] on div "Julien Decroix client" at bounding box center [562, 69] width 971 height 19
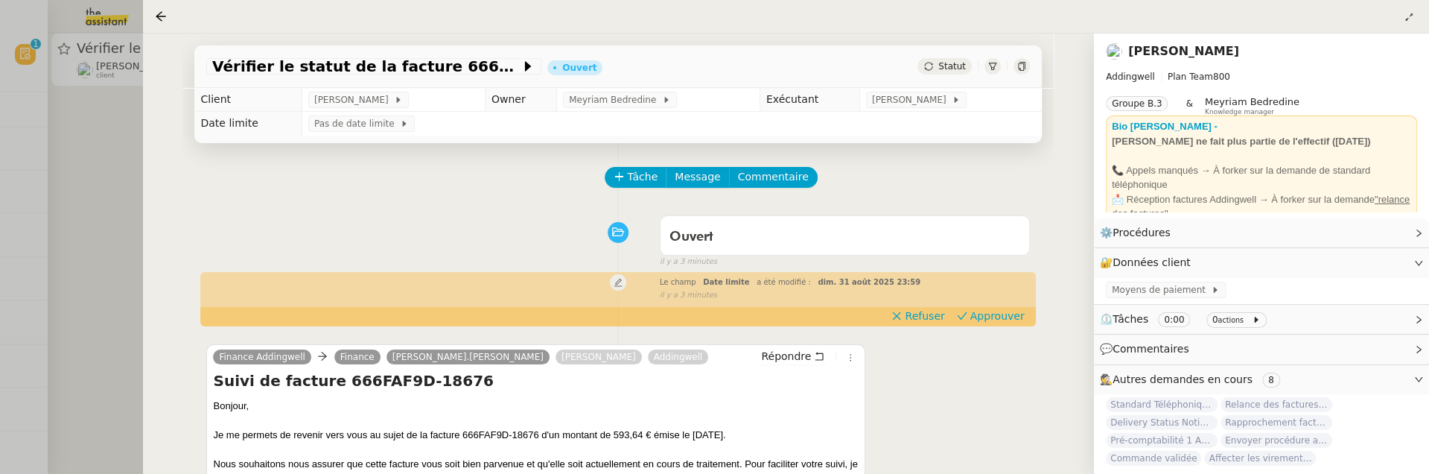
scroll to position [81, 0]
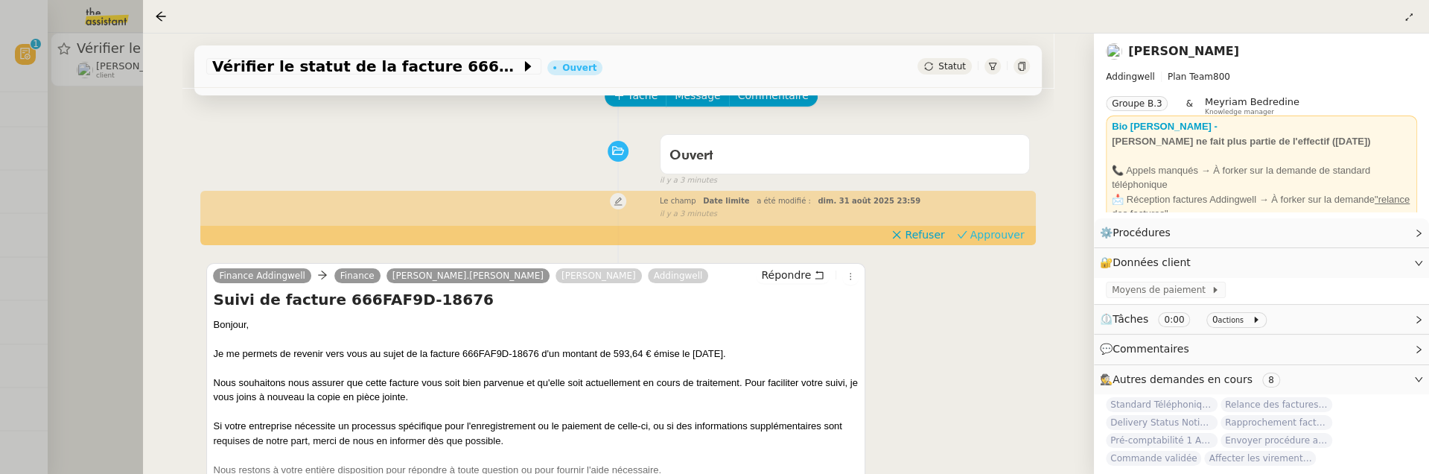
click at [977, 236] on span "Approuver" at bounding box center [998, 234] width 54 height 15
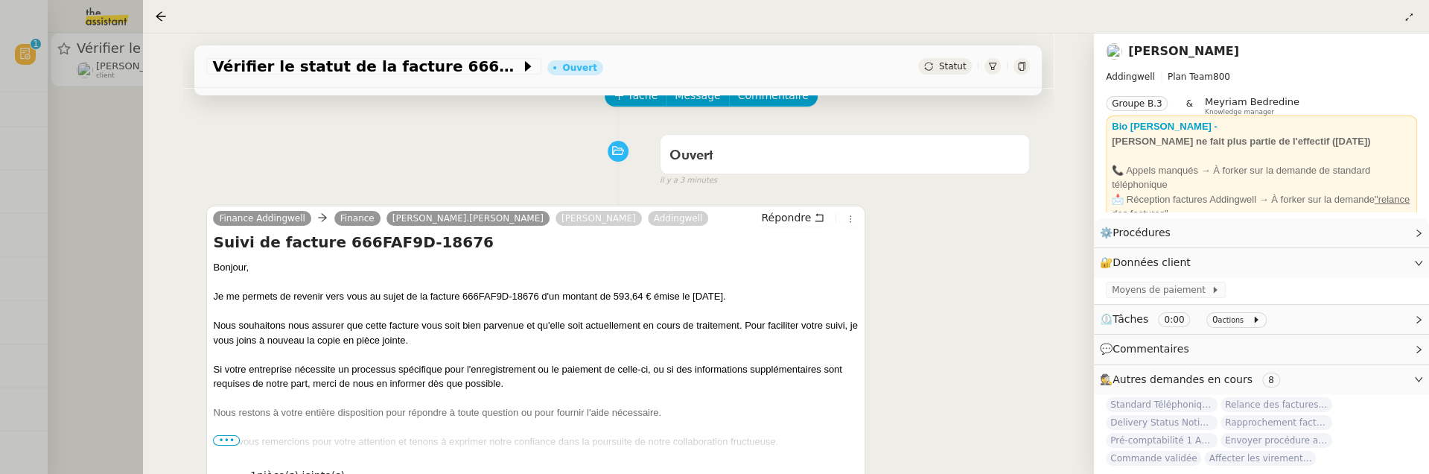
click at [84, 174] on div at bounding box center [714, 237] width 1429 height 474
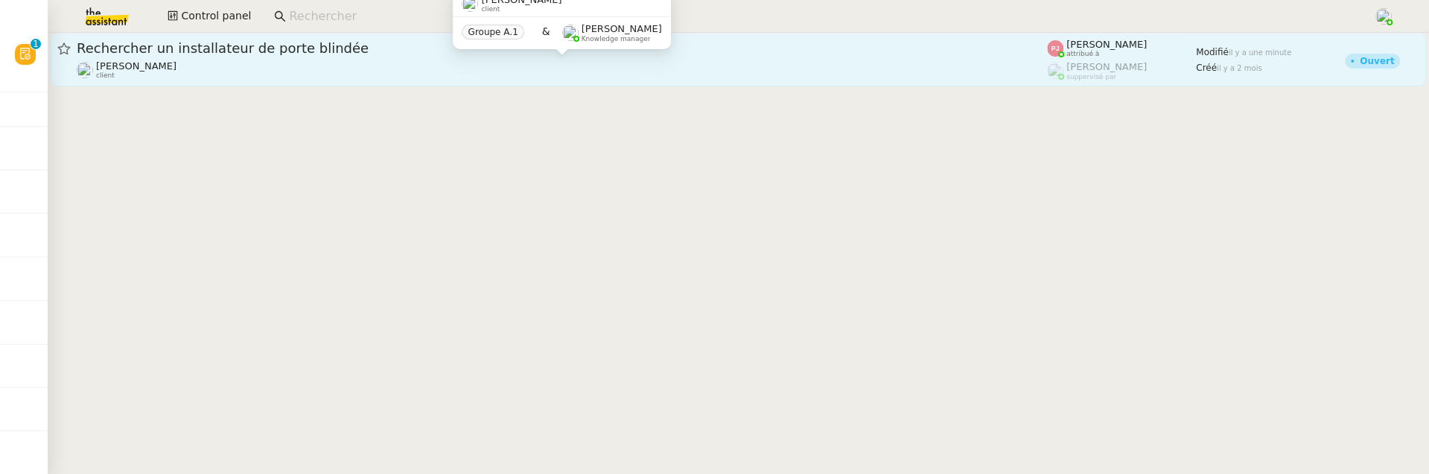
click at [538, 69] on div "Gilbert AVAKIAN client" at bounding box center [562, 69] width 971 height 19
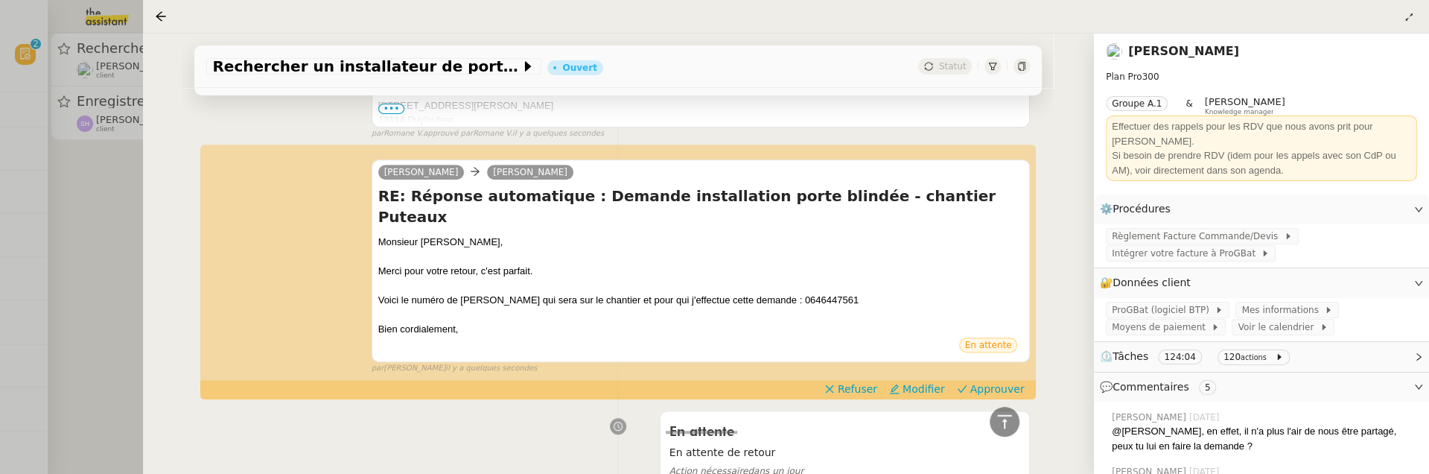
scroll to position [450, 0]
click at [1009, 380] on span "Approuver" at bounding box center [998, 387] width 54 height 15
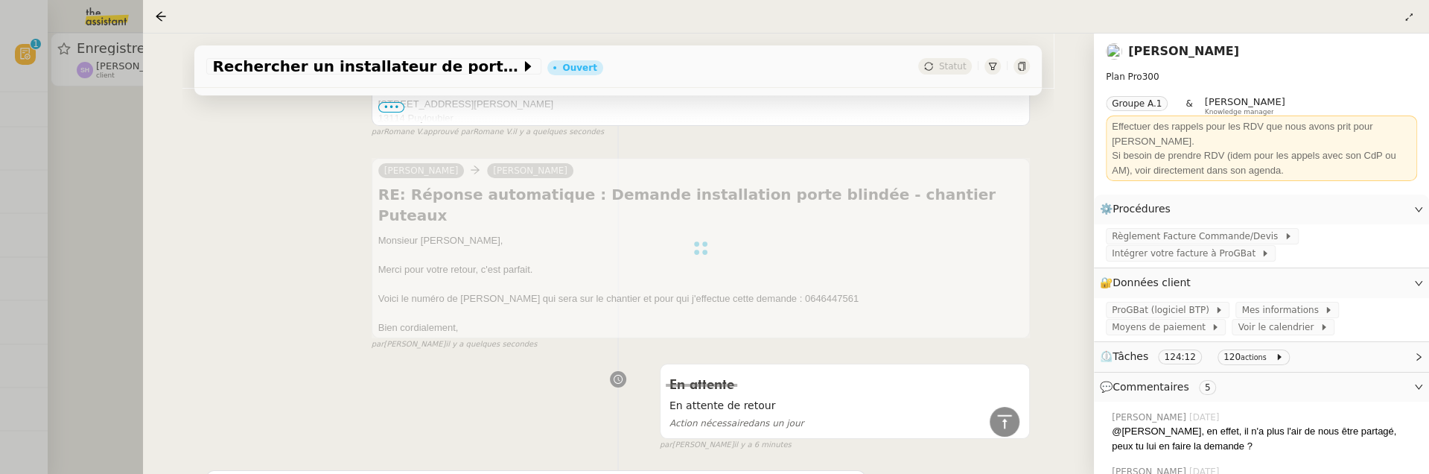
click at [125, 209] on div at bounding box center [714, 237] width 1429 height 474
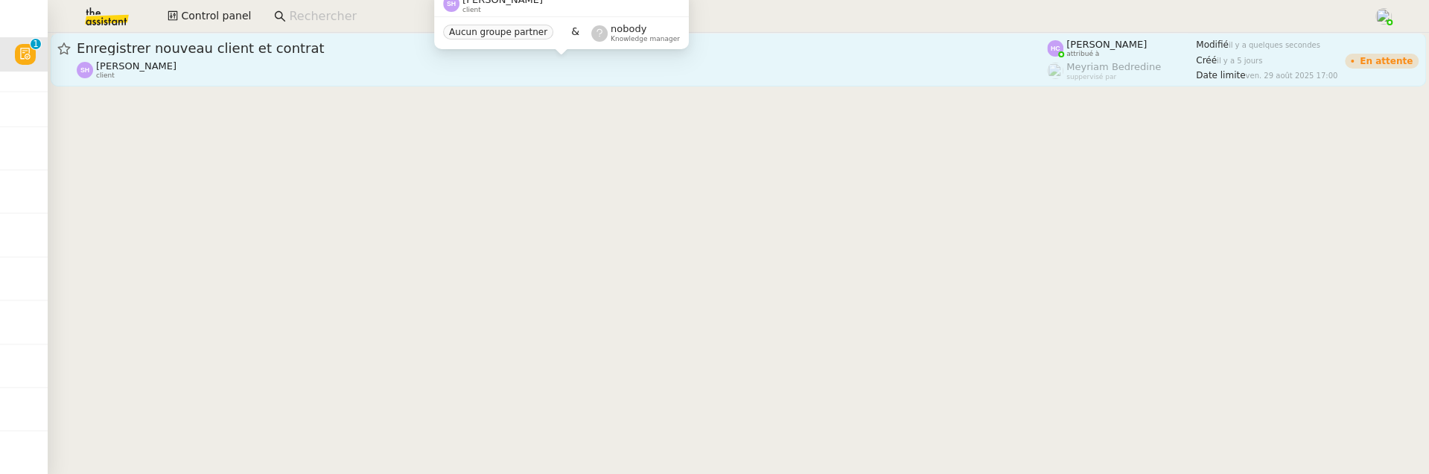
click at [303, 63] on div "Sarah Hadj client" at bounding box center [562, 69] width 971 height 19
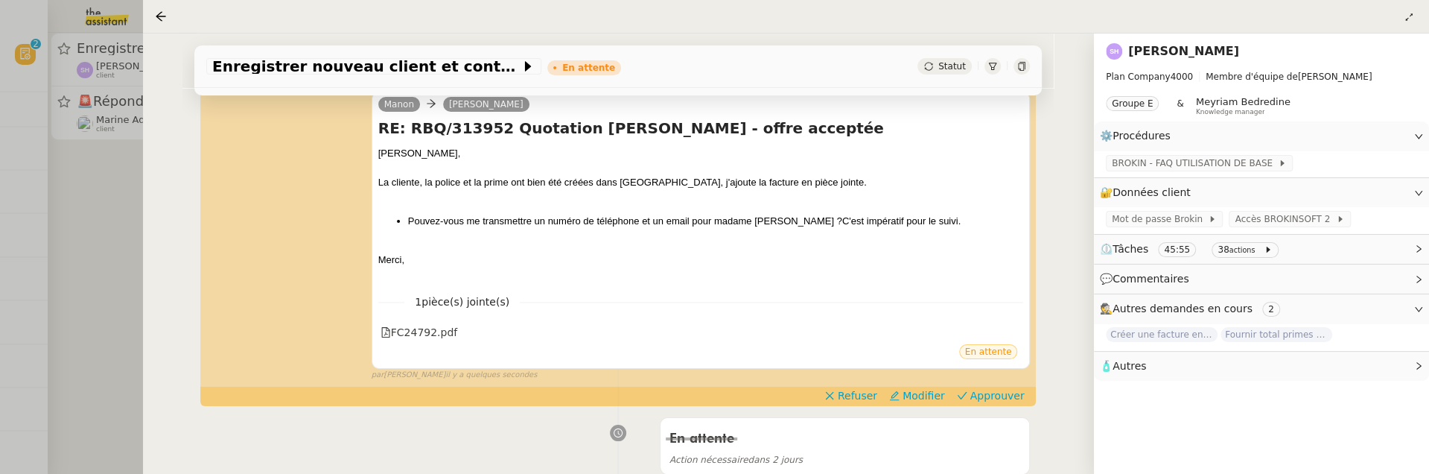
scroll to position [320, 0]
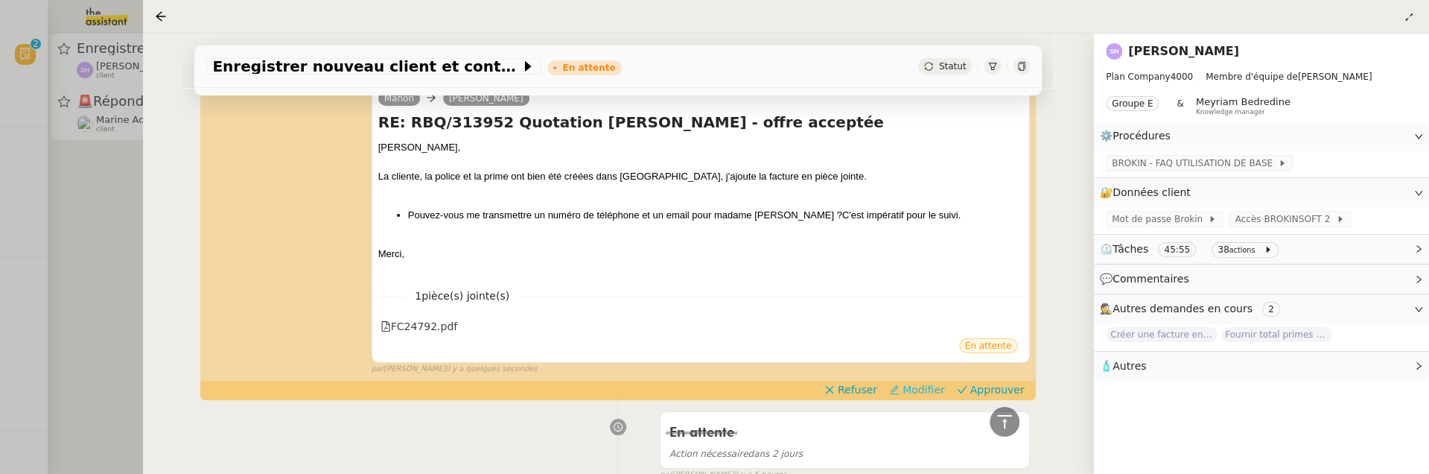
click at [933, 392] on span "Modifier" at bounding box center [924, 389] width 42 height 15
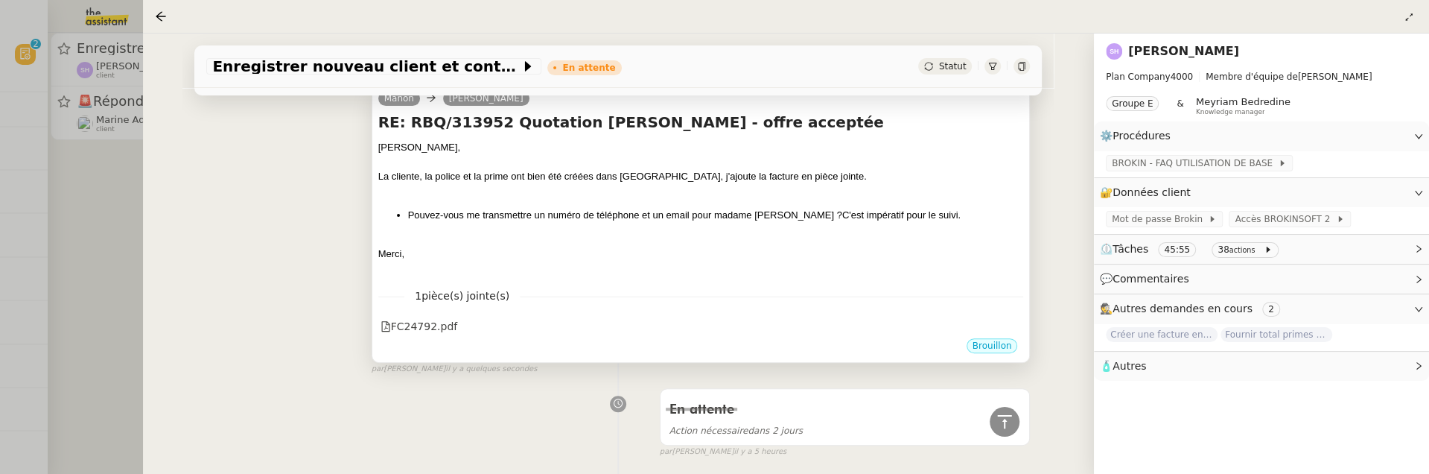
click at [714, 238] on div at bounding box center [701, 239] width 646 height 15
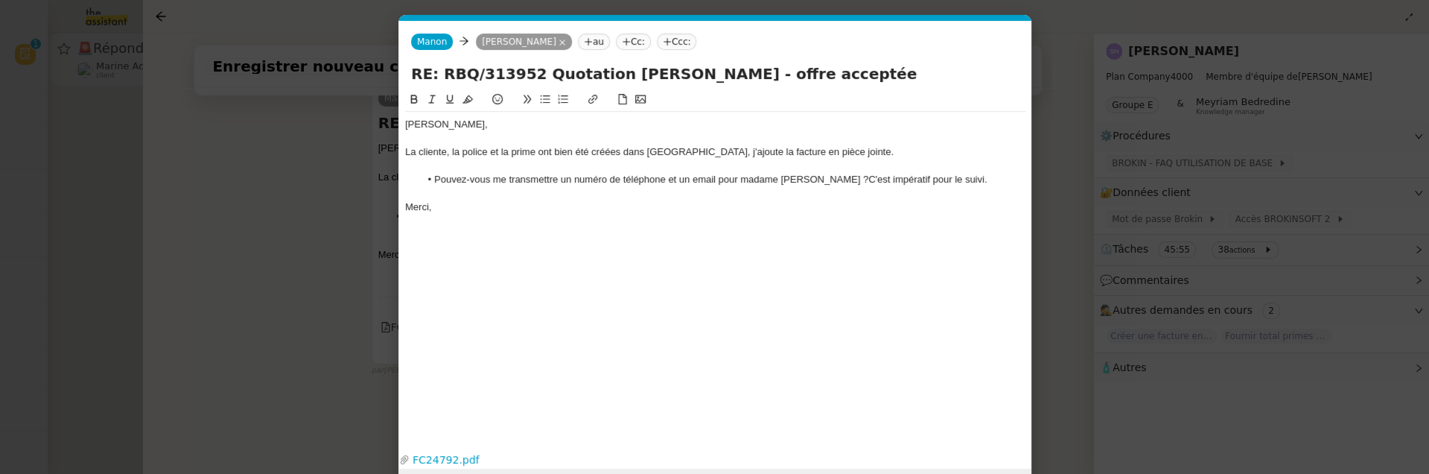
scroll to position [0, 31]
click at [750, 182] on li "Pouvez-vous me transmettre un numéro de téléphone et un email pour madame BOTER…" at bounding box center [722, 179] width 606 height 13
click at [832, 179] on li "Pouvez-vous me transmettre un numéro de téléphone et un email pour Madame BOTER…" at bounding box center [722, 179] width 606 height 13
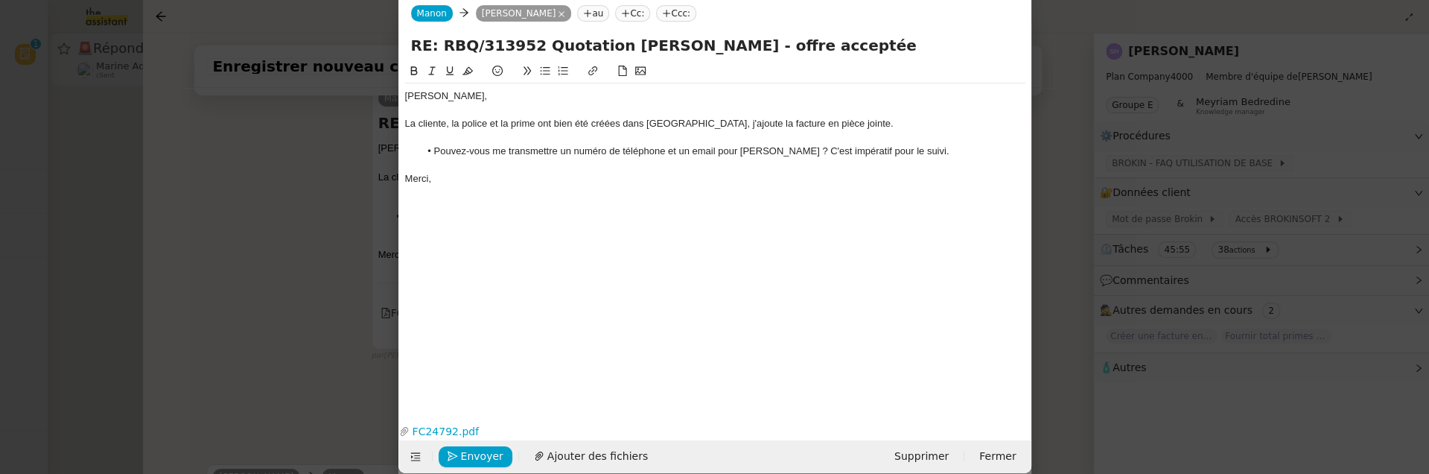
scroll to position [45, 0]
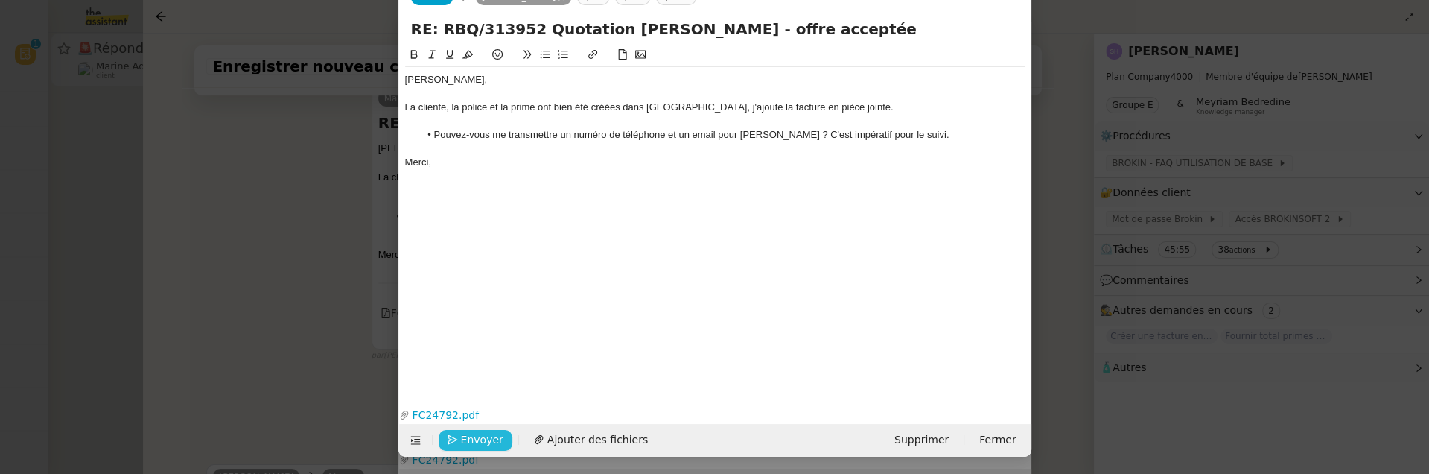
click at [483, 436] on span "Envoyer" at bounding box center [482, 439] width 42 height 17
click at [483, 436] on span "Confirmer l'envoi" at bounding box center [505, 439] width 89 height 17
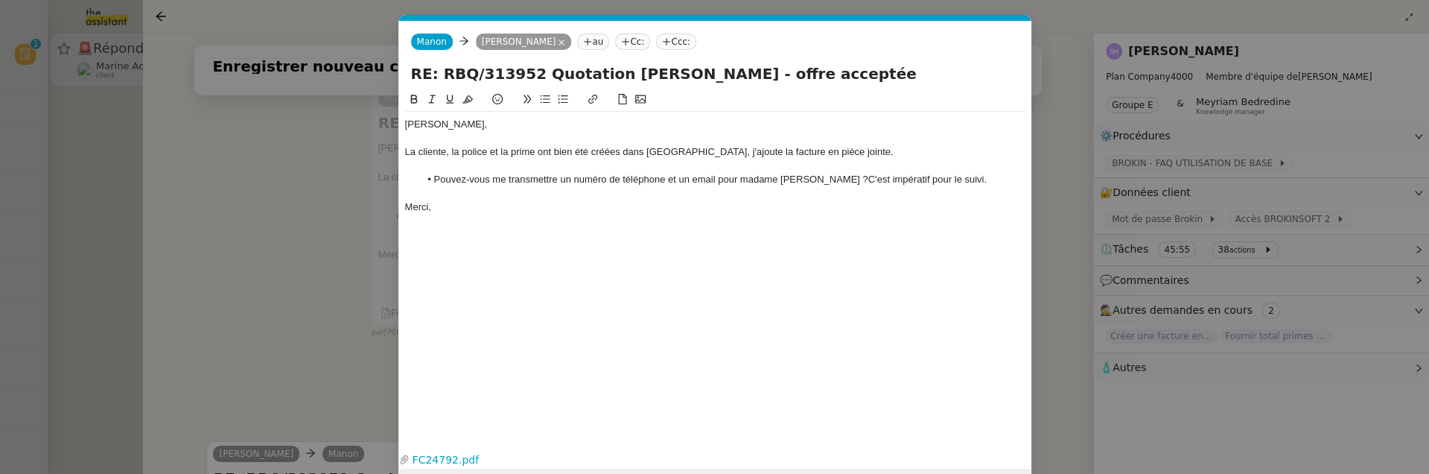
click at [295, 258] on nz-modal-container "Service TA - VOYAGE - PROPOSITION GLOBALE A utiliser dans le cadre de propositi…" at bounding box center [714, 237] width 1429 height 474
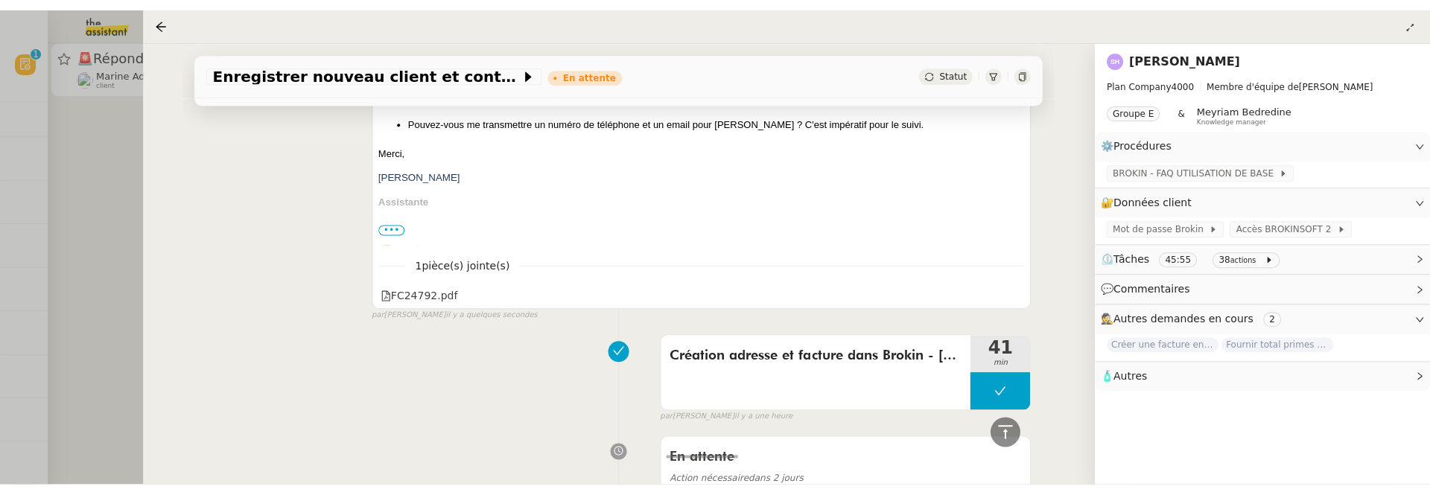
scroll to position [665, 0]
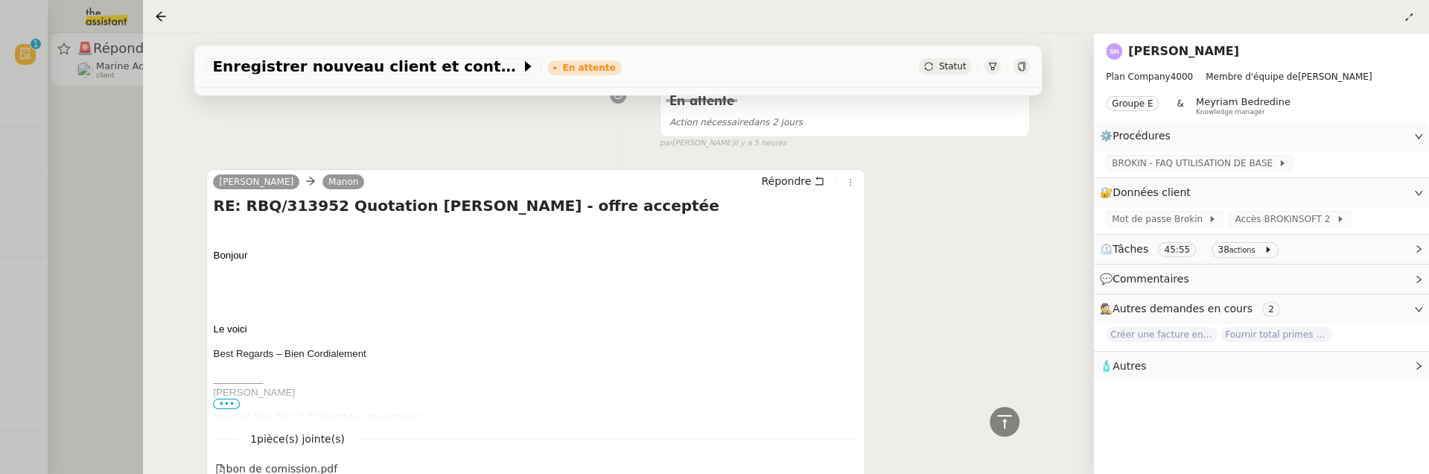
click at [75, 226] on div at bounding box center [714, 237] width 1429 height 474
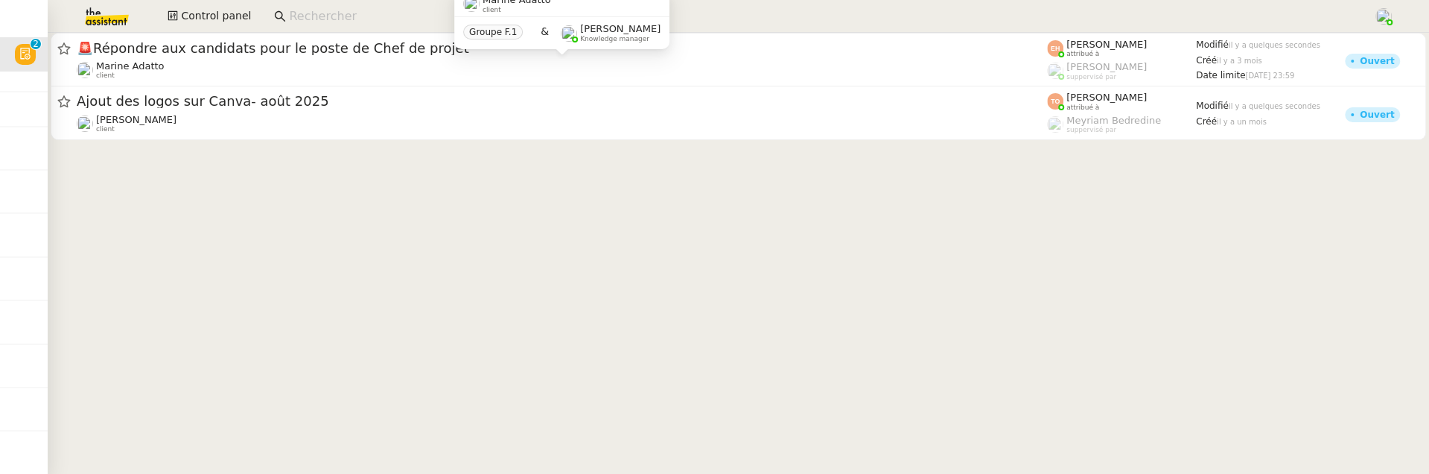
click at [261, 76] on div "Marine Adatto client" at bounding box center [562, 69] width 971 height 19
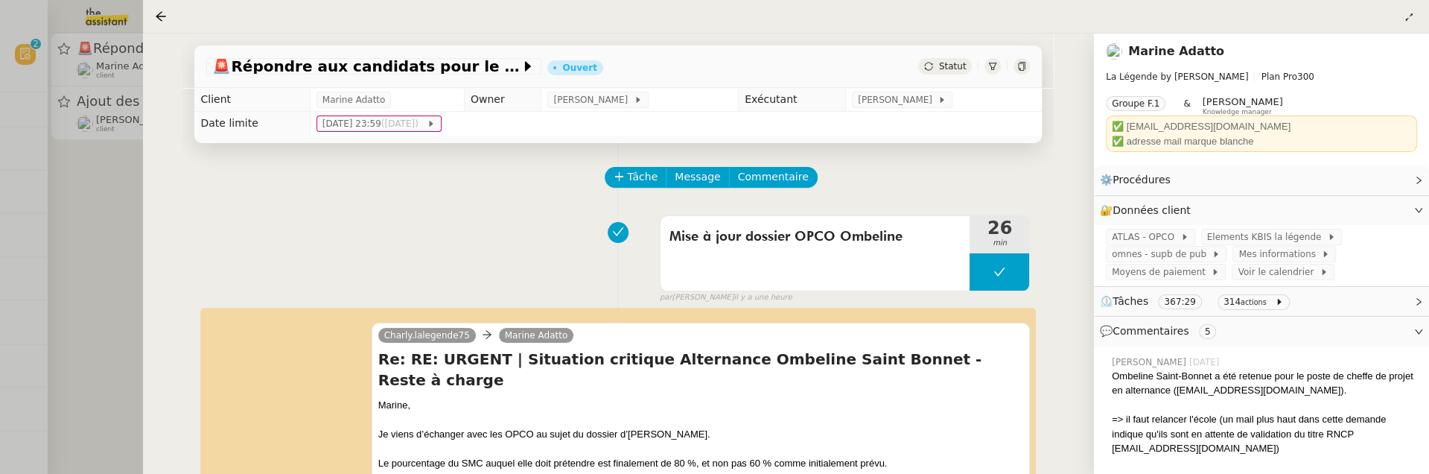
click at [88, 232] on div at bounding box center [714, 237] width 1429 height 474
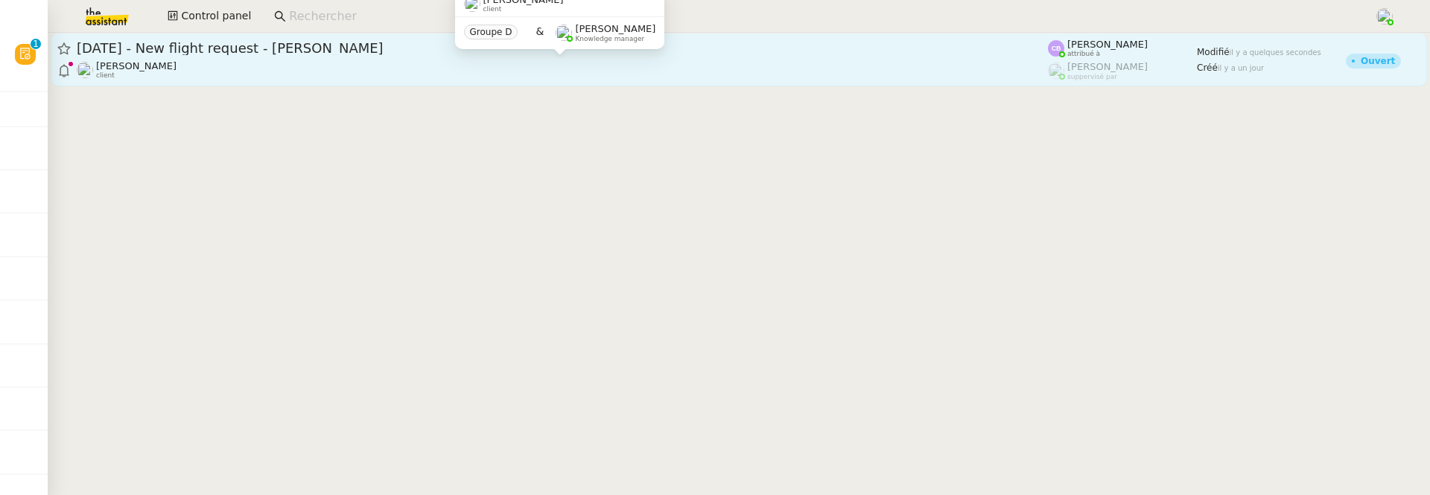
click at [415, 71] on div "Louis Frei client" at bounding box center [562, 69] width 971 height 19
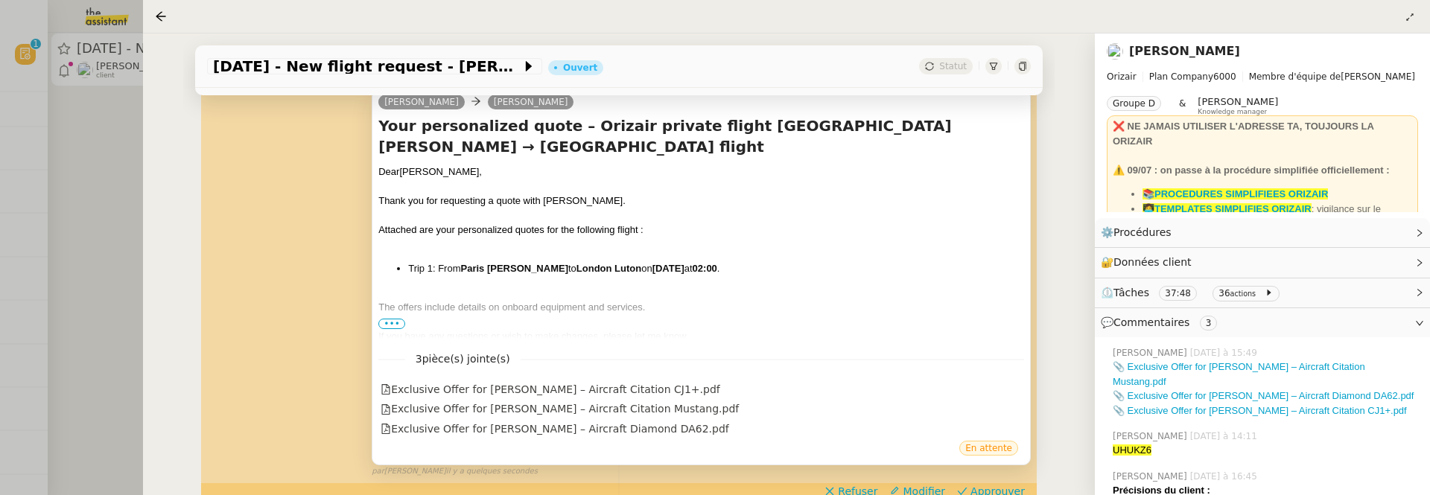
scroll to position [234, 0]
click at [393, 323] on span "•••" at bounding box center [391, 323] width 27 height 10
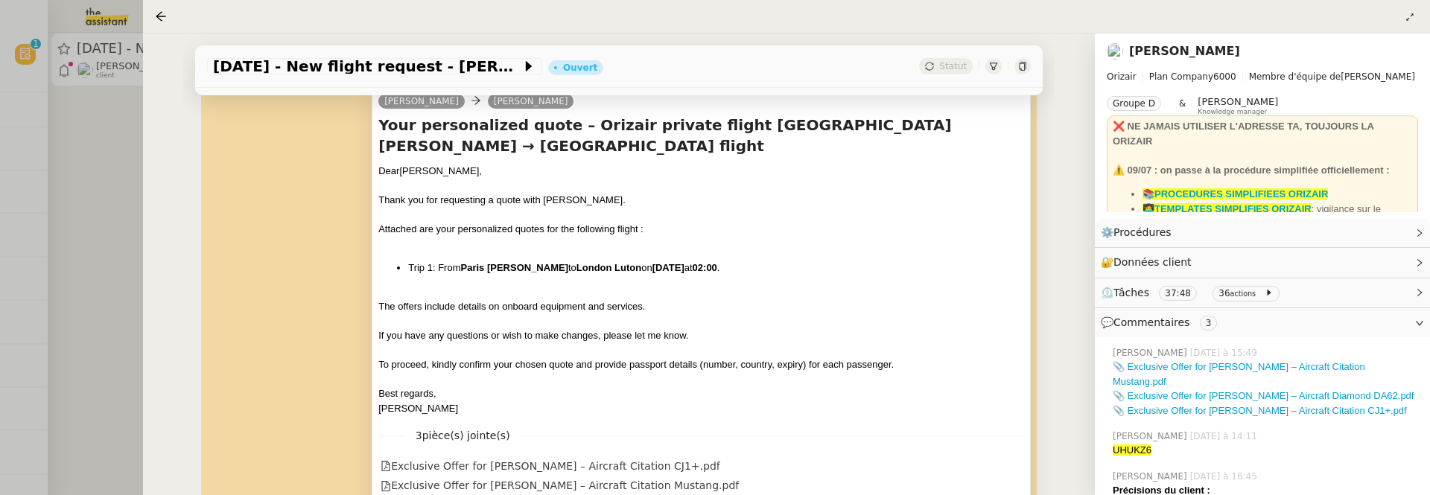
scroll to position [285, 0]
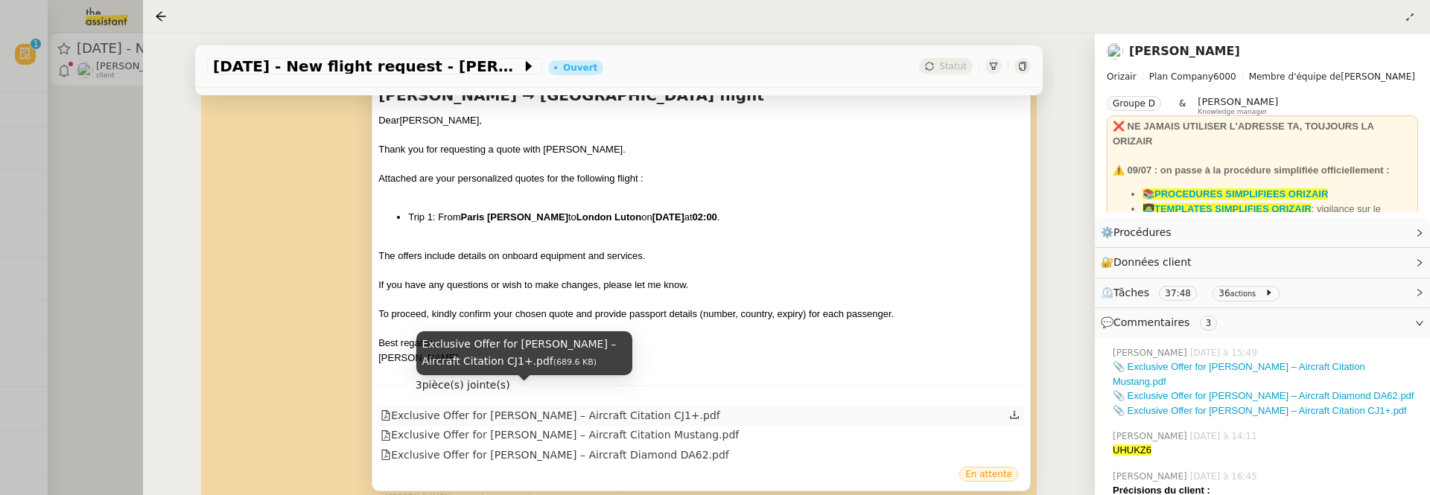
click at [646, 407] on div "Exclusive Offer for Mr. Karrar – Aircraft Citation CJ1+.pdf" at bounding box center [551, 415] width 340 height 17
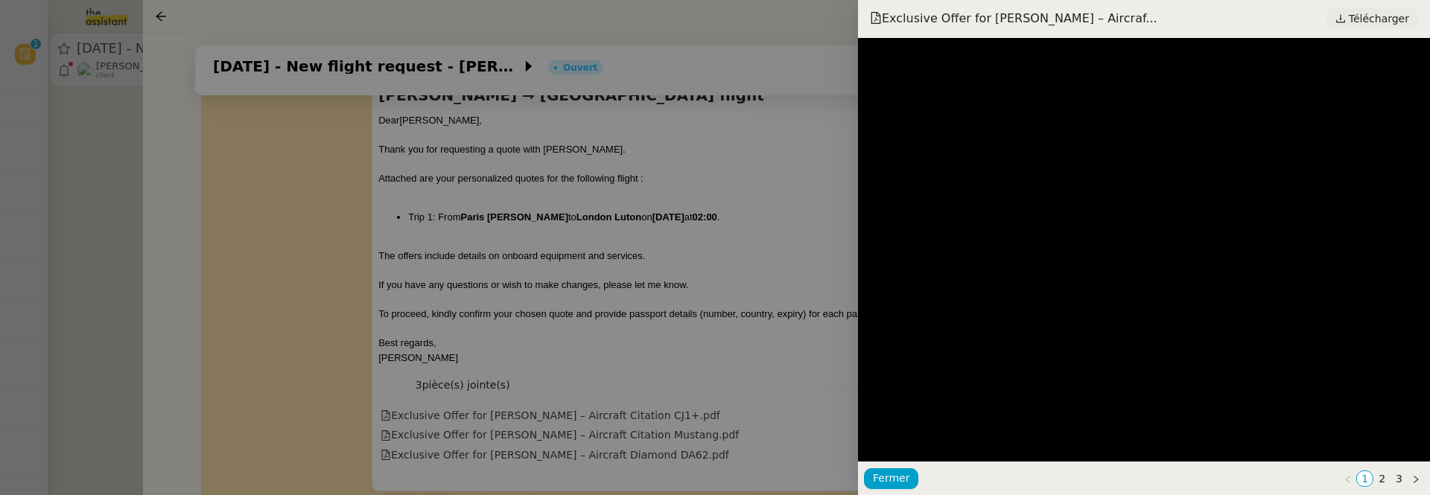
click at [1368, 27] on span "Télécharger" at bounding box center [1379, 18] width 60 height 19
click at [649, 286] on div at bounding box center [715, 247] width 1430 height 495
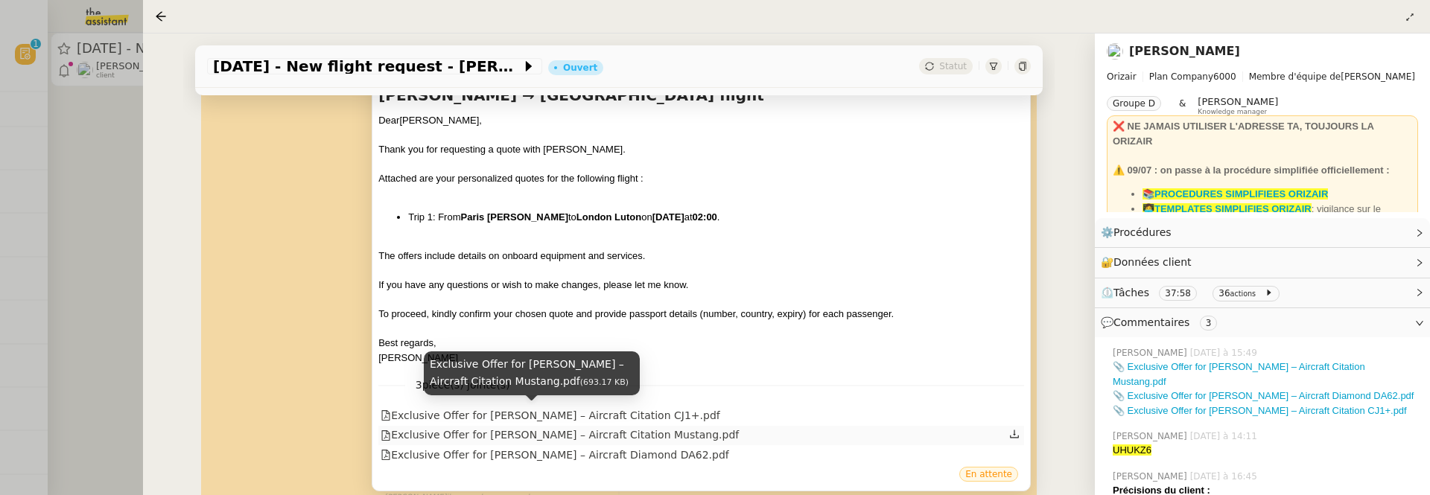
click at [600, 427] on div "Exclusive Offer for Mr. Karrar – Aircraft Citation Mustang.pdf" at bounding box center [560, 435] width 358 height 17
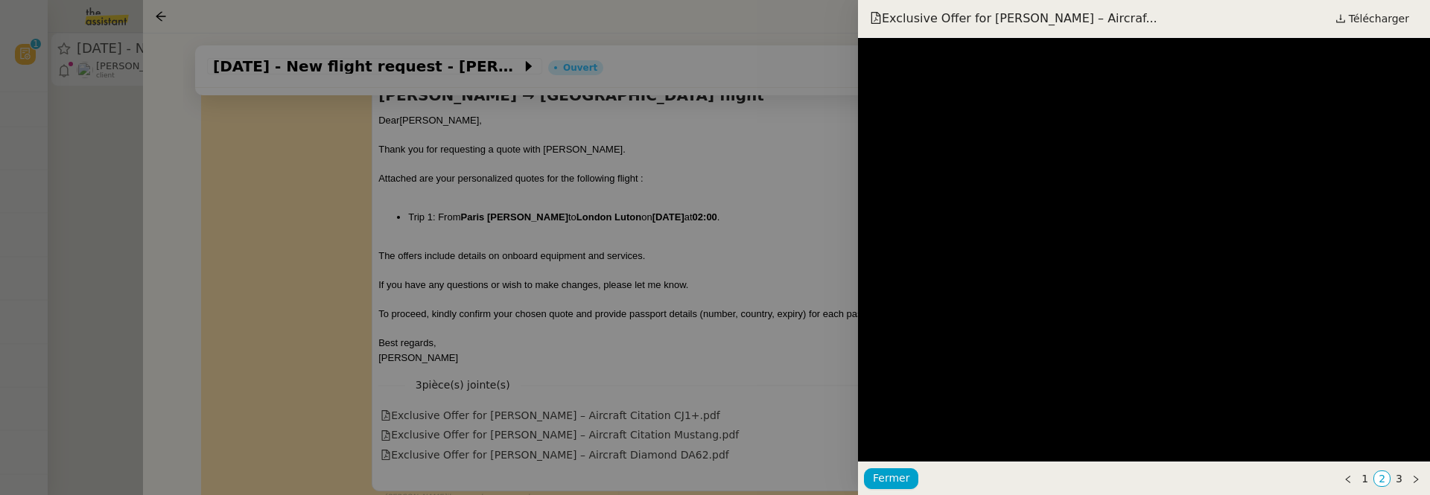
click at [673, 303] on div at bounding box center [715, 247] width 1430 height 495
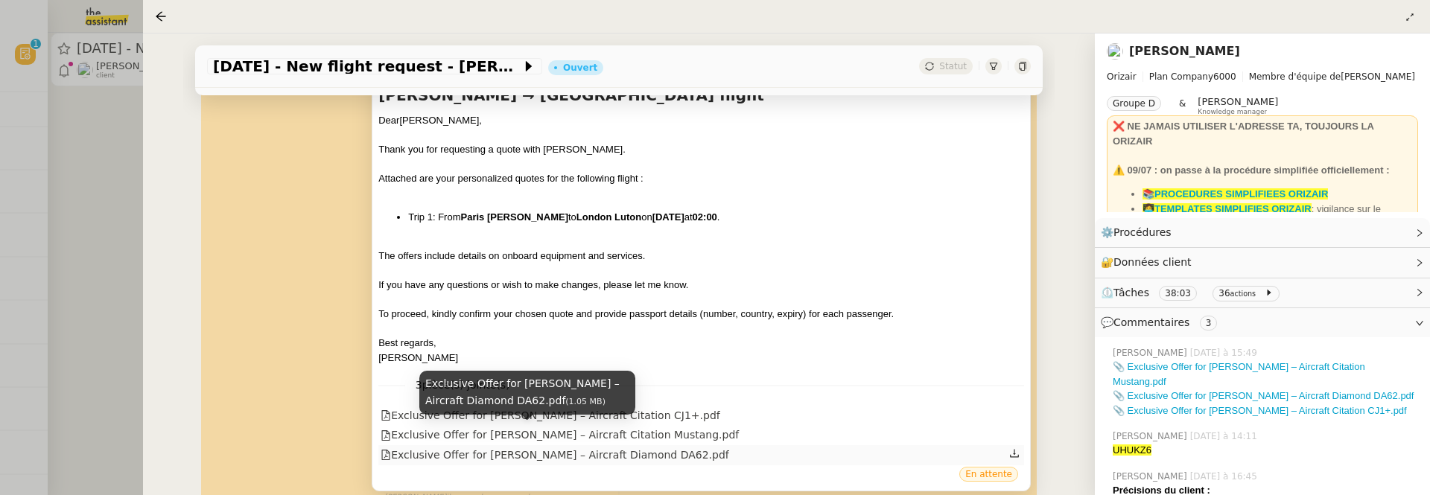
click at [527, 447] on div "Exclusive Offer for Mr. Karrar – Aircraft Diamond DA62.pdf" at bounding box center [555, 455] width 349 height 17
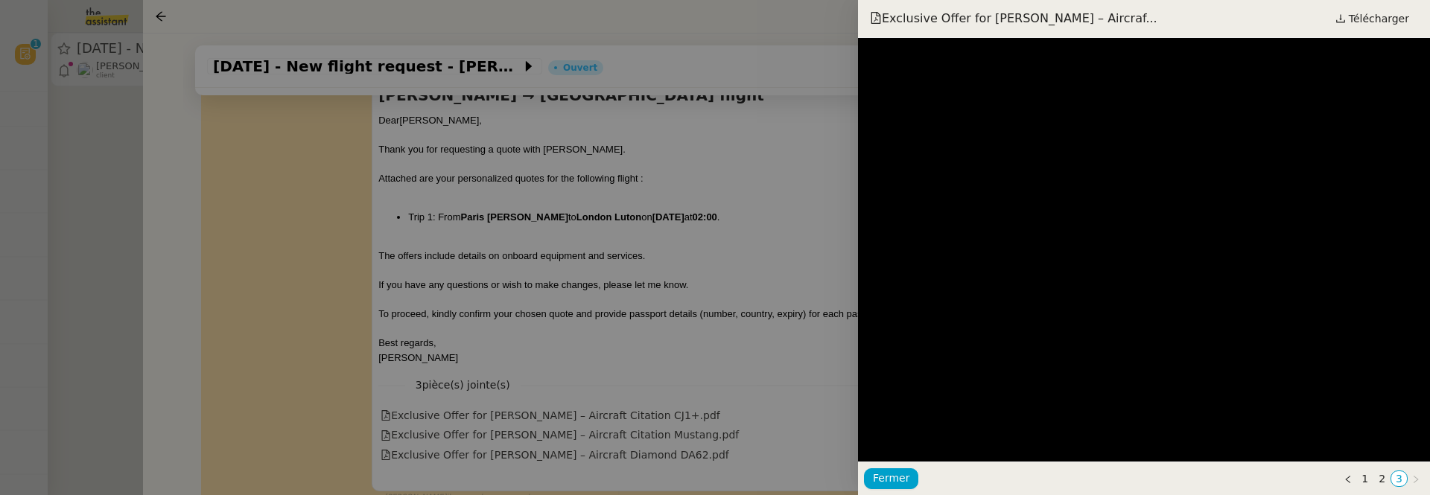
click at [772, 291] on div at bounding box center [715, 247] width 1430 height 495
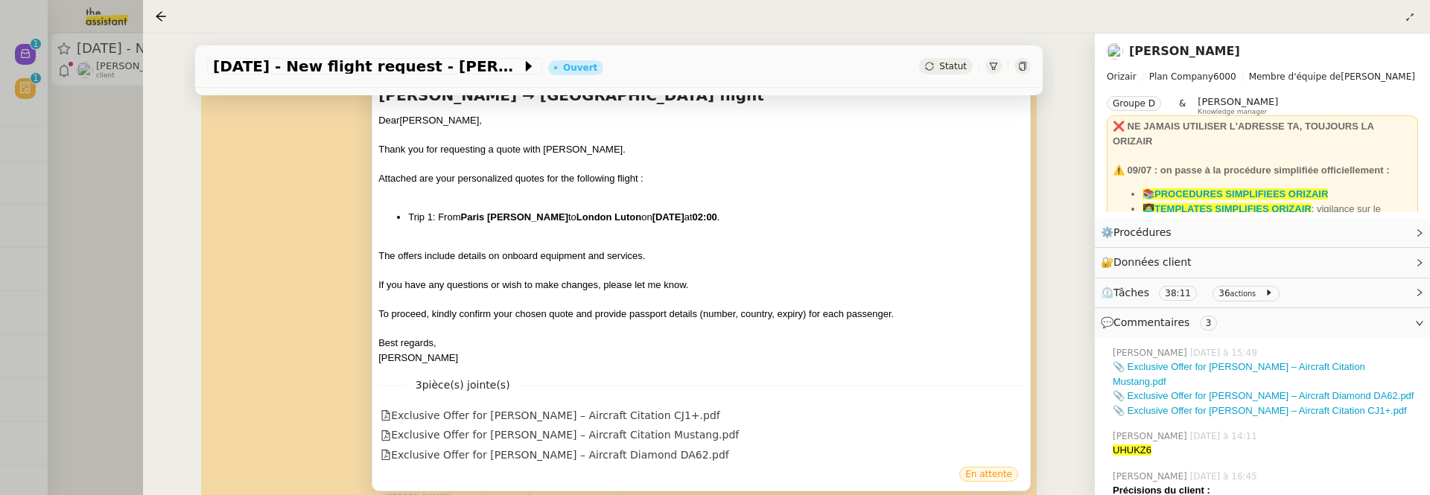
scroll to position [358, 0]
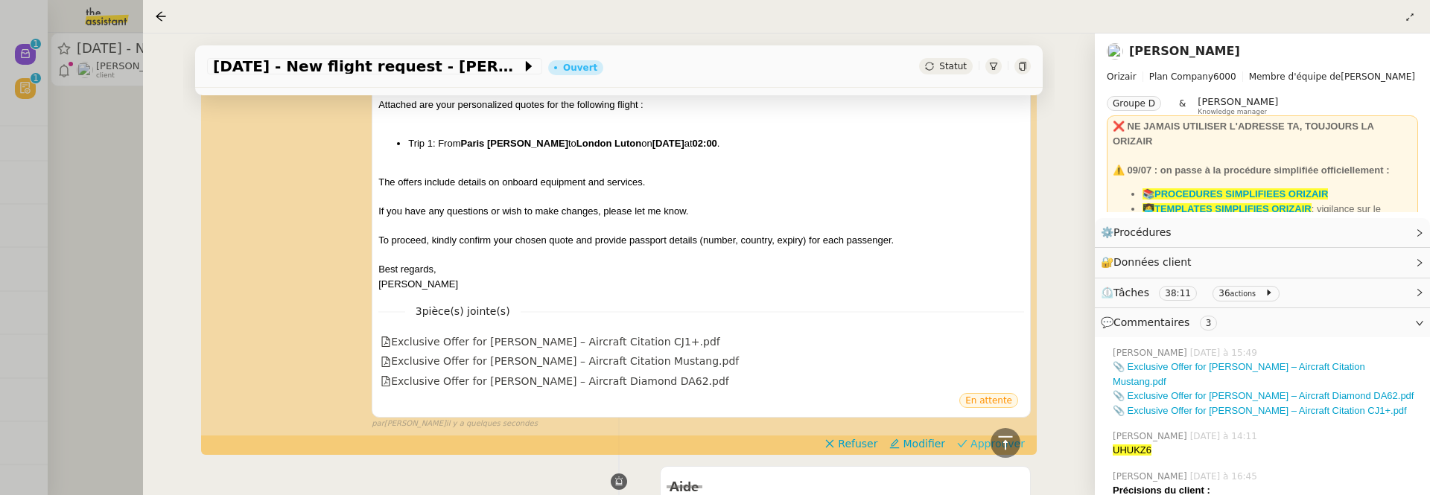
click at [988, 436] on span "Approuver" at bounding box center [998, 443] width 54 height 15
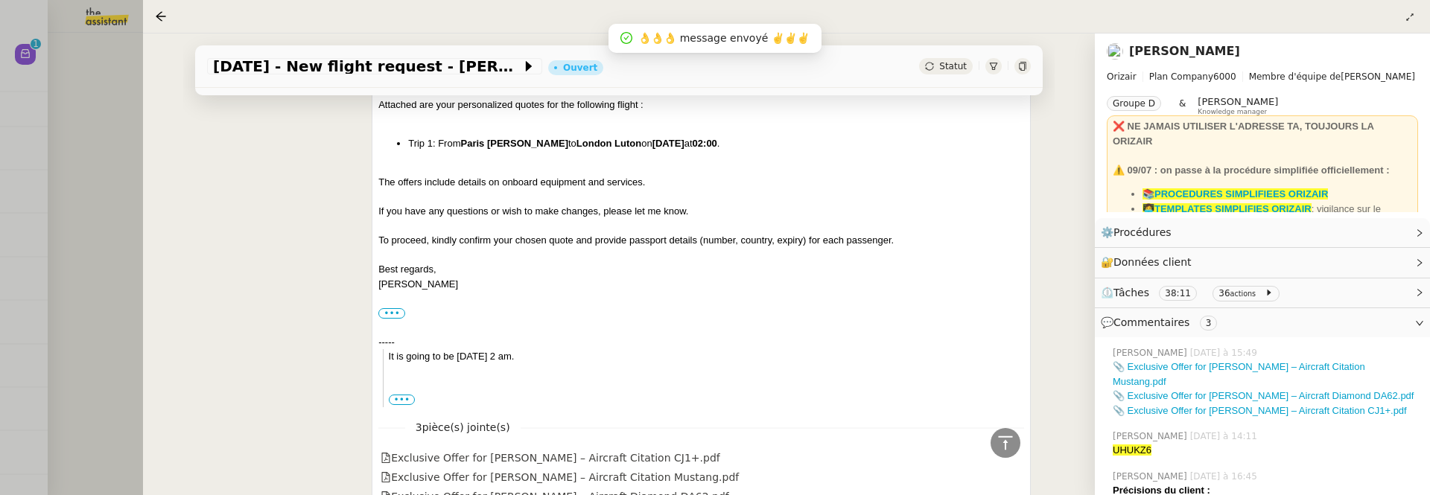
scroll to position [457, 0]
click at [98, 209] on div at bounding box center [715, 247] width 1430 height 495
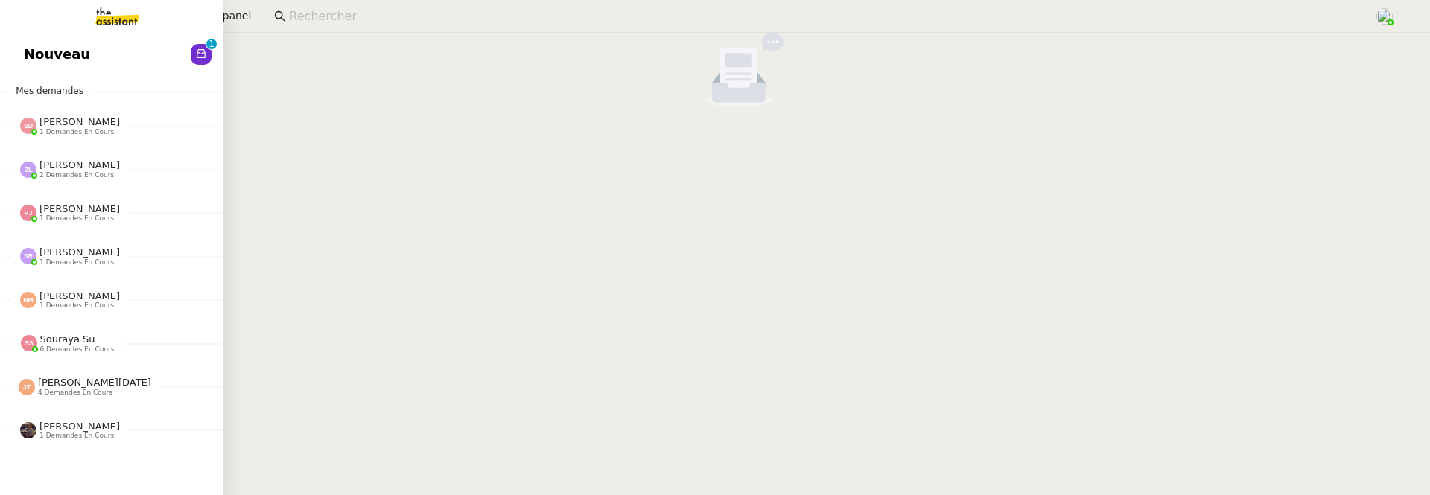
click at [32, 66] on link "Nouveau 0 1 2 3 4 5 6 7 8 9" at bounding box center [111, 54] width 223 height 34
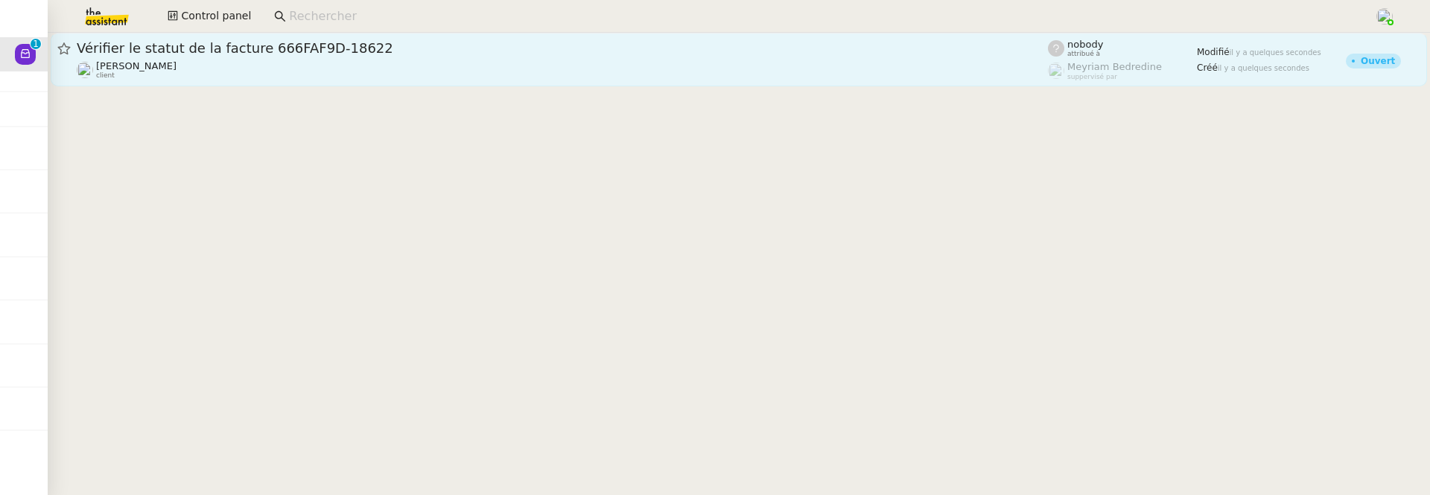
click at [352, 60] on div "Julien Decroix client" at bounding box center [562, 69] width 971 height 19
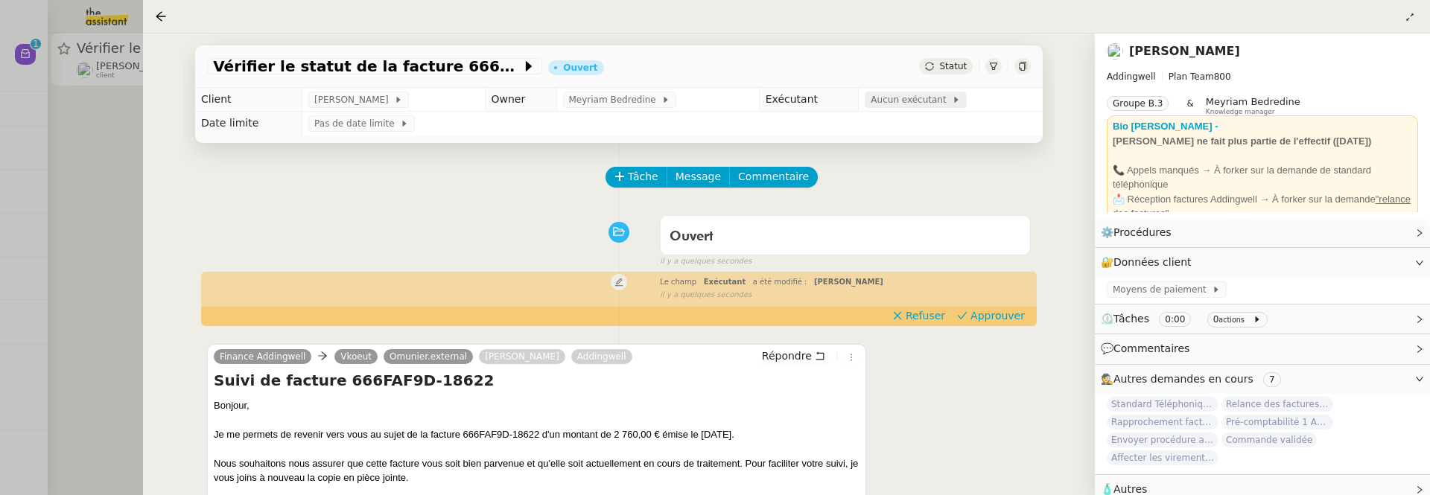
click at [931, 98] on span "Aucun exécutant" at bounding box center [911, 99] width 81 height 15
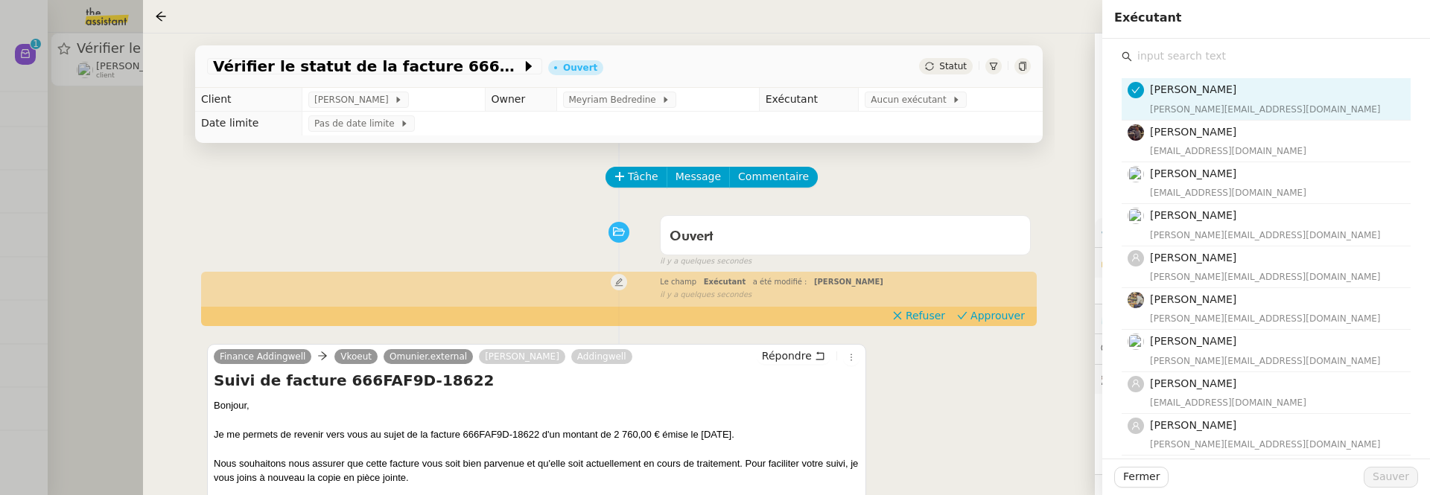
click at [1143, 55] on input "text" at bounding box center [1271, 56] width 279 height 20
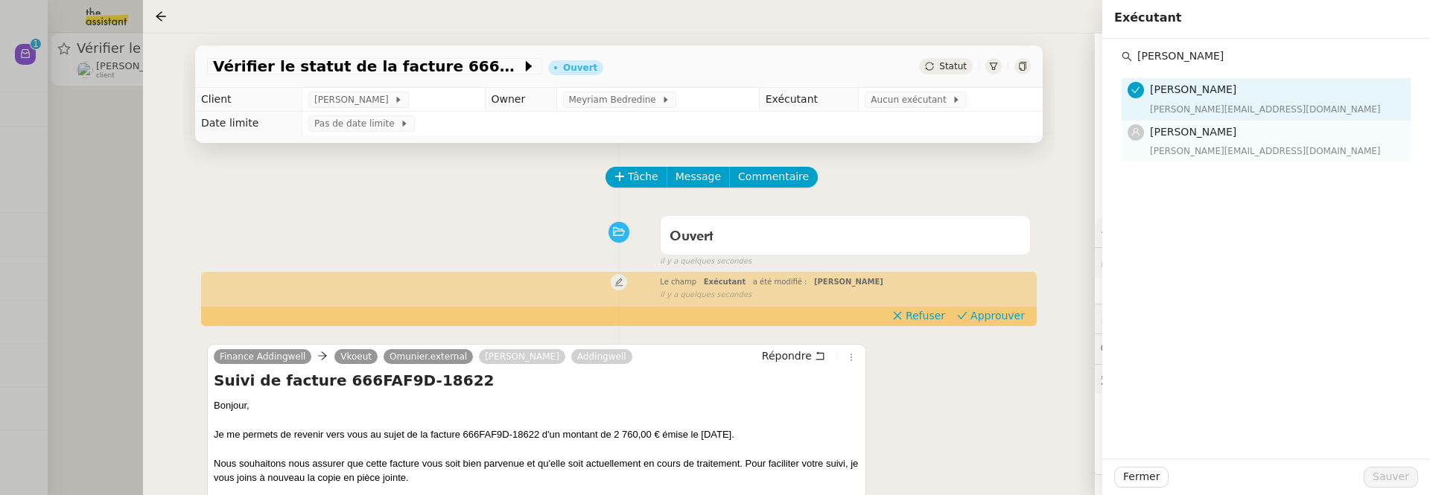
type input "tatyana"
click at [1201, 130] on span "Tatyana Orec" at bounding box center [1193, 132] width 86 height 12
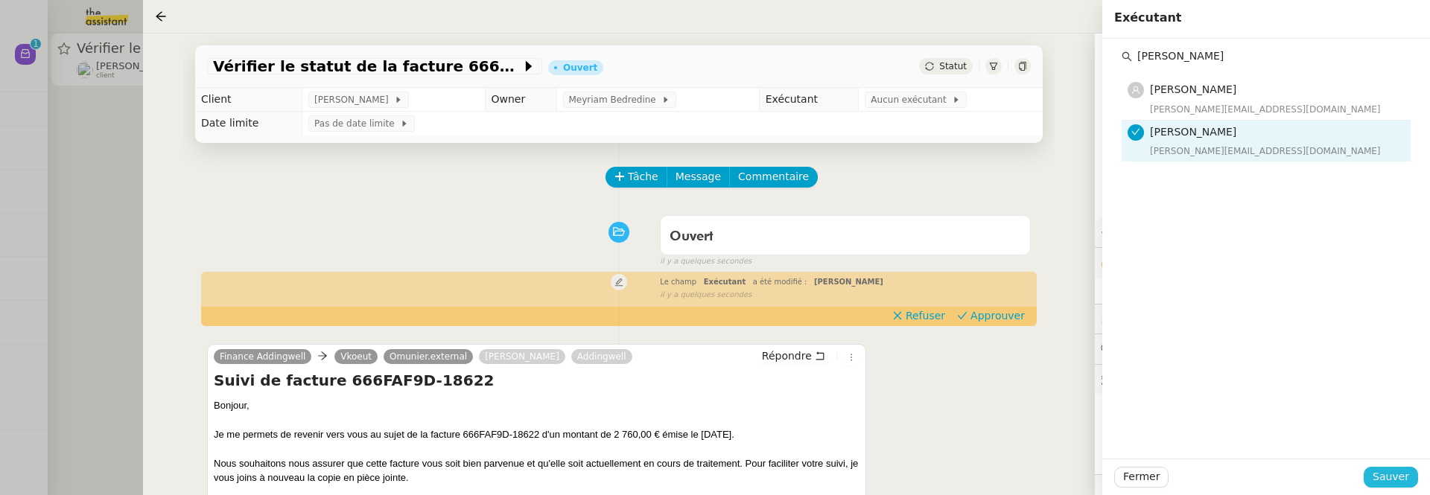
click at [1388, 473] on span "Sauver" at bounding box center [1391, 477] width 36 height 17
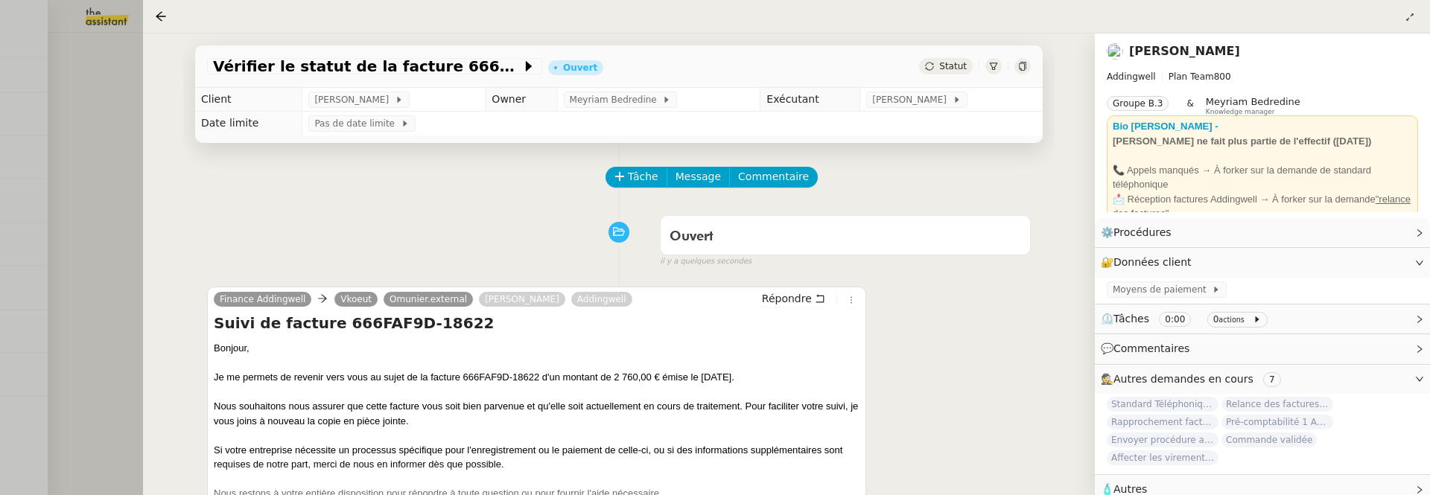
click at [66, 218] on div at bounding box center [715, 247] width 1430 height 495
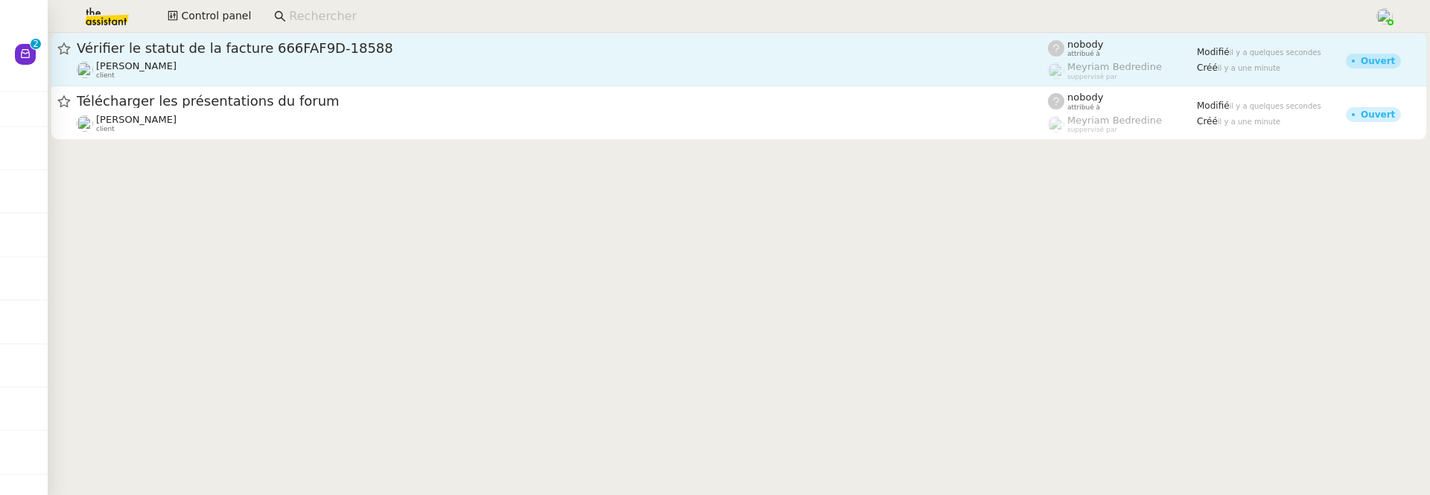
click at [524, 61] on div "Julien Decroix client" at bounding box center [562, 69] width 971 height 19
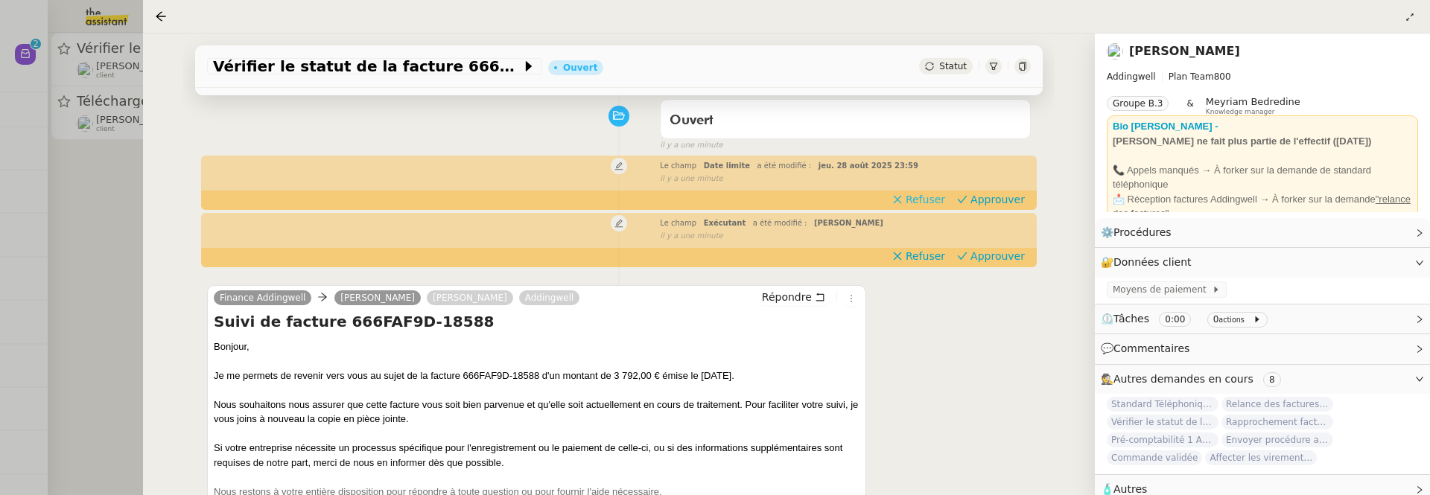
scroll to position [118, 0]
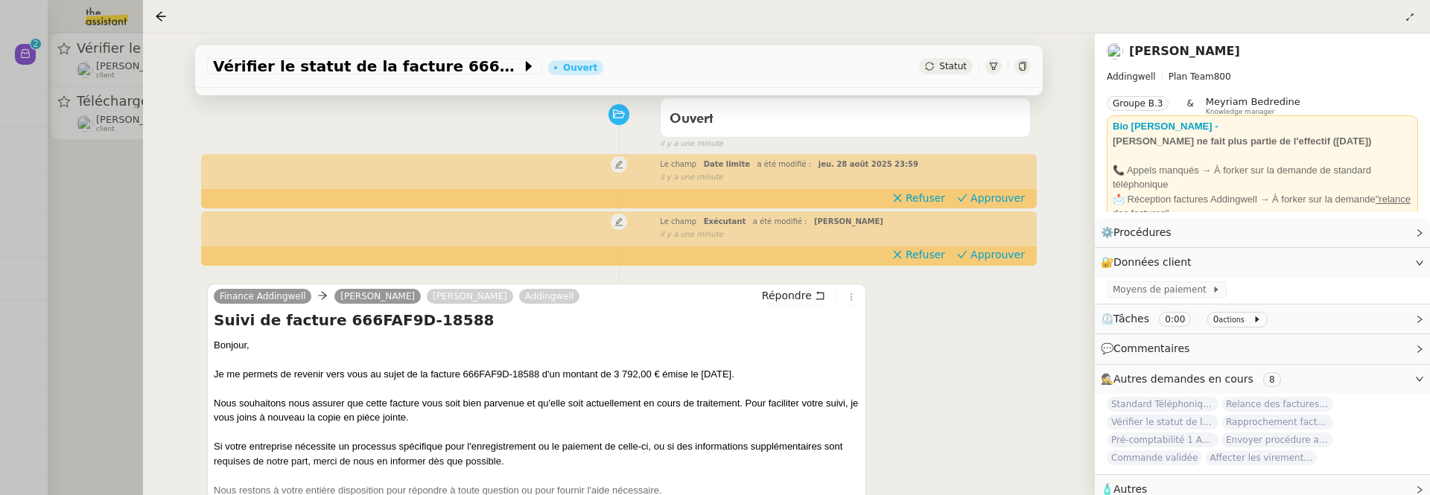
click at [118, 311] on div at bounding box center [715, 247] width 1430 height 495
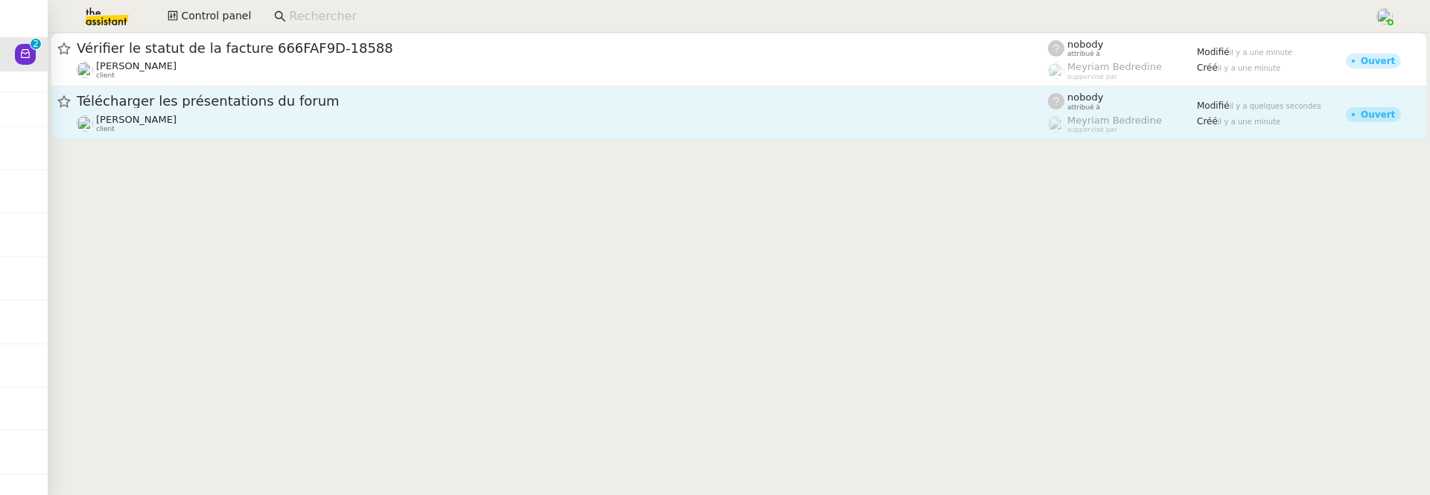
click at [333, 127] on div "Fanny Eyraud client" at bounding box center [562, 123] width 971 height 19
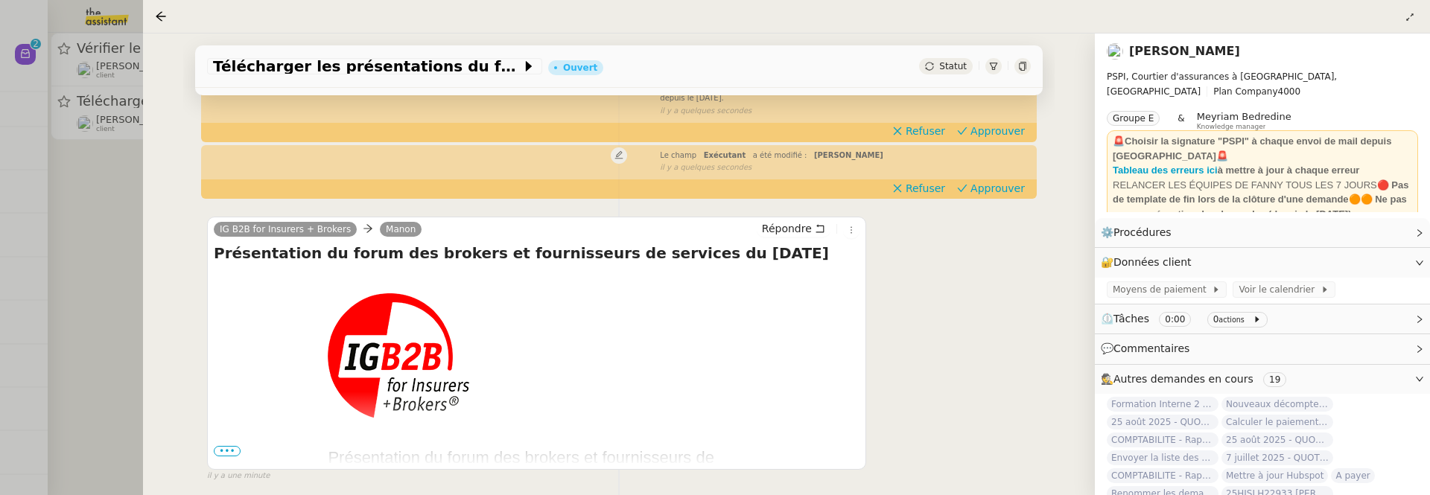
scroll to position [255, 0]
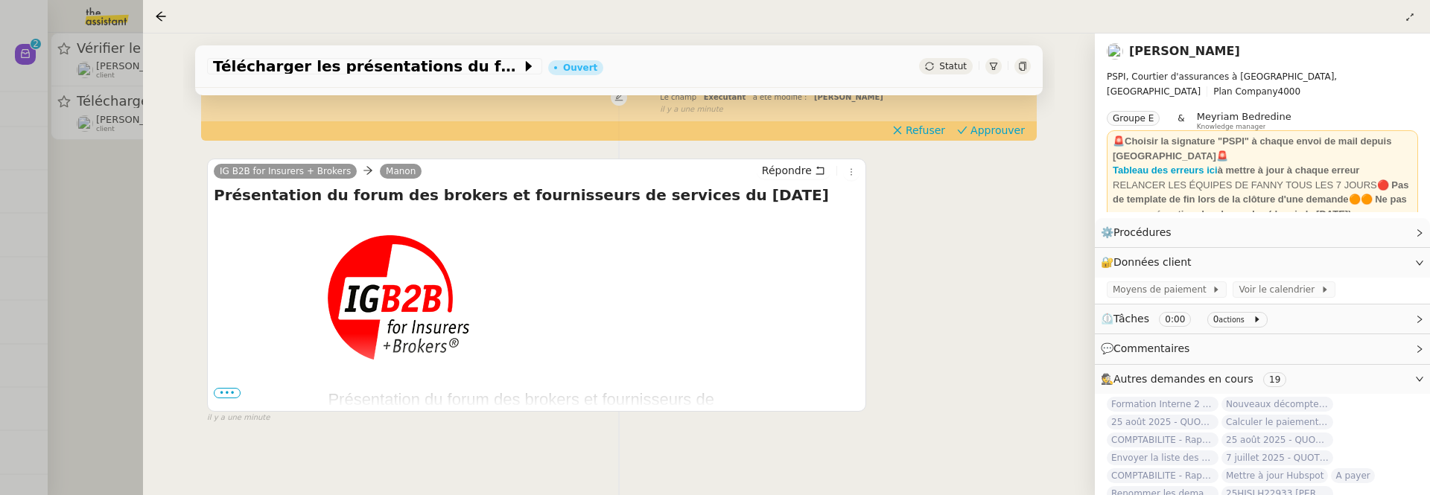
click at [223, 393] on span "•••" at bounding box center [227, 393] width 27 height 10
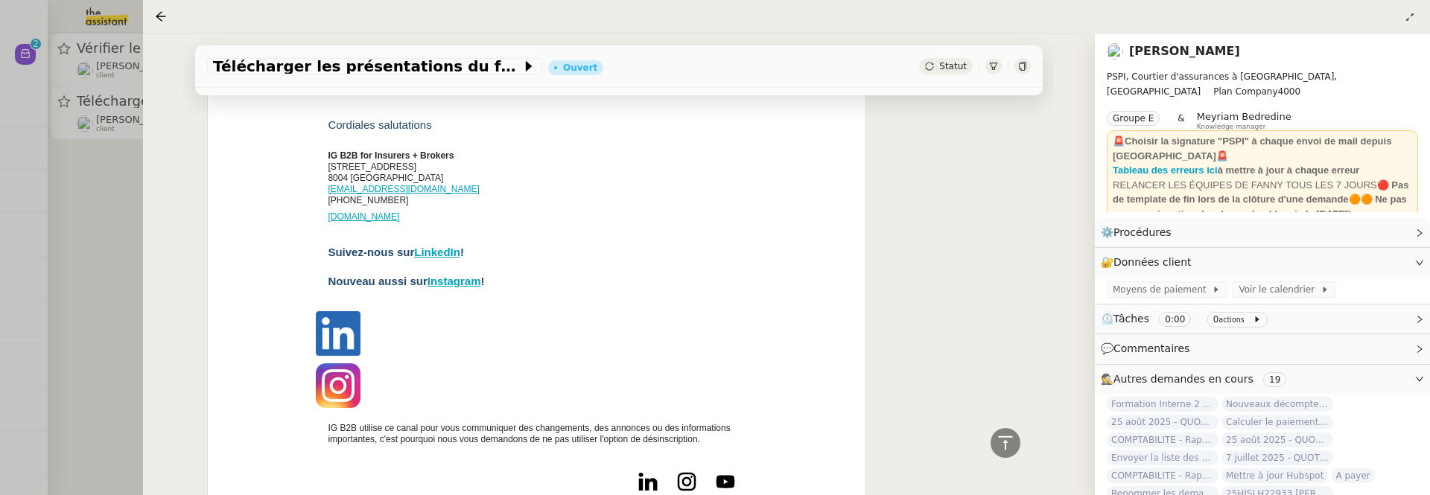
scroll to position [765, 0]
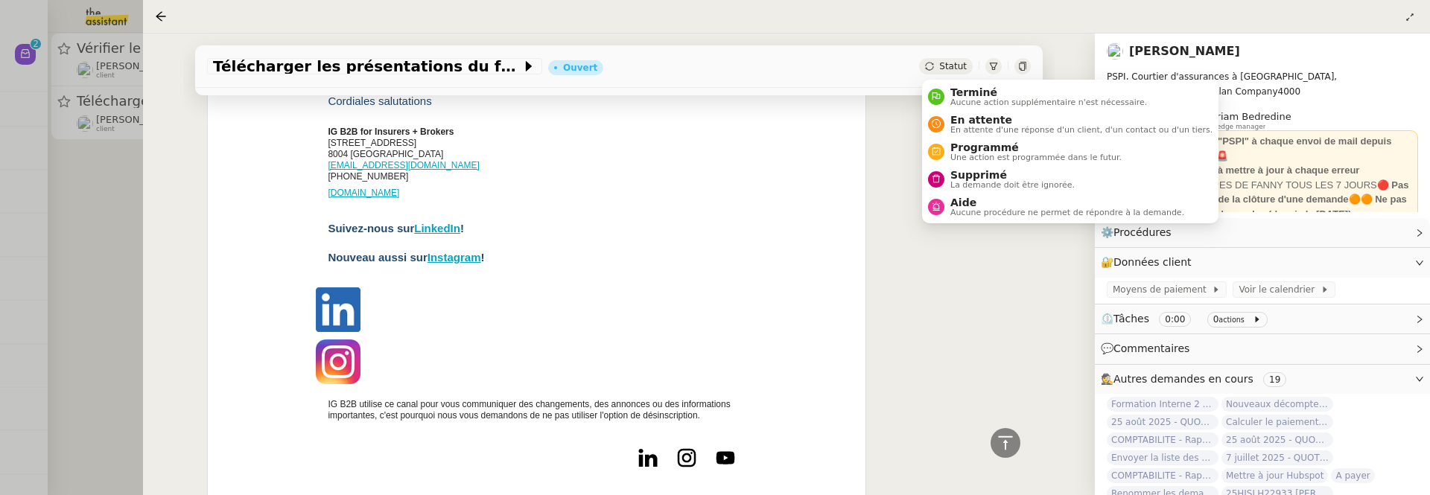
click at [941, 63] on span "Statut" at bounding box center [953, 66] width 28 height 10
click at [1015, 188] on li "Supprimé La demande doit être ignorée." at bounding box center [1070, 179] width 296 height 28
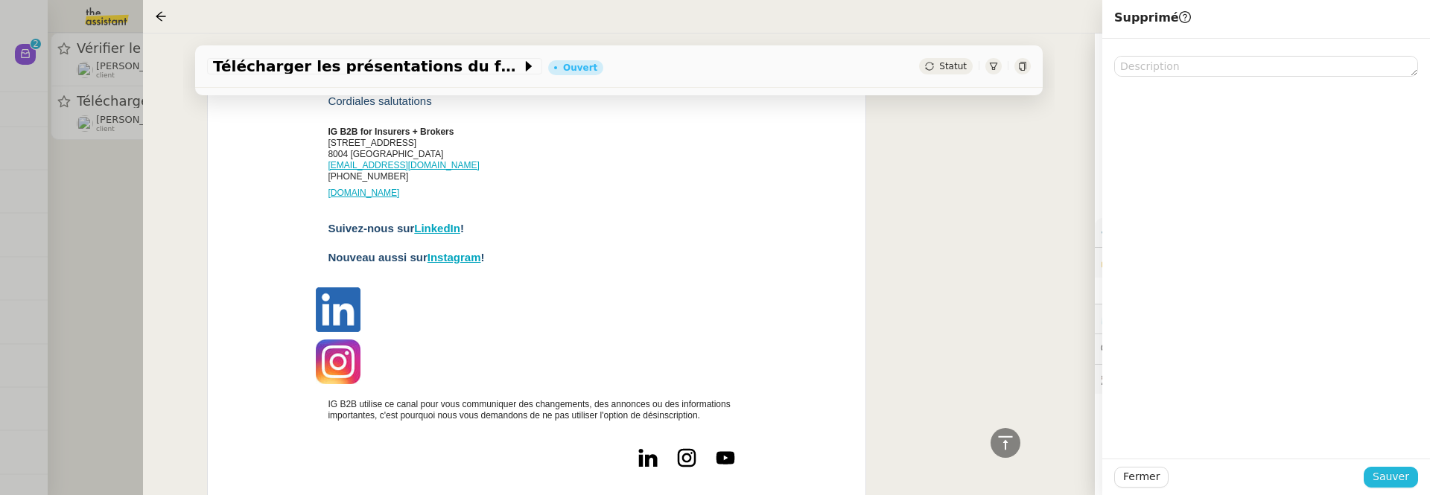
click at [1386, 471] on span "Sauver" at bounding box center [1391, 477] width 36 height 17
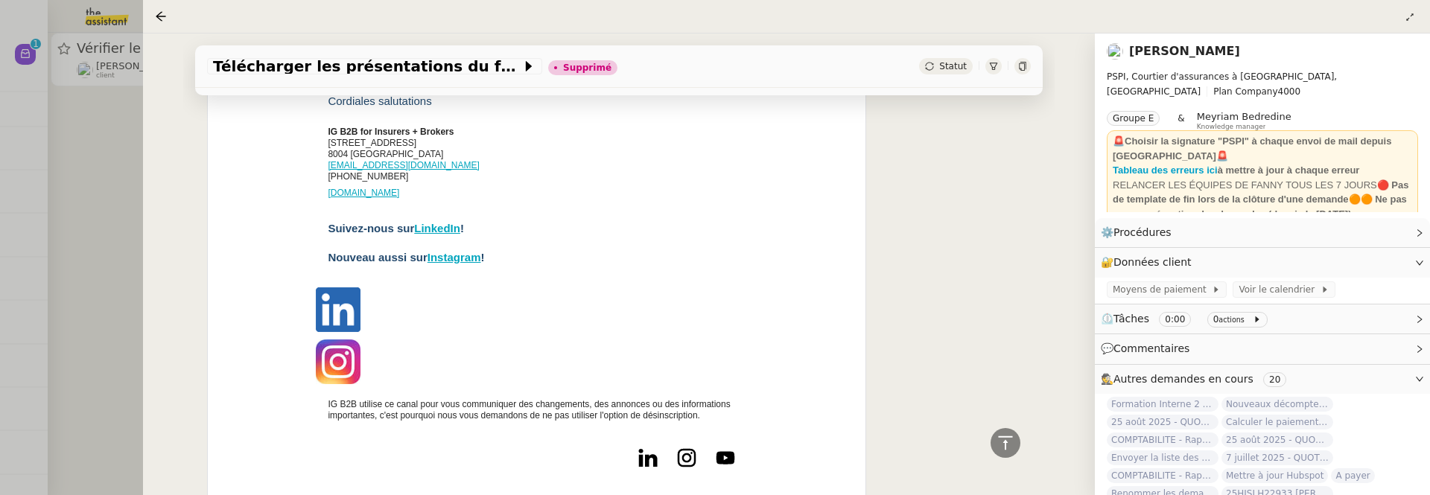
click at [107, 197] on div at bounding box center [715, 247] width 1430 height 495
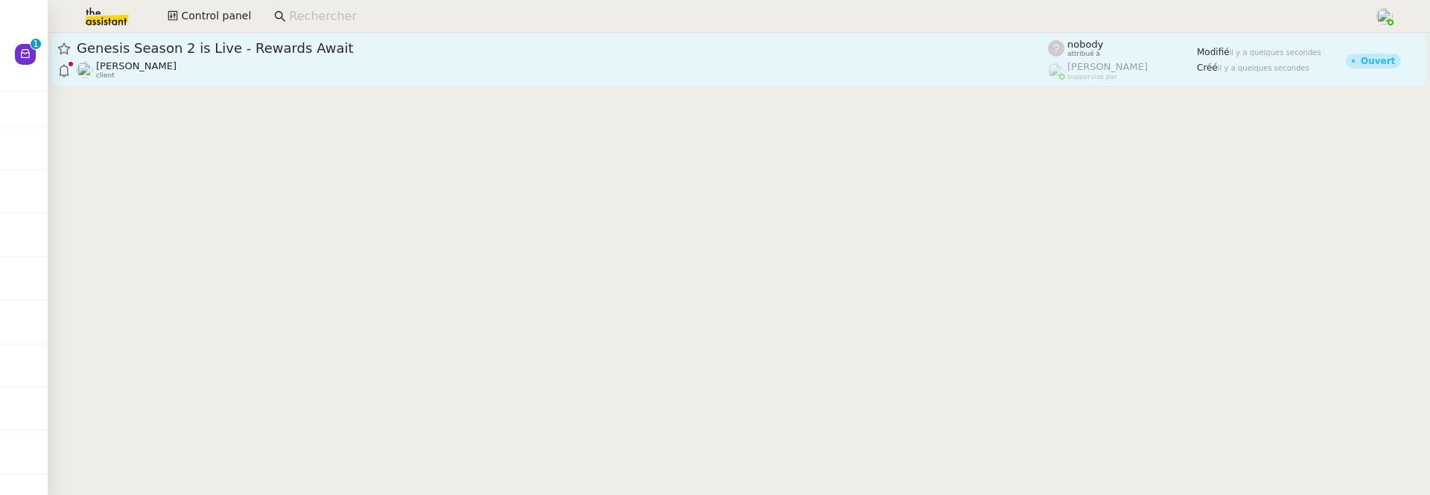
click at [662, 80] on link "Genesis Season 2 is Live - Rewards Await [PERSON_NAME] client nobody attribué à…" at bounding box center [739, 60] width 1377 height 54
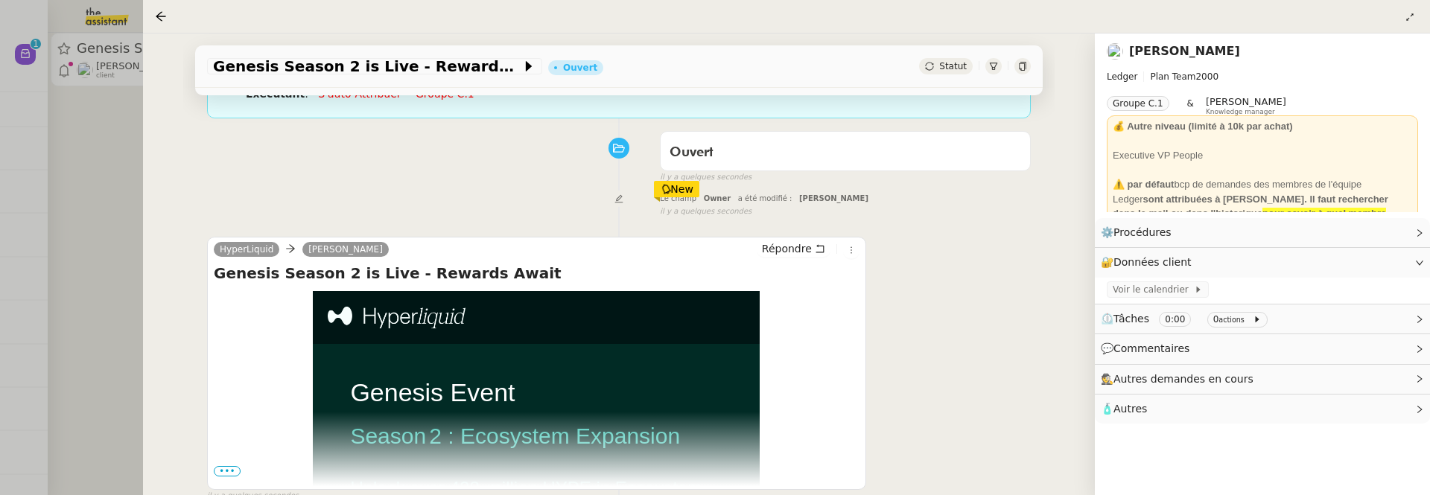
scroll to position [182, 0]
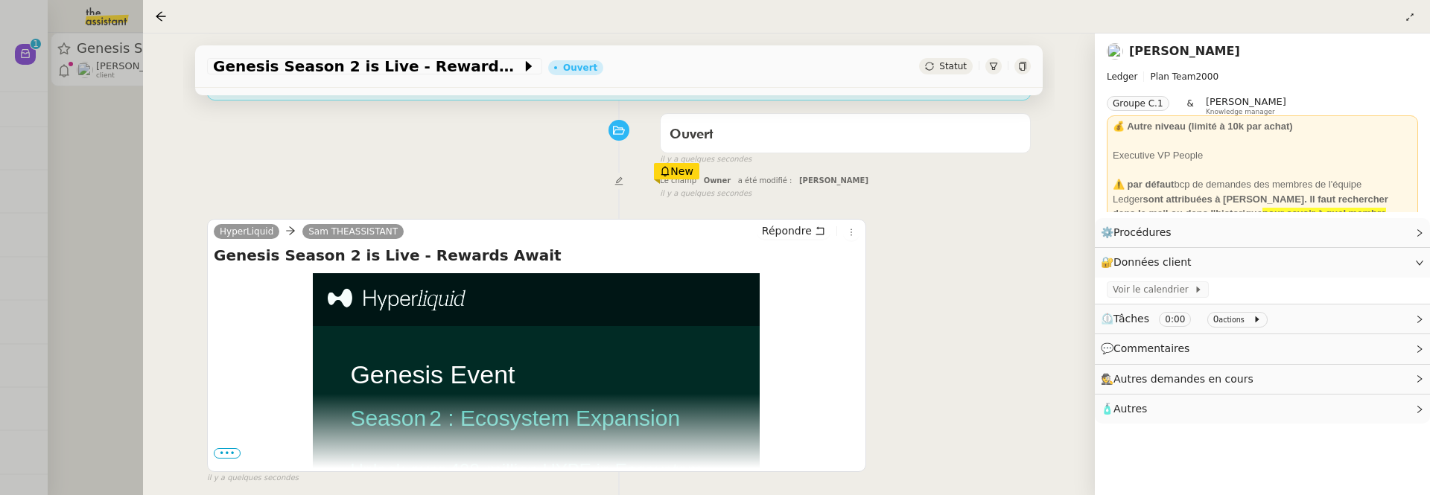
click at [962, 68] on span "Statut" at bounding box center [953, 66] width 28 height 10
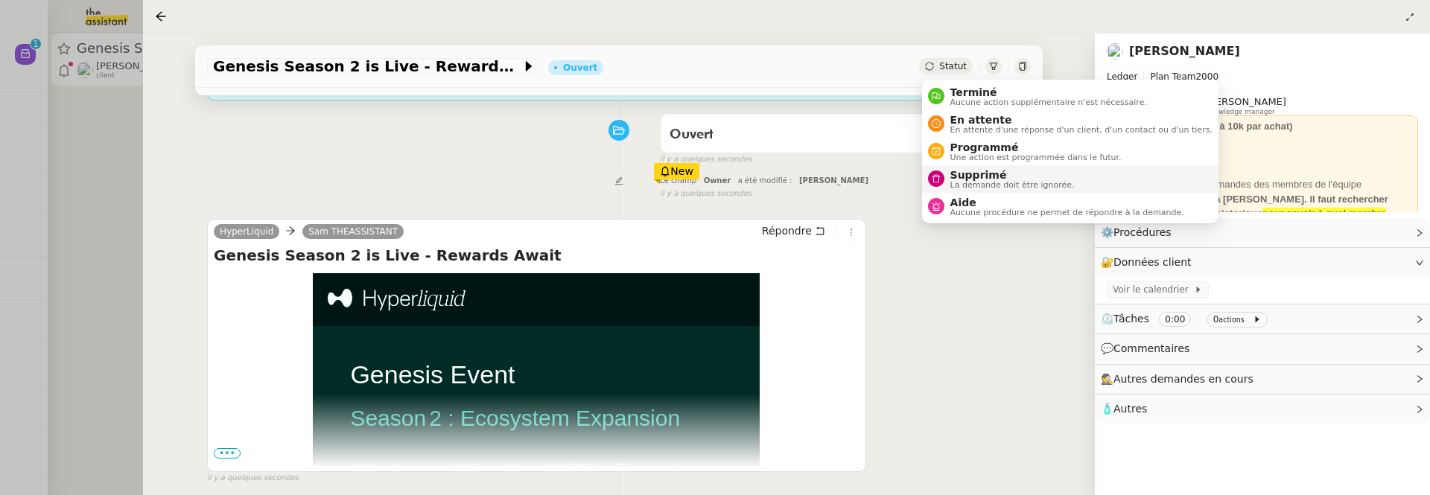
click at [965, 187] on span "La demande doit être ignorée." at bounding box center [1012, 185] width 124 height 8
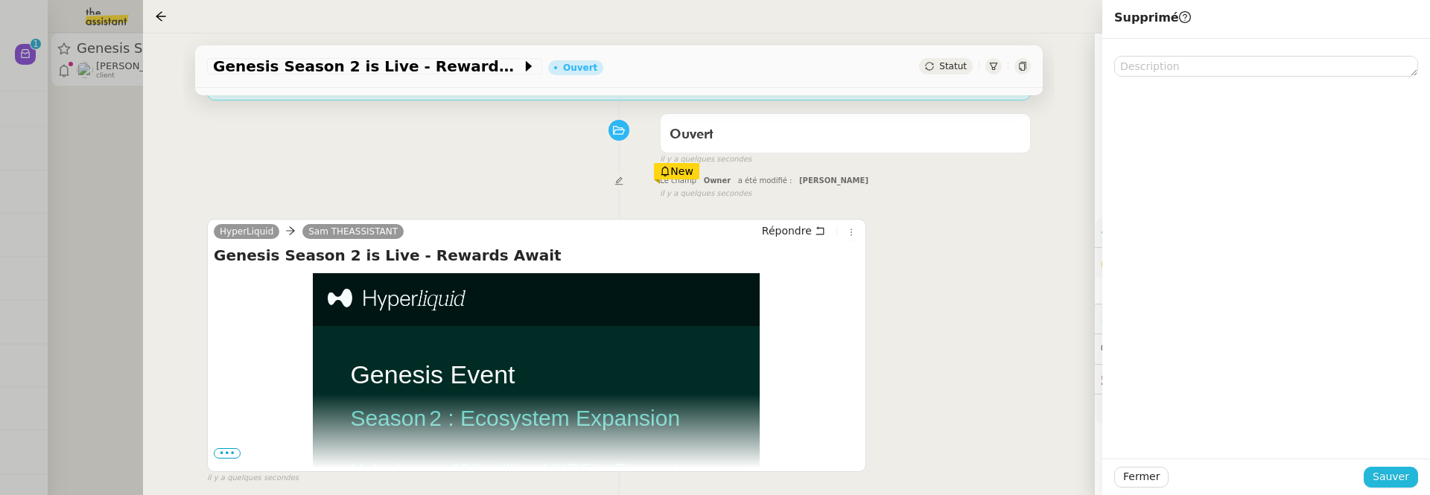
click at [1376, 468] on button "Sauver" at bounding box center [1391, 477] width 54 height 21
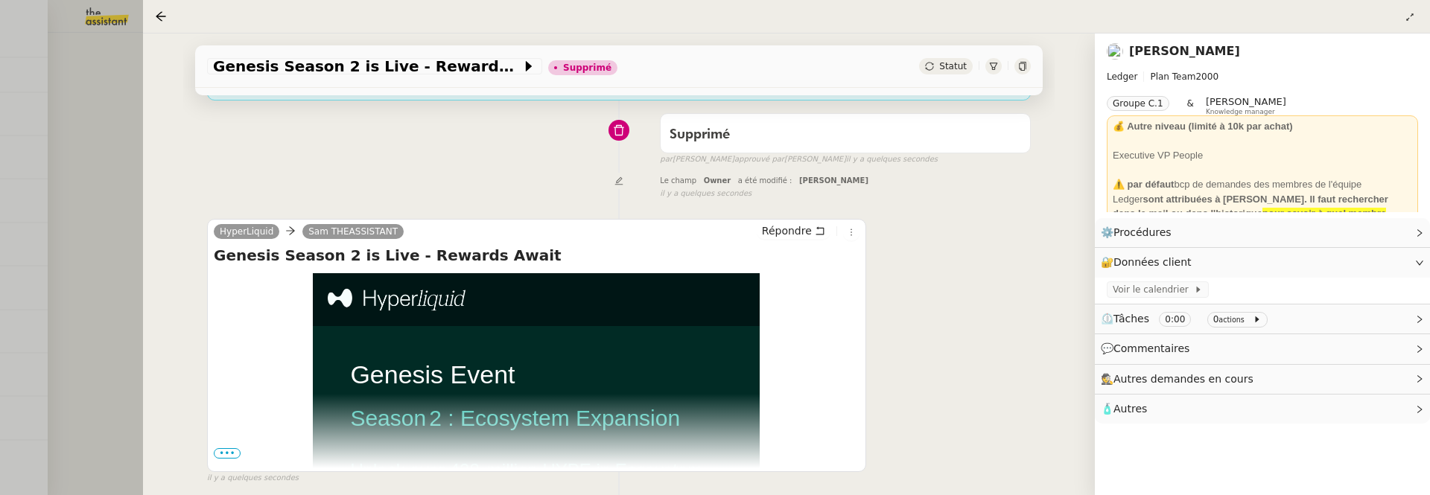
click at [84, 207] on div at bounding box center [715, 247] width 1430 height 495
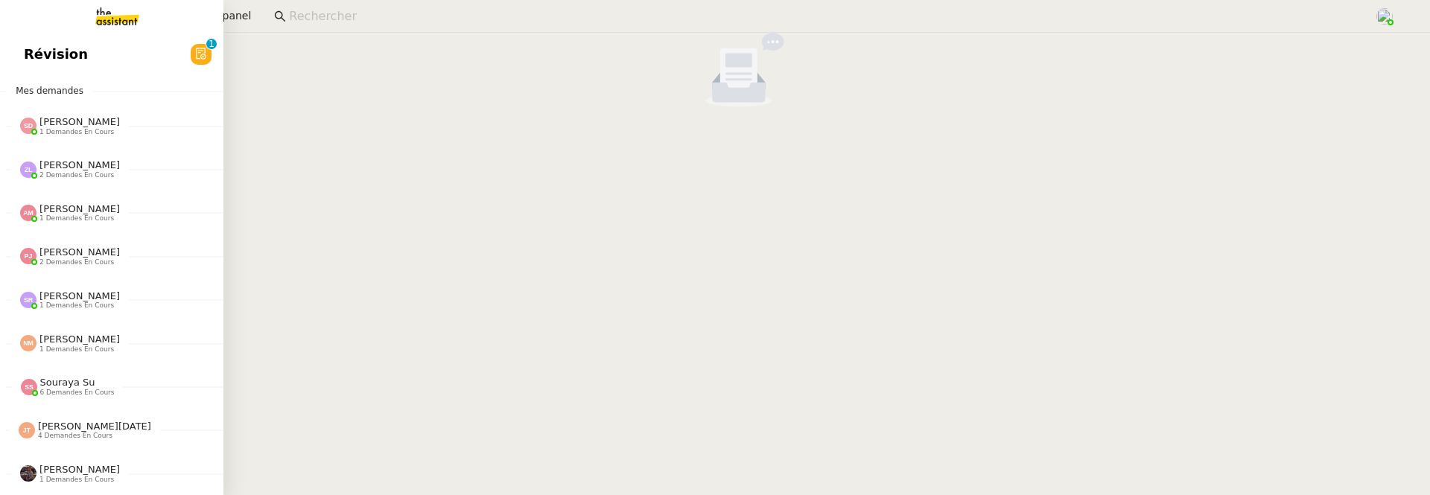
click at [25, 44] on span "Révision" at bounding box center [56, 54] width 64 height 22
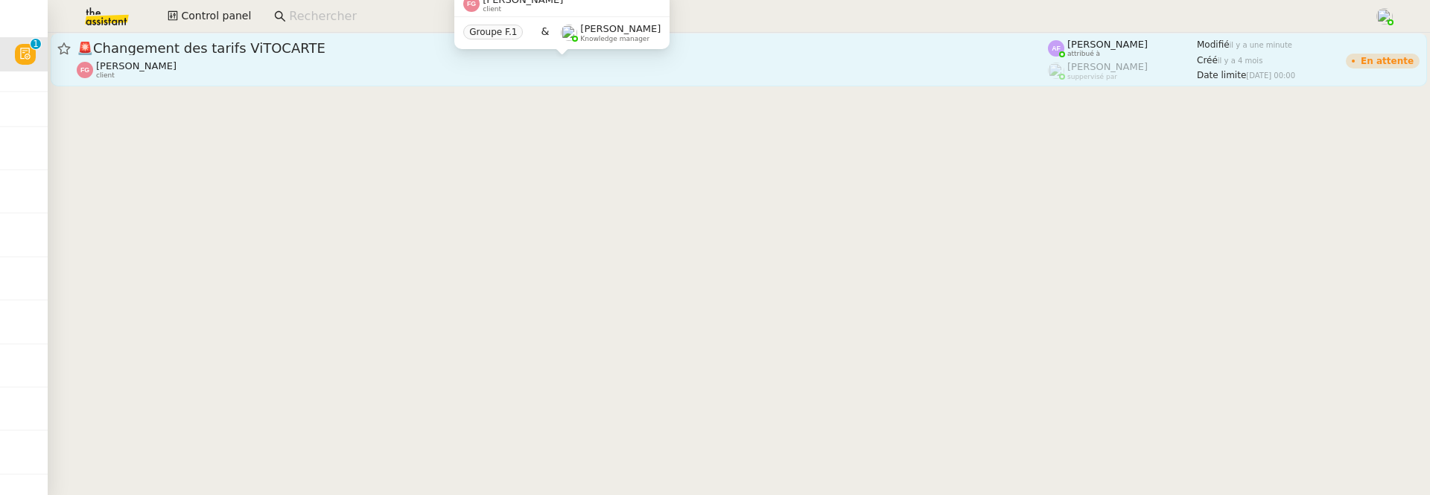
click at [372, 63] on div "[PERSON_NAME] client" at bounding box center [562, 69] width 971 height 19
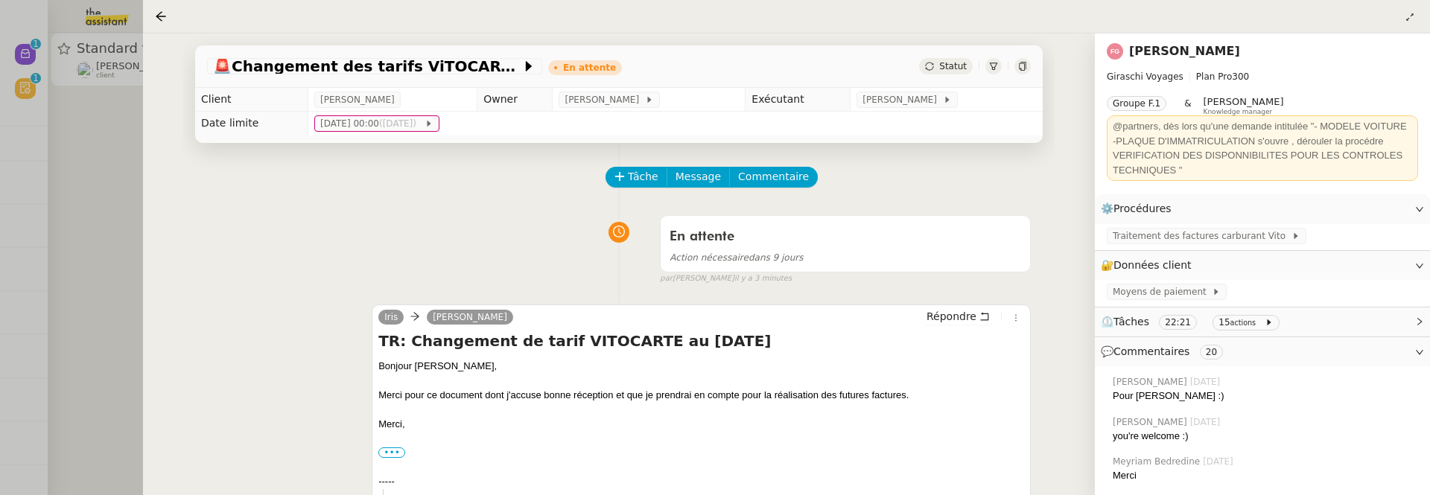
click at [133, 191] on div at bounding box center [715, 247] width 1430 height 495
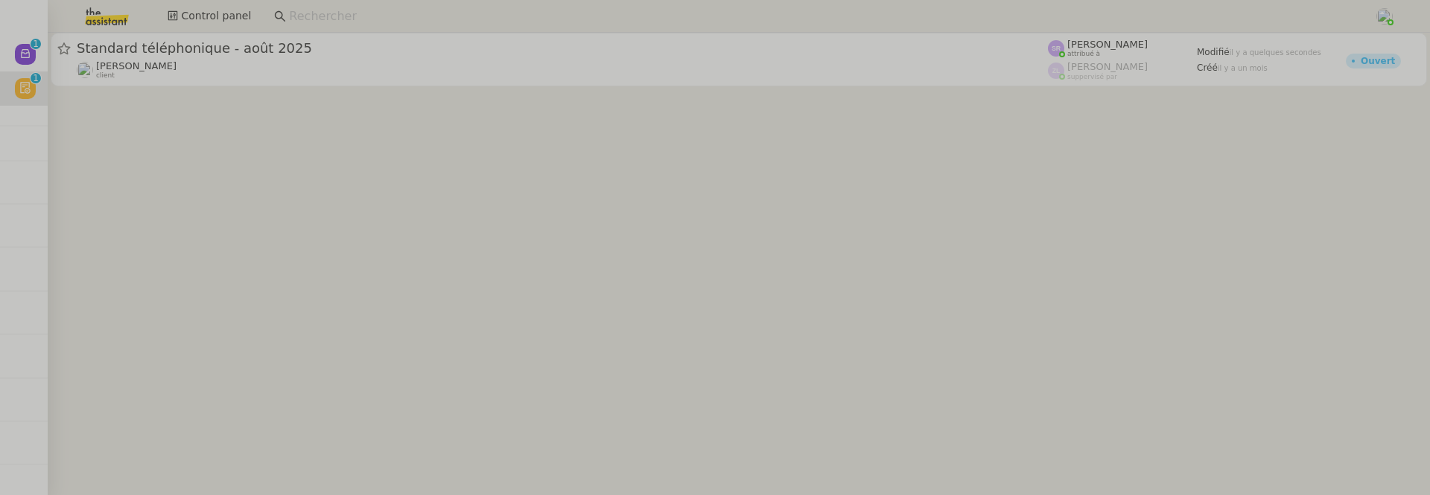
click at [121, 188] on cdk-virtual-scroll-viewport "Standard téléphonique - [DATE] [PERSON_NAME] client [PERSON_NAME] attribué à [P…" at bounding box center [739, 264] width 1382 height 463
